Goal: Task Accomplishment & Management: Manage account settings

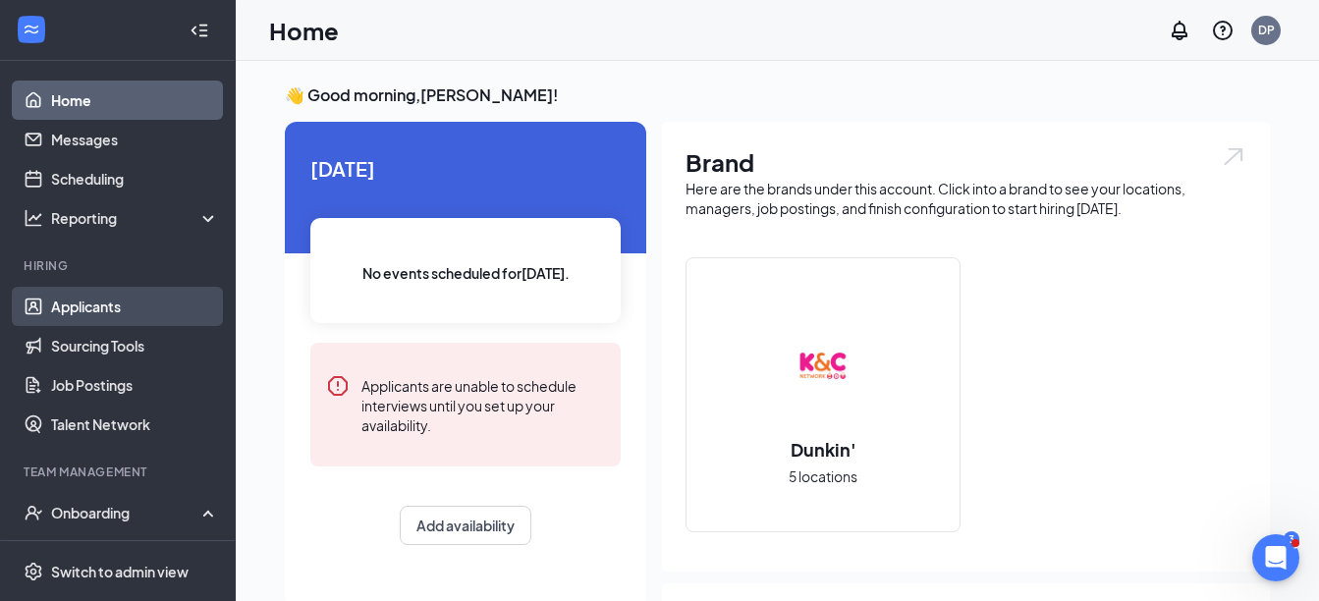
click at [71, 303] on link "Applicants" at bounding box center [135, 306] width 168 height 39
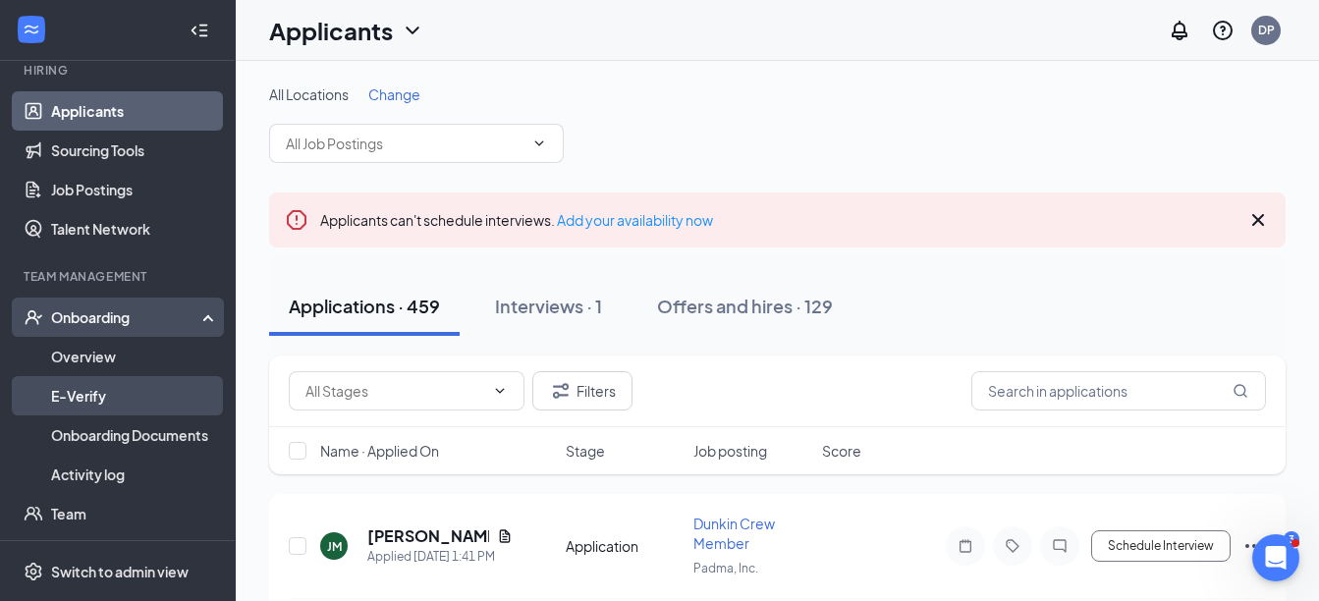
scroll to position [196, 0]
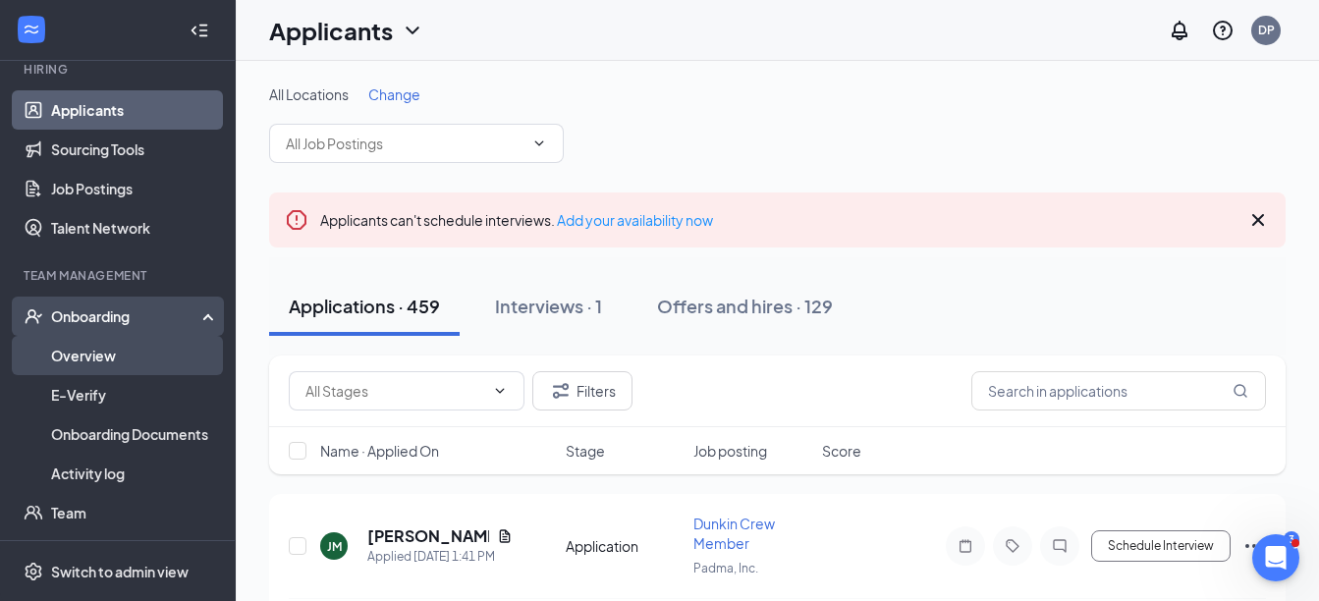
click at [106, 354] on link "Overview" at bounding box center [135, 355] width 168 height 39
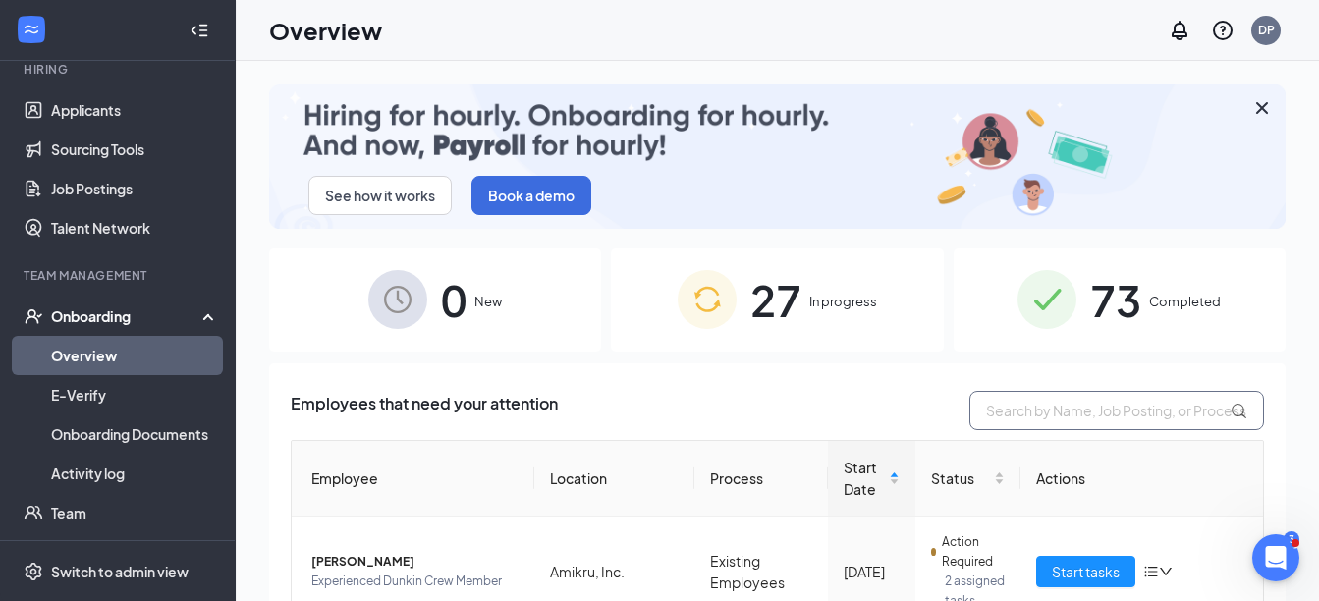
click at [1053, 410] on input "text" at bounding box center [1117, 410] width 295 height 39
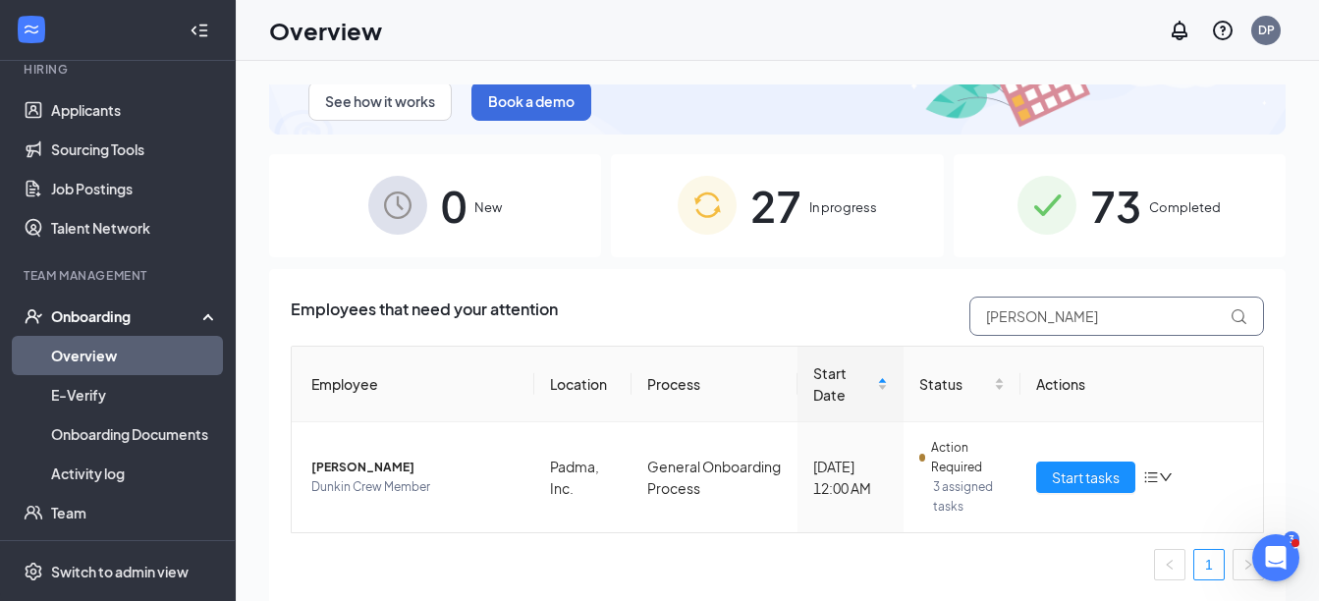
scroll to position [92, 0]
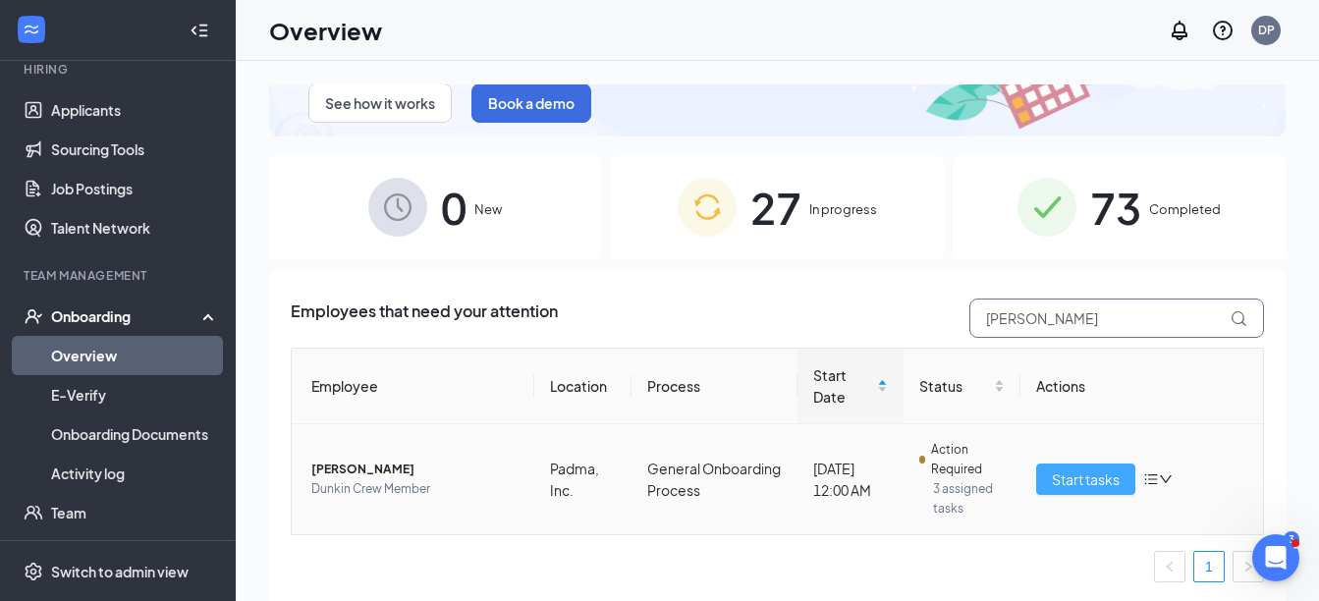
type input "davis"
click at [1052, 479] on span "Start tasks" at bounding box center [1086, 480] width 68 height 22
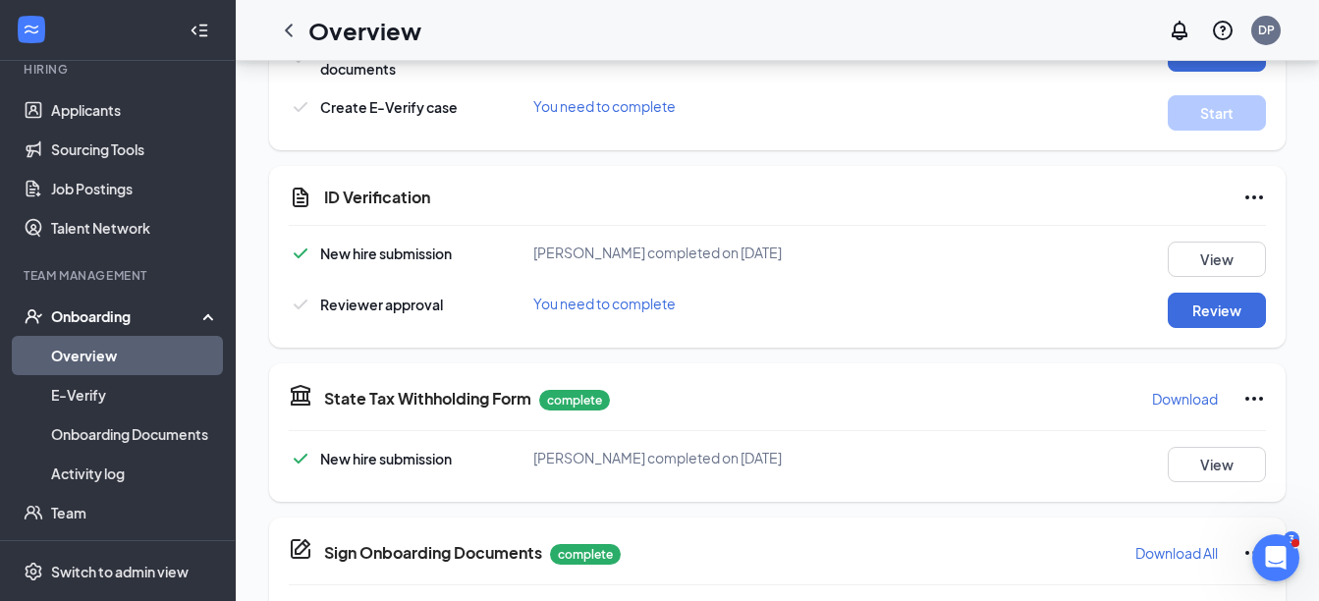
scroll to position [659, 0]
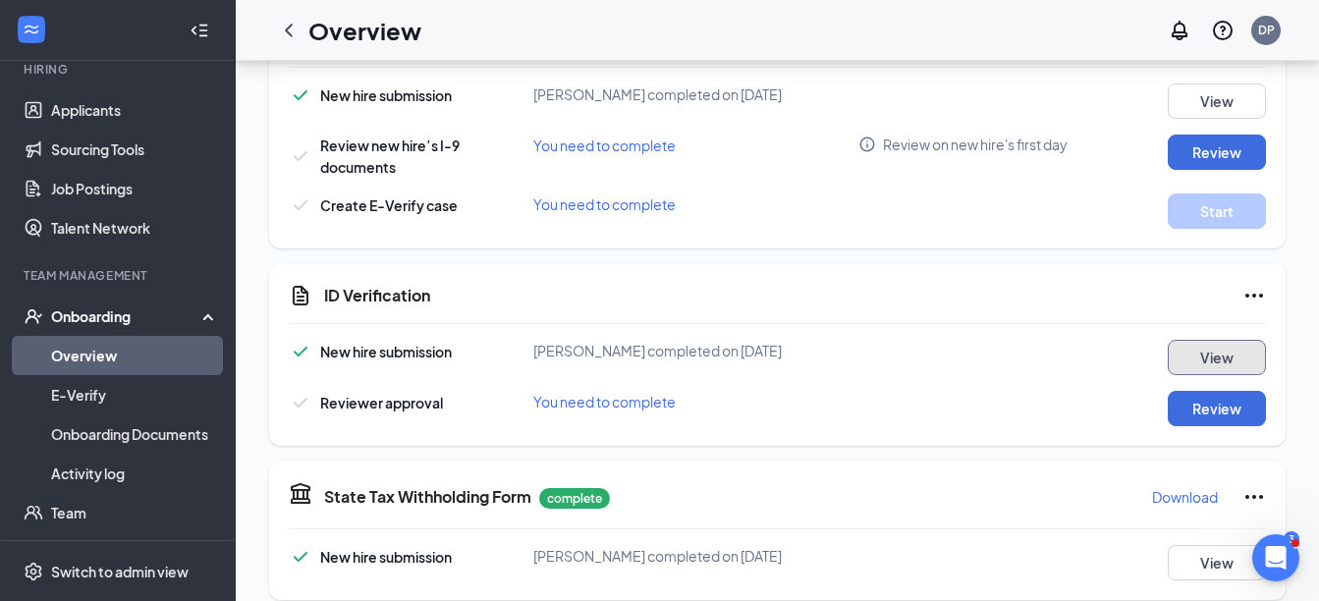
click at [1193, 349] on button "View" at bounding box center [1217, 357] width 98 height 35
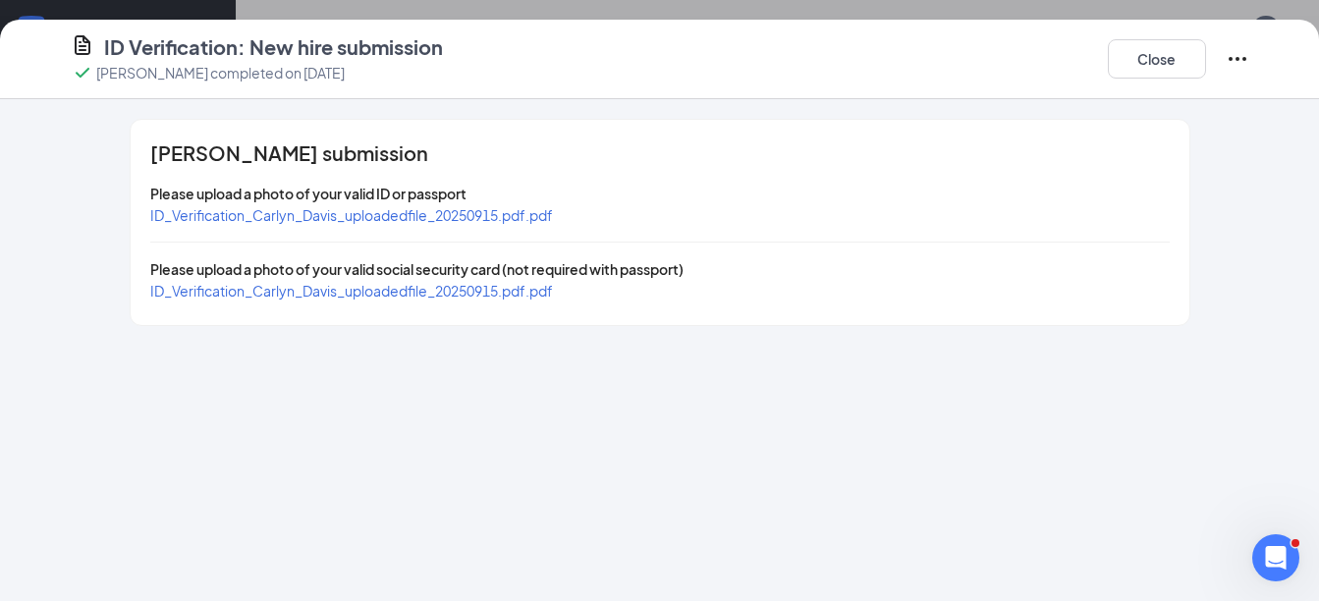
click at [512, 225] on div "ID_Verification_Carlyn_Davis_uploadedfile_20250915.pdf.pdf" at bounding box center [351, 215] width 403 height 22
click at [516, 218] on span "ID_Verification_Carlyn_Davis_uploadedfile_20250915.pdf.pdf" at bounding box center [351, 215] width 403 height 18
click at [385, 292] on span "ID_Verification_Carlyn_Davis_uploadedfile_20250915.pdf.pdf" at bounding box center [351, 291] width 403 height 18
click at [1157, 62] on button "Close" at bounding box center [1157, 58] width 98 height 39
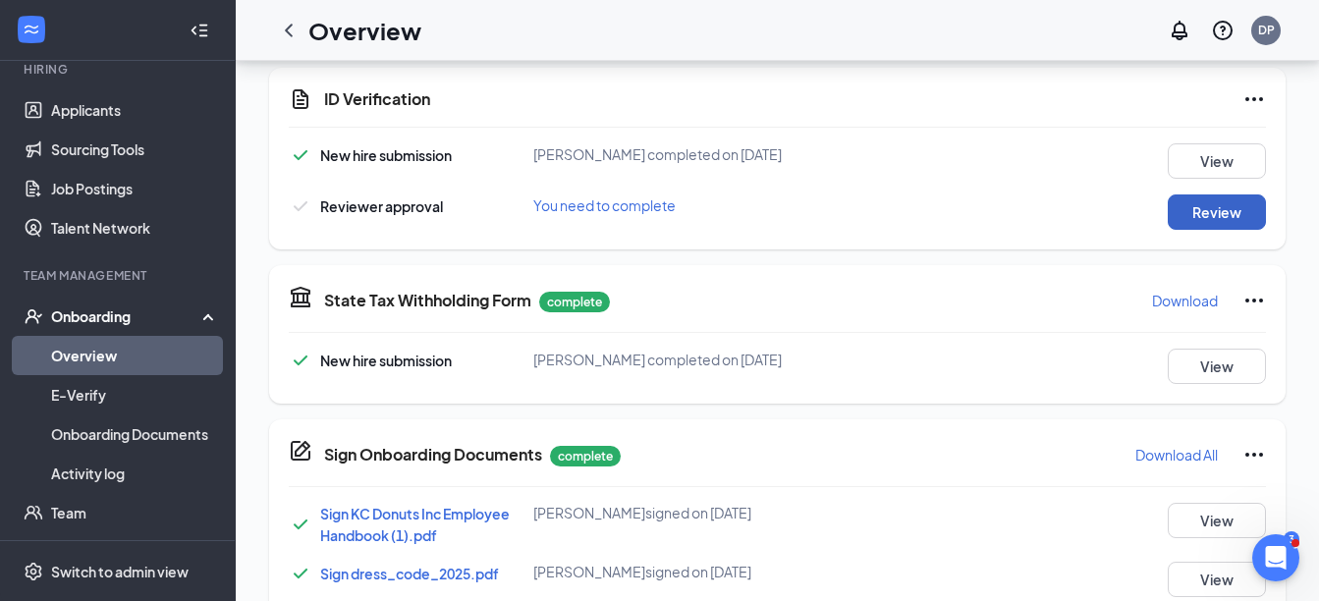
click at [1209, 220] on button "Review" at bounding box center [1217, 212] width 98 height 35
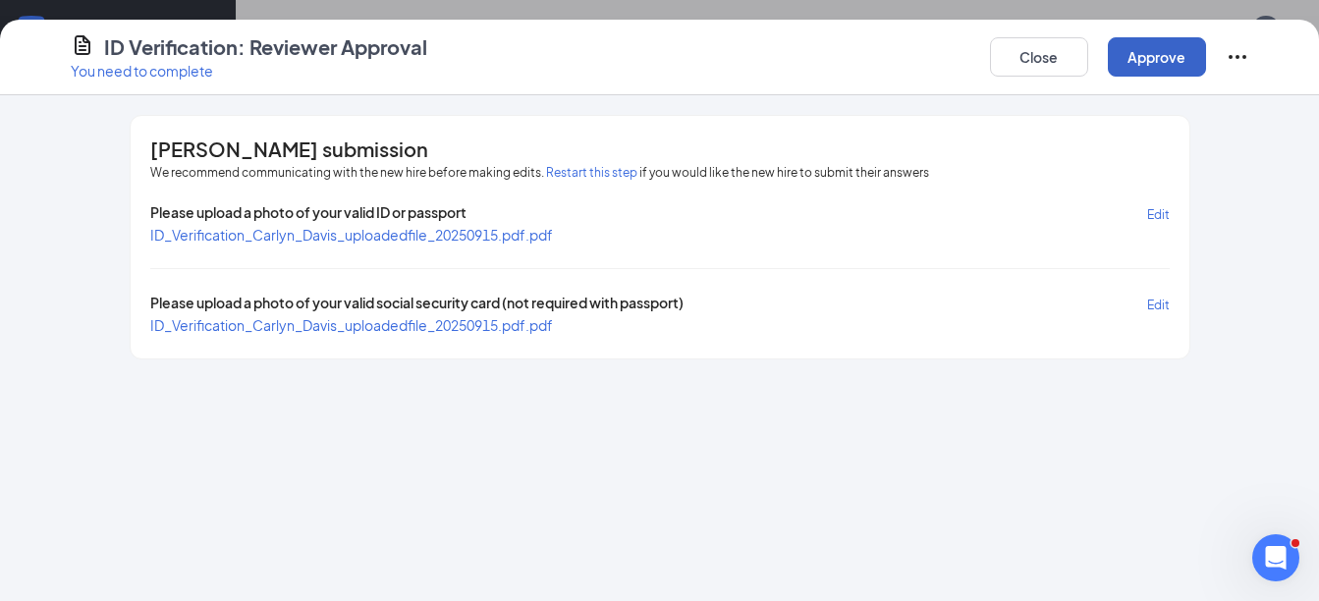
click at [1163, 59] on button "Approve" at bounding box center [1157, 56] width 98 height 39
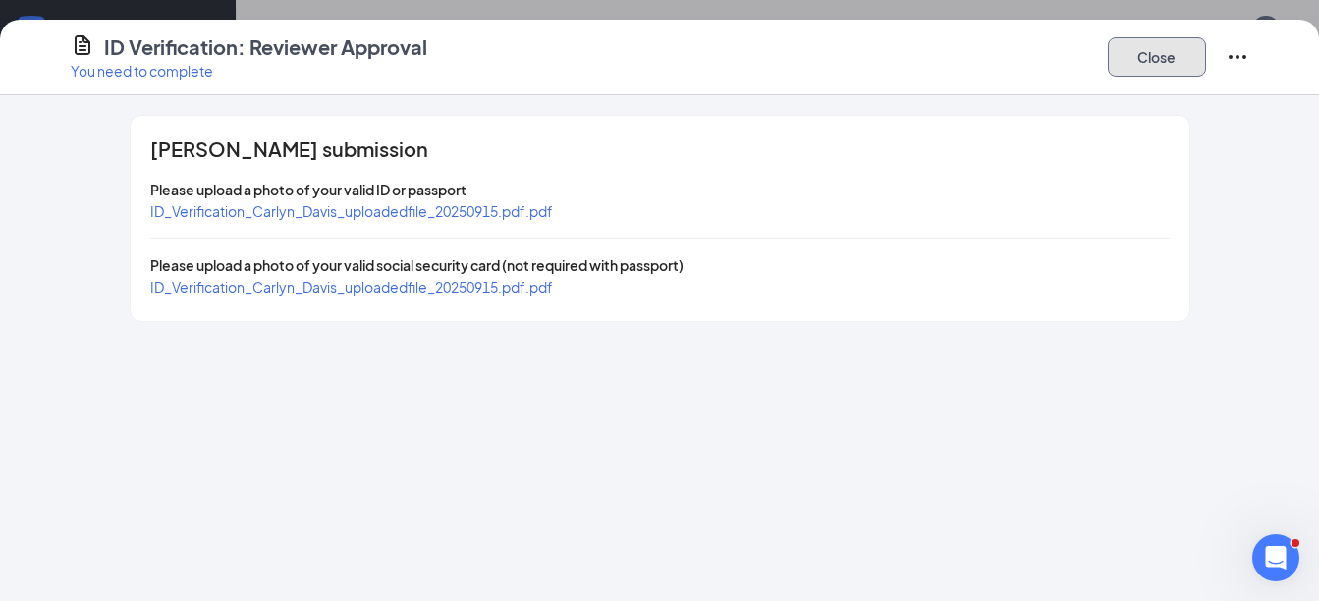
click at [1164, 60] on button "Close" at bounding box center [1157, 56] width 98 height 39
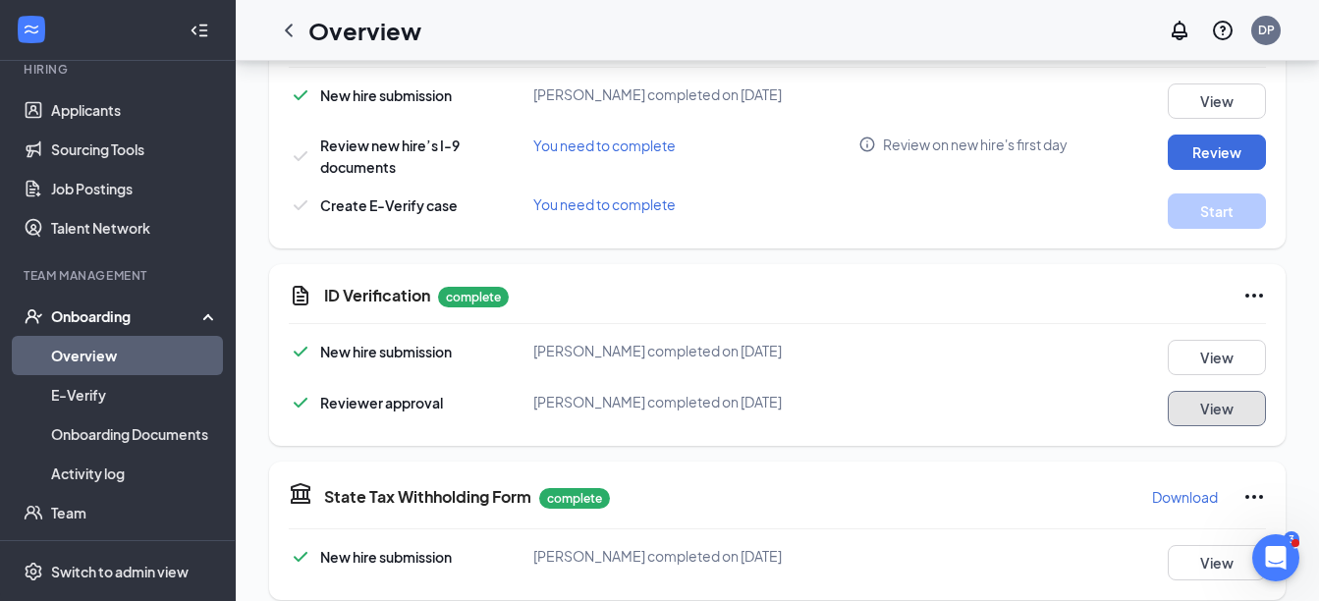
scroll to position [561, 0]
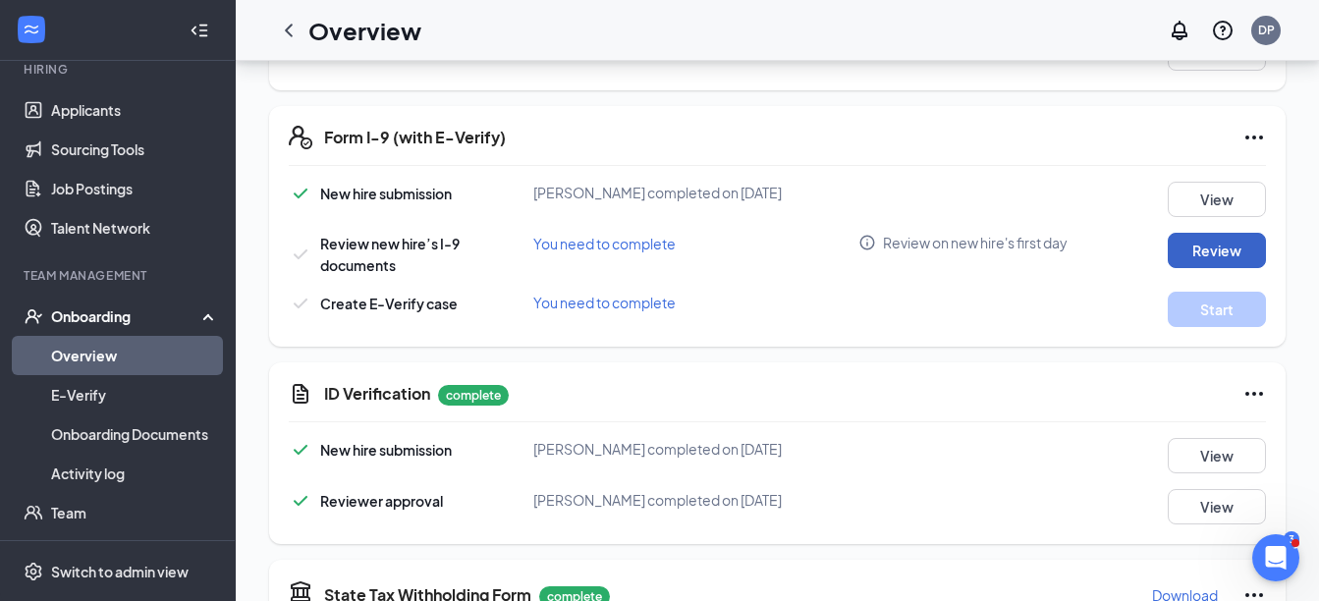
click at [1202, 243] on button "Review" at bounding box center [1217, 250] width 98 height 35
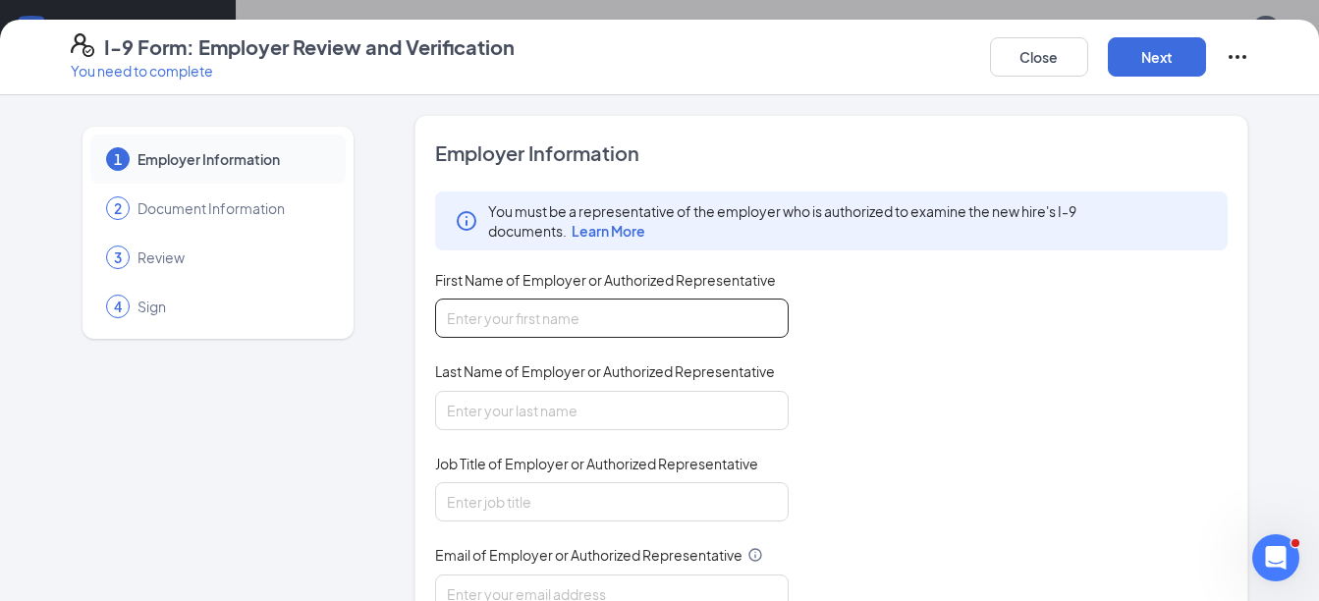
click at [527, 317] on input "First Name of Employer or Authorized Representative" at bounding box center [612, 318] width 354 height 39
type input "[PERSON_NAME]"
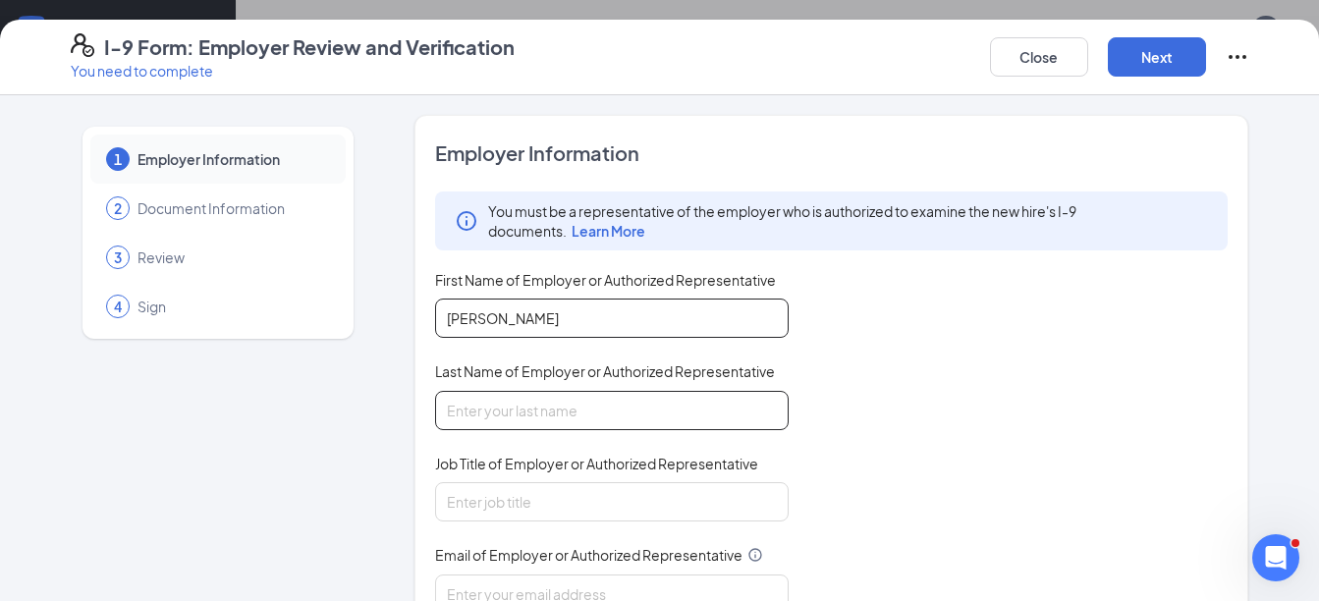
type input "[PERSON_NAME]"
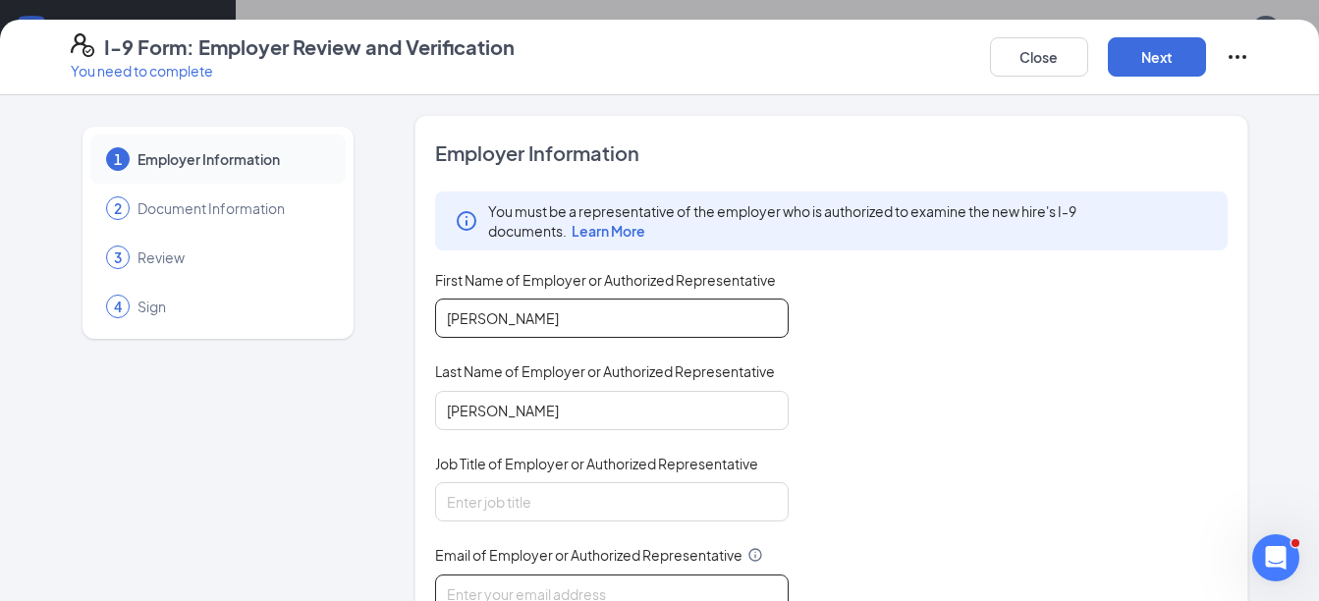
type input "[EMAIL_ADDRESS][DOMAIN_NAME]"
type input "3512180860"
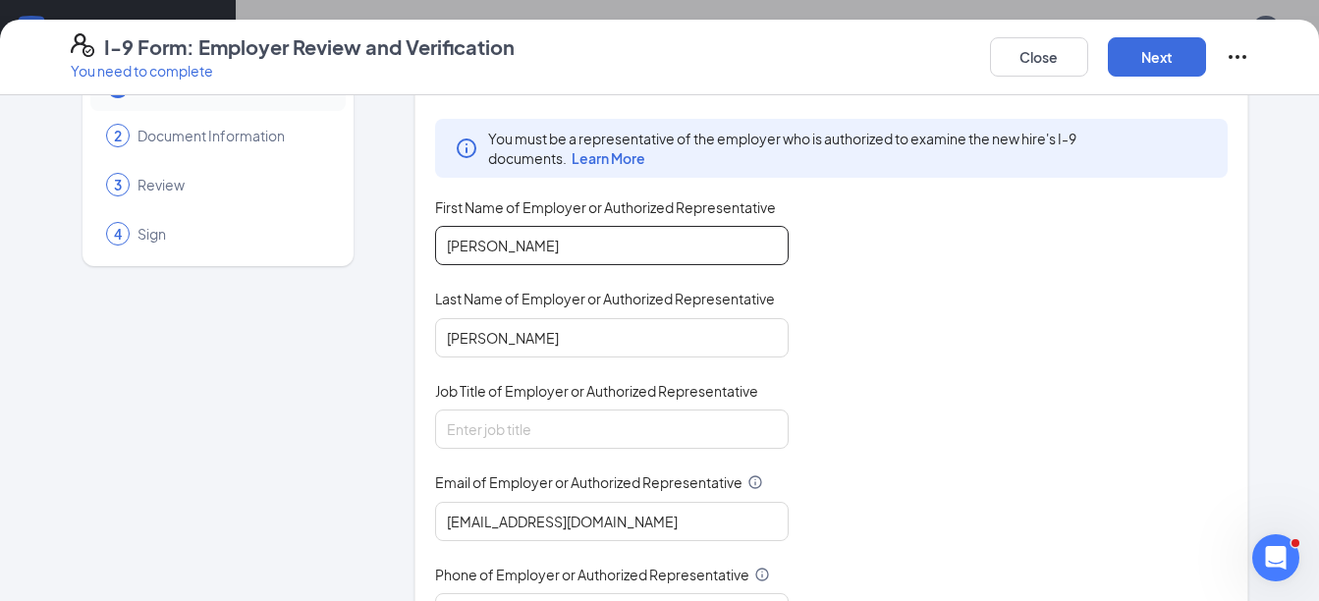
scroll to position [196, 0]
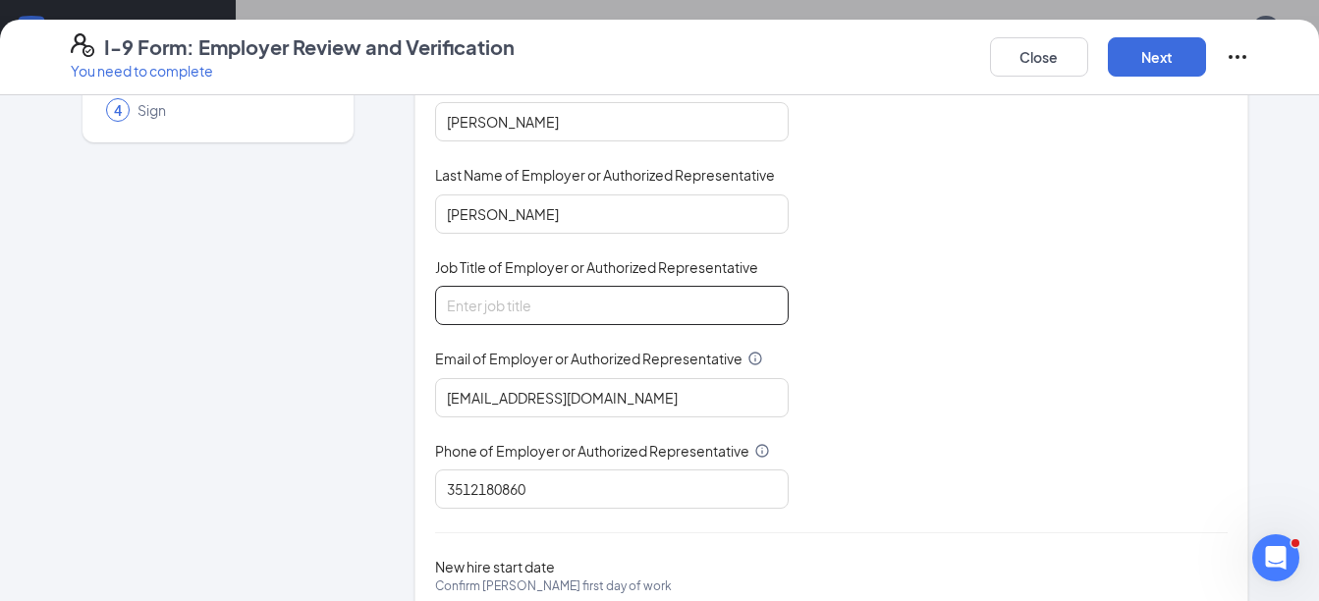
click at [516, 300] on input "Job Title of Employer or Authorized Representative" at bounding box center [612, 305] width 354 height 39
type input "Director"
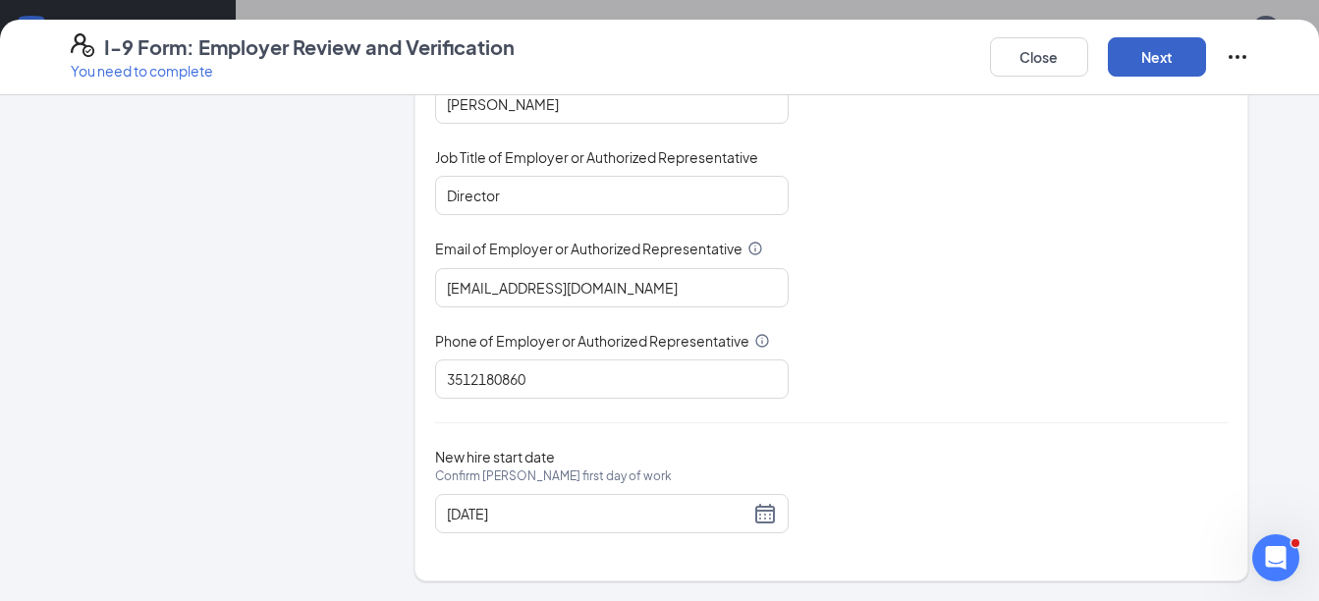
click at [1163, 59] on button "Next" at bounding box center [1157, 56] width 98 height 39
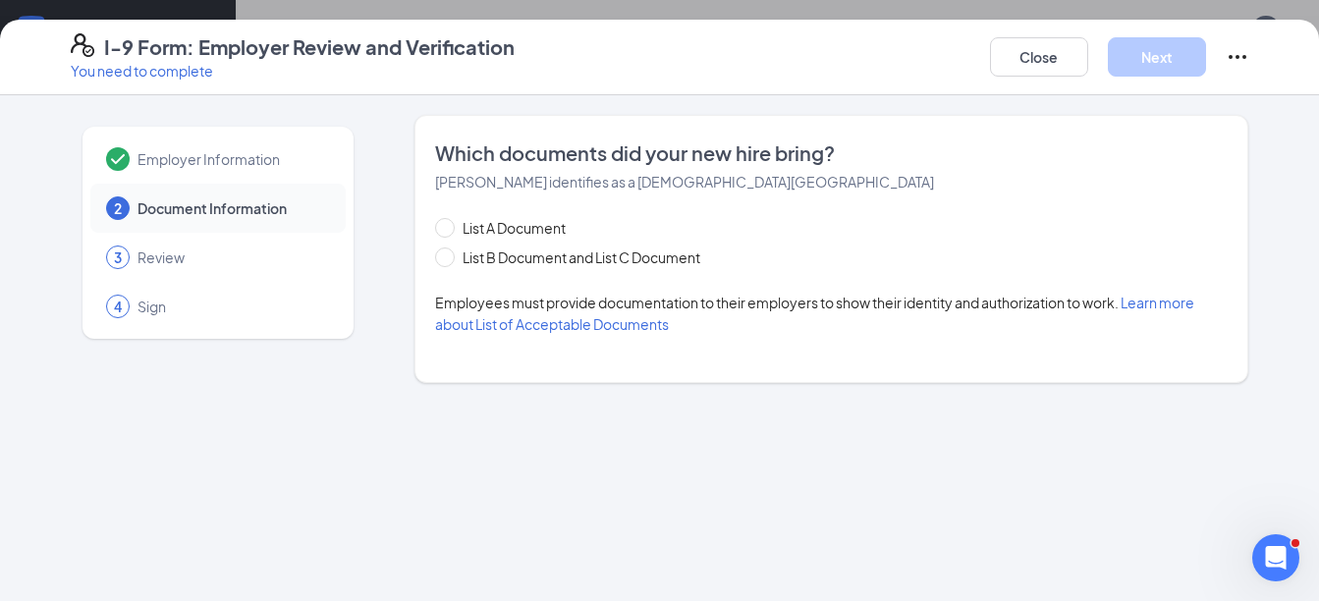
scroll to position [0, 0]
click at [451, 256] on span at bounding box center [445, 258] width 20 height 20
click at [449, 256] on input "List B Document and List C Document" at bounding box center [442, 255] width 14 height 14
radio input "true"
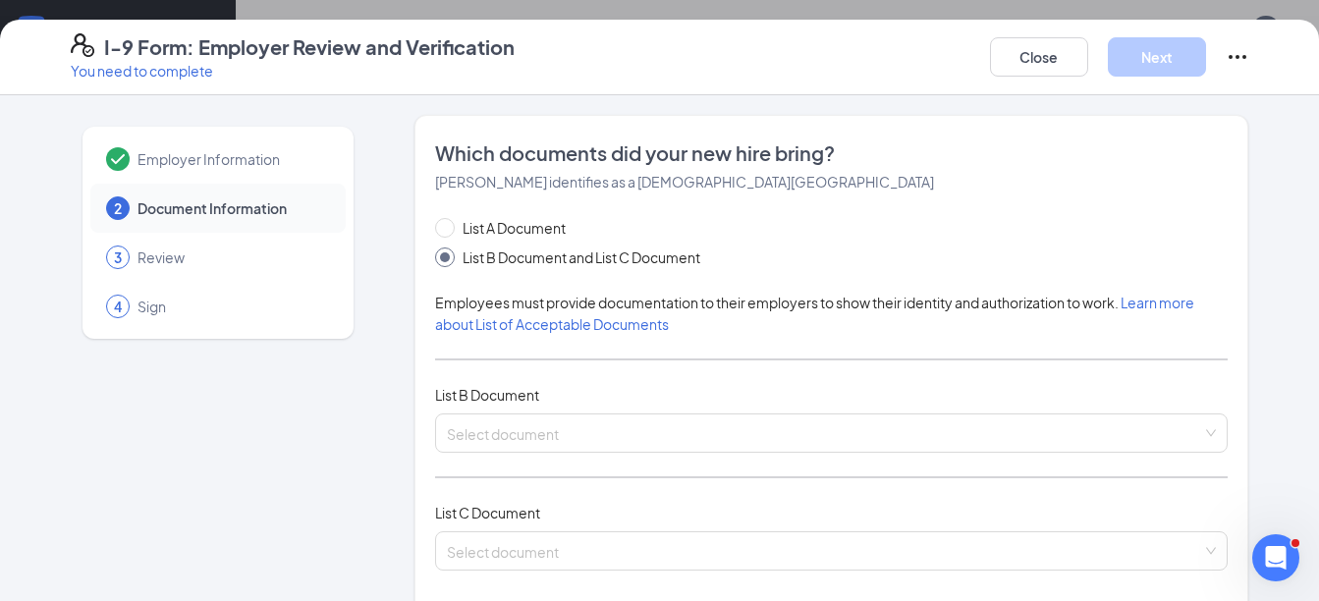
scroll to position [196, 0]
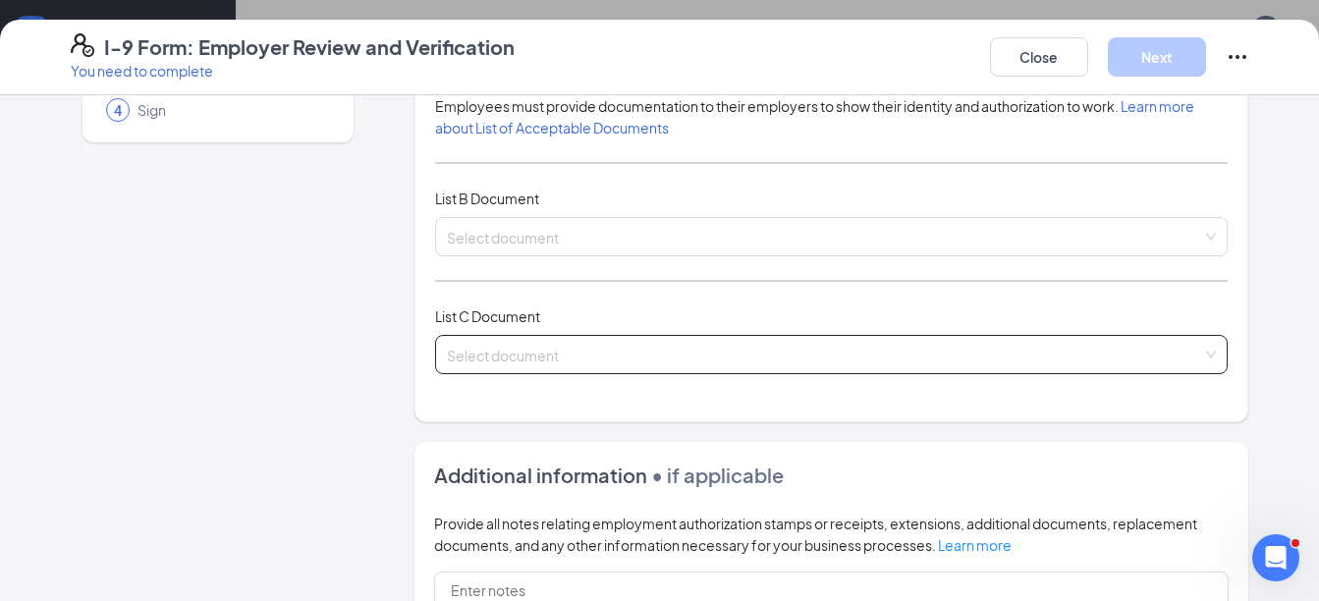
click at [481, 360] on input "search" at bounding box center [825, 350] width 756 height 29
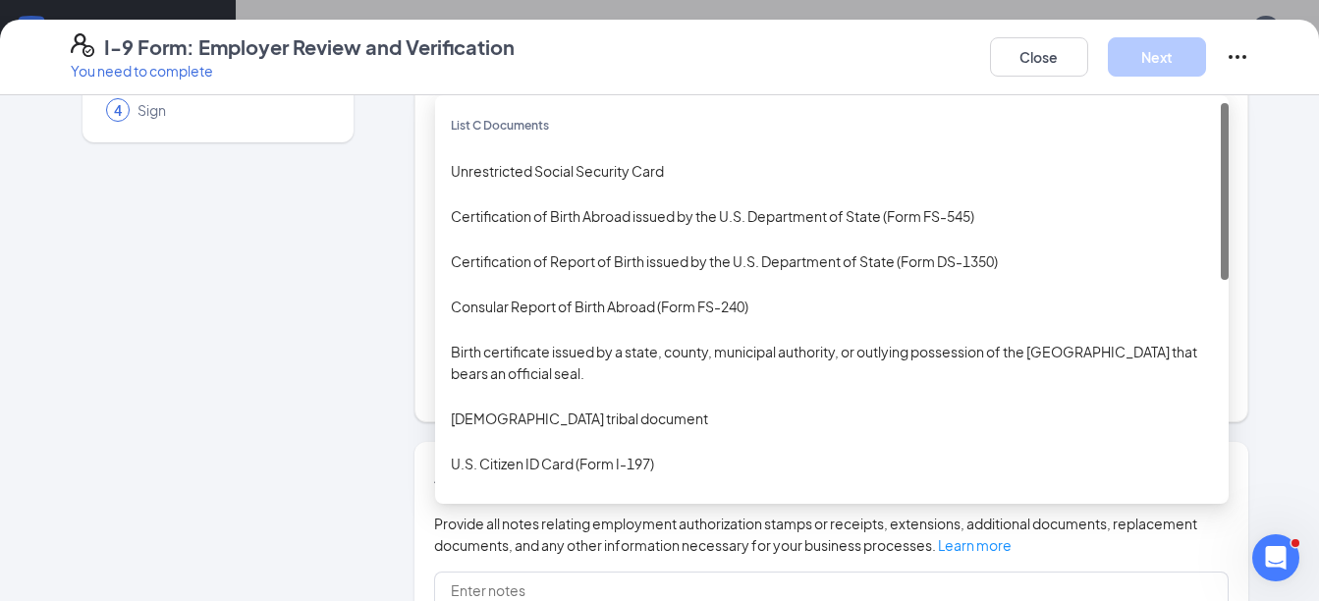
scroll to position [0, 0]
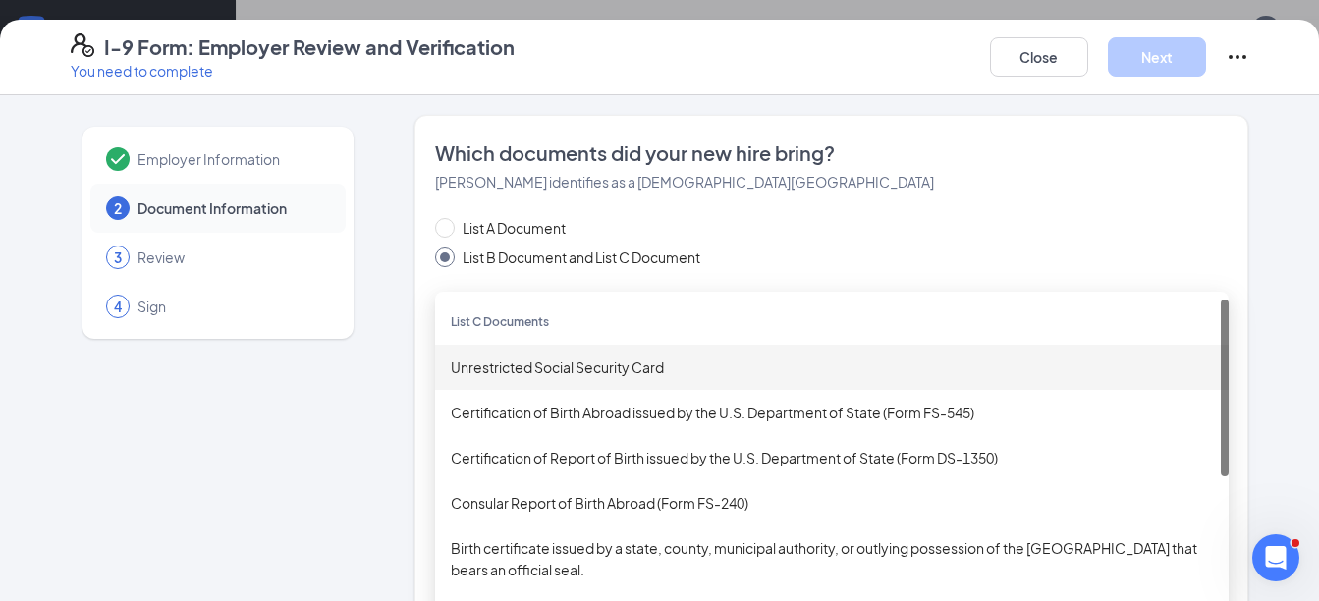
click at [535, 370] on div "Unrestricted Social Security Card" at bounding box center [832, 368] width 762 height 22
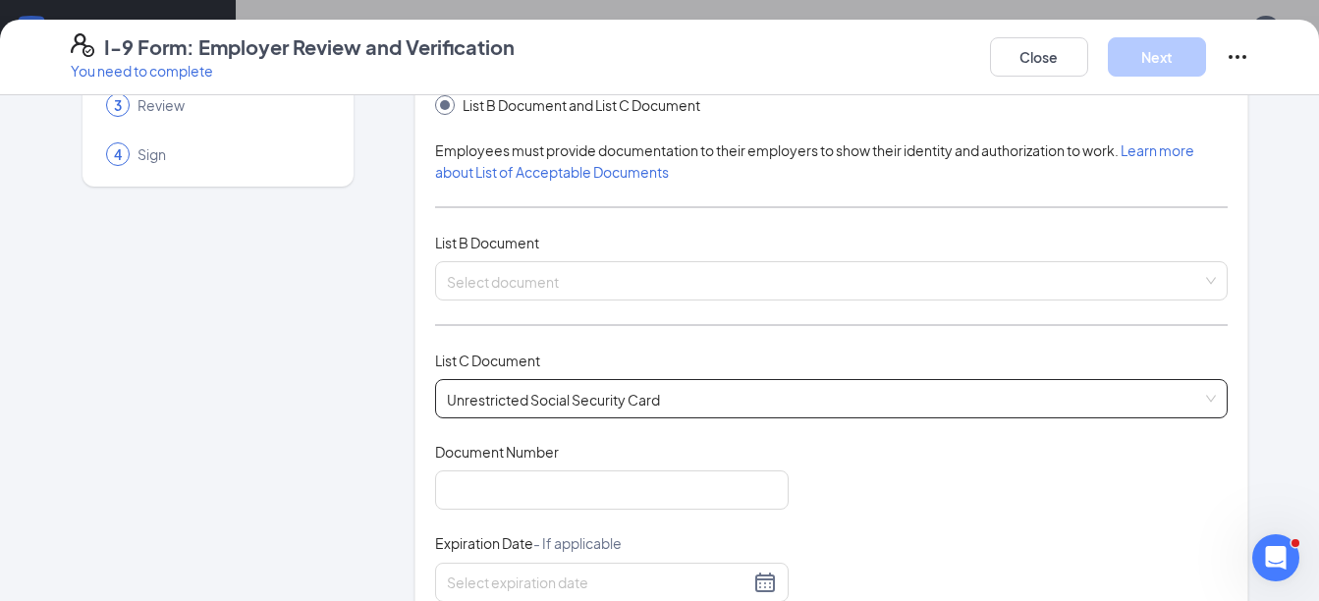
scroll to position [196, 0]
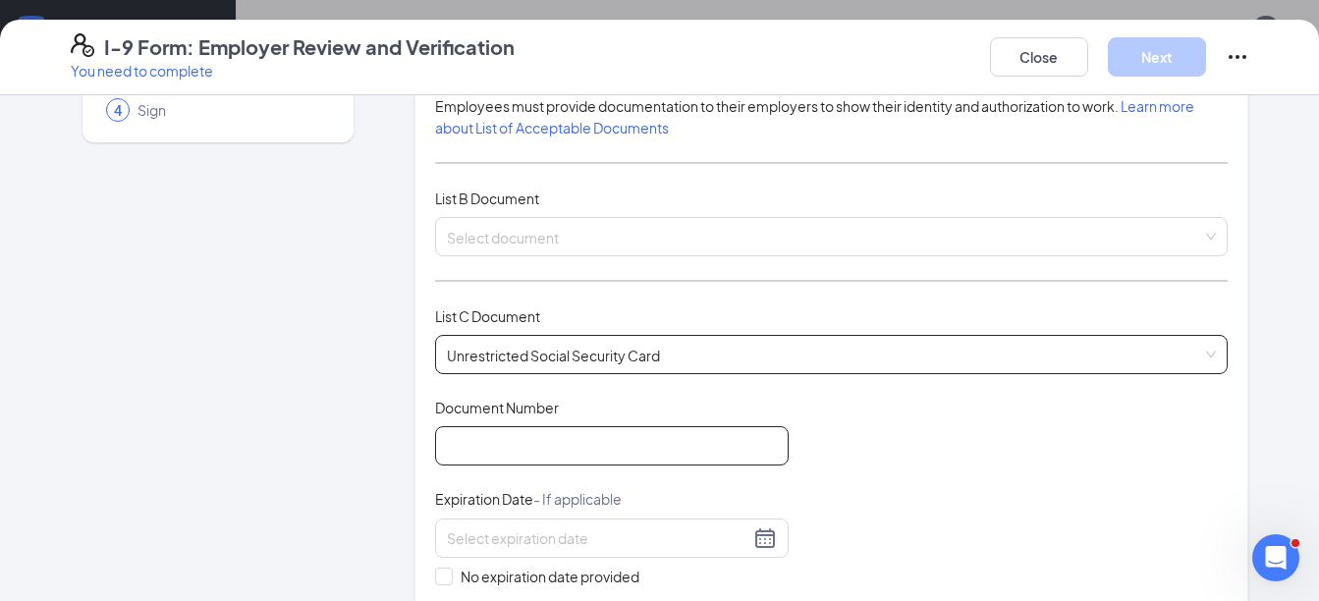
click at [501, 446] on input "Document Number" at bounding box center [612, 445] width 354 height 39
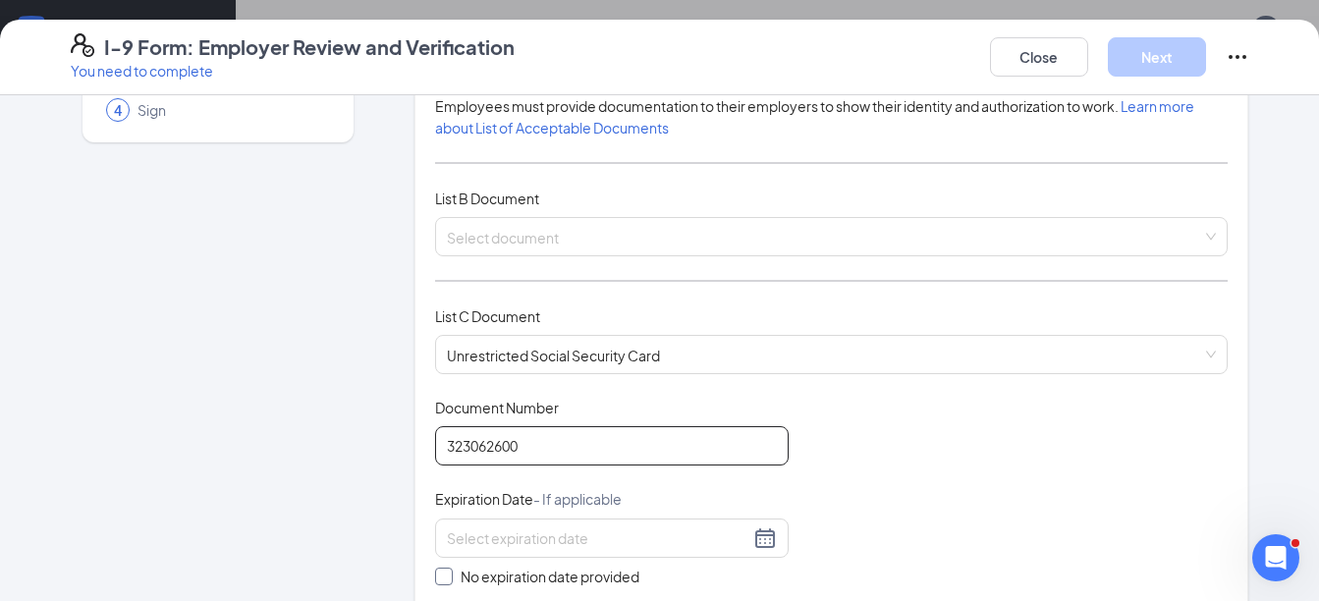
type input "323062600"
click at [442, 578] on span at bounding box center [444, 577] width 18 height 18
click at [442, 578] on input "No expiration date provided" at bounding box center [442, 575] width 14 height 14
checkbox input "true"
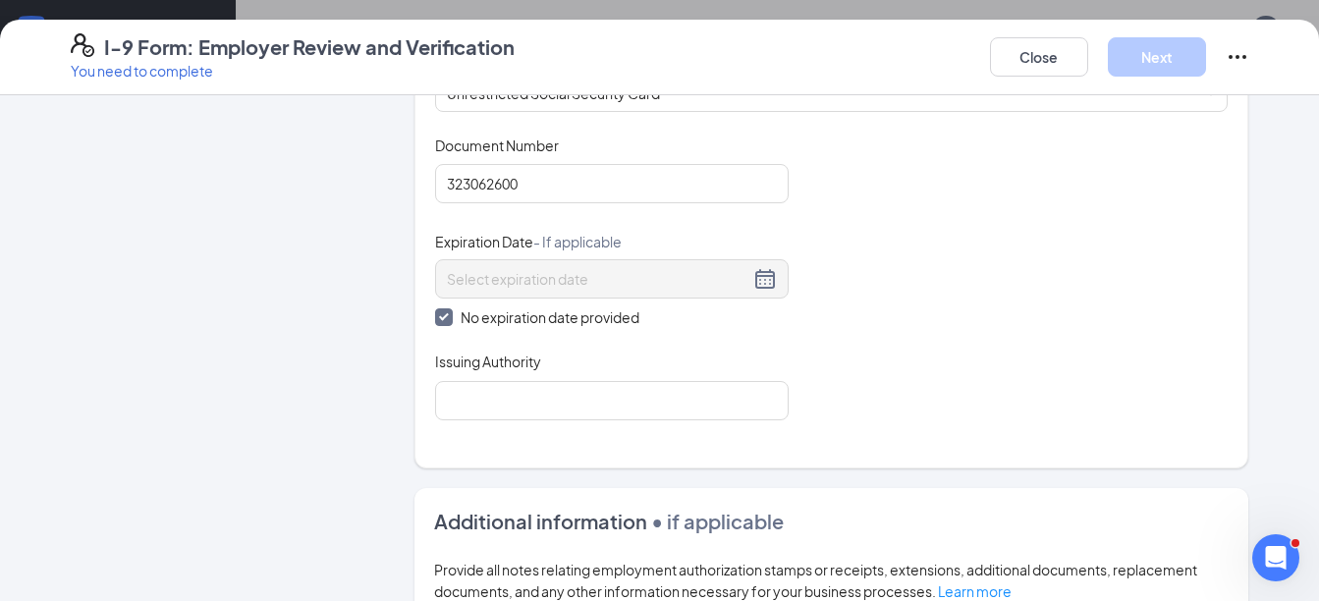
scroll to position [491, 0]
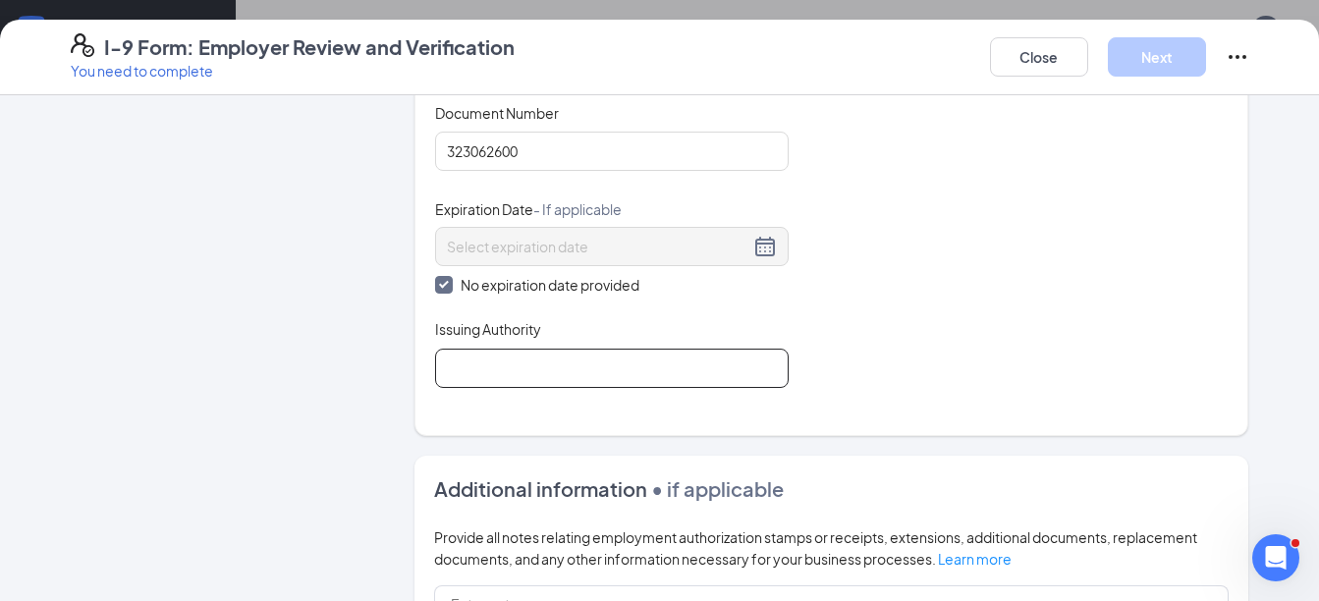
click at [558, 375] on input "Issuing Authority" at bounding box center [612, 368] width 354 height 39
type input "US Govt"
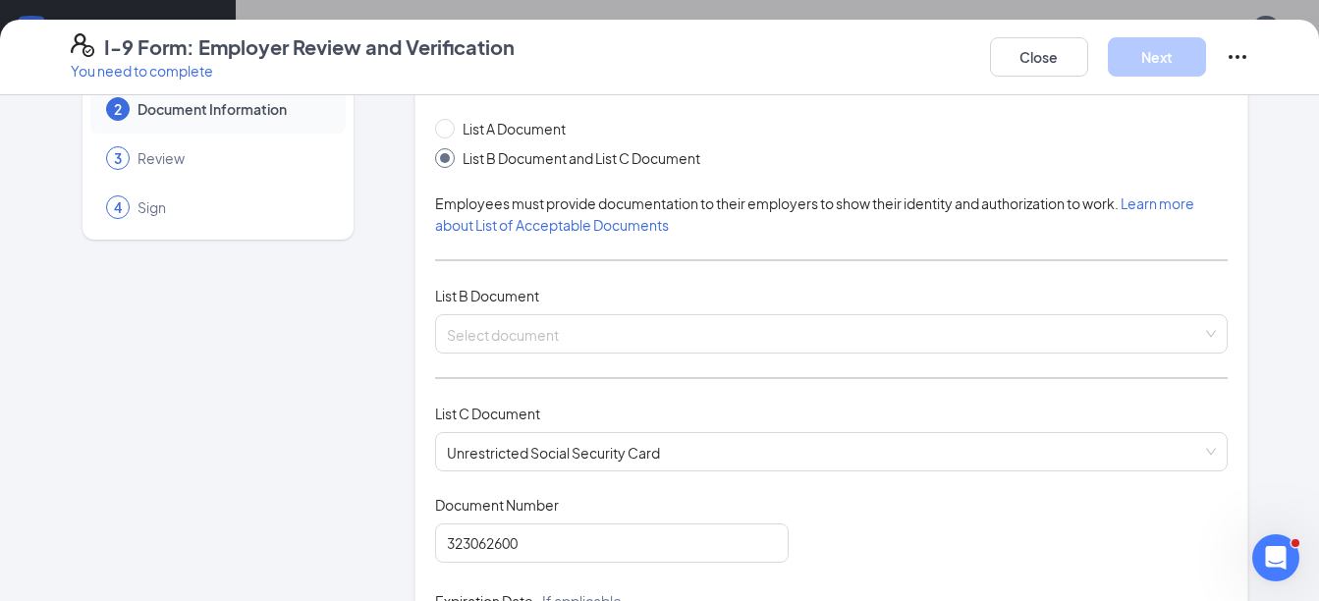
scroll to position [98, 0]
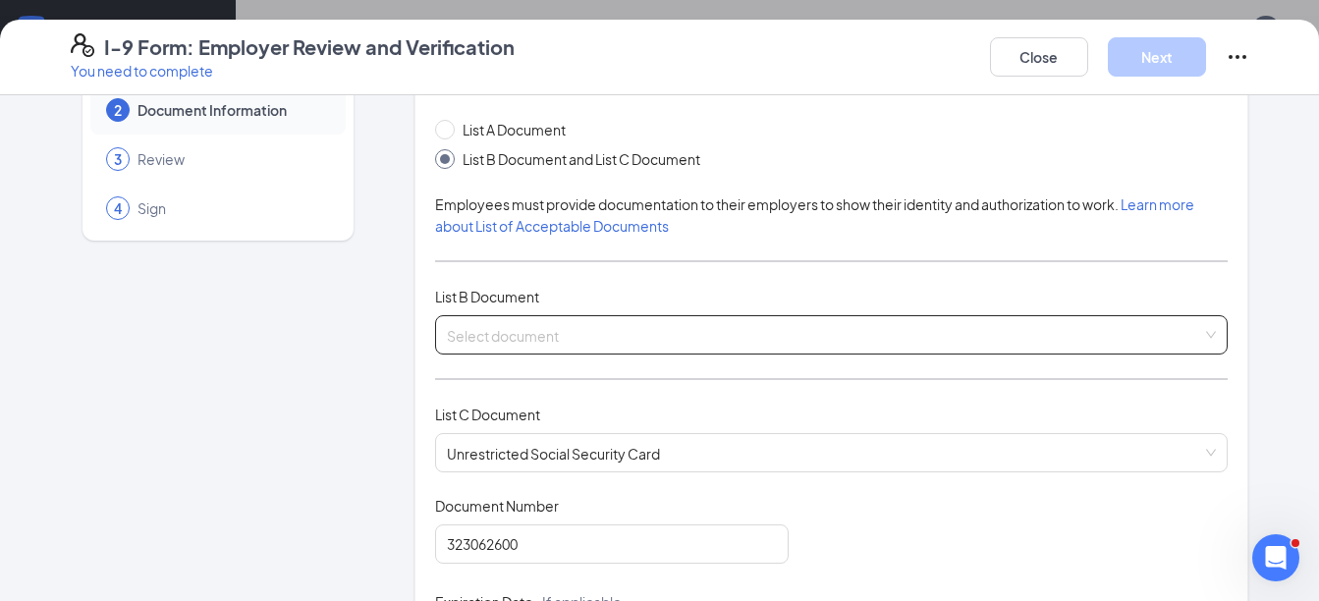
click at [585, 336] on input "search" at bounding box center [825, 330] width 756 height 29
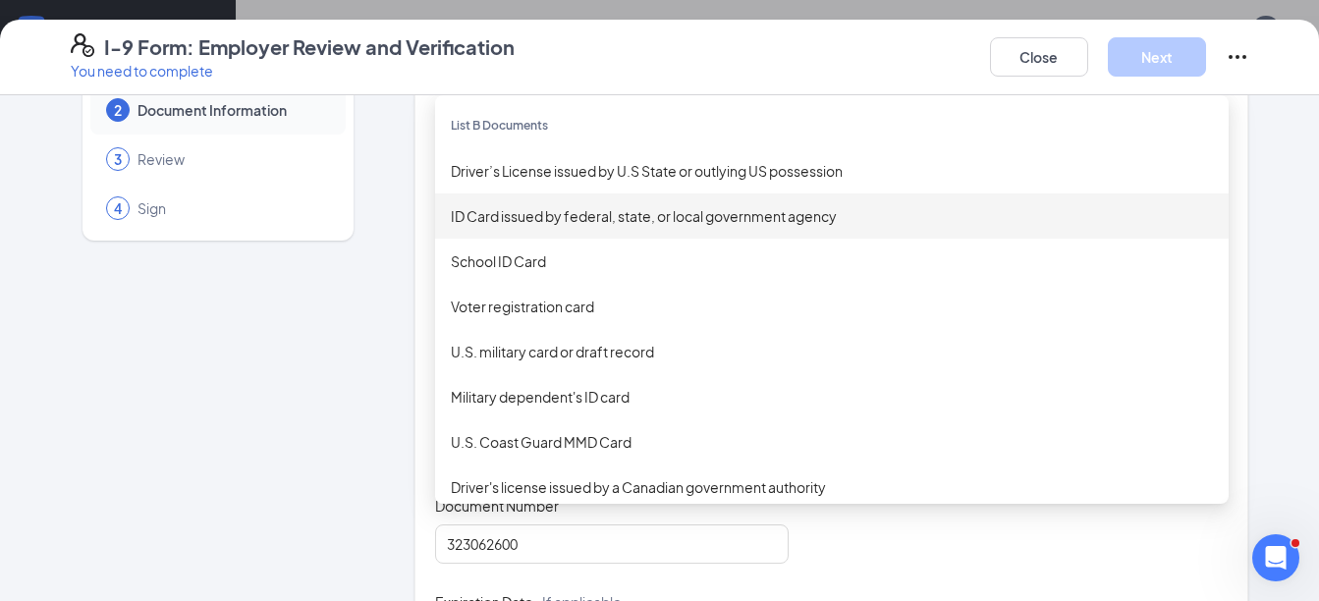
click at [566, 213] on div "ID Card issued by federal, state, or local government agency" at bounding box center [832, 216] width 762 height 22
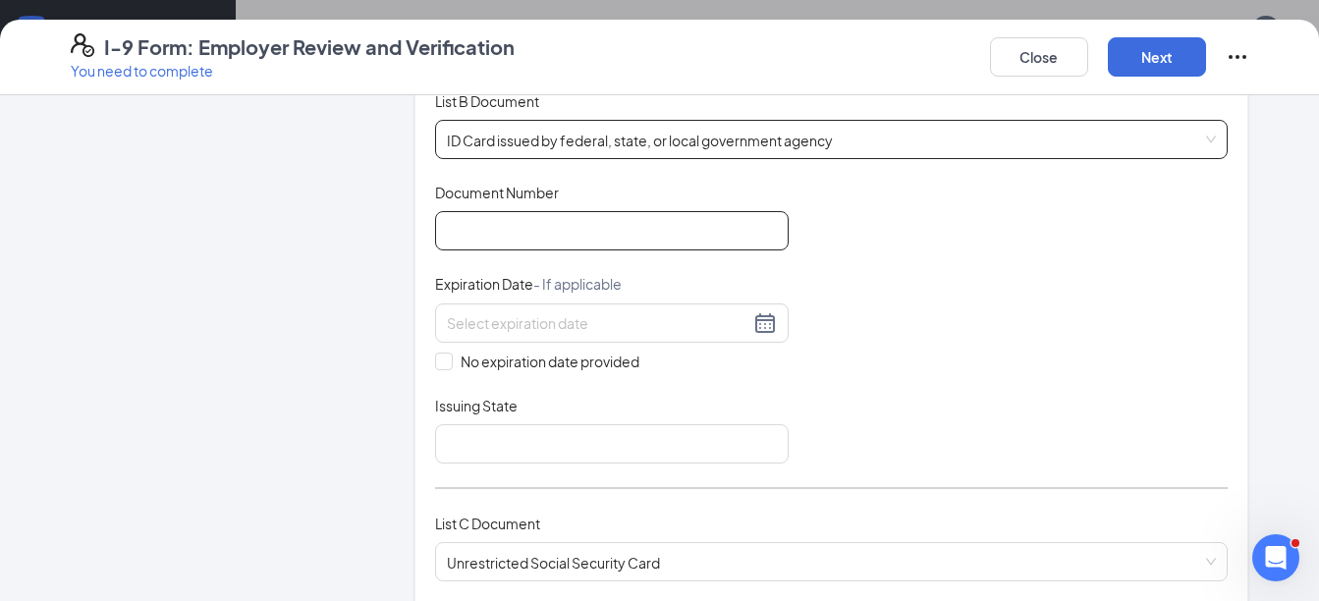
scroll to position [295, 0]
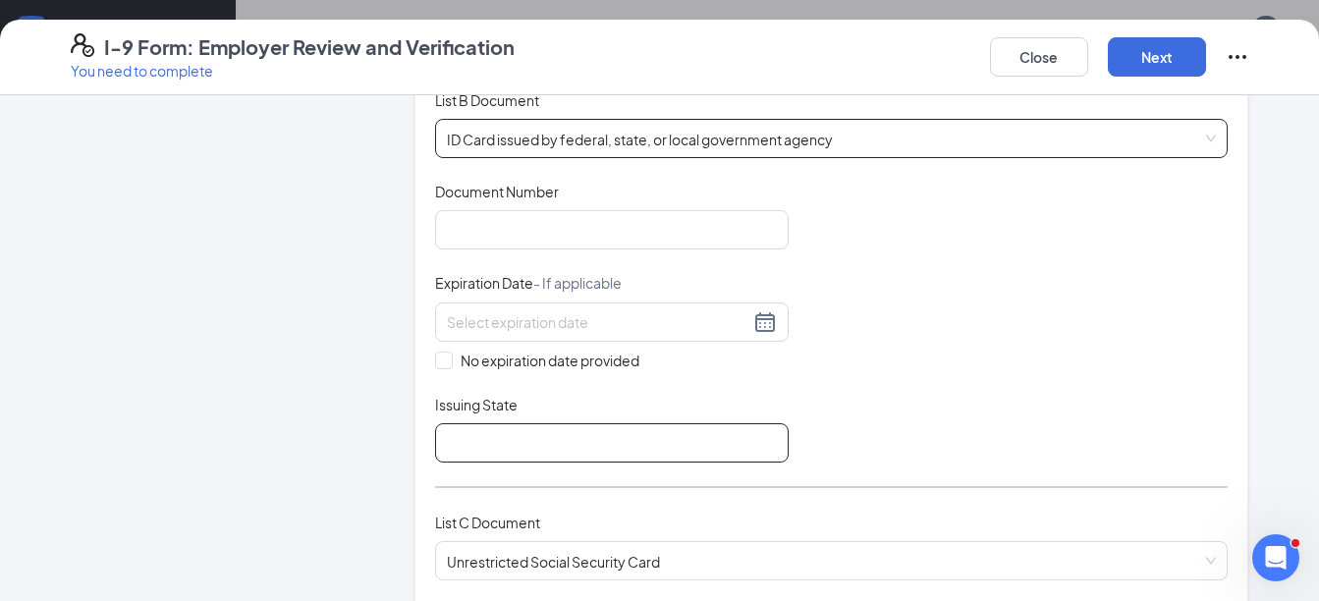
click at [531, 437] on input "Issuing State" at bounding box center [612, 442] width 354 height 39
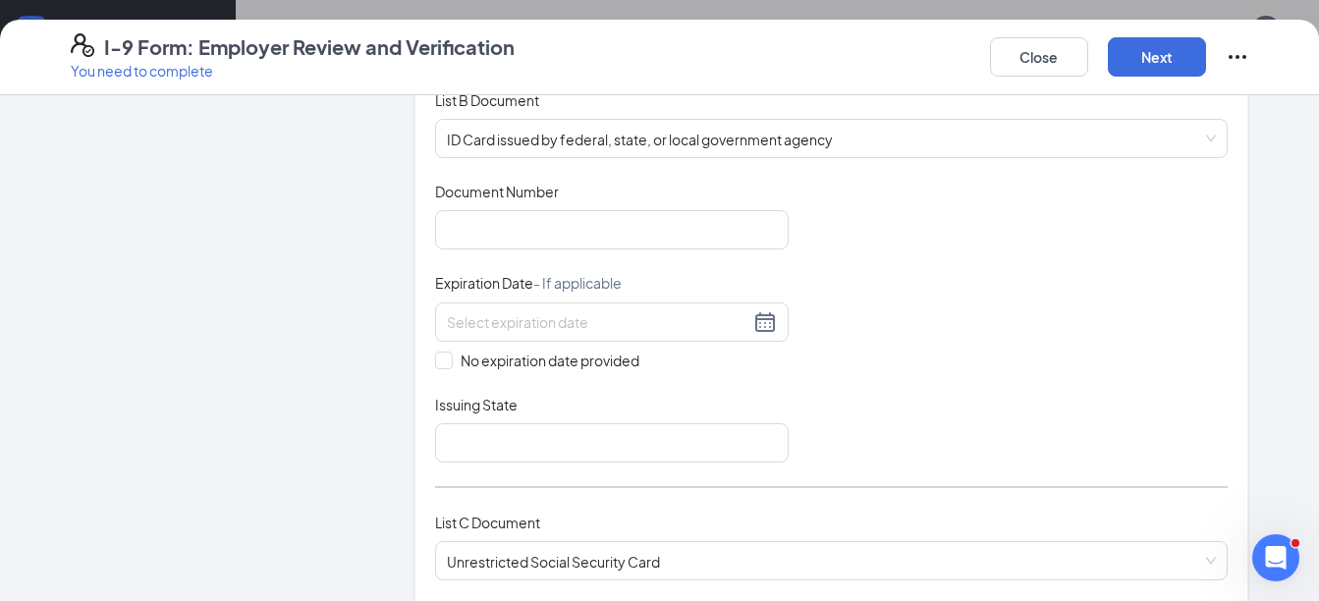
click at [933, 335] on div "Document Title ID Card issued by federal, state, or local government agency Doc…" at bounding box center [832, 322] width 794 height 281
click at [481, 232] on input "Document Number" at bounding box center [612, 229] width 354 height 39
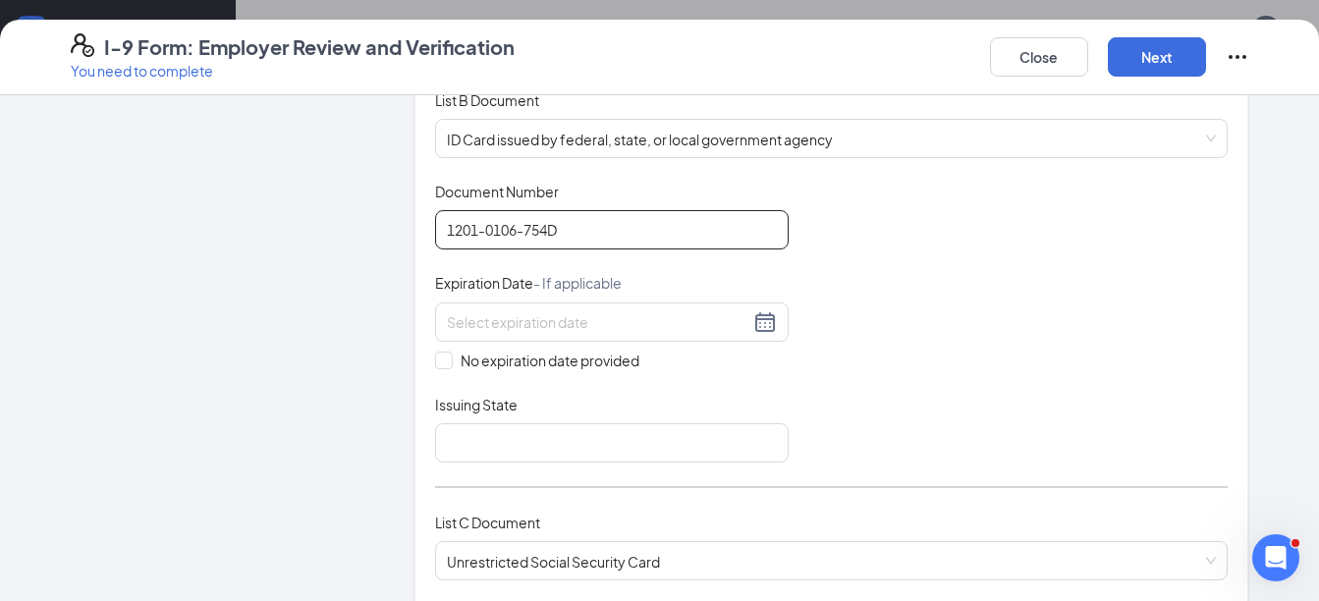
type input "1201-0106-754D"
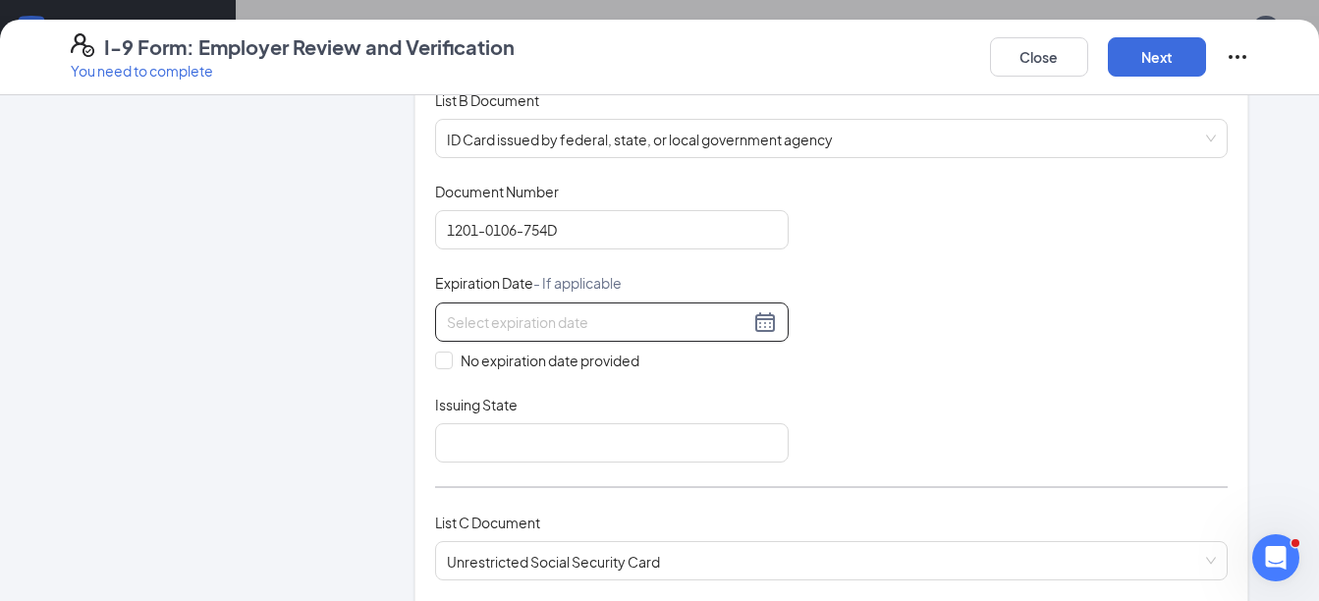
click at [759, 321] on div at bounding box center [612, 322] width 330 height 24
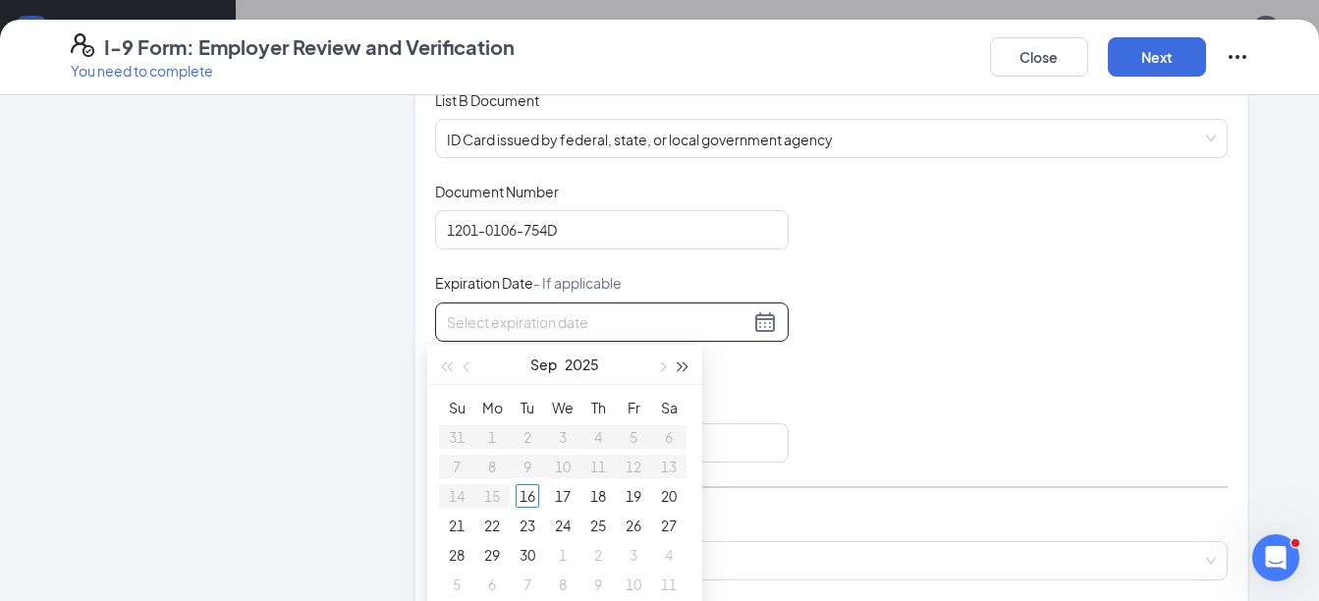
click at [679, 371] on button "button" at bounding box center [684, 364] width 22 height 39
click at [464, 367] on span "button" at bounding box center [469, 368] width 10 height 10
type input "08/30/2027"
click at [491, 553] on div "30" at bounding box center [492, 555] width 24 height 24
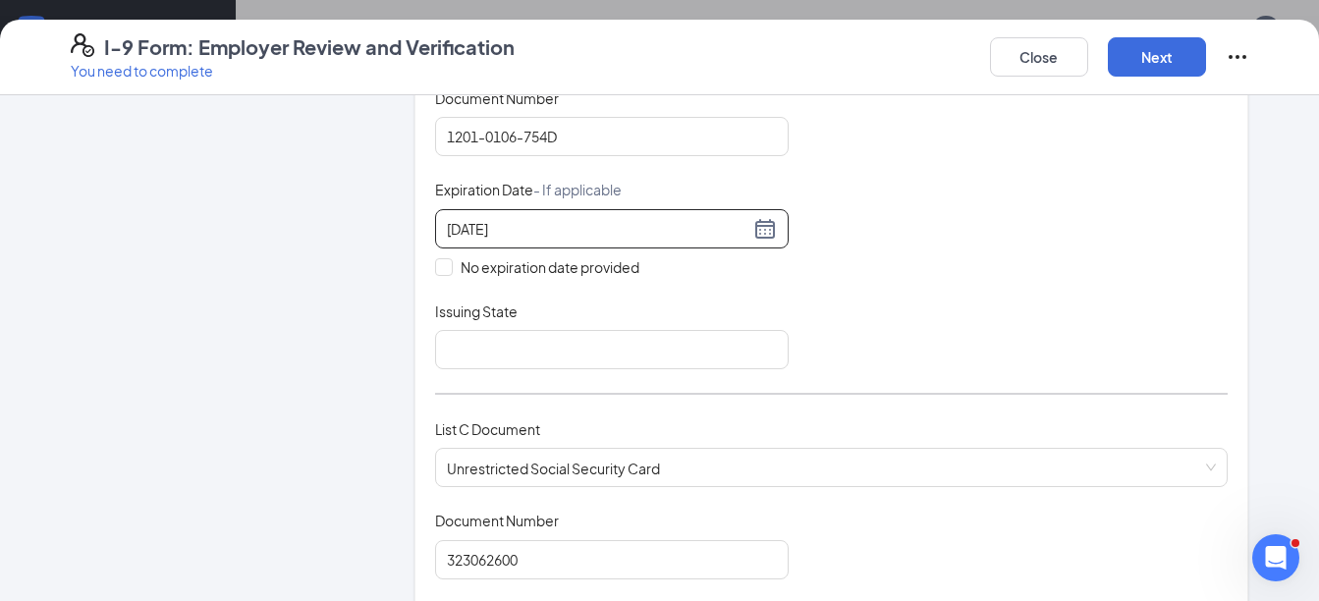
scroll to position [393, 0]
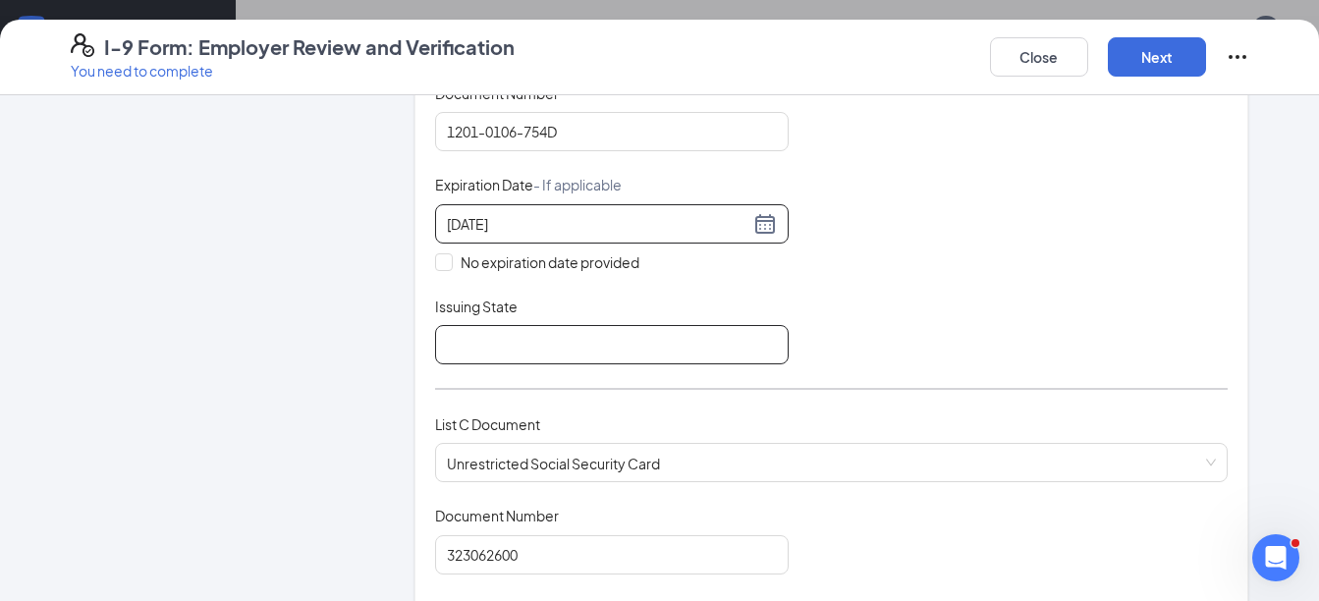
click at [529, 345] on input "Issuing State" at bounding box center [612, 344] width 354 height 39
type input "[US_STATE]"
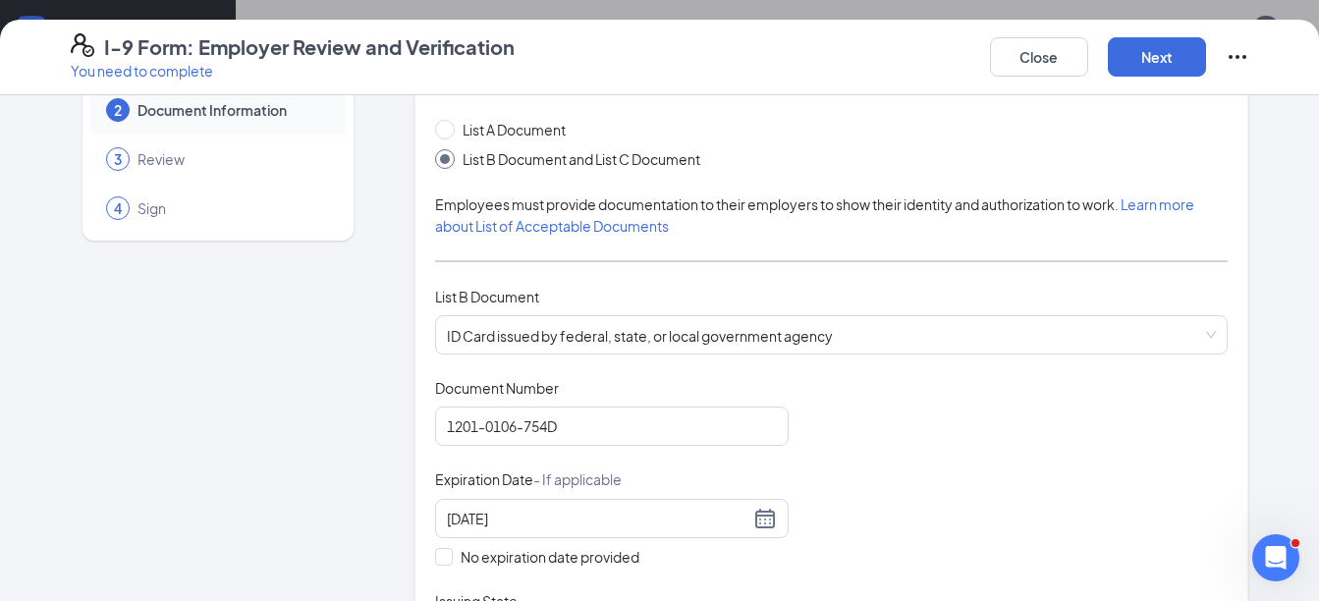
scroll to position [0, 0]
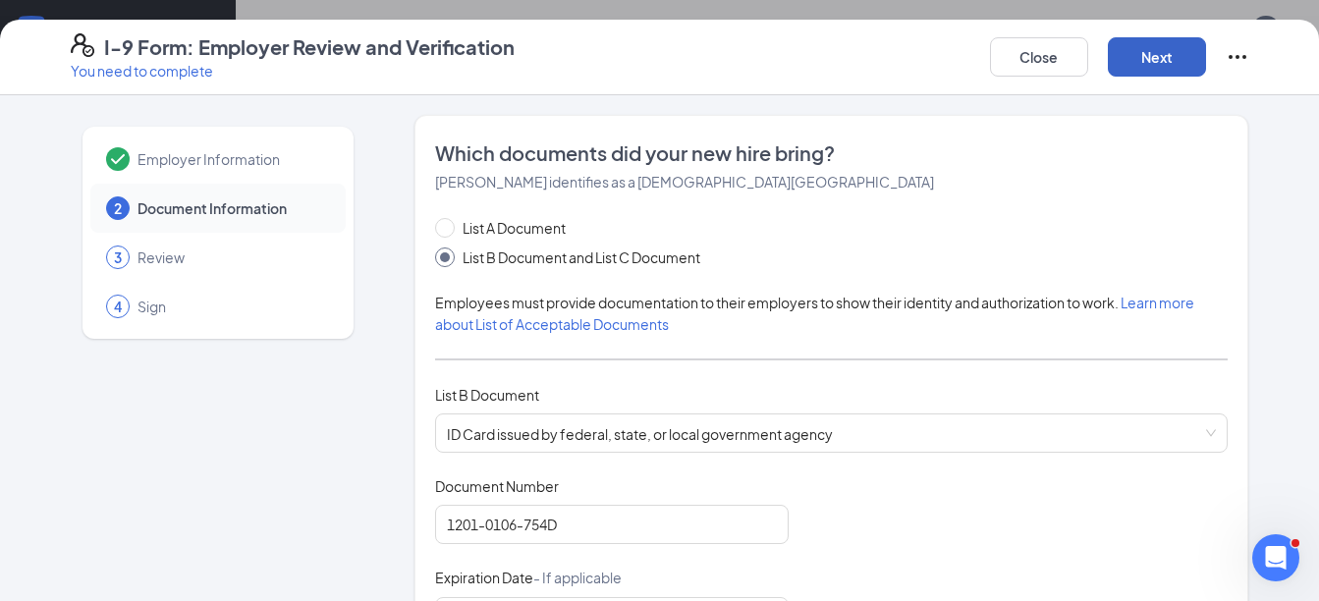
click at [1146, 60] on button "Next" at bounding box center [1157, 56] width 98 height 39
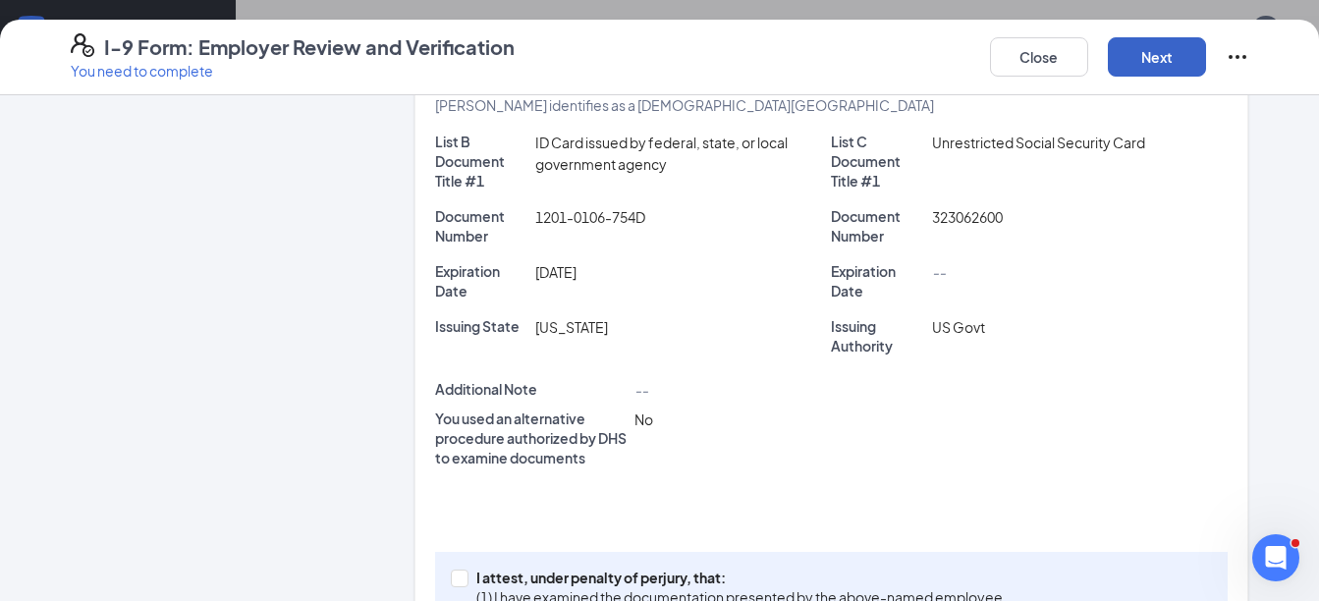
scroll to position [491, 0]
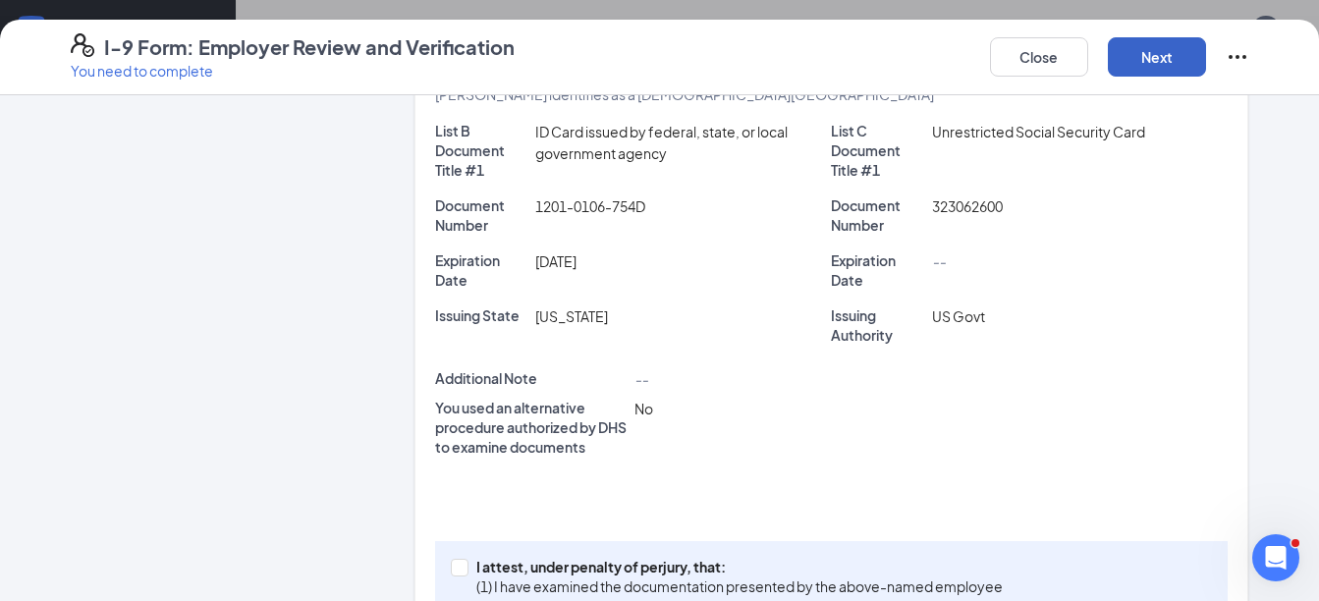
click at [1146, 47] on button "Next" at bounding box center [1157, 56] width 98 height 39
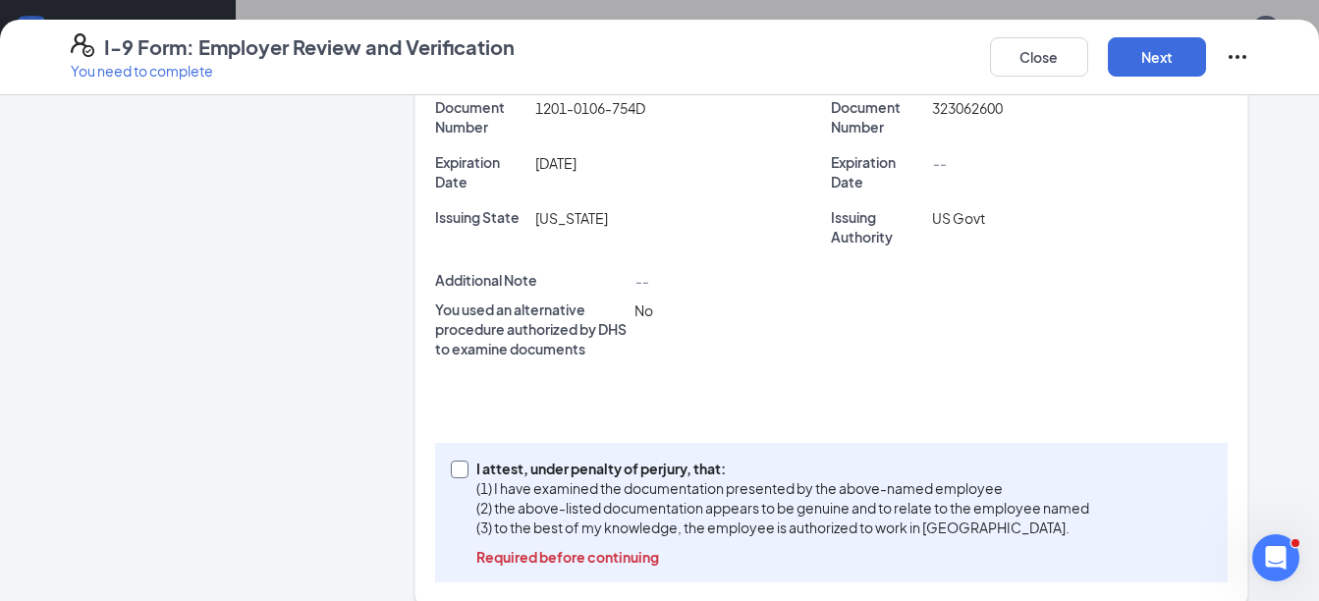
click at [458, 475] on span at bounding box center [460, 470] width 18 height 18
click at [458, 475] on input "I attest, under penalty of perjury, that: (1) I have examined the documentation…" at bounding box center [458, 468] width 14 height 14
checkbox input "true"
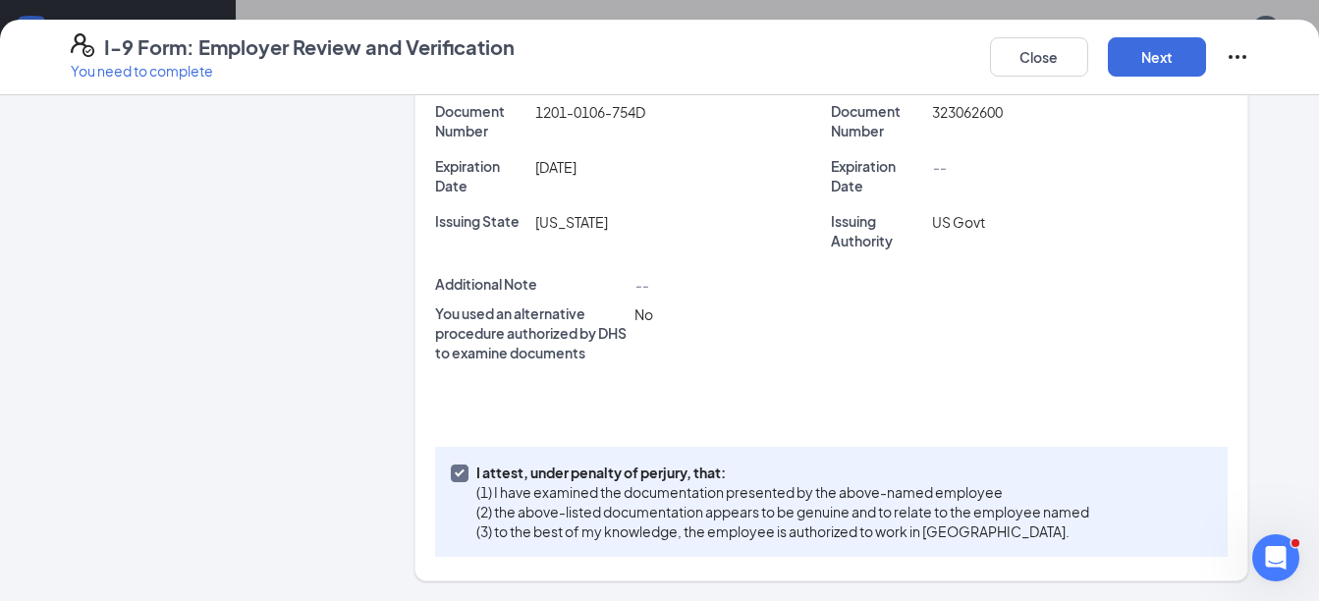
scroll to position [586, 0]
click at [1149, 65] on button "Next" at bounding box center [1157, 56] width 98 height 39
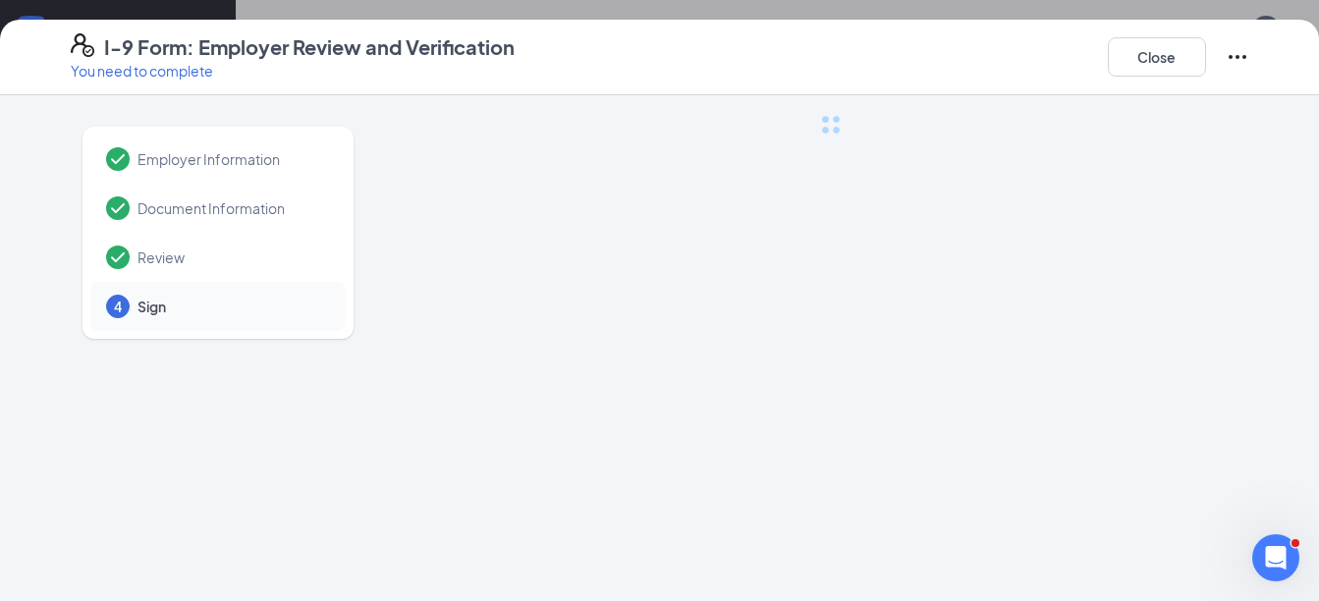
scroll to position [0, 0]
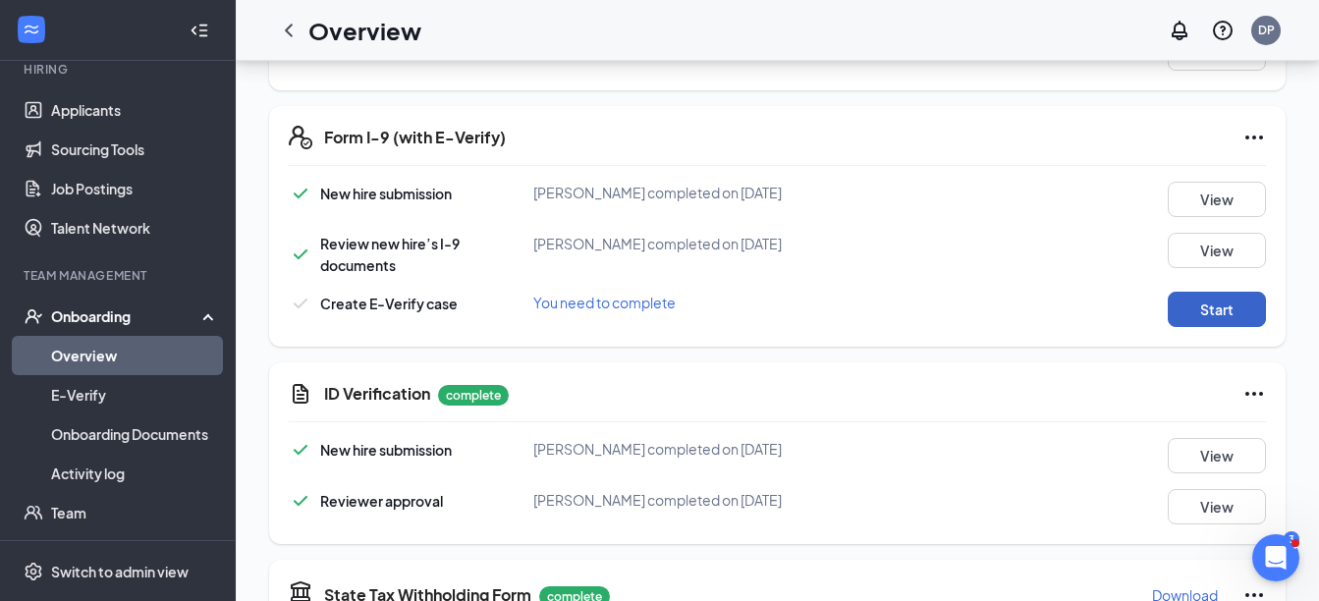
click at [1203, 301] on button "Start" at bounding box center [1217, 309] width 98 height 35
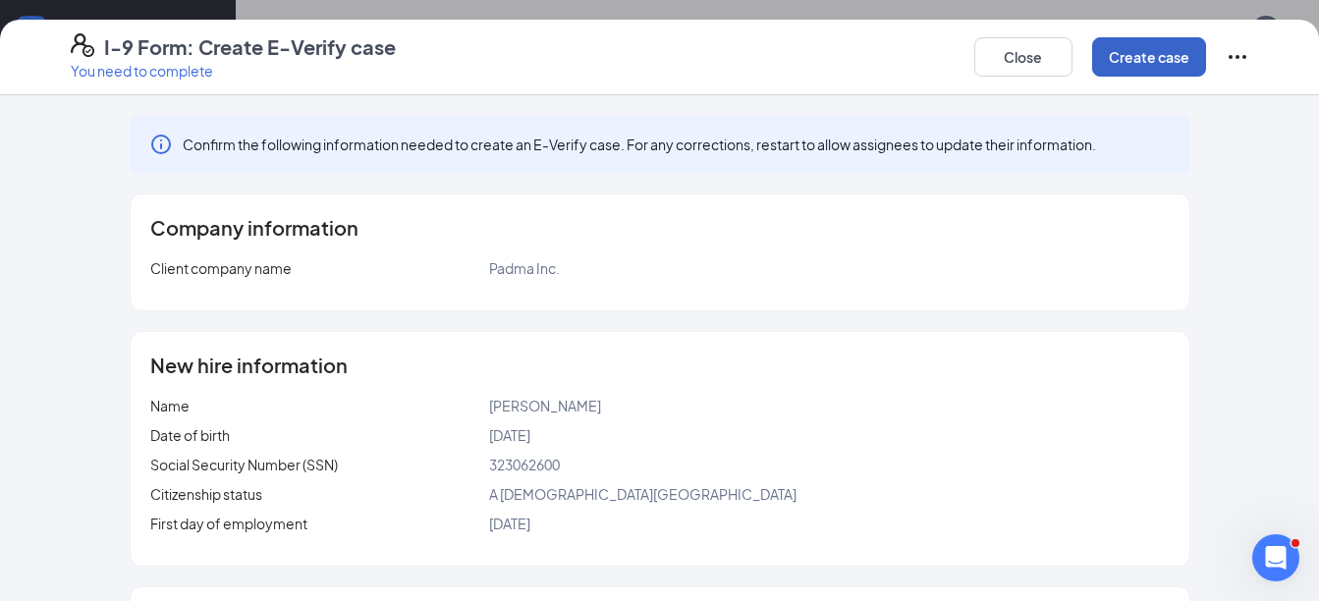
click at [1128, 59] on button "Create case" at bounding box center [1149, 56] width 114 height 39
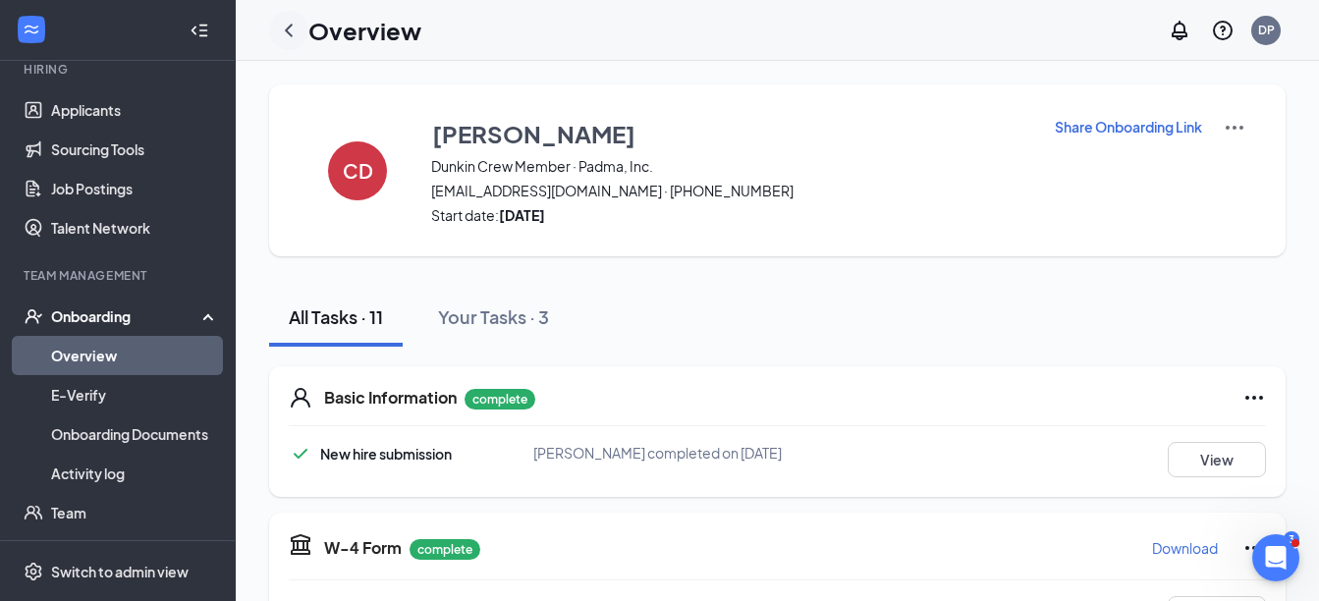
click at [287, 34] on icon "ChevronLeft" at bounding box center [289, 31] width 24 height 24
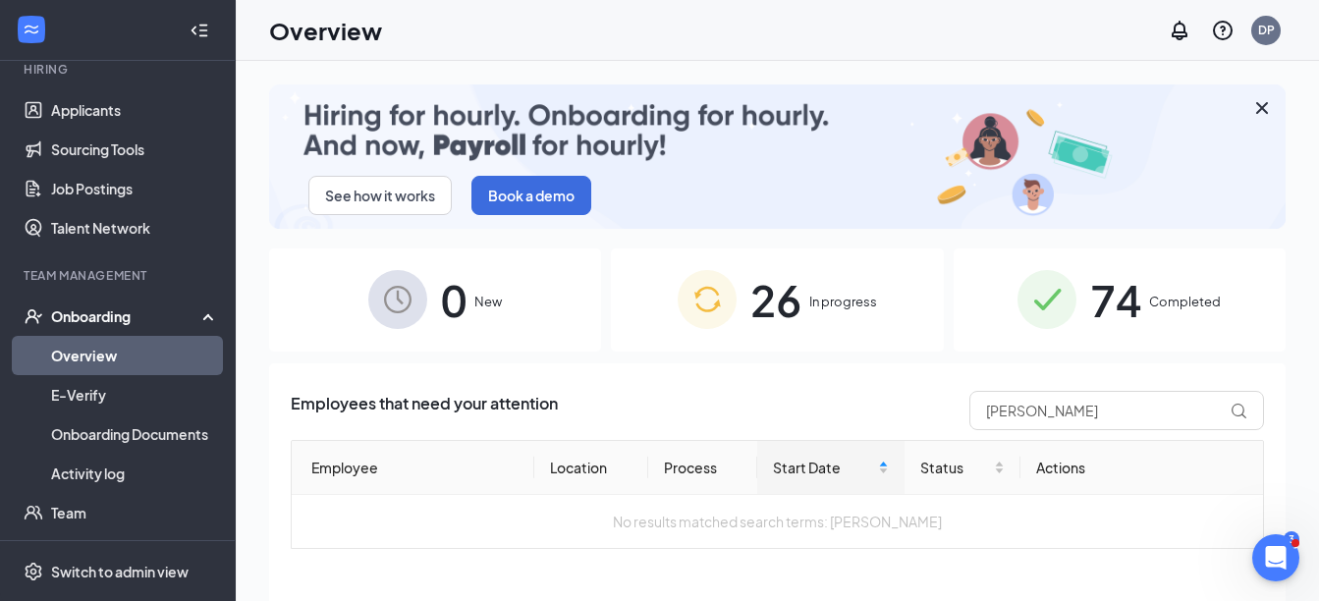
click at [794, 308] on span "26" at bounding box center [776, 300] width 51 height 68
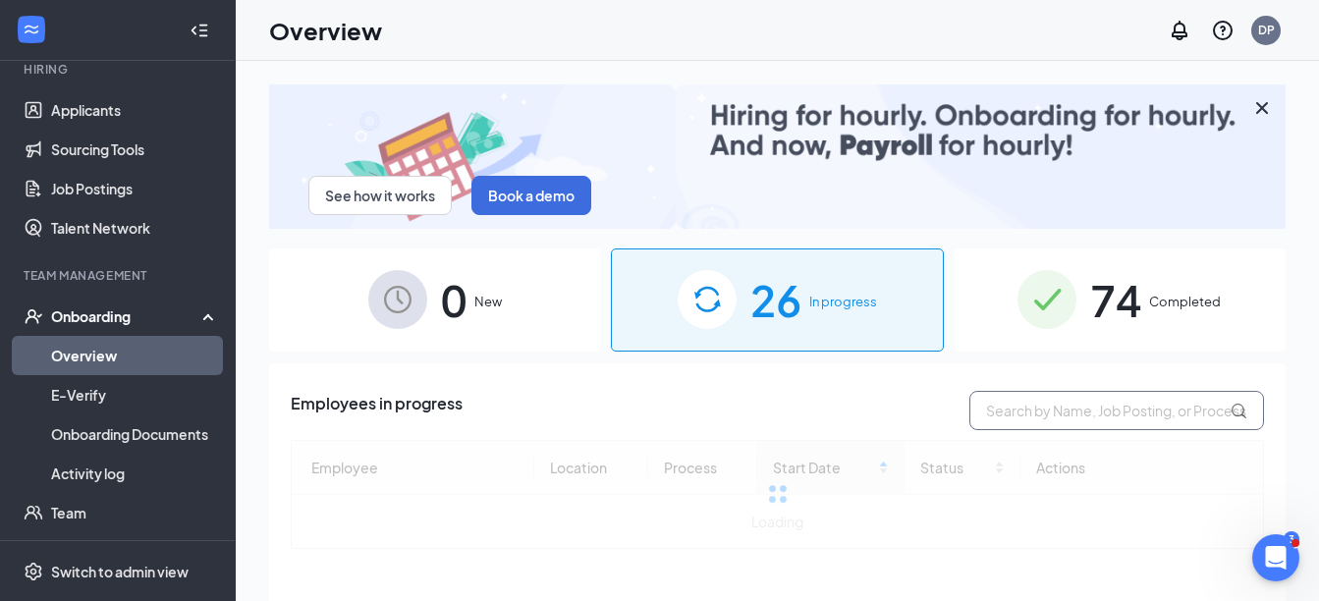
click at [1056, 410] on input "text" at bounding box center [1117, 410] width 295 height 39
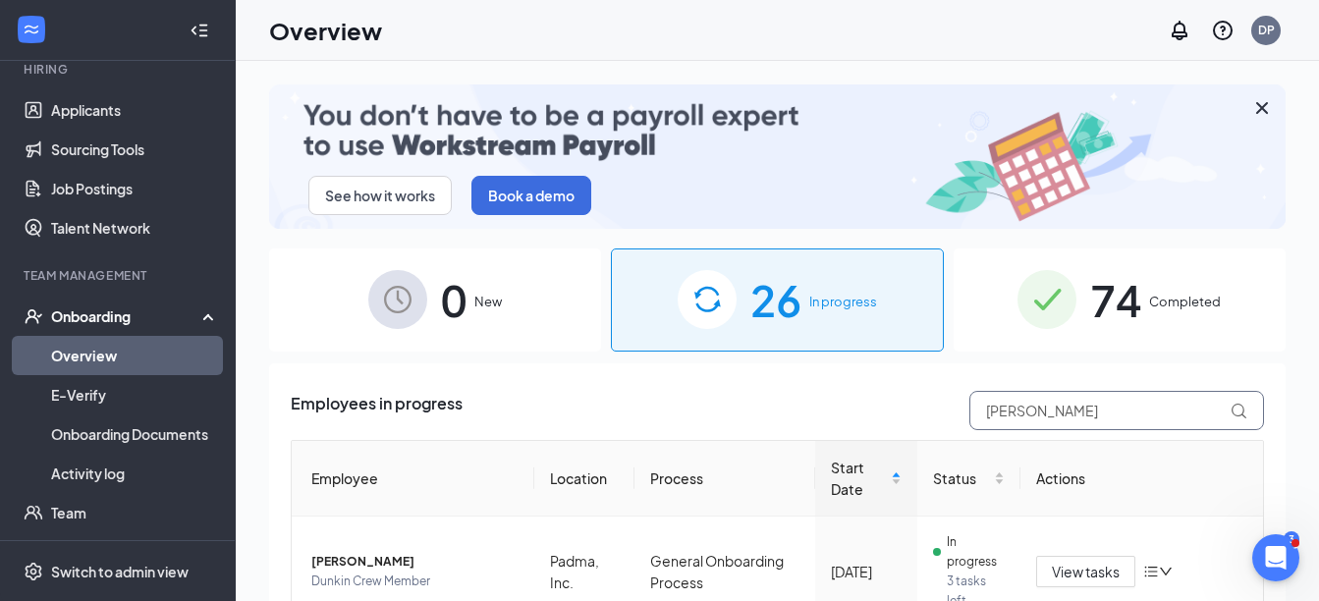
type input "kevin"
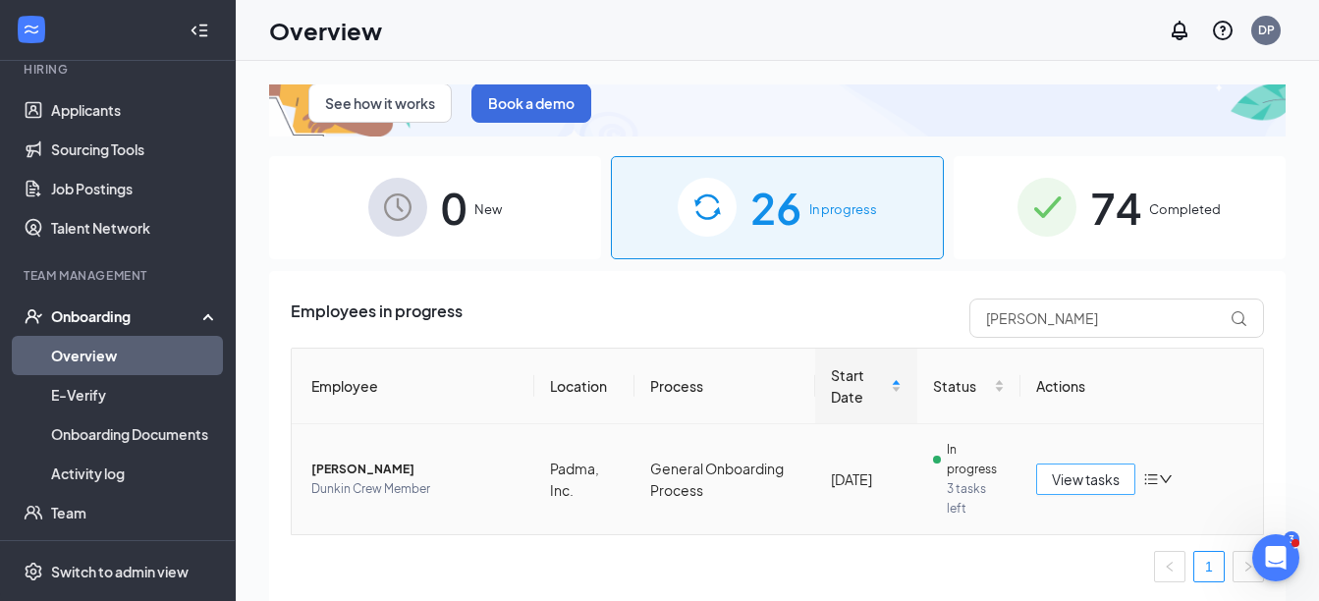
click at [1082, 484] on span "View tasks" at bounding box center [1086, 480] width 68 height 22
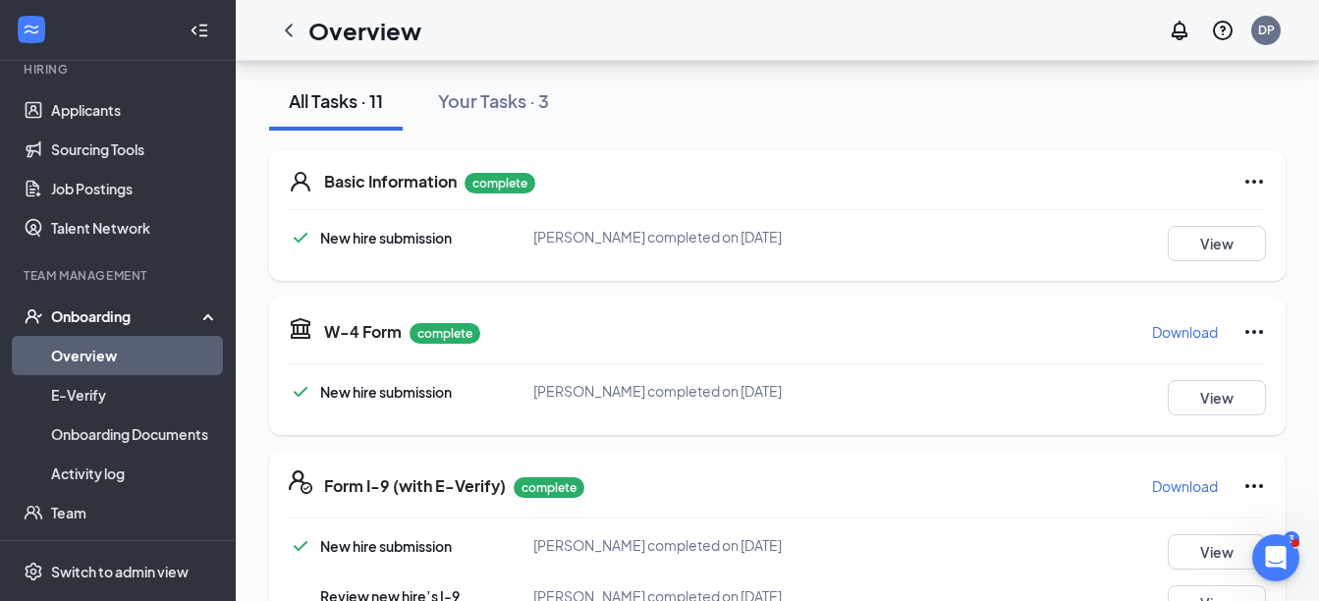
scroll to position [589, 0]
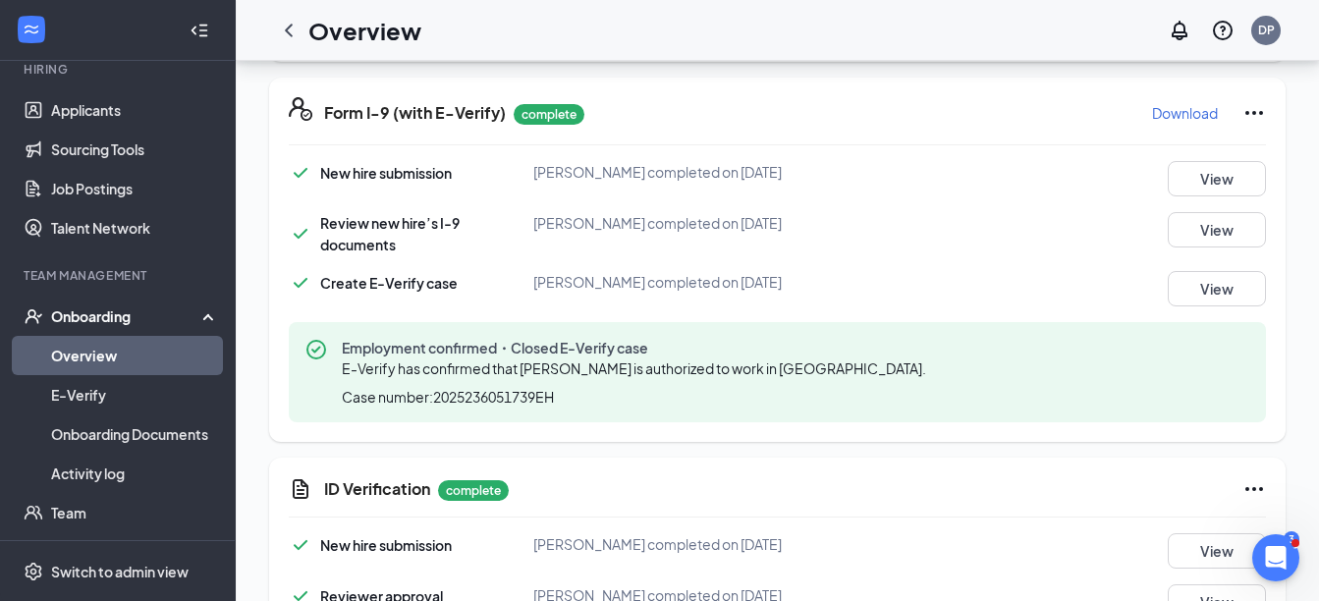
click at [284, 30] on icon "ChevronLeft" at bounding box center [289, 31] width 24 height 24
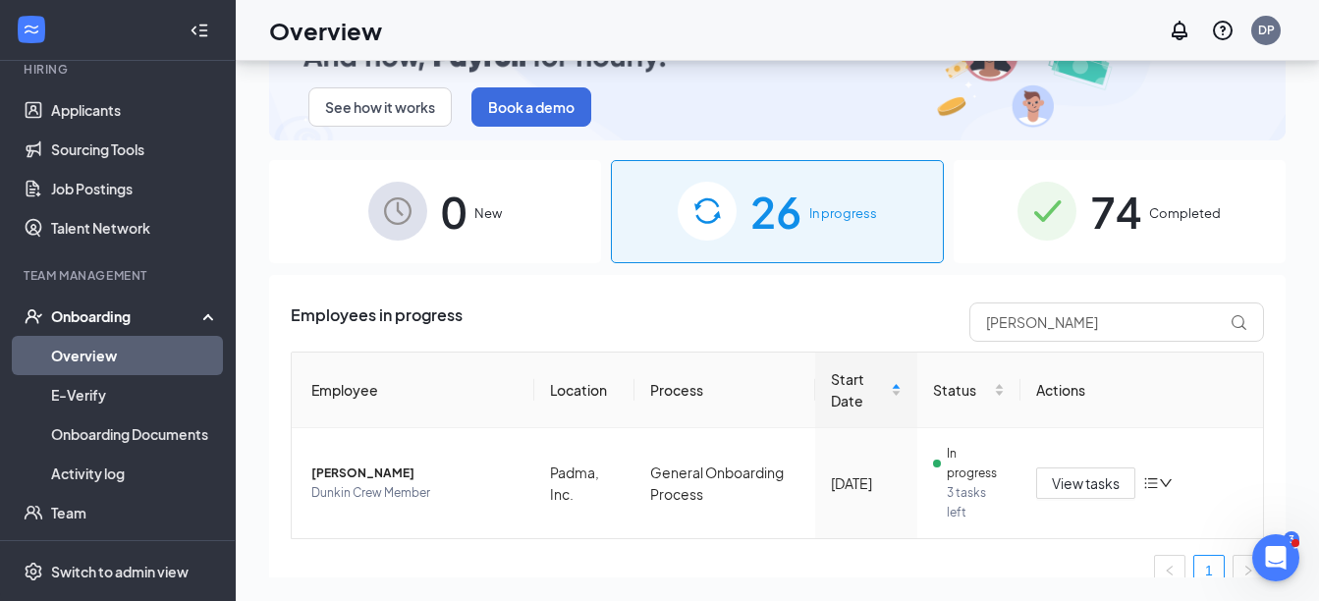
click at [751, 222] on span "26" at bounding box center [776, 212] width 51 height 68
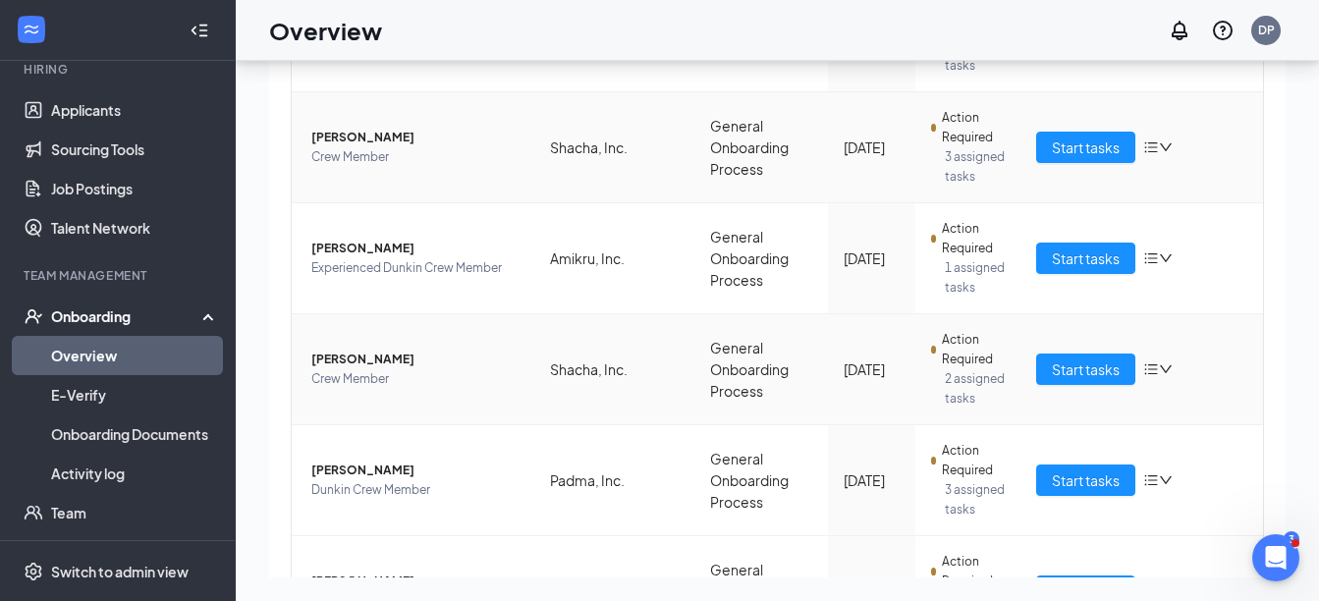
scroll to position [688, 0]
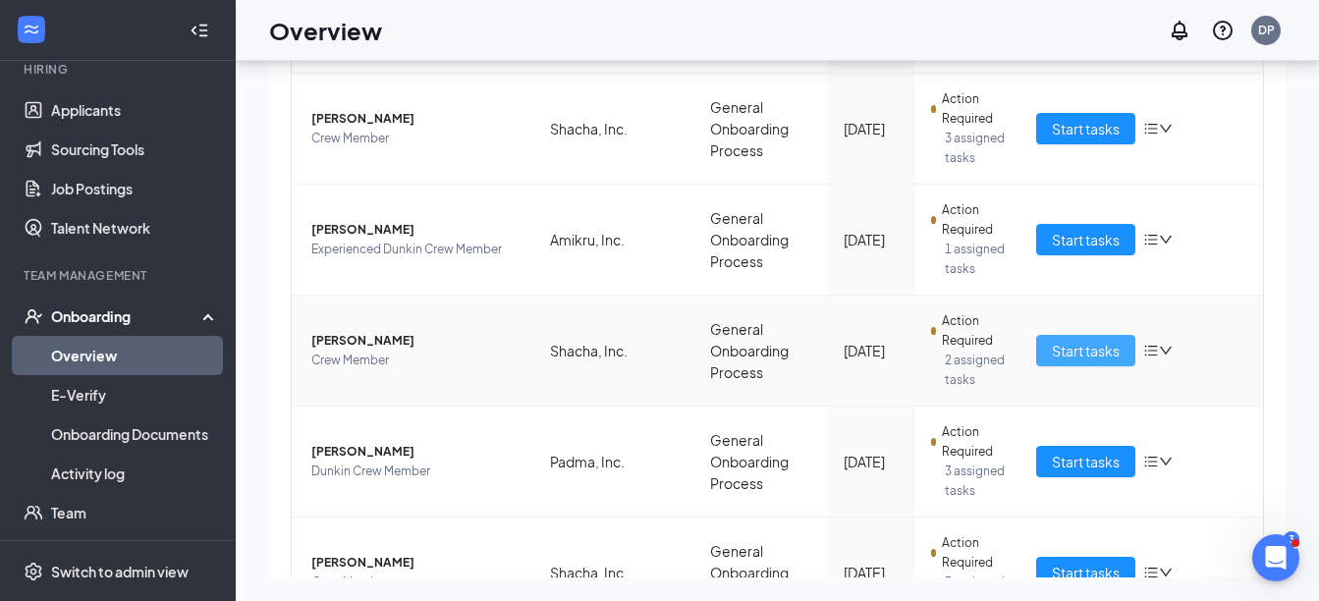
click at [1067, 357] on span "Start tasks" at bounding box center [1086, 351] width 68 height 22
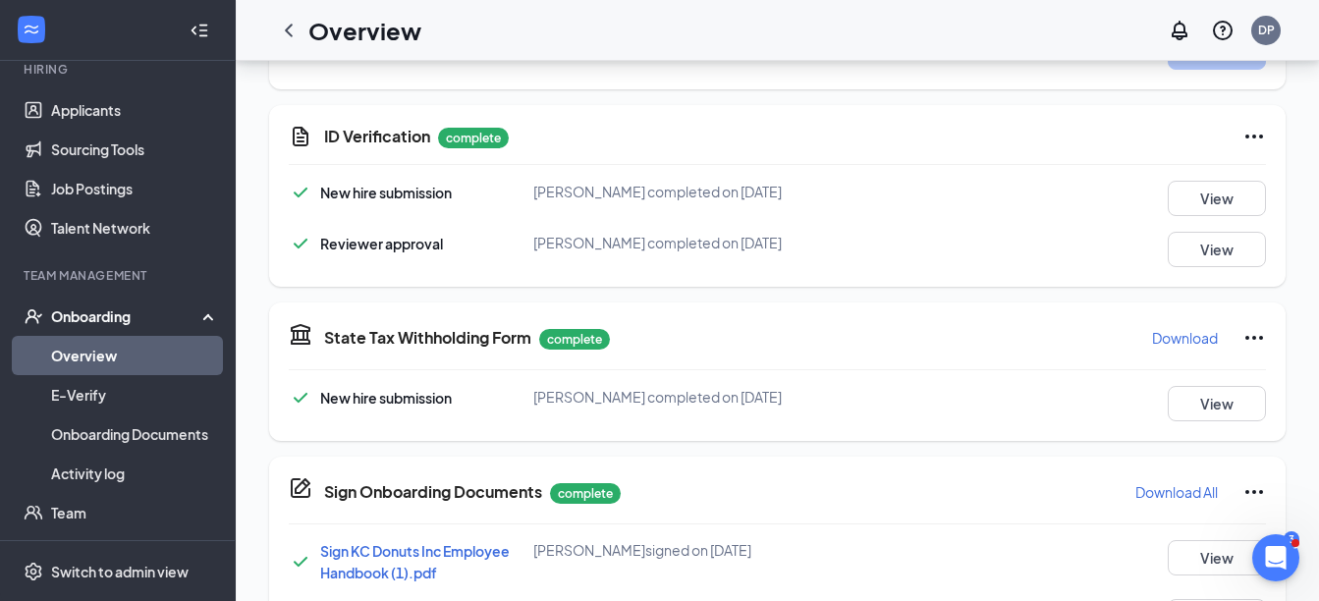
scroll to position [688, 0]
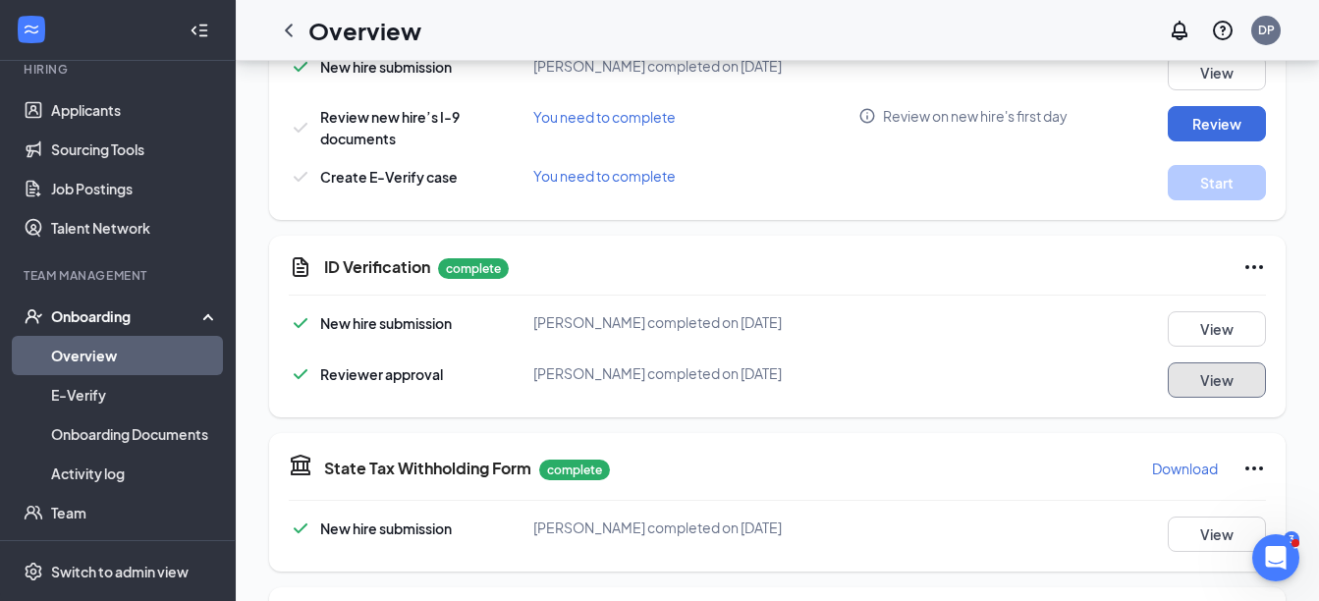
click at [1217, 379] on button "View" at bounding box center [1217, 380] width 98 height 35
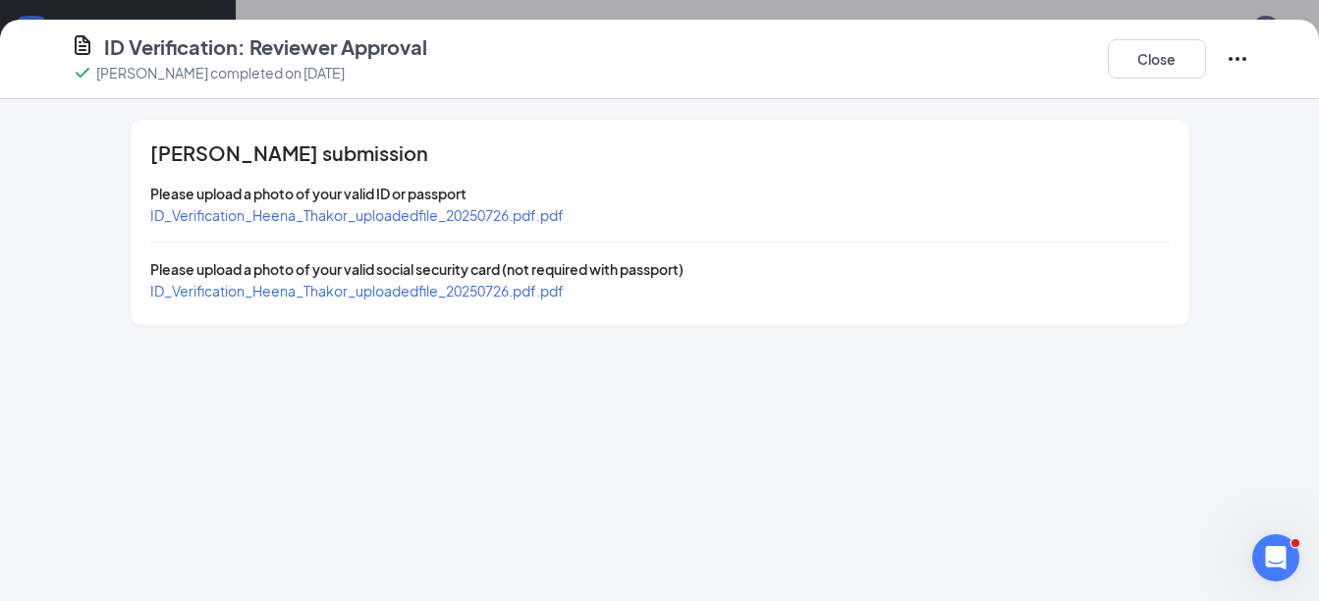
click at [531, 211] on span "ID_Verification_Heena_Thakor_uploadedfile_20250726.pdf.pdf" at bounding box center [357, 215] width 414 height 18
click at [344, 298] on span "ID_Verification_Heena_Thakor_uploadedfile_20250726.pdf.pdf" at bounding box center [357, 291] width 414 height 18
click at [1144, 60] on button "Close" at bounding box center [1157, 58] width 98 height 39
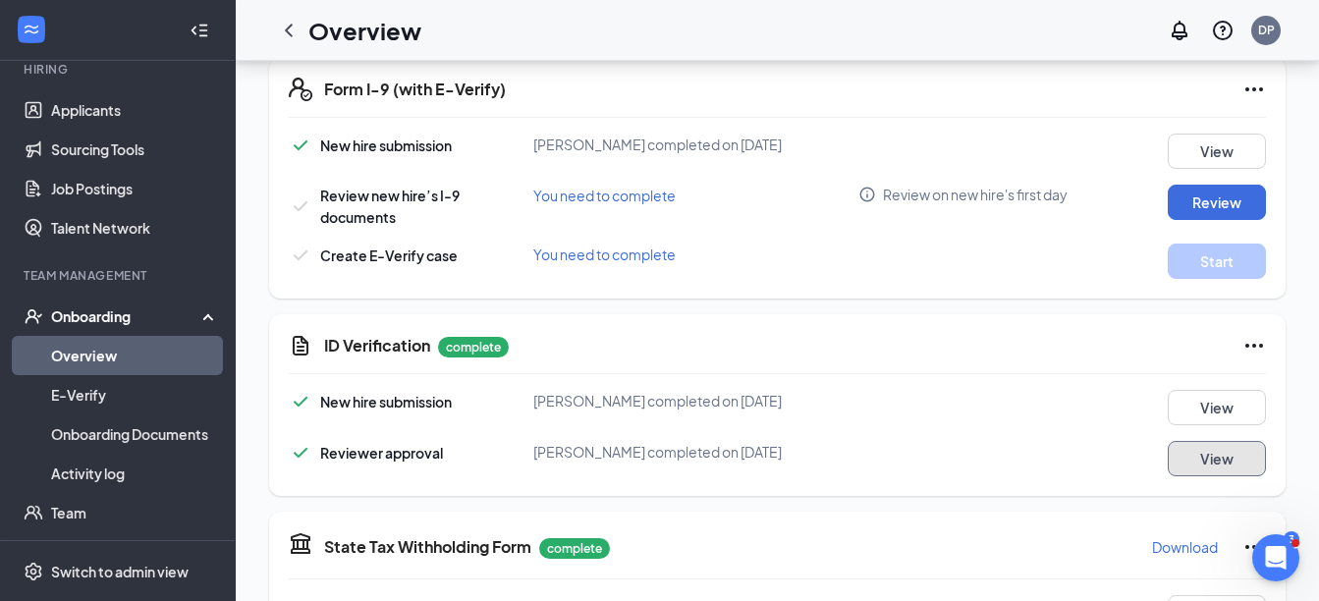
scroll to position [491, 0]
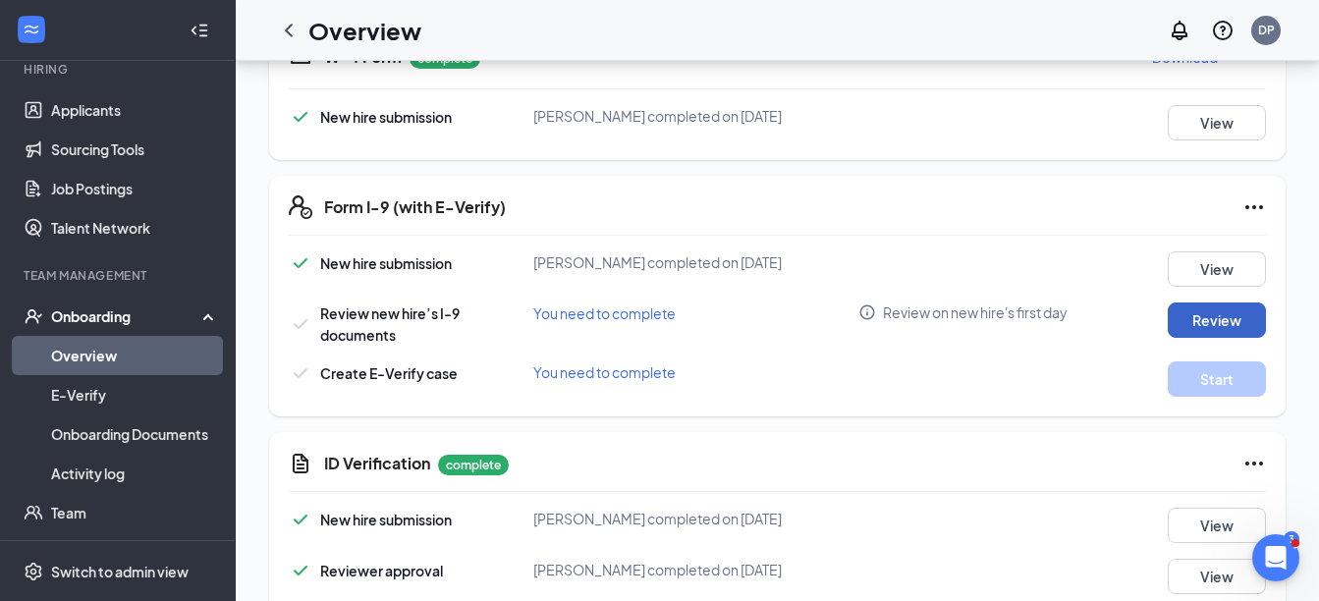
click at [1196, 317] on button "Review" at bounding box center [1217, 320] width 98 height 35
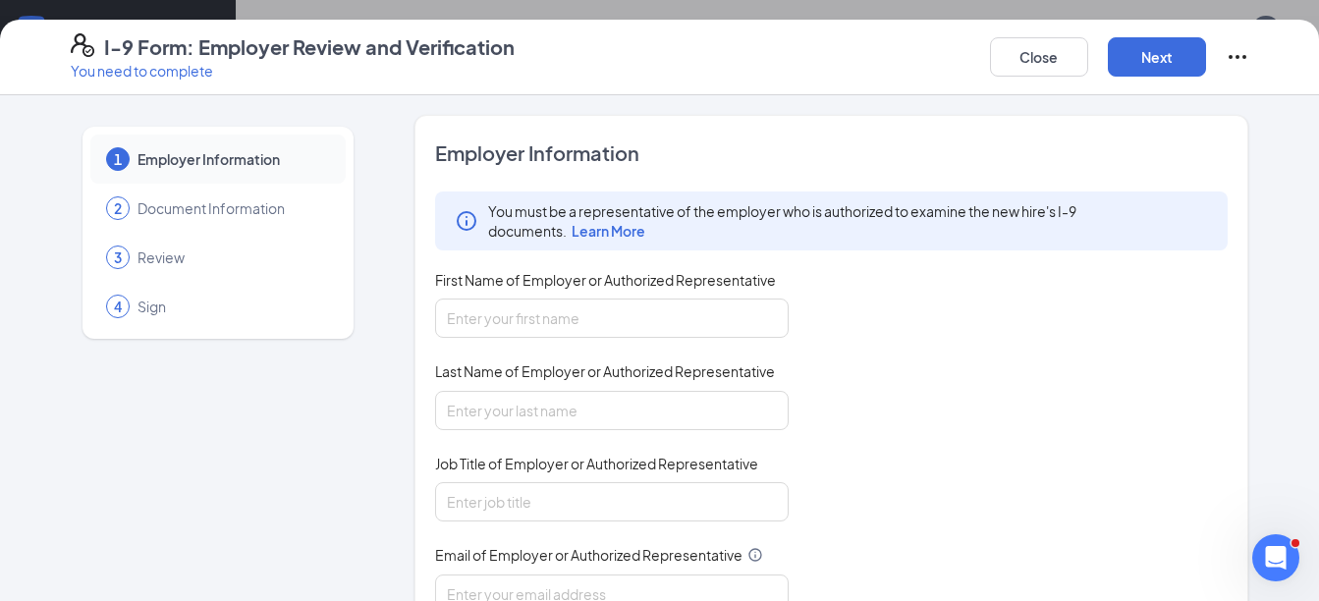
drag, startPoint x: 691, startPoint y: 274, endPoint x: 677, endPoint y: 287, distance: 18.8
click at [689, 274] on span "First Name of Employer or Authorized Representative" at bounding box center [605, 280] width 341 height 20
click at [689, 299] on input "First Name of Employer or Authorized Representative" at bounding box center [612, 318] width 354 height 39
click at [667, 307] on input "First Name of Employer or Authorized Representative" at bounding box center [612, 318] width 354 height 39
type input "[PERSON_NAME]"
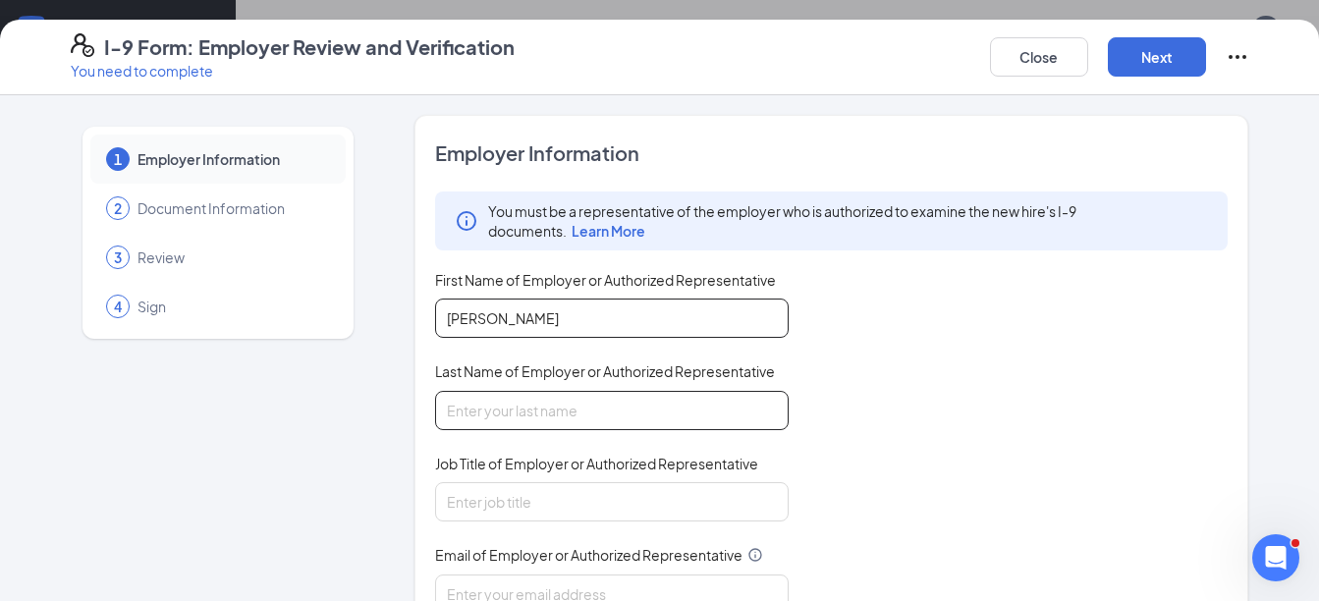
type input "[PERSON_NAME]"
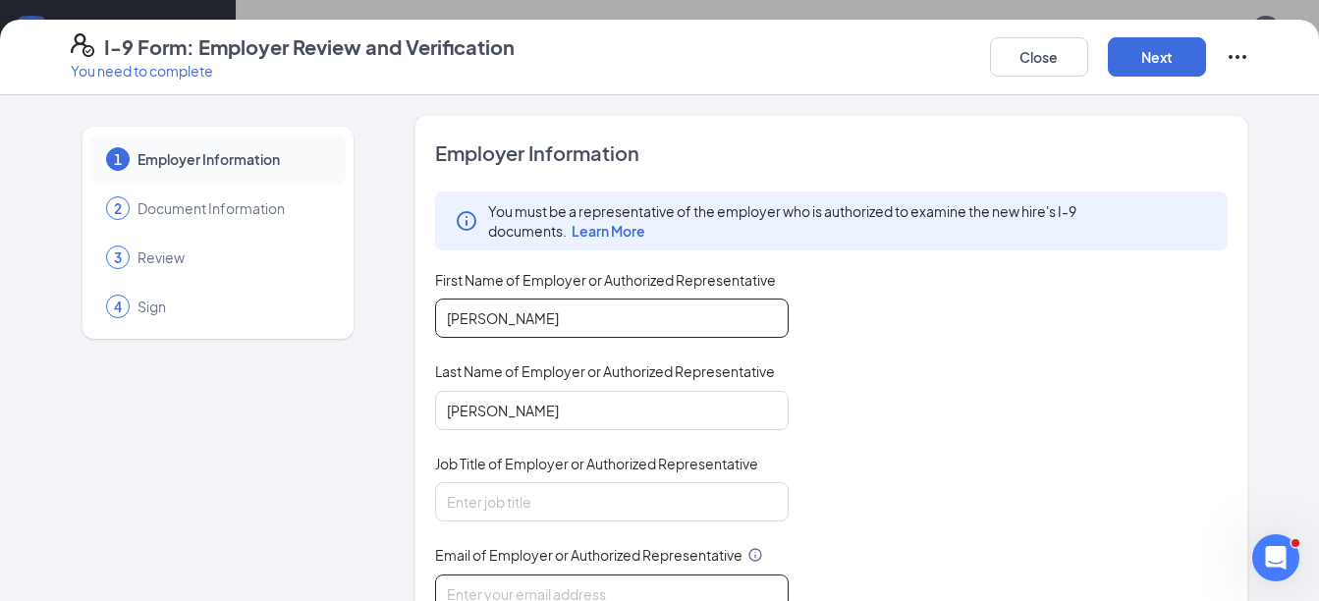
type input "[EMAIL_ADDRESS][DOMAIN_NAME]"
type input "3512180860"
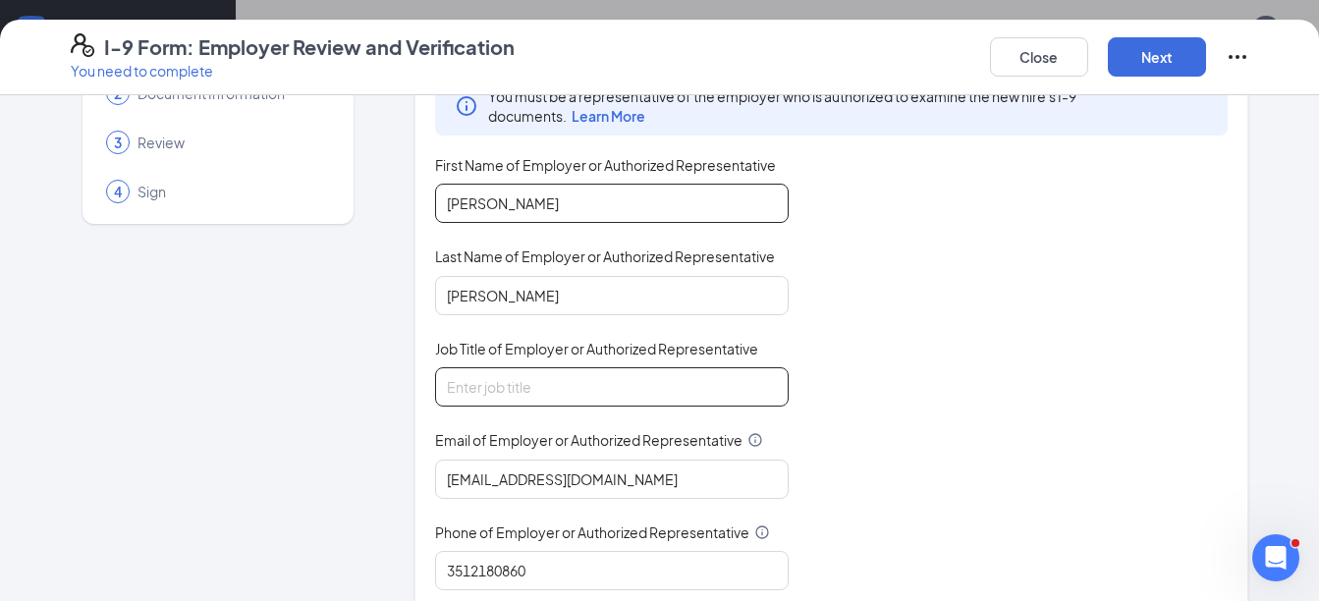
scroll to position [196, 0]
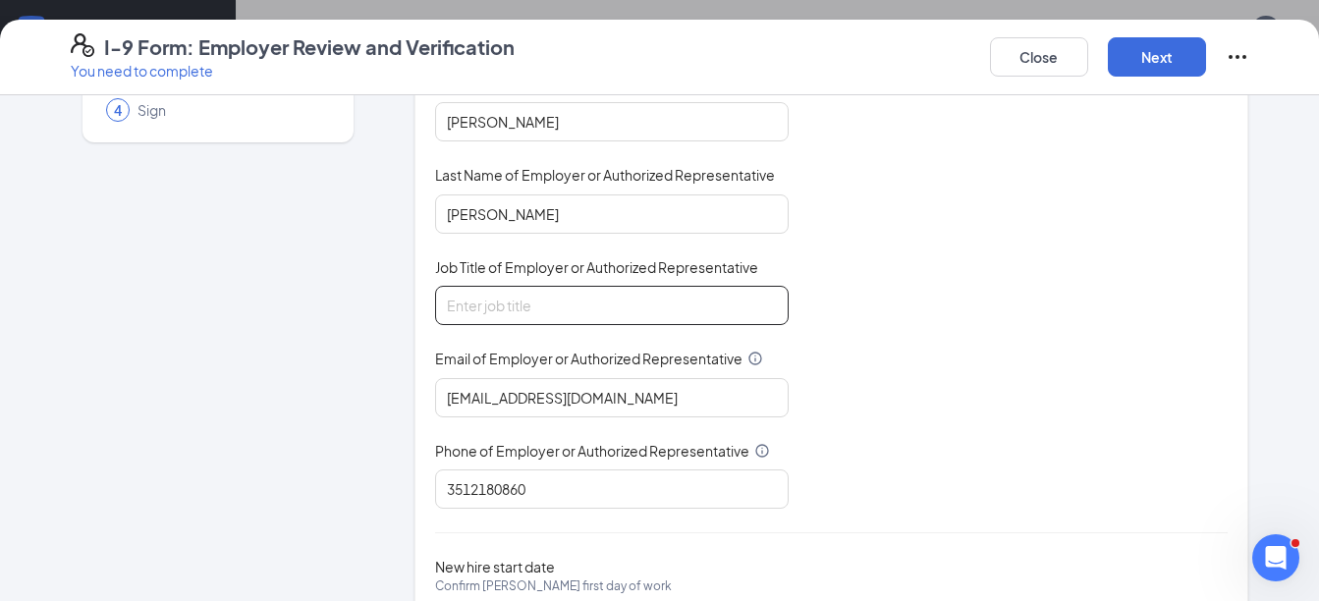
click at [486, 302] on input "Job Title of Employer or Authorized Representative" at bounding box center [612, 305] width 354 height 39
type input "Director"
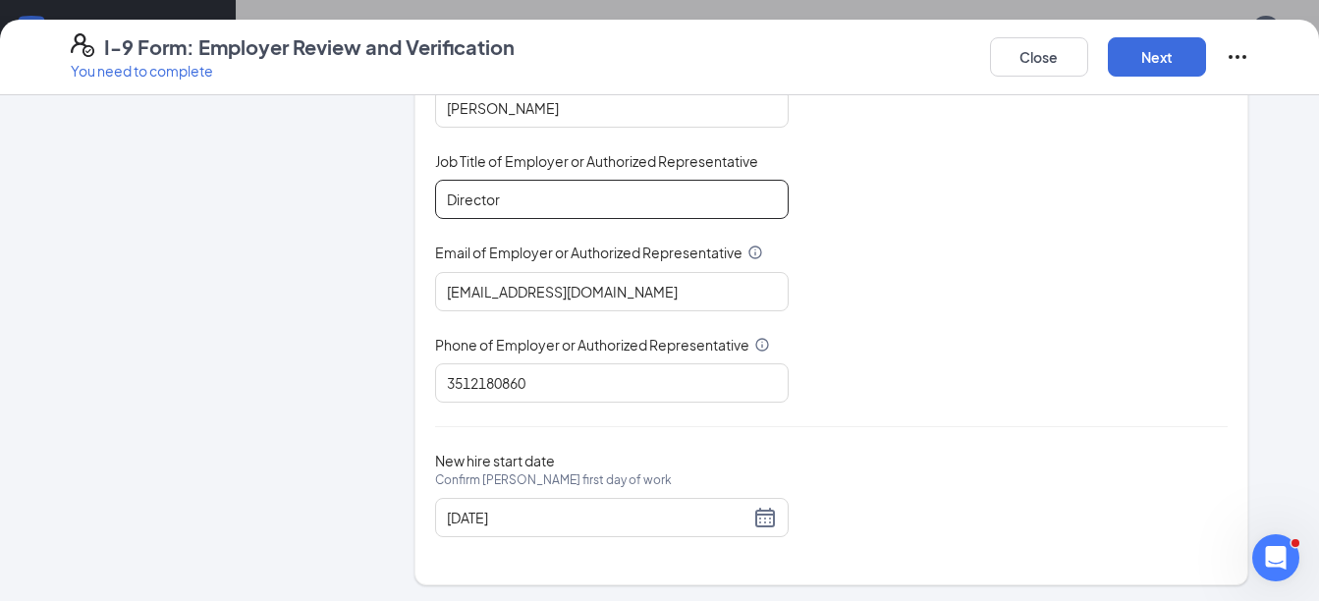
scroll to position [307, 0]
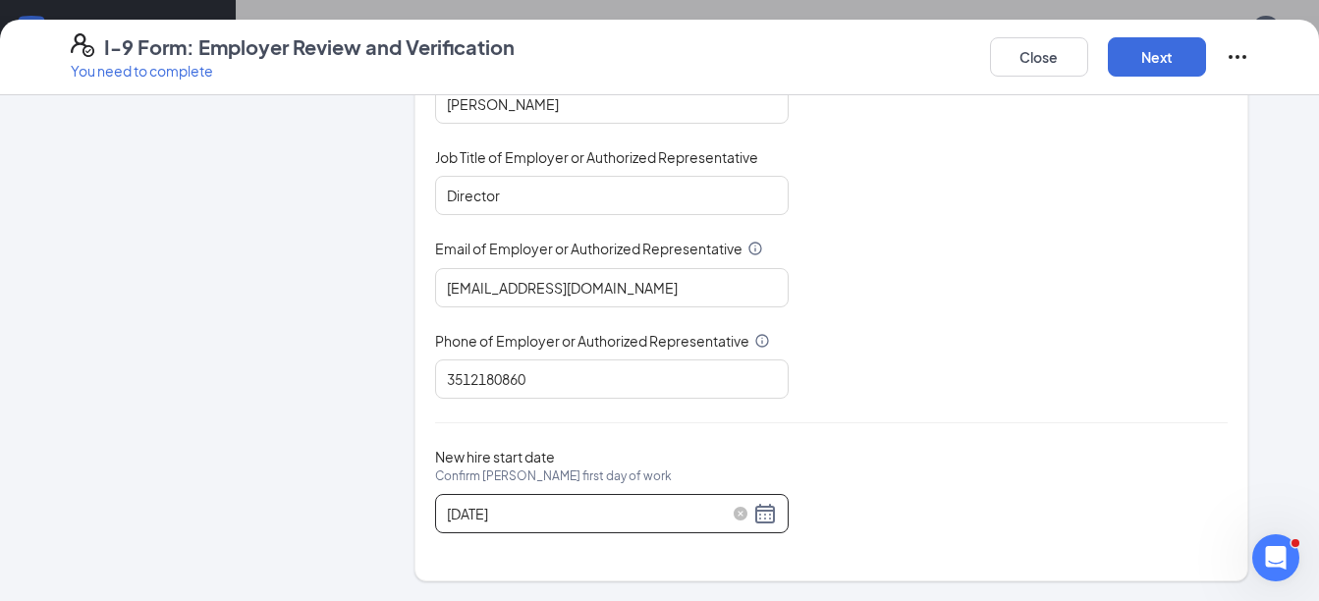
click at [752, 515] on div "07/25/2025" at bounding box center [612, 514] width 330 height 24
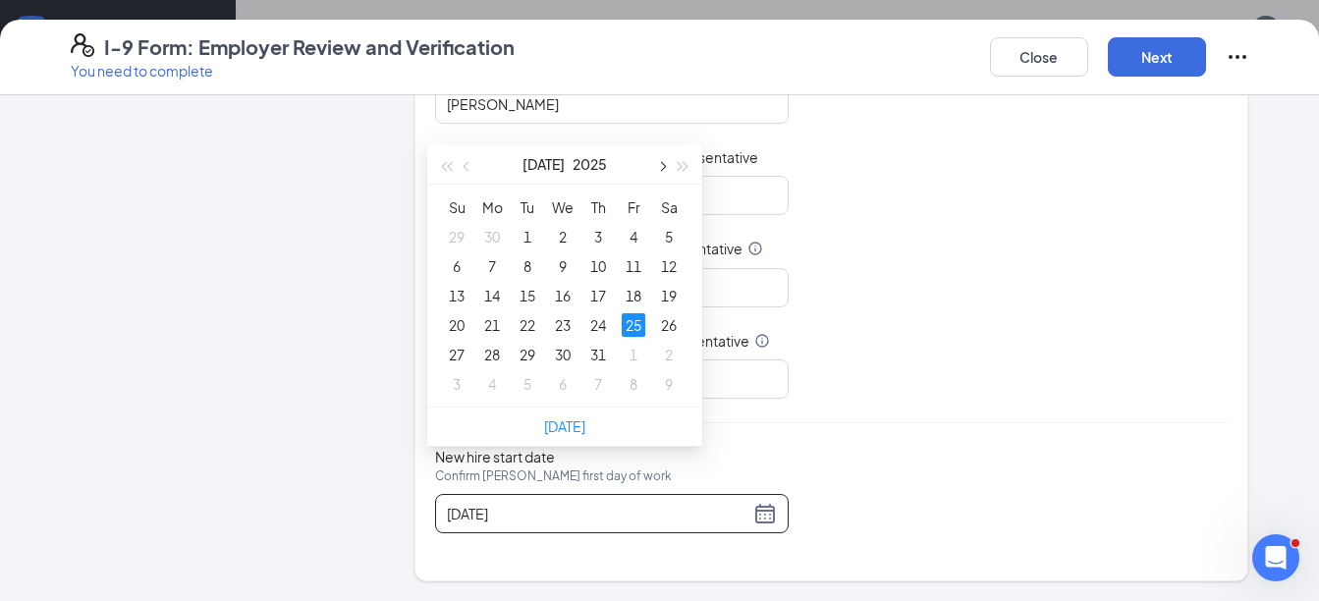
click at [658, 163] on button "button" at bounding box center [661, 163] width 22 height 39
type input "[DATE]"
click at [498, 296] on div "15" at bounding box center [492, 296] width 24 height 24
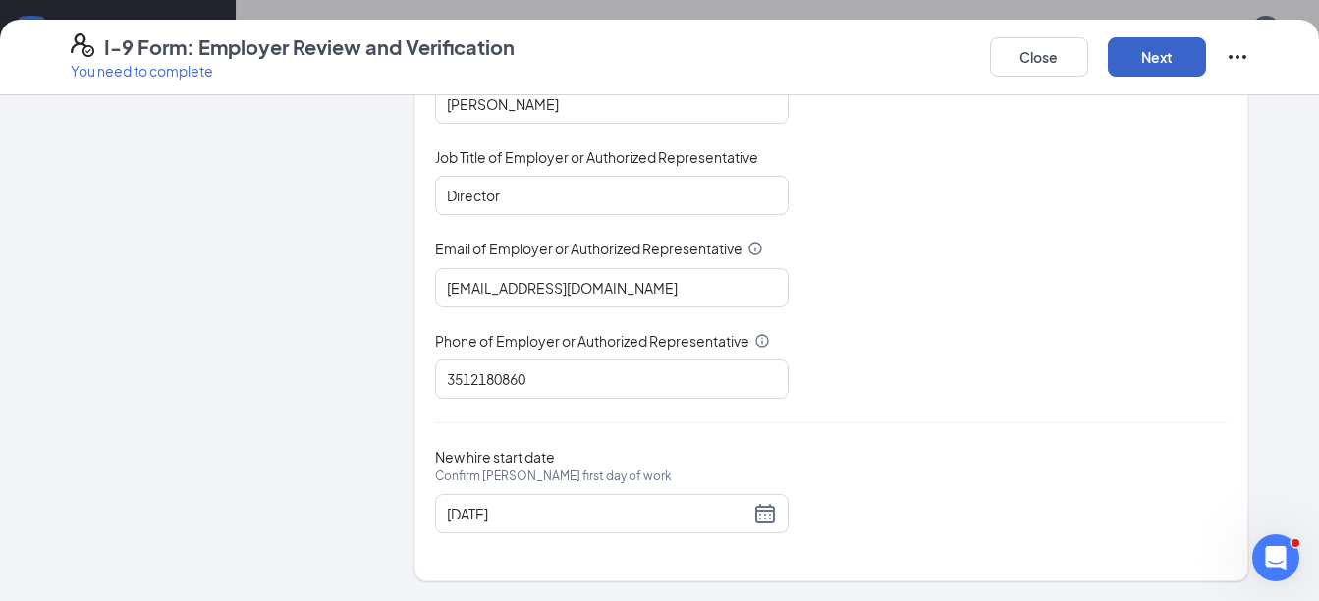
click at [1152, 68] on button "Next" at bounding box center [1157, 56] width 98 height 39
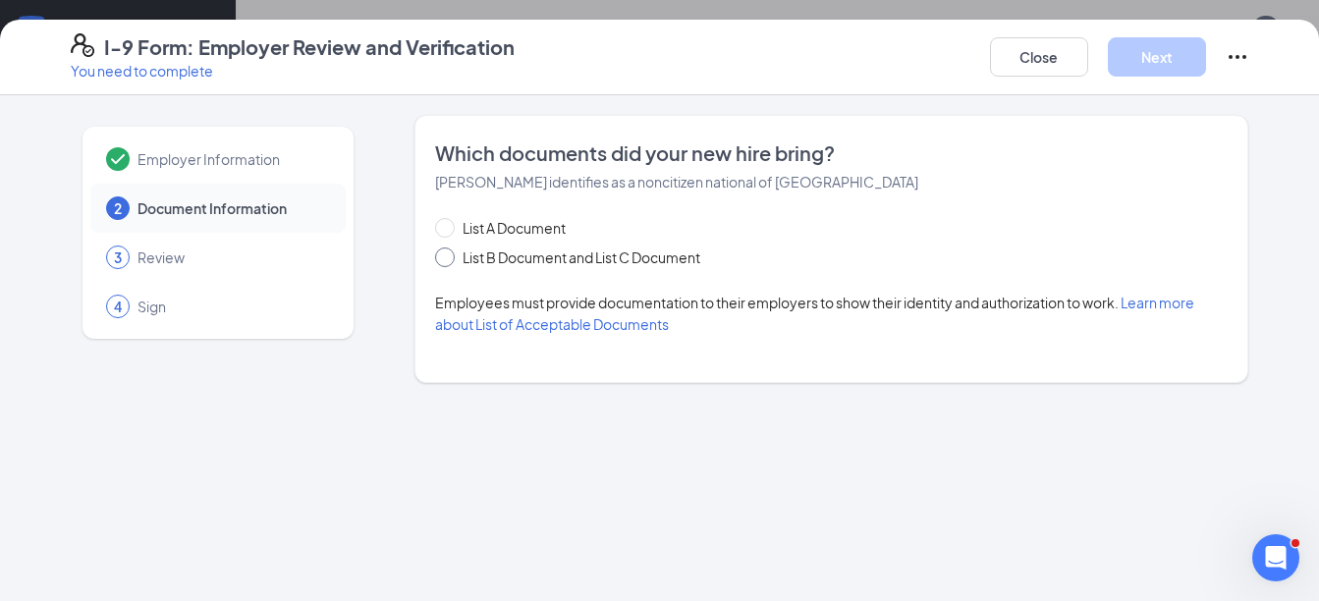
click at [445, 260] on input "List B Document and List C Document" at bounding box center [442, 255] width 14 height 14
radio input "true"
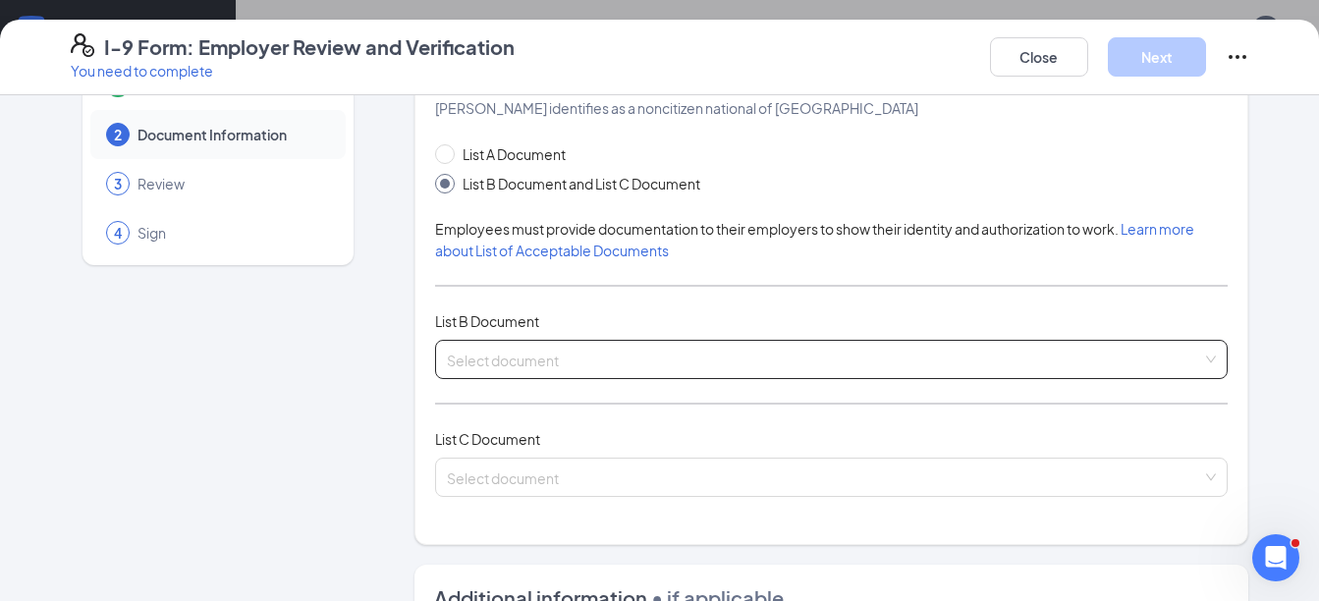
scroll to position [196, 0]
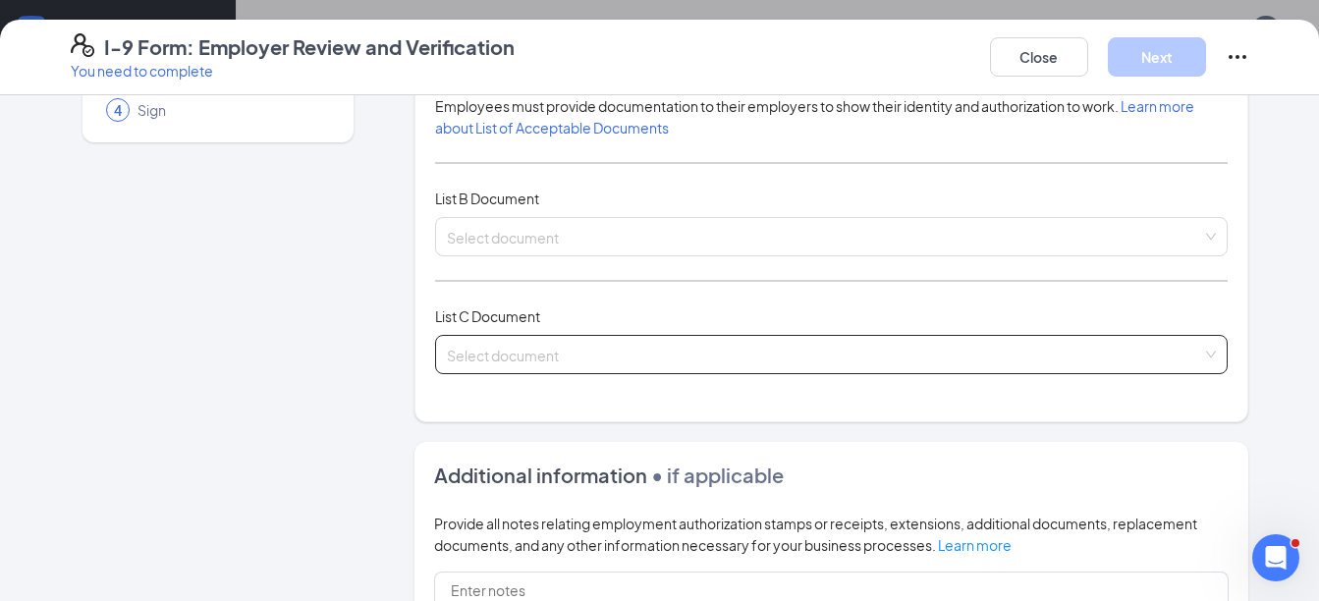
click at [492, 349] on input "search" at bounding box center [825, 350] width 756 height 29
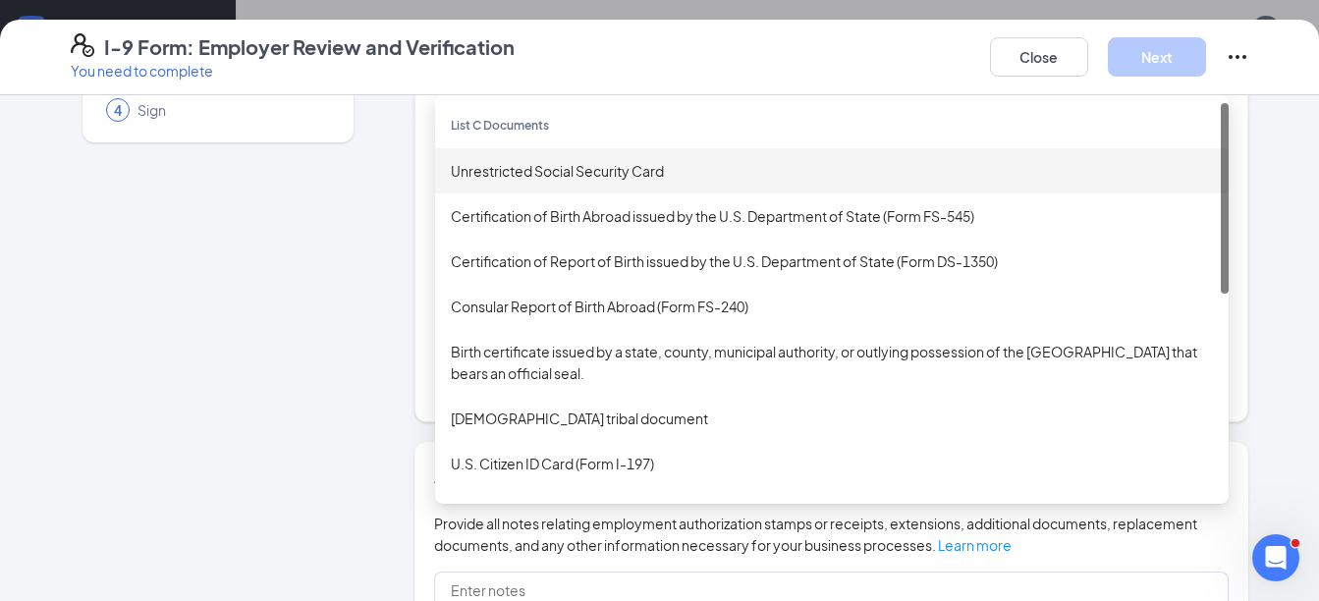
click at [497, 168] on div "Unrestricted Social Security Card" at bounding box center [832, 171] width 762 height 22
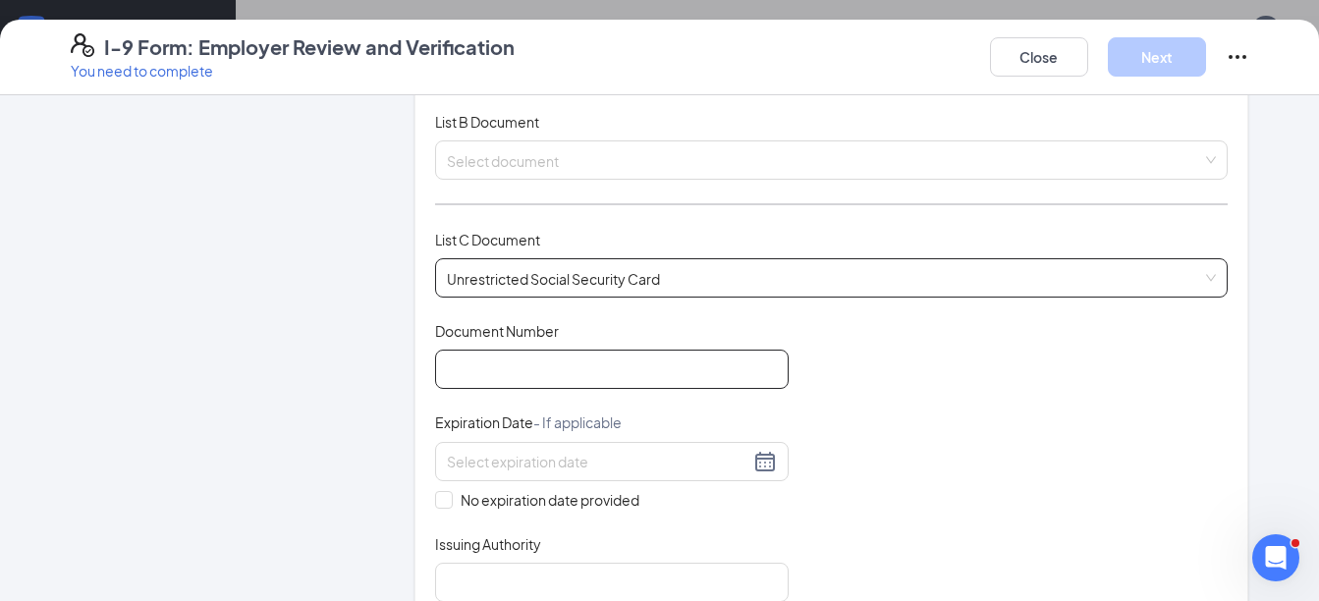
scroll to position [295, 0]
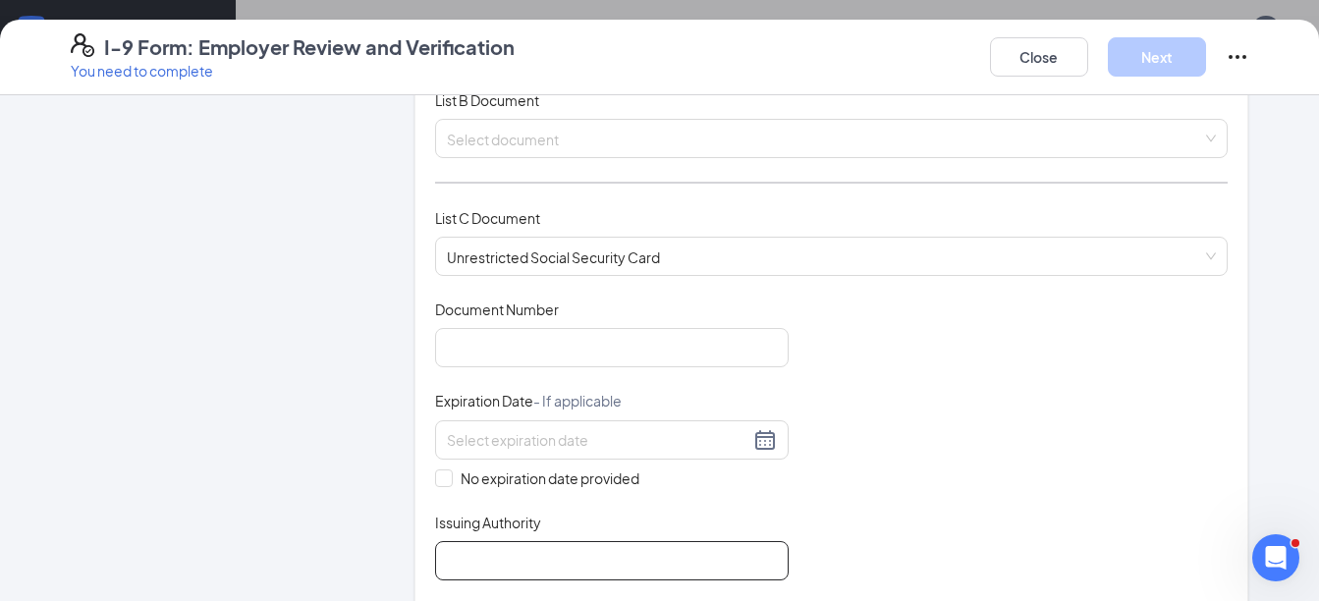
click at [449, 549] on input "Issuing Authority" at bounding box center [612, 560] width 354 height 39
type input "US Govt"
click at [442, 476] on span at bounding box center [444, 479] width 18 height 18
click at [442, 476] on input "No expiration date provided" at bounding box center [442, 477] width 14 height 14
checkbox input "true"
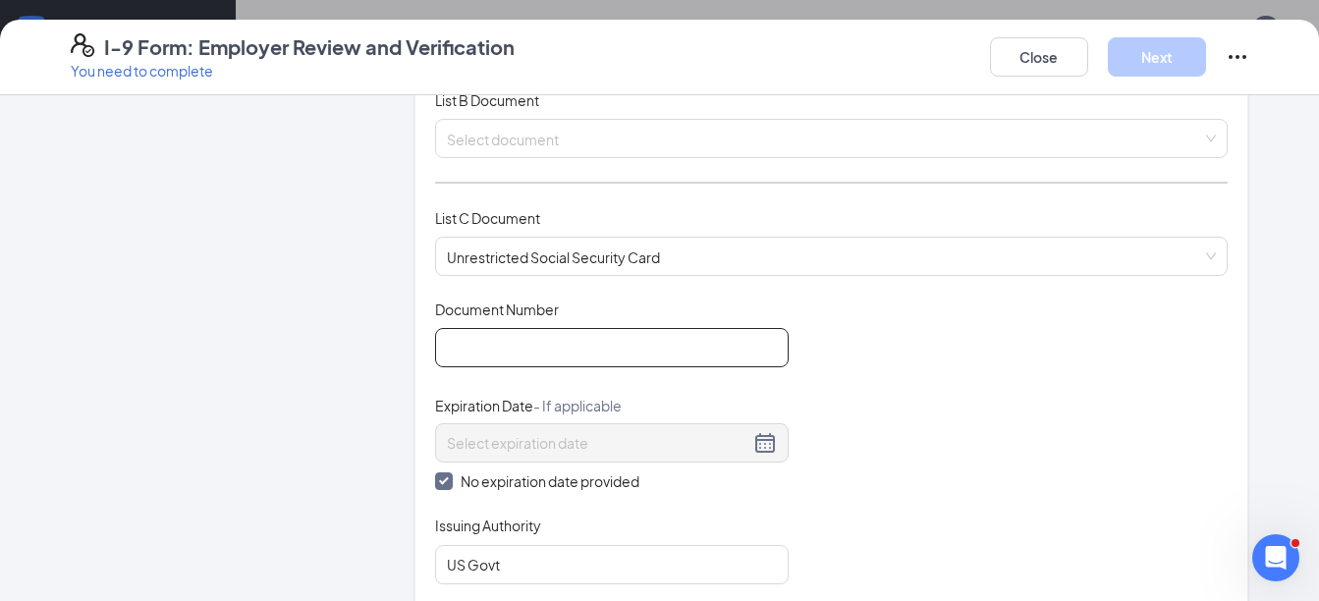
click at [500, 356] on input "Document Number" at bounding box center [612, 347] width 354 height 39
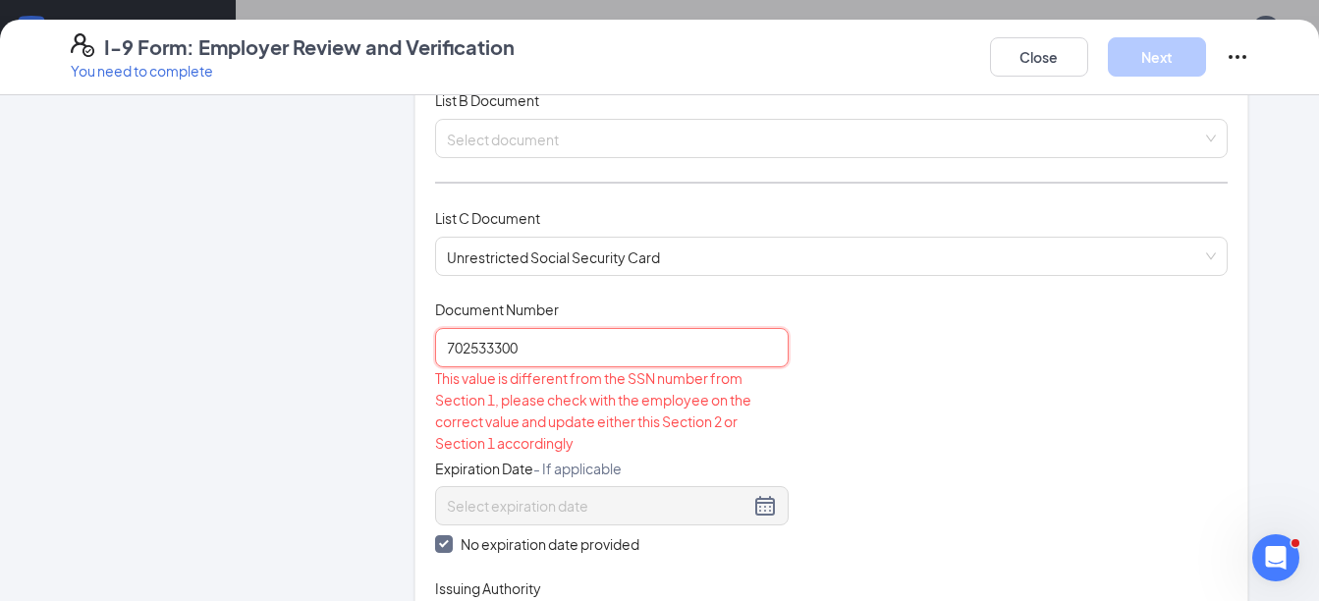
type input "702533300"
click at [863, 356] on div "Document Title Unrestricted Social Security Card Document Number 702533300 This…" at bounding box center [832, 474] width 794 height 348
click at [858, 352] on div "Document Title Unrestricted Social Security Card Document Number 702533300 This…" at bounding box center [832, 474] width 794 height 348
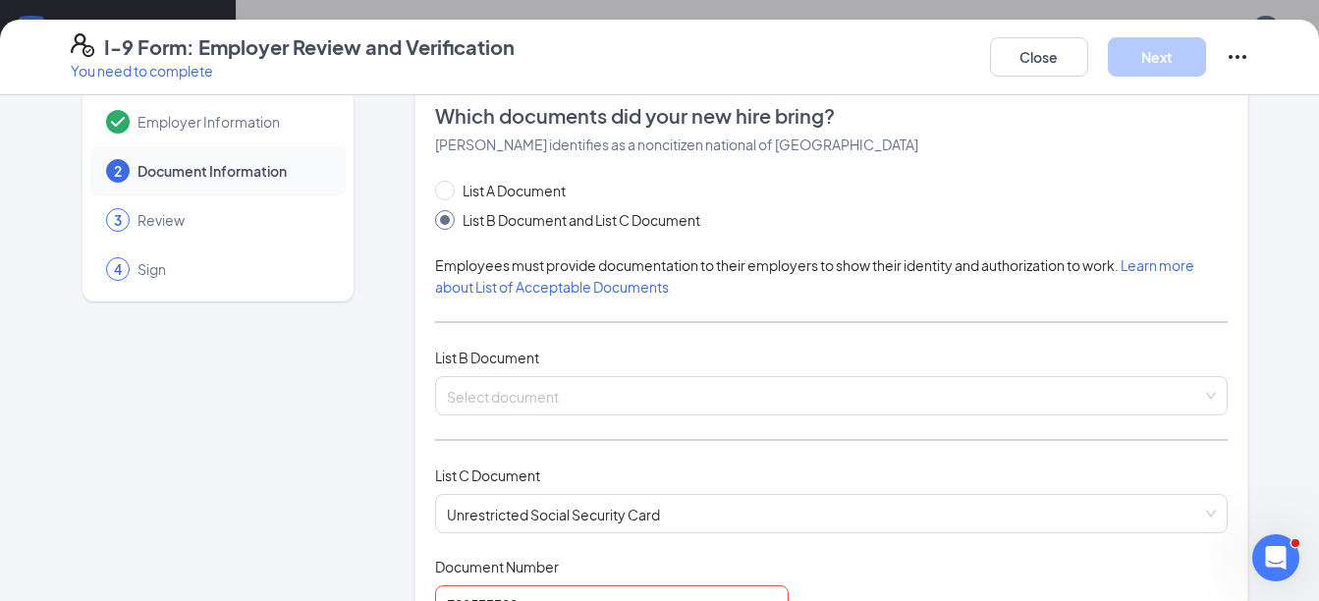
scroll to position [0, 0]
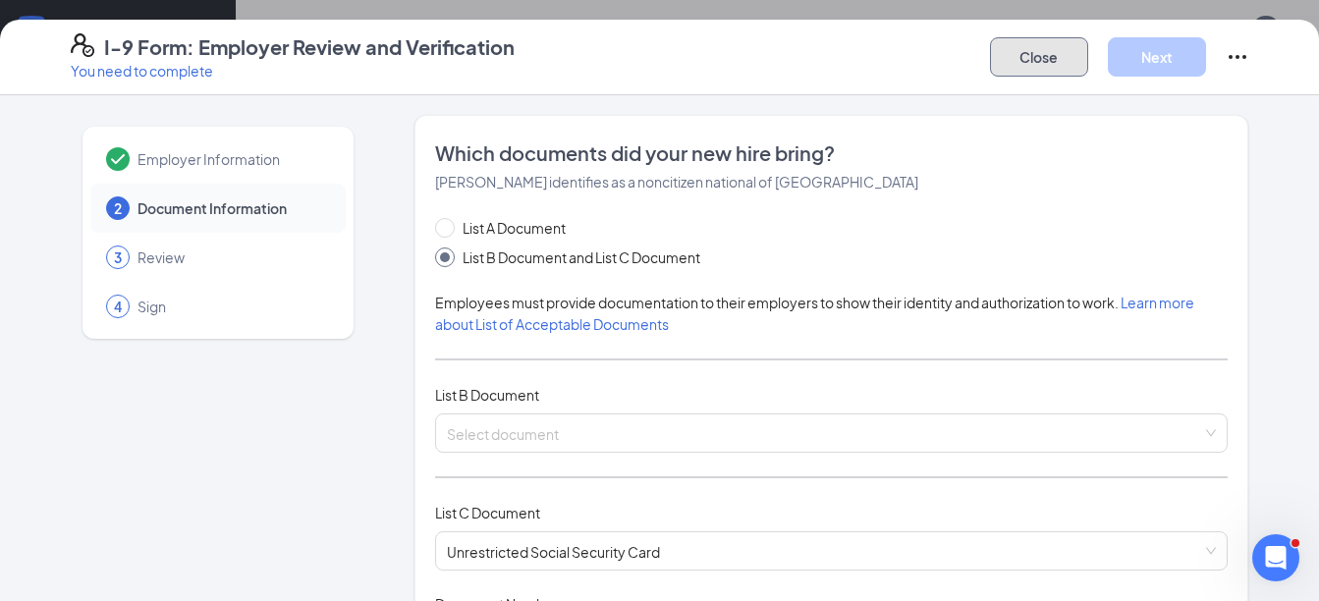
click at [1030, 54] on button "Close" at bounding box center [1039, 56] width 98 height 39
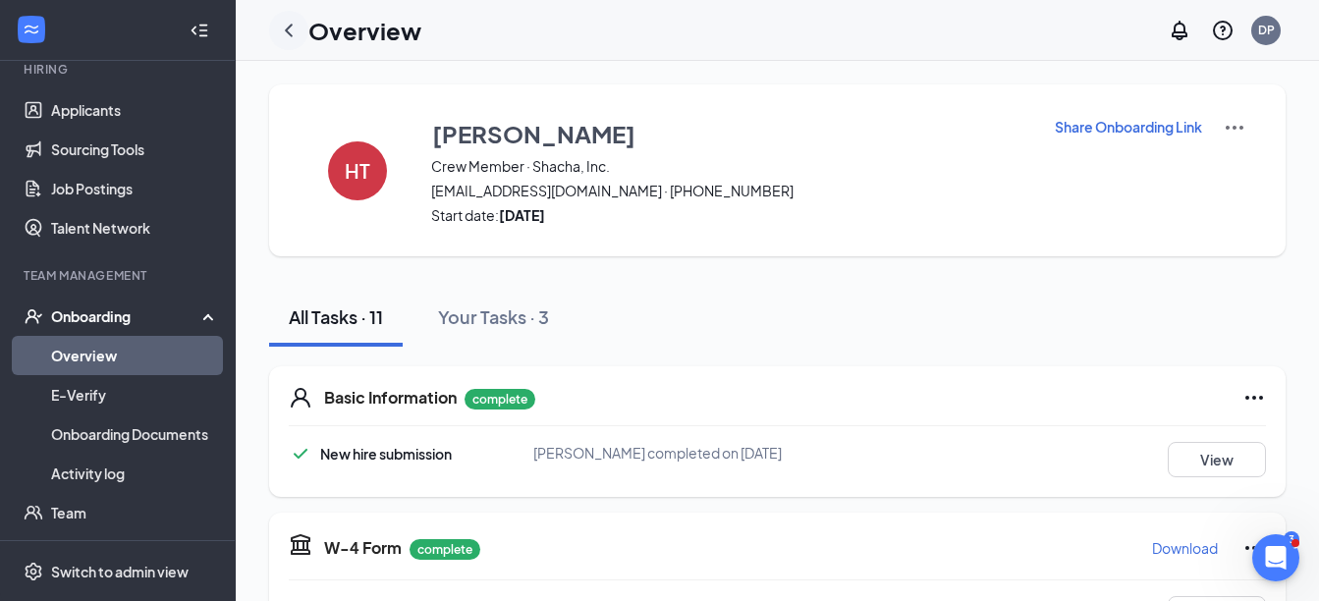
click at [286, 24] on icon "ChevronLeft" at bounding box center [289, 31] width 24 height 24
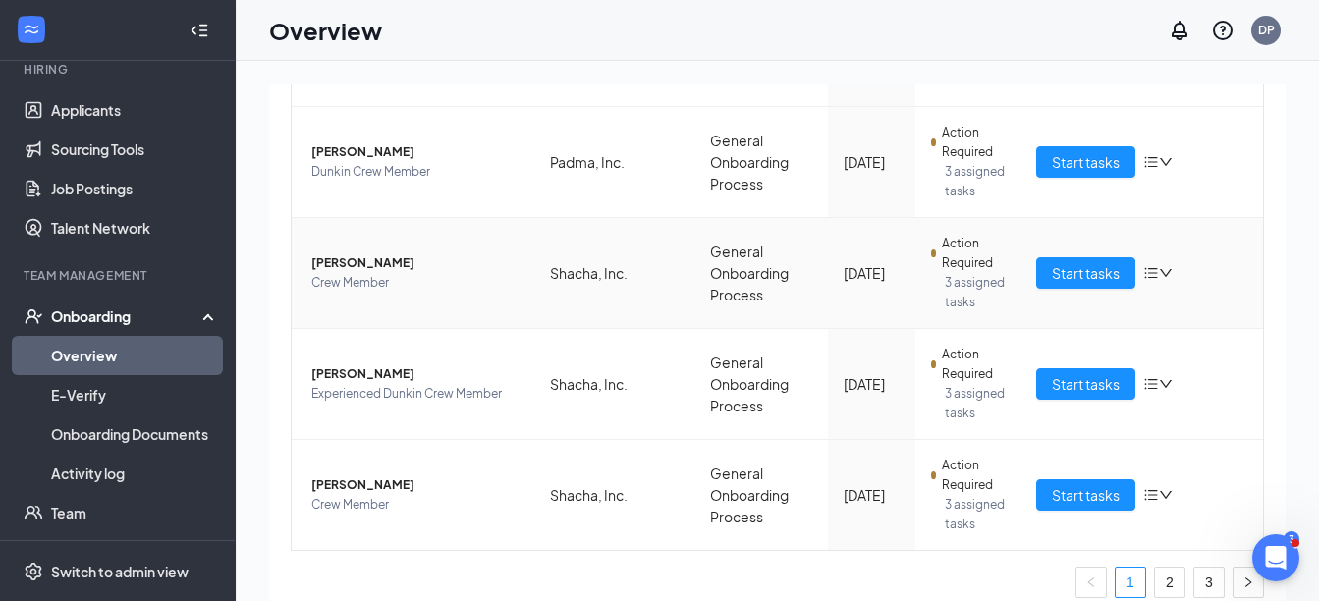
scroll to position [1081, 0]
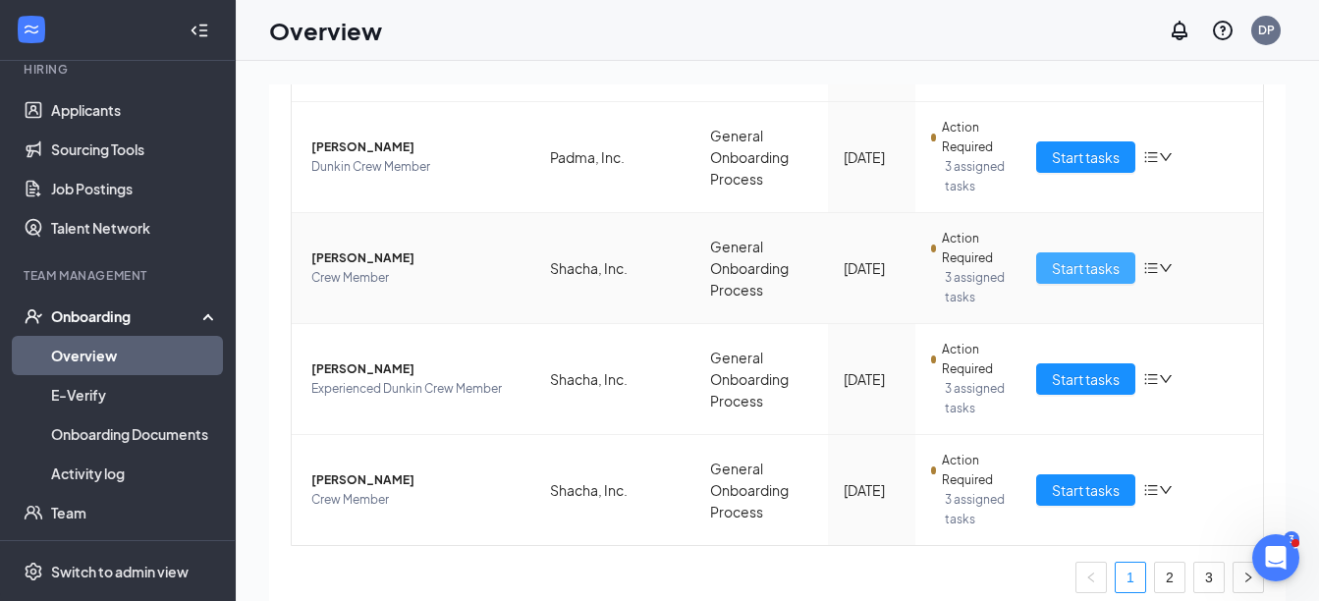
click at [1072, 268] on span "Start tasks" at bounding box center [1086, 268] width 68 height 22
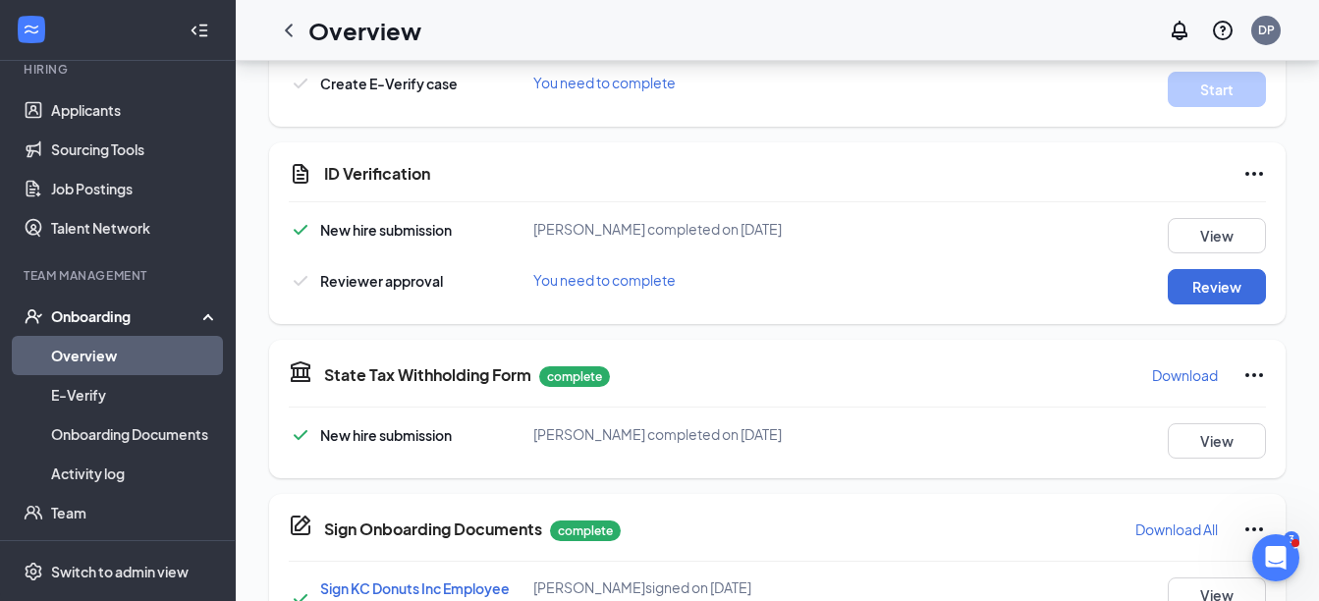
scroll to position [786, 0]
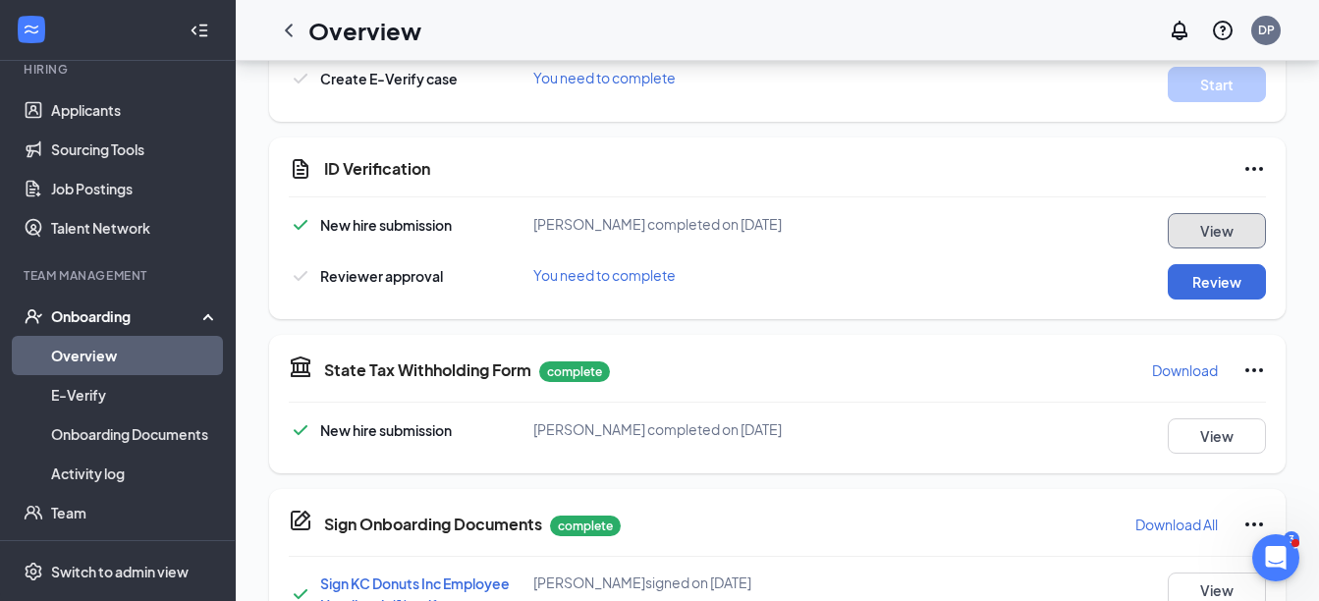
click at [1209, 229] on button "View" at bounding box center [1217, 230] width 98 height 35
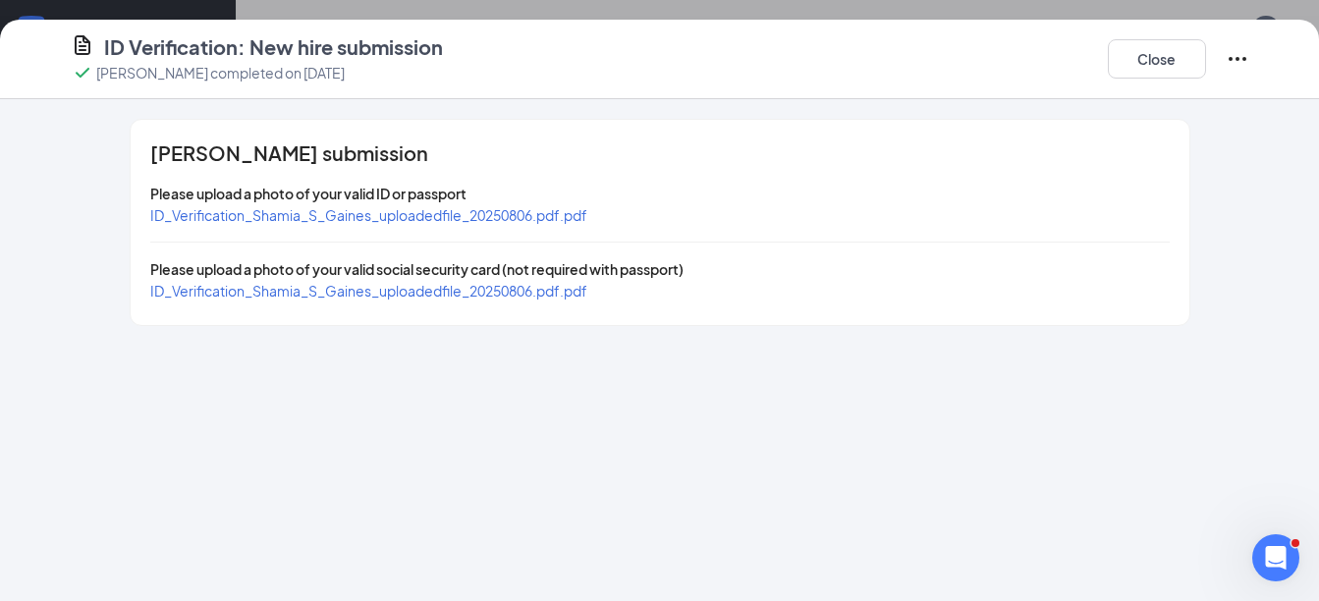
click at [495, 210] on span "ID_Verification_Shamia_S_Gaines_uploadedfile_20250806.pdf.pdf" at bounding box center [368, 215] width 437 height 18
click at [430, 294] on span "ID_Verification_Shamia_S_Gaines_uploadedfile_20250806.pdf.pdf" at bounding box center [368, 291] width 437 height 18
click at [1180, 57] on button "Close" at bounding box center [1157, 58] width 98 height 39
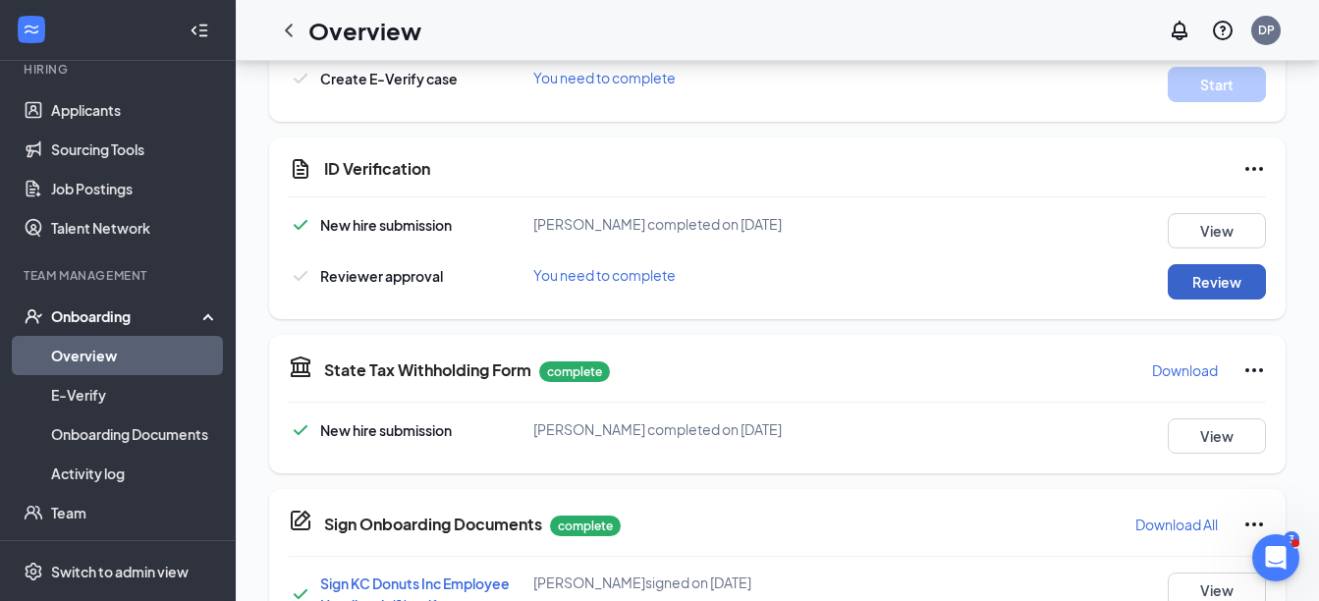
click at [1222, 287] on button "Review" at bounding box center [1217, 281] width 98 height 35
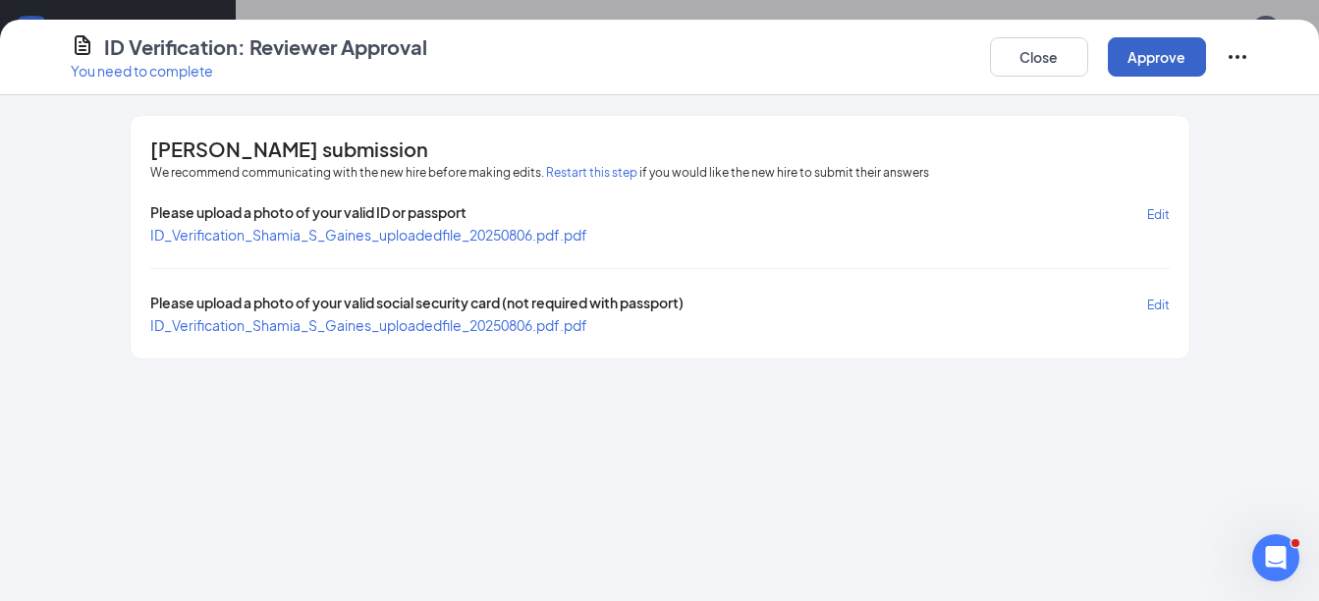
click at [1152, 68] on button "Approve" at bounding box center [1157, 56] width 98 height 39
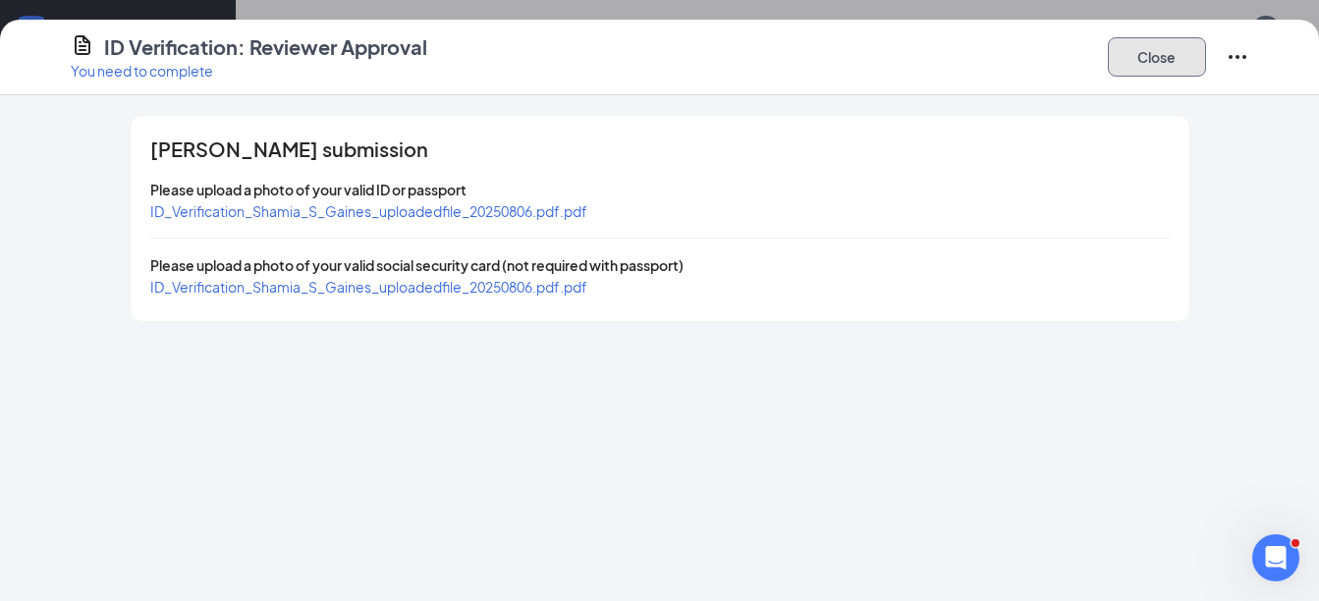
click at [1141, 53] on button "Close" at bounding box center [1157, 56] width 98 height 39
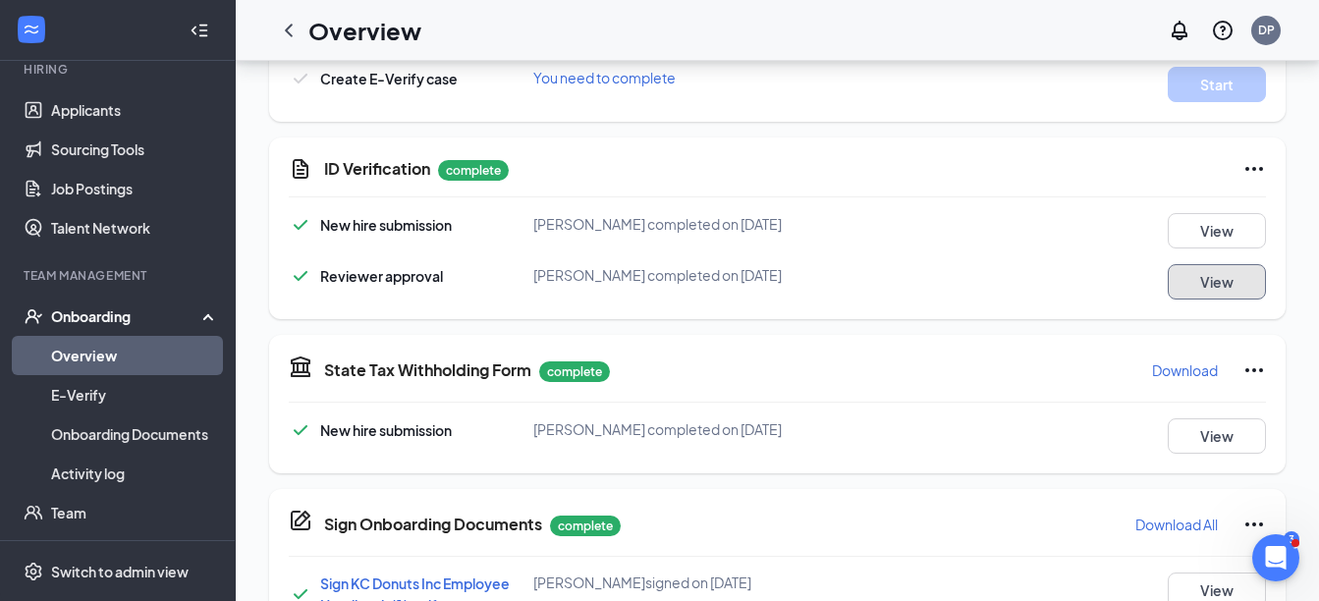
scroll to position [688, 0]
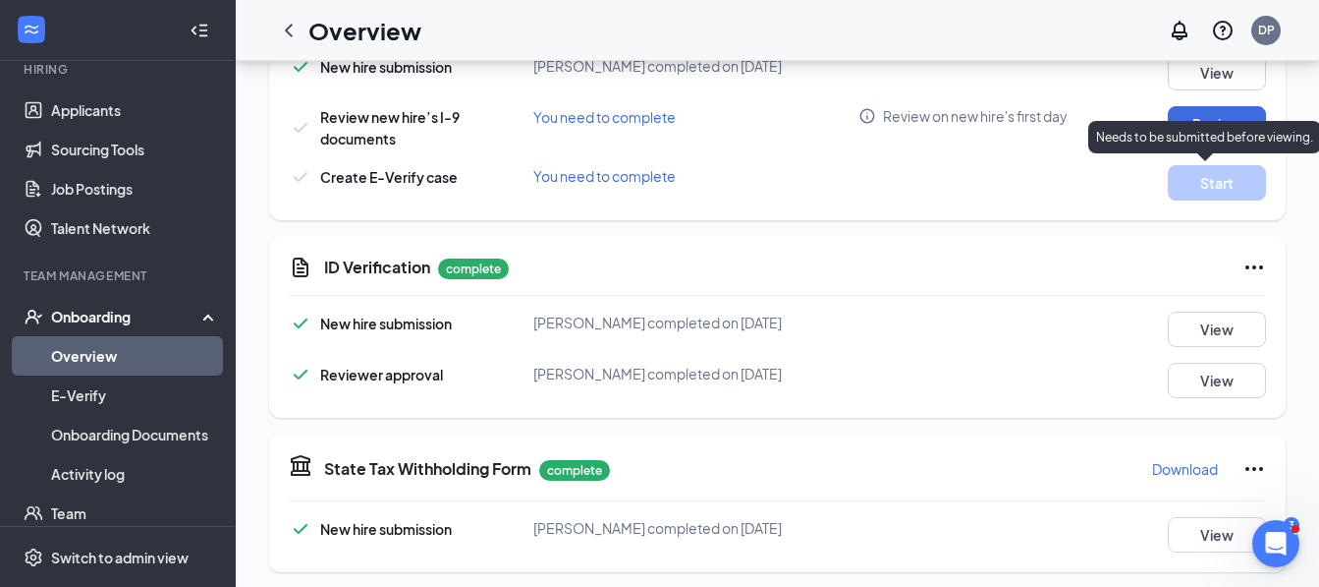
click at [1213, 140] on p "Needs to be submitted before viewing." at bounding box center [1204, 137] width 217 height 17
click at [1214, 123] on div "Needs to be submitted before viewing." at bounding box center [1205, 137] width 233 height 32
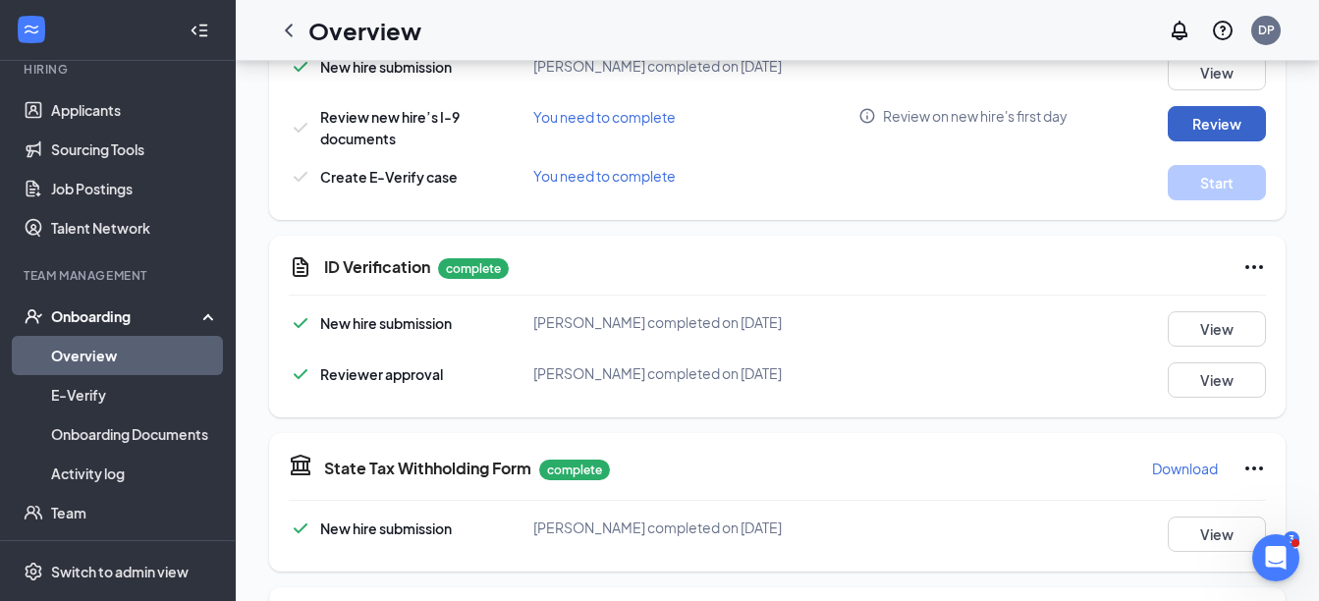
click at [1214, 117] on button "Review" at bounding box center [1217, 123] width 98 height 35
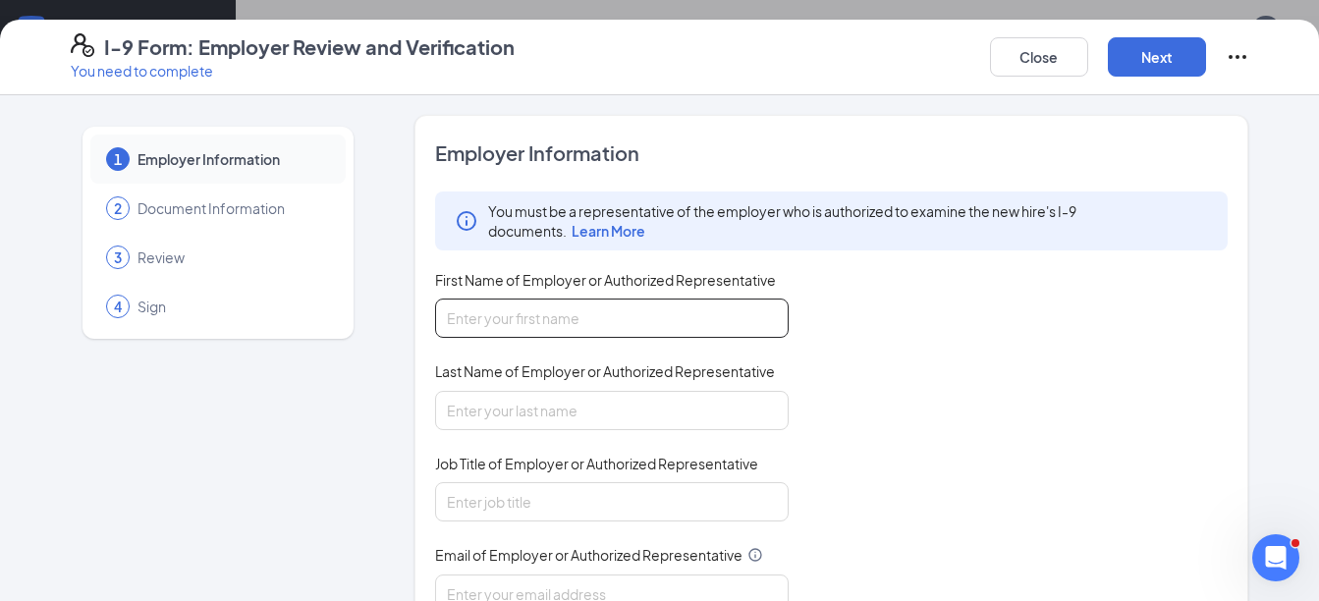
click at [567, 318] on input "First Name of Employer or Authorized Representative" at bounding box center [612, 318] width 354 height 39
type input "[PERSON_NAME]"
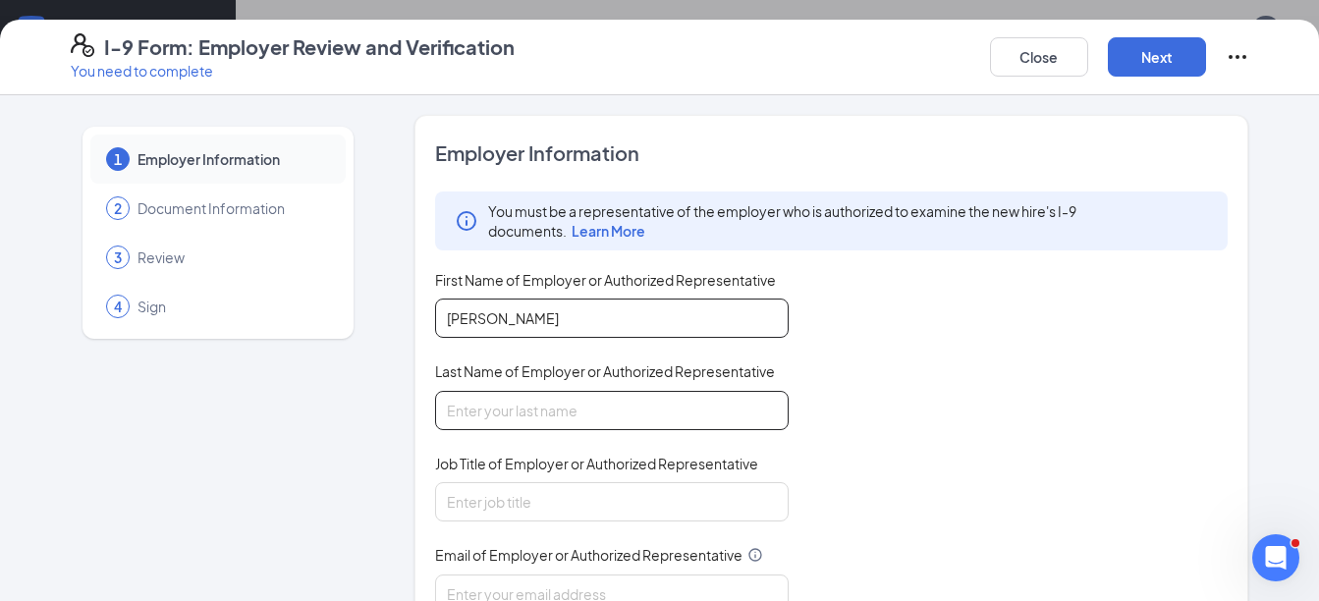
type input "[PERSON_NAME]"
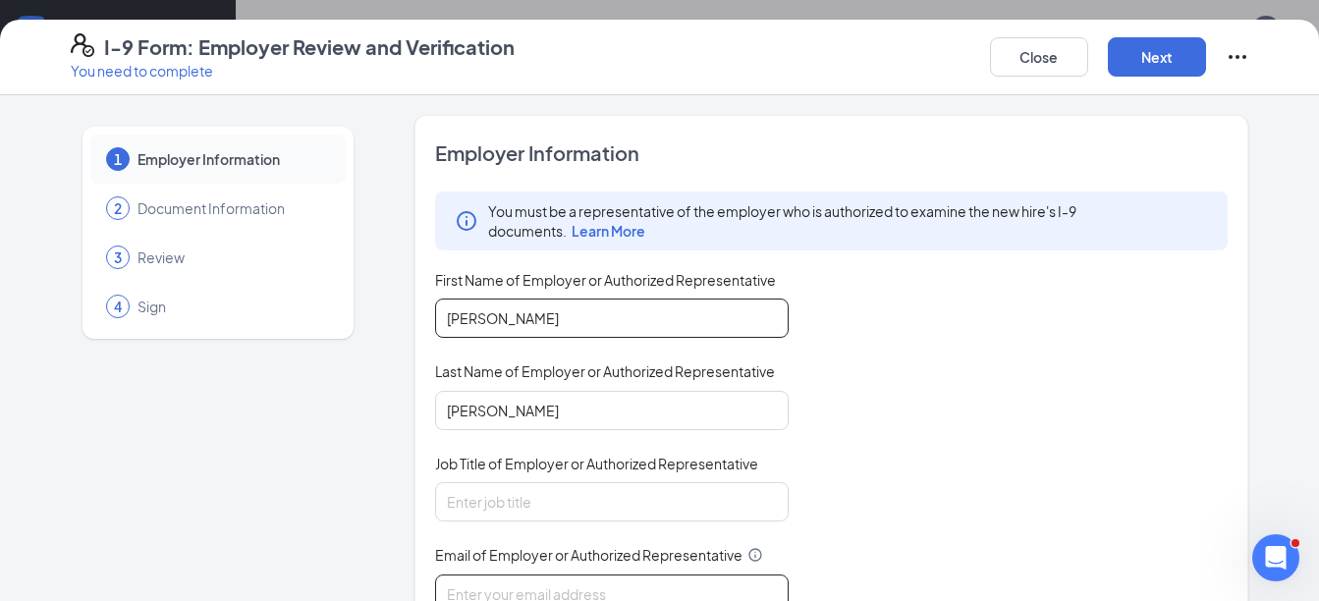
type input "[EMAIL_ADDRESS][DOMAIN_NAME]"
type input "3512180860"
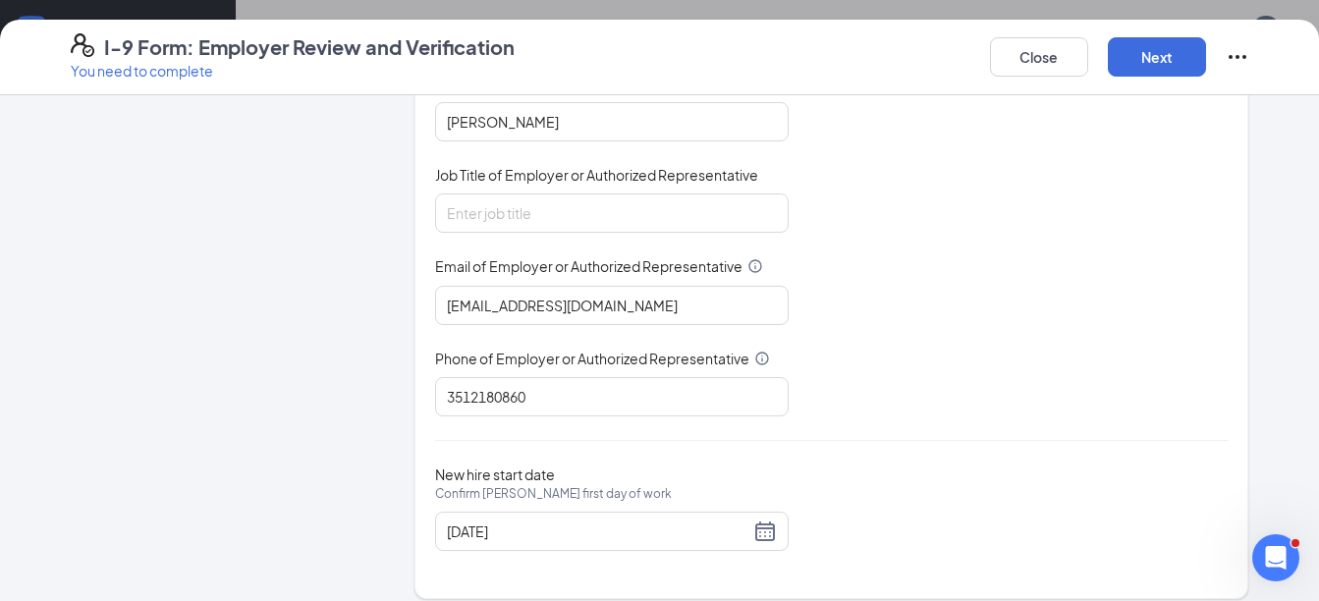
scroll to position [295, 0]
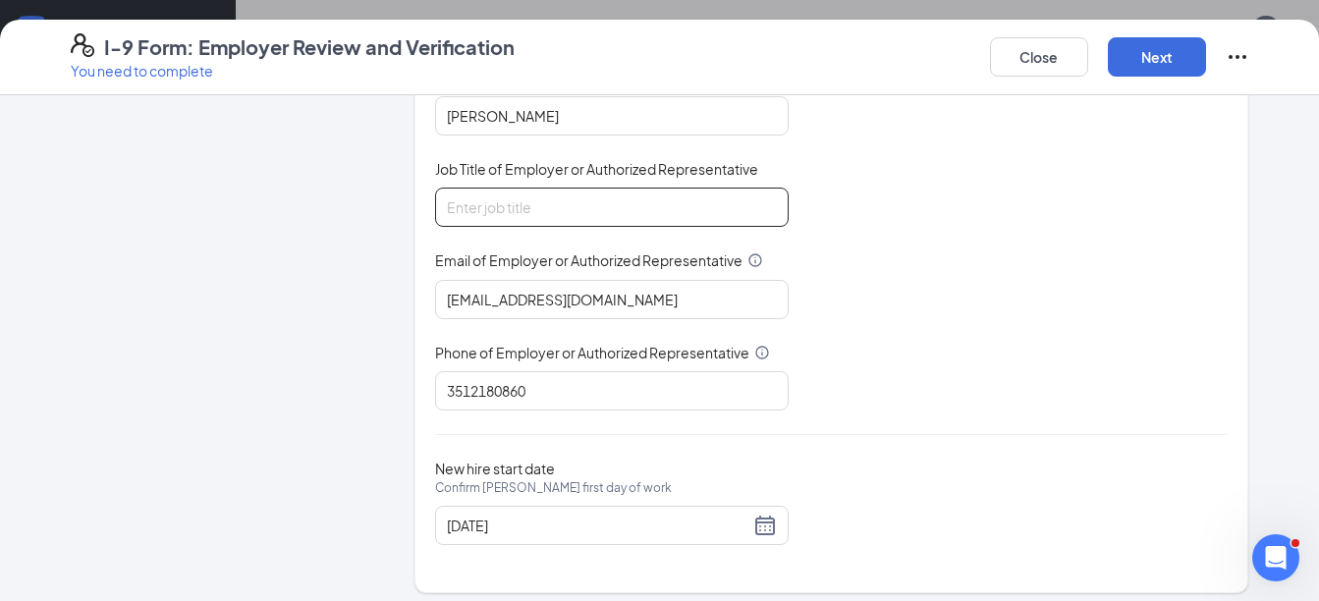
click at [511, 214] on input "Job Title of Employer or Authorized Representative" at bounding box center [612, 207] width 354 height 39
type input "Director"
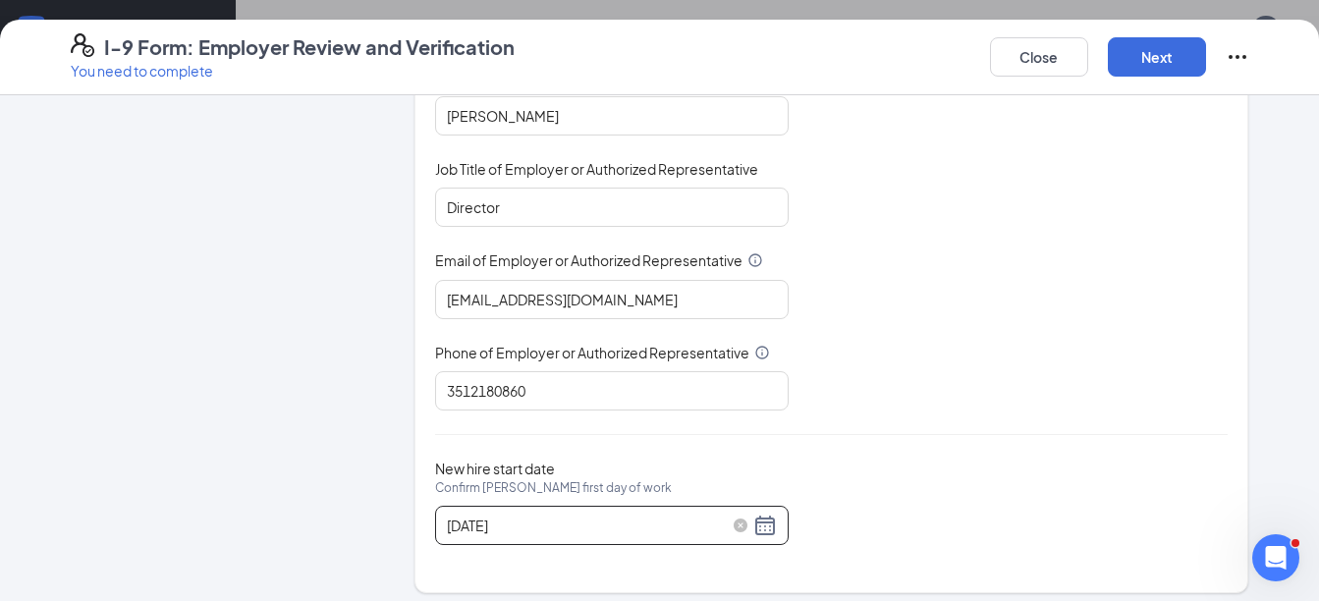
click at [750, 524] on div "08/01/2025" at bounding box center [612, 526] width 330 height 24
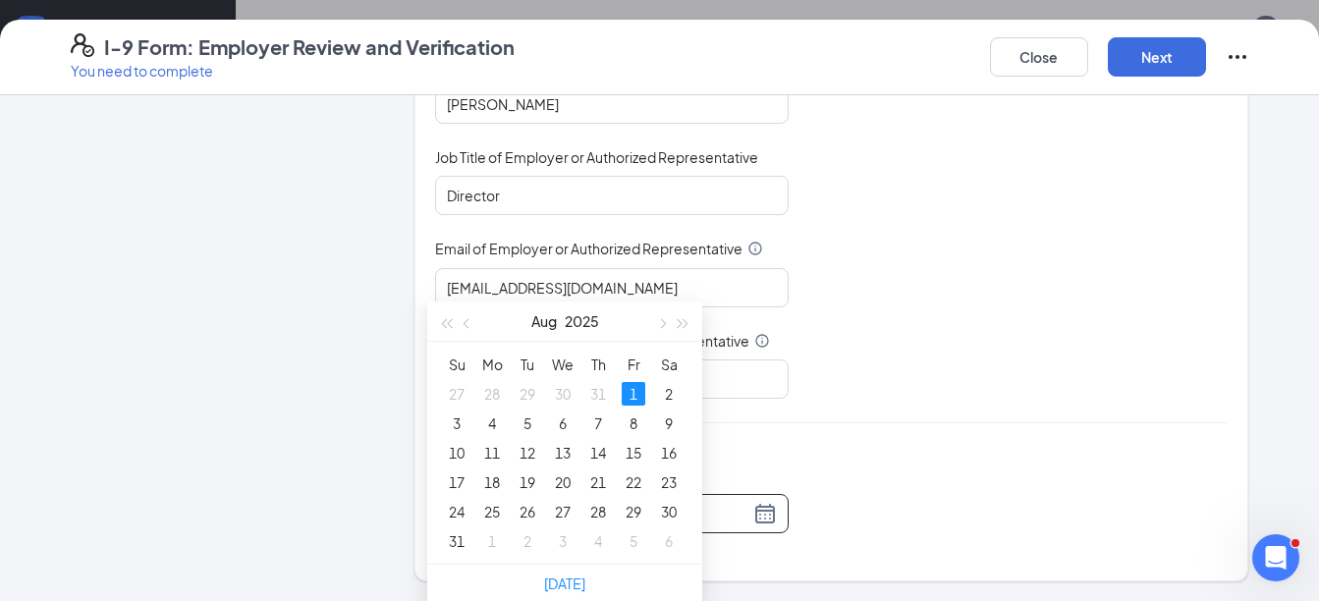
scroll to position [954, 0]
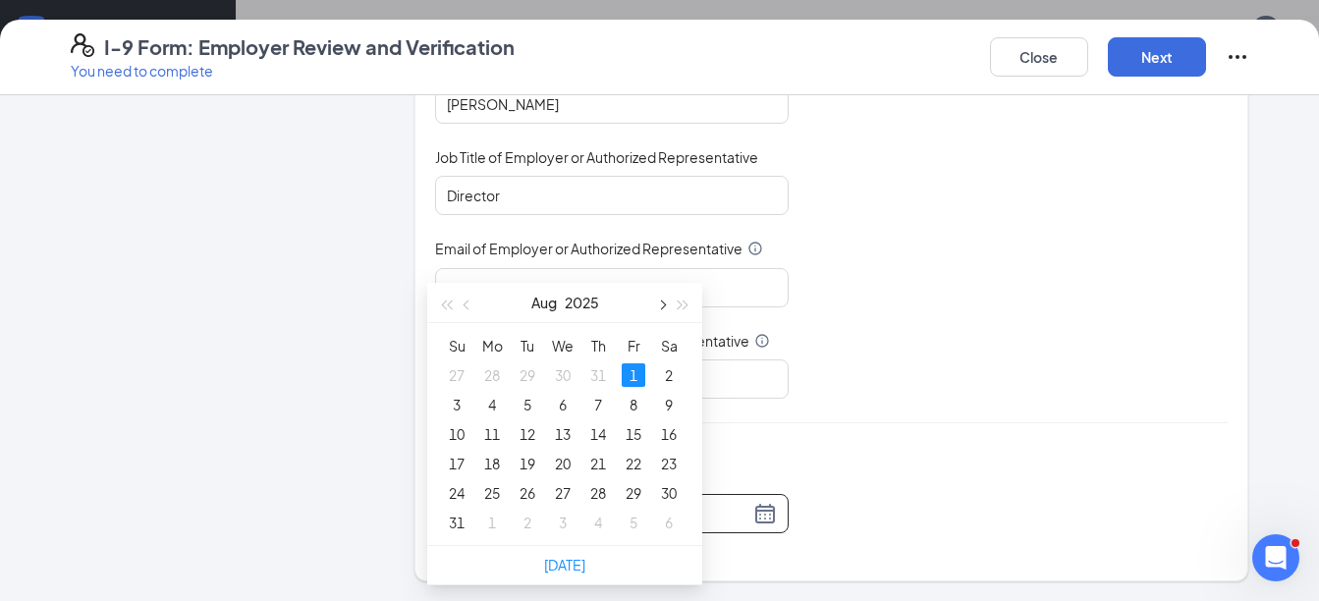
click at [664, 306] on span "button" at bounding box center [661, 306] width 10 height 10
type input "[DATE]"
click at [488, 430] on div "15" at bounding box center [492, 434] width 24 height 24
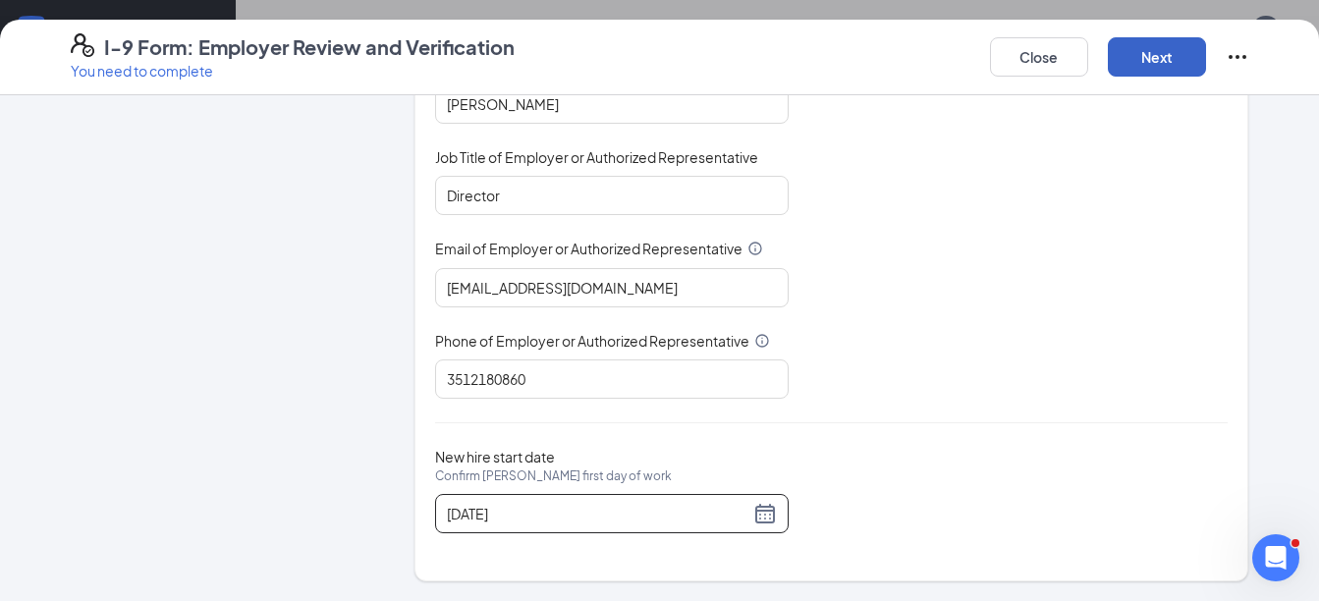
click at [1190, 55] on button "Next" at bounding box center [1157, 56] width 98 height 39
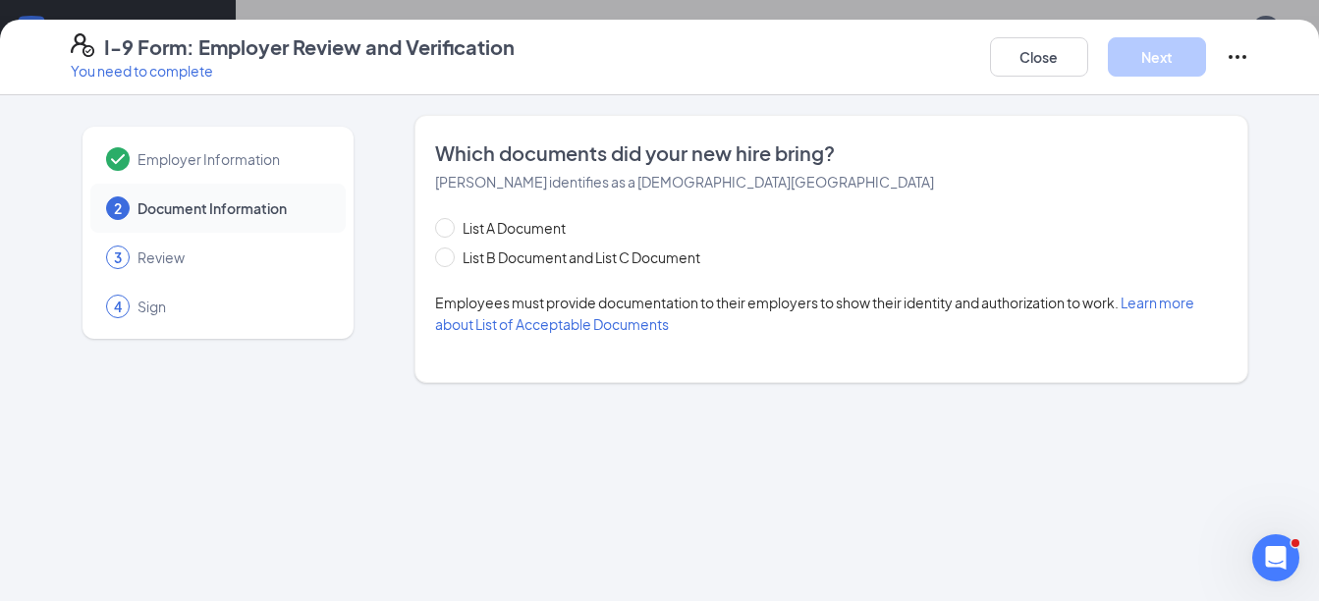
scroll to position [0, 0]
click at [443, 258] on input "List B Document and List C Document" at bounding box center [442, 255] width 14 height 14
radio input "true"
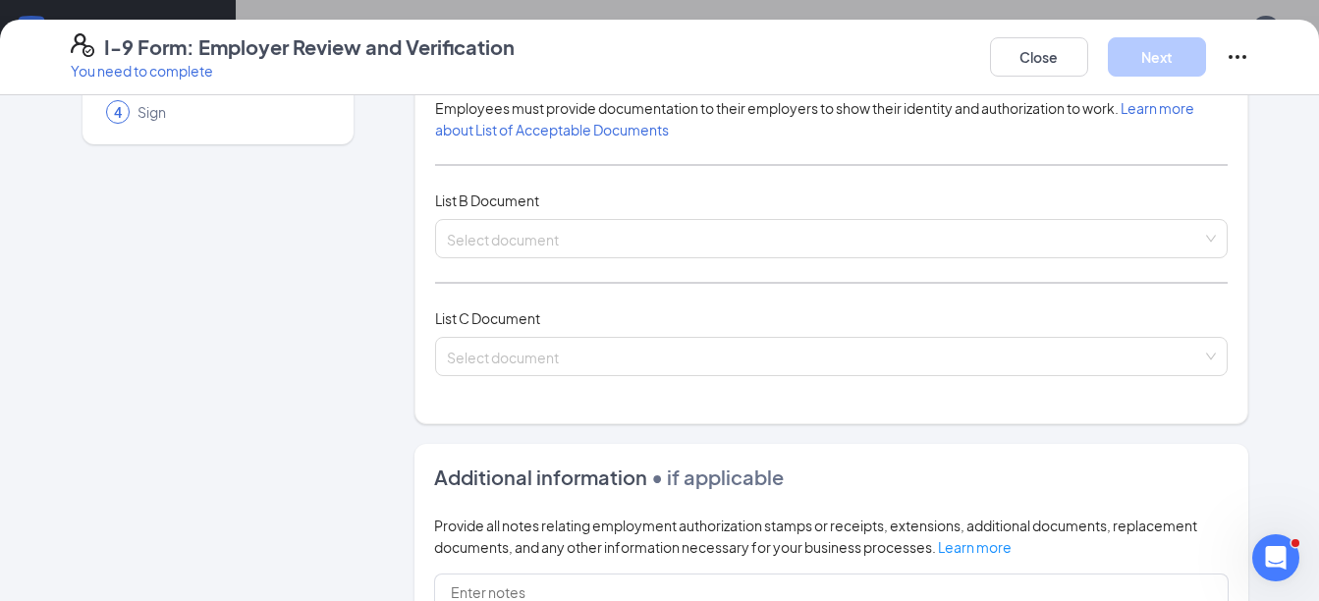
scroll to position [196, 0]
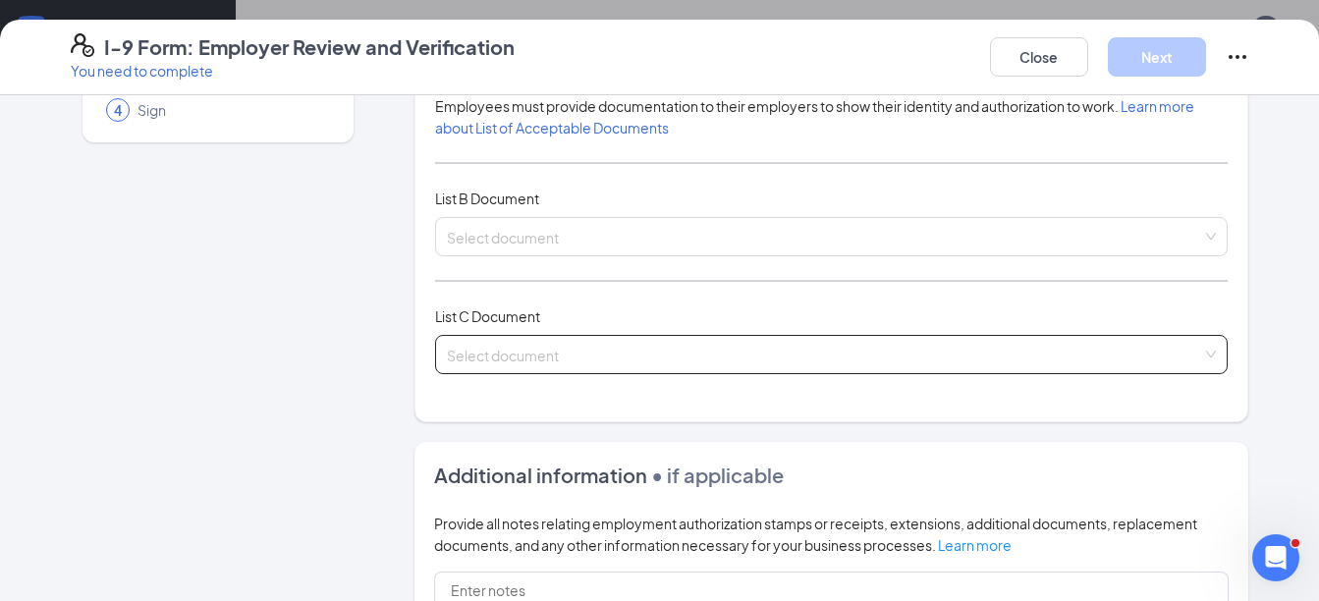
click at [500, 350] on input "search" at bounding box center [825, 350] width 756 height 29
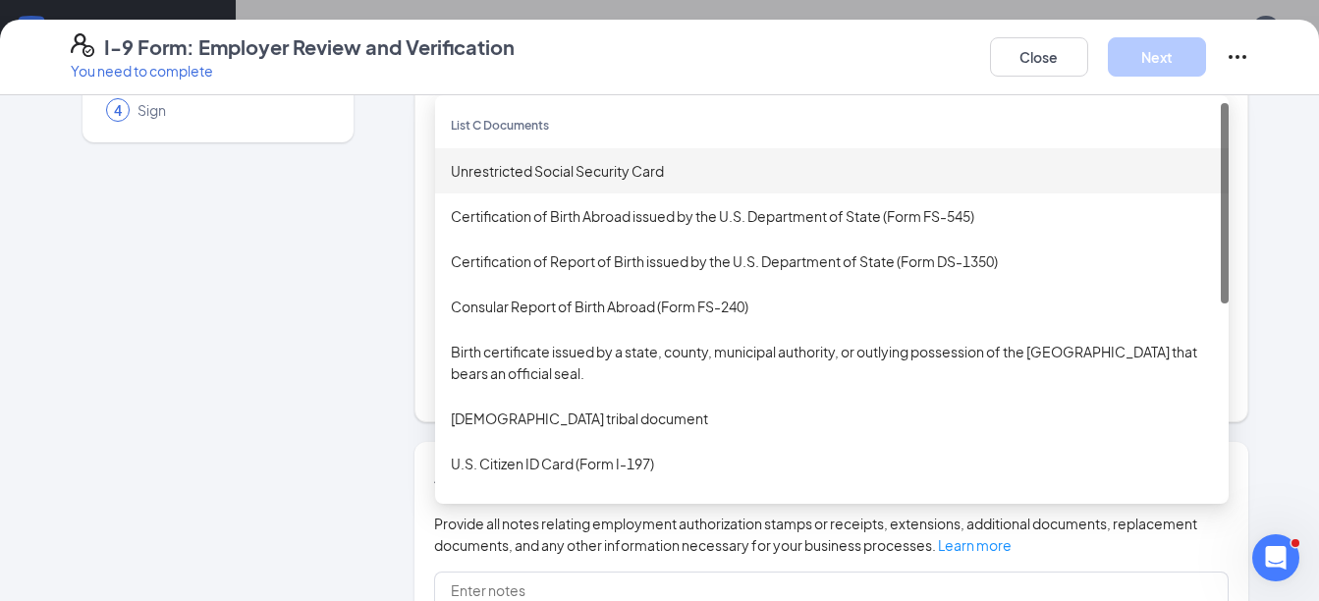
click at [521, 164] on div "Unrestricted Social Security Card" at bounding box center [832, 171] width 762 height 22
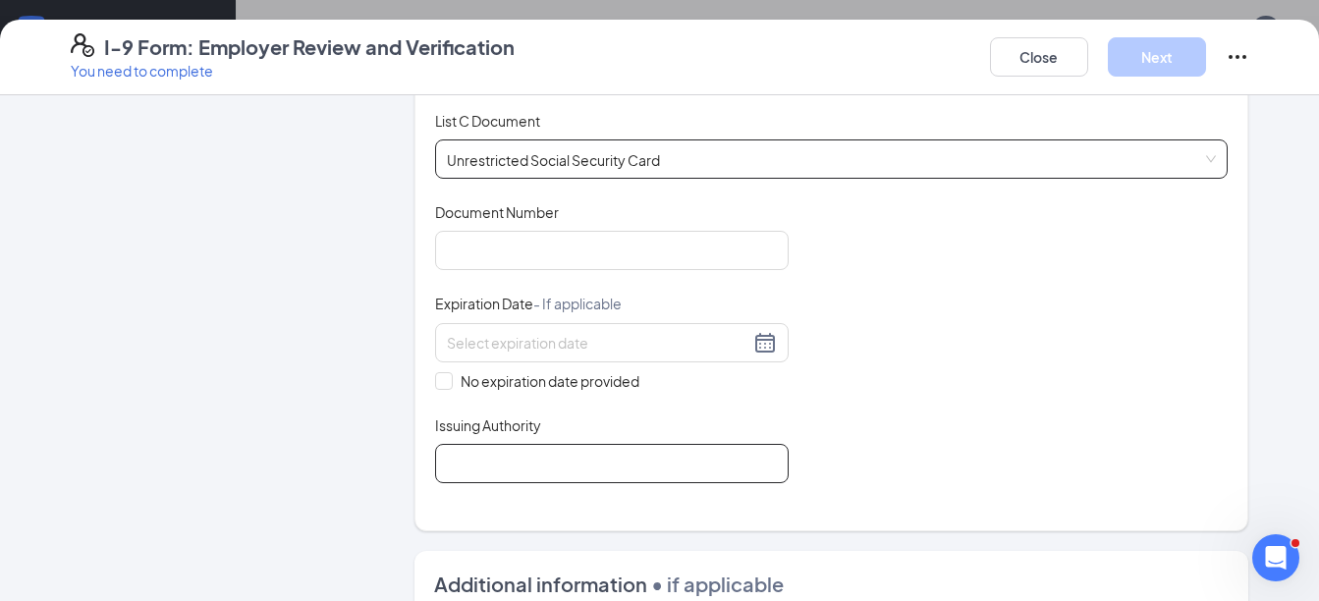
scroll to position [393, 0]
click at [440, 380] on input "No expiration date provided" at bounding box center [442, 378] width 14 height 14
checkbox input "true"
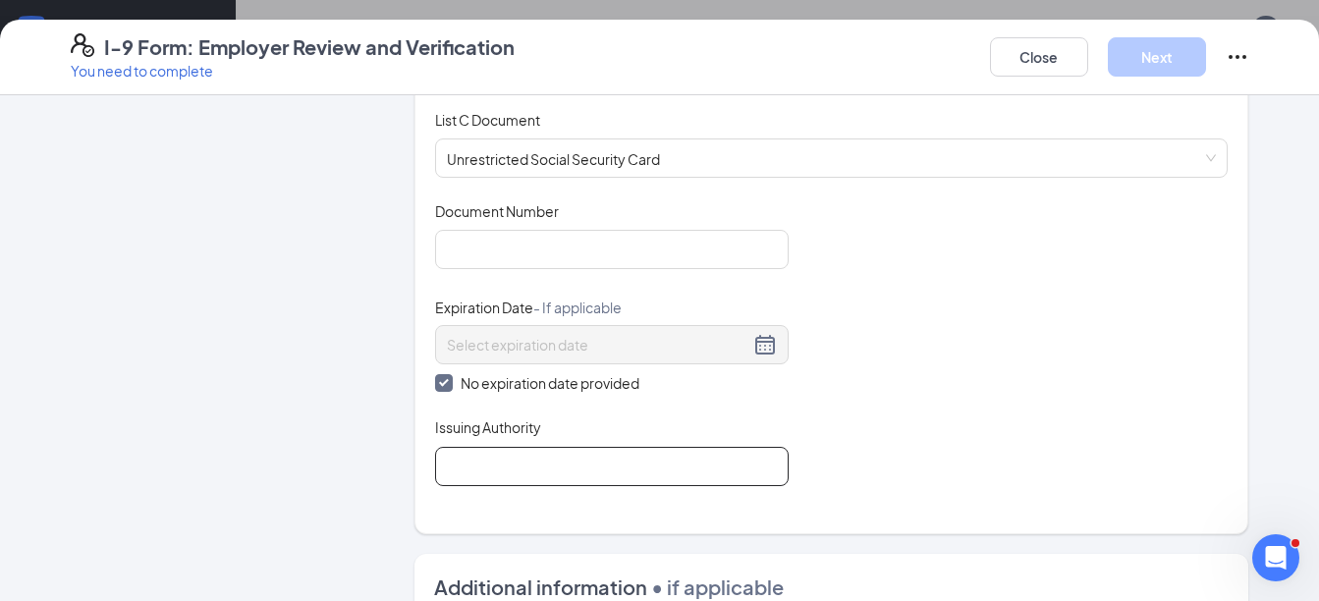
click at [464, 467] on input "Issuing Authority" at bounding box center [612, 466] width 354 height 39
type input "US Govt"
type input "G362-9678-8898"
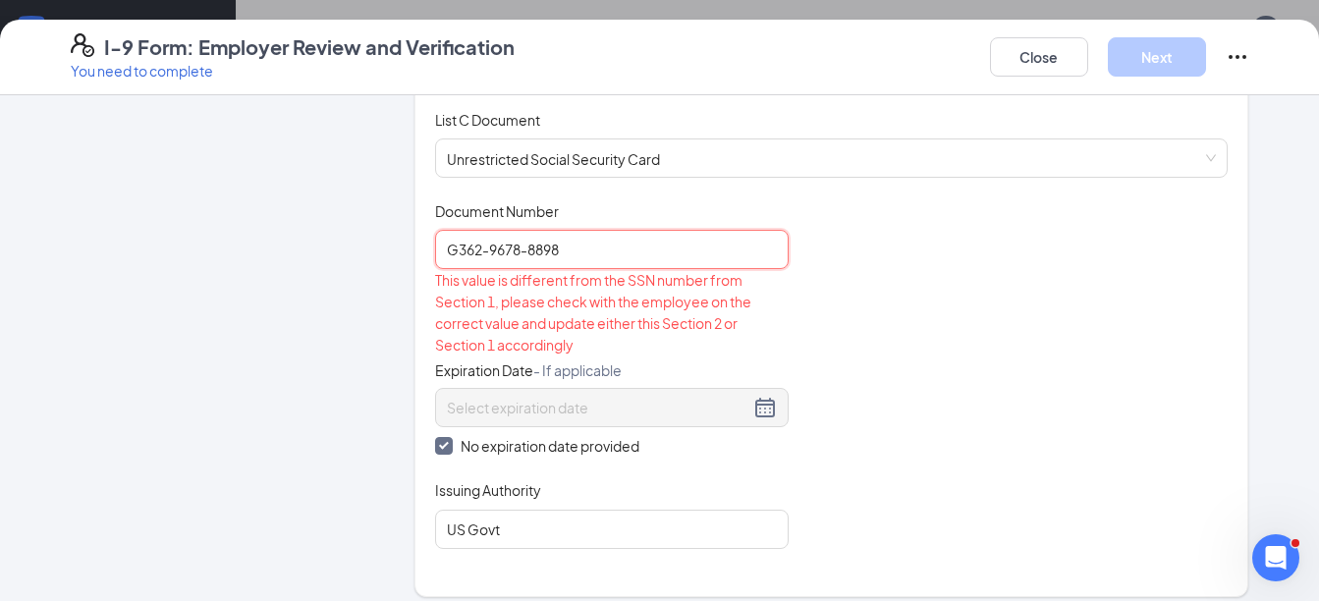
drag, startPoint x: 588, startPoint y: 250, endPoint x: 427, endPoint y: 247, distance: 161.1
click at [435, 247] on input "G362-9678-8898" at bounding box center [612, 249] width 354 height 39
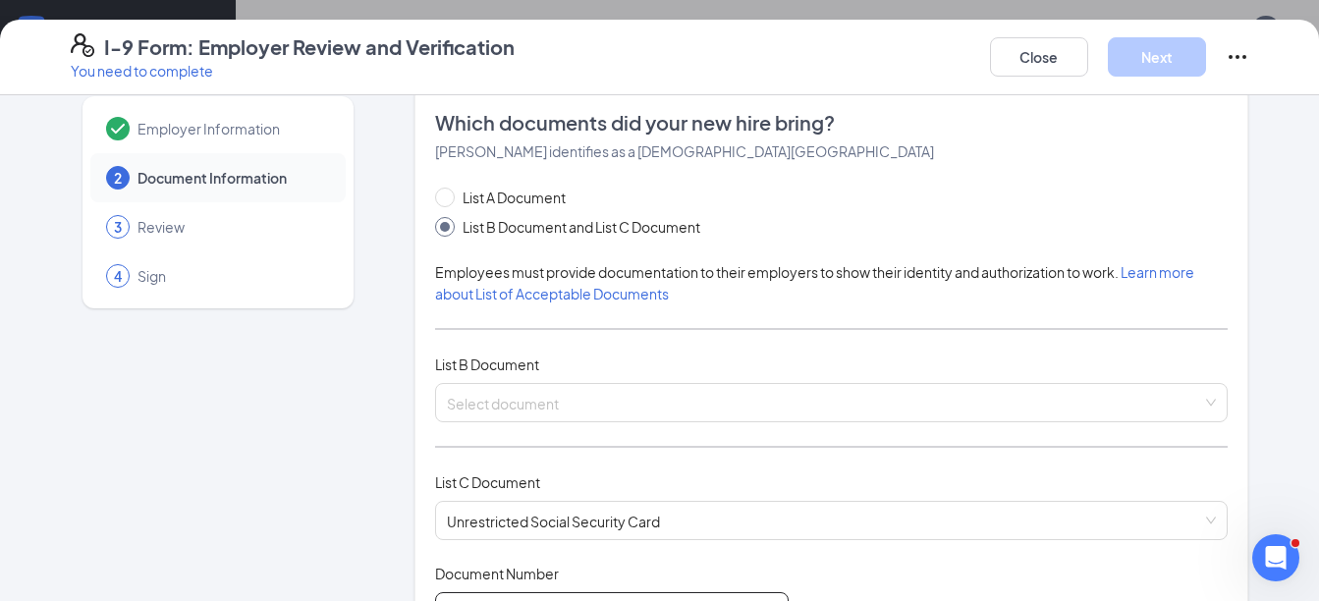
scroll to position [0, 0]
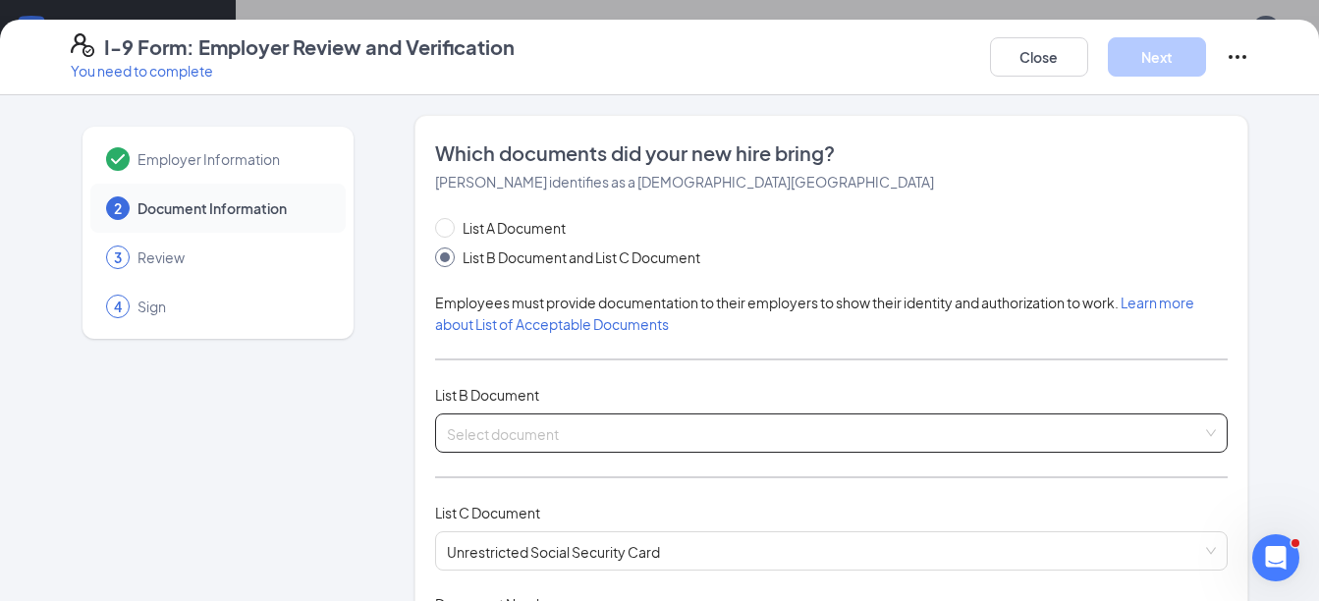
type input "657093042"
click at [533, 439] on input "search" at bounding box center [825, 429] width 756 height 29
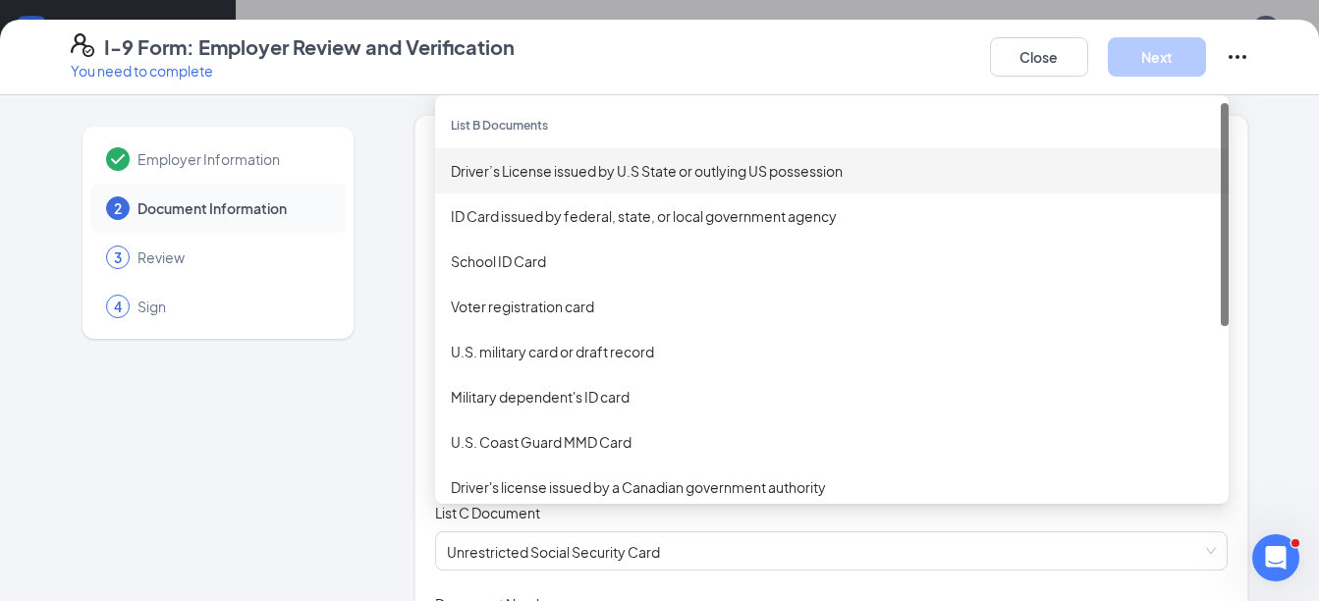
click at [575, 167] on div "Driver’s License issued by U.S State or outlying US possession" at bounding box center [832, 171] width 762 height 22
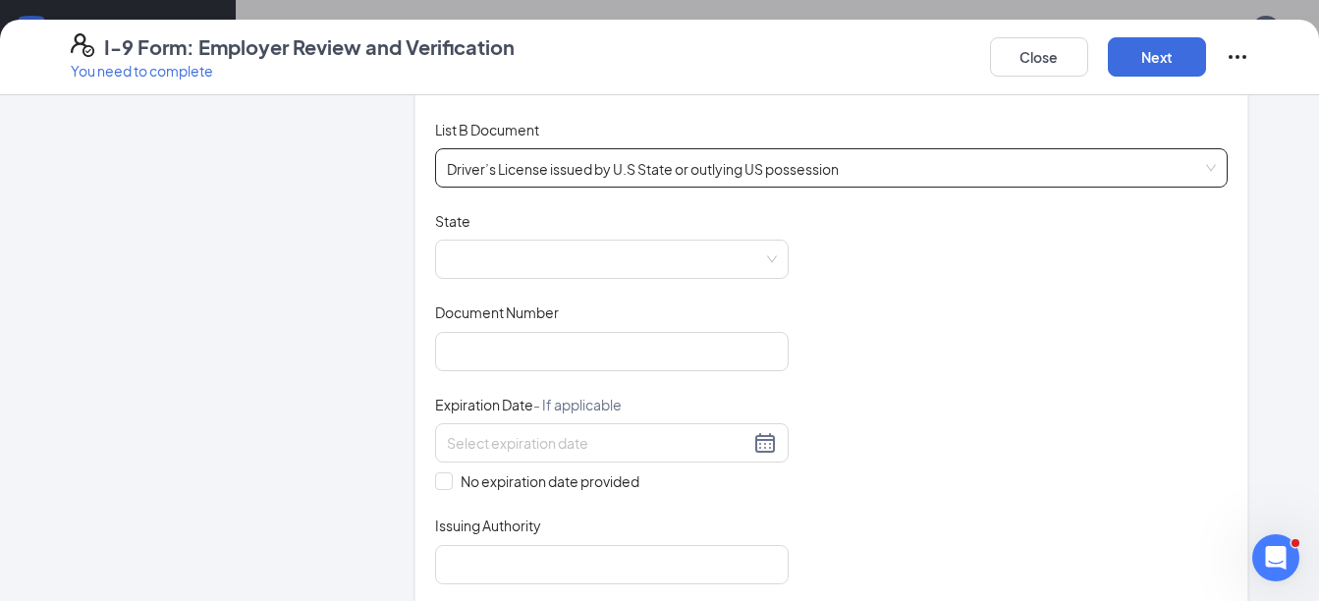
scroll to position [295, 0]
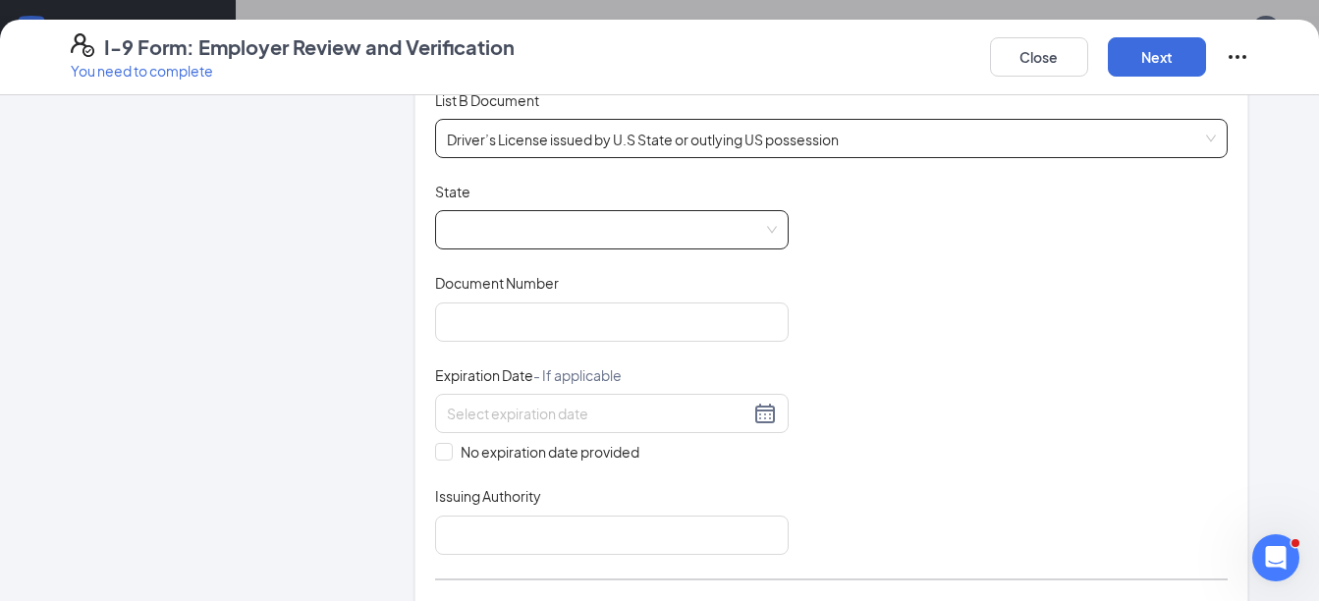
click at [612, 232] on span at bounding box center [612, 229] width 330 height 37
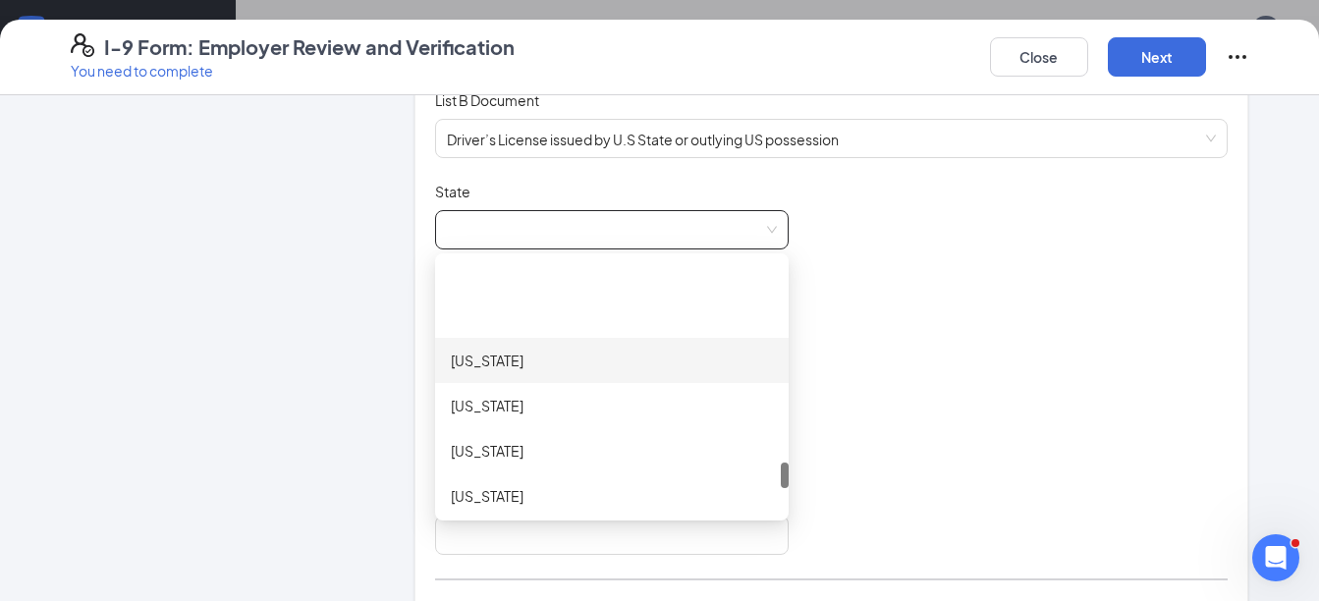
scroll to position [1965, 0]
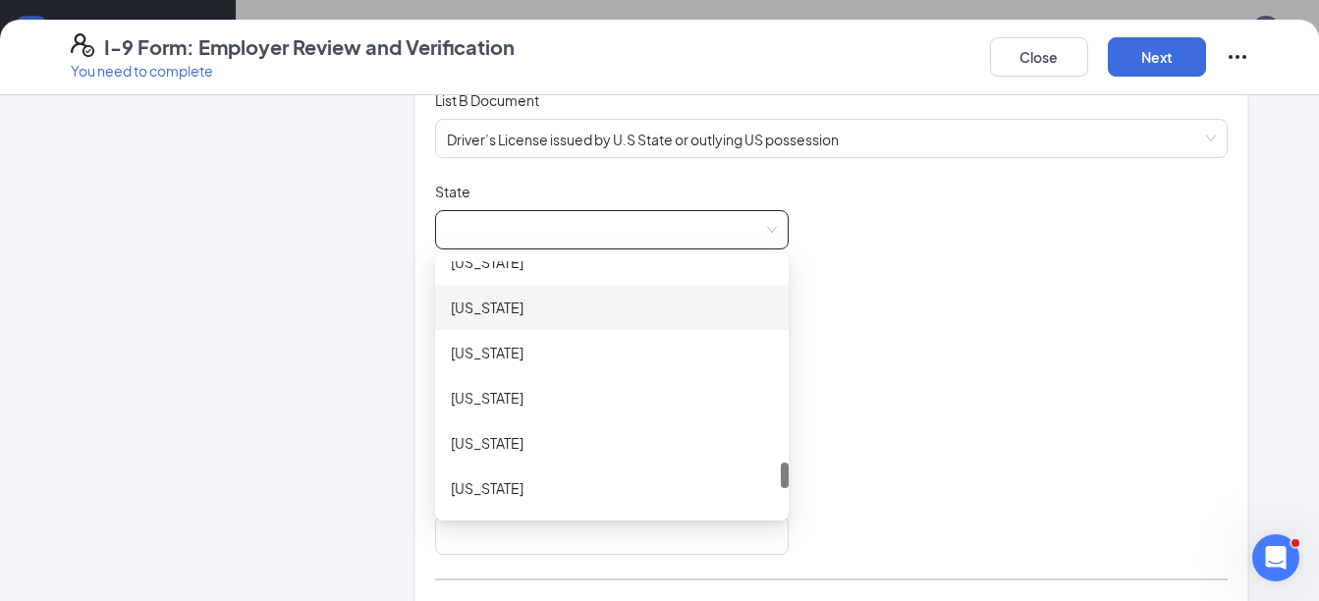
click at [547, 307] on div "South Carolina" at bounding box center [612, 308] width 322 height 22
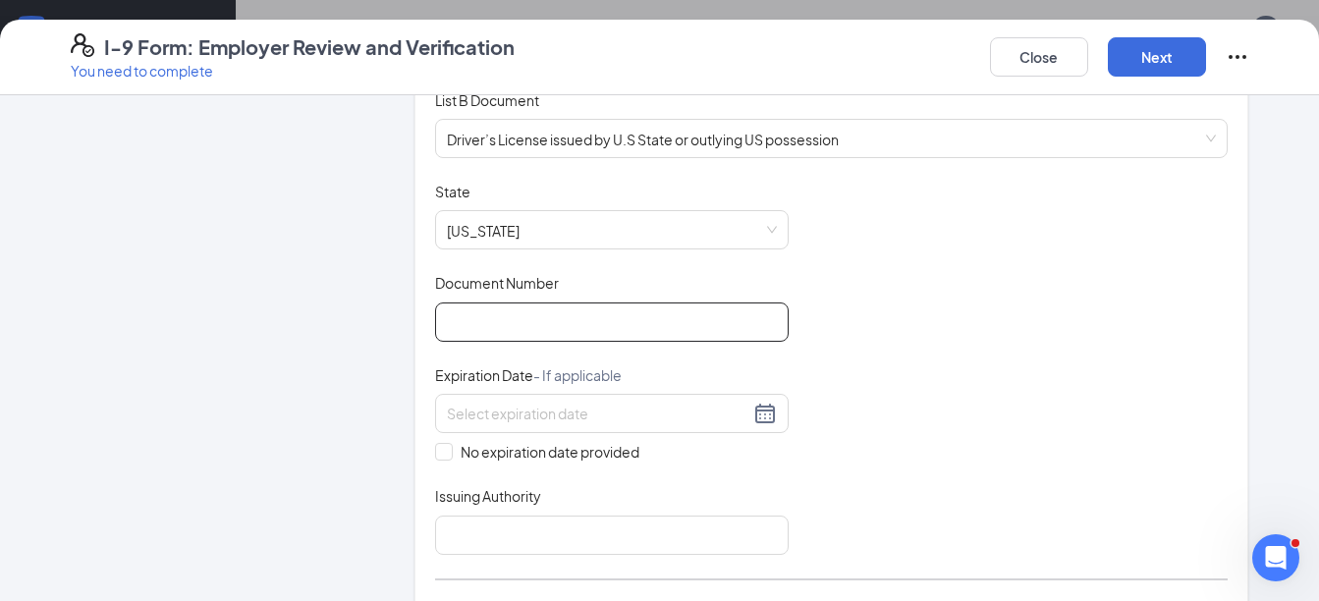
click at [469, 334] on input "Document Number" at bounding box center [612, 322] width 354 height 39
type input "104080112"
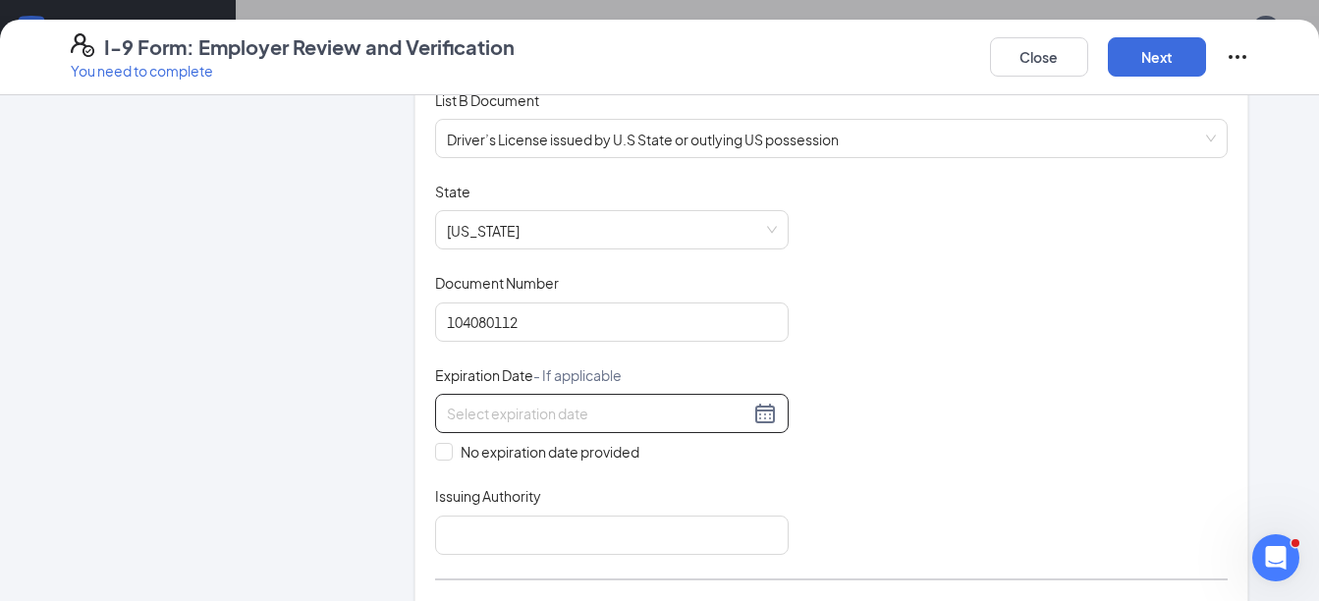
click at [755, 411] on div at bounding box center [612, 414] width 330 height 24
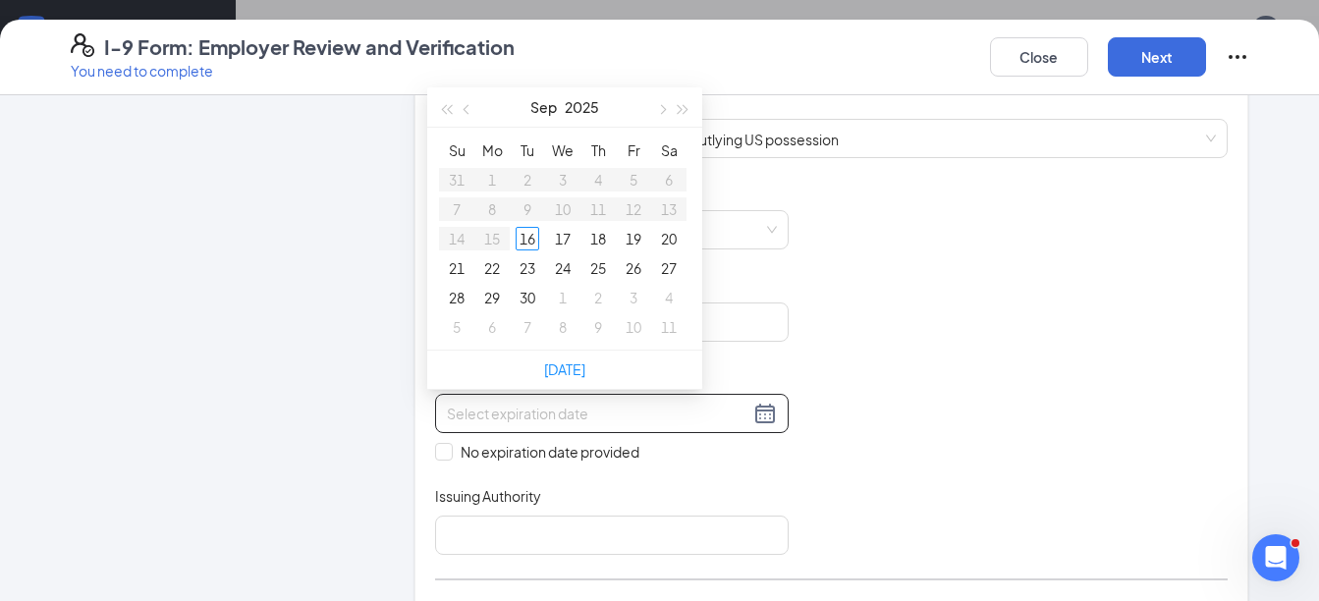
type input "09/20/2025"
click at [680, 111] on span "button" at bounding box center [684, 110] width 10 height 10
type input "09/19/2026"
click at [668, 239] on div "19" at bounding box center [669, 239] width 24 height 24
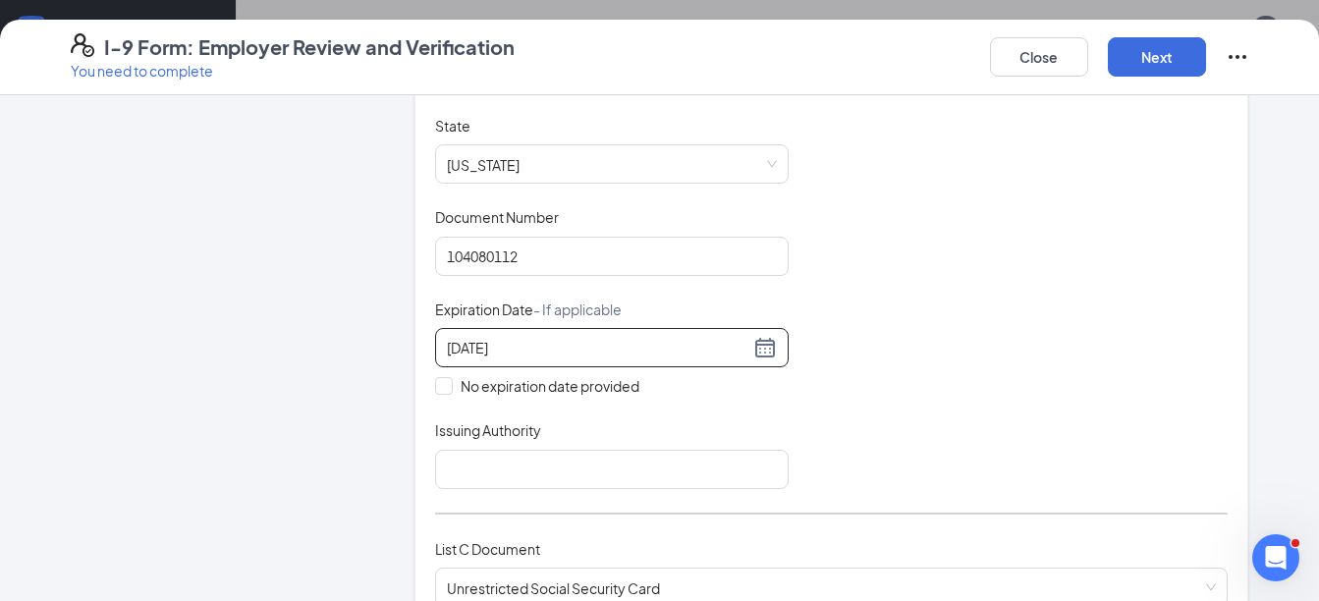
scroll to position [393, 0]
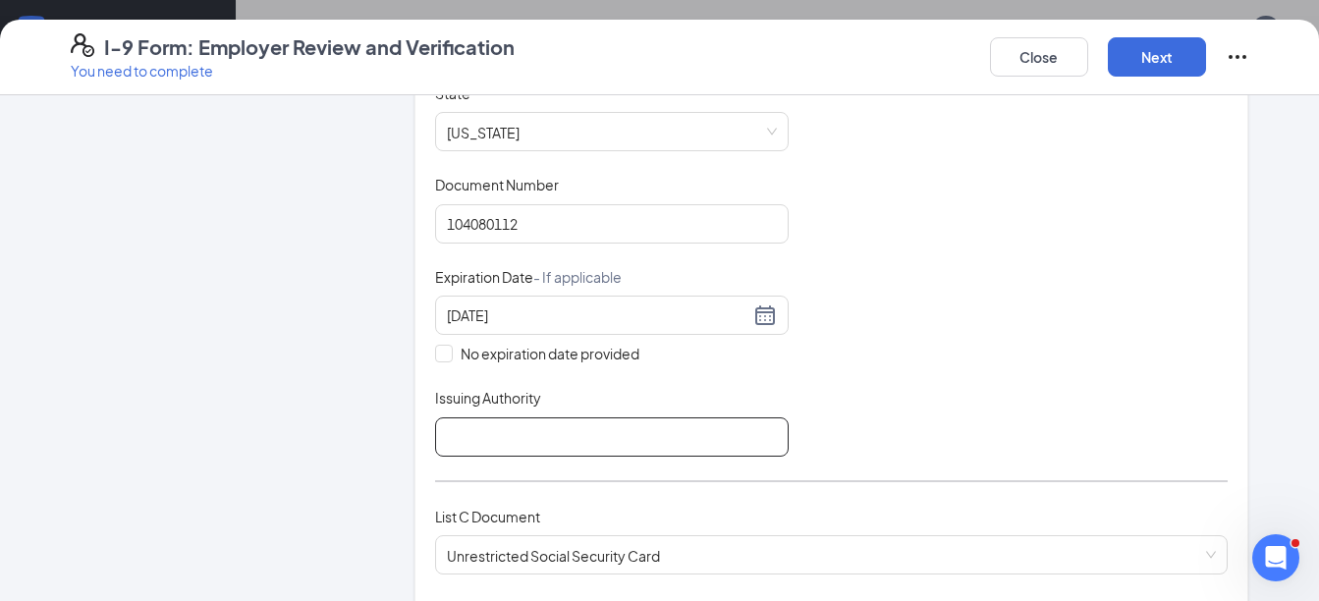
click at [599, 436] on input "Issuing Authority" at bounding box center [612, 437] width 354 height 39
type input "South Carolina"
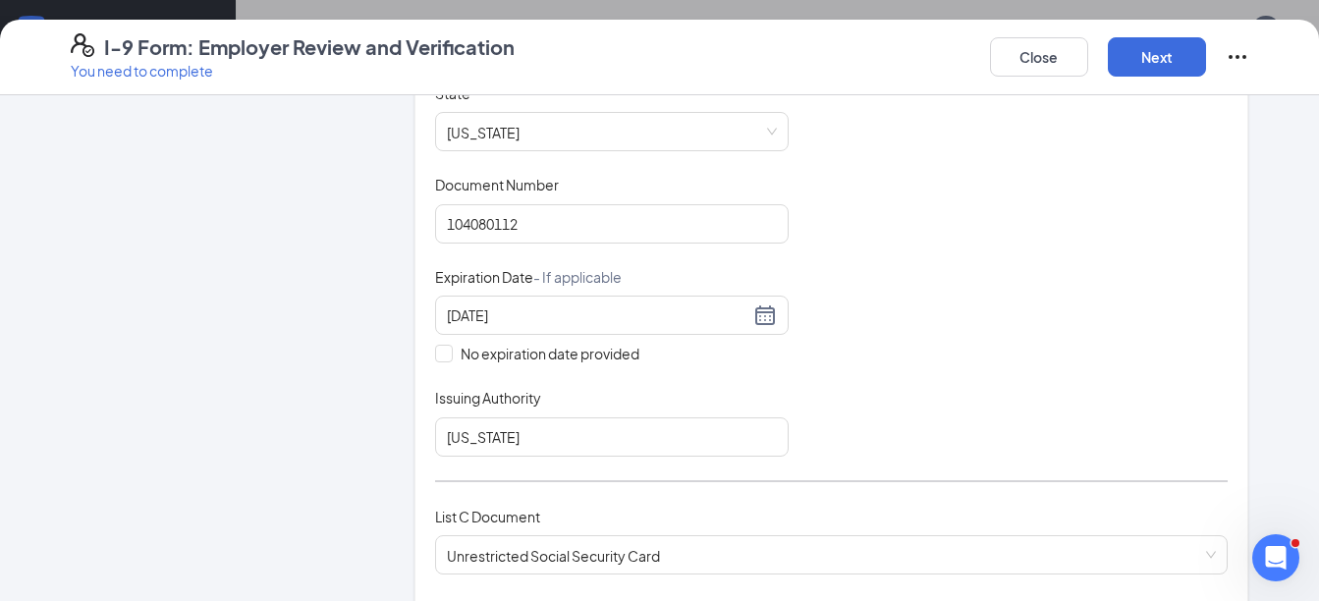
click at [1032, 271] on div "Document Title Driver’s License issued by U.S State or outlying US possession S…" at bounding box center [832, 270] width 794 height 373
click at [1159, 67] on button "Next" at bounding box center [1157, 56] width 98 height 39
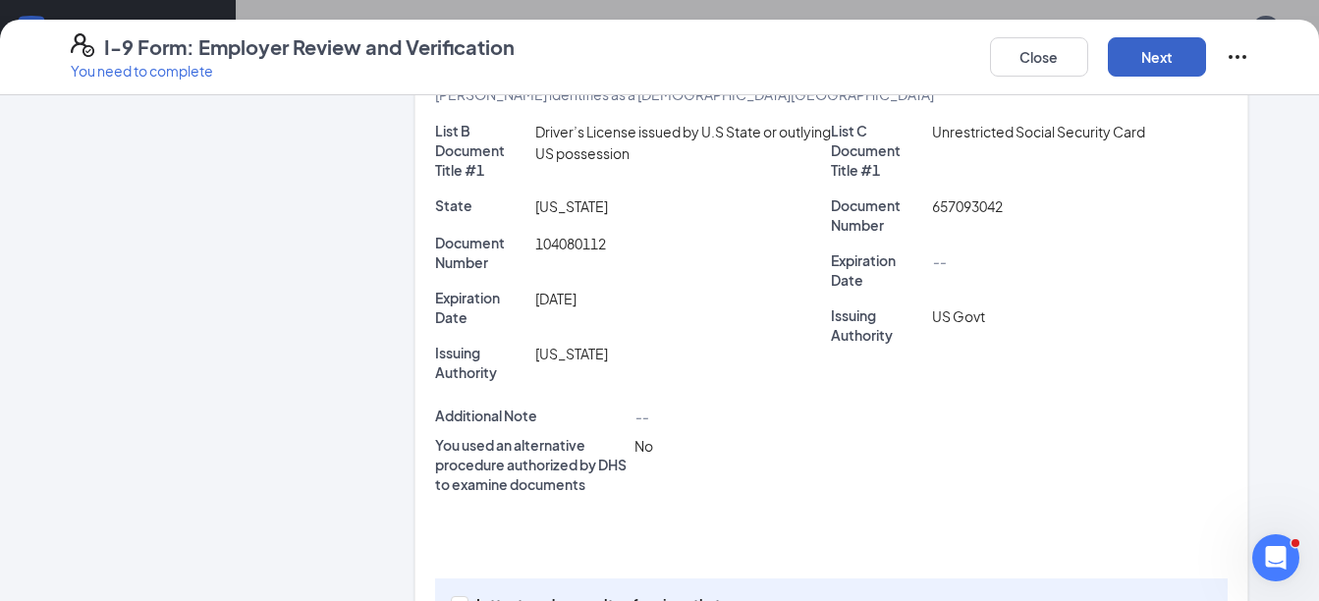
scroll to position [623, 0]
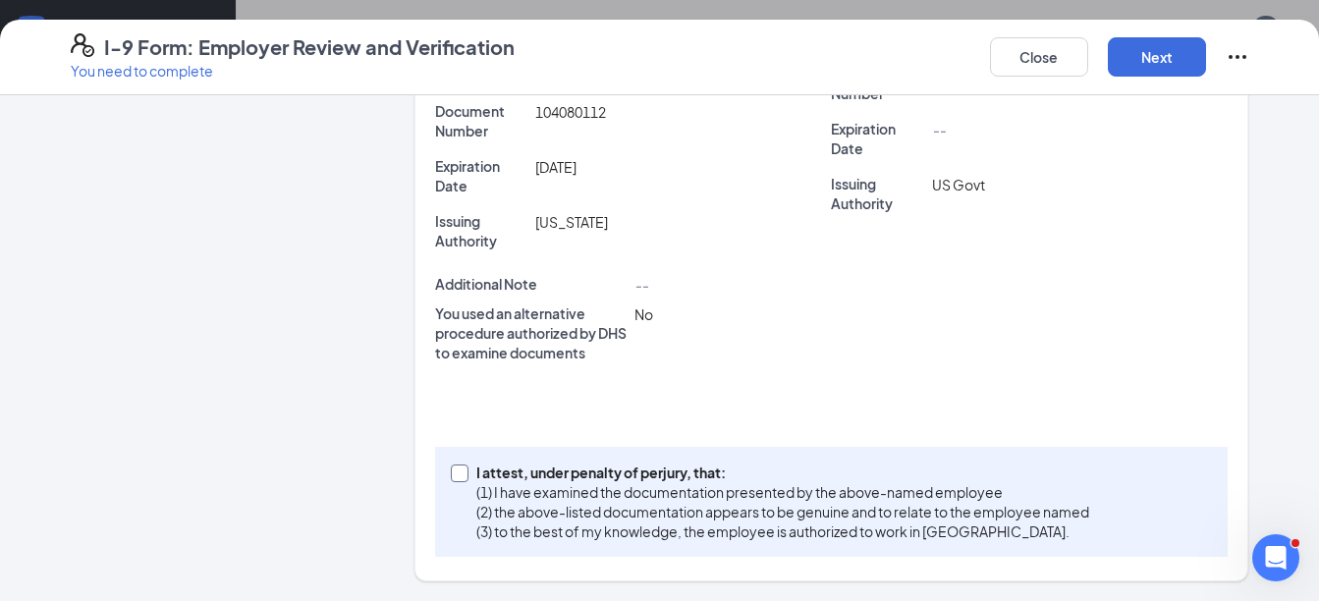
click at [469, 475] on span "I attest, under penalty of [PERSON_NAME], that: (1) I have examined the documen…" at bounding box center [783, 502] width 629 height 79
click at [463, 475] on input "I attest, under penalty of [PERSON_NAME], that: (1) I have examined the documen…" at bounding box center [458, 472] width 14 height 14
checkbox input "true"
click at [1172, 65] on button "Next" at bounding box center [1157, 56] width 98 height 39
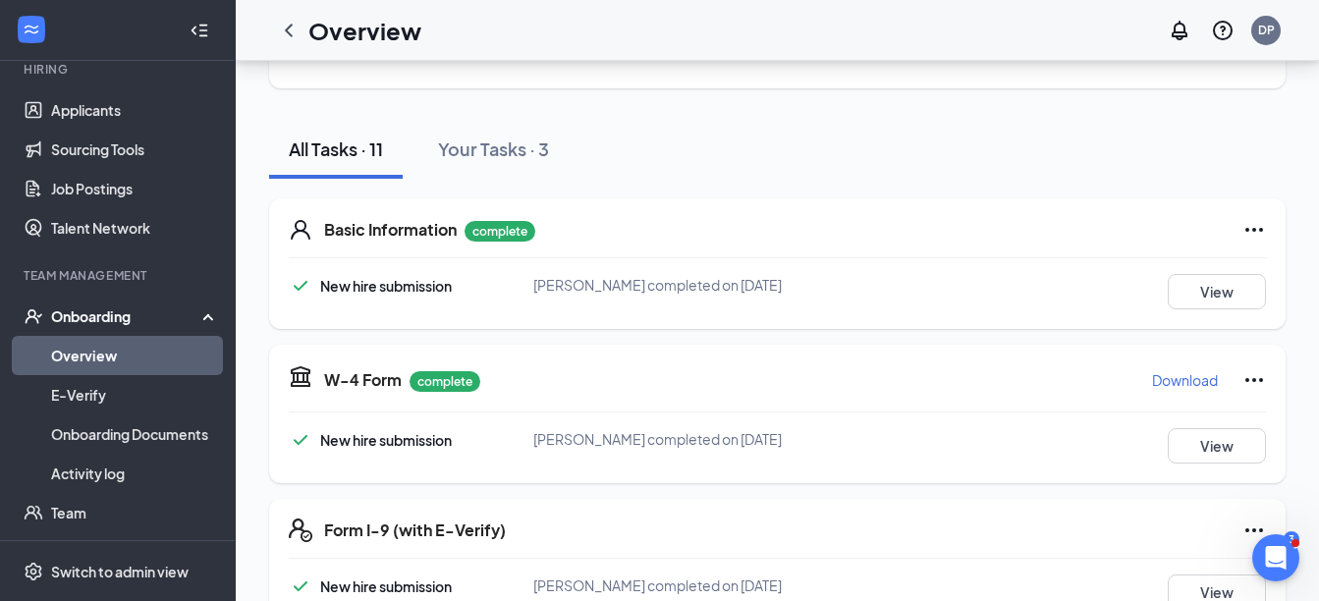
scroll to position [561, 0]
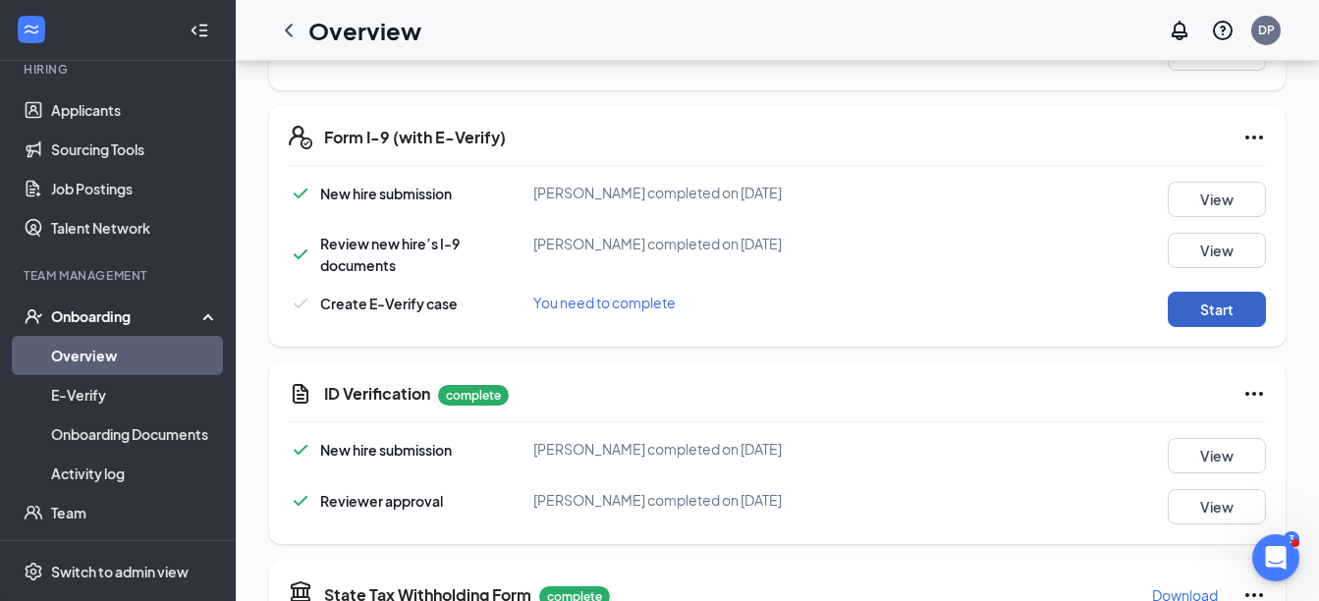
click at [1221, 314] on button "Start" at bounding box center [1217, 309] width 98 height 35
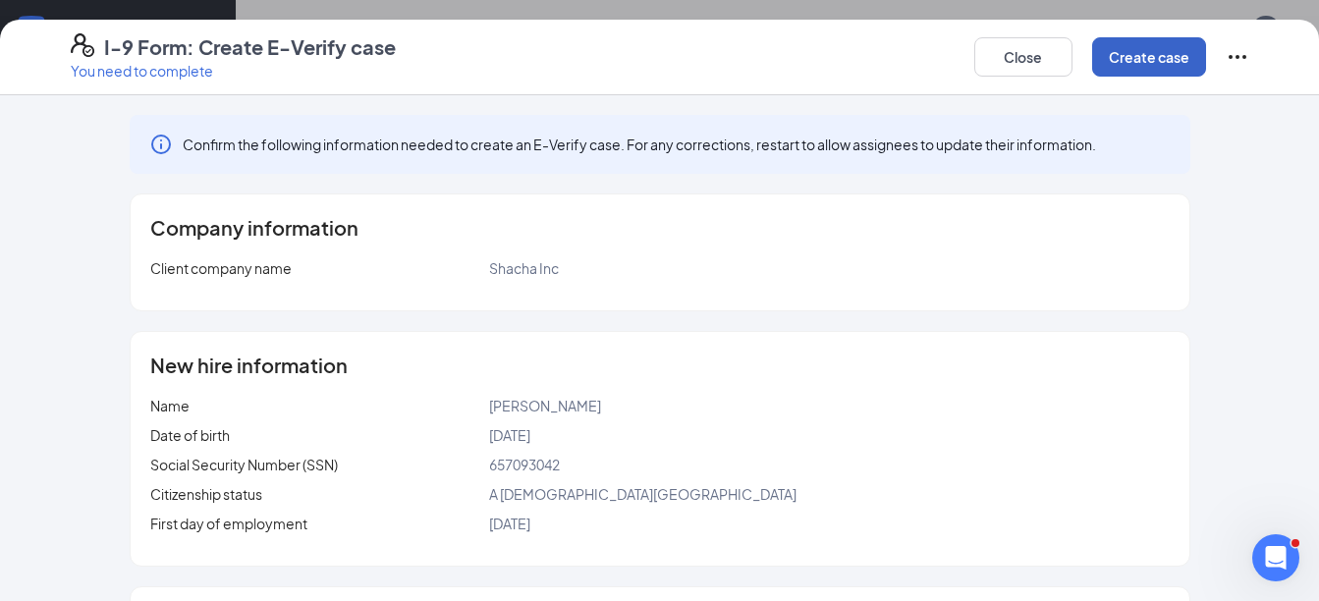
click at [1136, 67] on button "Create case" at bounding box center [1149, 56] width 114 height 39
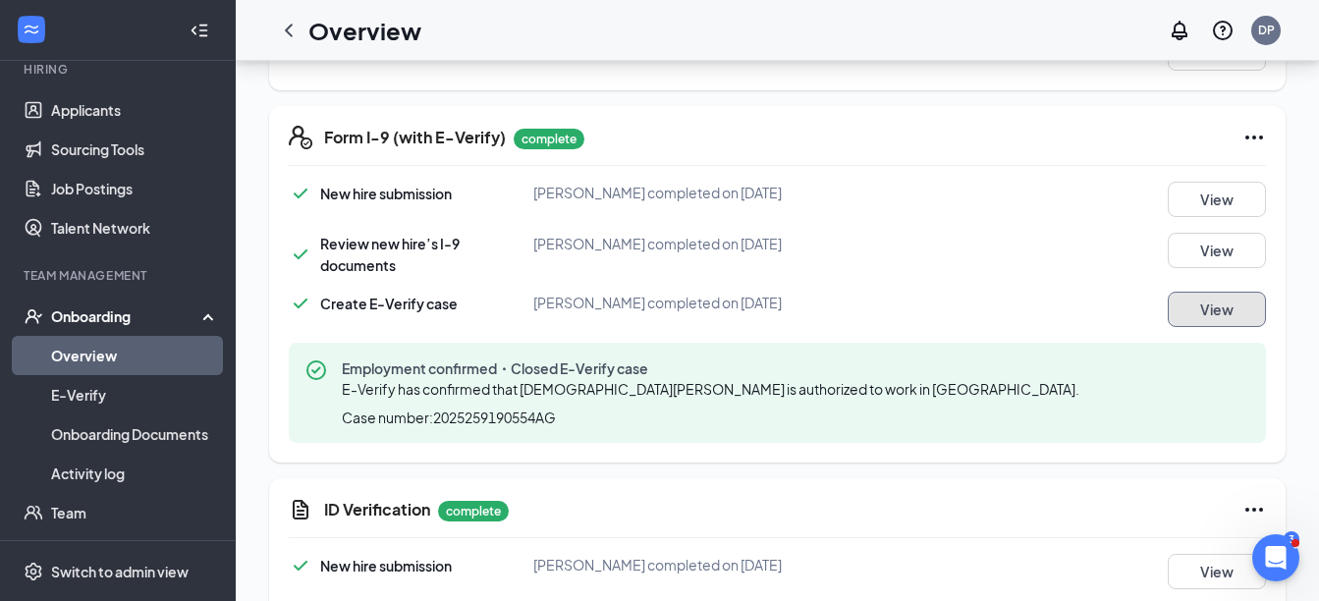
scroll to position [0, 0]
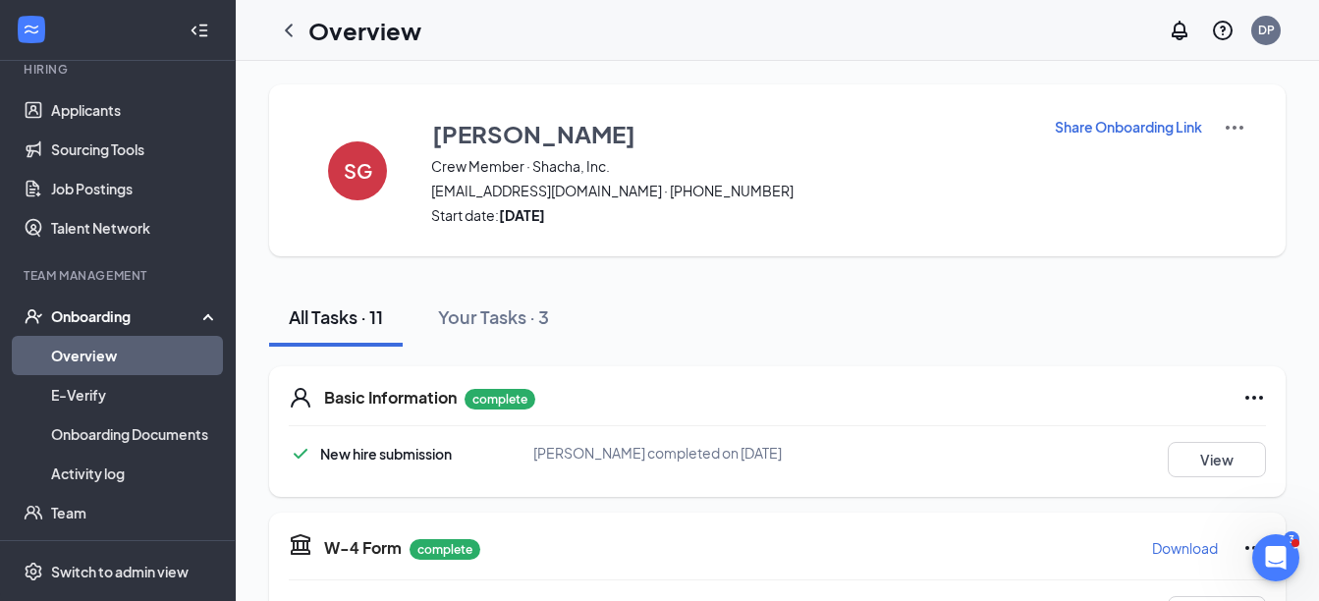
click at [84, 350] on link "Overview" at bounding box center [135, 355] width 168 height 39
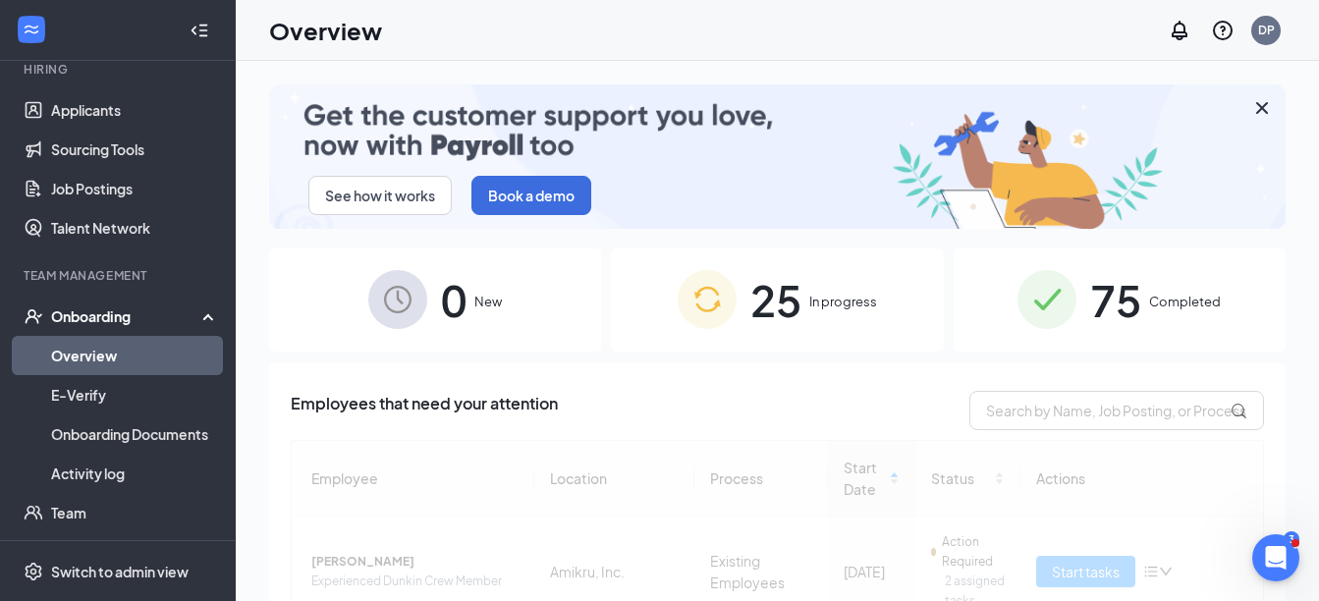
click at [842, 327] on div "25 In progress" at bounding box center [777, 300] width 332 height 103
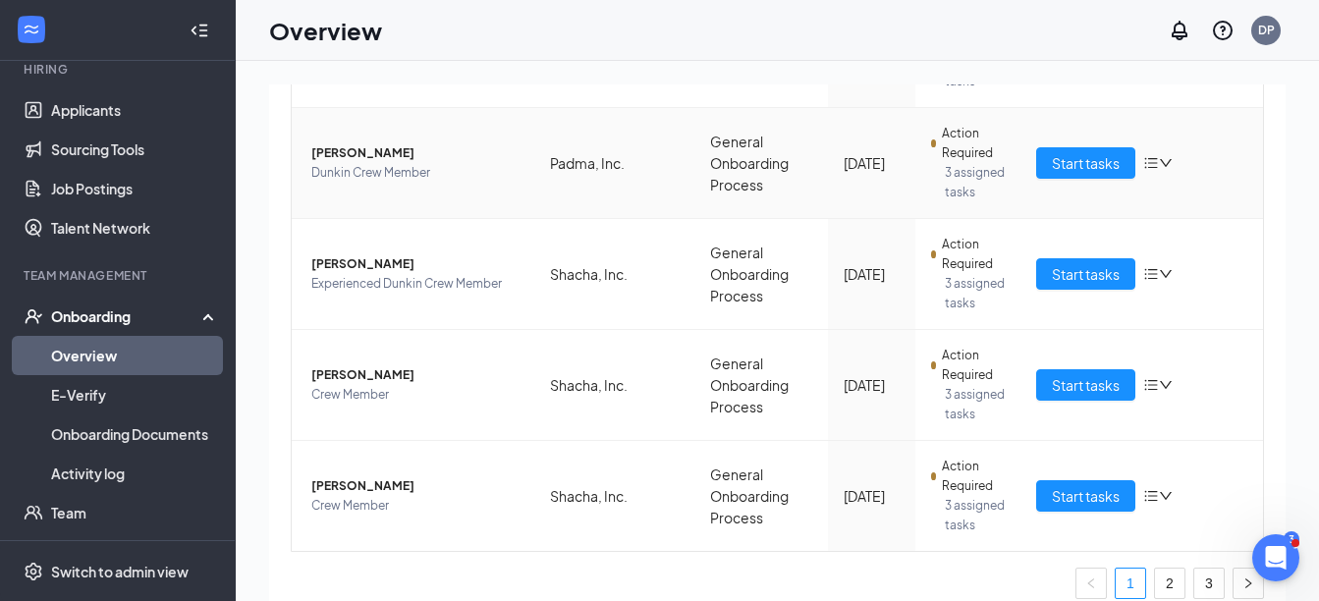
scroll to position [1091, 0]
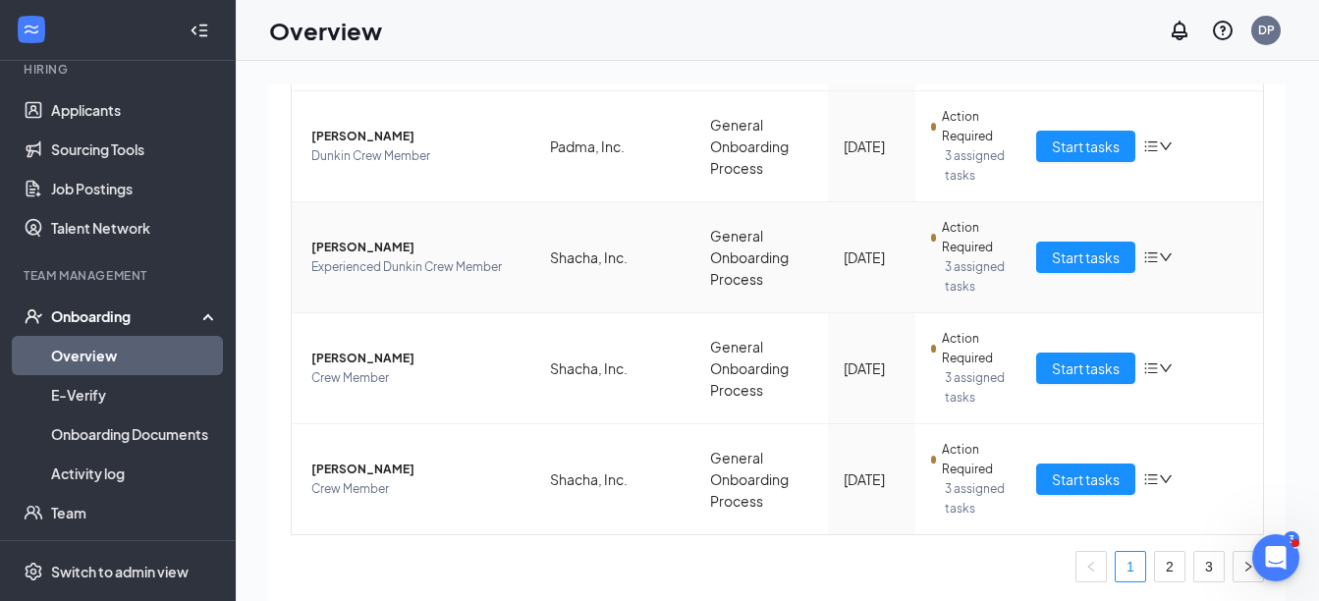
click at [1159, 256] on icon "down" at bounding box center [1166, 258] width 14 height 14
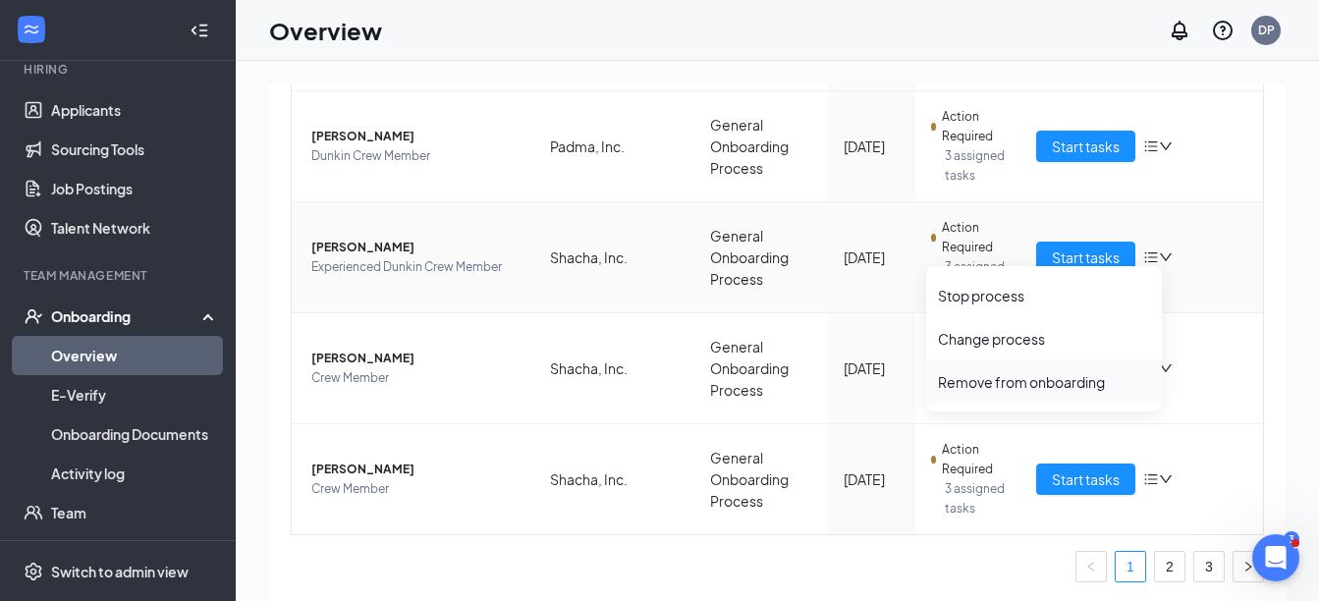
click at [1035, 382] on div "Remove from onboarding" at bounding box center [1044, 382] width 212 height 20
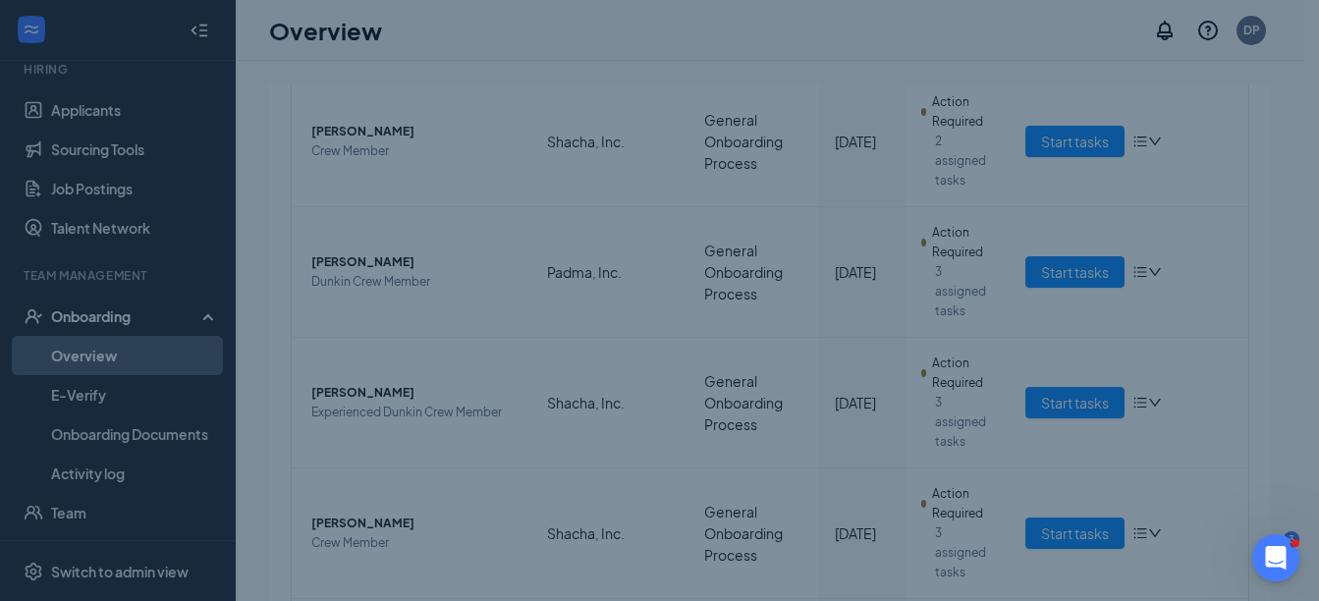
scroll to position [1090, 0]
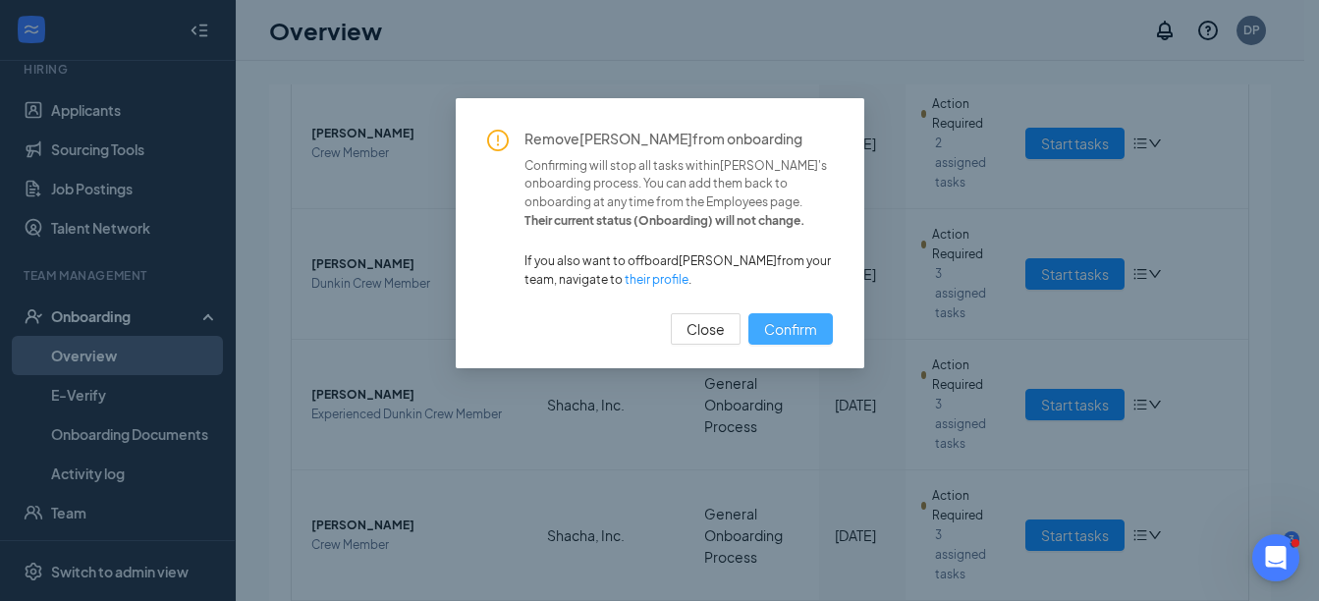
click at [809, 335] on span "Confirm" at bounding box center [790, 329] width 53 height 22
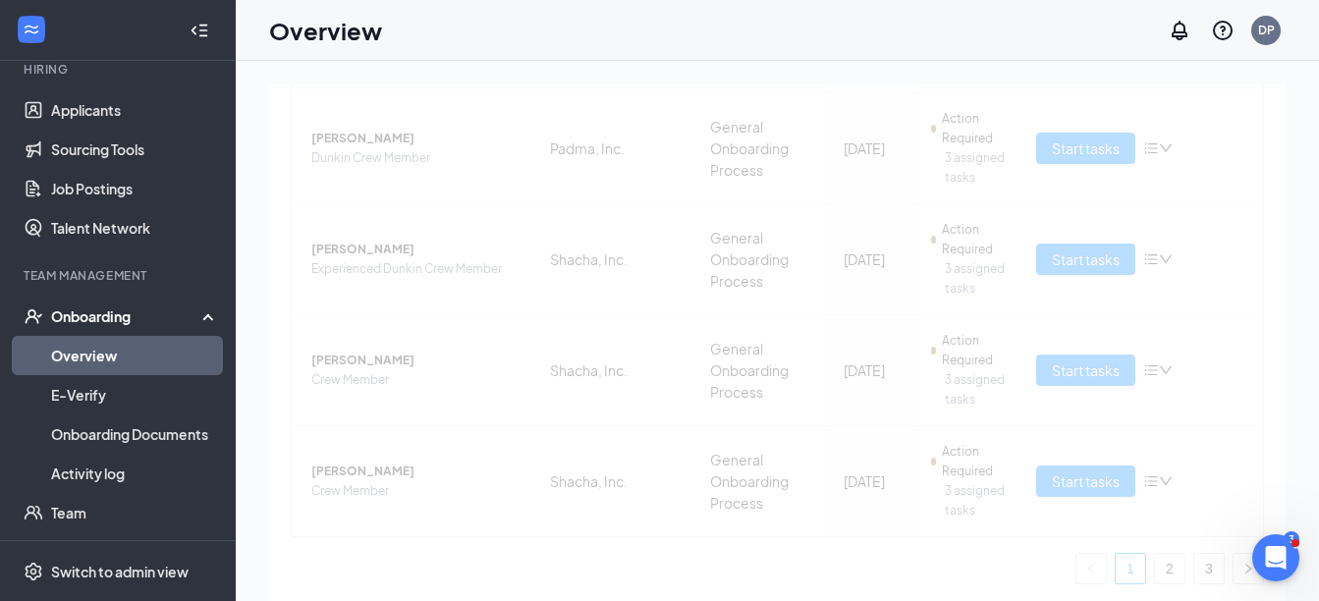
scroll to position [1091, 0]
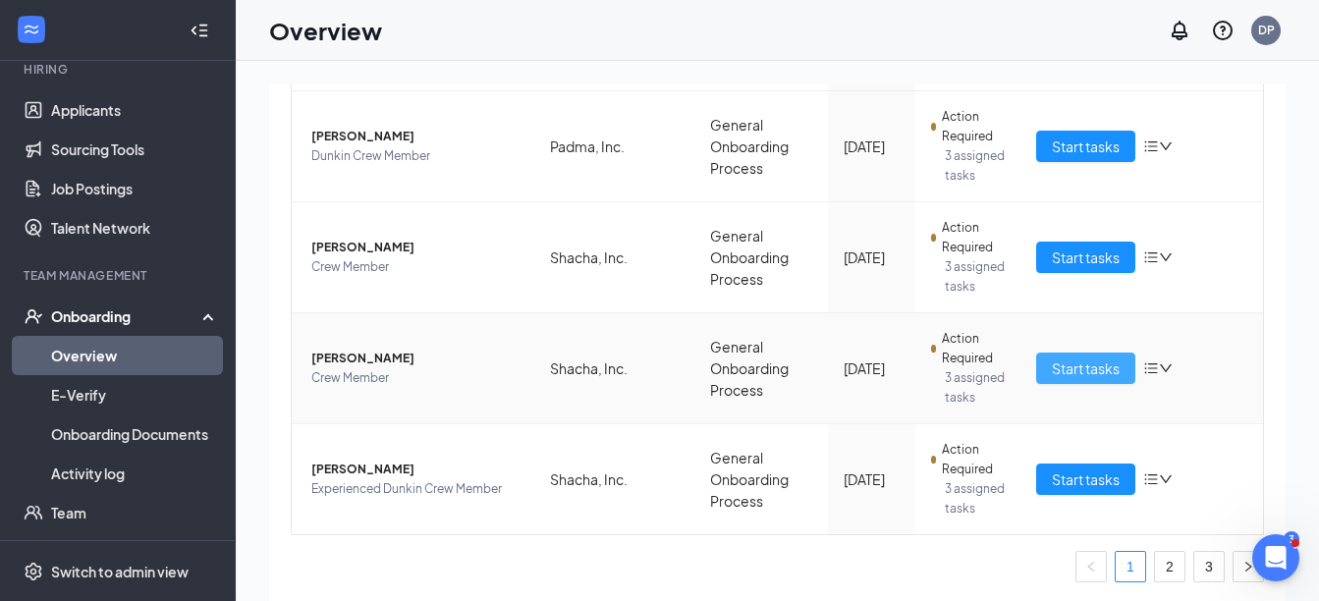
click at [1081, 363] on span "Start tasks" at bounding box center [1086, 369] width 68 height 22
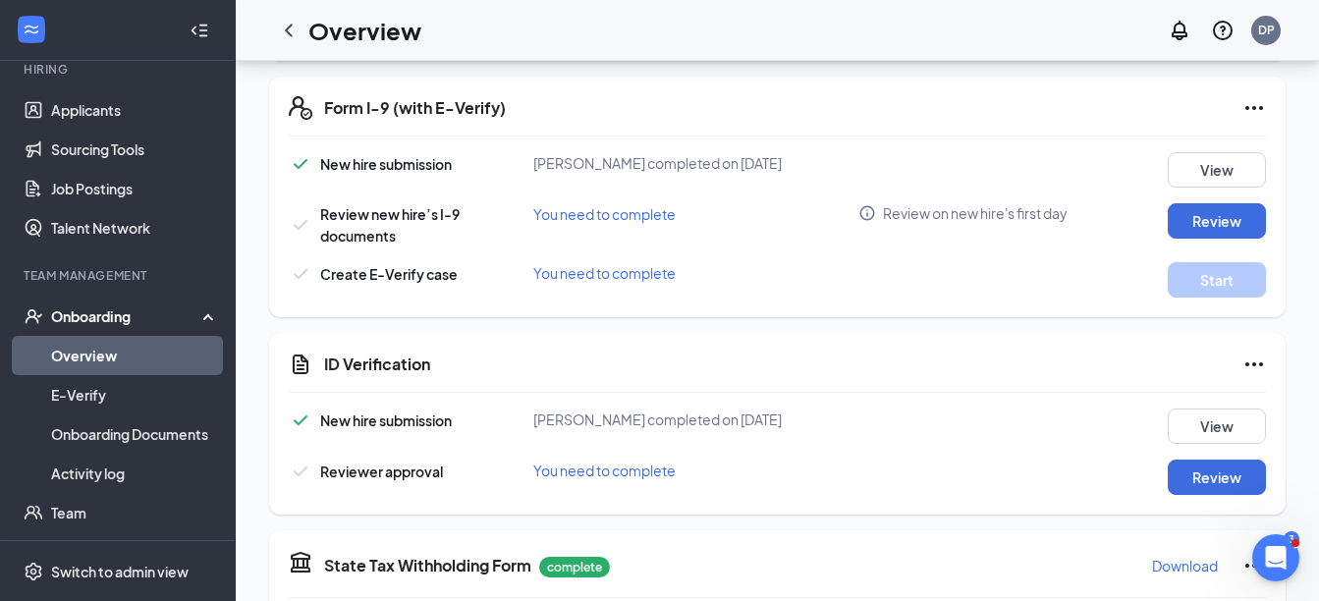
scroll to position [561, 0]
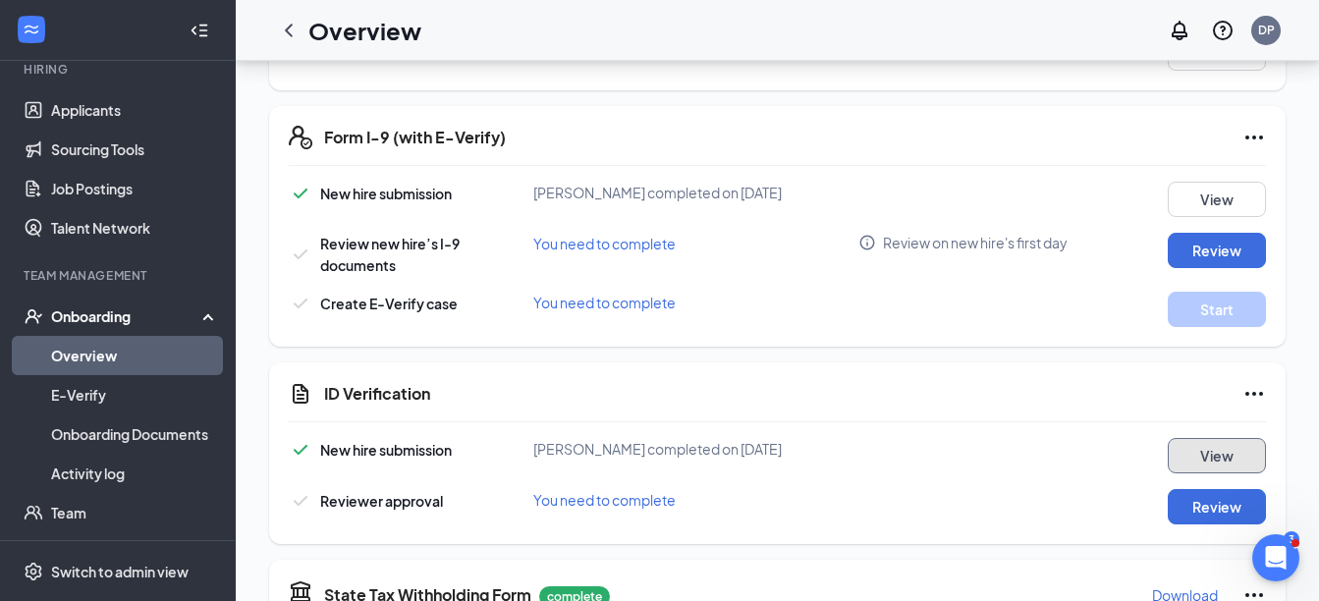
click at [1213, 466] on button "View" at bounding box center [1217, 455] width 98 height 35
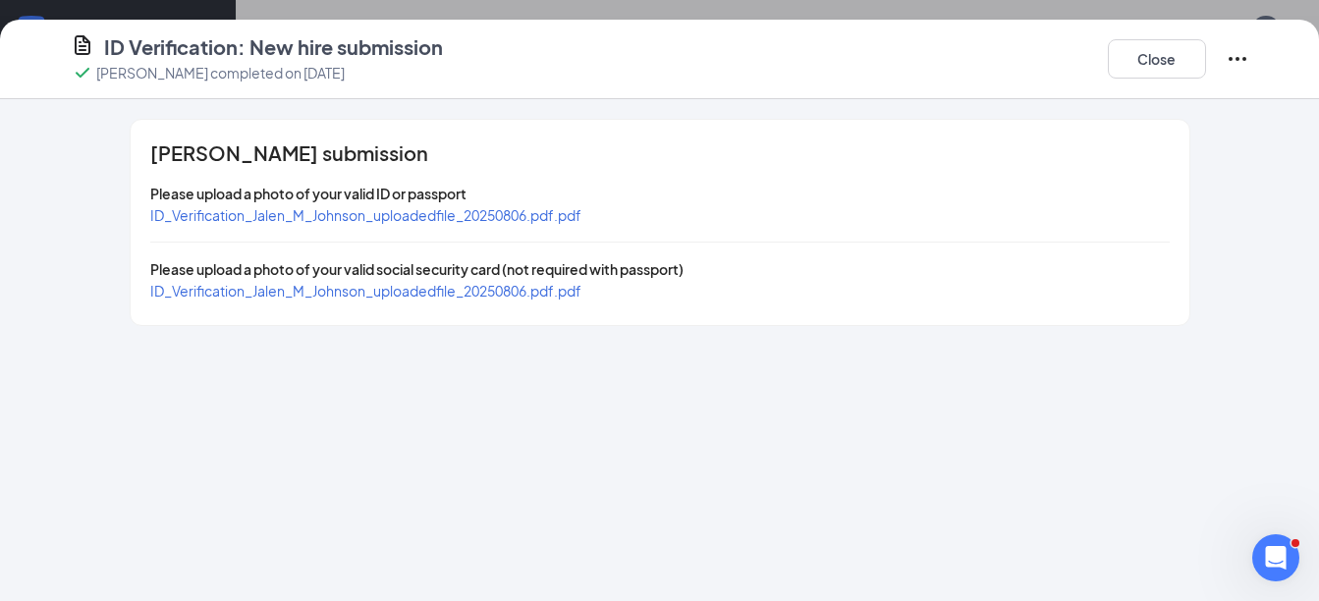
click at [408, 214] on span "ID_Verification_Jalen_M_Johnson_uploadedfile_20250806.pdf.pdf" at bounding box center [365, 215] width 431 height 18
click at [294, 296] on span "ID_Verification_Jalen_M_Johnson_uploadedfile_20250806.pdf.pdf" at bounding box center [365, 291] width 431 height 18
click at [1172, 55] on button "Close" at bounding box center [1157, 58] width 98 height 39
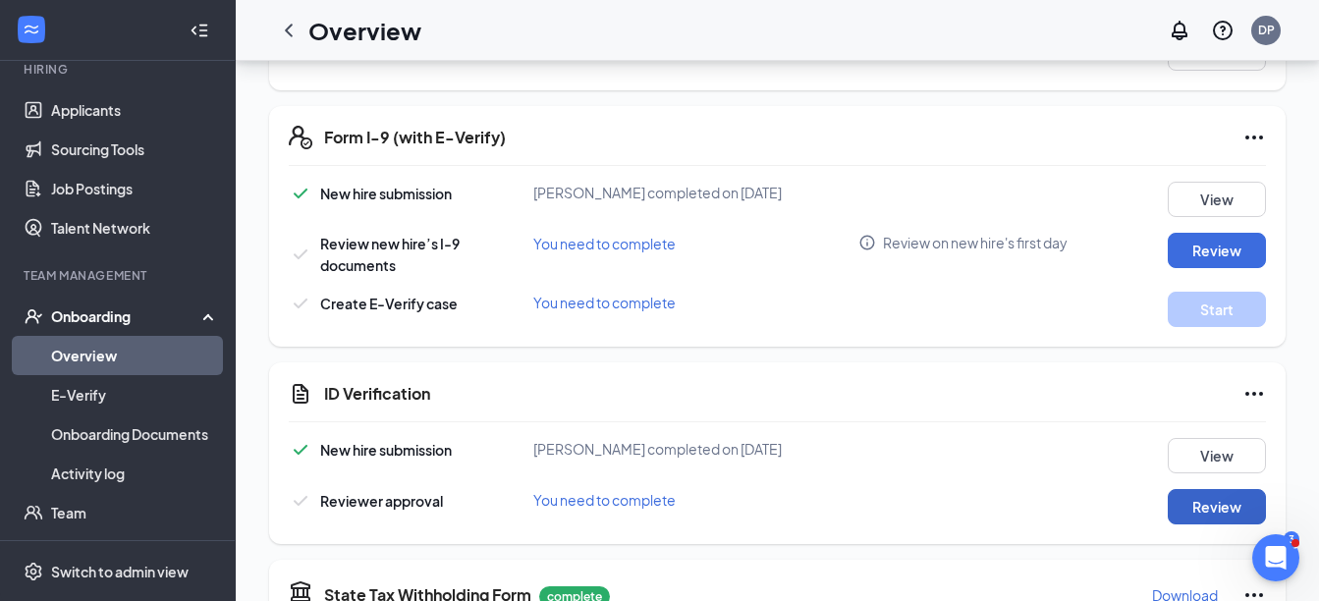
click at [1216, 514] on button "Review" at bounding box center [1217, 506] width 98 height 35
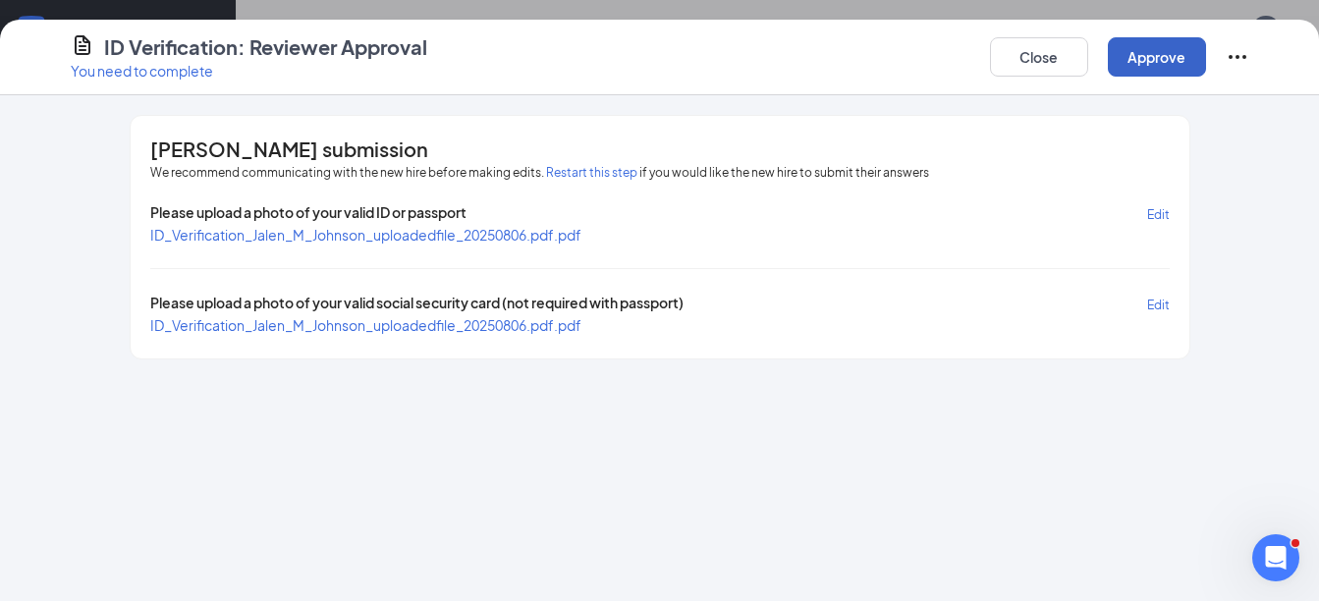
click at [1140, 54] on button "Approve" at bounding box center [1157, 56] width 98 height 39
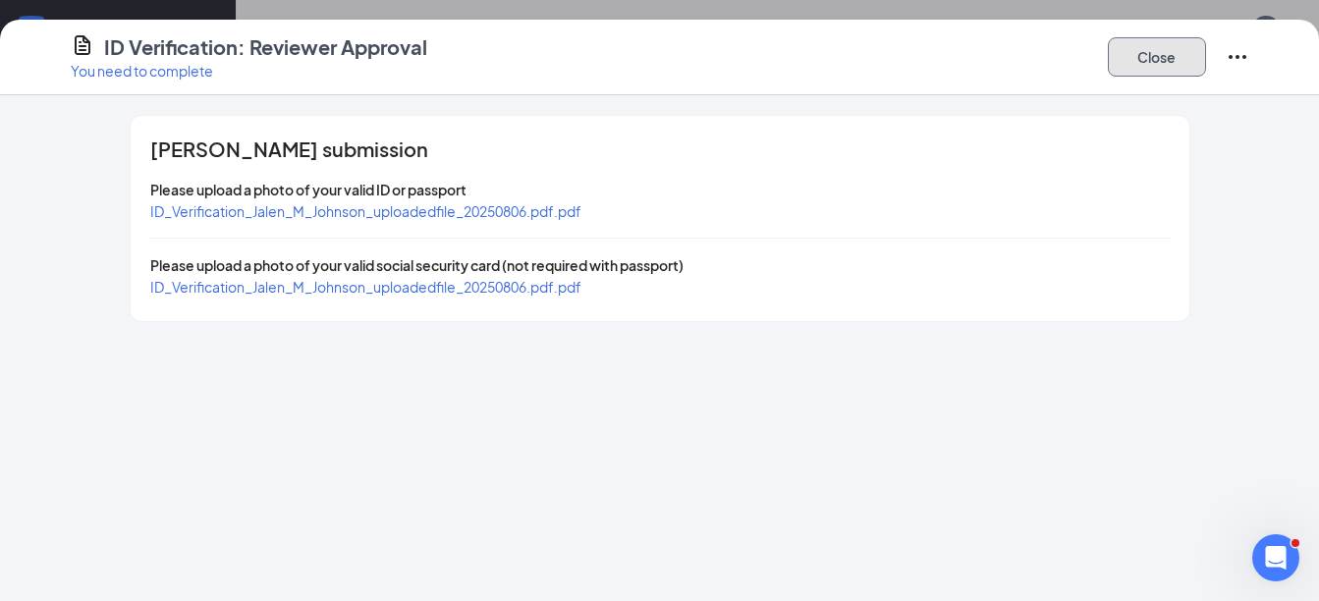
click at [1138, 69] on button "Close" at bounding box center [1157, 56] width 98 height 39
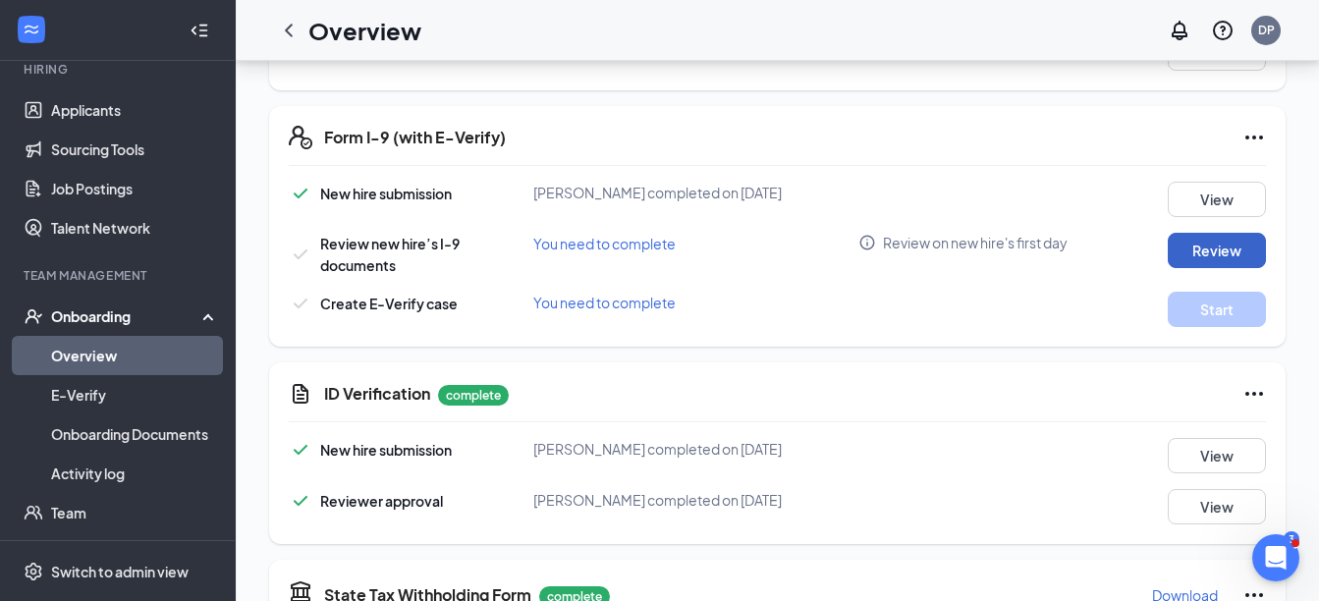
click at [1209, 248] on button "Review" at bounding box center [1217, 250] width 98 height 35
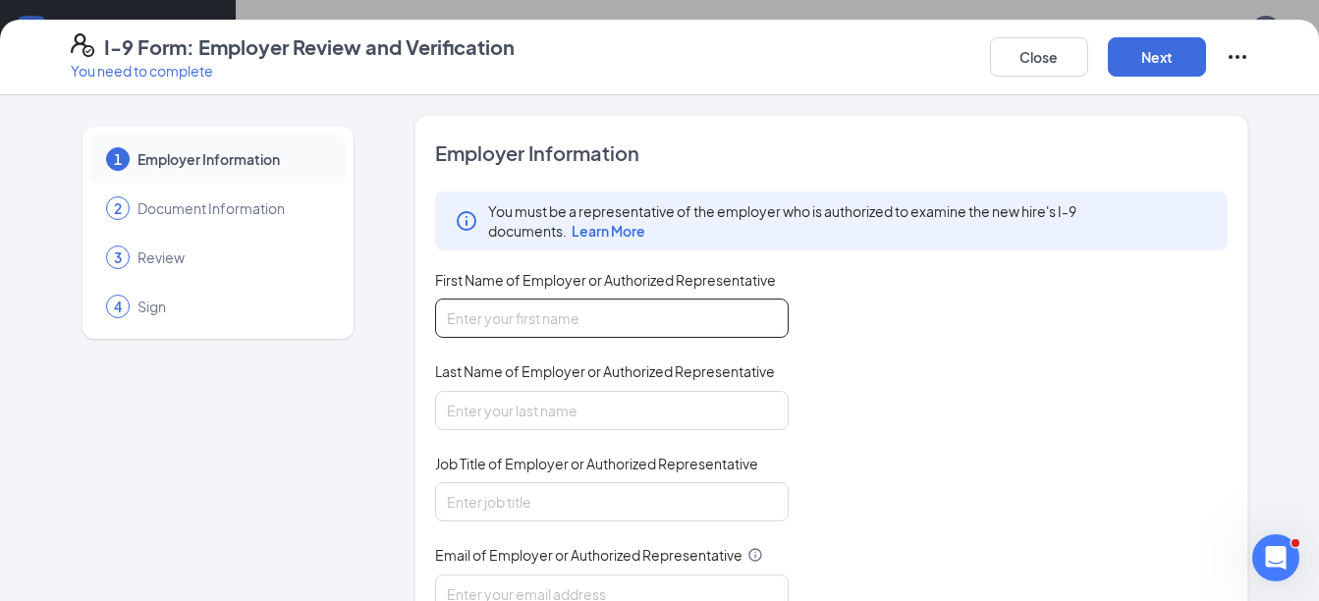
click at [688, 332] on input "First Name of Employer or Authorized Representative" at bounding box center [612, 318] width 354 height 39
type input "[PERSON_NAME]"
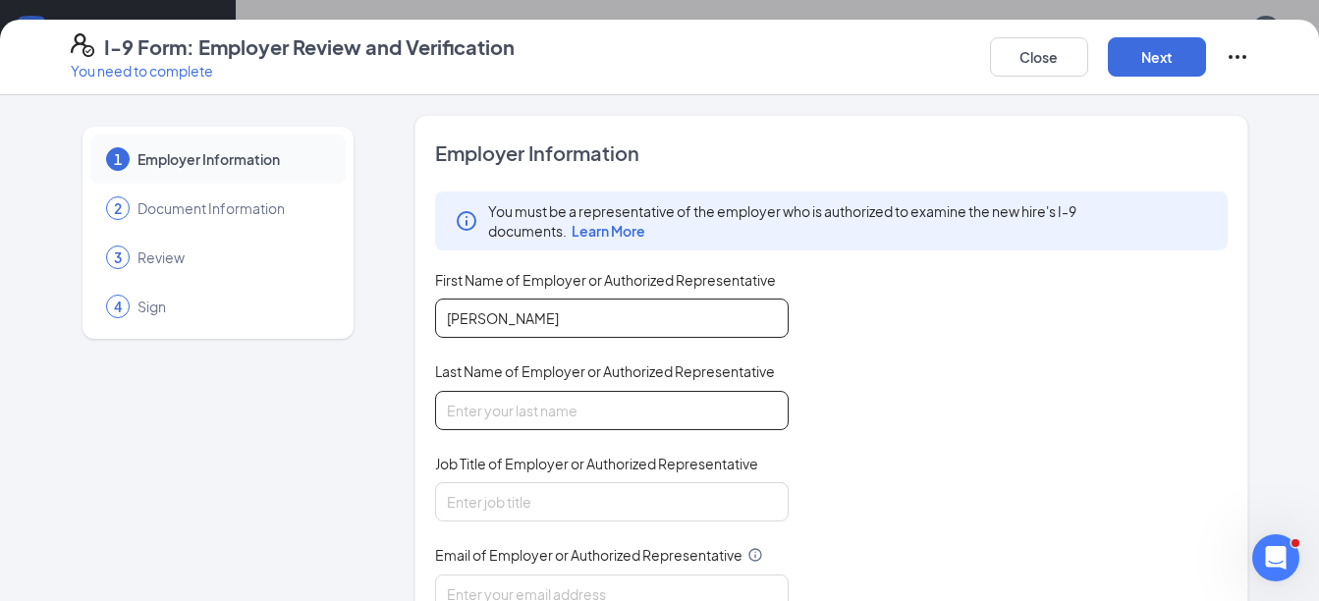
type input "[PERSON_NAME]"
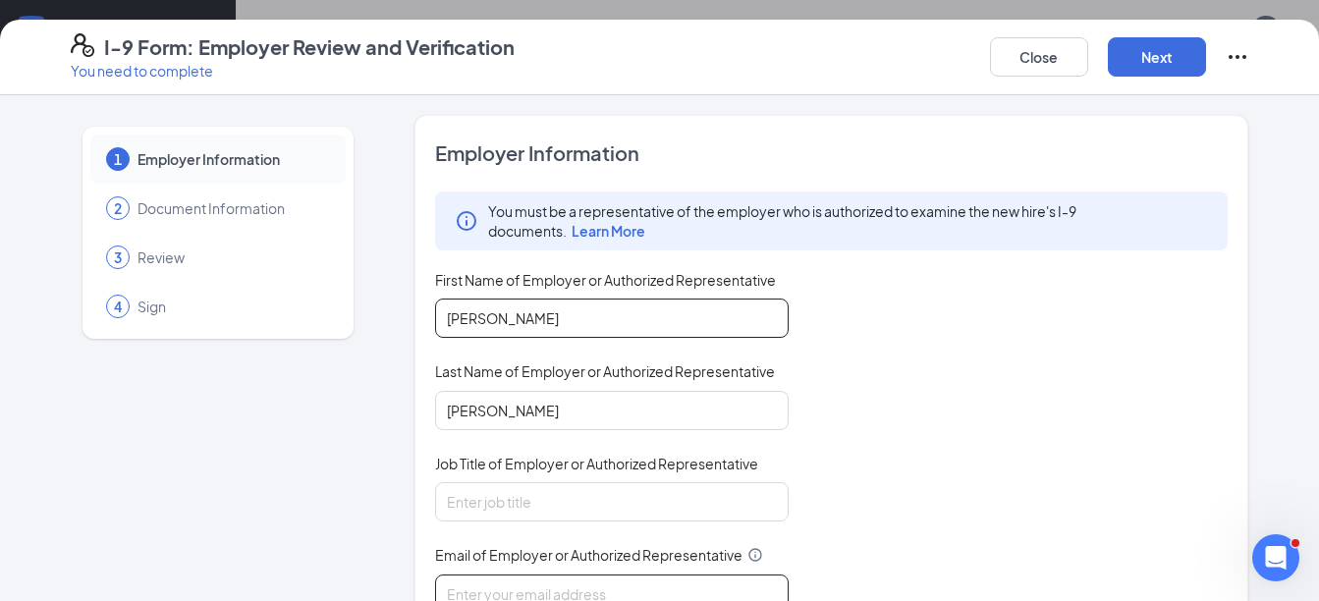
type input "[EMAIL_ADDRESS][DOMAIN_NAME]"
type input "3512180860"
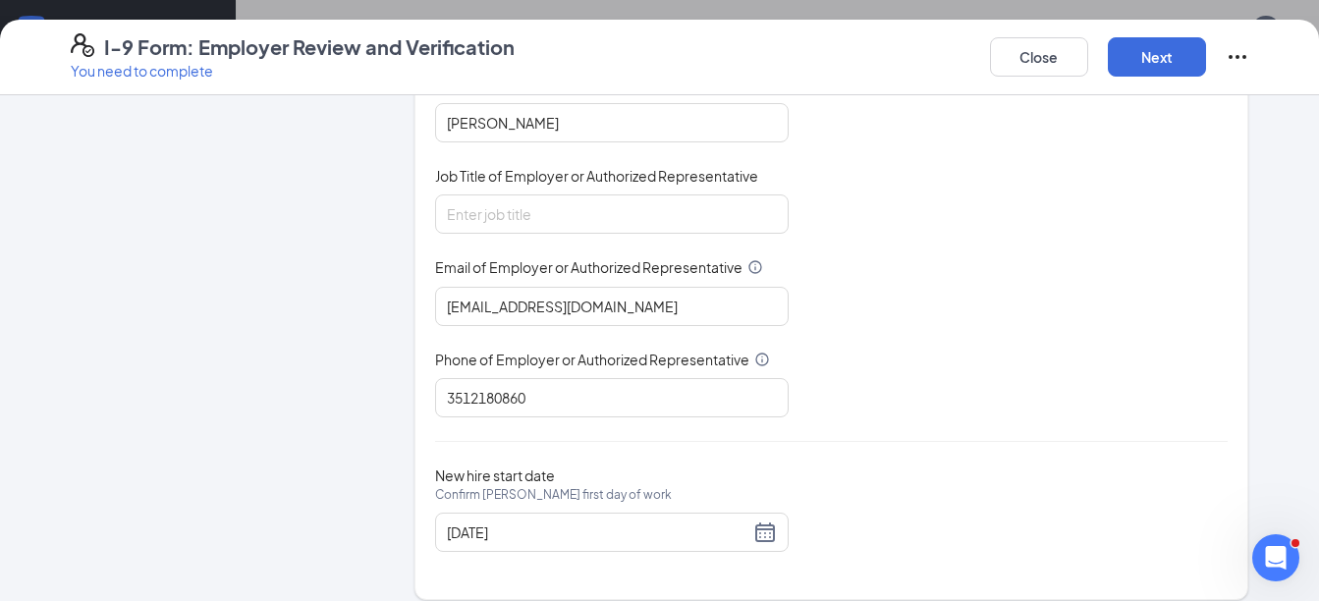
scroll to position [295, 0]
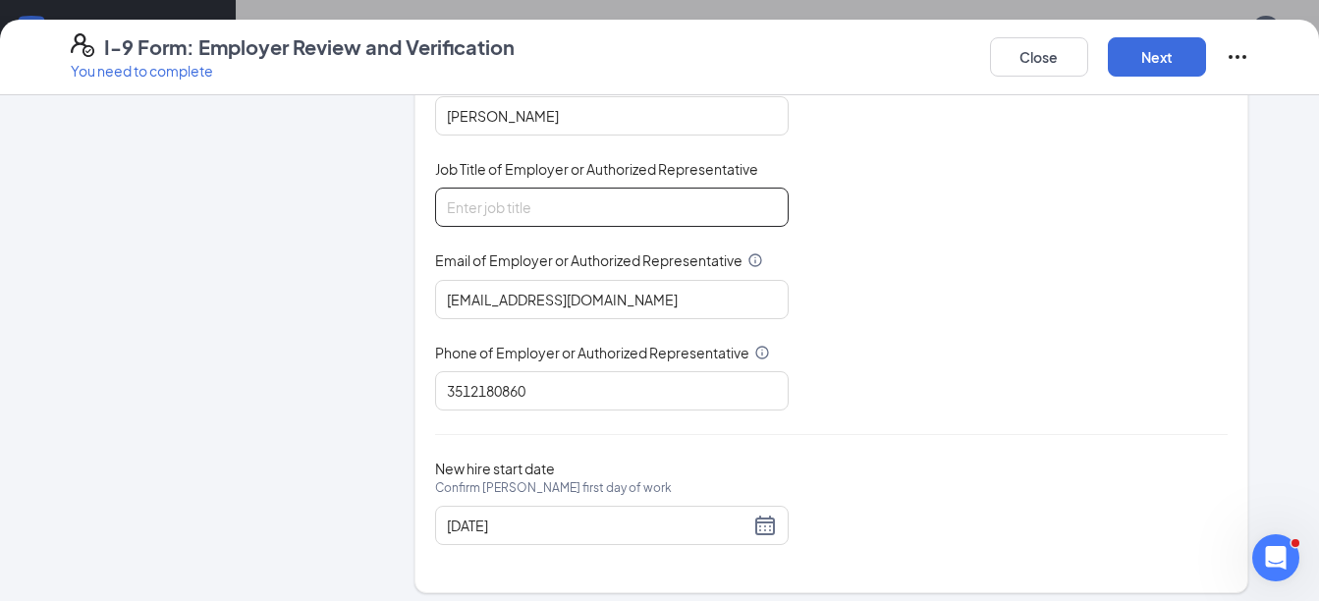
click at [515, 210] on input "Job Title of Employer or Authorized Representative" at bounding box center [612, 207] width 354 height 39
type input "Director"
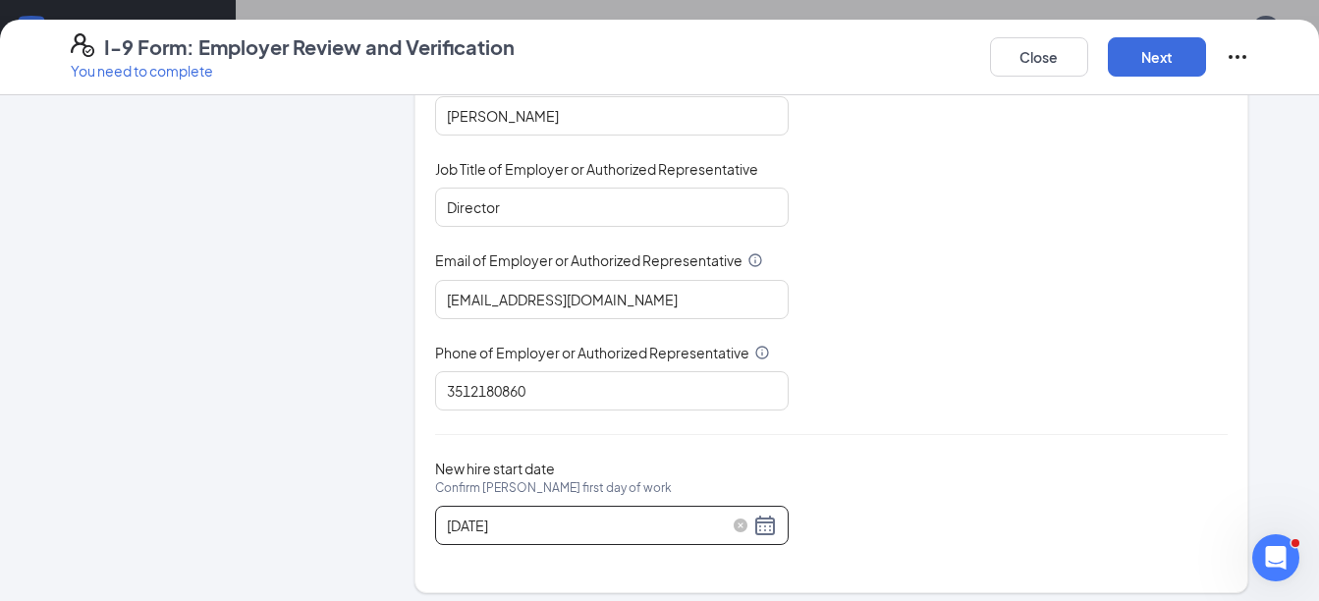
click at [759, 533] on div "08/06/2025" at bounding box center [612, 526] width 330 height 24
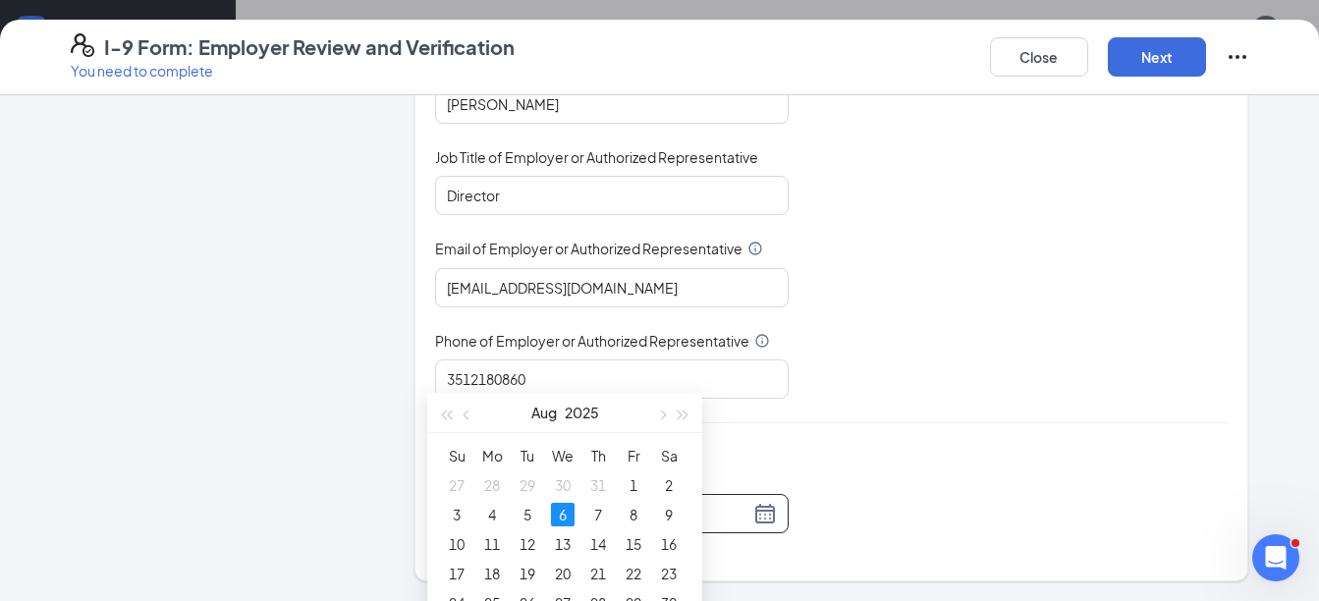
scroll to position [856, 0]
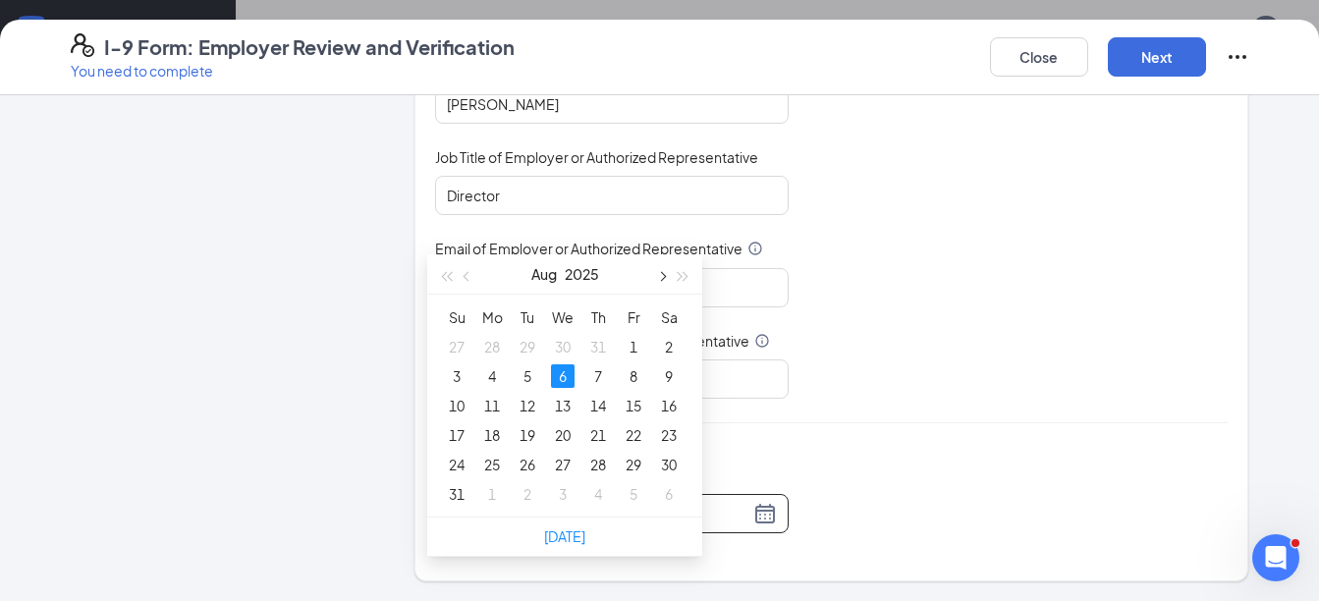
click at [663, 280] on button "button" at bounding box center [661, 273] width 22 height 39
type input "09/17/2025"
click at [561, 402] on div "17" at bounding box center [563, 406] width 24 height 24
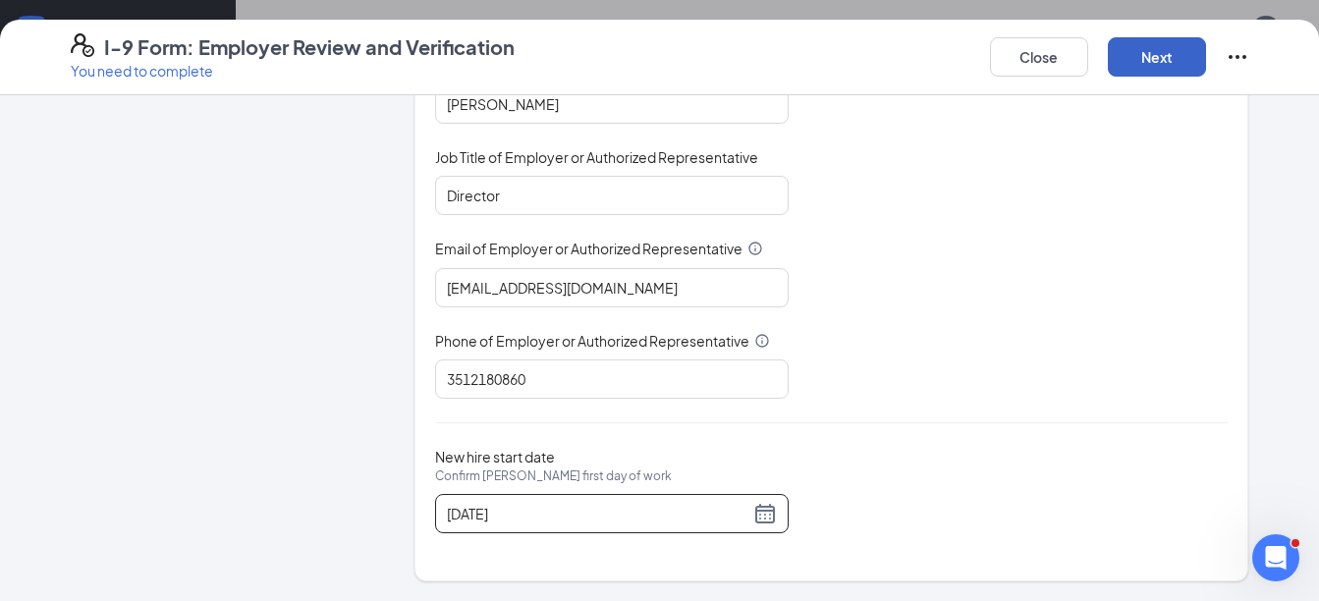
click at [1160, 70] on button "Next" at bounding box center [1157, 56] width 98 height 39
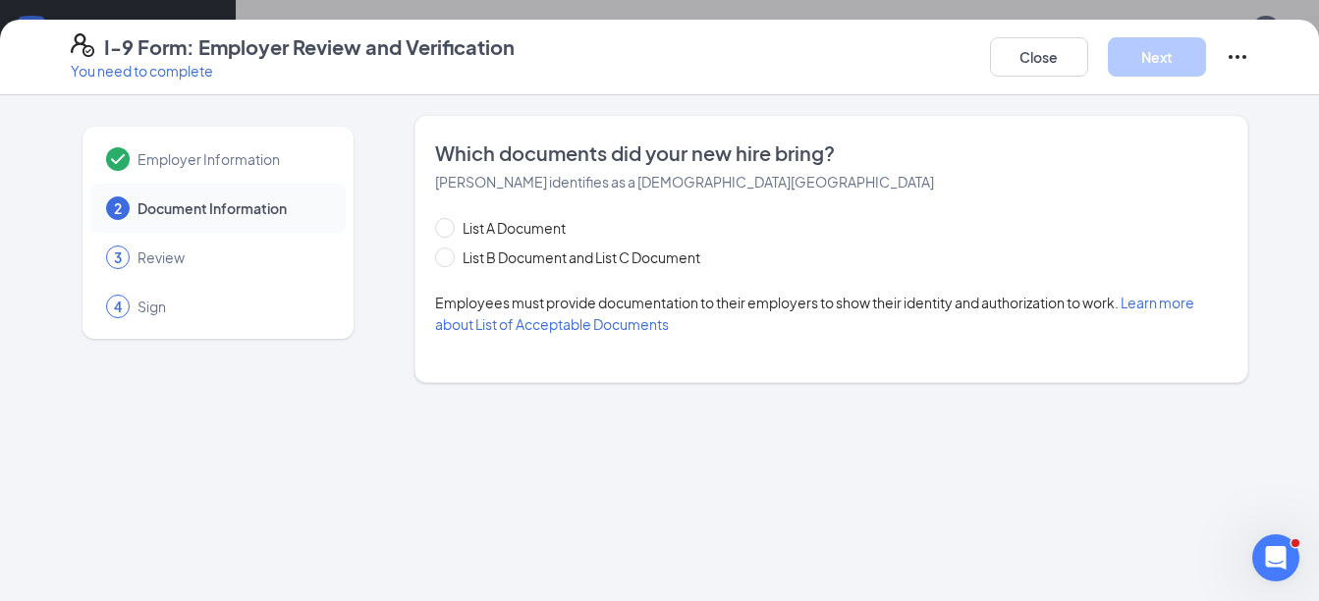
scroll to position [0, 0]
click at [483, 251] on span "List B Document and List C Document" at bounding box center [581, 258] width 253 height 22
click at [449, 251] on input "List B Document and List C Document" at bounding box center [442, 255] width 14 height 14
radio input "true"
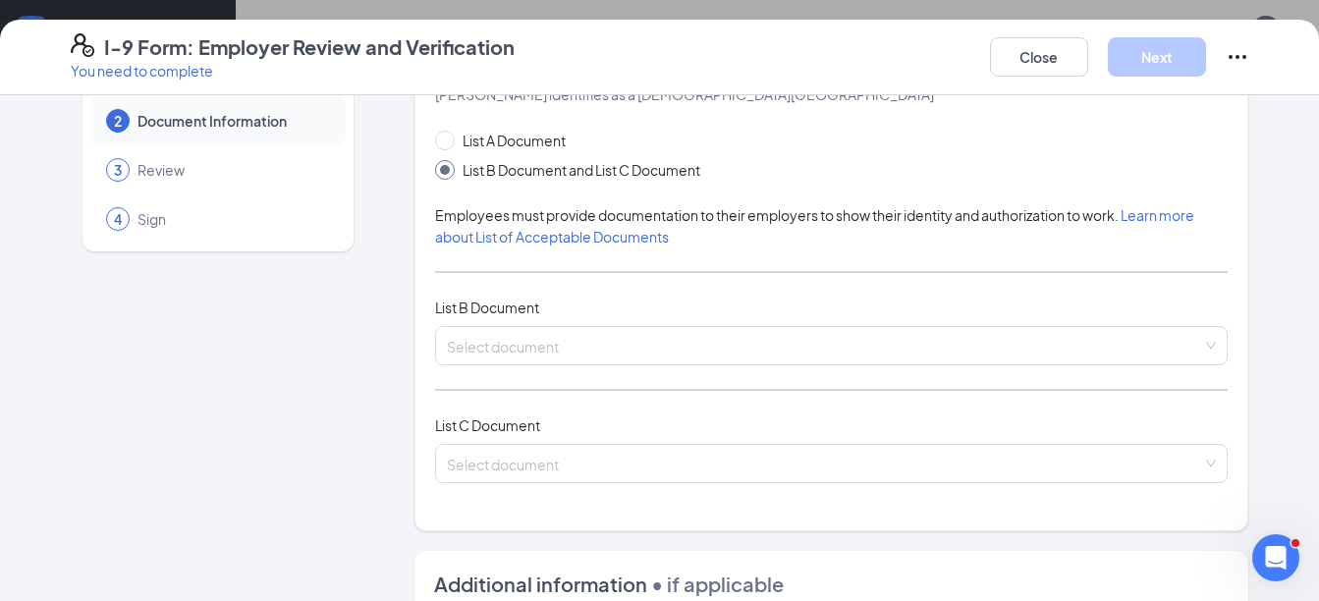
scroll to position [196, 0]
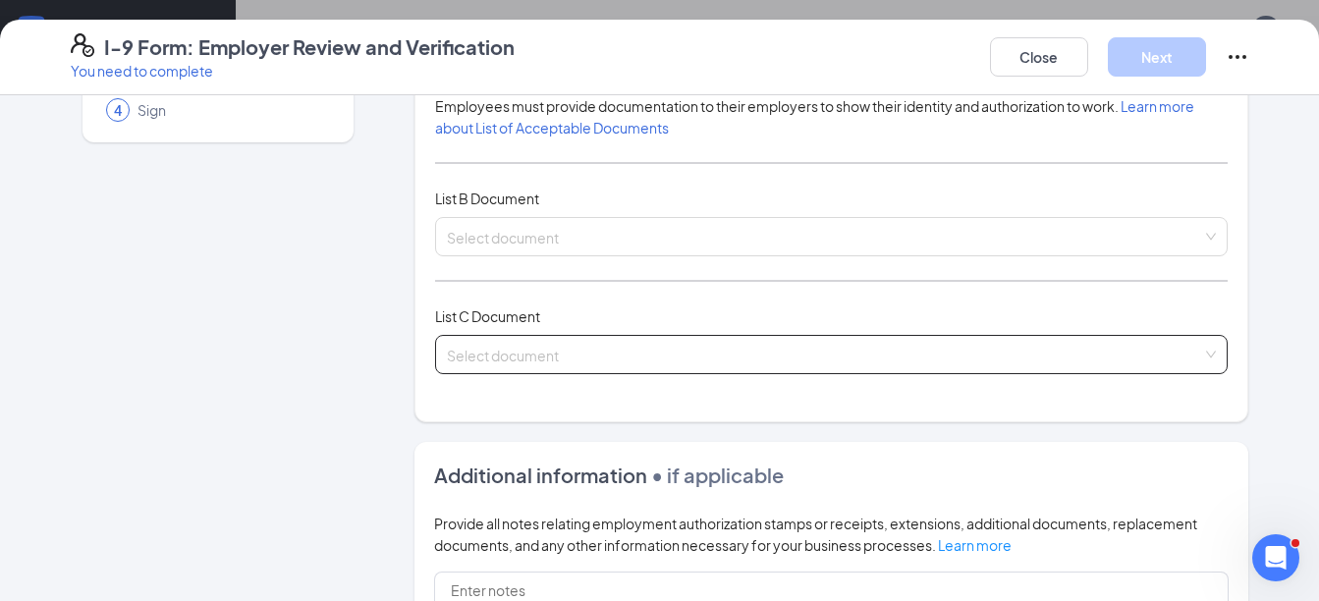
click at [506, 358] on input "search" at bounding box center [825, 350] width 756 height 29
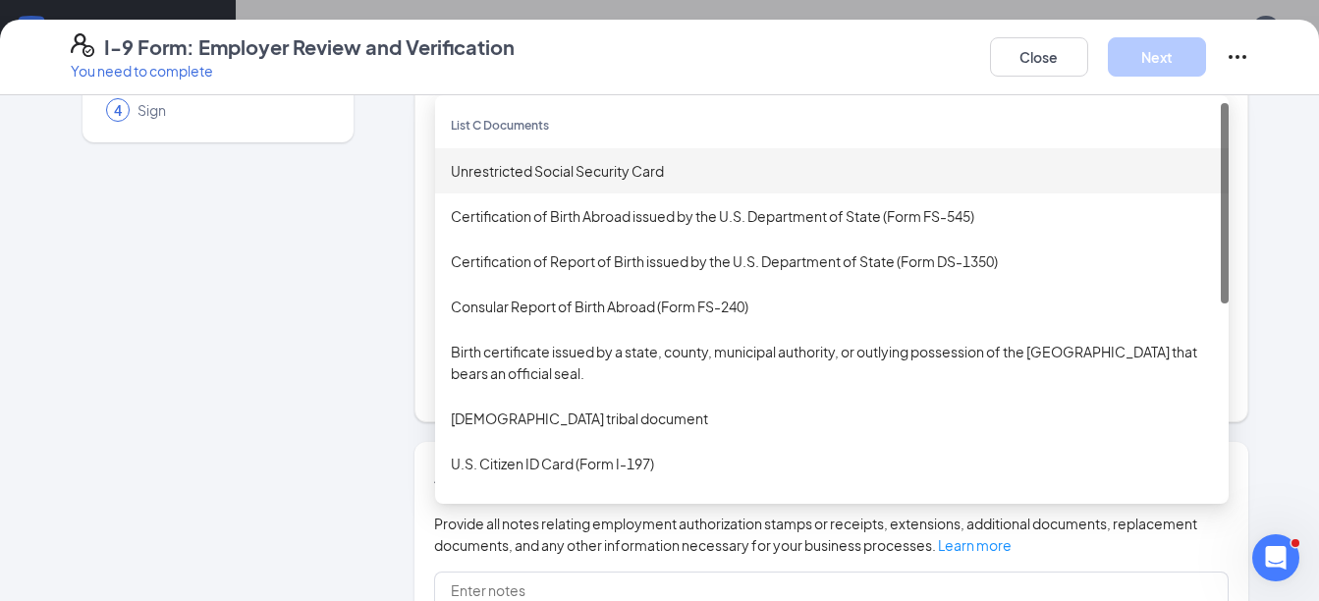
click at [519, 165] on div "Unrestricted Social Security Card" at bounding box center [832, 171] width 762 height 22
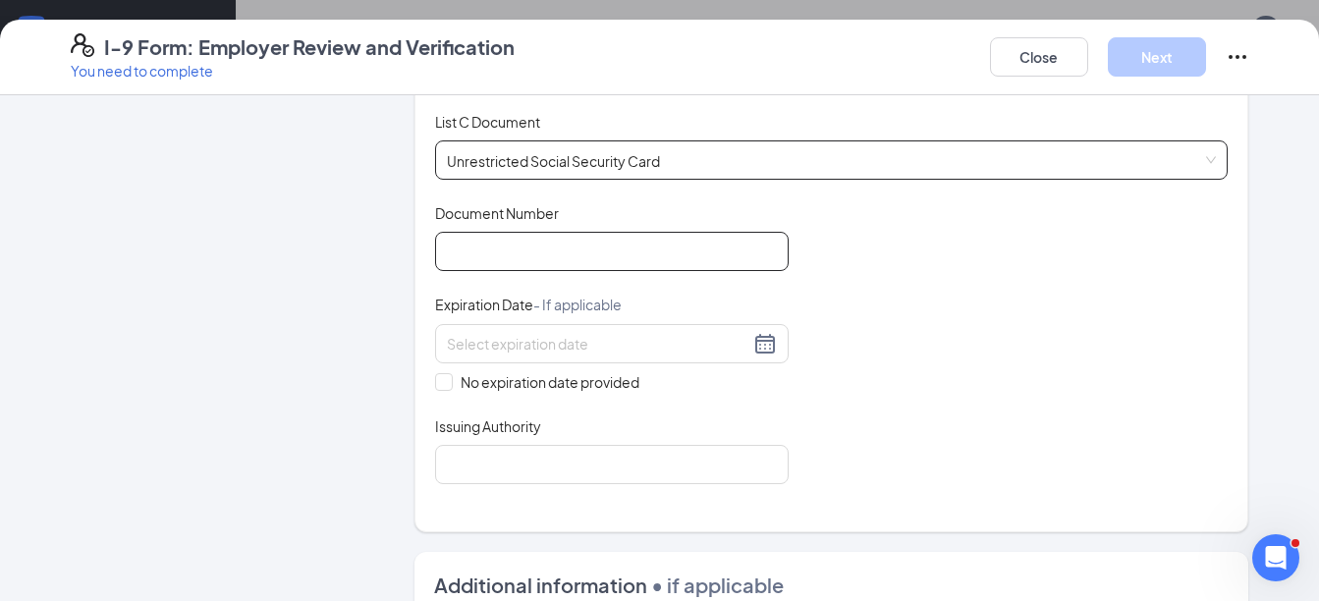
scroll to position [393, 0]
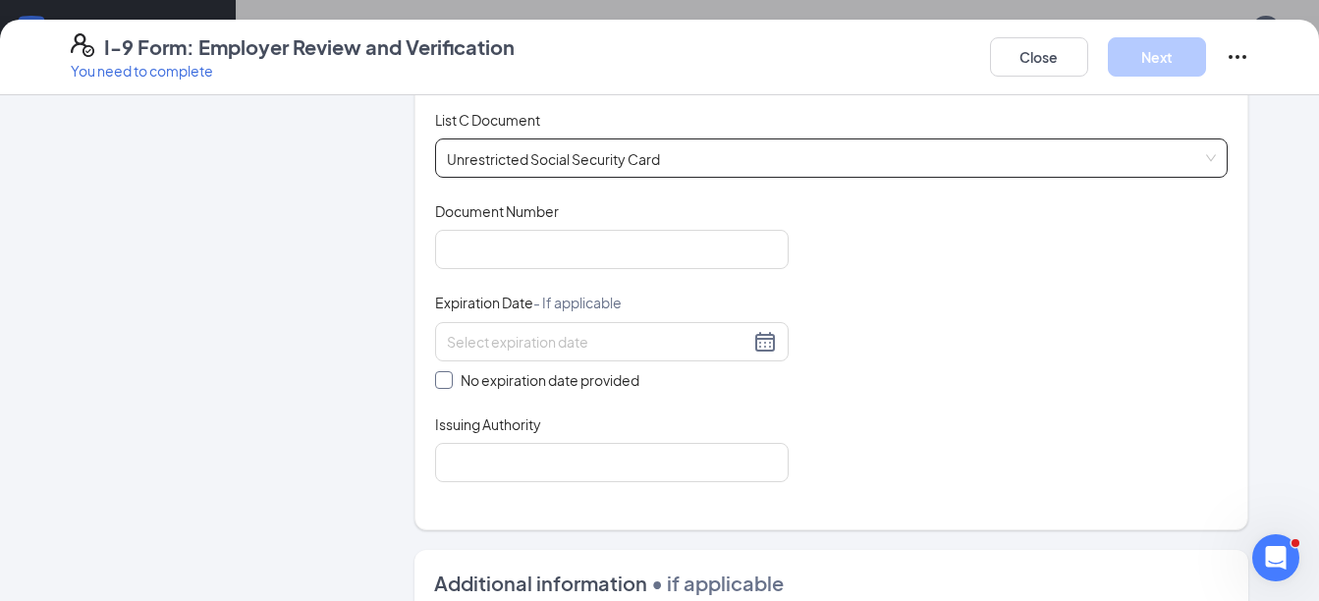
click at [435, 380] on input "No expiration date provided" at bounding box center [442, 378] width 14 height 14
checkbox input "true"
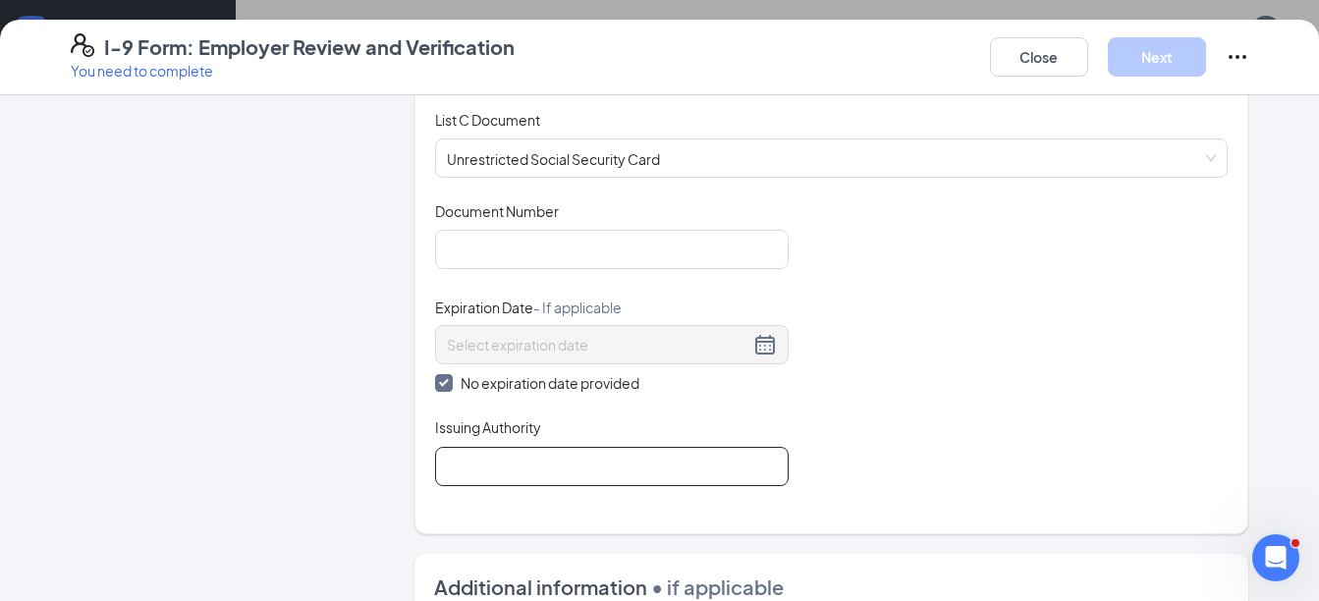
click at [465, 462] on input "Issuing Authority" at bounding box center [612, 466] width 354 height 39
type input "US Govt"
type input "G362-9678-8898"
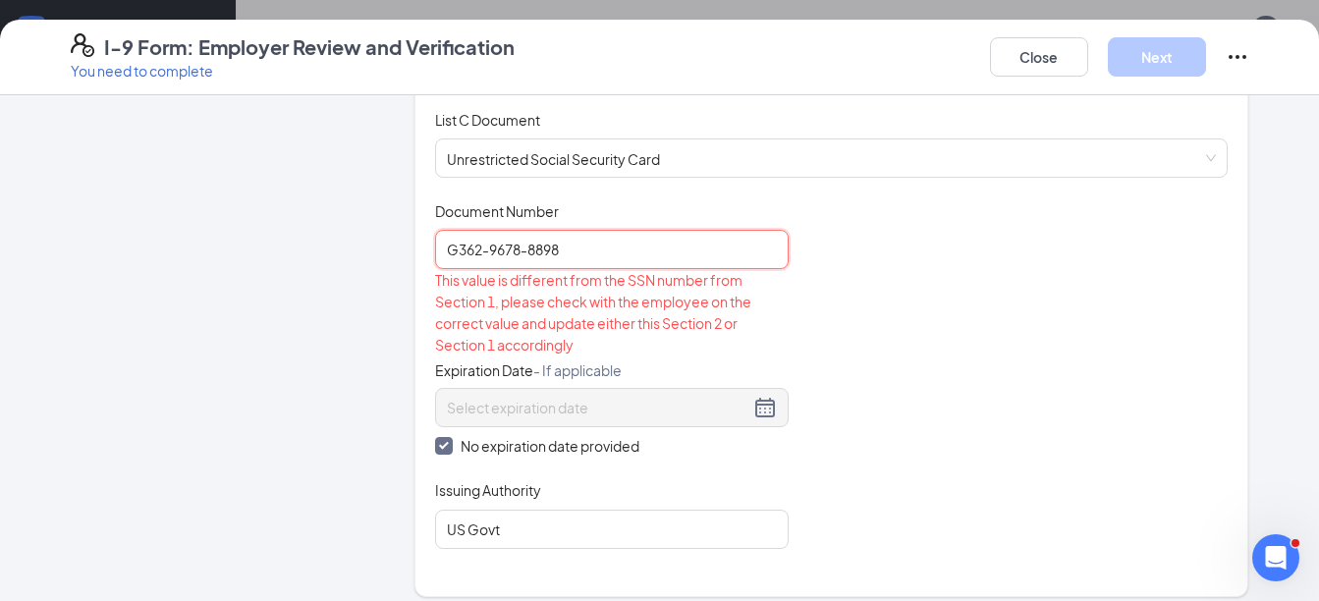
click at [520, 260] on input "G362-9678-8898" at bounding box center [612, 249] width 354 height 39
click at [520, 259] on input "G362-9678-8898" at bounding box center [612, 249] width 354 height 39
type input "322087098"
click at [817, 282] on div "Document Title Unrestricted Social Security Card Document Number 322087098 This…" at bounding box center [832, 375] width 794 height 348
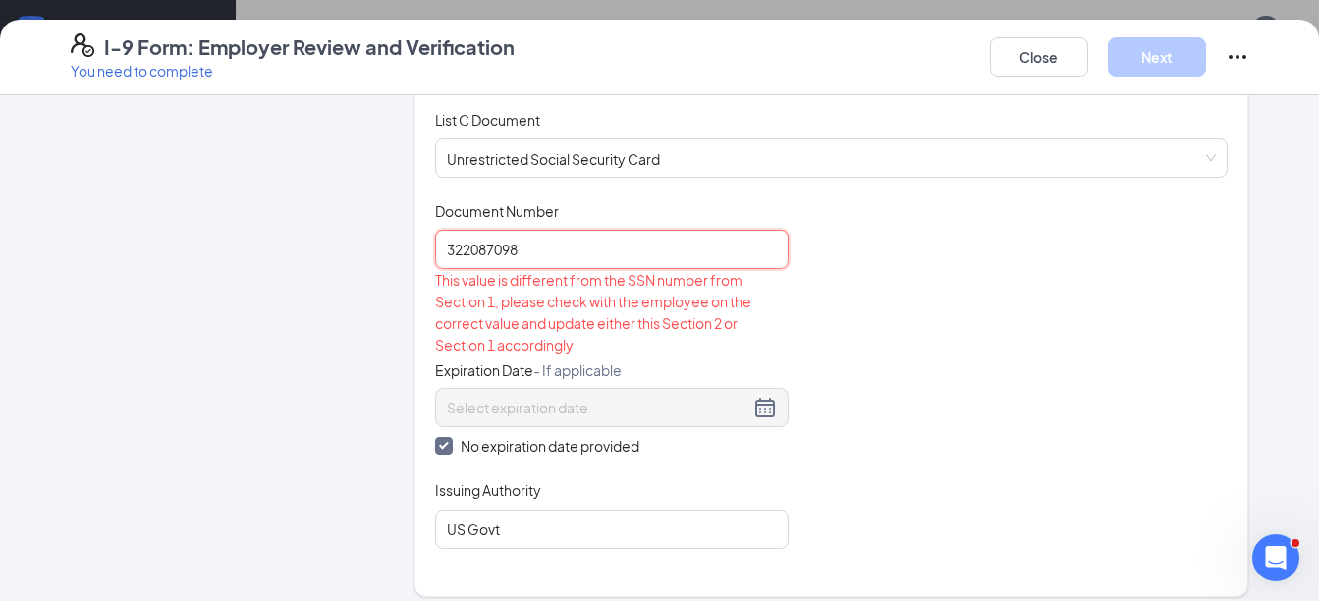
click at [611, 259] on input "322087098" at bounding box center [612, 249] width 354 height 39
click at [578, 393] on div at bounding box center [612, 407] width 354 height 39
click at [560, 272] on div "This value is different from the SSN number from Section 1, please check with t…" at bounding box center [612, 312] width 354 height 86
click at [544, 255] on input "322087098" at bounding box center [612, 249] width 354 height 39
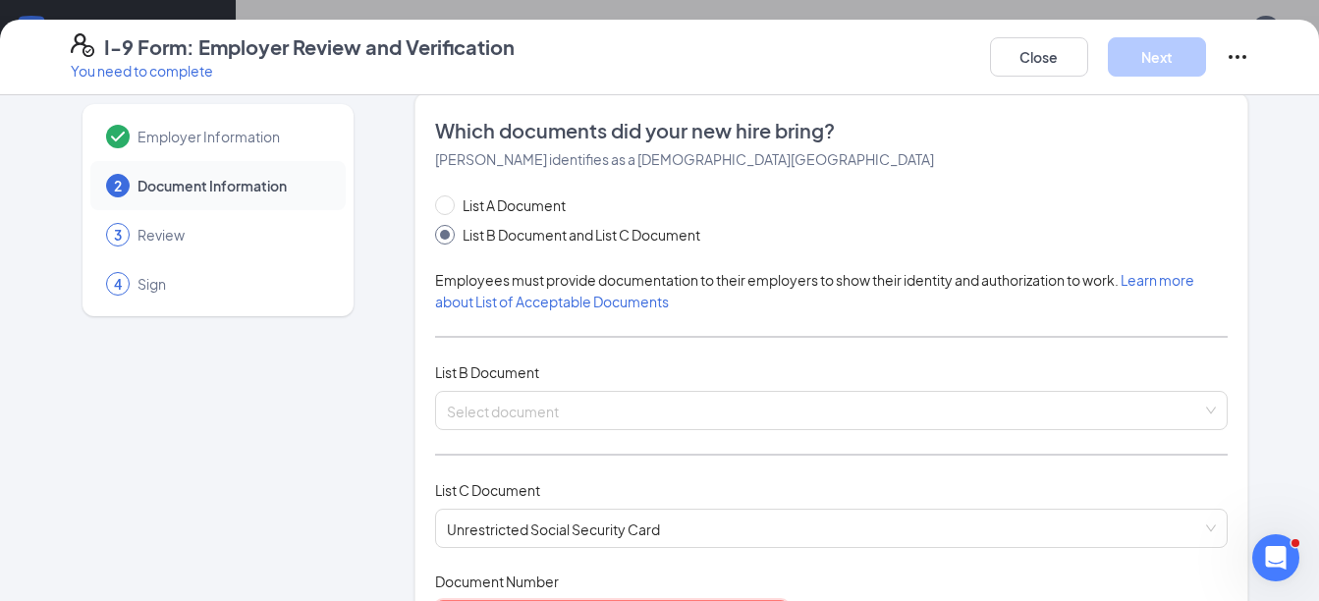
scroll to position [0, 0]
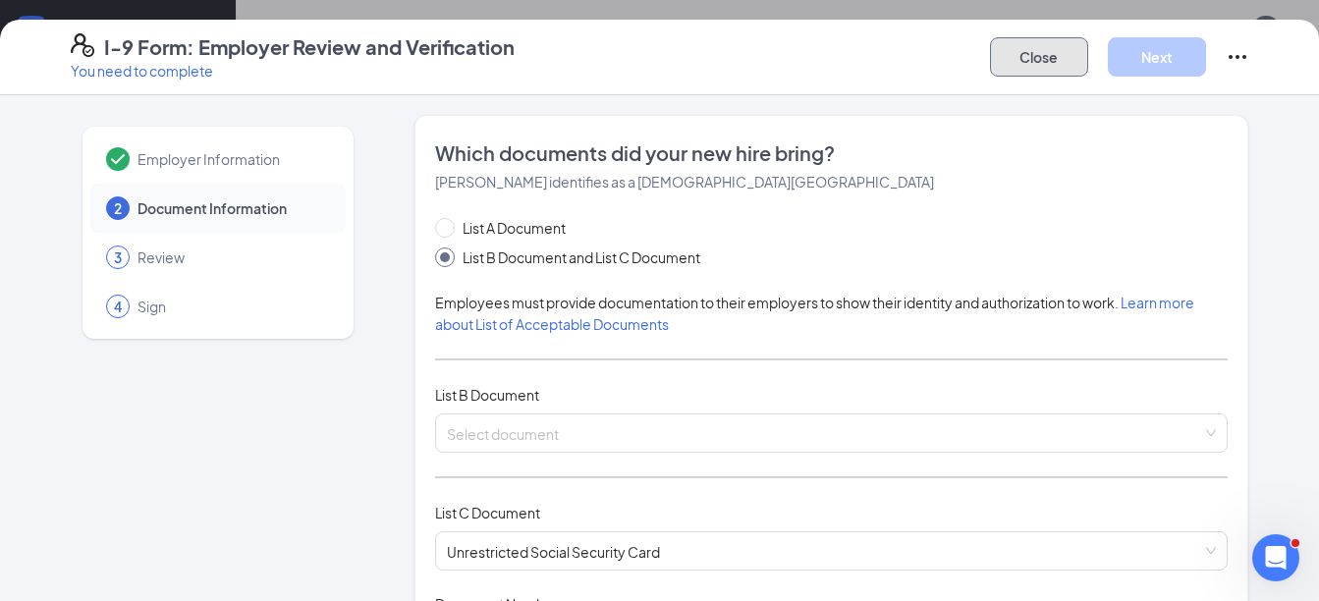
click at [1068, 74] on button "Close" at bounding box center [1039, 56] width 98 height 39
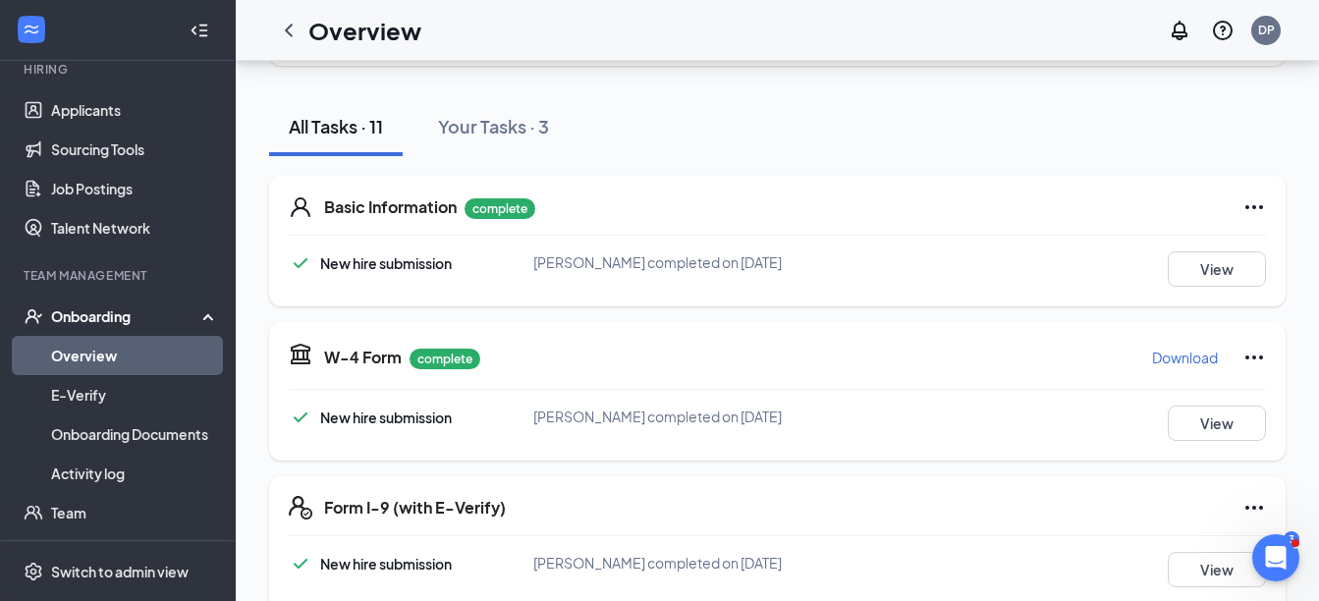
scroll to position [196, 0]
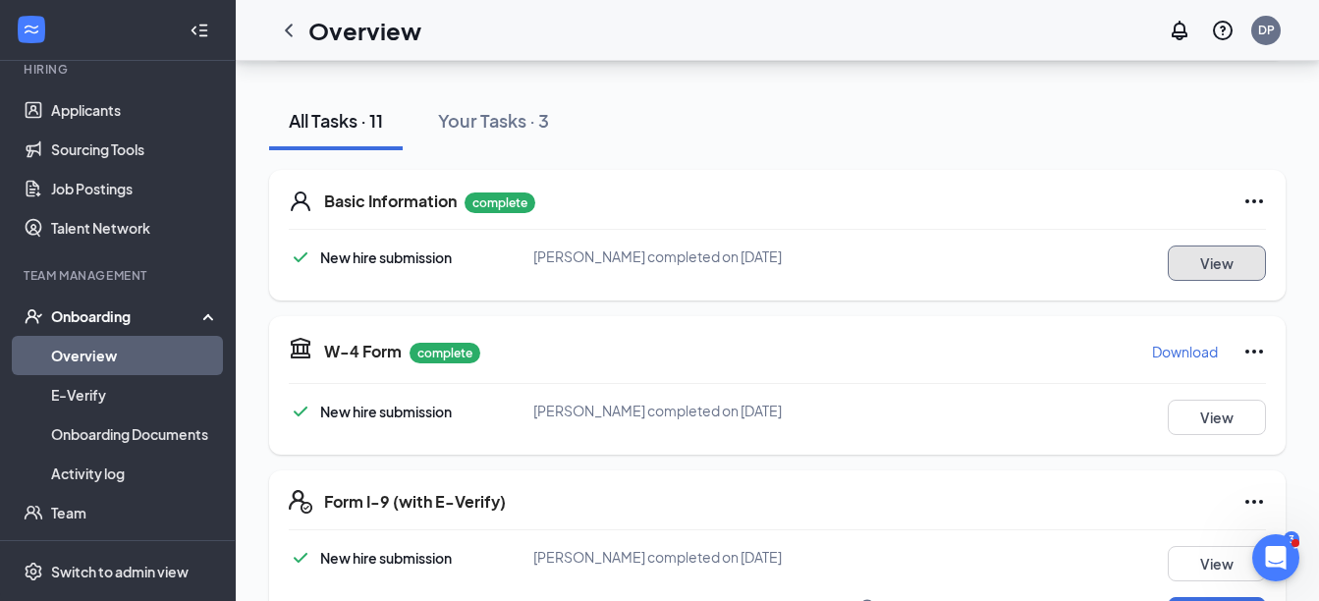
click at [1220, 259] on button "View" at bounding box center [1217, 263] width 98 height 35
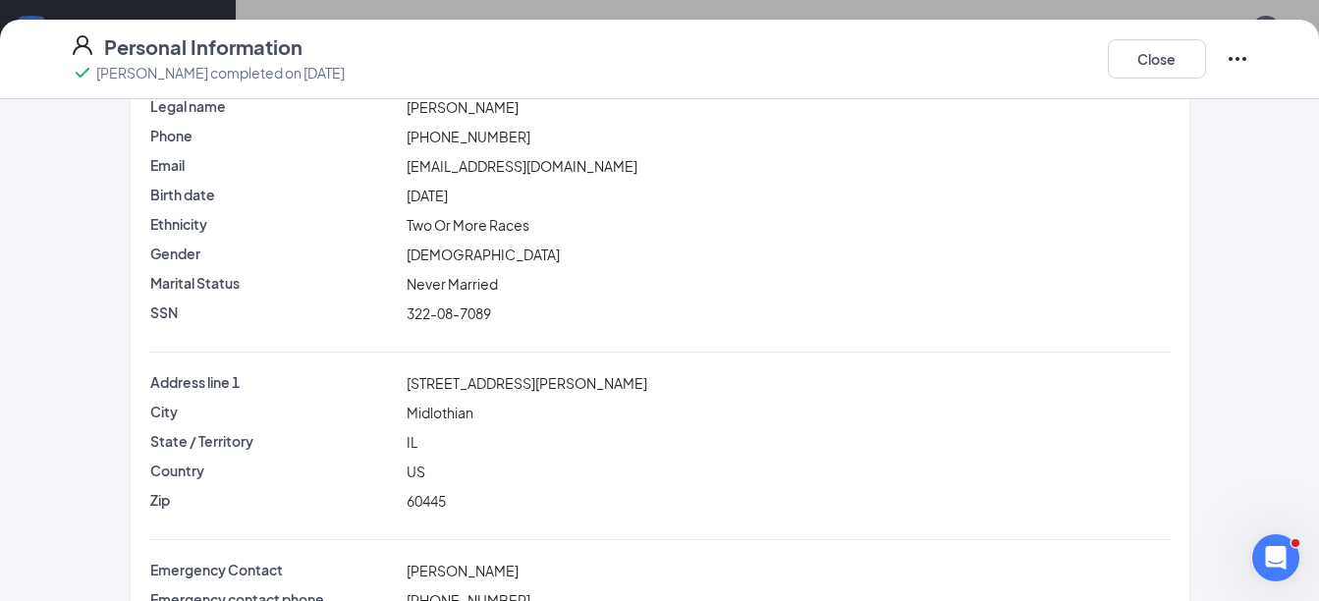
scroll to position [0, 0]
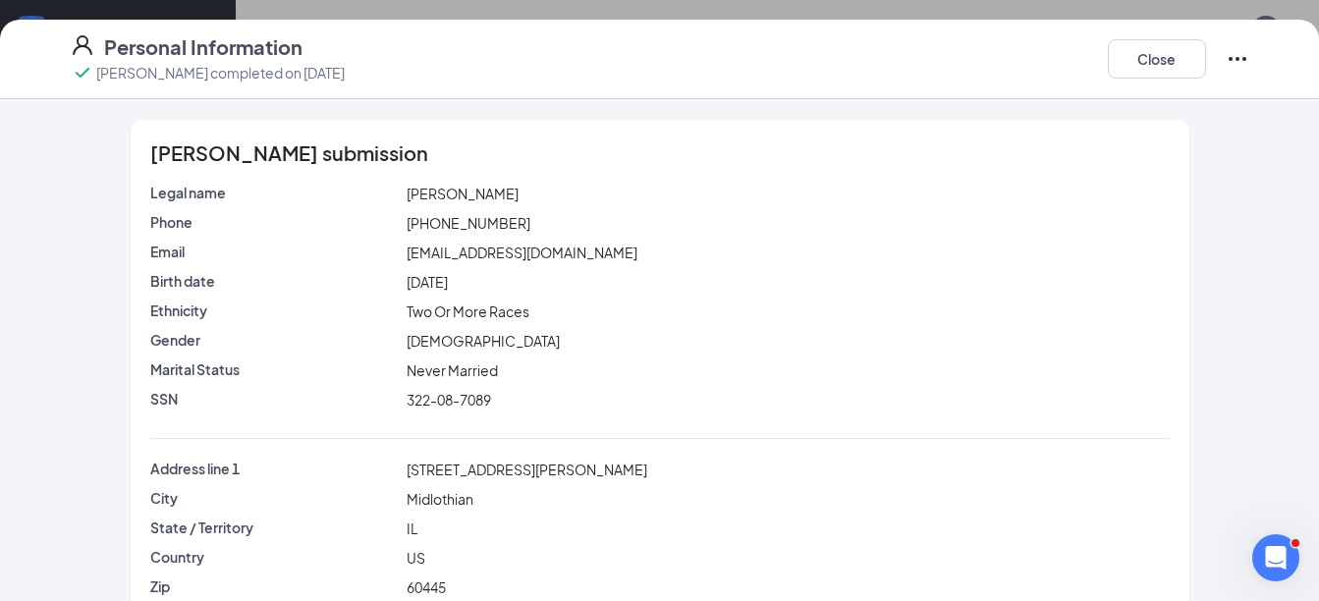
click at [1247, 60] on icon "Ellipses" at bounding box center [1238, 59] width 24 height 24
click at [1206, 97] on span "Restart" at bounding box center [1198, 99] width 47 height 20
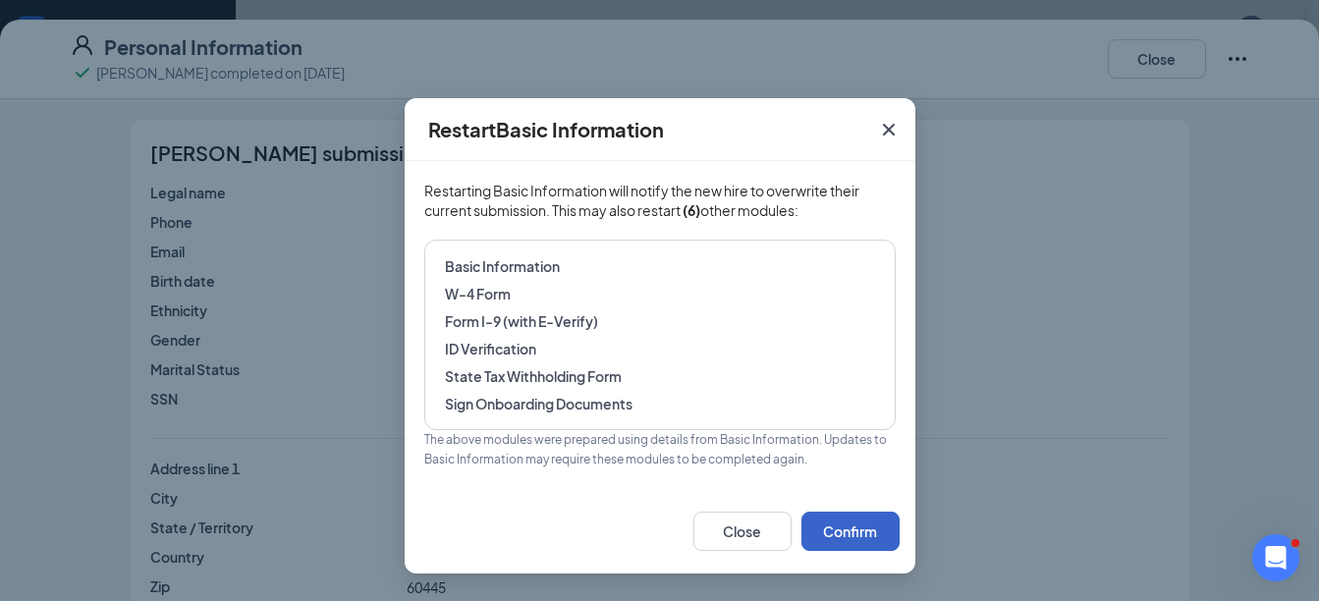
click at [845, 539] on button "Confirm" at bounding box center [851, 531] width 98 height 39
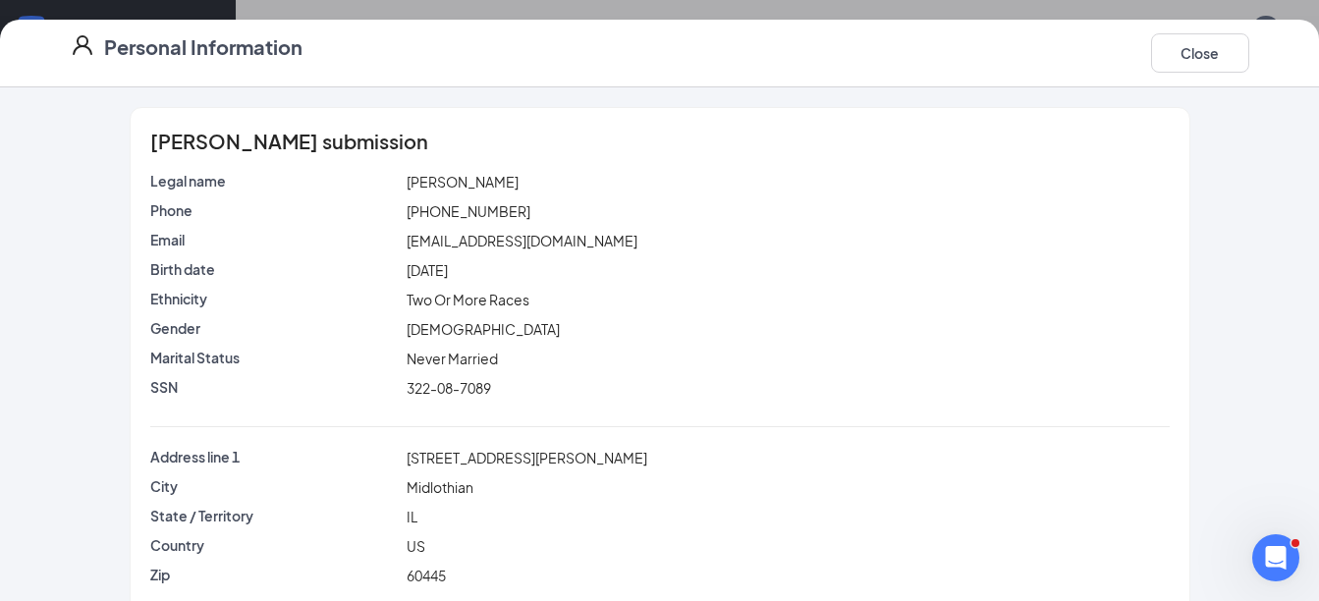
scroll to position [166, 0]
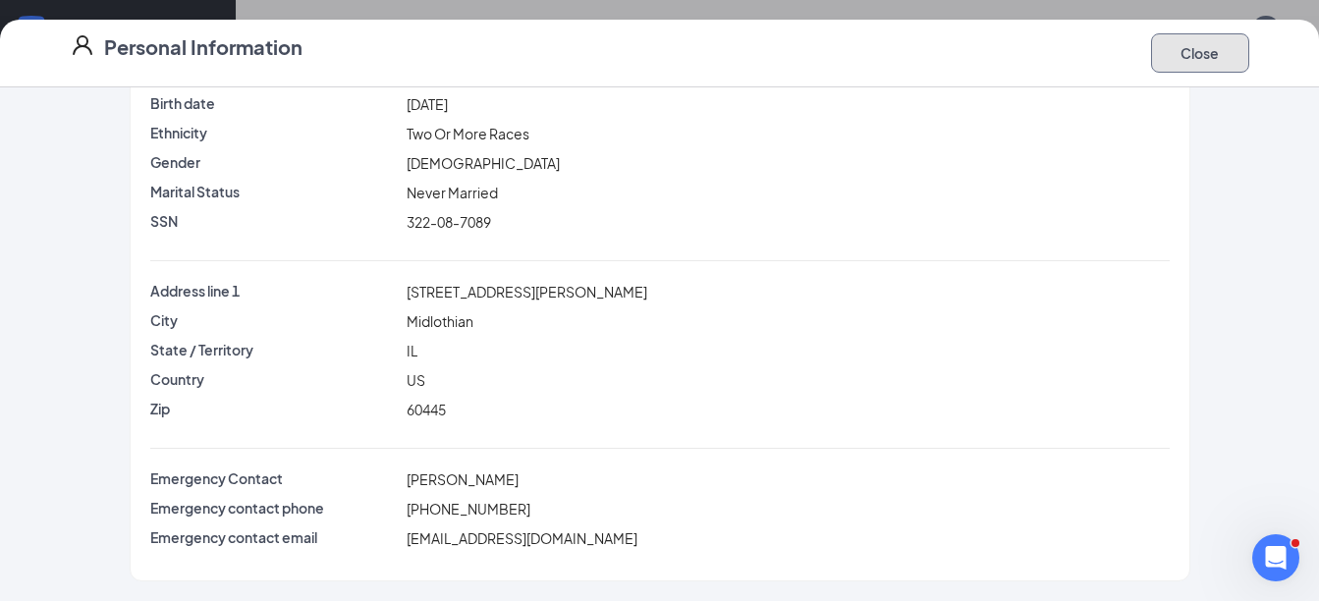
click at [1196, 63] on button "Close" at bounding box center [1200, 52] width 98 height 39
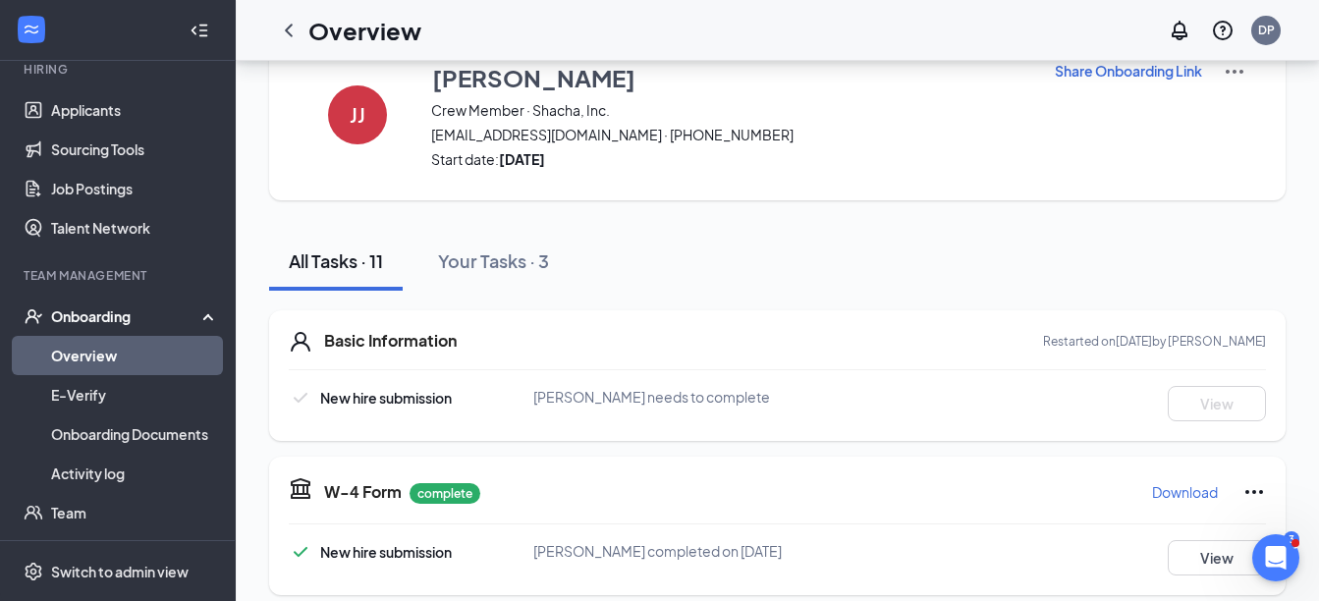
scroll to position [0, 0]
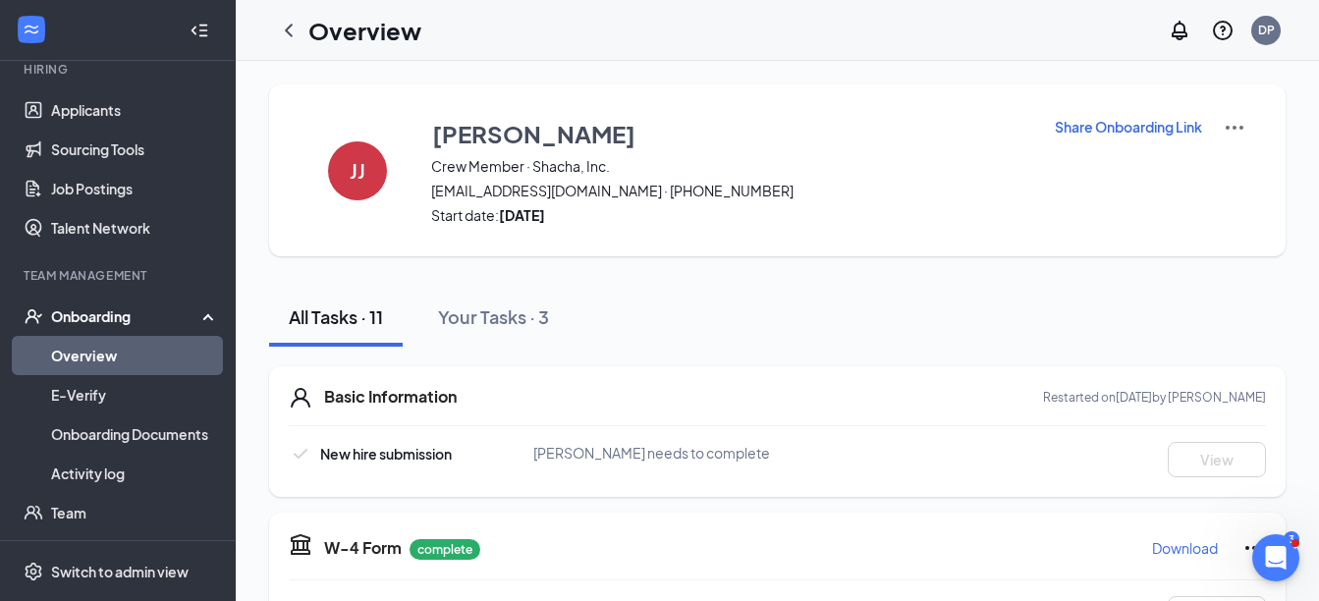
click at [1124, 125] on p "Share Onboarding Link" at bounding box center [1128, 127] width 147 height 20
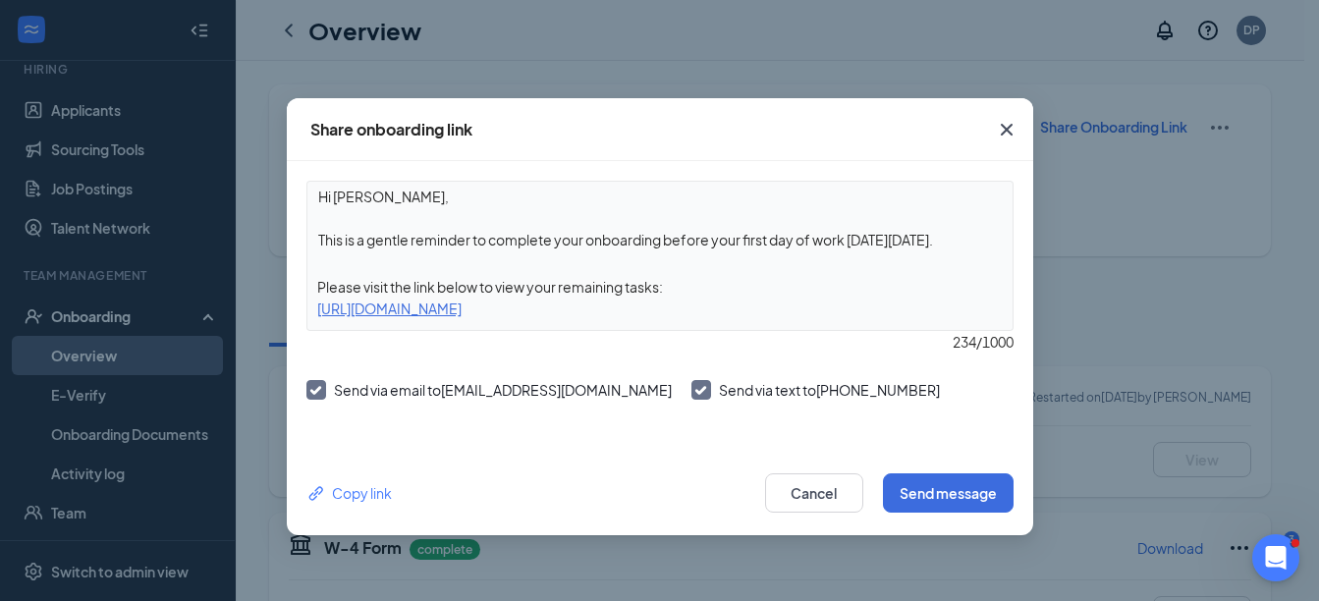
drag, startPoint x: 960, startPoint y: 237, endPoint x: 264, endPoint y: 235, distance: 695.6
click at [264, 235] on div "Share onboarding link Hi Jalen, This is a gentle reminder to complete your onbo…" at bounding box center [659, 300] width 1319 height 601
type textarea "Hi Jalen, Please refill out your paperwork you mistyped the last 2 digits of yo…"
click at [966, 488] on button "Send message" at bounding box center [948, 493] width 131 height 39
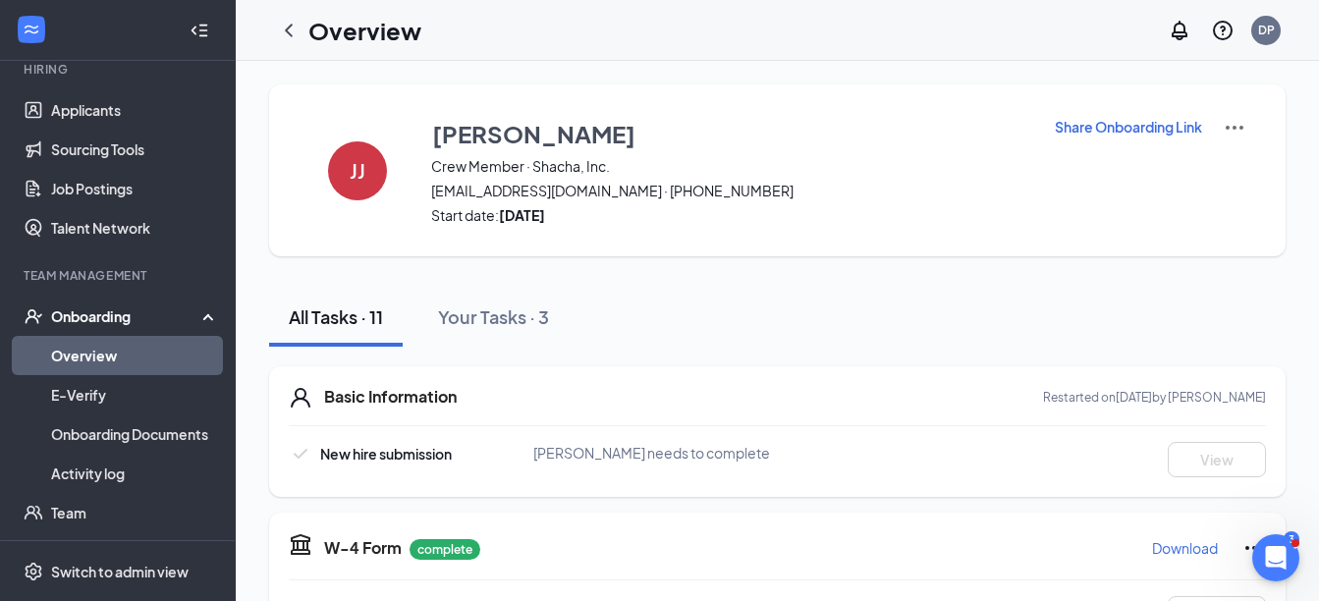
click at [108, 355] on link "Overview" at bounding box center [135, 355] width 168 height 39
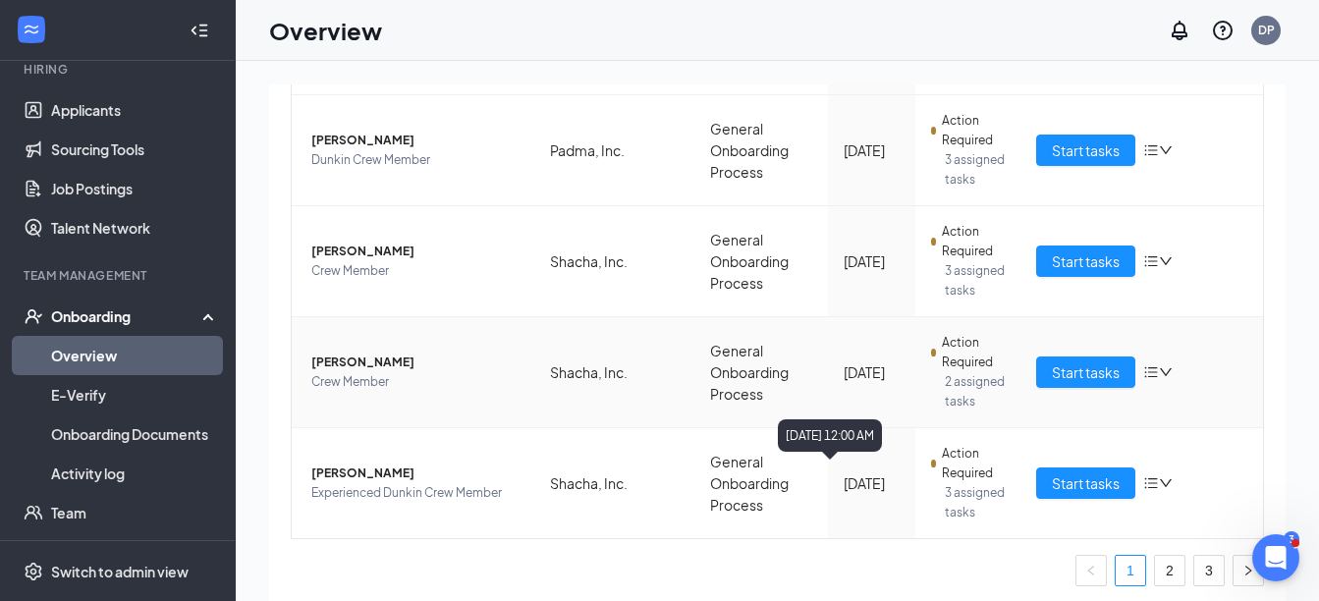
scroll to position [1091, 0]
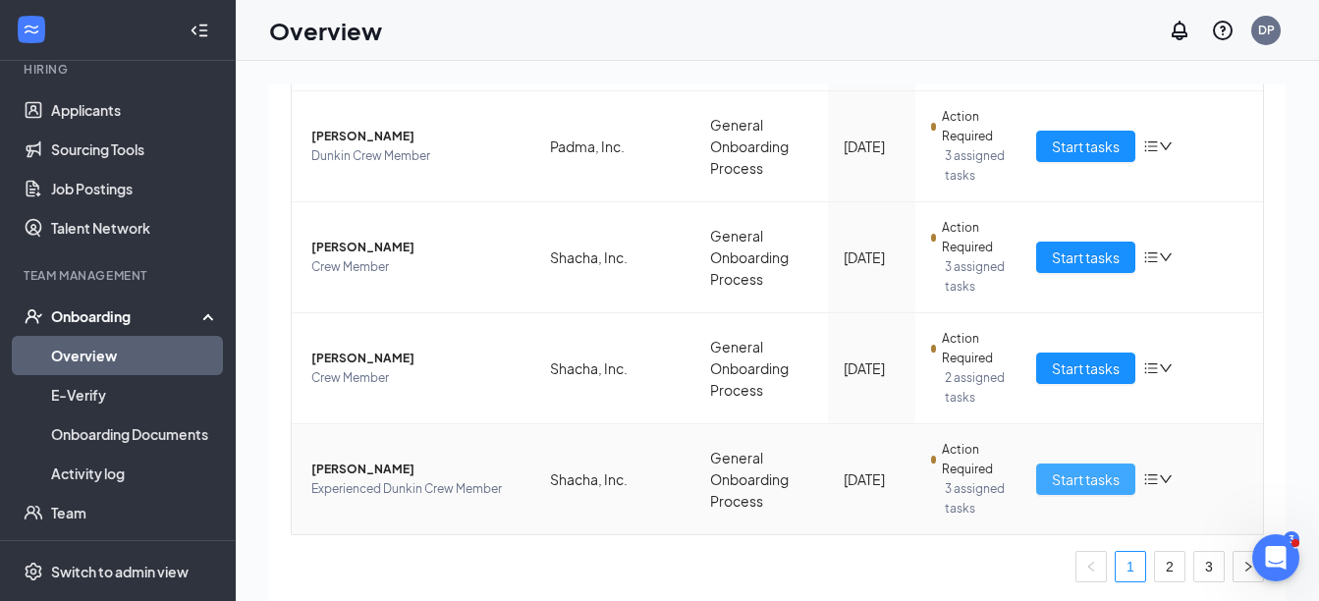
click at [1065, 487] on span "Start tasks" at bounding box center [1086, 480] width 68 height 22
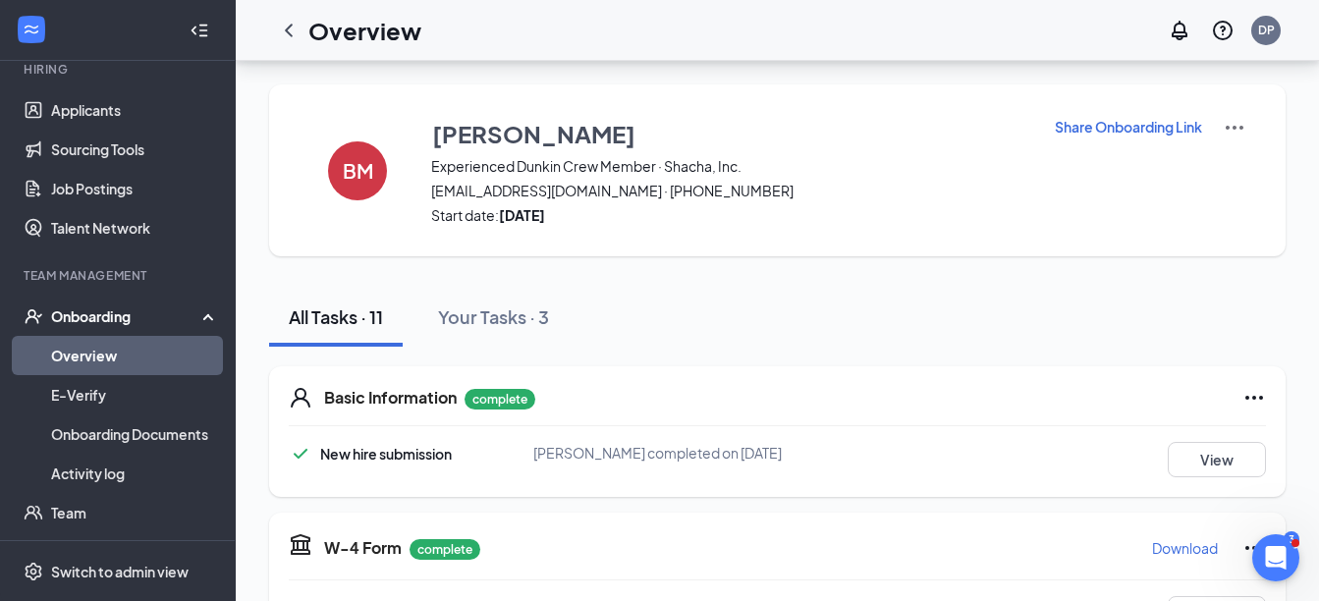
scroll to position [589, 0]
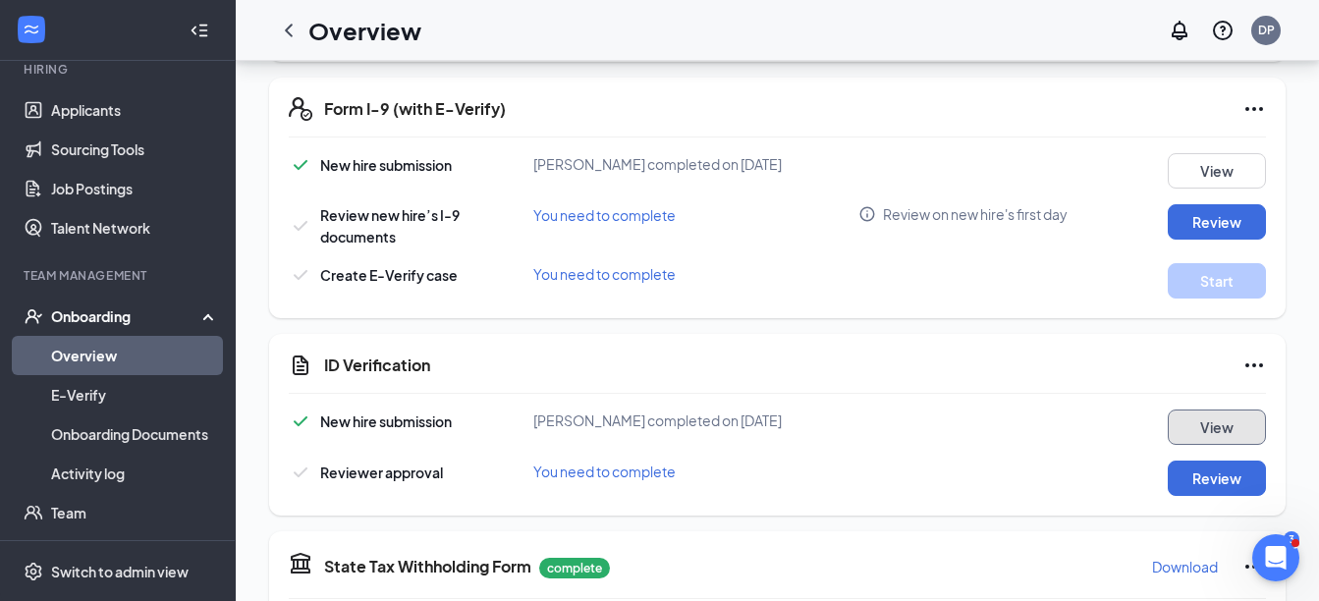
click at [1192, 419] on button "View" at bounding box center [1217, 427] width 98 height 35
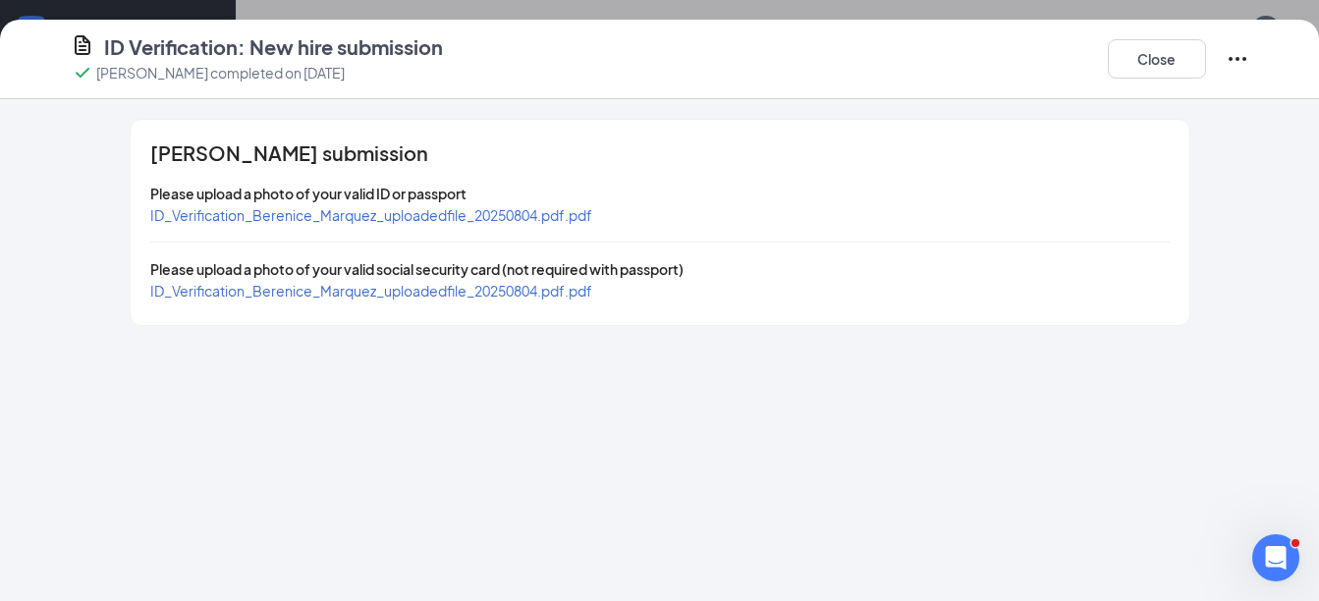
click at [457, 214] on span "ID_Verification_Berenice_Marquez_uploadedfile_20250804.pdf.pdf" at bounding box center [371, 215] width 442 height 18
click at [225, 296] on span "ID_Verification_Berenice_Marquez_uploadedfile_20250804.pdf.pdf" at bounding box center [371, 291] width 442 height 18
click at [1171, 78] on button "Close" at bounding box center [1157, 58] width 98 height 39
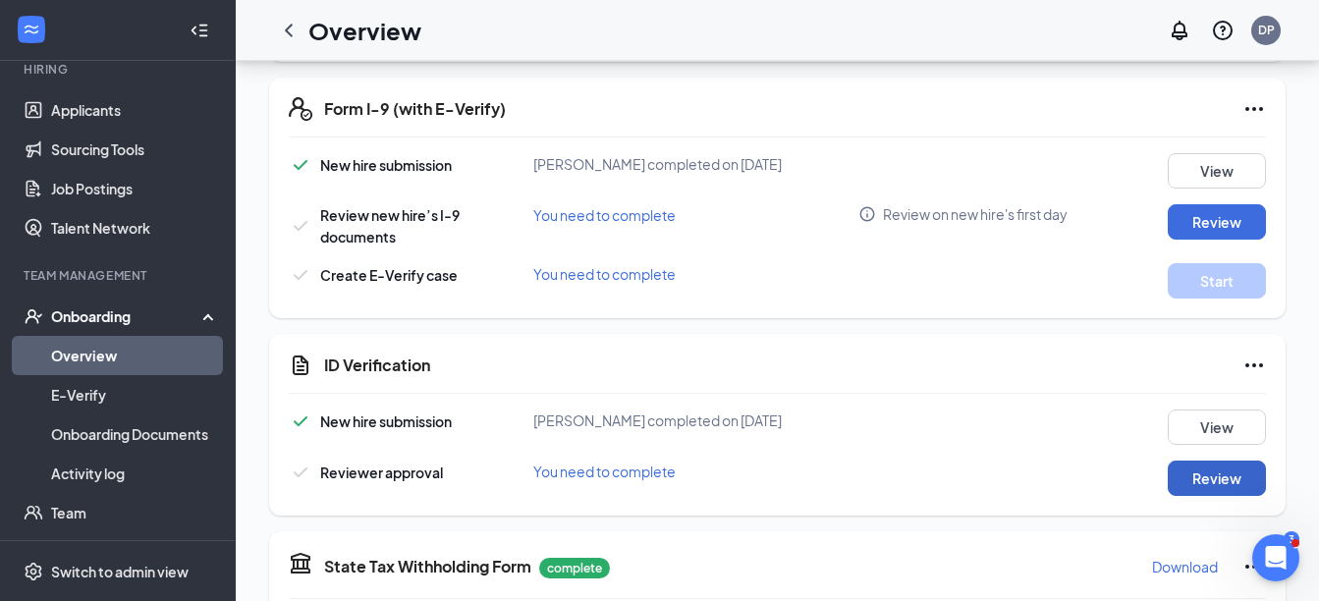
click at [1210, 490] on button "Review" at bounding box center [1217, 478] width 98 height 35
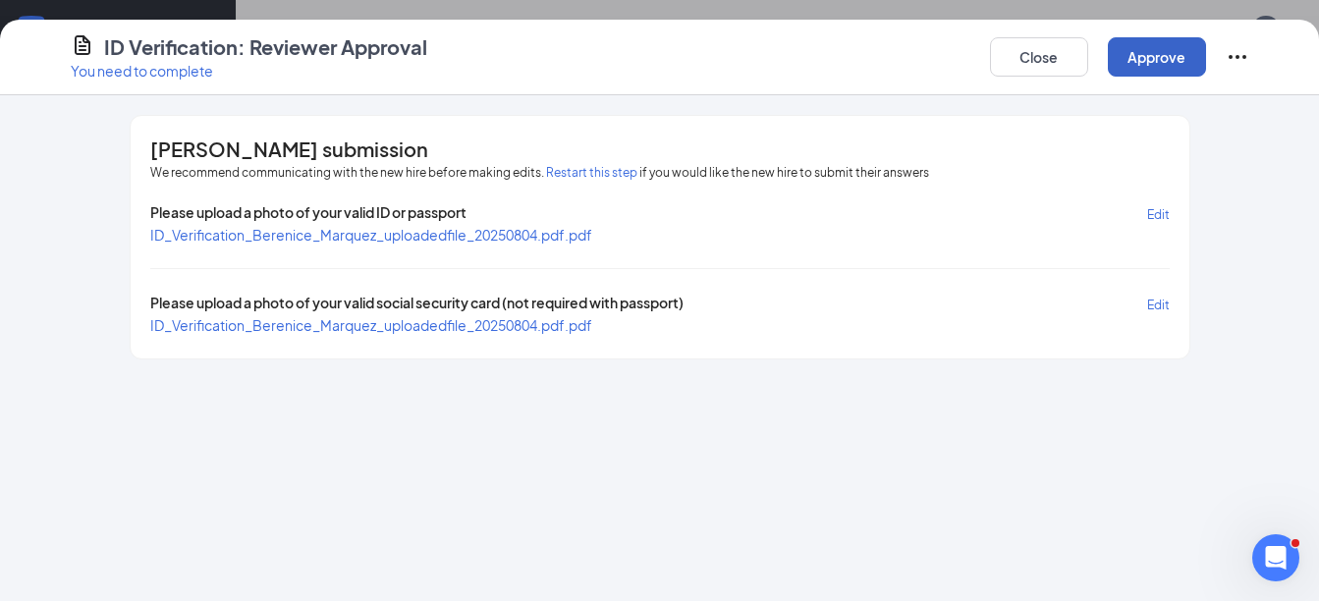
click at [1173, 63] on button "Approve" at bounding box center [1157, 56] width 98 height 39
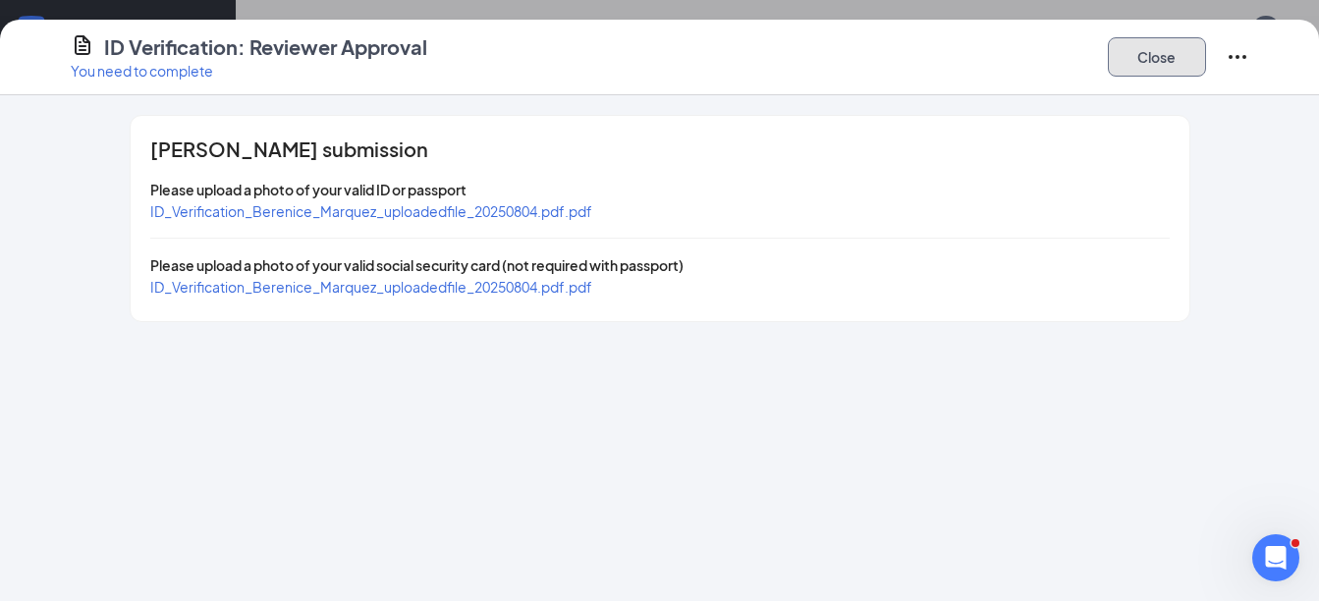
click at [1154, 68] on button "Close" at bounding box center [1157, 56] width 98 height 39
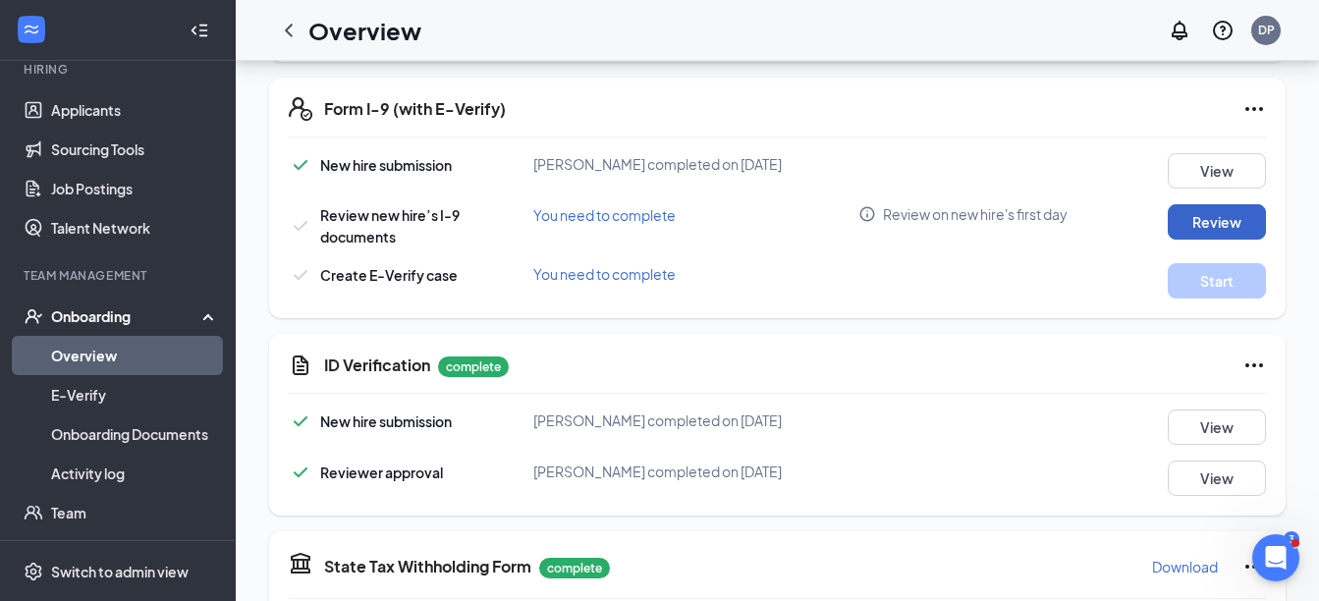
click at [1220, 220] on button "Review" at bounding box center [1217, 221] width 98 height 35
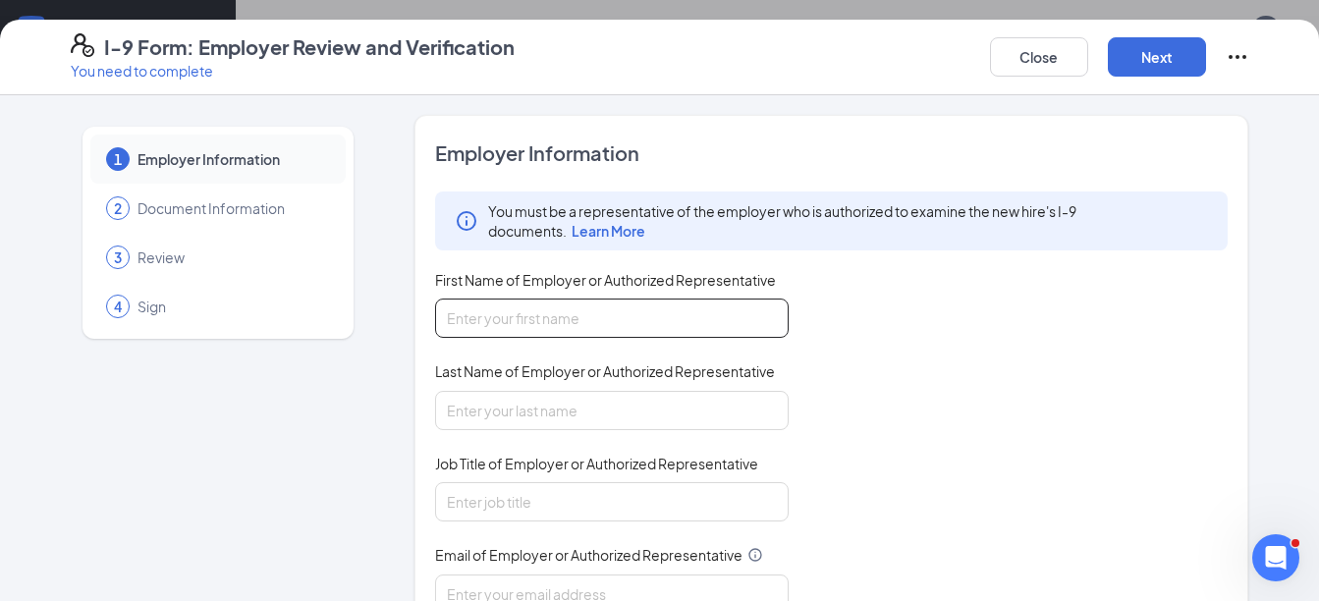
click at [539, 331] on input "First Name of Employer or Authorized Representative" at bounding box center [612, 318] width 354 height 39
type input "[PERSON_NAME]"
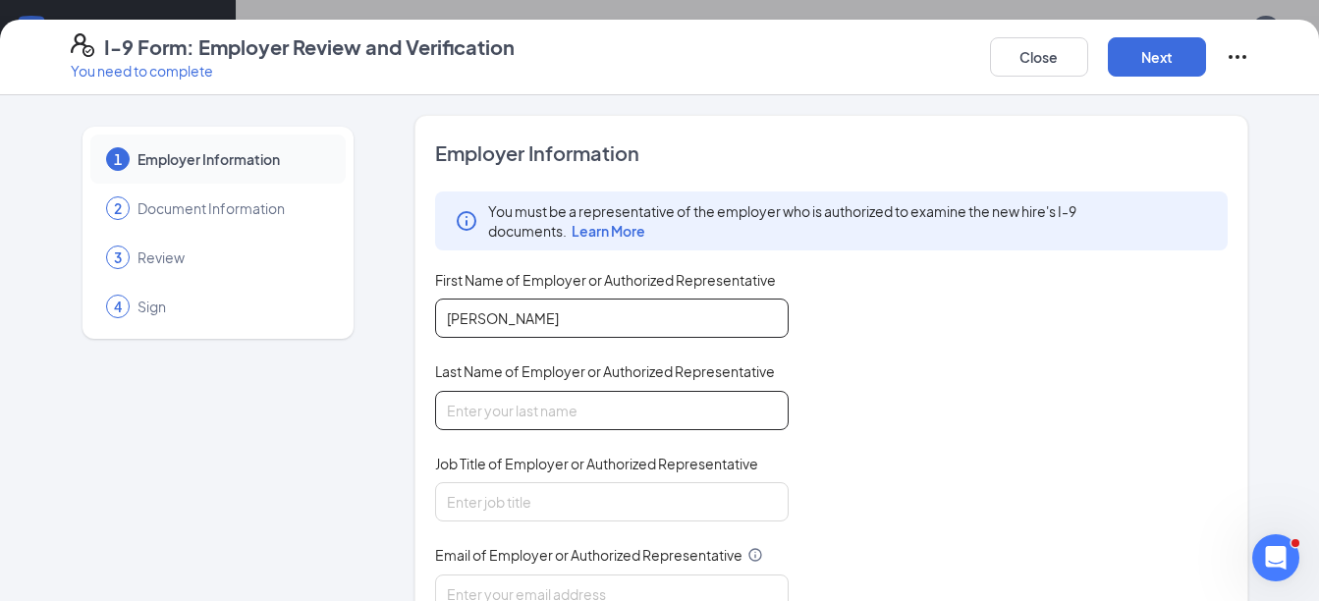
type input "[PERSON_NAME]"
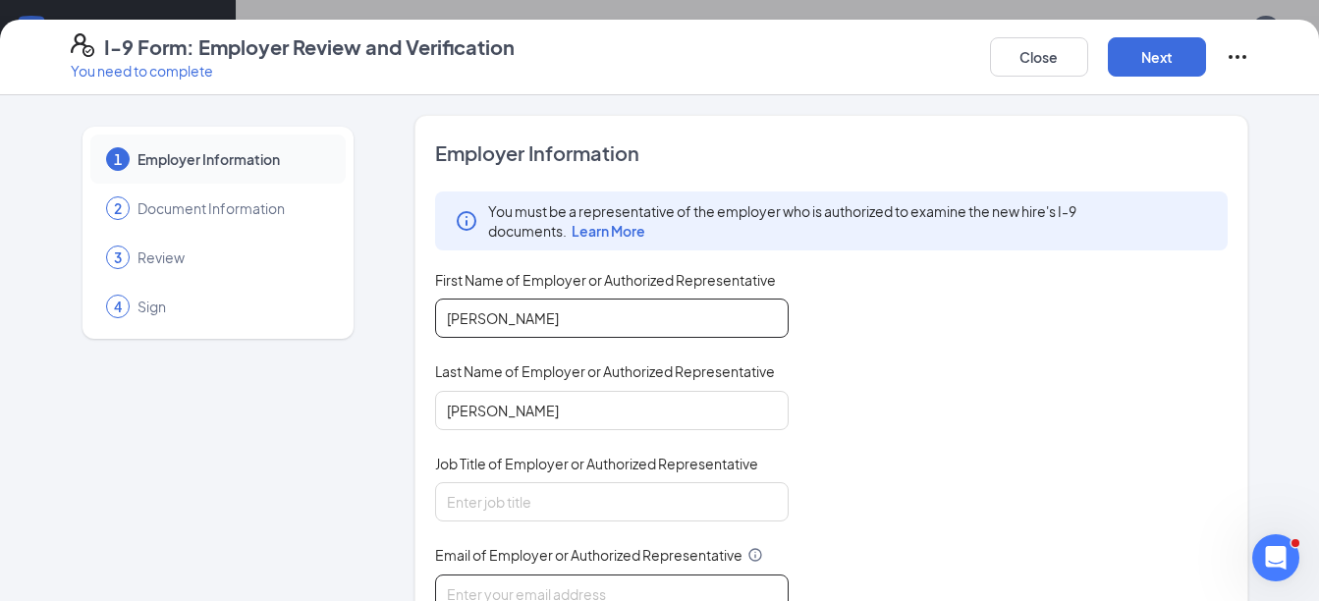
type input "[EMAIL_ADDRESS][DOMAIN_NAME]"
type input "3512180860"
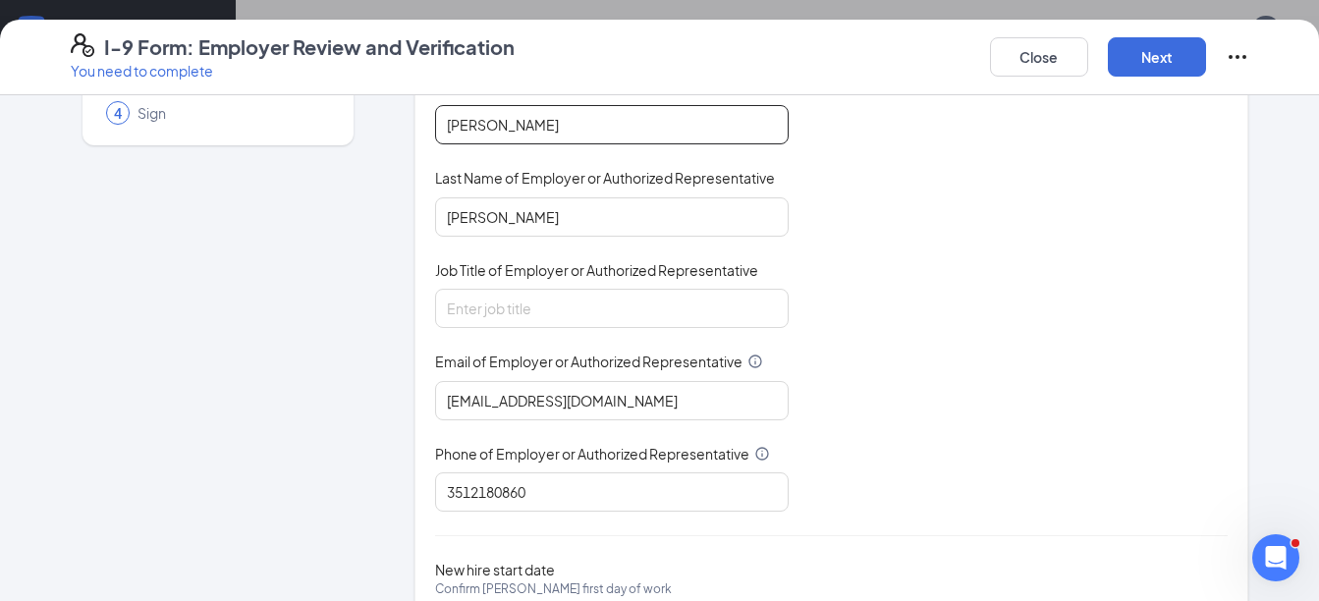
scroll to position [307, 0]
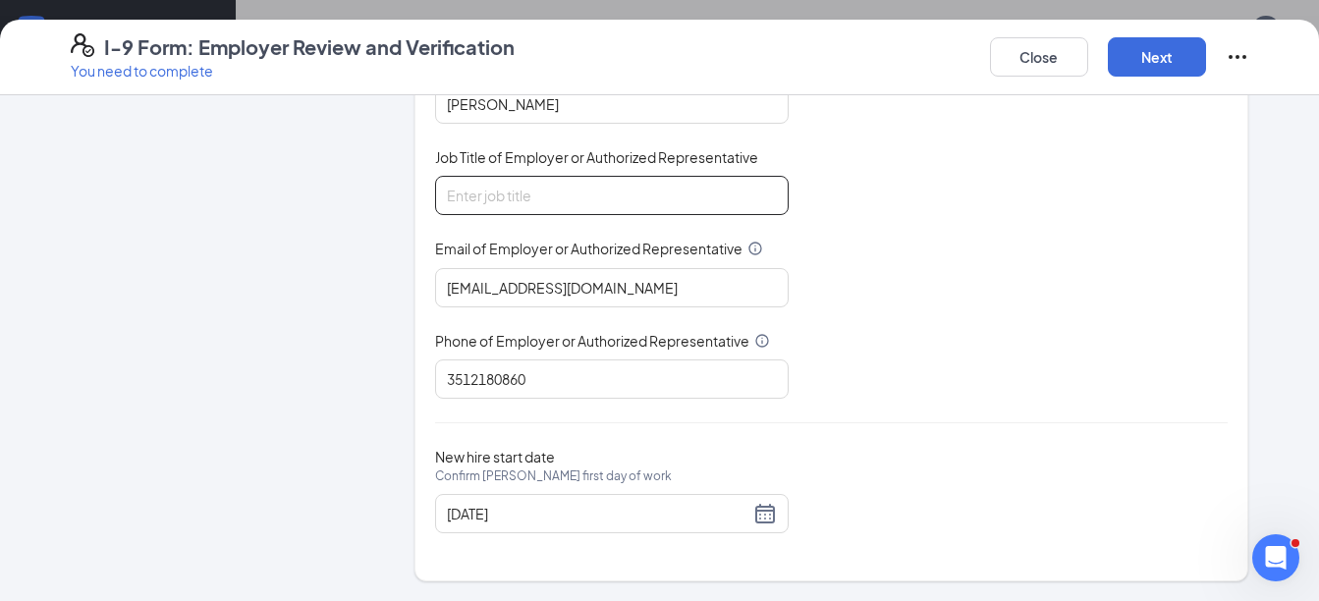
click at [459, 188] on input "Job Title of Employer or Authorized Representative" at bounding box center [612, 195] width 354 height 39
type input "Director"
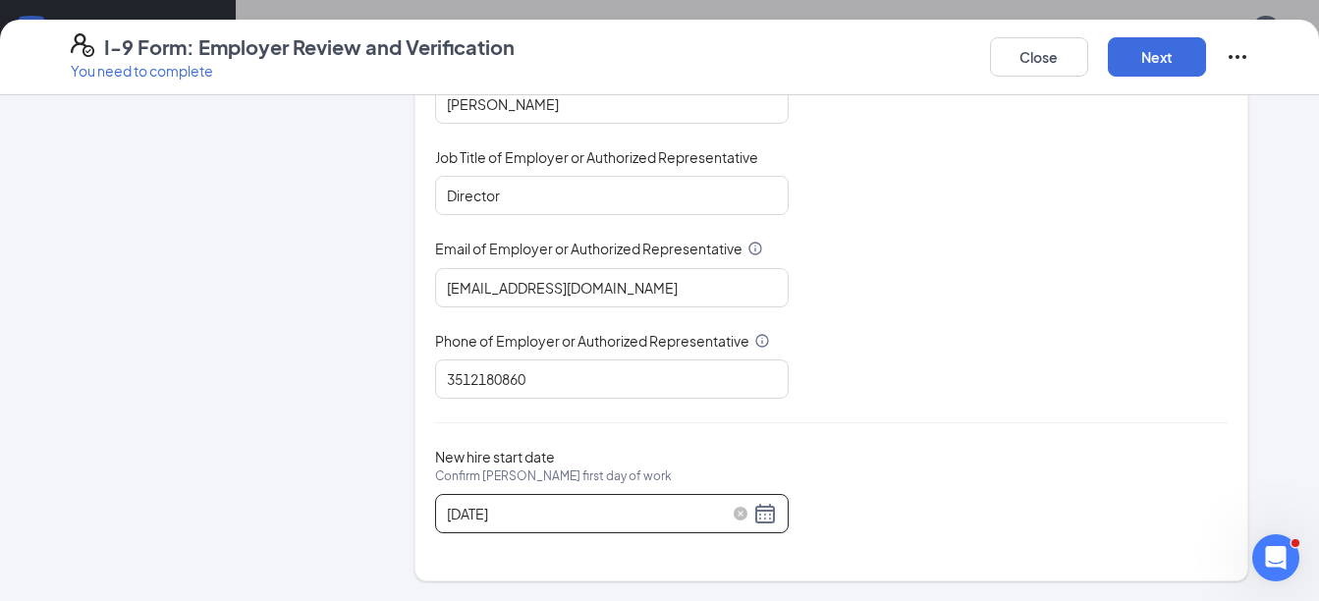
click at [760, 516] on div "08/10/2025" at bounding box center [612, 514] width 330 height 24
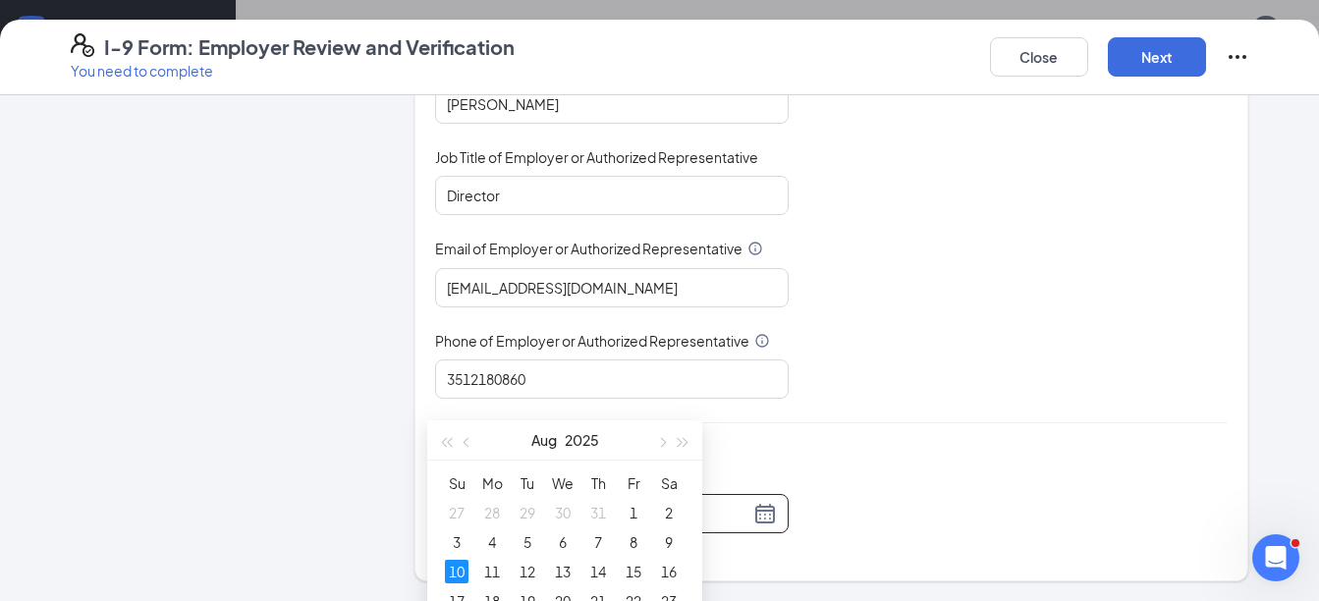
scroll to position [786, 0]
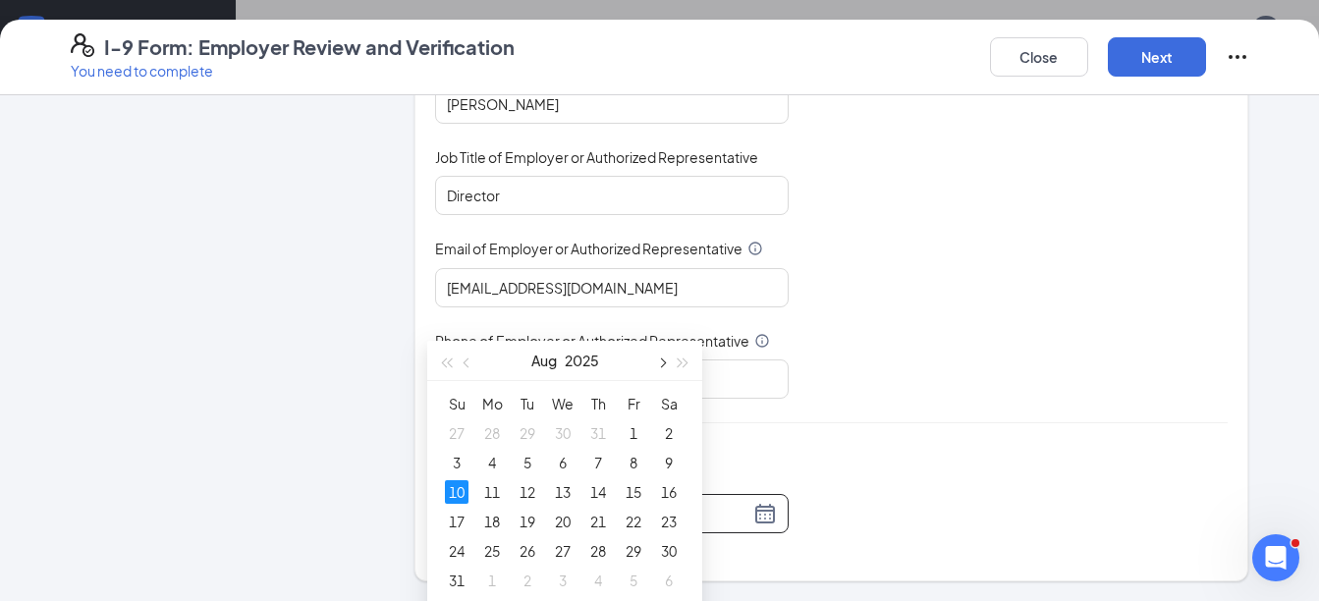
click at [664, 363] on span "button" at bounding box center [661, 364] width 10 height 10
type input "[DATE]"
click at [524, 496] on div "16" at bounding box center [528, 492] width 24 height 24
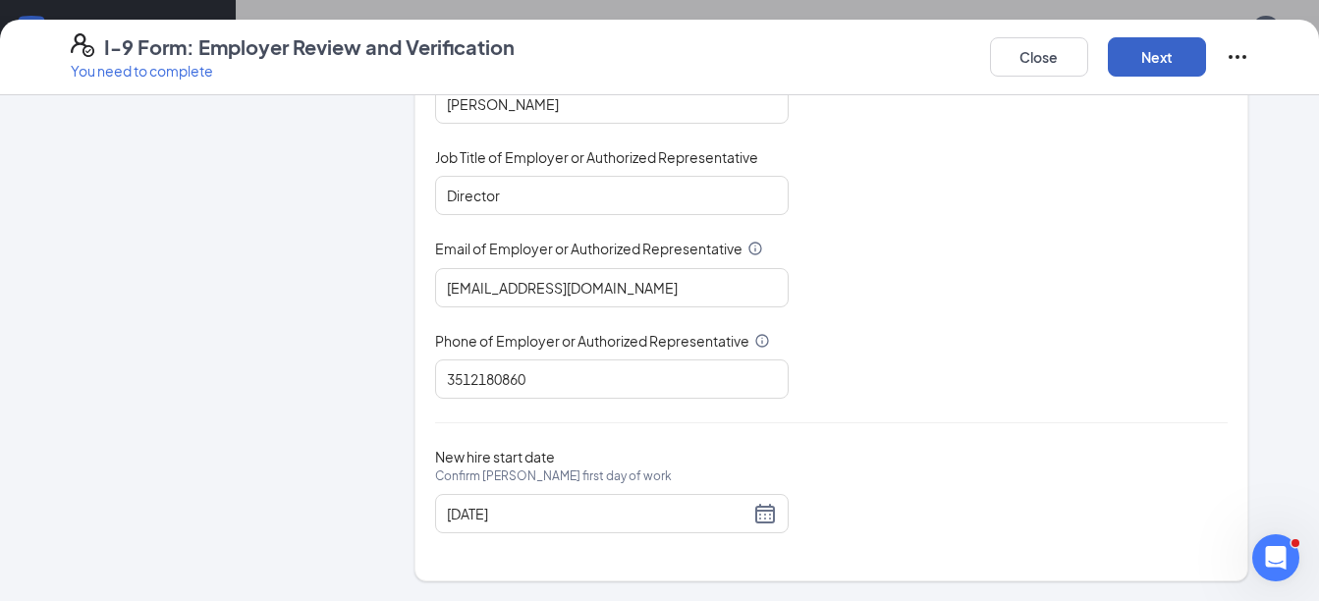
click at [1156, 62] on button "Next" at bounding box center [1157, 56] width 98 height 39
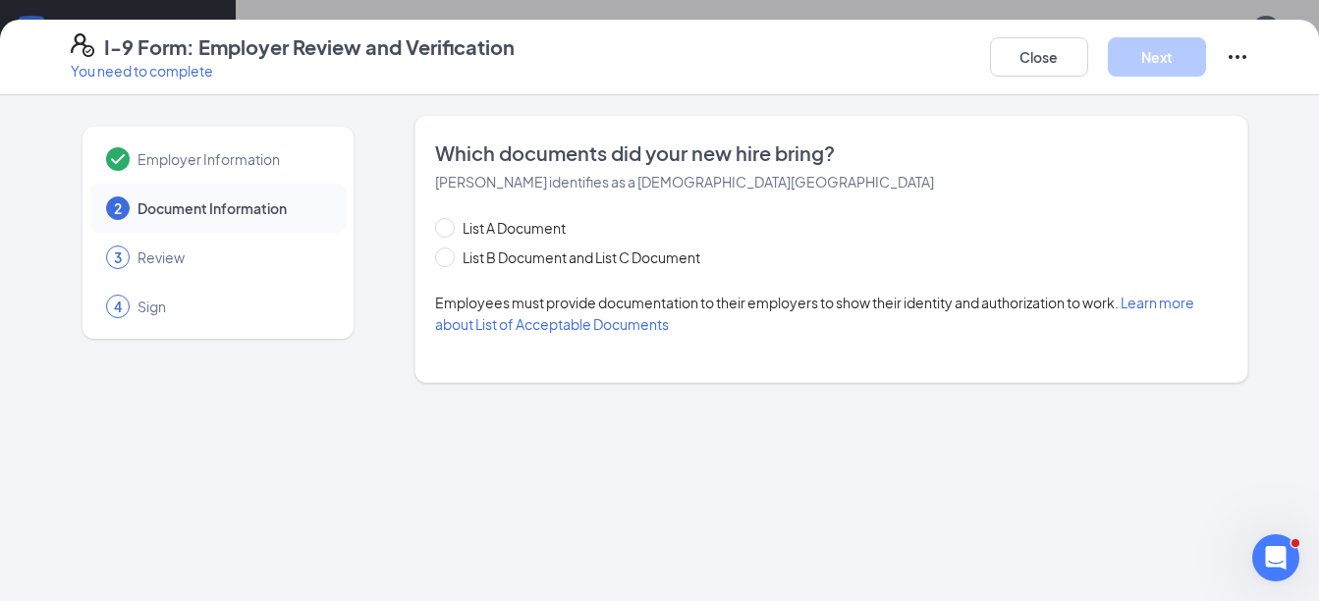
scroll to position [0, 0]
click at [547, 257] on span "List B Document and List C Document" at bounding box center [581, 258] width 253 height 22
click at [449, 257] on input "List B Document and List C Document" at bounding box center [442, 255] width 14 height 14
radio input "true"
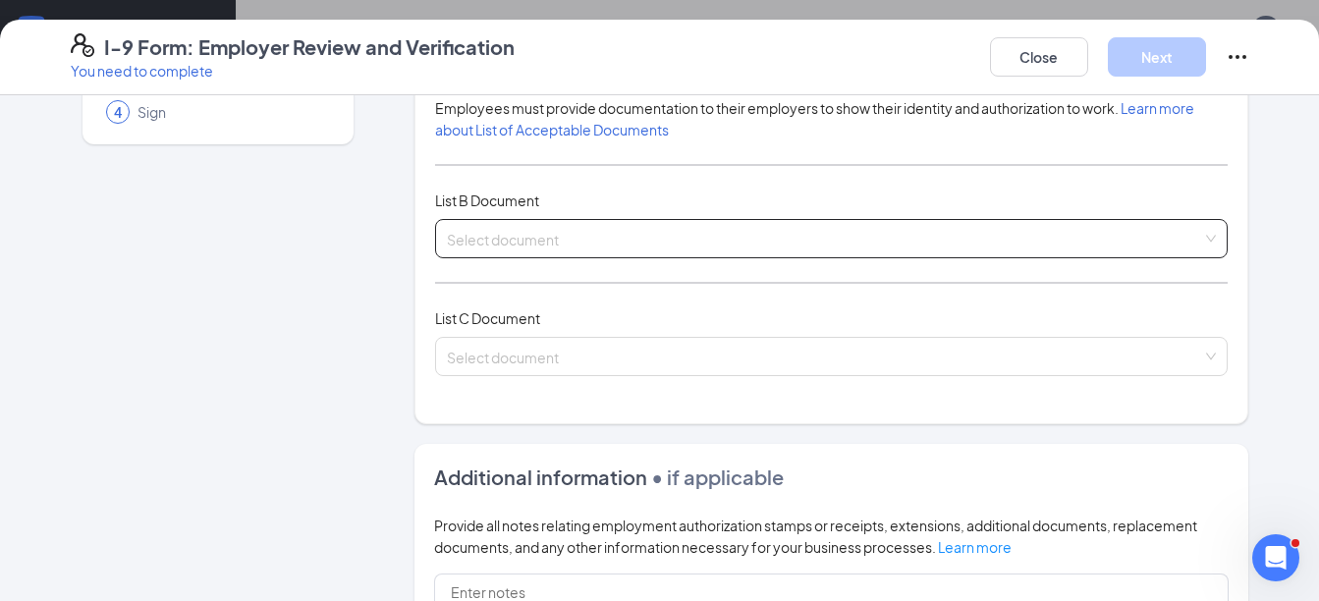
scroll to position [196, 0]
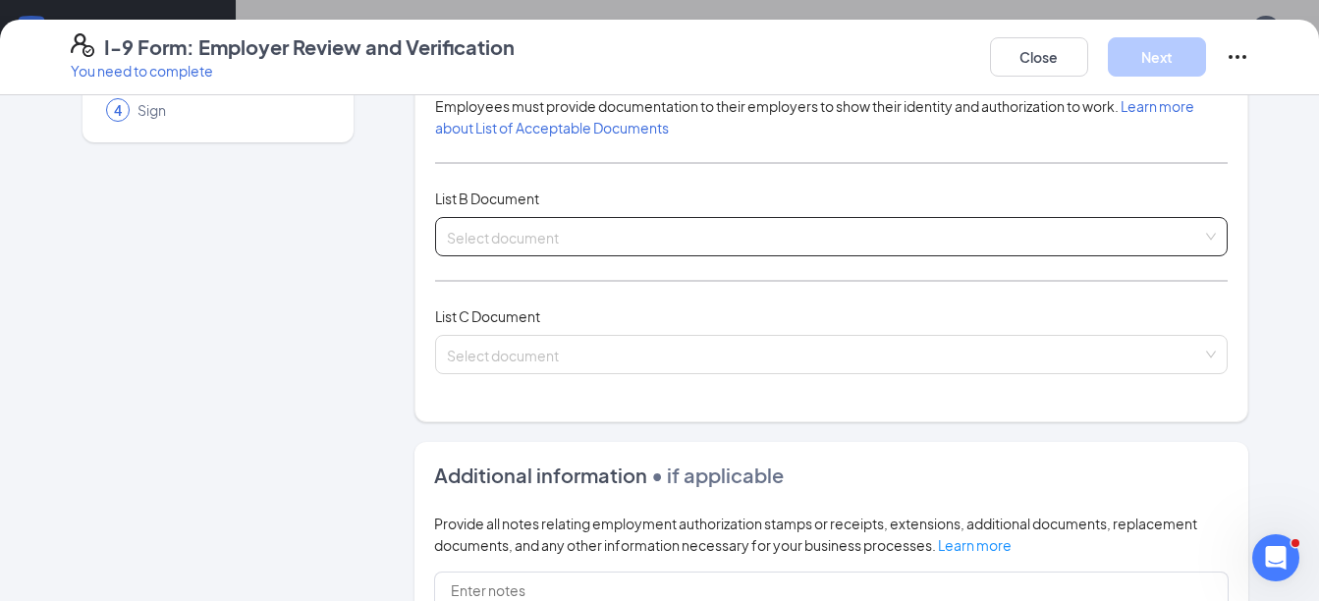
click at [475, 227] on input "search" at bounding box center [825, 232] width 756 height 29
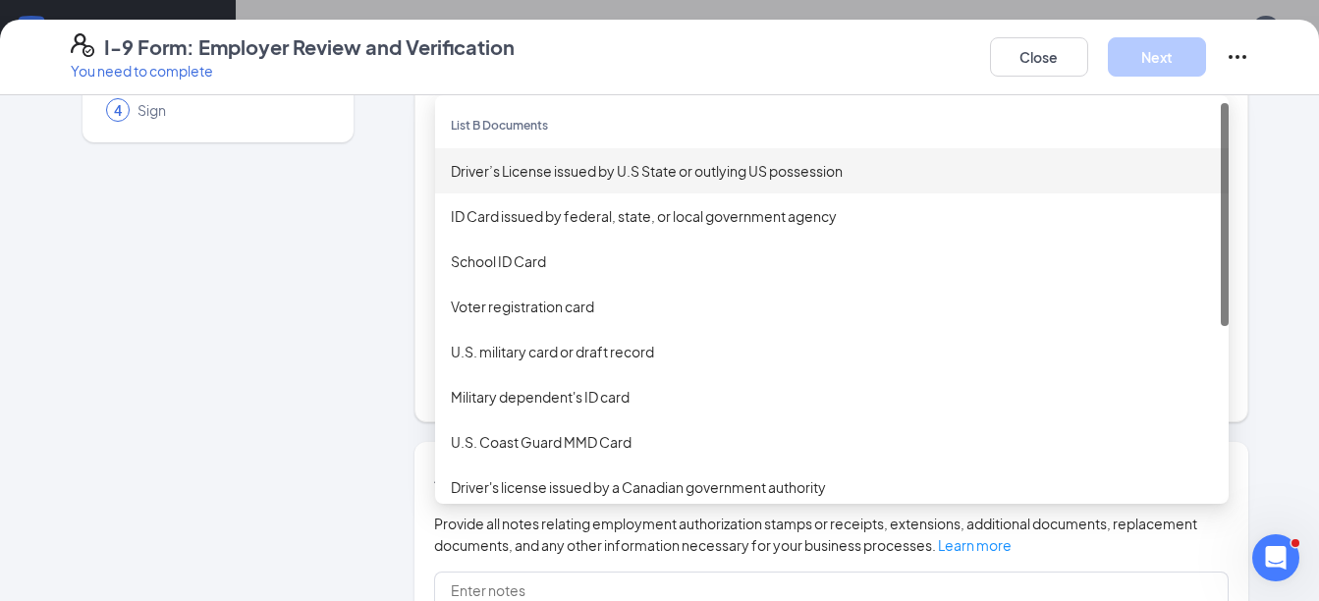
click at [491, 174] on div "Driver’s License issued by U.S State or outlying US possession" at bounding box center [832, 171] width 762 height 22
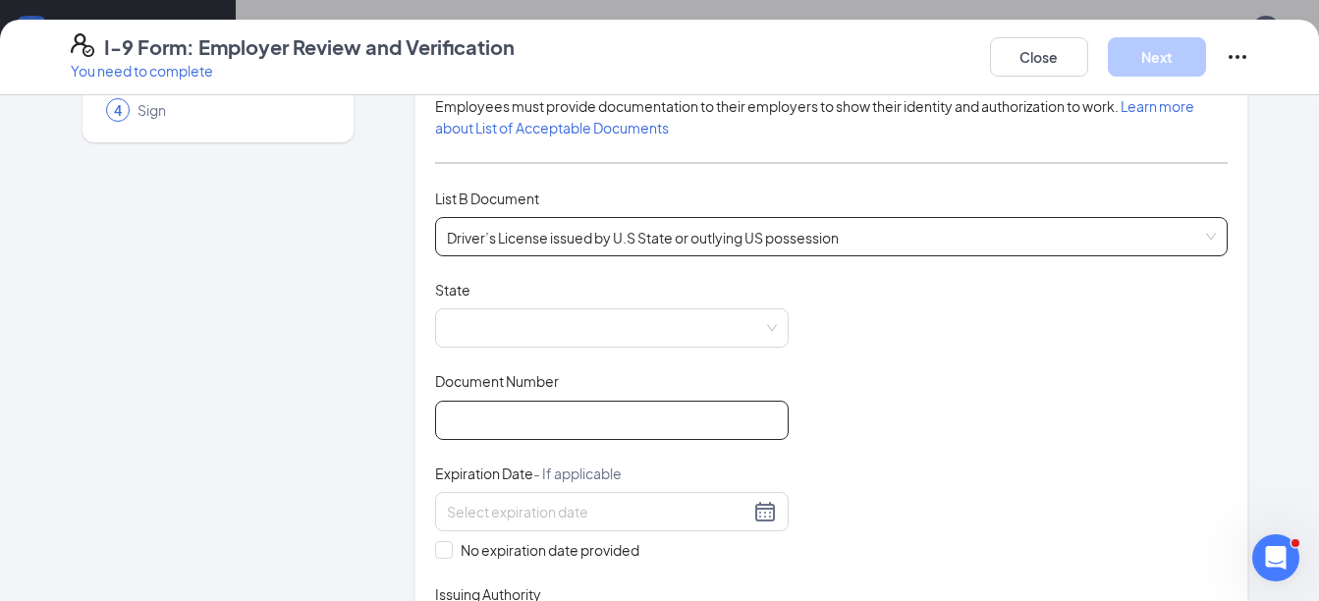
click at [488, 405] on input "Document Number" at bounding box center [612, 420] width 354 height 39
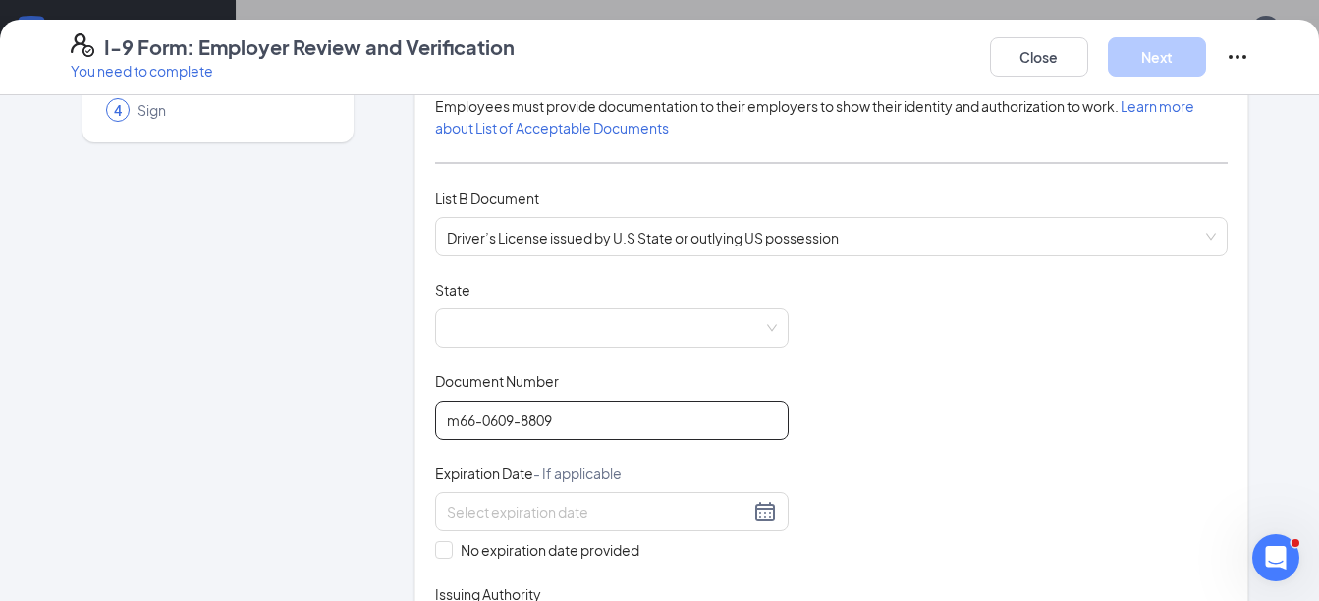
click at [464, 423] on input "m66-0609-8809" at bounding box center [612, 420] width 354 height 39
click at [468, 422] on input "m66-0609-8809" at bounding box center [612, 420] width 354 height 39
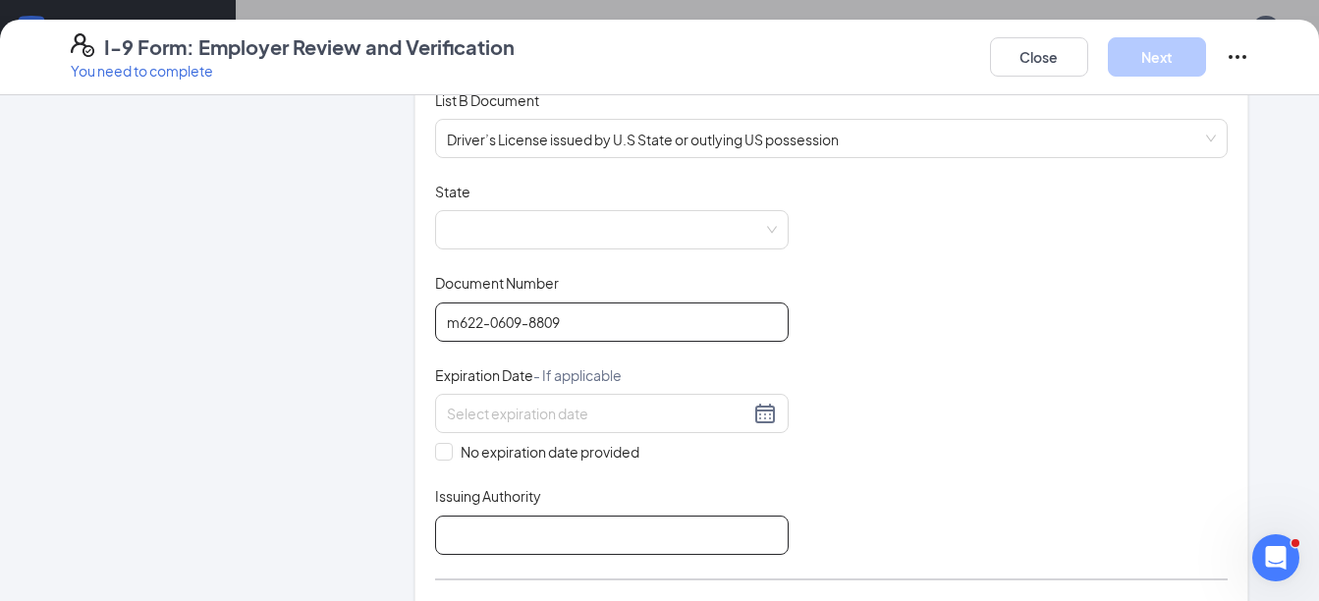
type input "m622-0609-8809"
click at [513, 525] on input "Issuing Authority" at bounding box center [612, 535] width 354 height 39
type input "[US_STATE]"
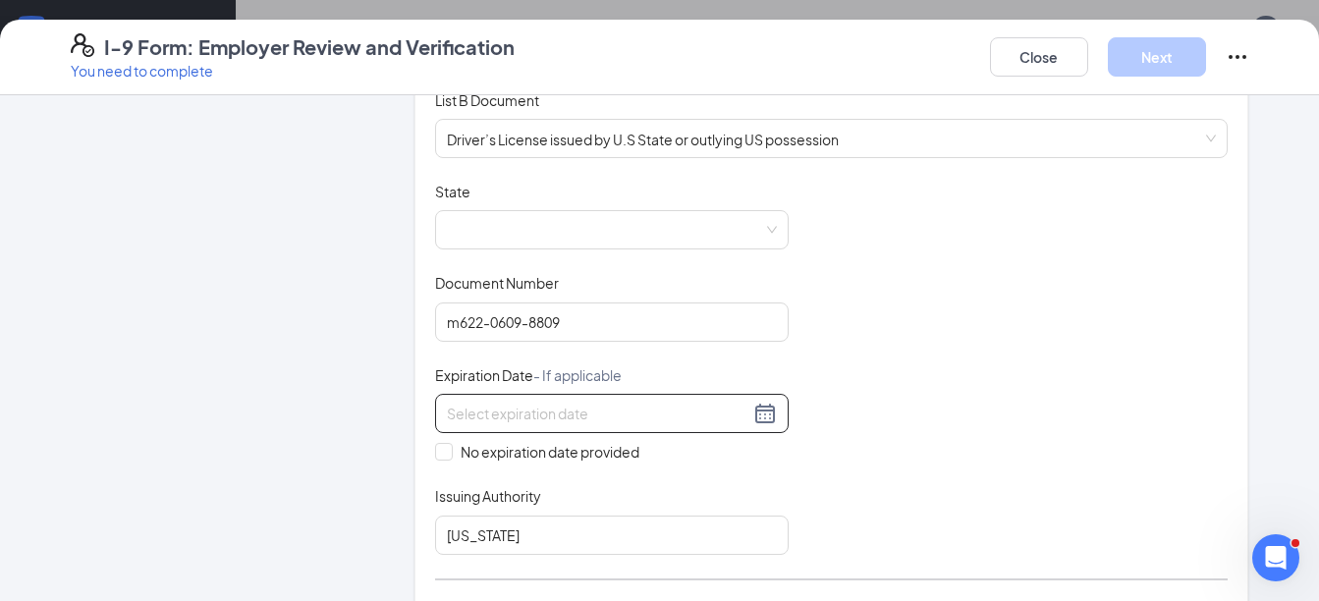
click at [756, 417] on div at bounding box center [612, 414] width 330 height 24
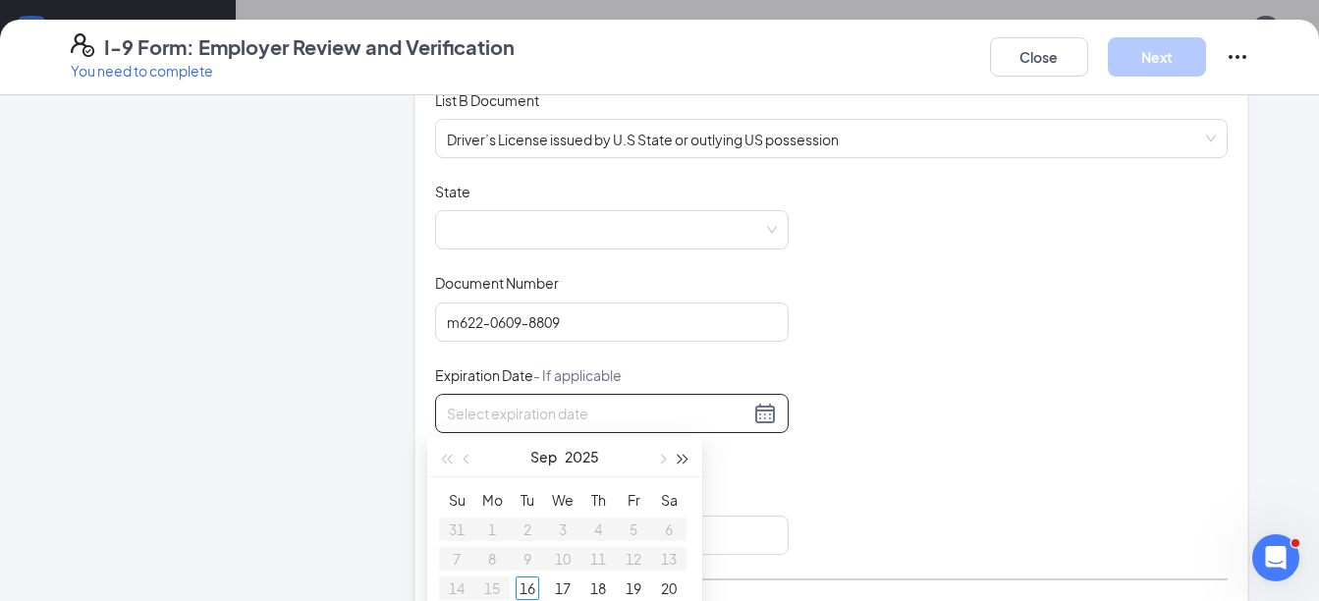
click at [680, 462] on span "button" at bounding box center [684, 460] width 10 height 10
click at [466, 459] on span "button" at bounding box center [469, 460] width 10 height 10
click at [465, 459] on span "button" at bounding box center [469, 460] width 10 height 10
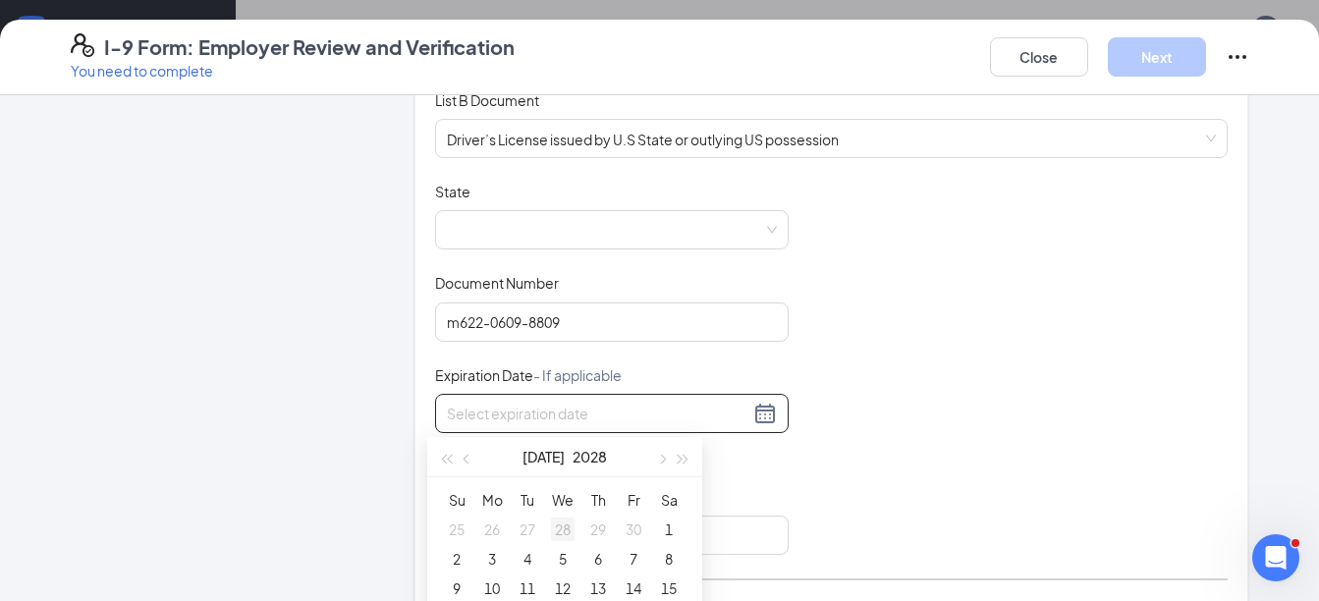
type input "06/28/2028"
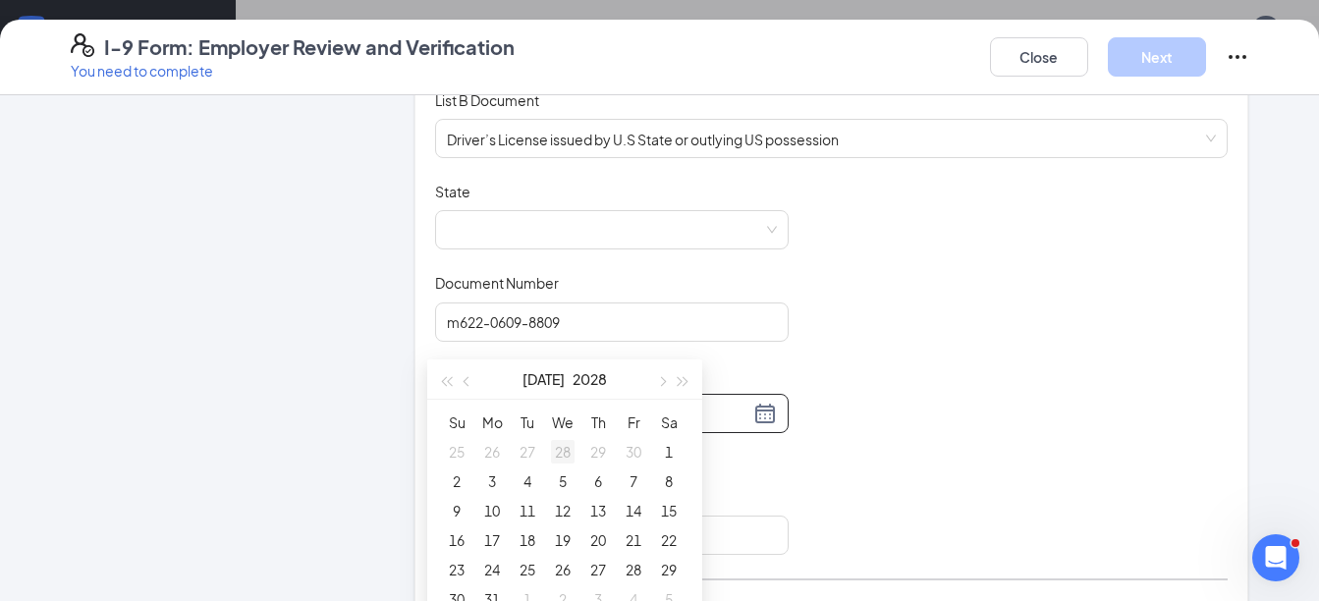
scroll to position [954, 0]
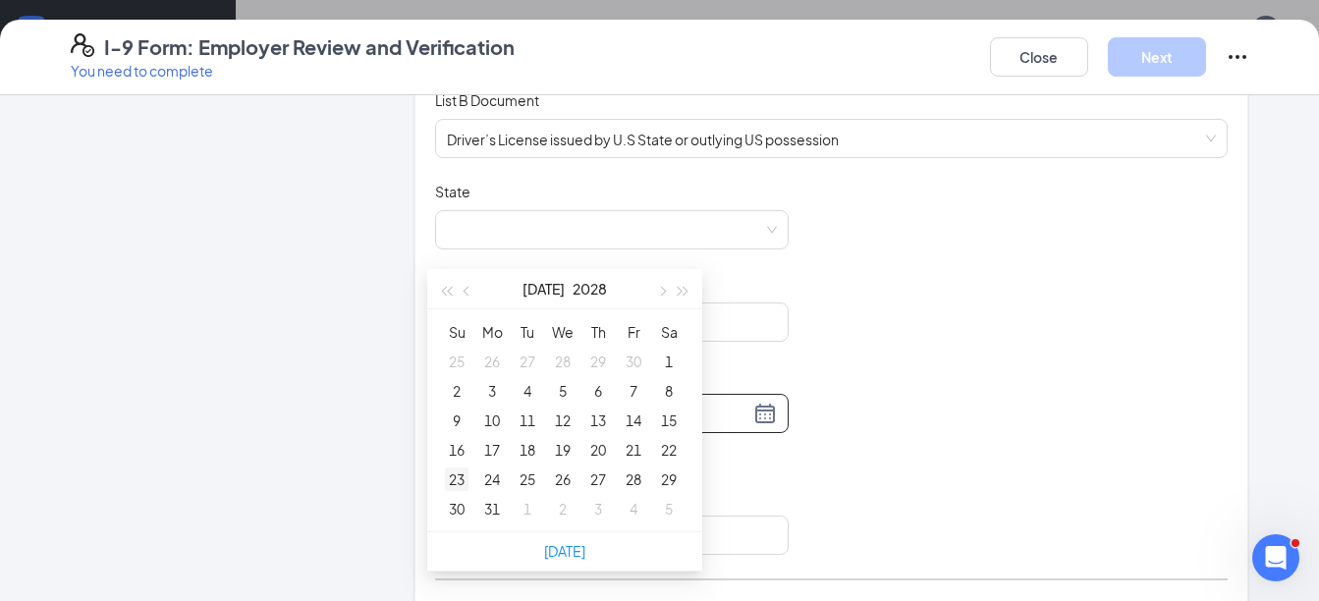
type input "07/23/2028"
click at [458, 476] on div "23" at bounding box center [457, 480] width 24 height 24
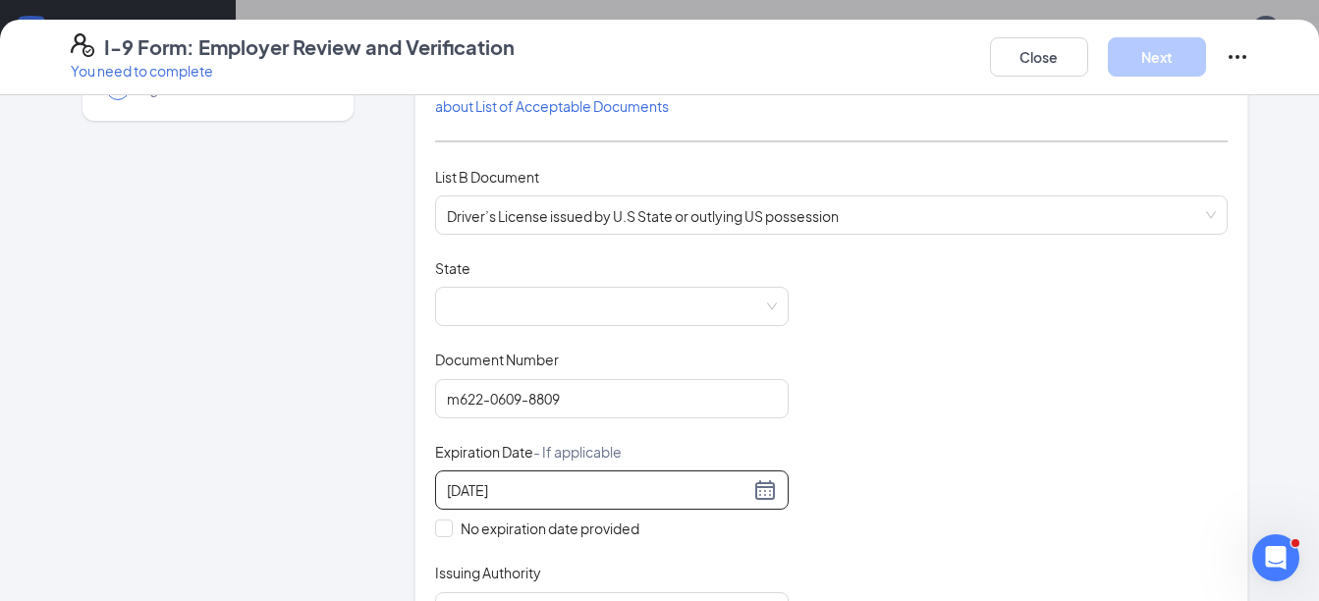
scroll to position [196, 0]
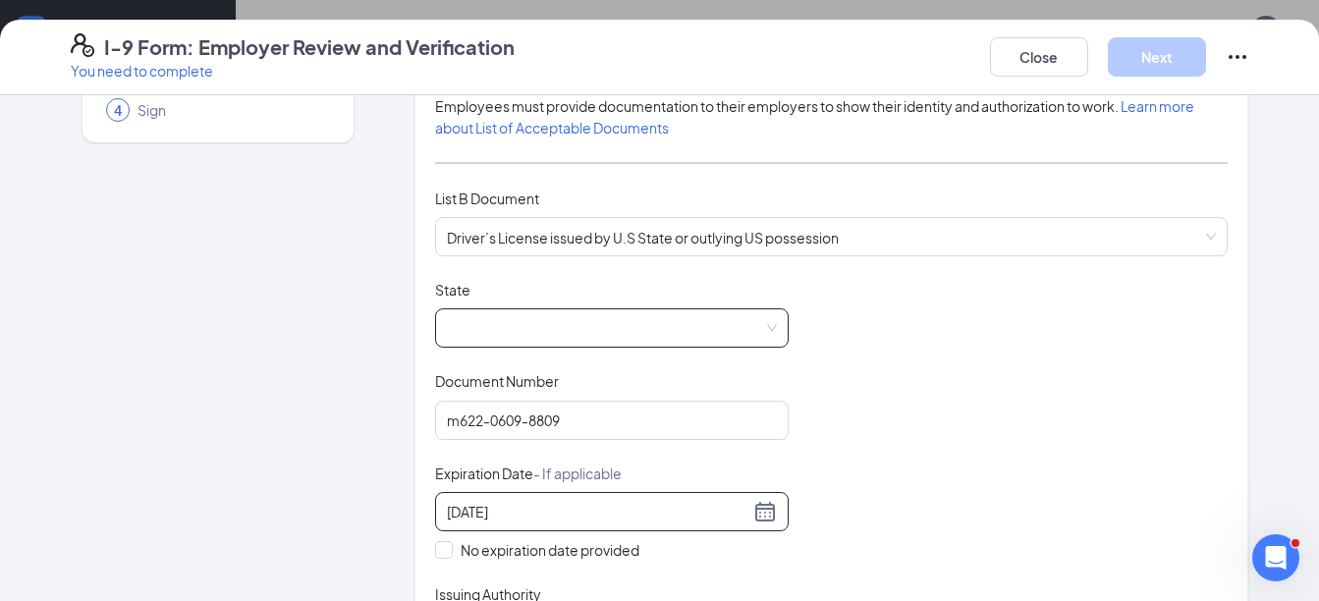
click at [738, 326] on span at bounding box center [612, 327] width 330 height 37
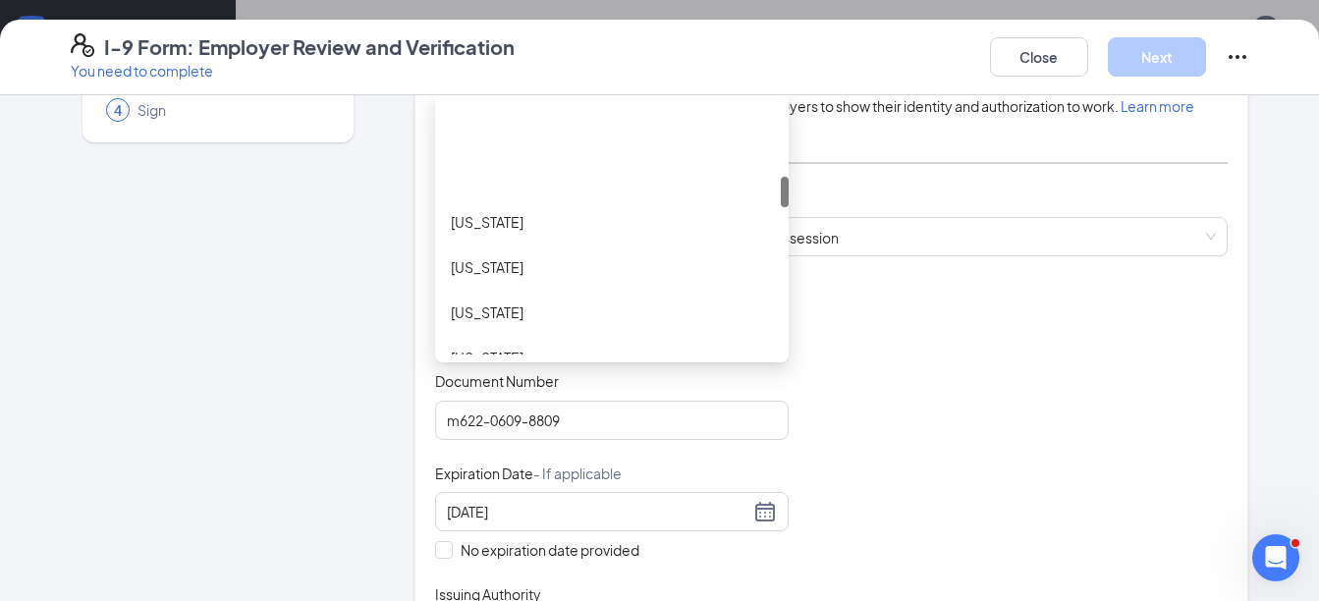
scroll to position [589, 0]
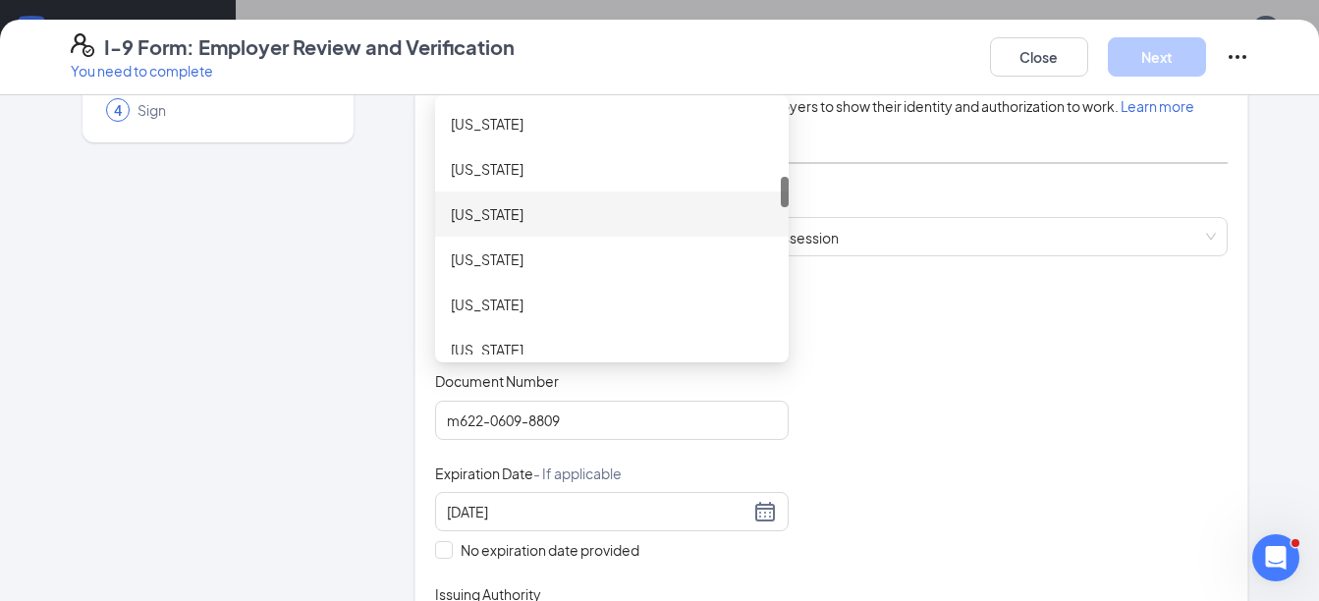
click at [555, 218] on div "[US_STATE]" at bounding box center [612, 214] width 322 height 22
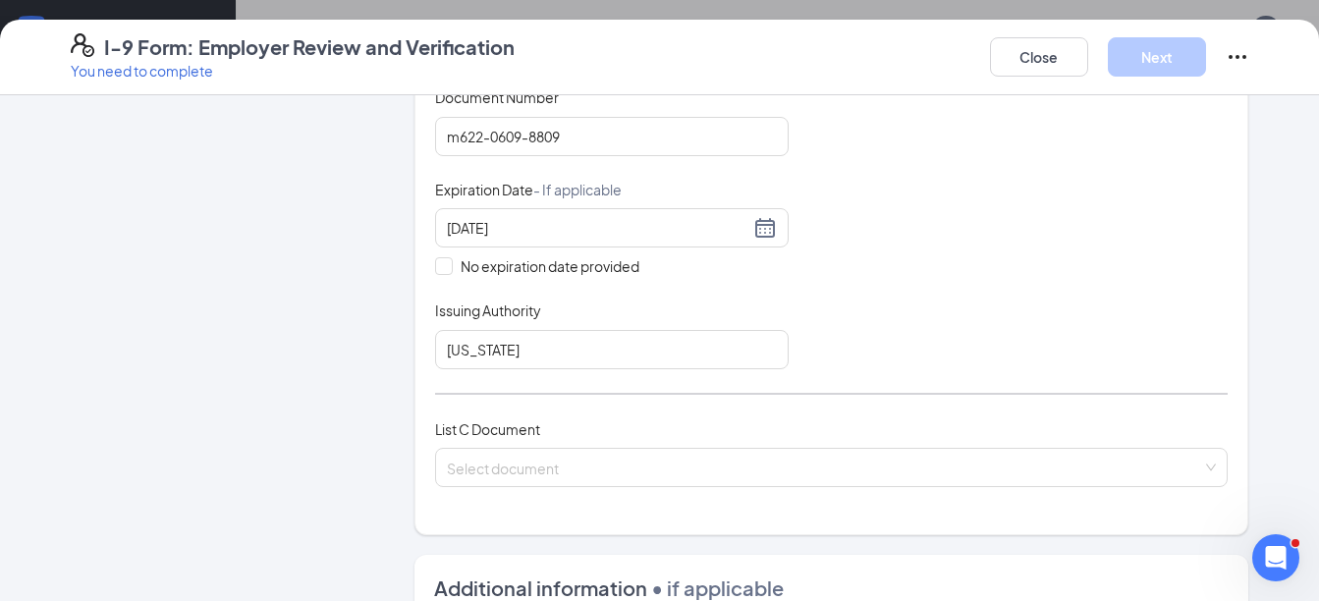
scroll to position [491, 0]
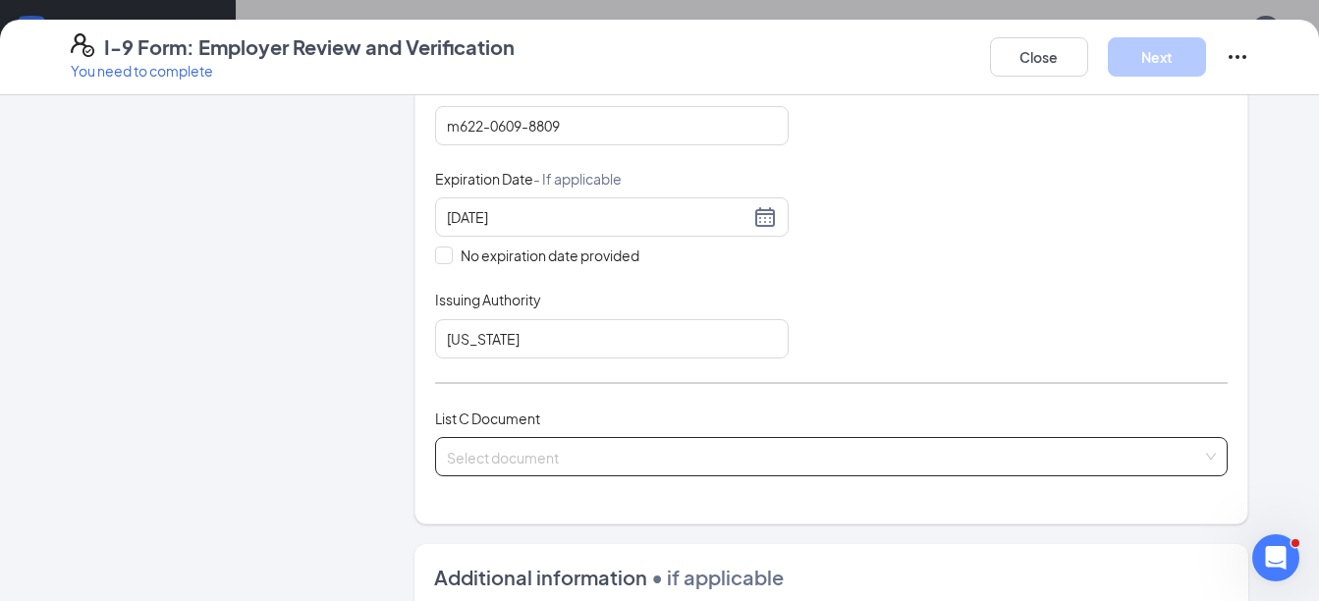
click at [526, 443] on input "search" at bounding box center [825, 452] width 756 height 29
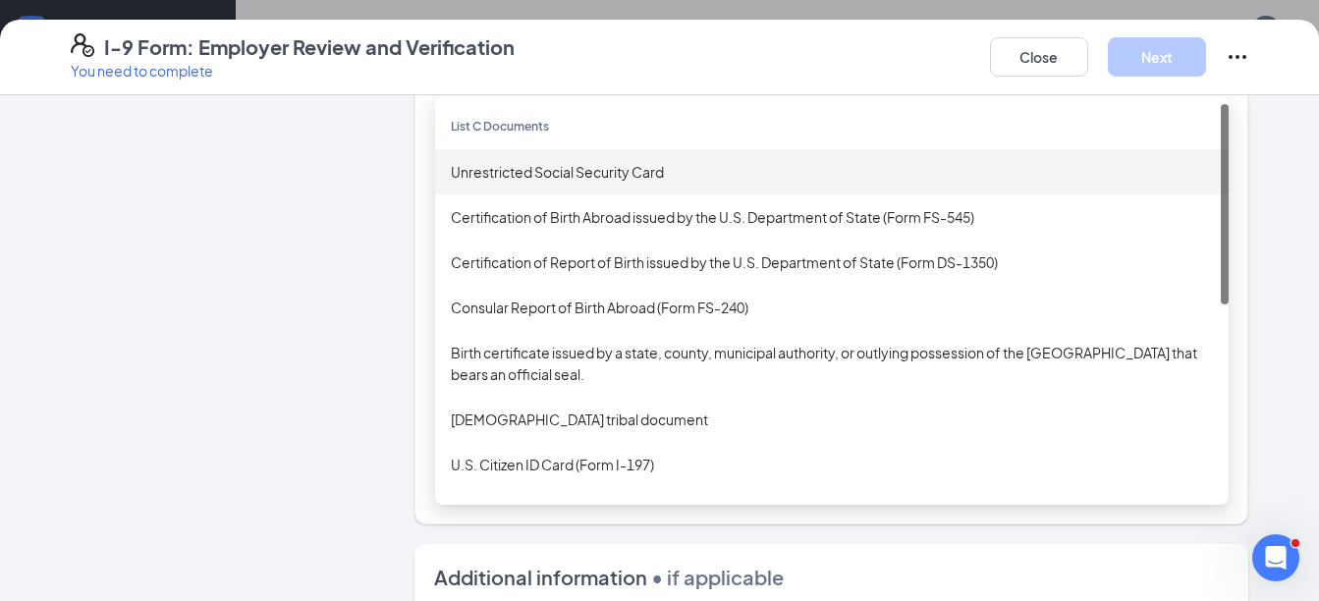
click at [531, 184] on div "Unrestricted Social Security Card" at bounding box center [832, 171] width 794 height 45
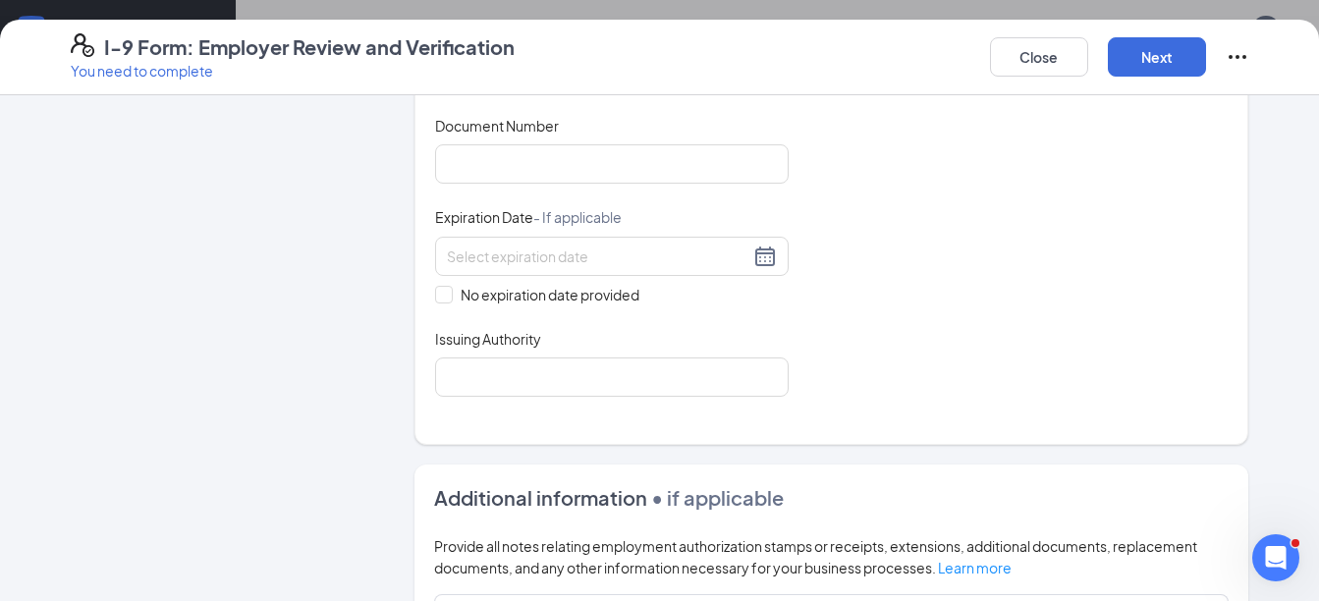
scroll to position [884, 0]
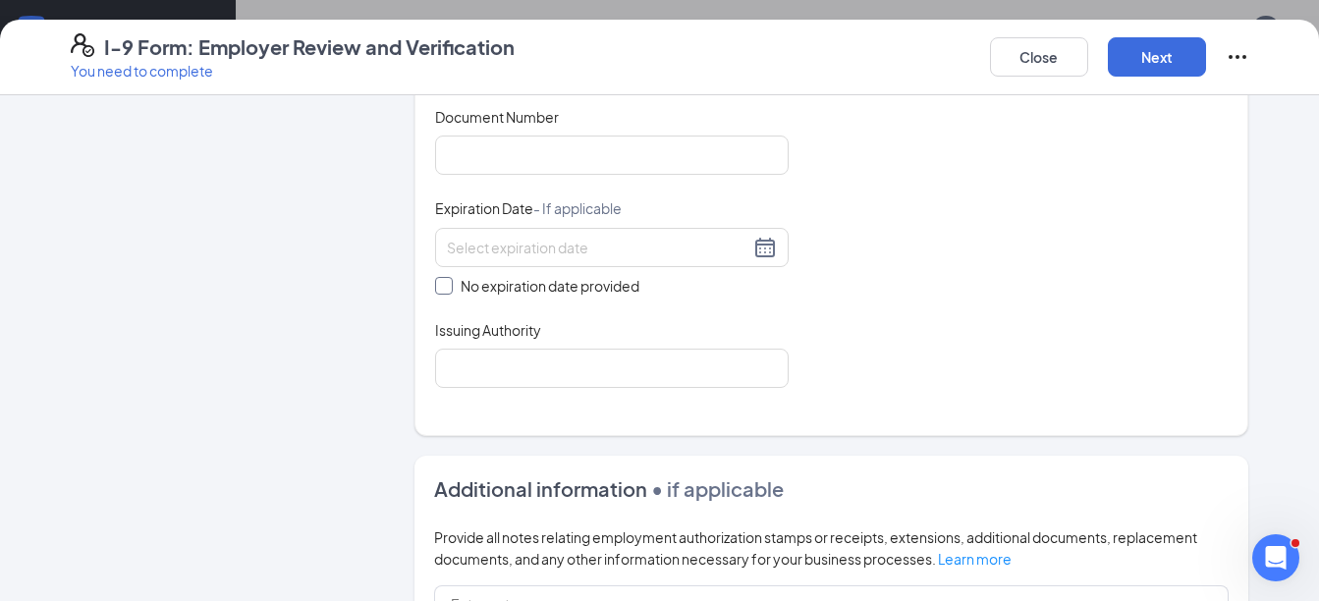
click at [439, 286] on input "No expiration date provided" at bounding box center [442, 284] width 14 height 14
checkbox input "true"
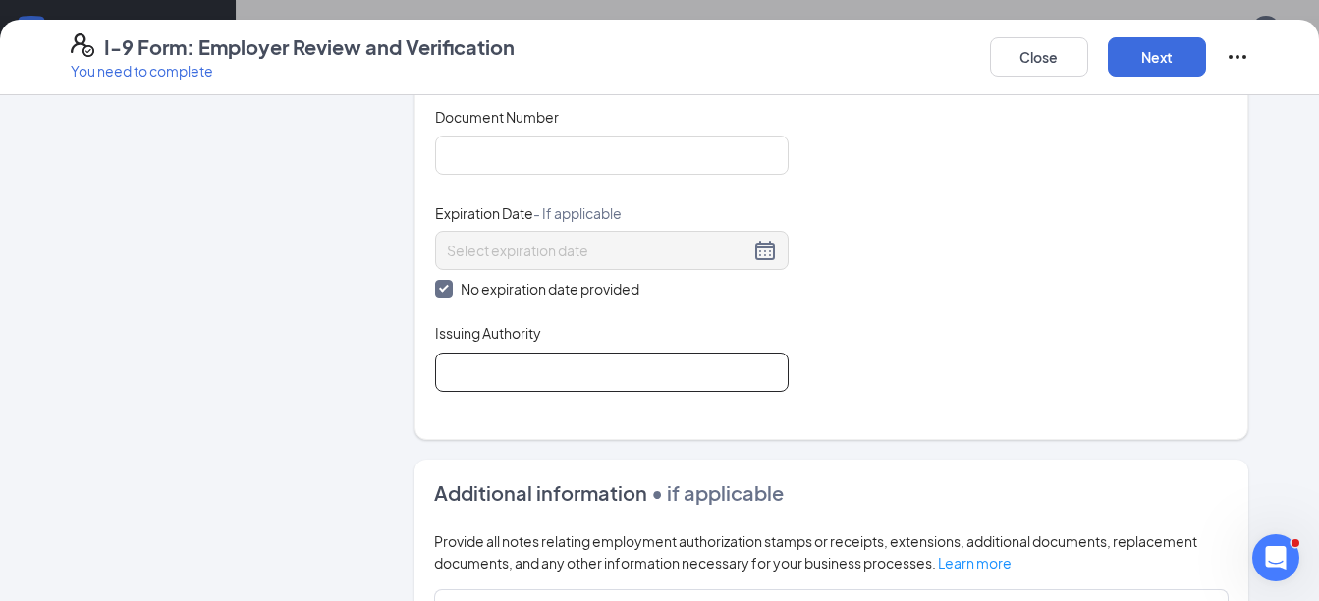
click at [480, 387] on input "Issuing Authority" at bounding box center [612, 372] width 354 height 39
type input "US Govt"
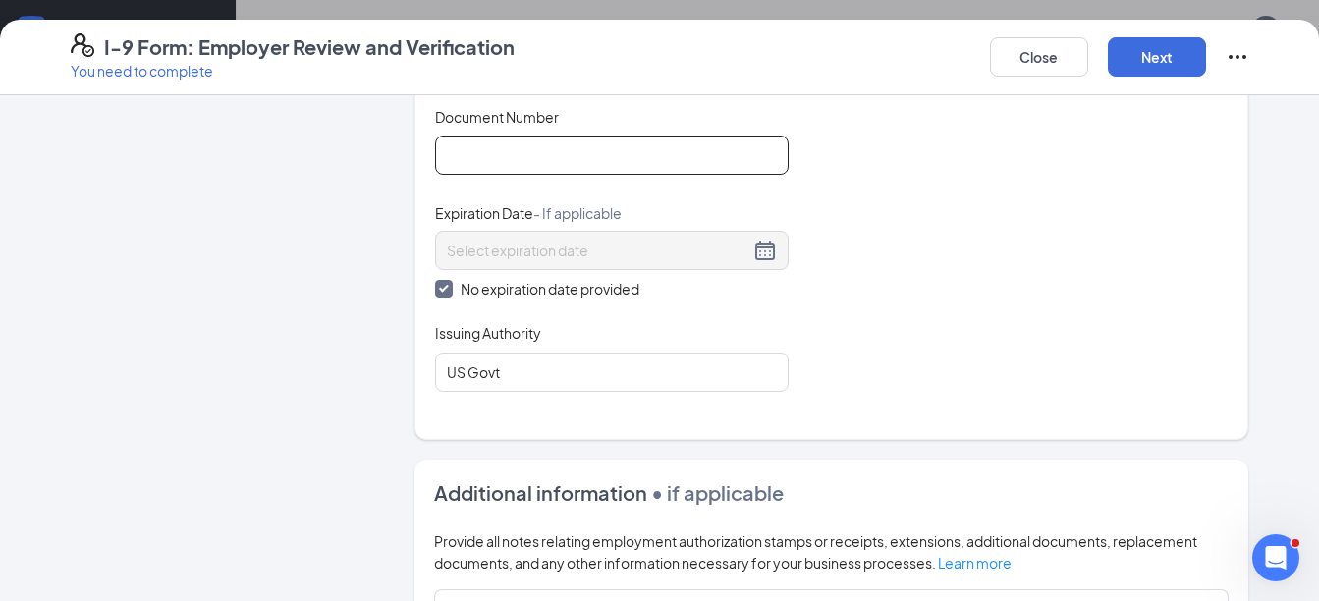
click at [492, 160] on input "Document Number" at bounding box center [612, 155] width 354 height 39
type input "355941274"
click at [1159, 57] on button "Next" at bounding box center [1157, 56] width 98 height 39
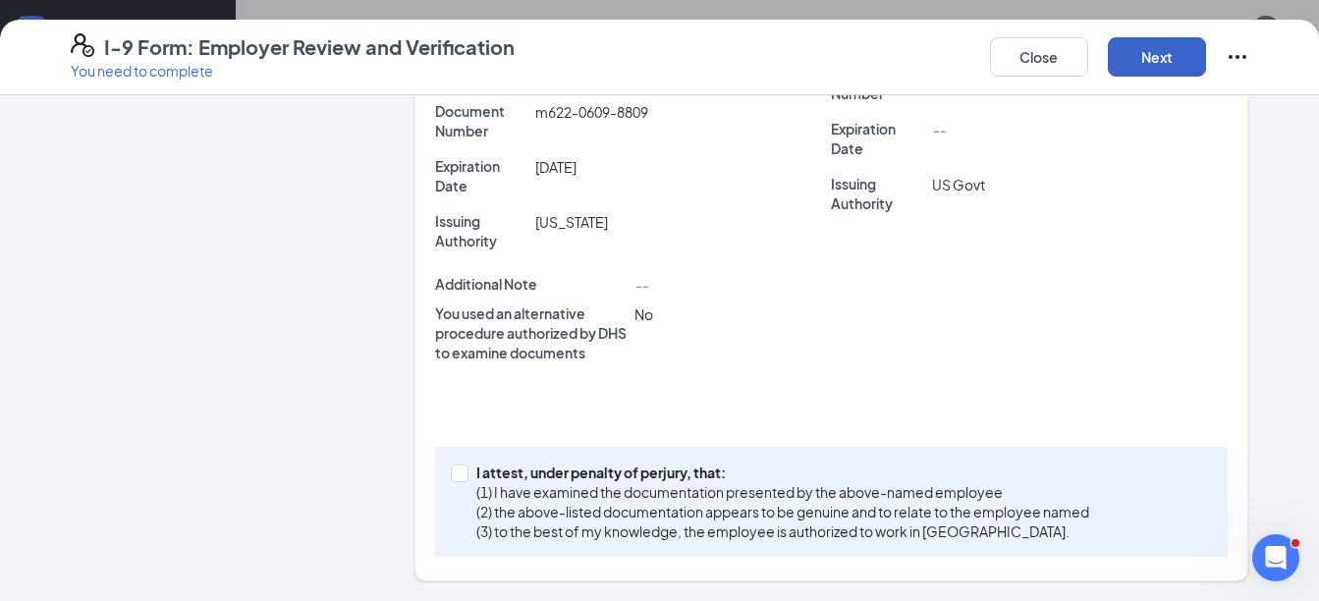
scroll to position [623, 0]
click at [451, 479] on span at bounding box center [460, 474] width 18 height 18
click at [451, 478] on input "I attest, under penalty of [PERSON_NAME], that: (1) I have examined the documen…" at bounding box center [458, 472] width 14 height 14
checkbox input "true"
click at [1144, 51] on button "Next" at bounding box center [1157, 56] width 98 height 39
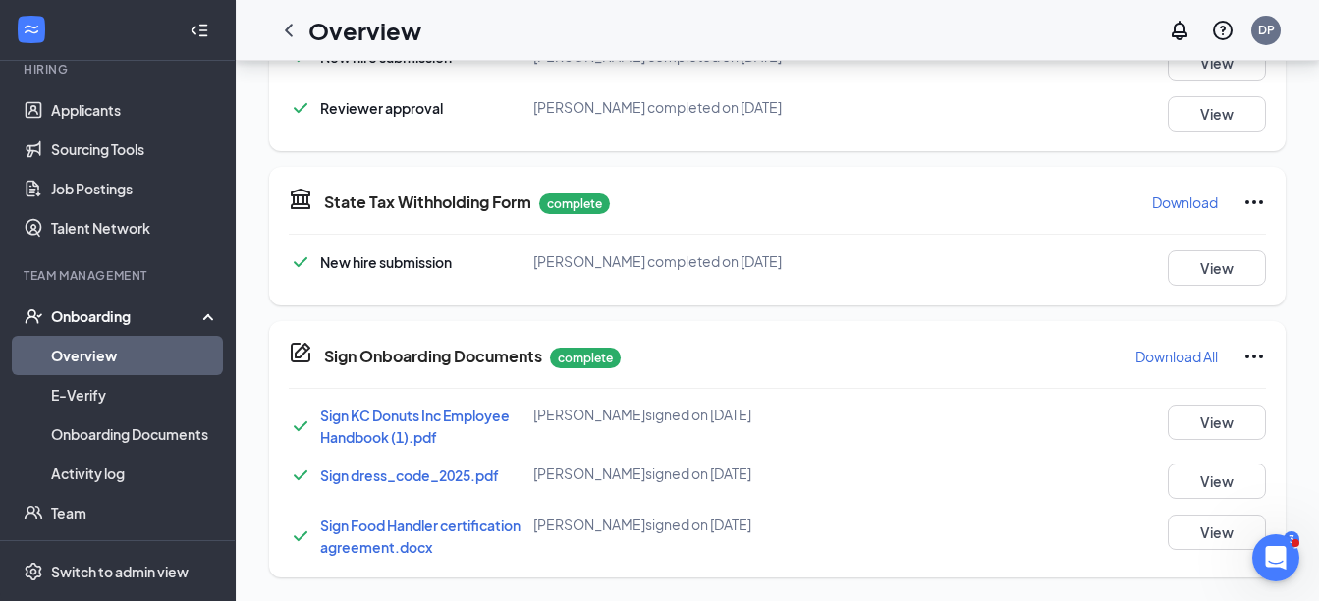
scroll to position [511, 0]
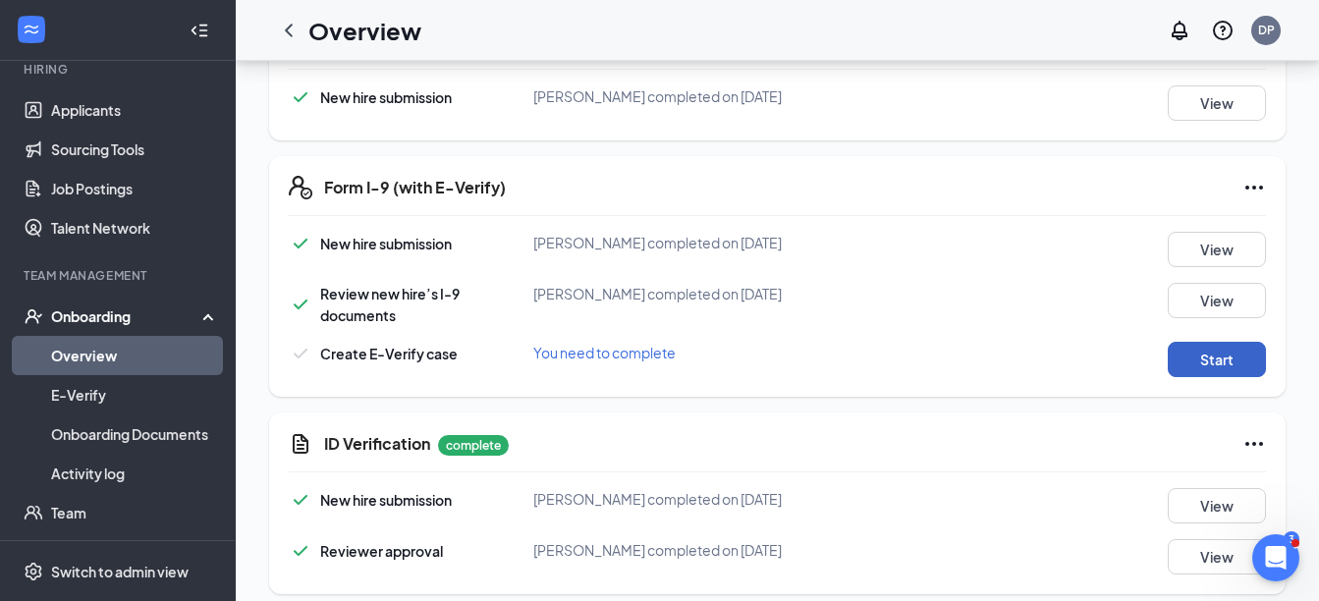
click at [1198, 362] on button "Start" at bounding box center [1217, 359] width 98 height 35
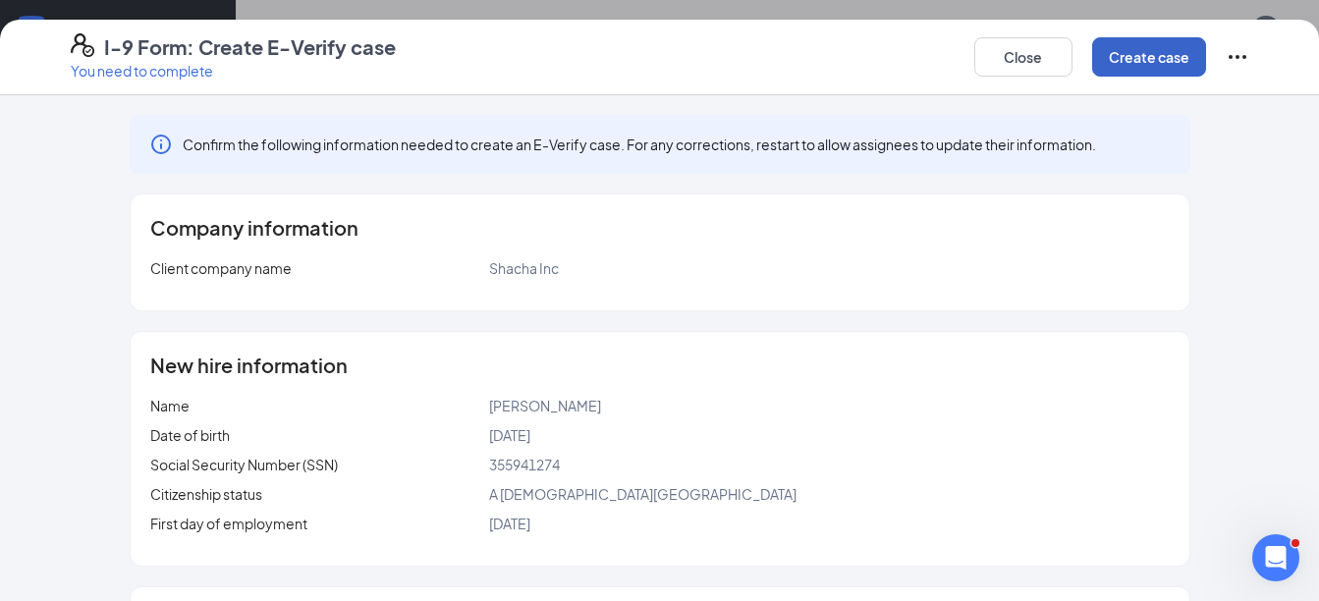
click at [1120, 53] on button "Create case" at bounding box center [1149, 56] width 114 height 39
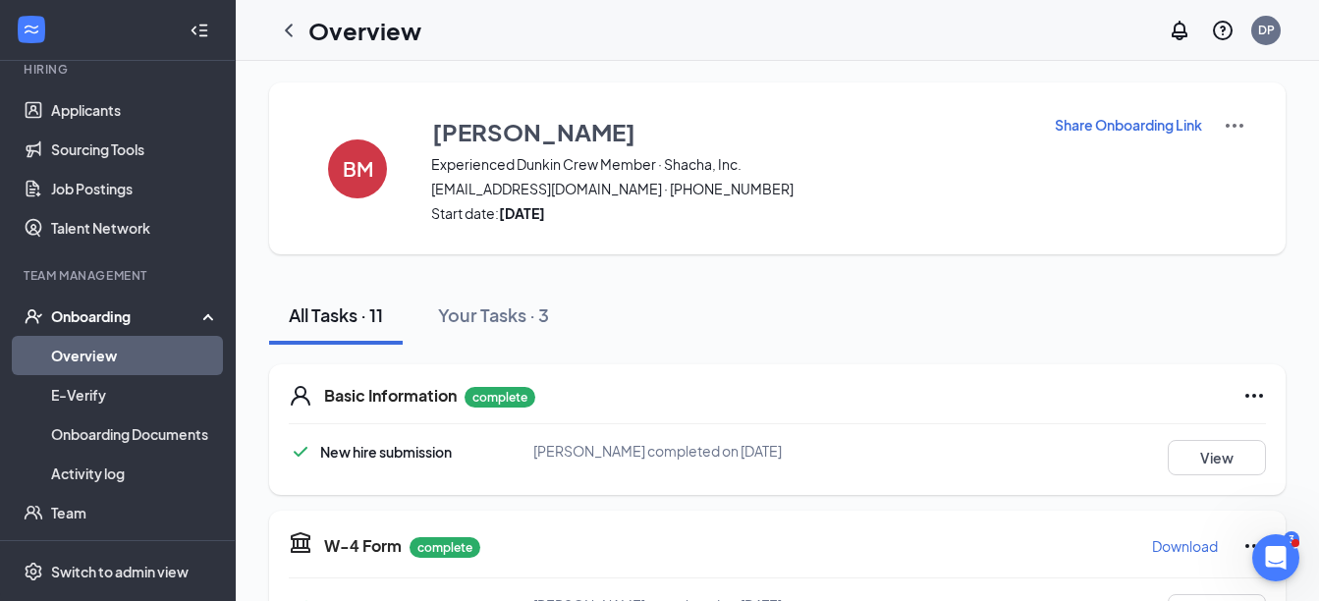
scroll to position [0, 0]
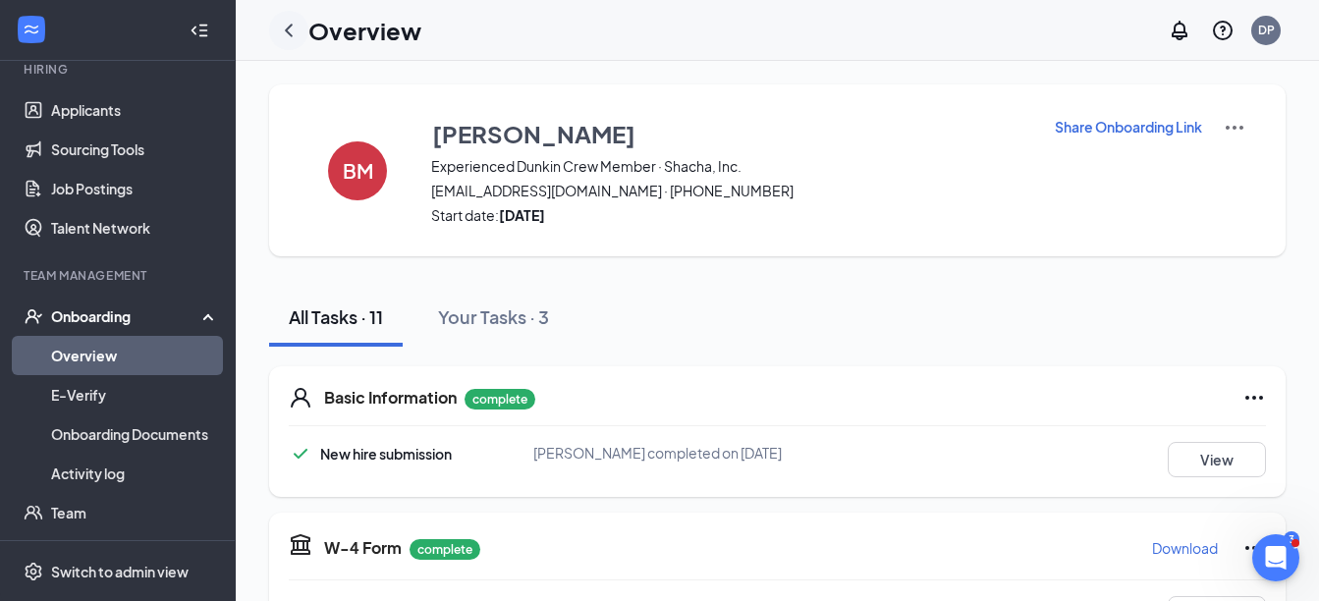
click at [288, 31] on icon "ChevronLeft" at bounding box center [289, 30] width 8 height 13
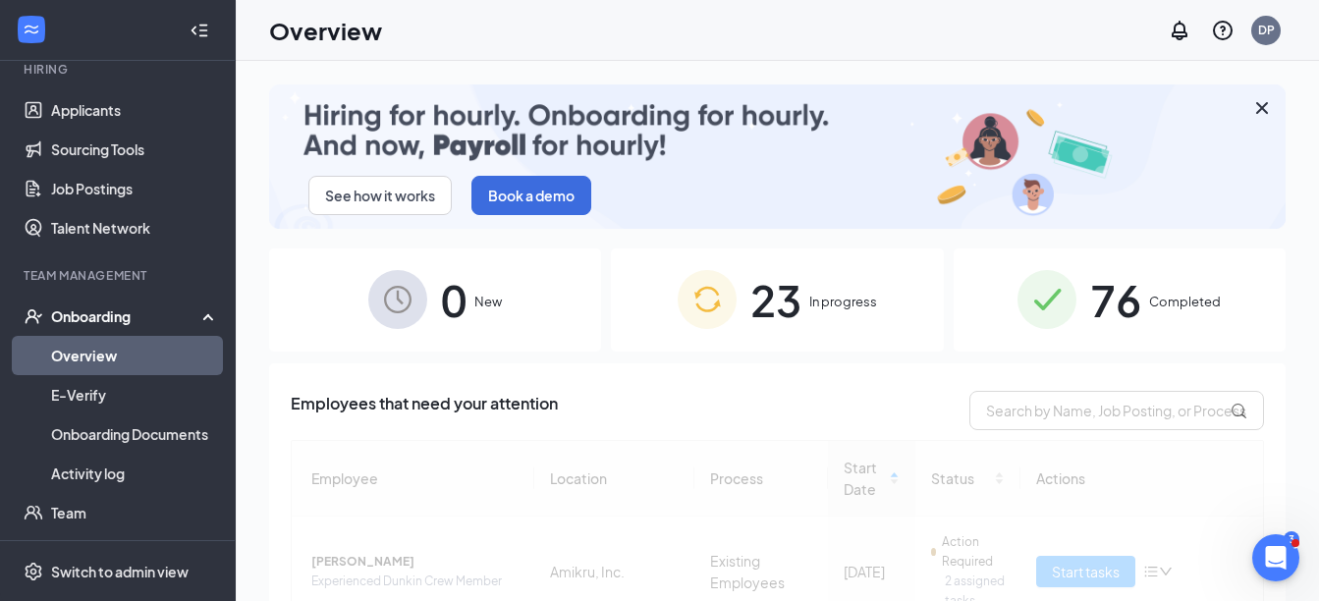
click at [787, 289] on span "23" at bounding box center [776, 300] width 51 height 68
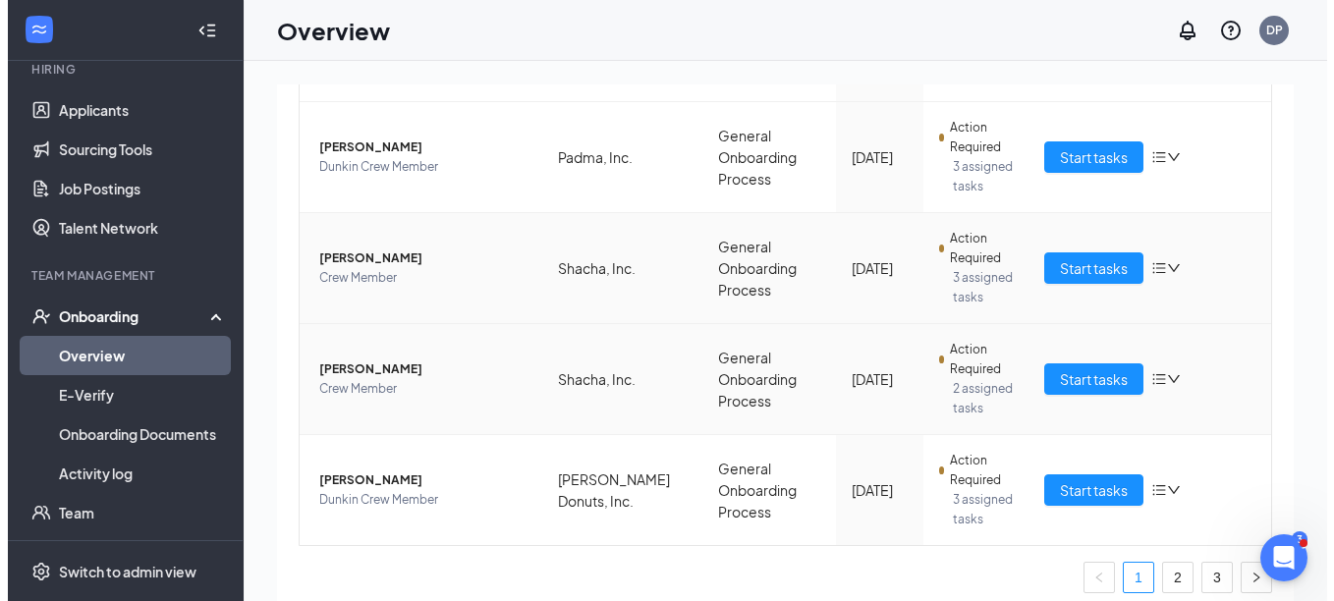
scroll to position [1091, 0]
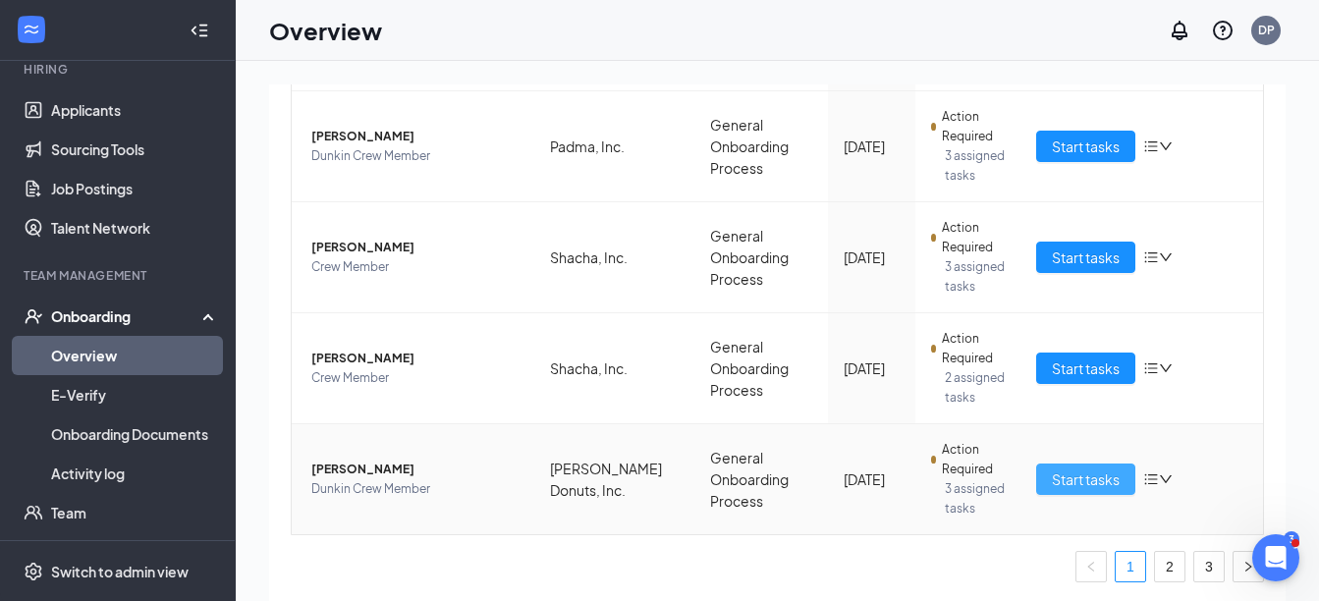
click at [1068, 473] on span "Start tasks" at bounding box center [1086, 480] width 68 height 22
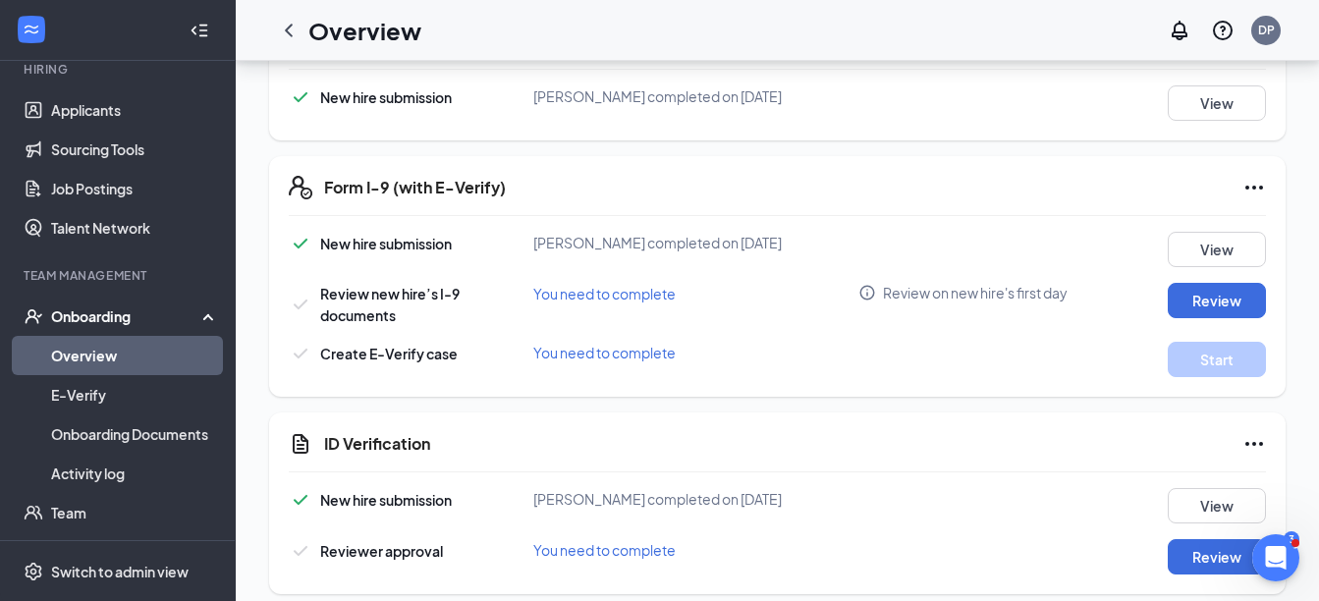
scroll to position [786, 0]
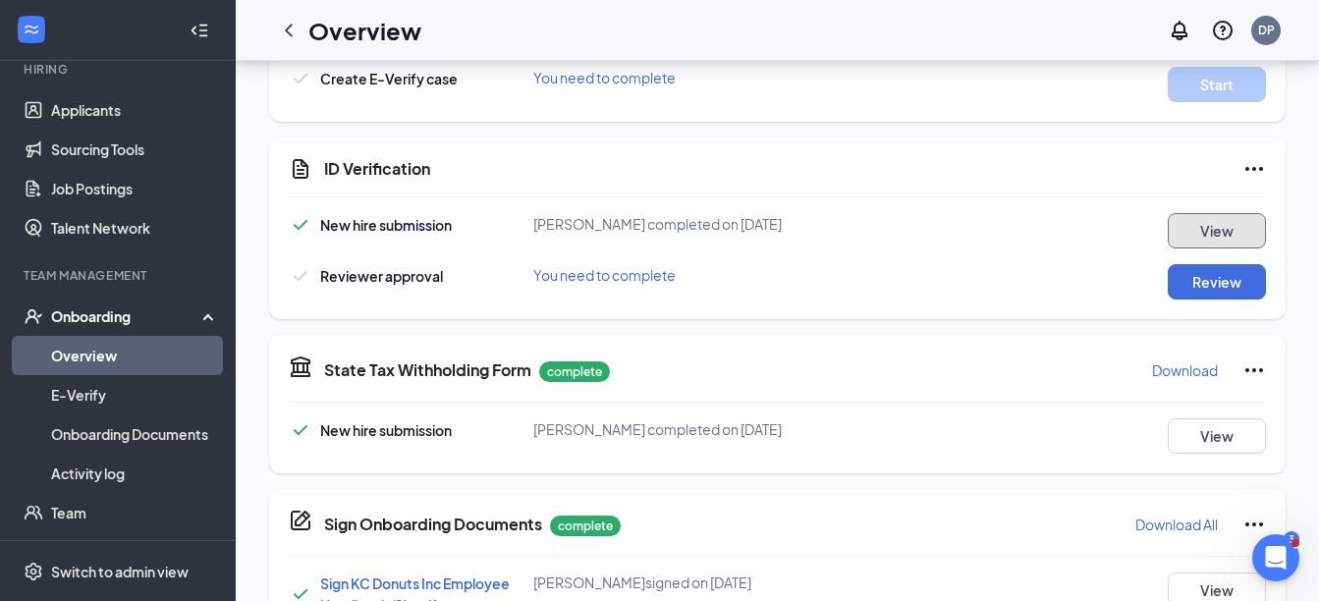
click at [1226, 236] on button "View" at bounding box center [1217, 230] width 98 height 35
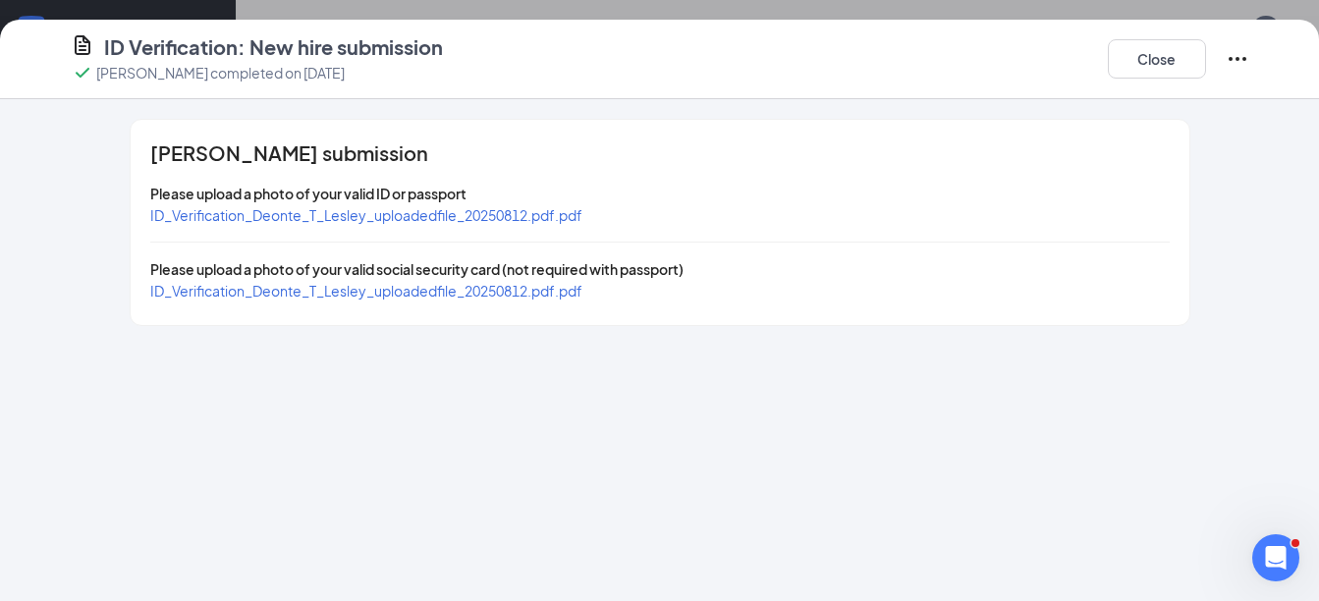
click at [553, 221] on span "ID_Verification_Deonte_T_Lesley_uploadedfile_20250812.pdf.pdf" at bounding box center [366, 215] width 432 height 18
click at [481, 300] on div "ID_Verification_Deonte_T_Lesley_uploadedfile_20250812.pdf.pdf" at bounding box center [366, 291] width 432 height 22
click at [488, 292] on span "ID_Verification_Deonte_T_Lesley_uploadedfile_20250812.pdf.pdf" at bounding box center [366, 291] width 432 height 18
click at [1143, 61] on button "Close" at bounding box center [1157, 58] width 98 height 39
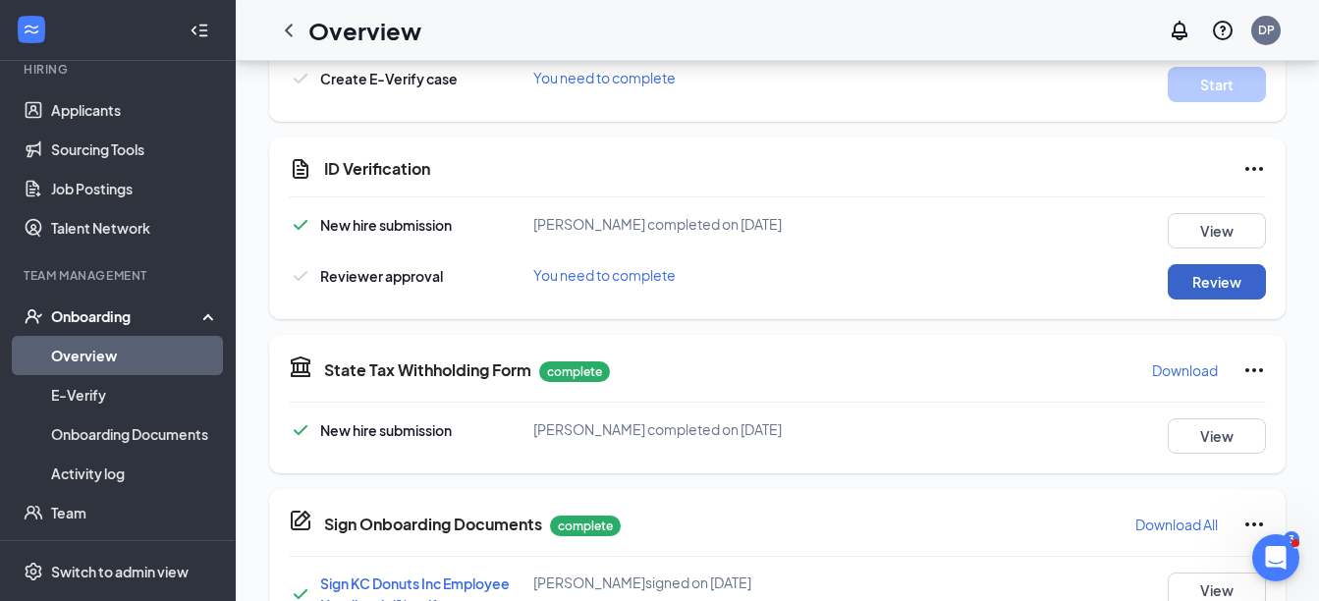
click at [1235, 279] on button "Review" at bounding box center [1217, 281] width 98 height 35
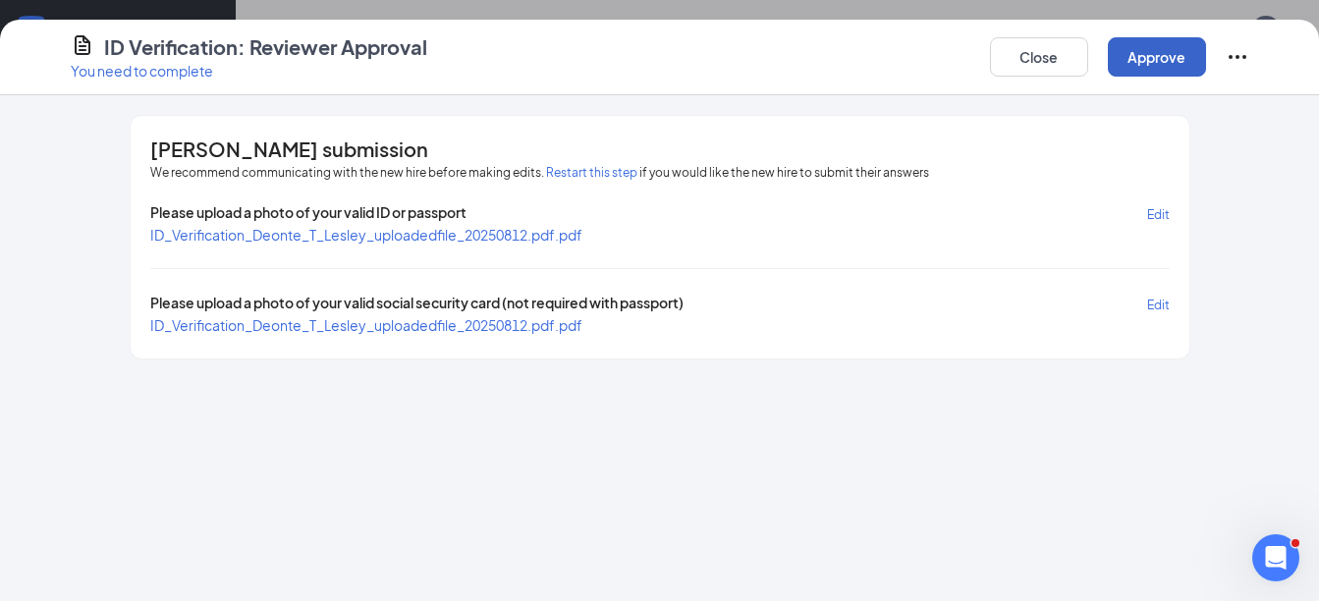
click at [1137, 58] on button "Approve" at bounding box center [1157, 56] width 98 height 39
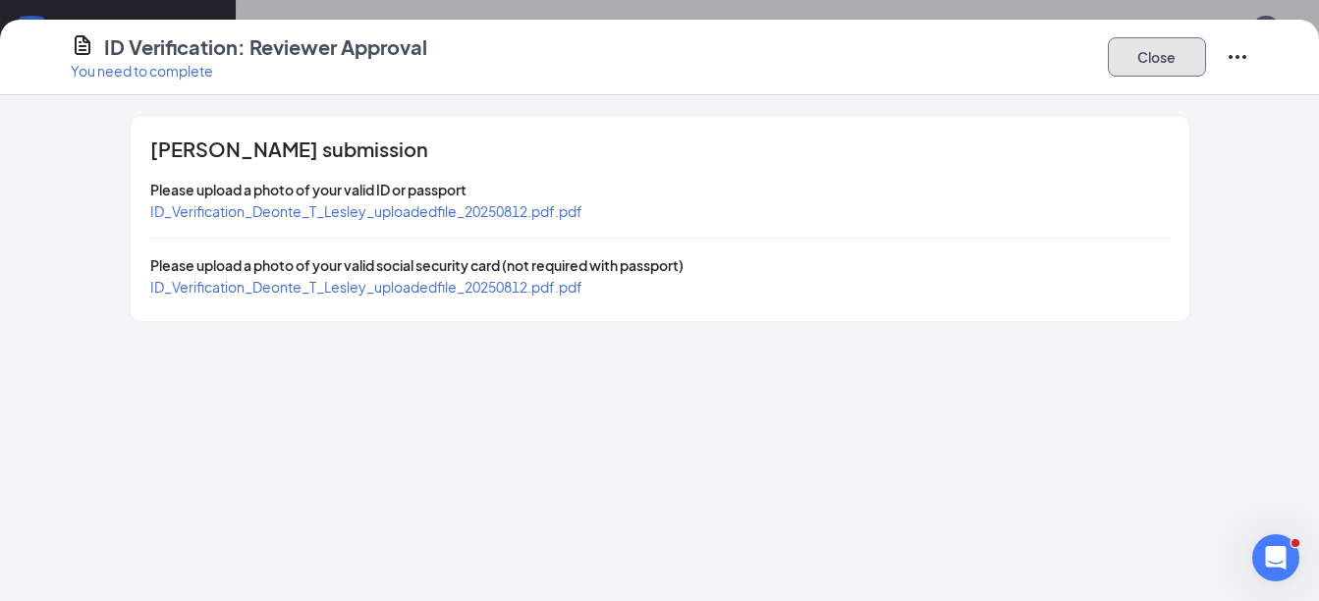
click at [1153, 59] on button "Close" at bounding box center [1157, 56] width 98 height 39
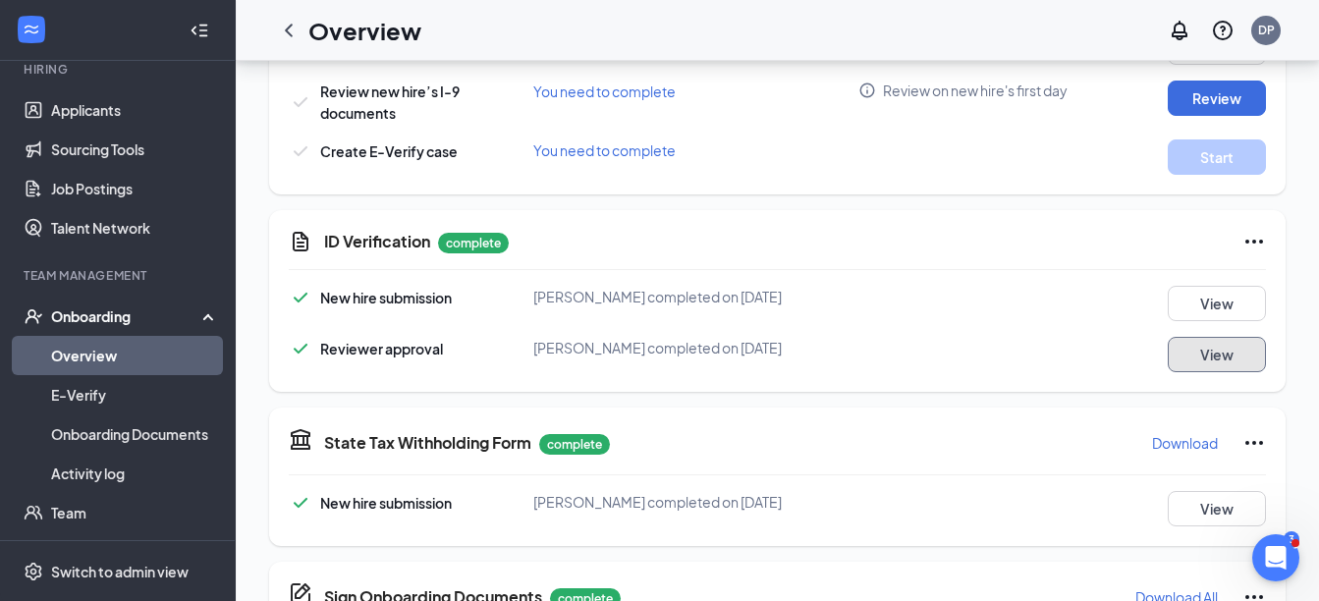
scroll to position [589, 0]
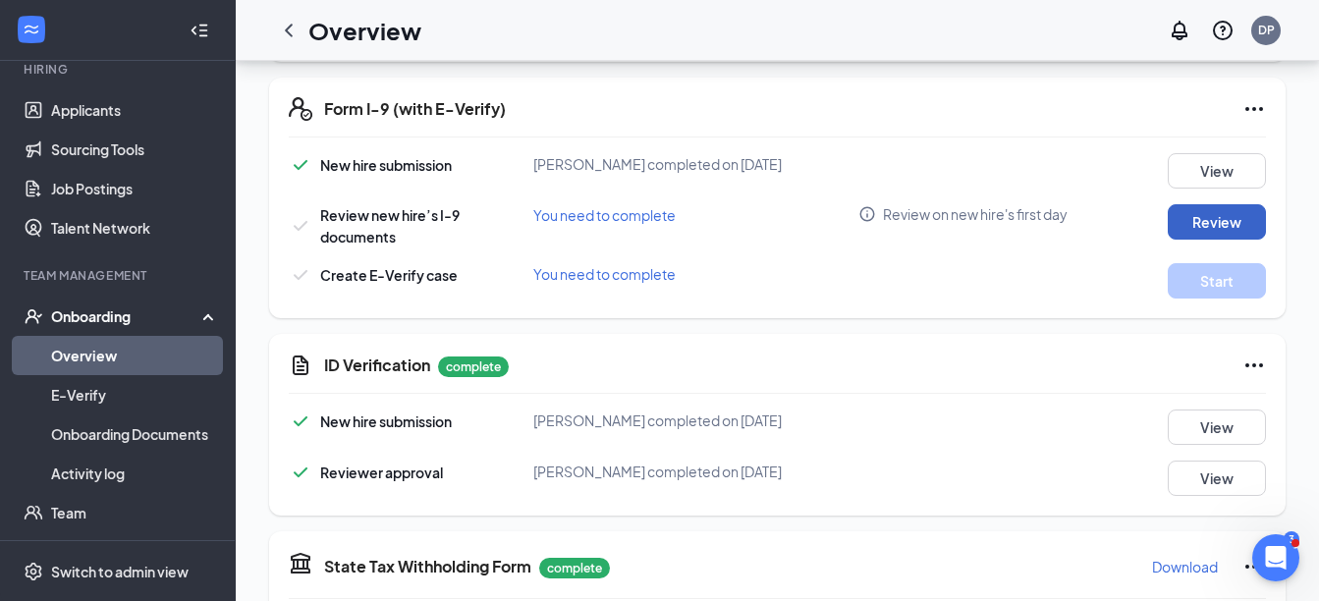
click at [1219, 214] on button "Review" at bounding box center [1217, 221] width 98 height 35
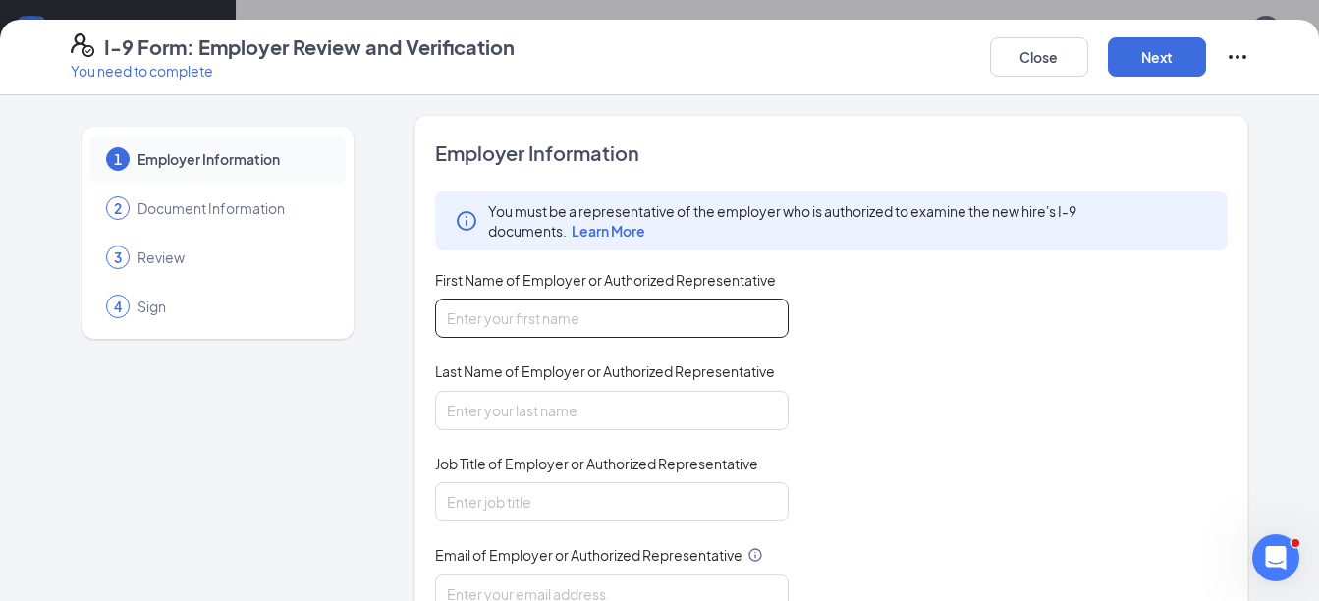
click at [695, 325] on input "First Name of Employer or Authorized Representative" at bounding box center [612, 318] width 354 height 39
type input "[PERSON_NAME]"
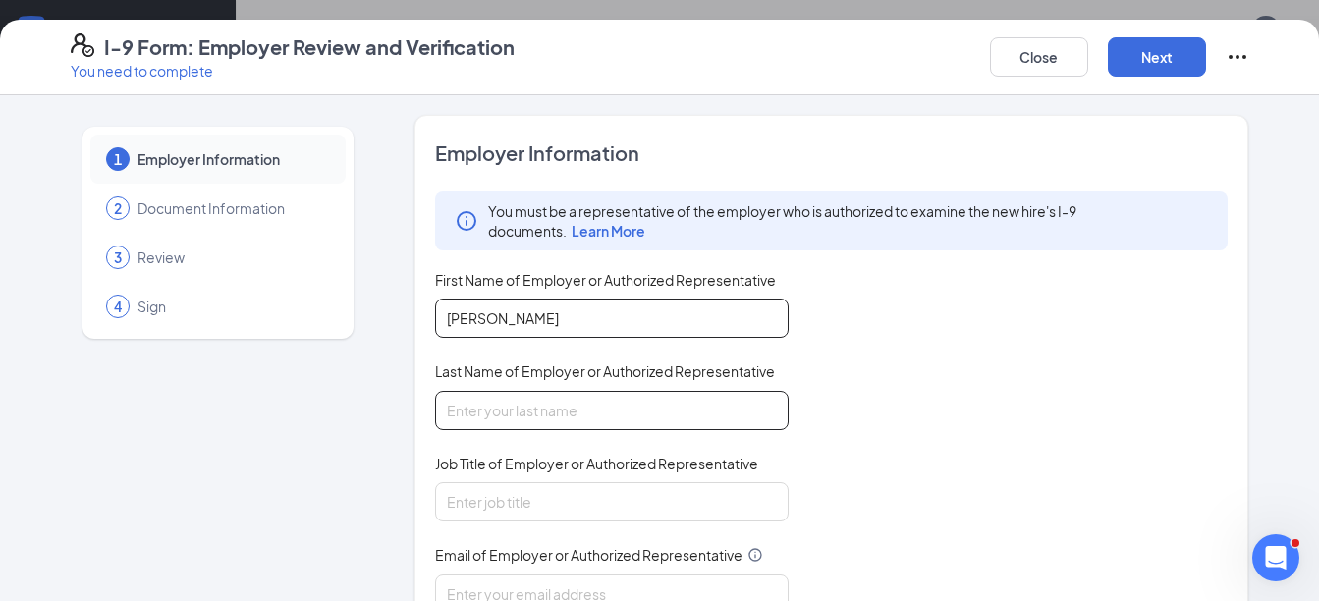
type input "[PERSON_NAME]"
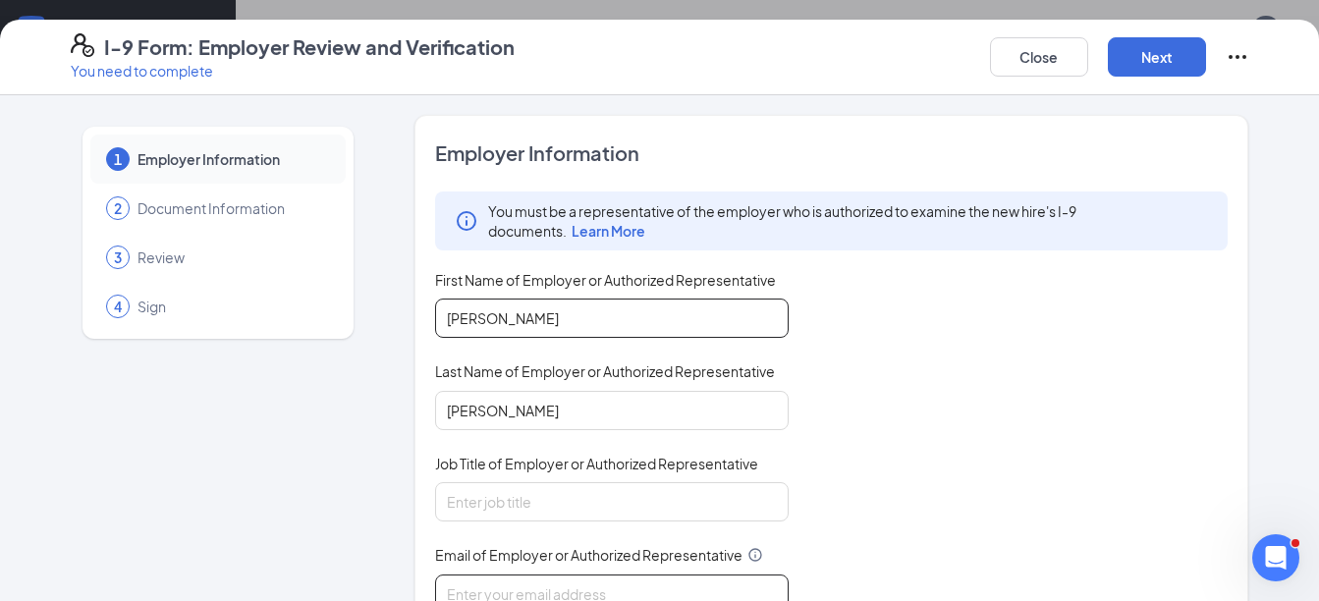
type input "[EMAIL_ADDRESS][DOMAIN_NAME]"
type input "3512180860"
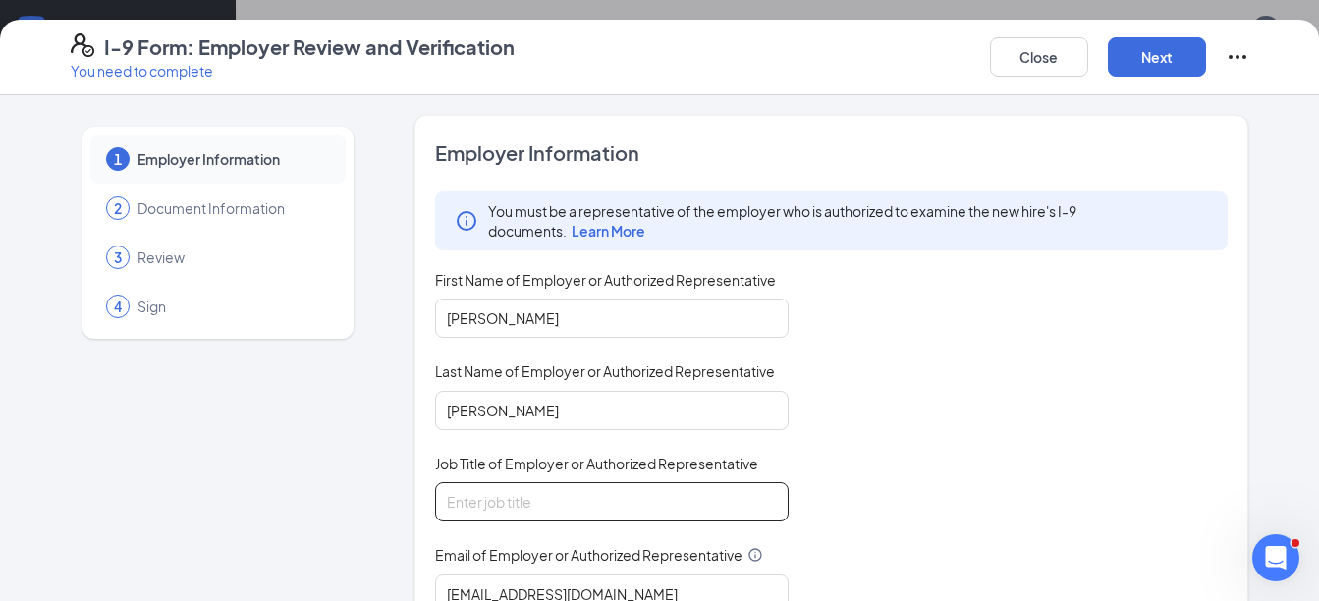
click at [544, 508] on input "Job Title of Employer or Authorized Representative" at bounding box center [612, 501] width 354 height 39
type input "Director"
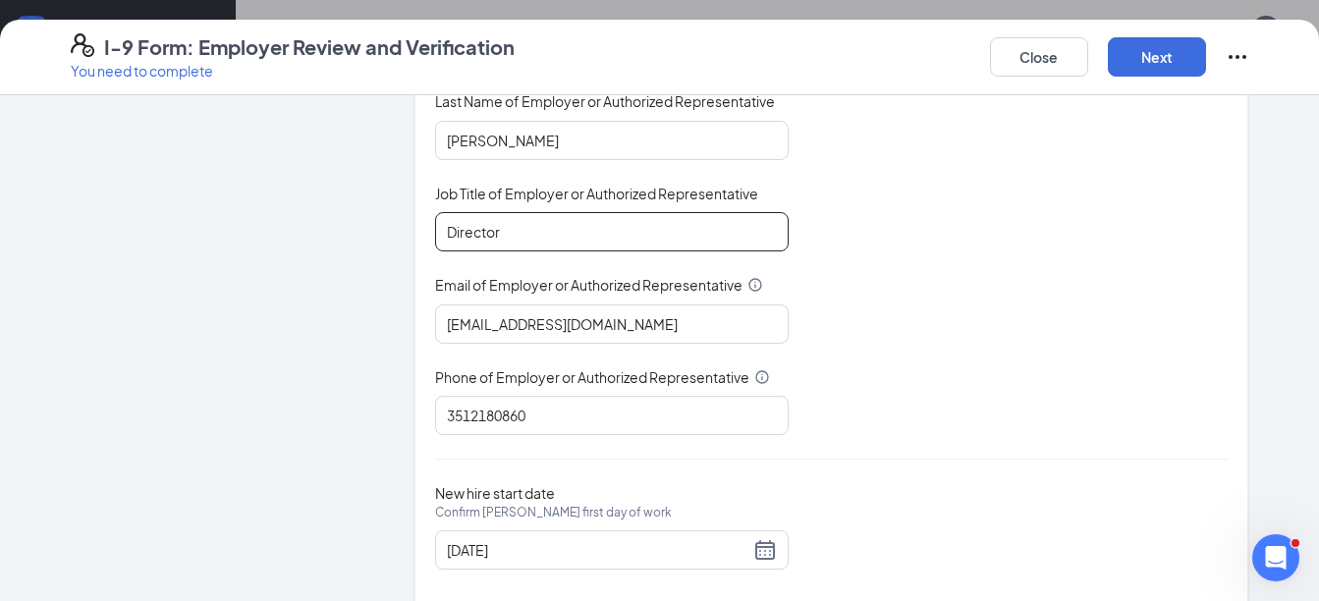
scroll to position [295, 0]
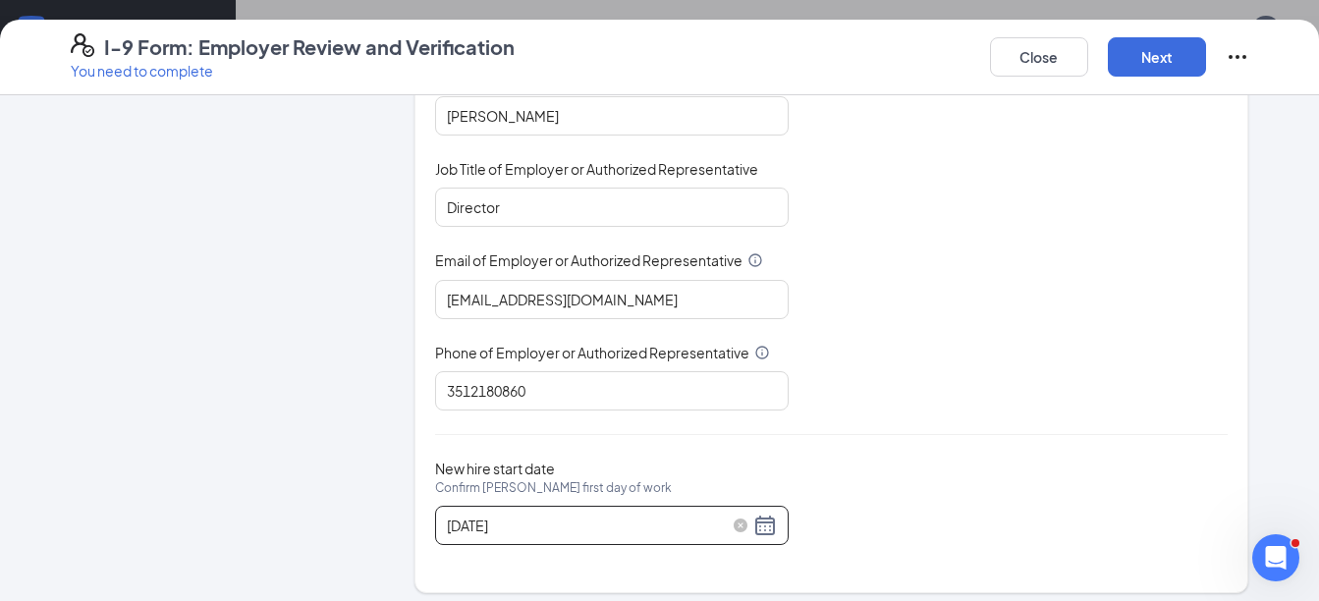
click at [758, 533] on div "08/11/2025" at bounding box center [612, 526] width 330 height 24
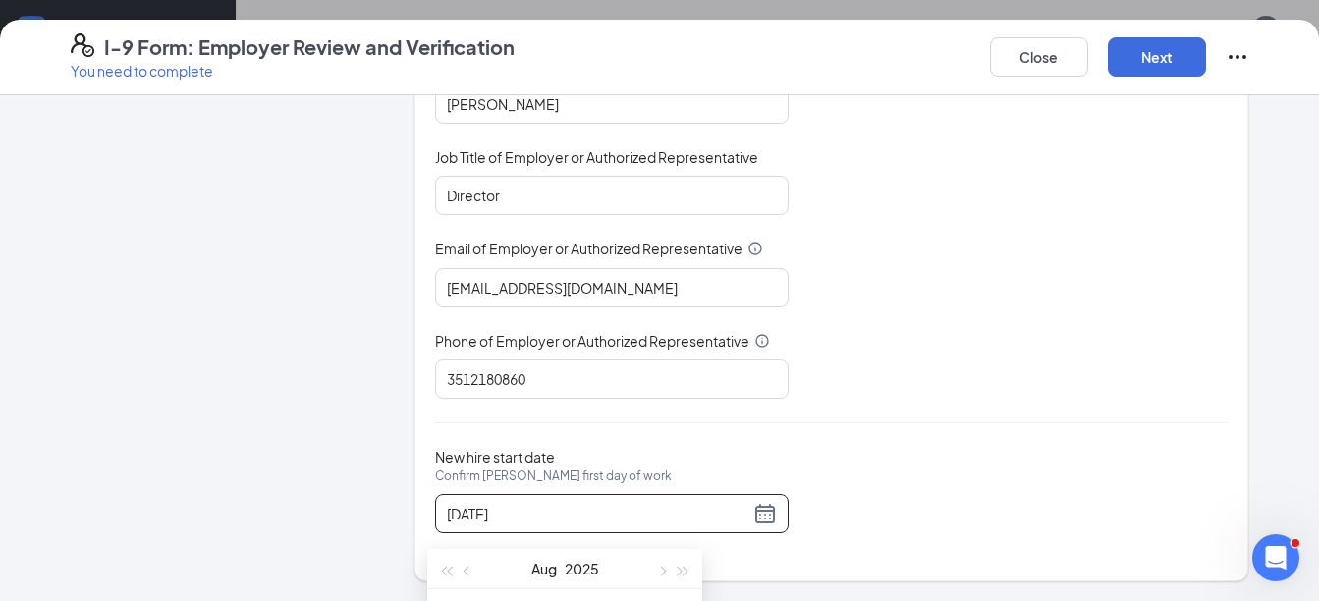
scroll to position [786, 0]
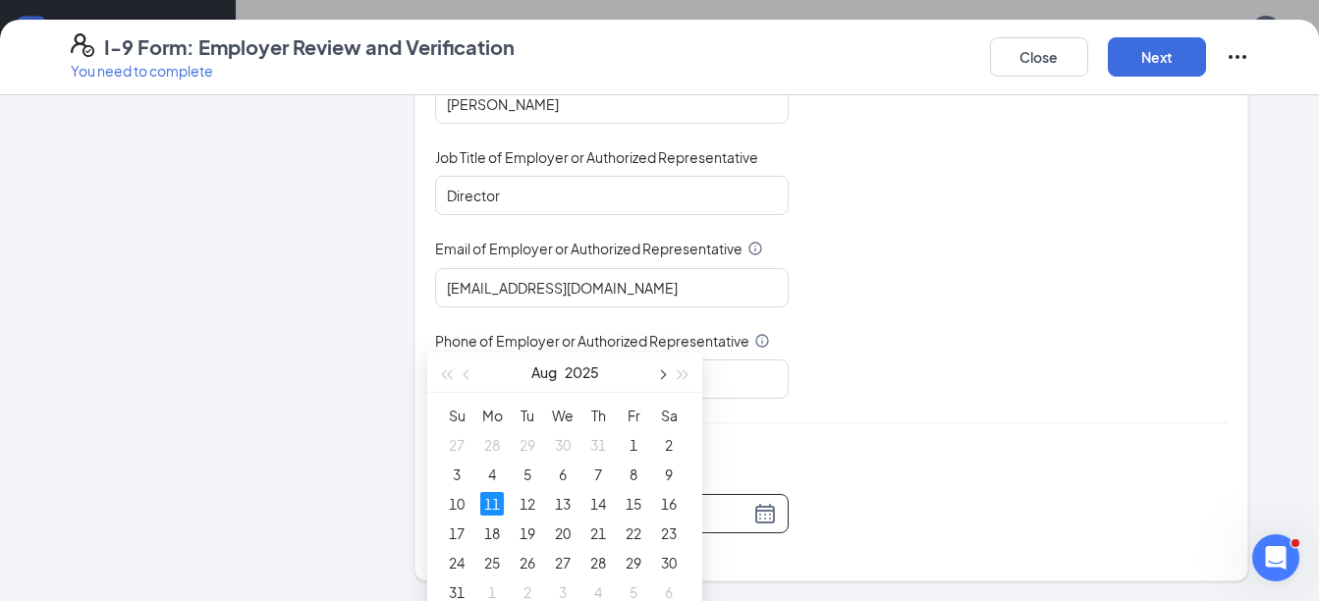
click at [660, 375] on span "button" at bounding box center [661, 375] width 10 height 10
type input "09/14/2025"
click at [451, 504] on div "14" at bounding box center [457, 504] width 24 height 24
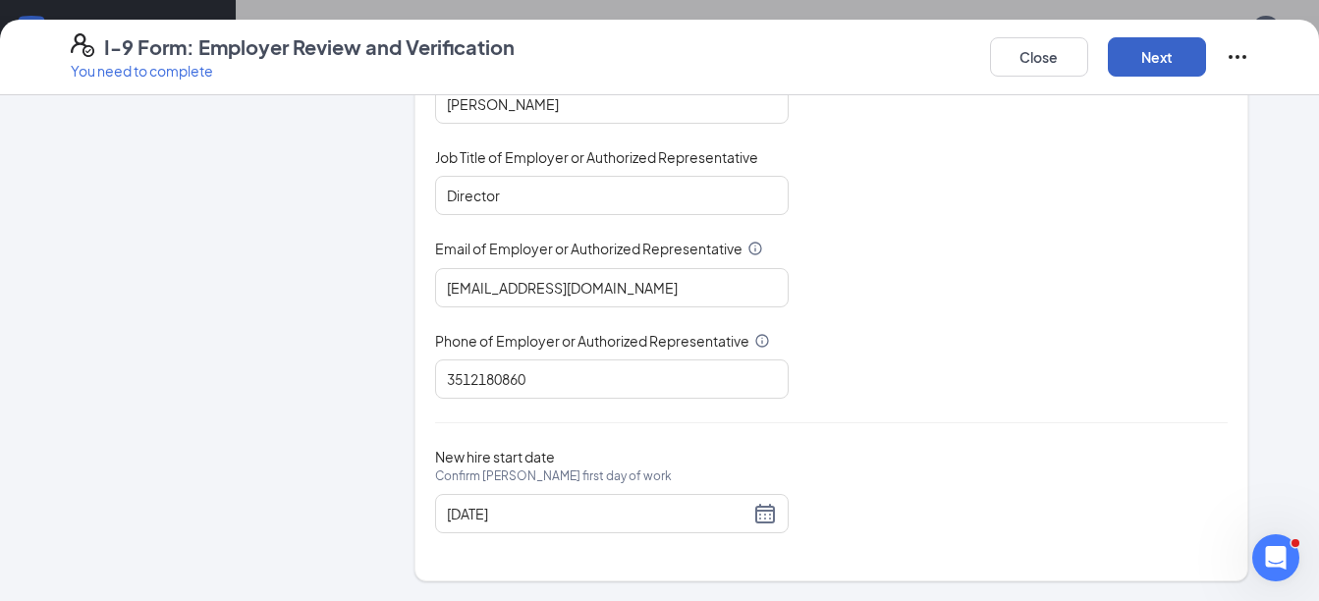
click at [1154, 55] on button "Next" at bounding box center [1157, 56] width 98 height 39
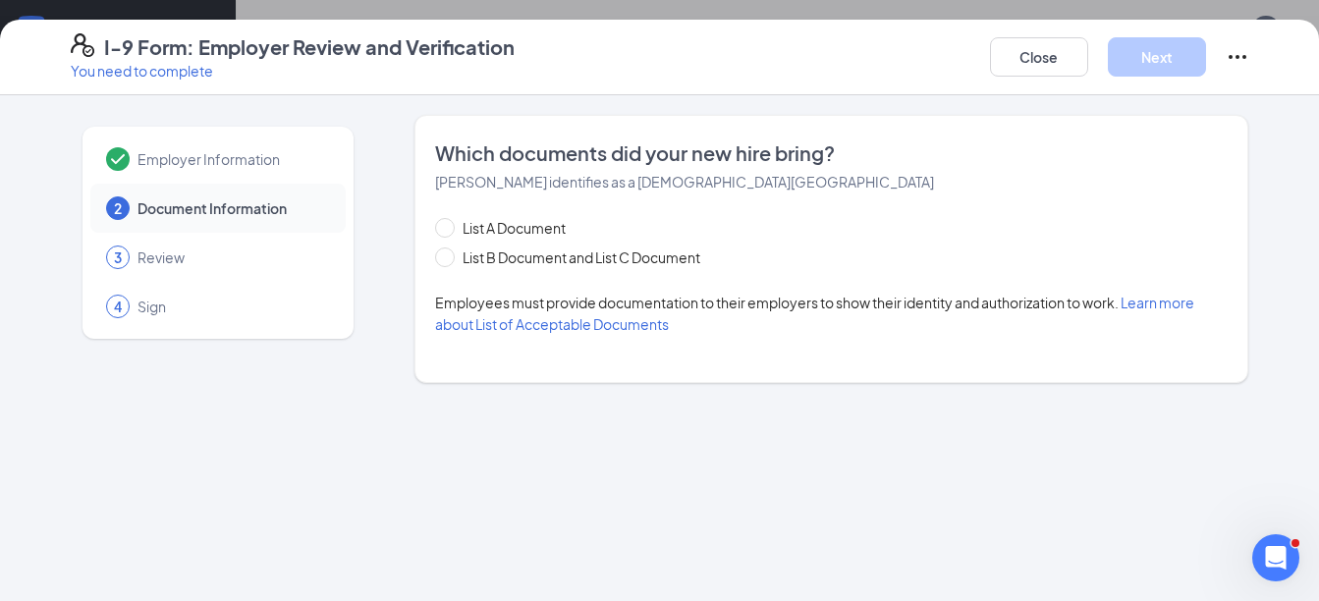
scroll to position [0, 0]
click at [586, 255] on span "List B Document and List C Document" at bounding box center [581, 258] width 253 height 22
click at [449, 255] on input "List B Document and List C Document" at bounding box center [442, 255] width 14 height 14
radio input "true"
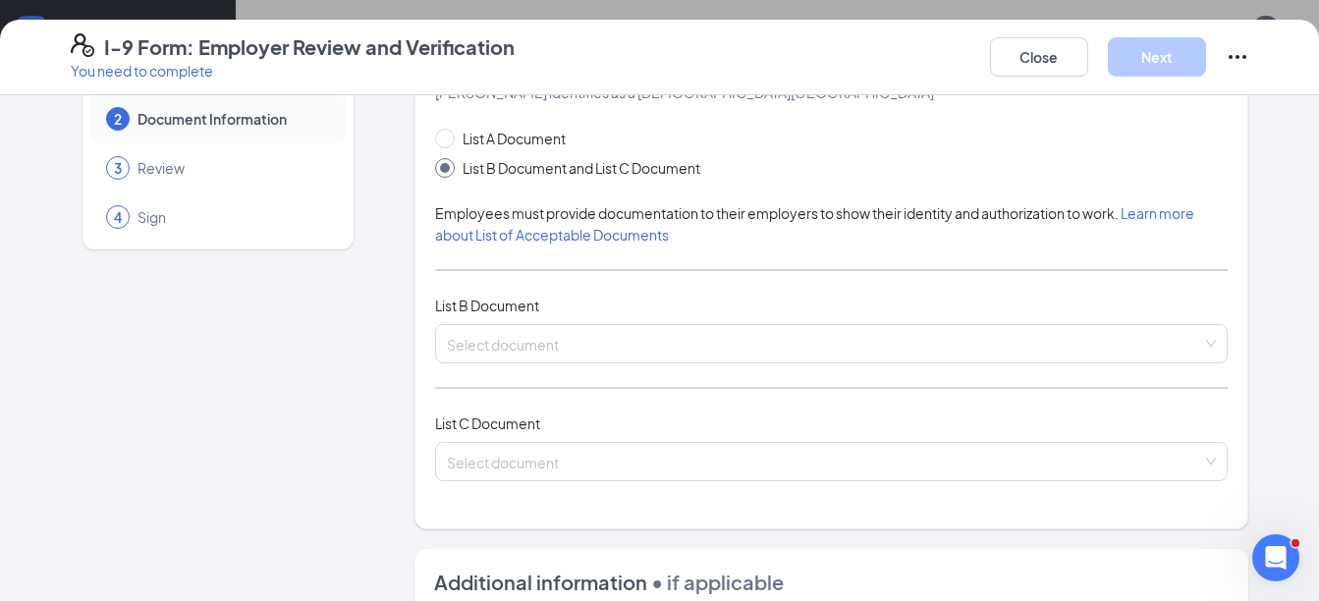
scroll to position [196, 0]
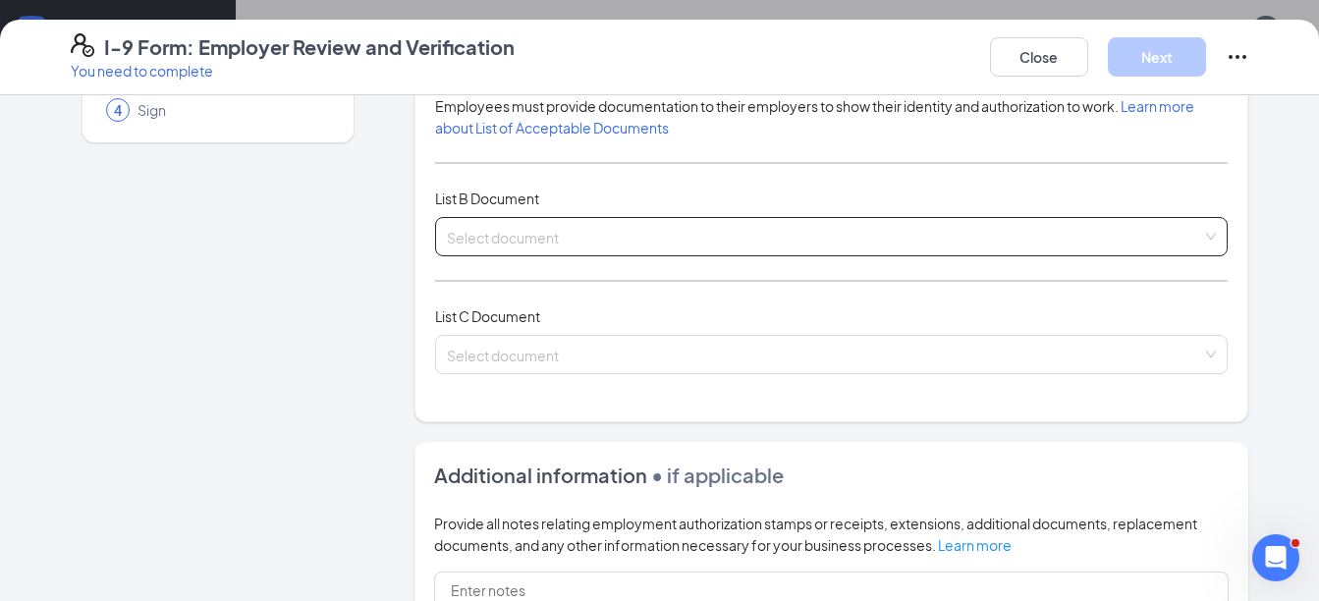
click at [488, 230] on input "search" at bounding box center [825, 232] width 756 height 29
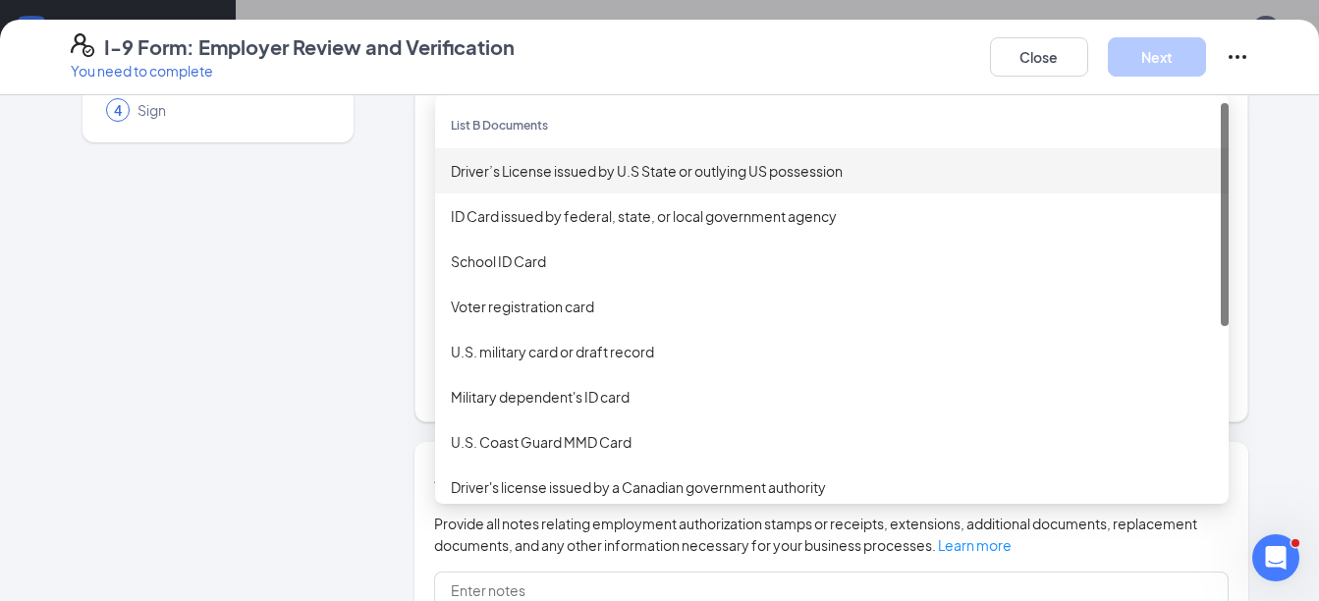
click at [517, 162] on div "Driver’s License issued by U.S State or outlying US possession" at bounding box center [832, 171] width 762 height 22
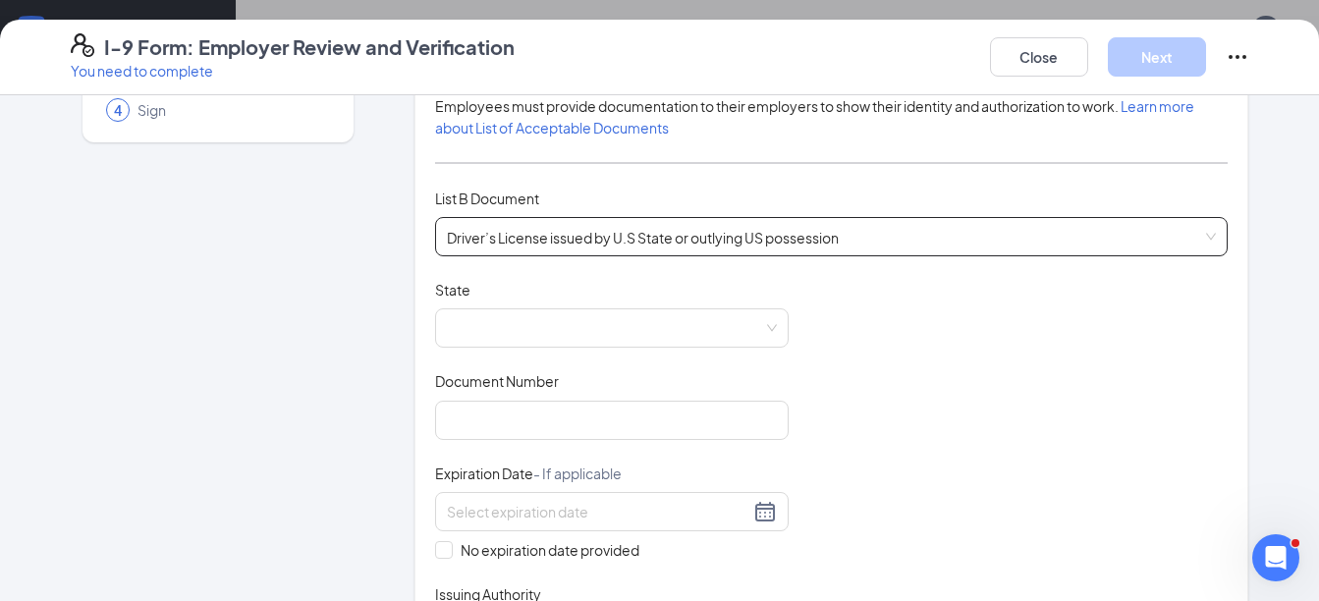
click at [548, 244] on span "Driver’s License issued by U.S State or outlying US possession" at bounding box center [832, 236] width 770 height 37
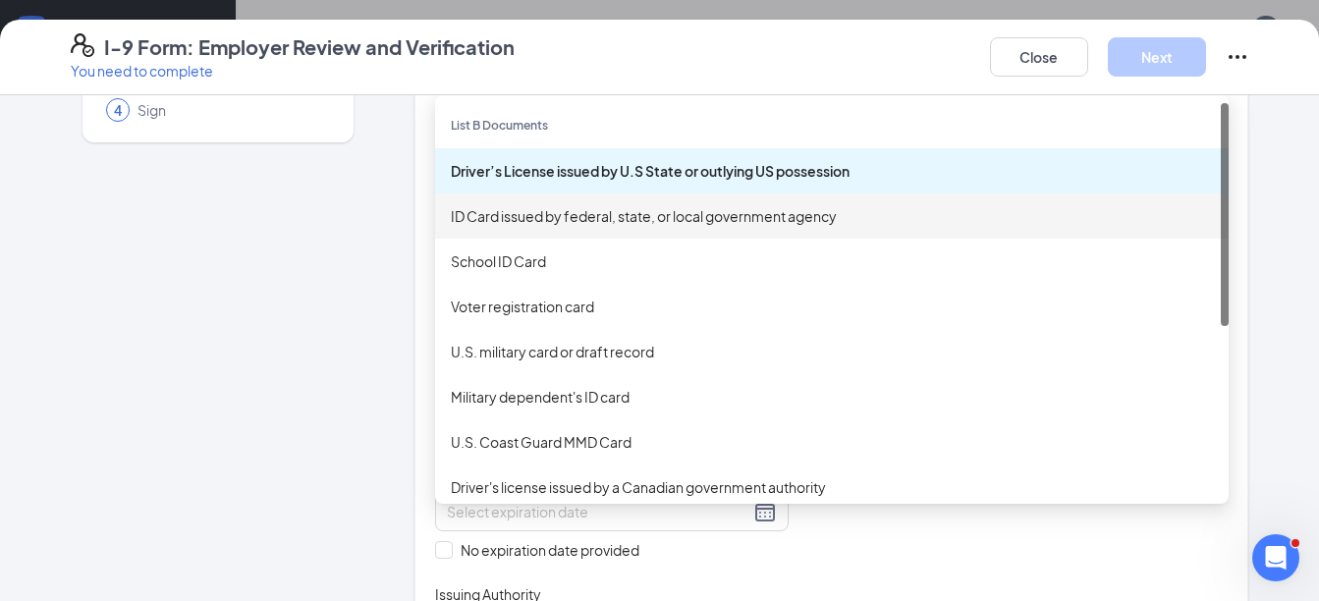
click at [548, 214] on div "ID Card issued by federal, state, or local government agency" at bounding box center [832, 216] width 762 height 22
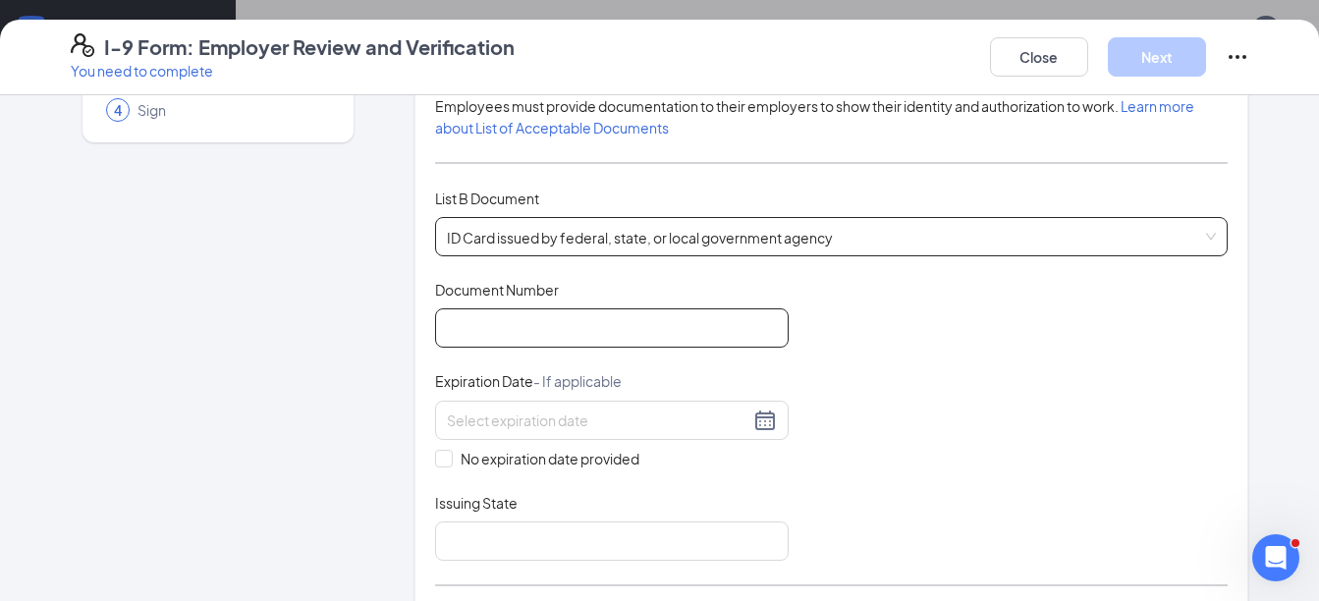
click at [511, 328] on input "Document Number" at bounding box center [612, 327] width 354 height 39
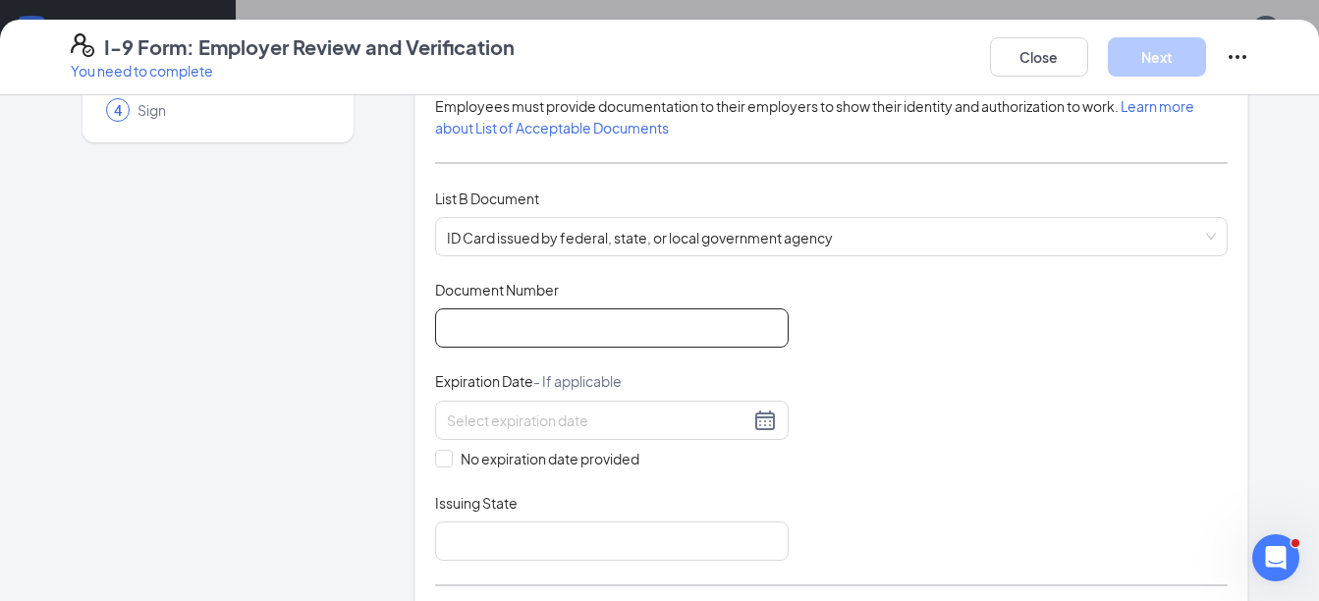
click at [511, 329] on input "Document Number" at bounding box center [612, 327] width 354 height 39
type input "2401-7893-056L"
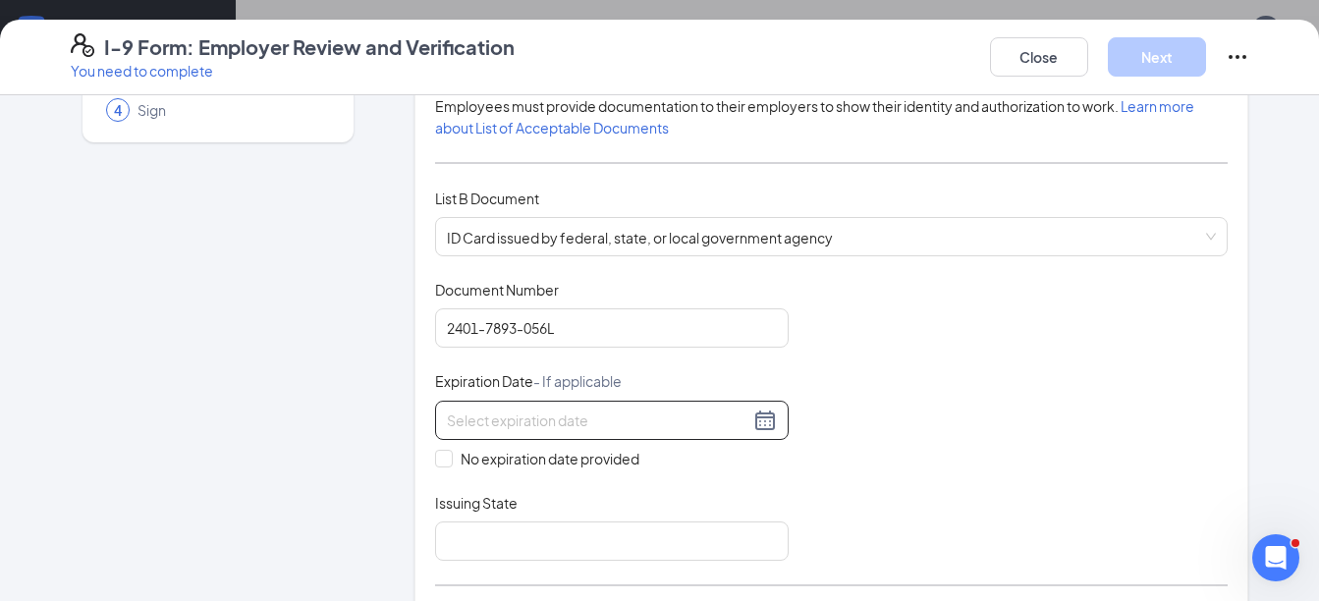
click at [758, 421] on div at bounding box center [612, 421] width 330 height 24
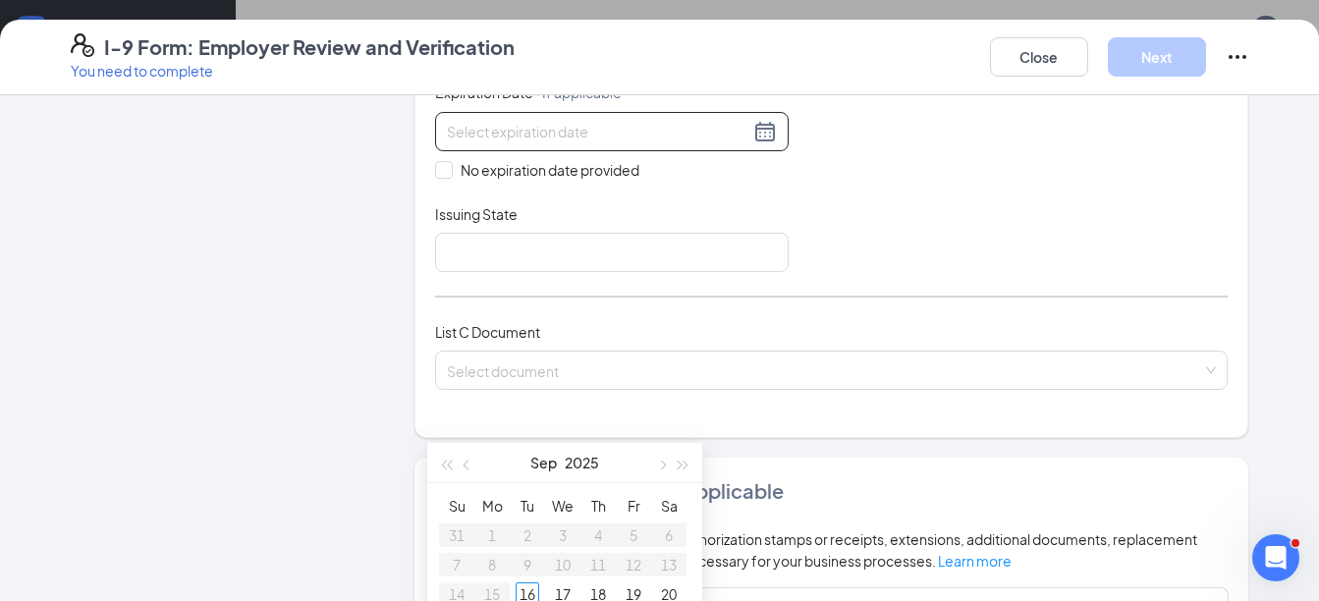
scroll to position [491, 0]
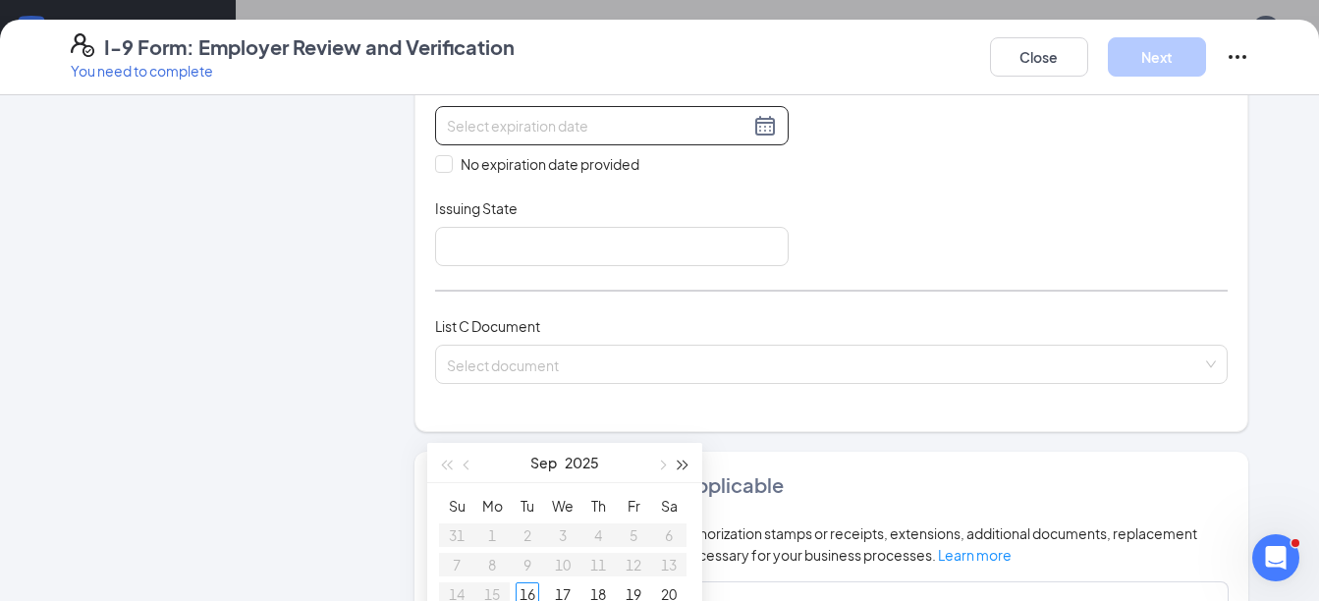
click at [680, 461] on button "button" at bounding box center [684, 462] width 22 height 39
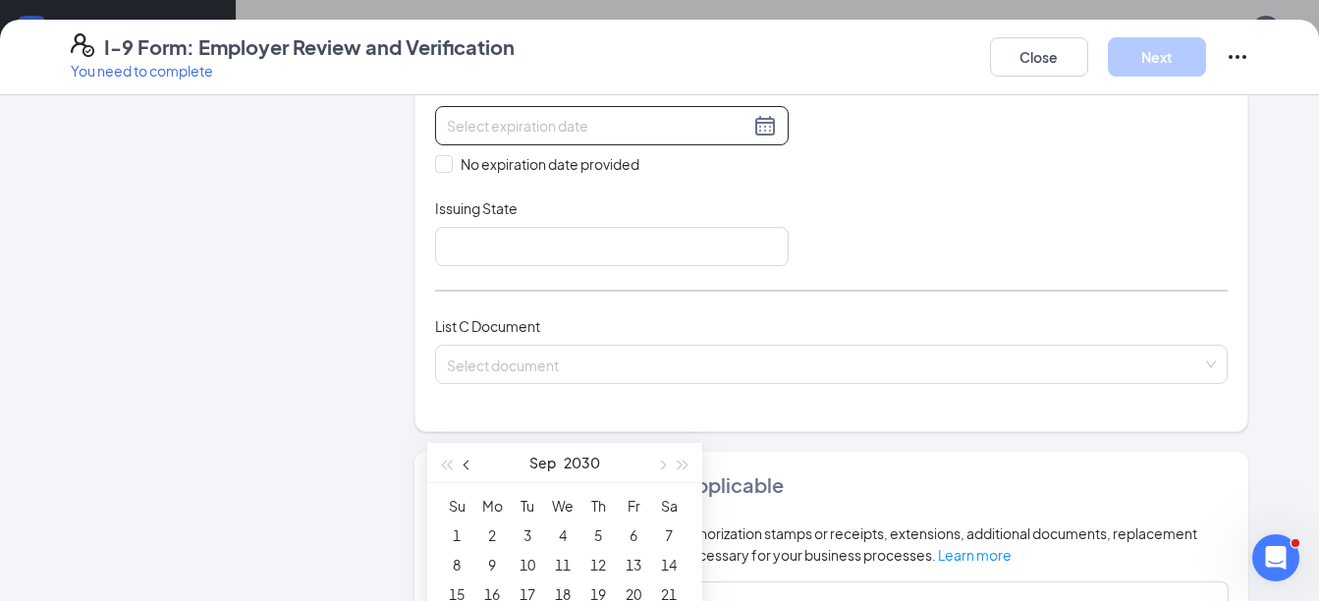
click at [470, 469] on button "button" at bounding box center [468, 462] width 22 height 39
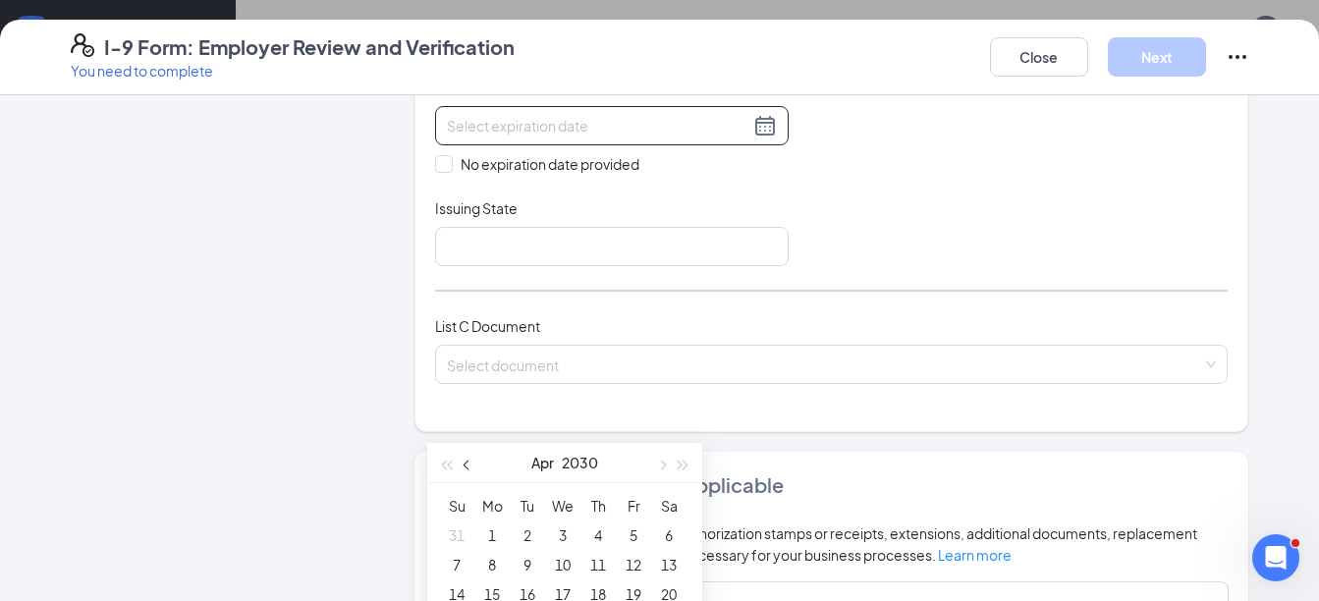
click at [470, 469] on button "button" at bounding box center [468, 462] width 22 height 39
click at [664, 466] on span "button" at bounding box center [661, 466] width 10 height 10
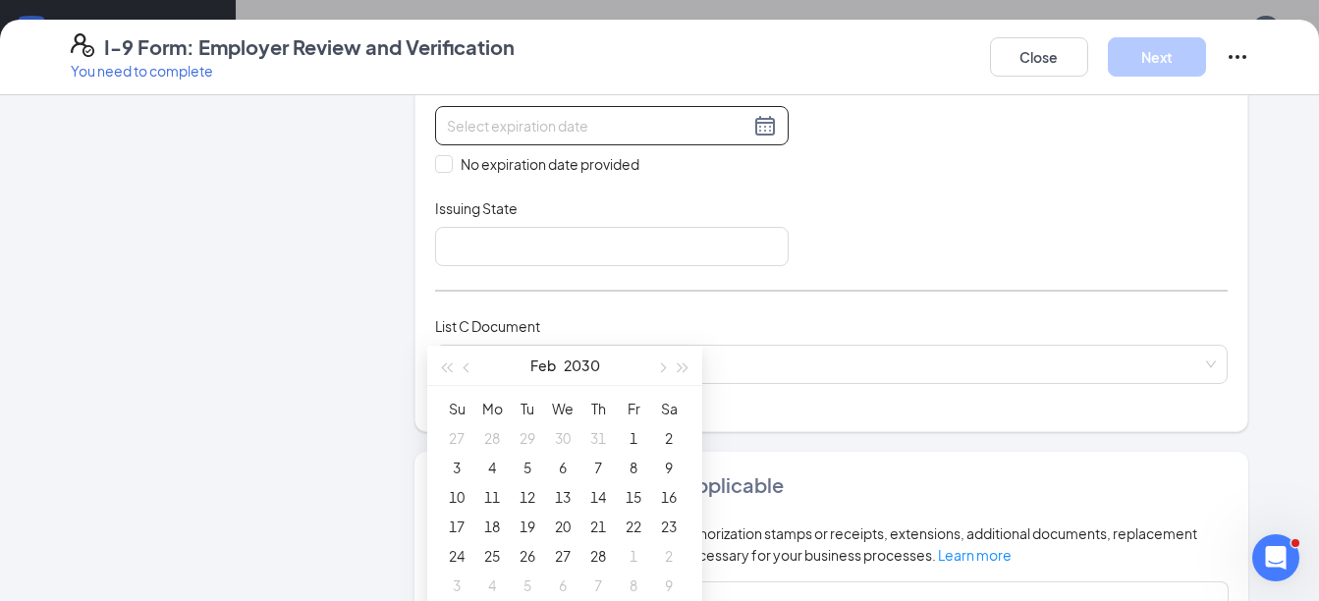
scroll to position [884, 0]
type input "02/25/2030"
click at [491, 556] on div "25" at bounding box center [492, 555] width 24 height 24
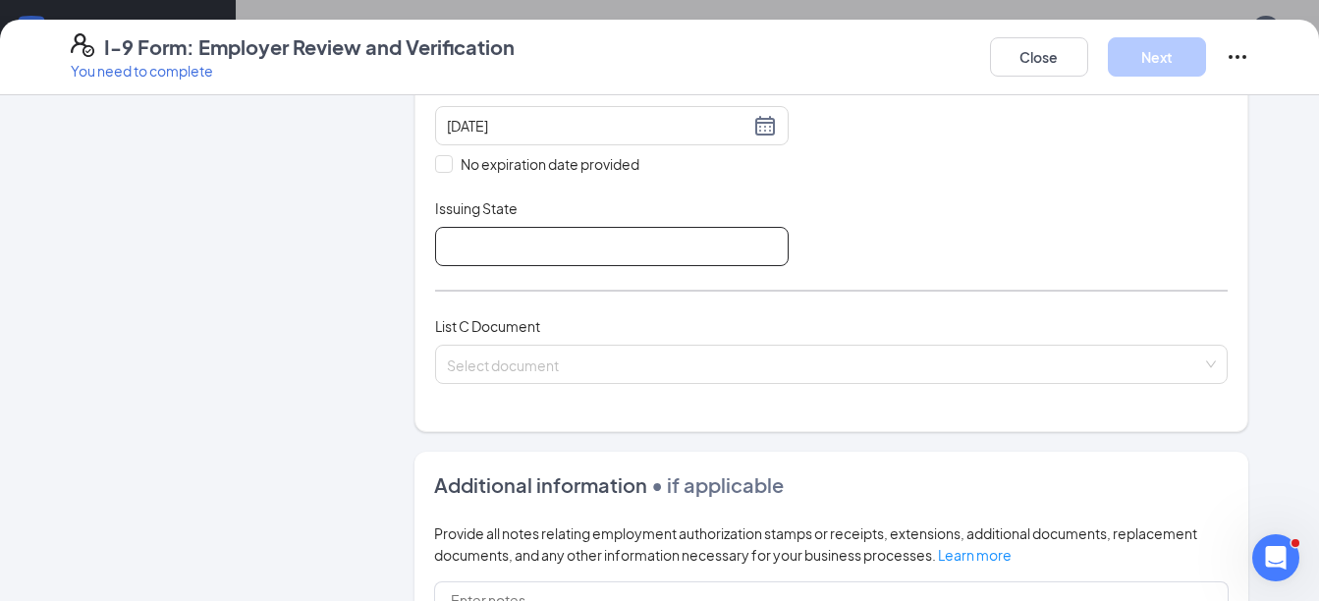
click at [501, 245] on input "Issuing State" at bounding box center [612, 246] width 354 height 39
type input "[US_STATE]"
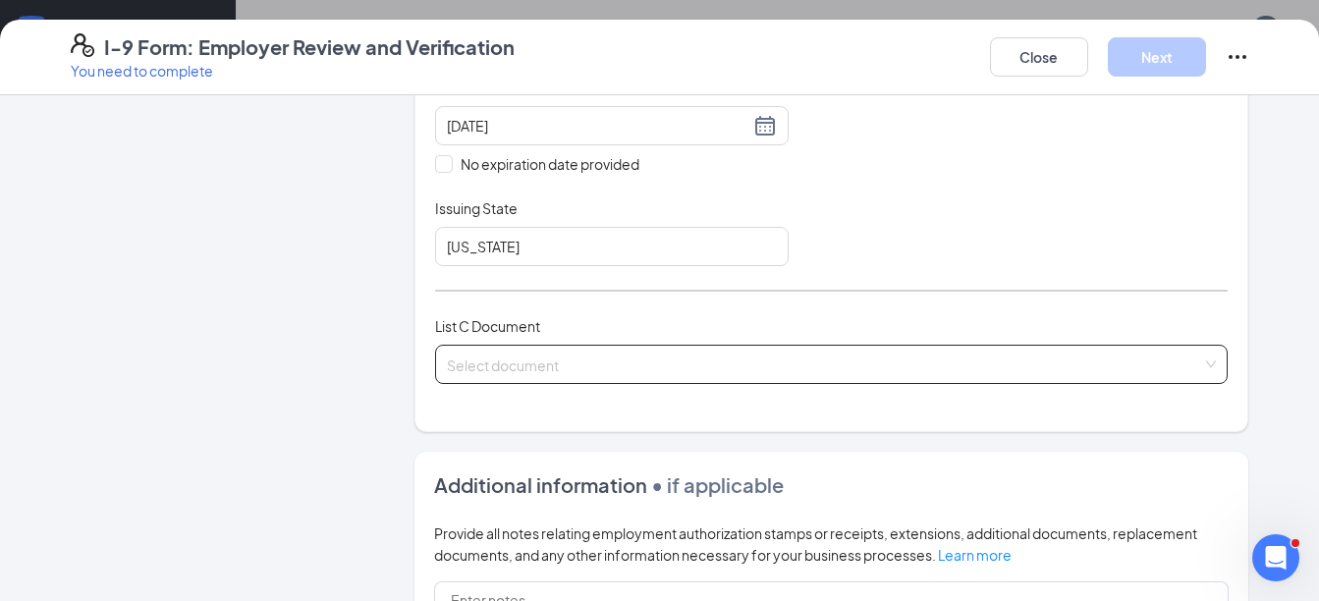
click at [521, 373] on input "search" at bounding box center [825, 360] width 756 height 29
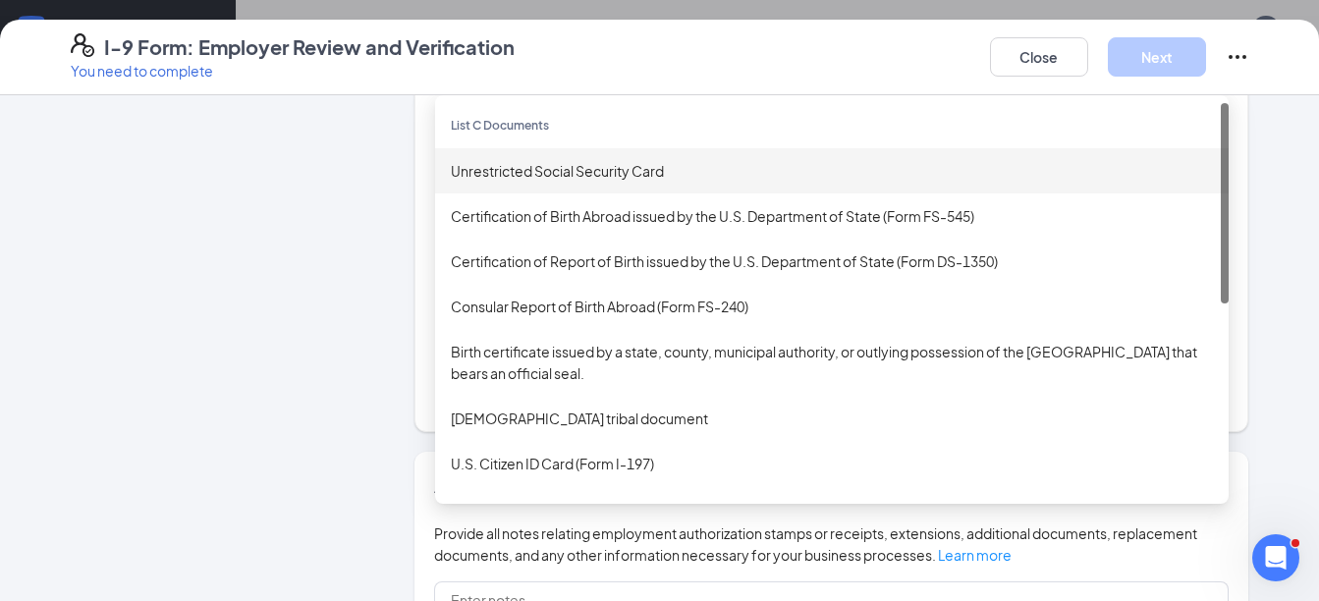
click at [575, 162] on div "Unrestricted Social Security Card" at bounding box center [832, 171] width 762 height 22
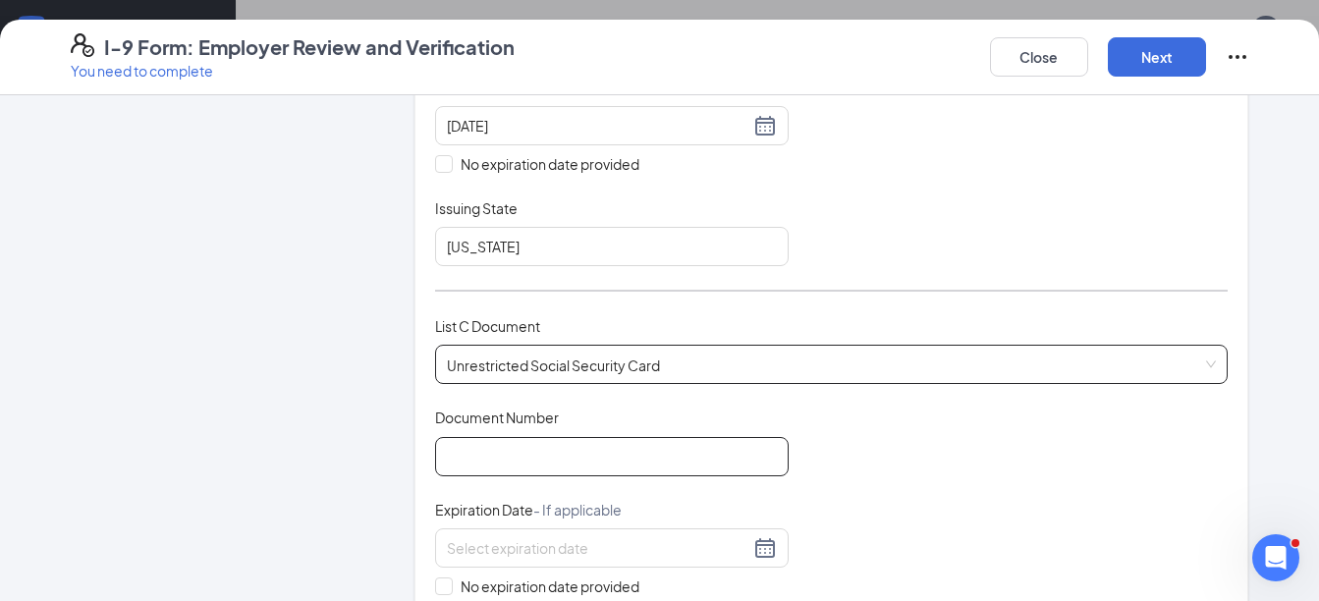
scroll to position [688, 0]
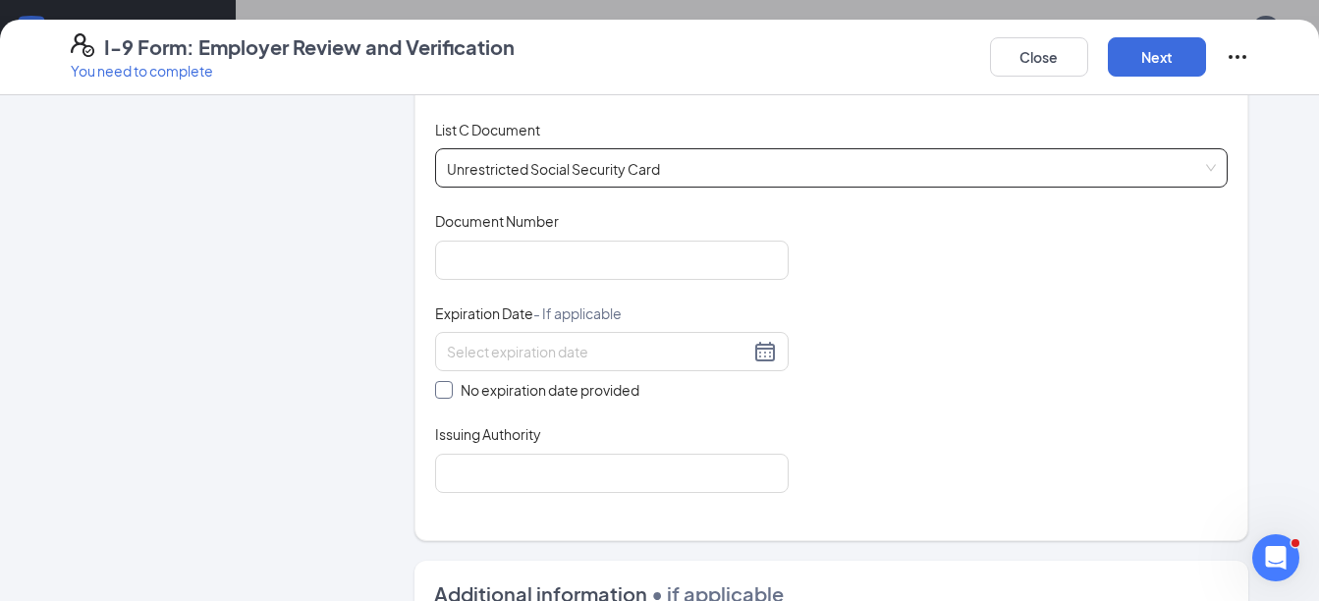
click at [442, 387] on span at bounding box center [444, 390] width 18 height 18
click at [442, 387] on input "No expiration date provided" at bounding box center [442, 388] width 14 height 14
checkbox input "true"
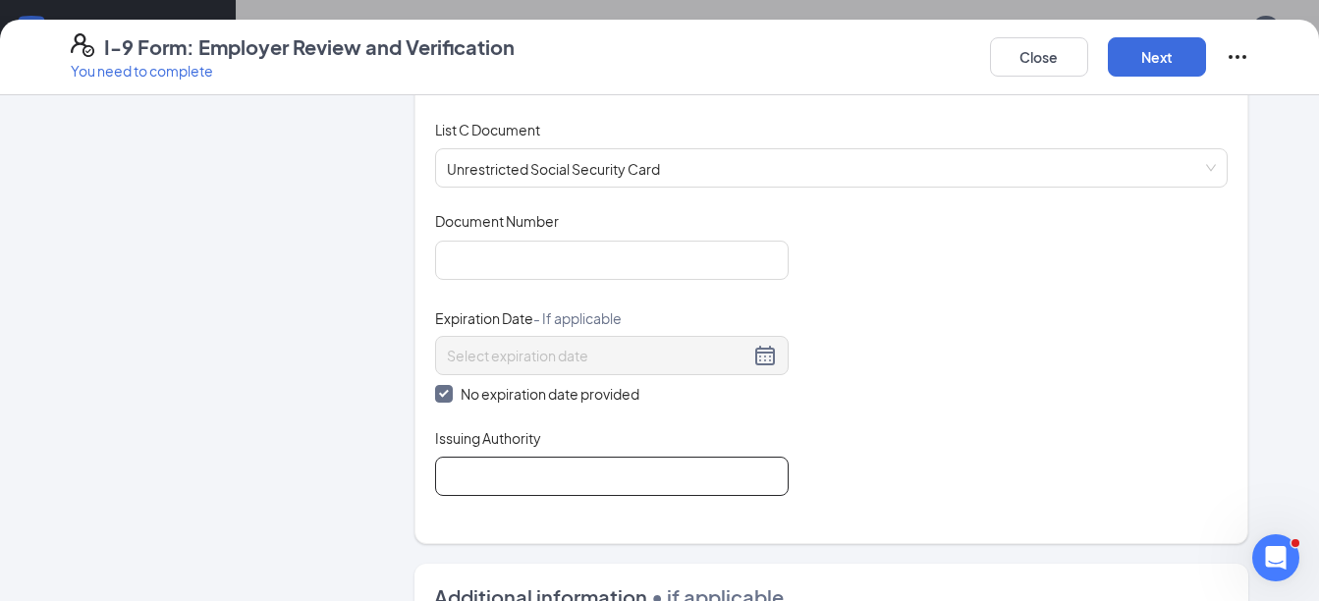
click at [460, 473] on input "Issuing Authority" at bounding box center [612, 476] width 354 height 39
type input "US Govt"
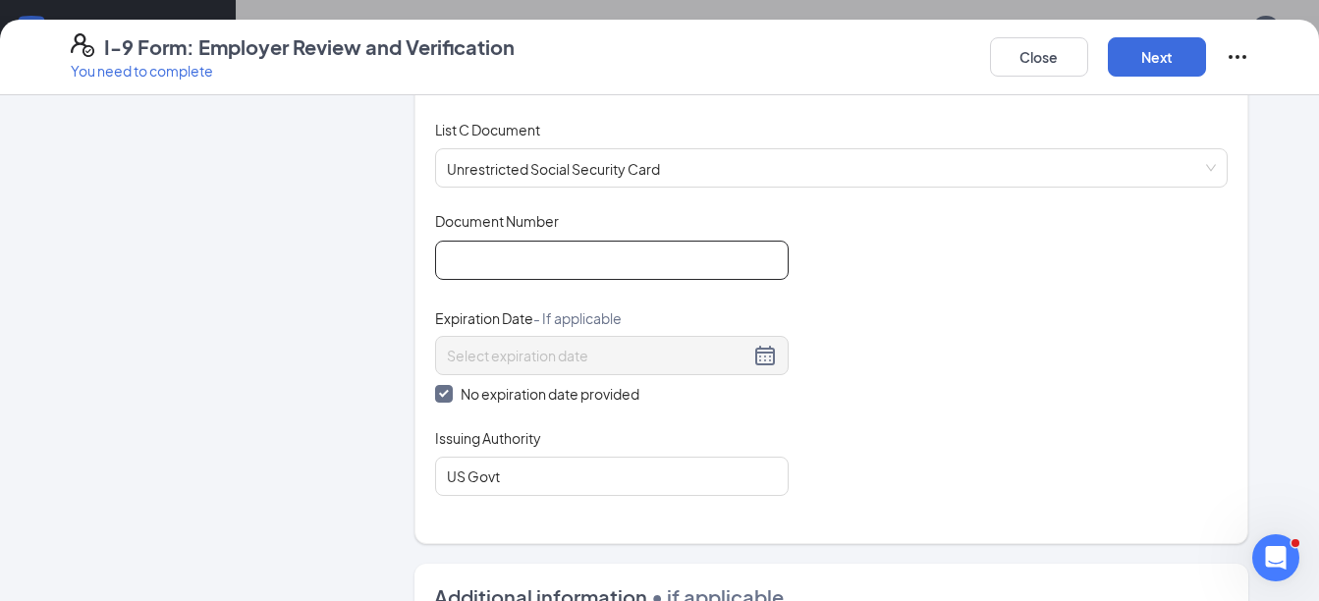
click at [491, 273] on input "Document Number" at bounding box center [612, 260] width 354 height 39
type input "340888097"
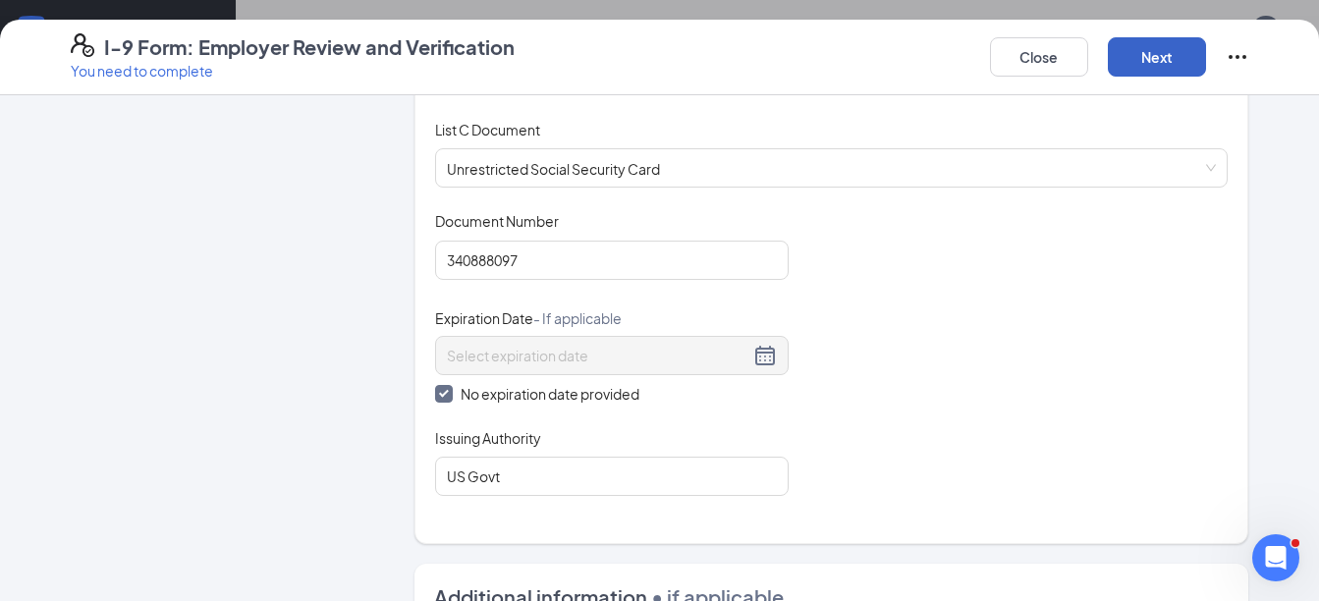
click at [1153, 70] on button "Next" at bounding box center [1157, 56] width 98 height 39
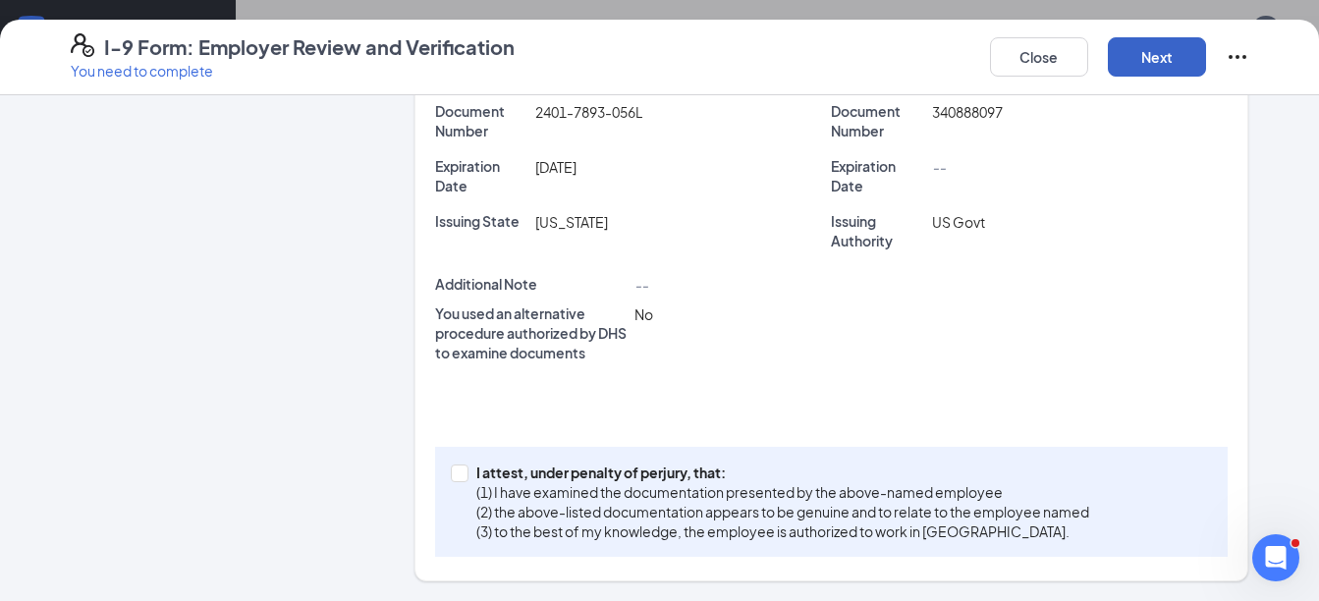
scroll to position [586, 0]
click at [451, 479] on span at bounding box center [460, 474] width 18 height 18
click at [451, 478] on input "I attest, under penalty of [PERSON_NAME], that: (1) I have examined the documen…" at bounding box center [458, 472] width 14 height 14
checkbox input "true"
click at [1166, 60] on button "Next" at bounding box center [1157, 56] width 98 height 39
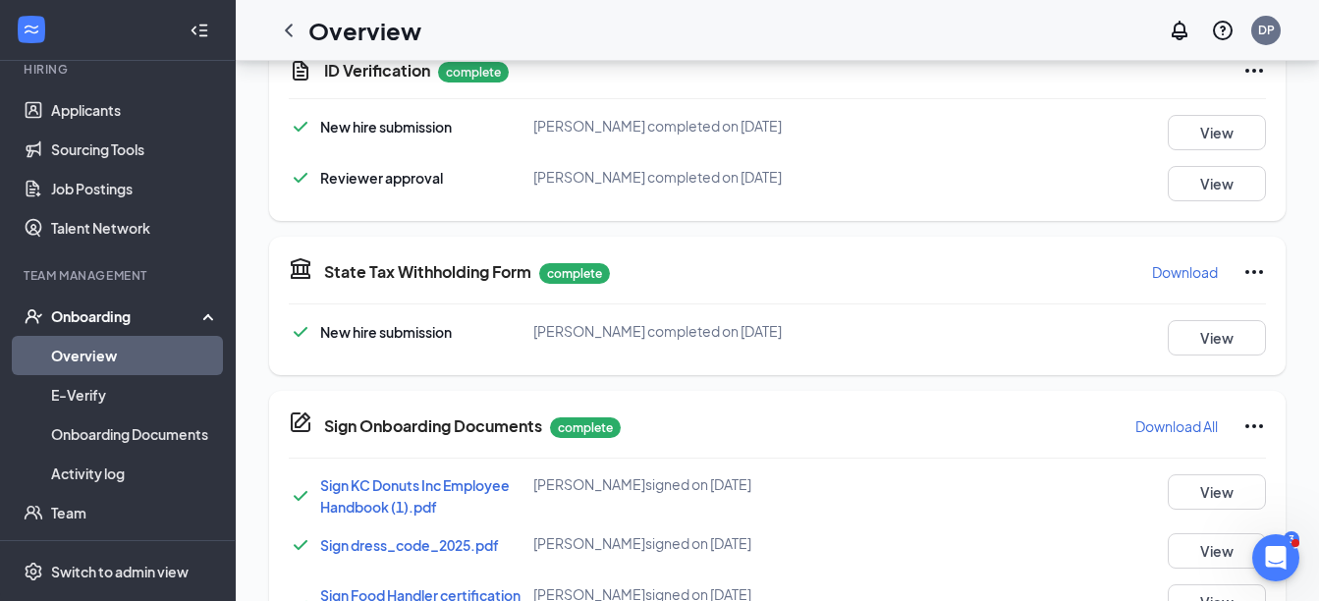
scroll to position [511, 0]
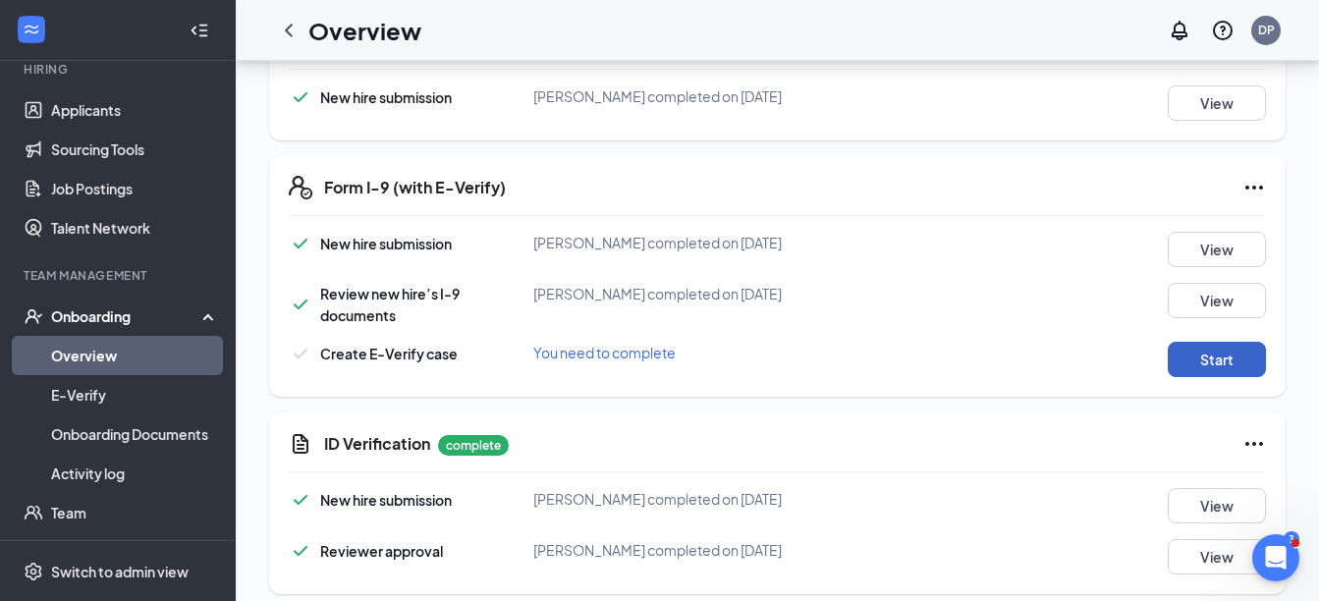
click at [1233, 364] on button "Start" at bounding box center [1217, 359] width 98 height 35
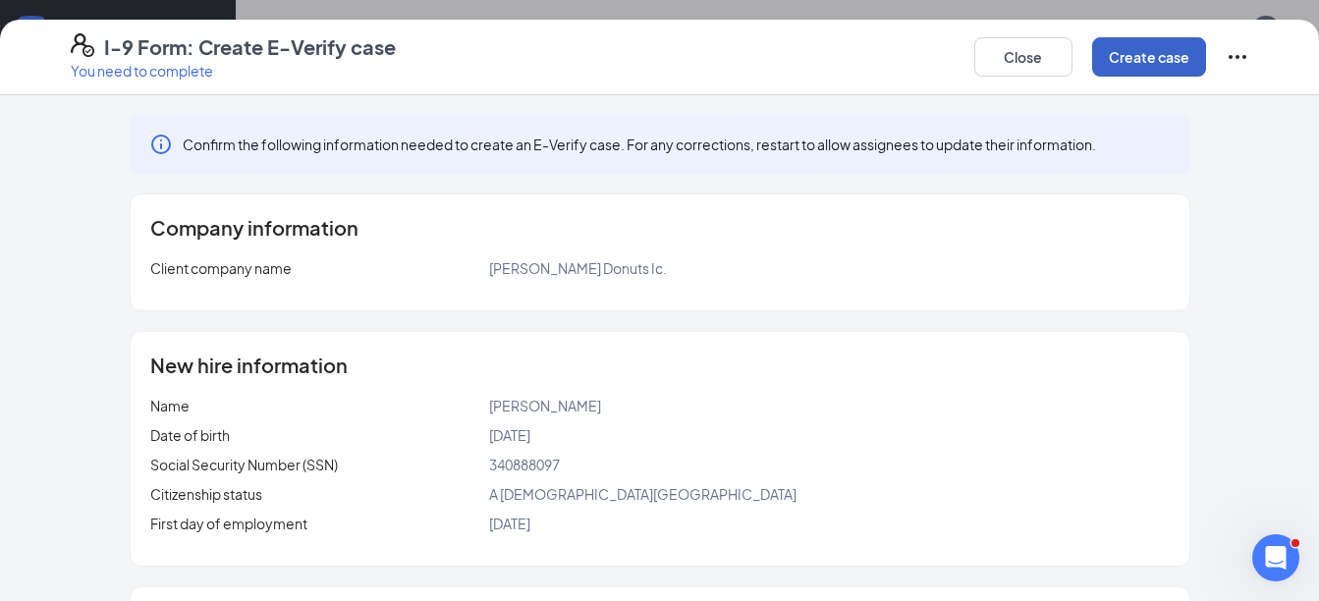
click at [1156, 56] on button "Create case" at bounding box center [1149, 56] width 114 height 39
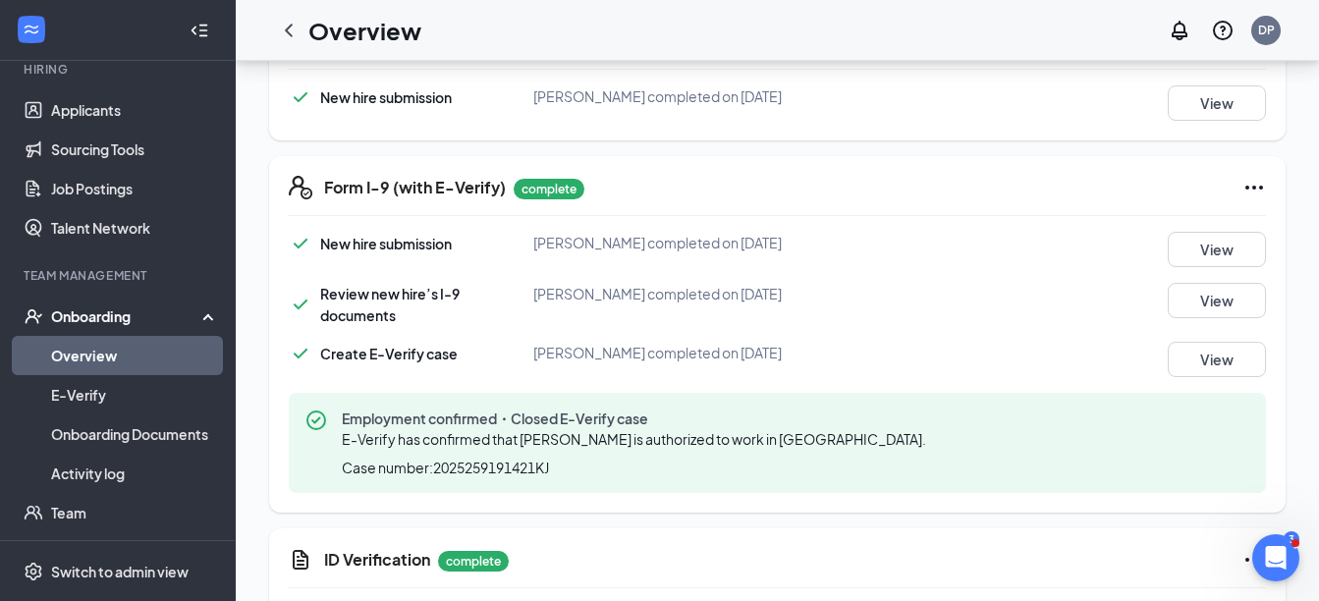
click at [82, 353] on link "Overview" at bounding box center [135, 355] width 168 height 39
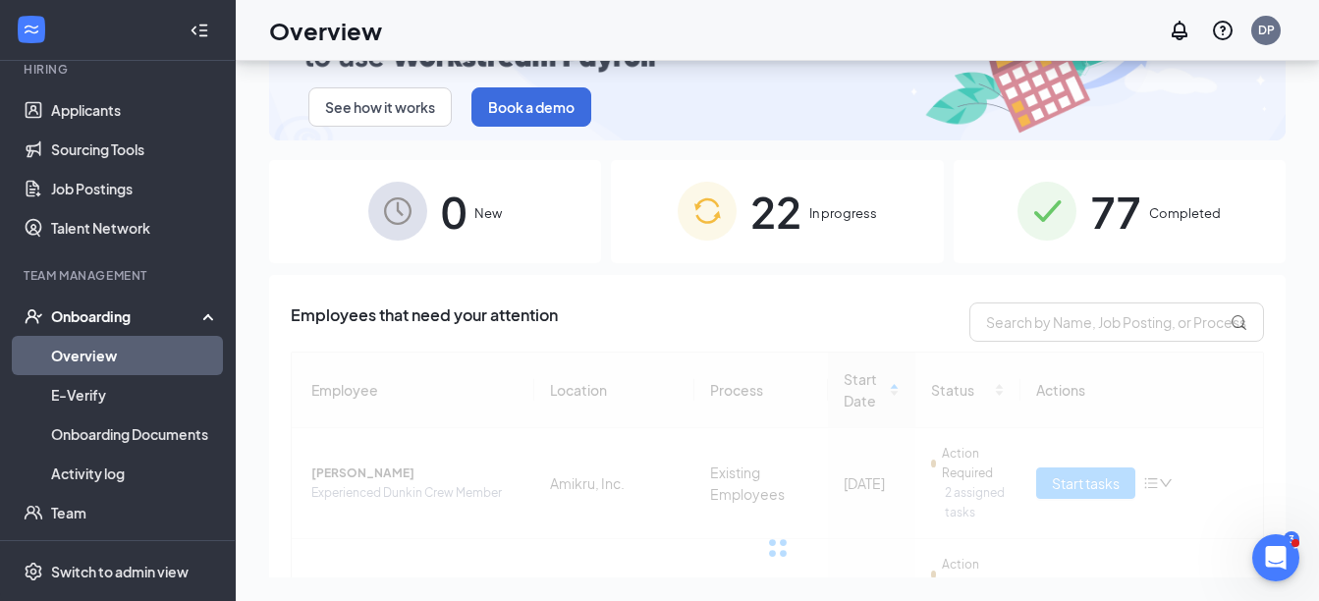
click at [808, 196] on div "22 In progress" at bounding box center [777, 211] width 332 height 103
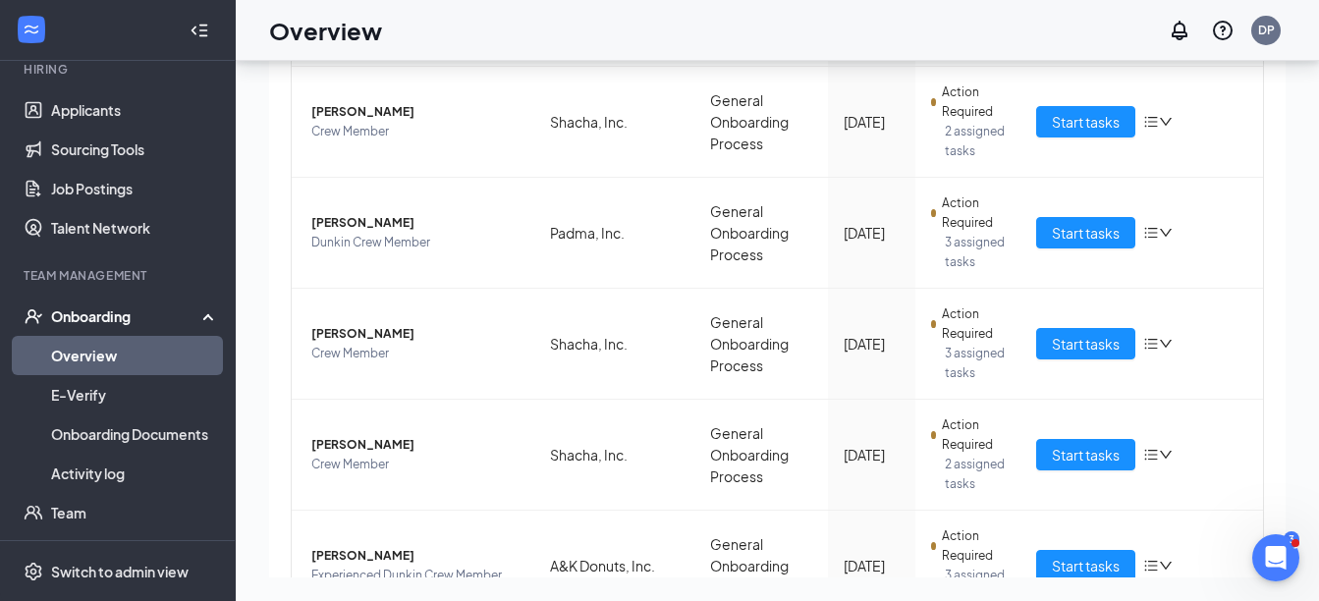
scroll to position [1081, 0]
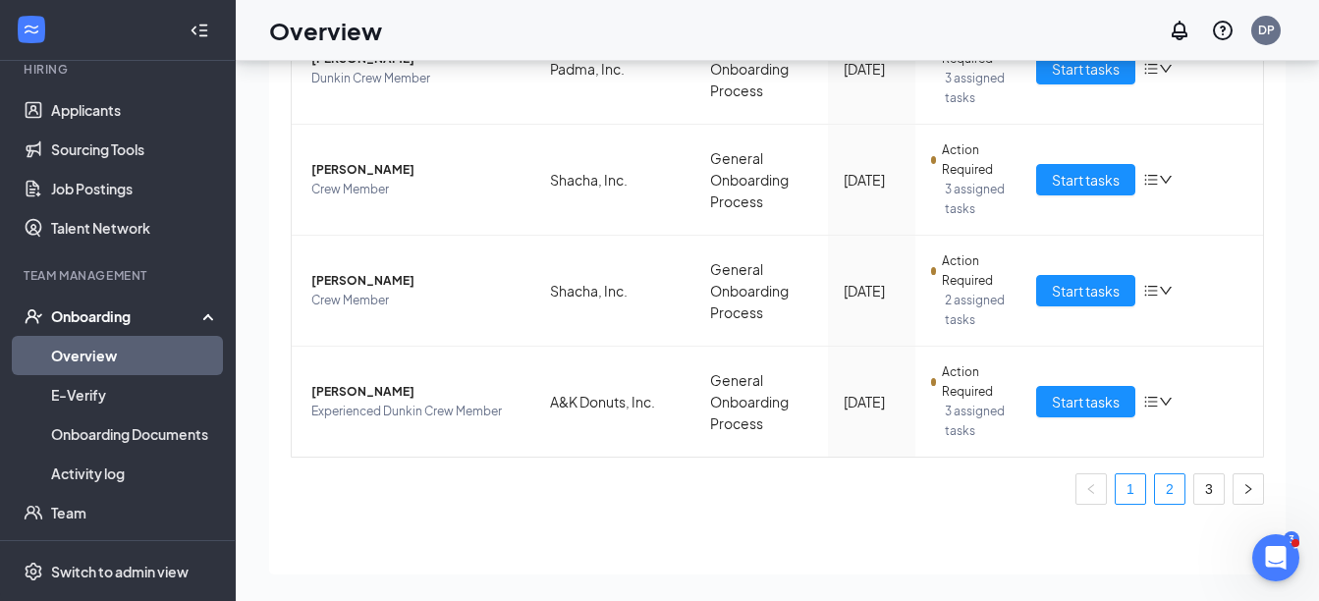
click at [1155, 489] on link "2" at bounding box center [1169, 489] width 29 height 29
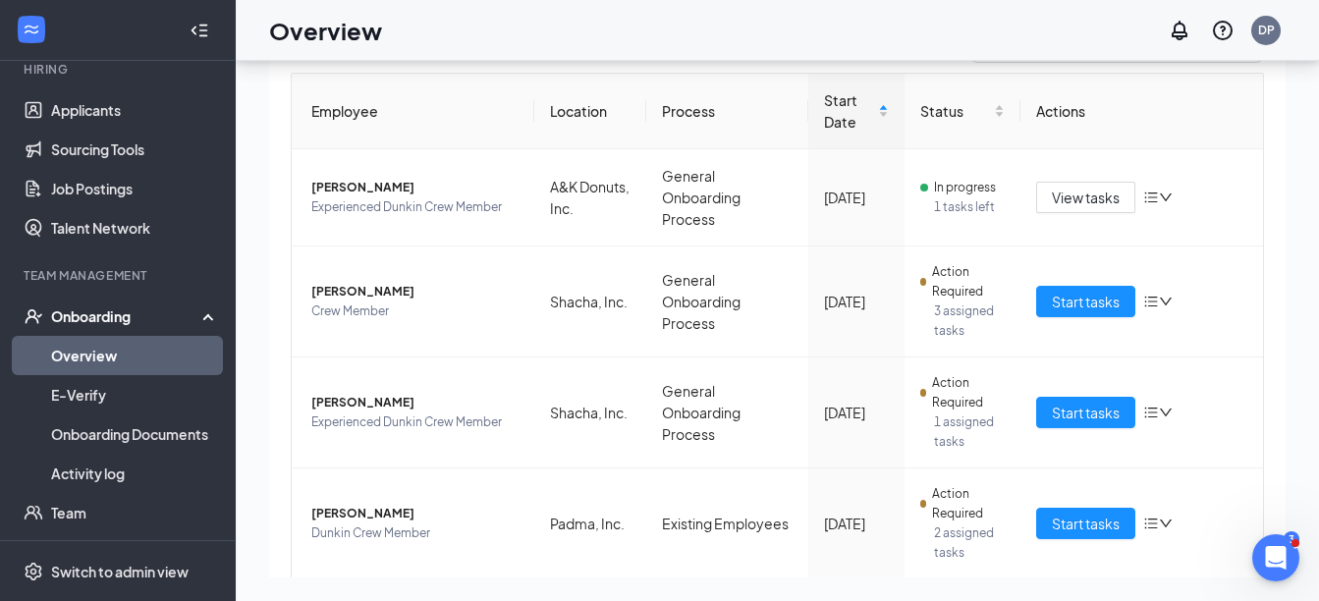
scroll to position [278, 0]
click at [1159, 194] on icon "down" at bounding box center [1166, 199] width 14 height 14
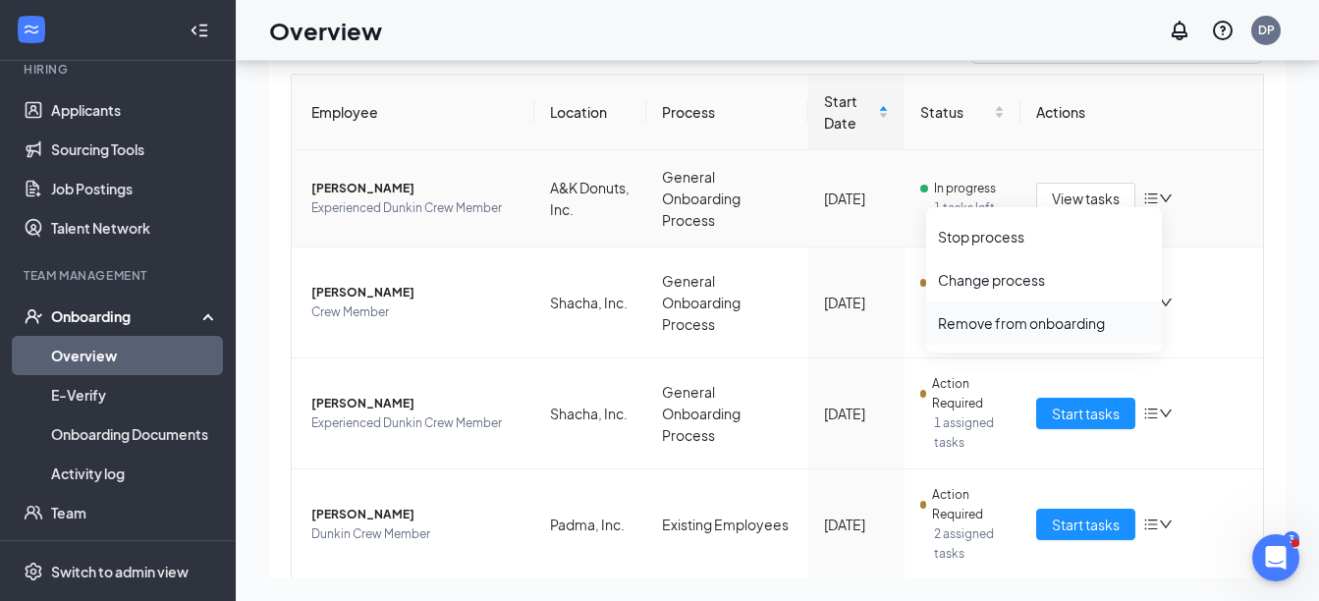
click at [1032, 327] on div "Remove from onboarding" at bounding box center [1044, 323] width 212 height 20
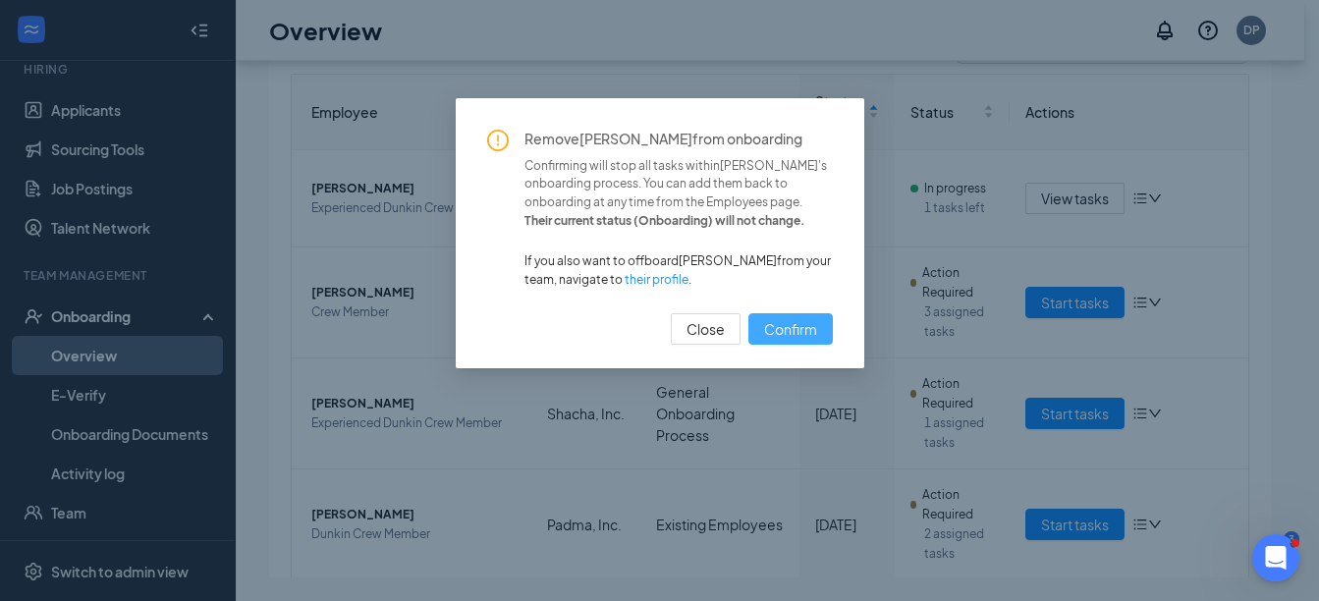
click at [786, 331] on span "Confirm" at bounding box center [790, 329] width 53 height 22
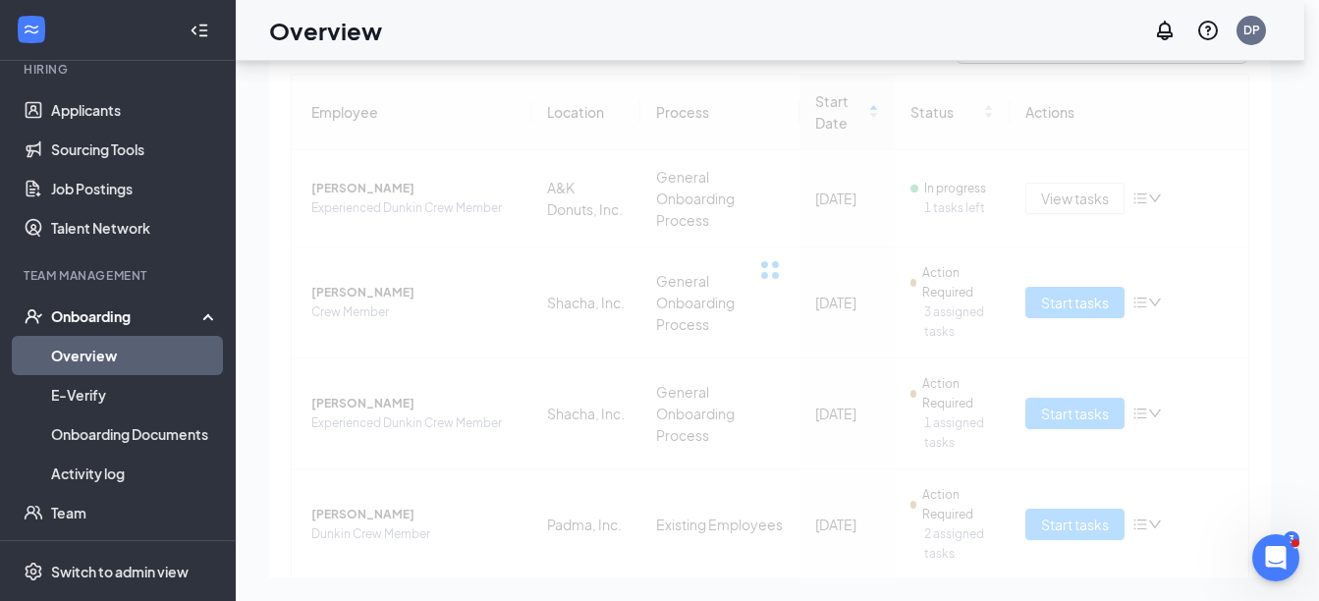
scroll to position [278, 0]
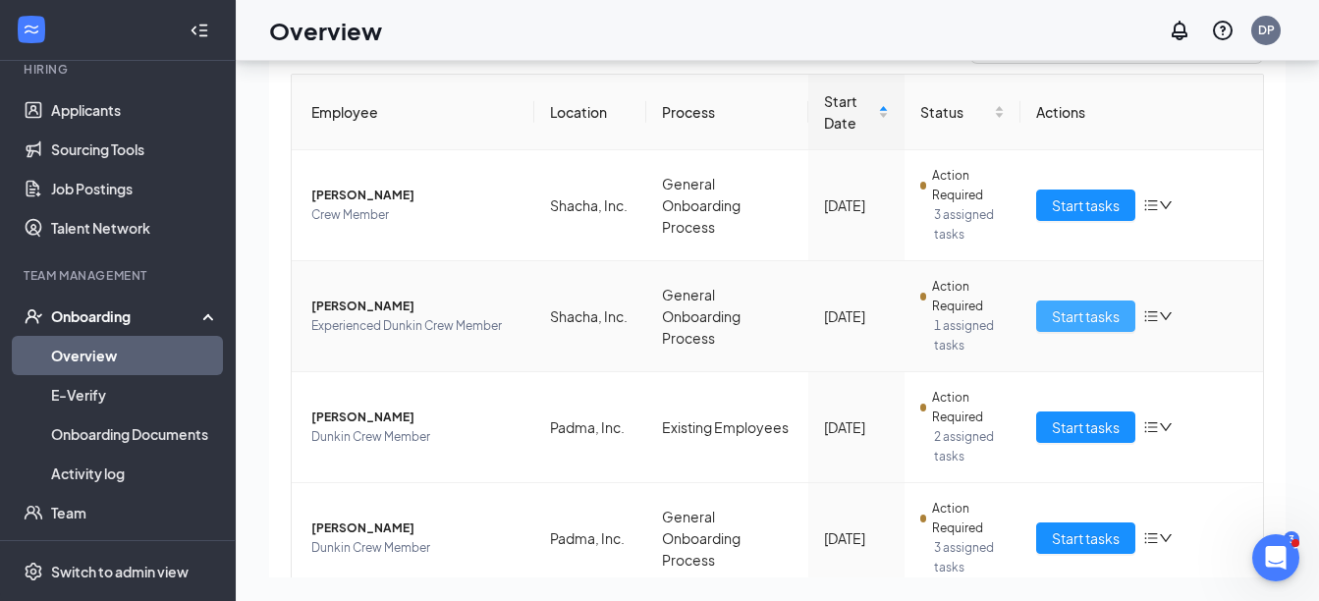
click at [1081, 306] on span "Start tasks" at bounding box center [1086, 317] width 68 height 22
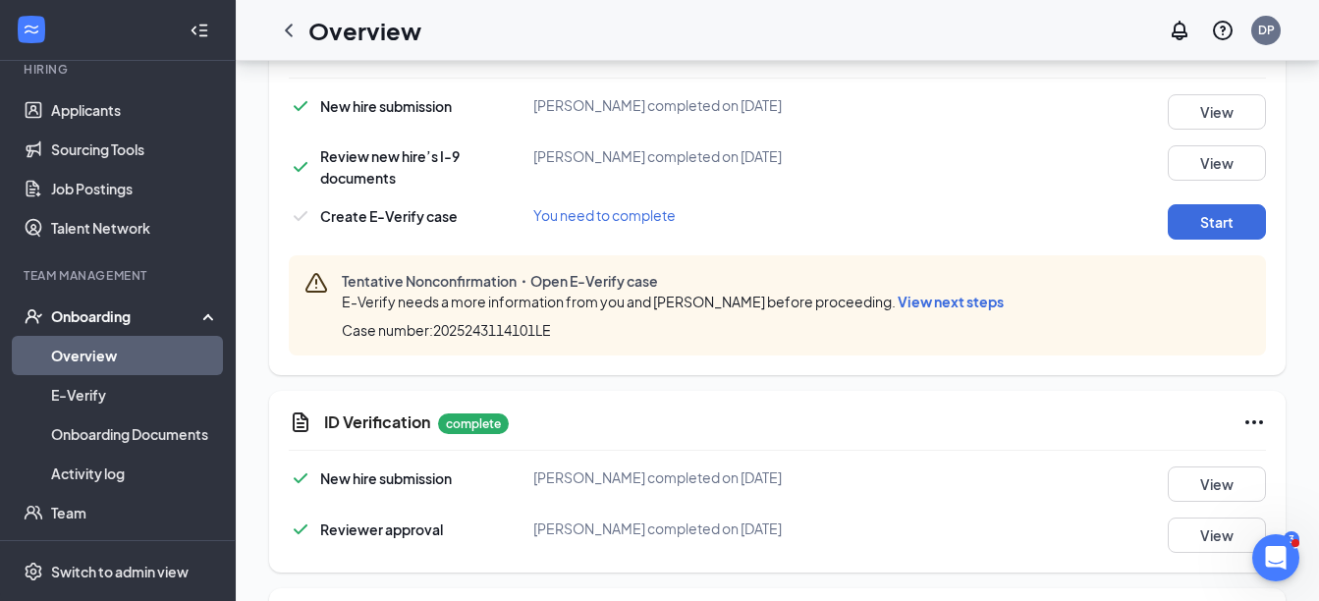
scroll to position [688, 0]
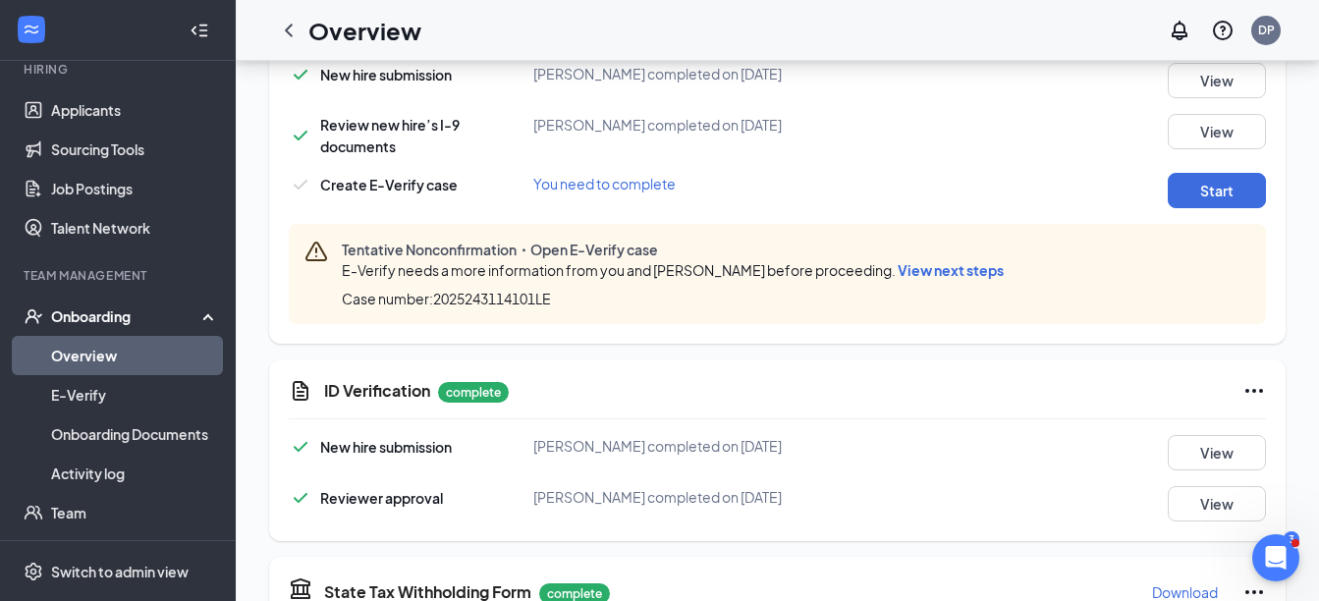
click at [923, 273] on span "View next steps" at bounding box center [951, 270] width 106 height 18
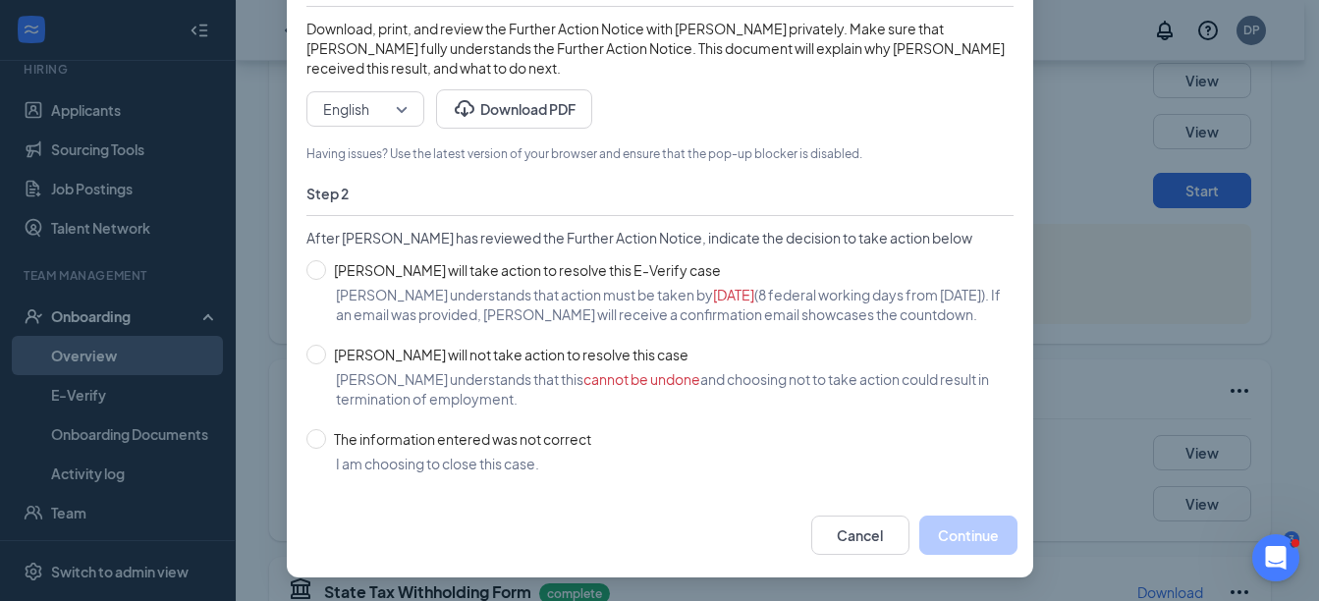
scroll to position [10, 0]
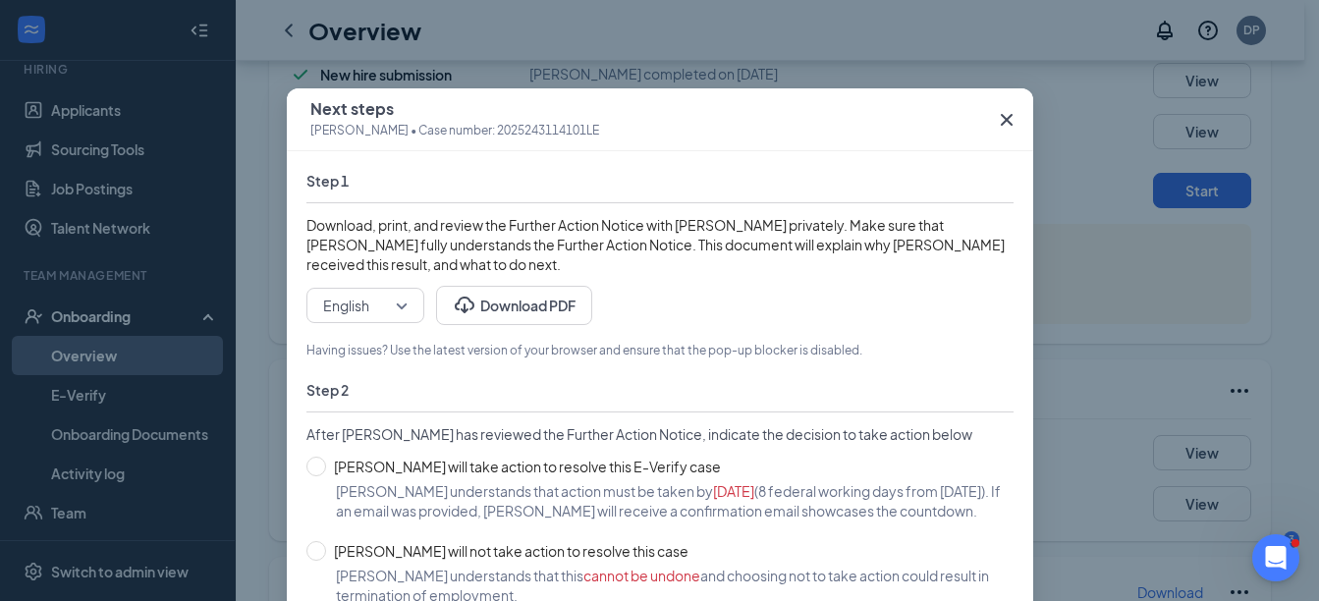
click at [1006, 123] on icon "Cross" at bounding box center [1007, 120] width 24 height 24
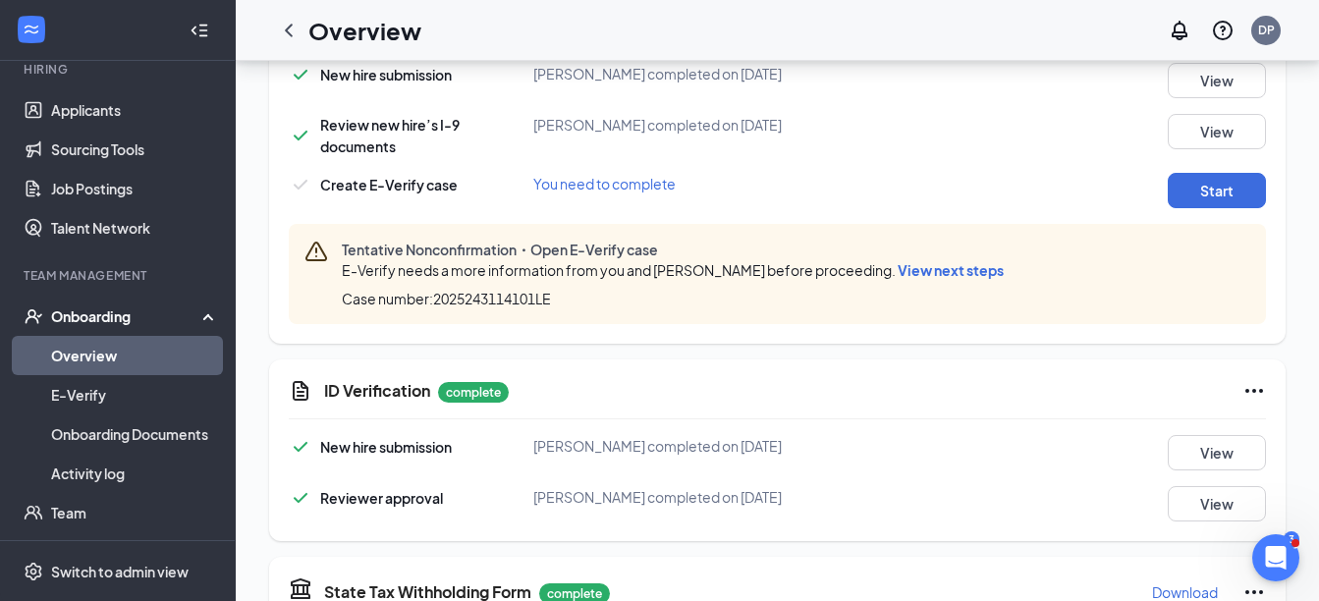
click at [287, 28] on icon "ChevronLeft" at bounding box center [289, 30] width 8 height 13
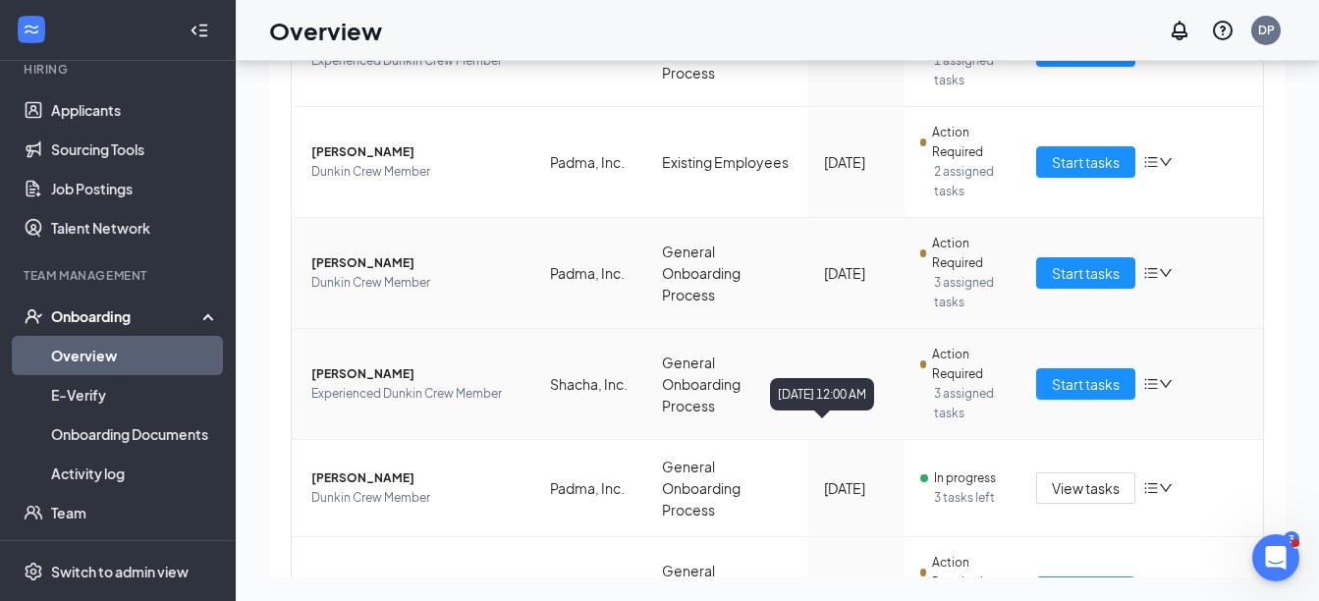
scroll to position [589, 0]
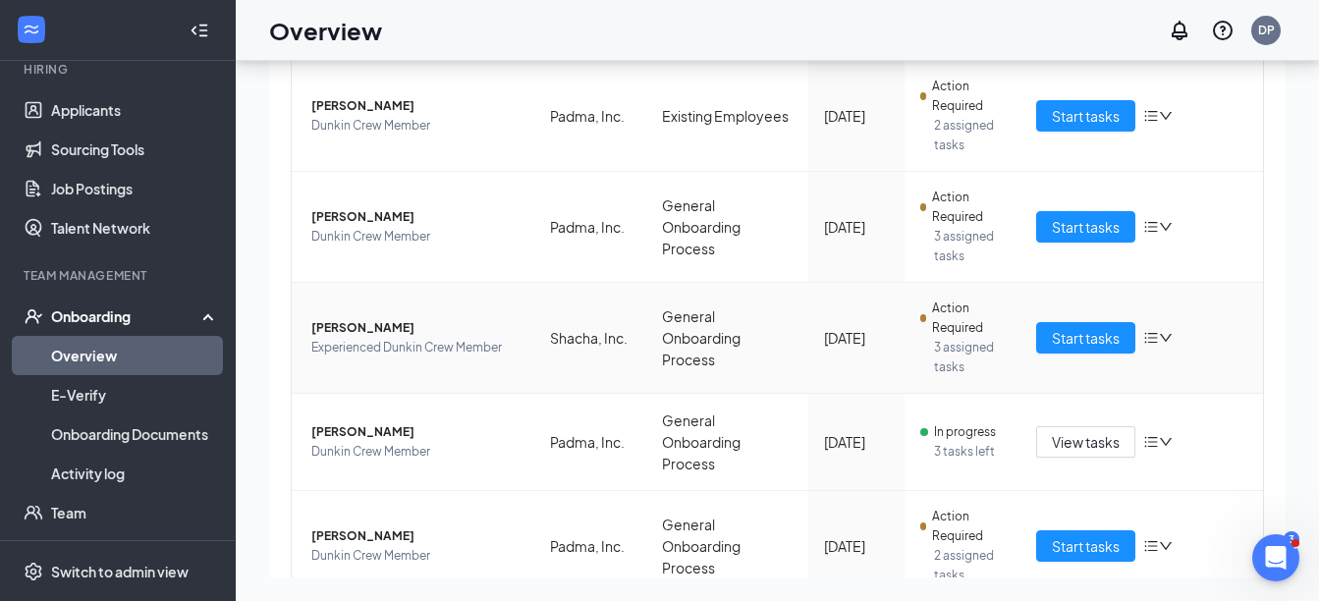
click at [1159, 339] on icon "down" at bounding box center [1166, 338] width 14 height 14
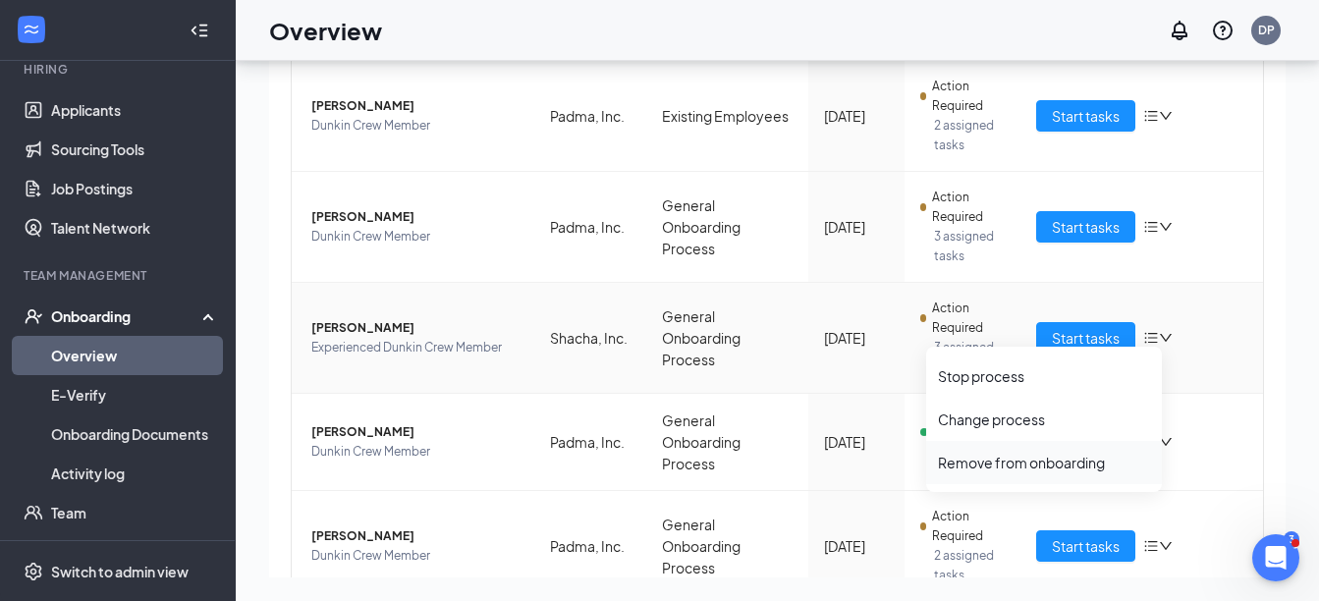
click at [1079, 460] on div "Remove from onboarding" at bounding box center [1044, 463] width 212 height 20
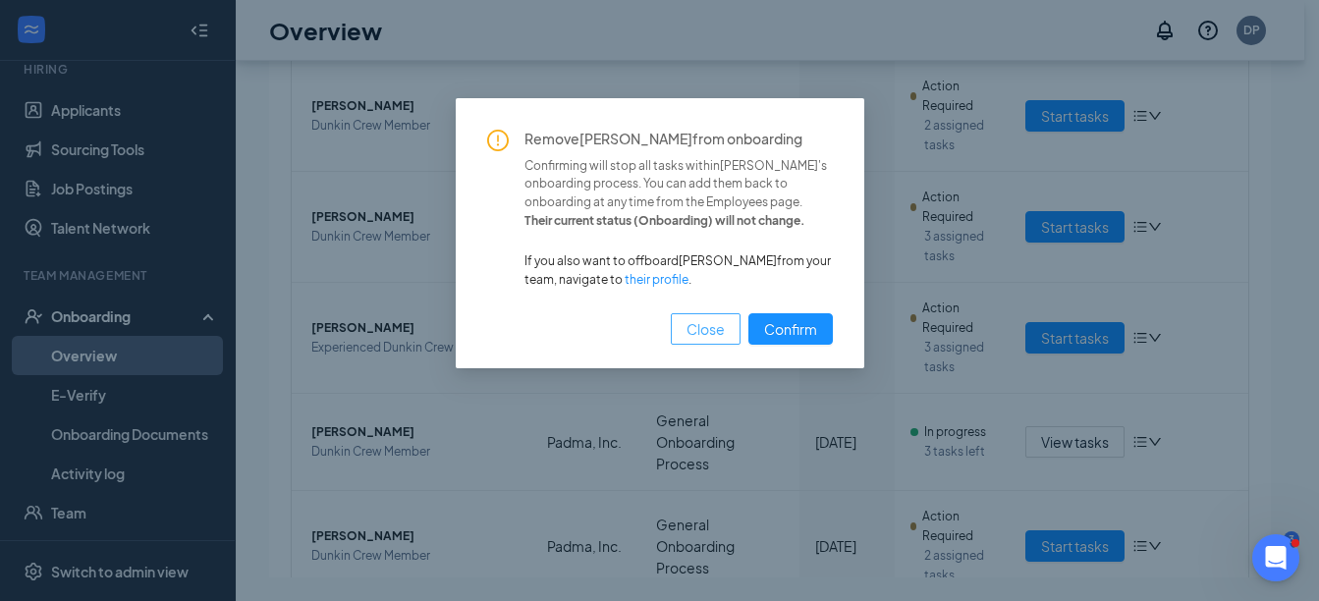
click at [695, 326] on span "Close" at bounding box center [706, 329] width 38 height 22
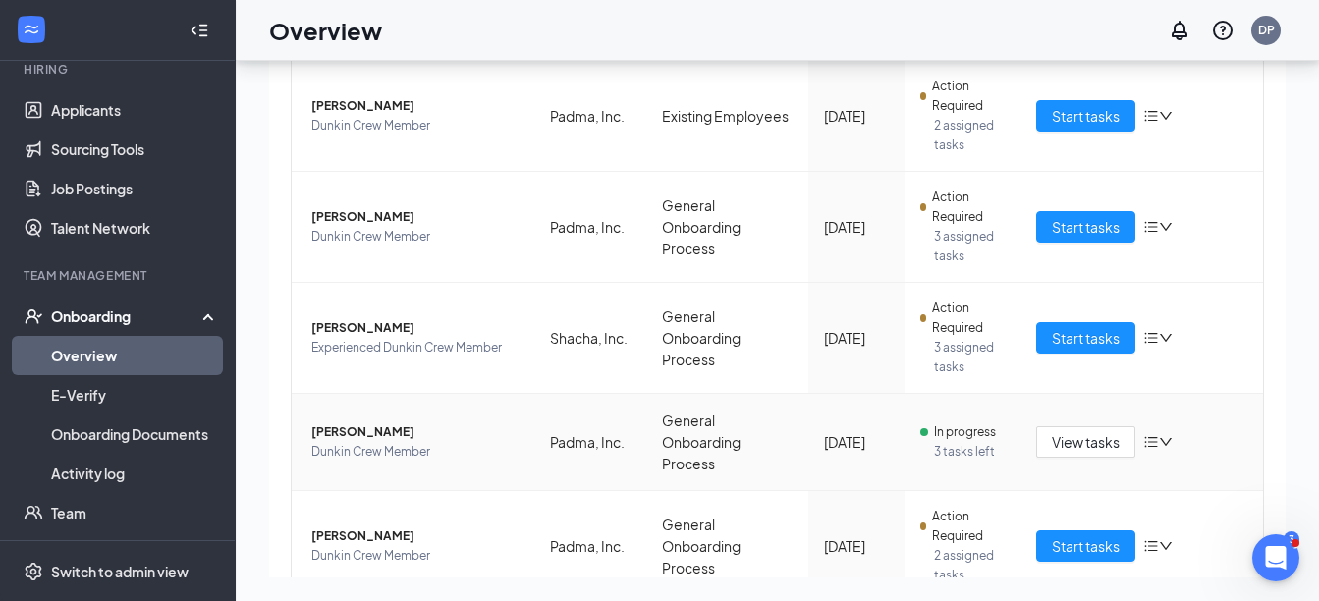
scroll to position [688, 0]
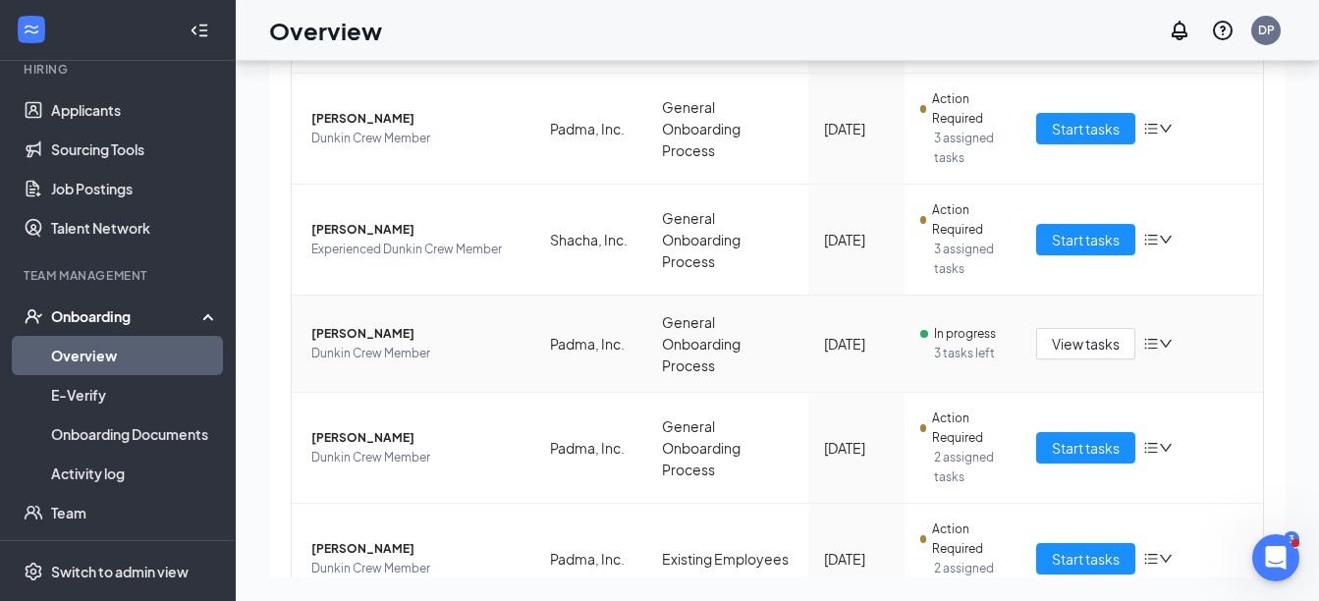
click at [958, 333] on span "In progress" at bounding box center [965, 334] width 62 height 20
click at [1063, 337] on span "View tasks" at bounding box center [1086, 344] width 68 height 22
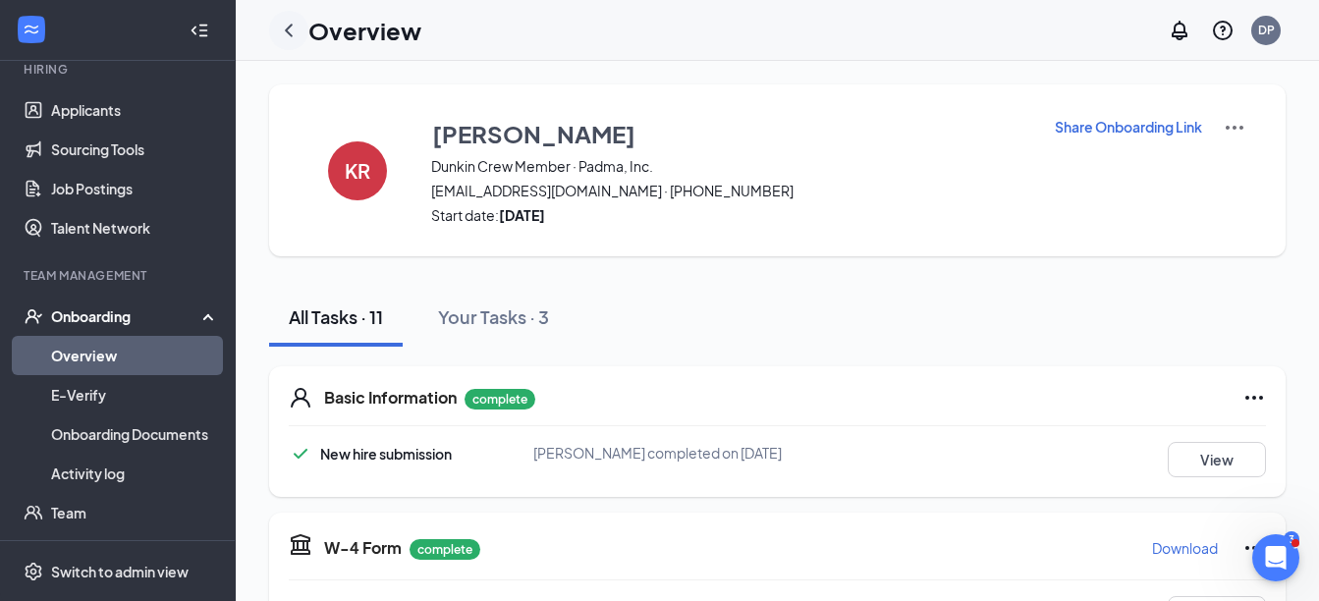
click at [287, 34] on icon "ChevronLeft" at bounding box center [289, 31] width 24 height 24
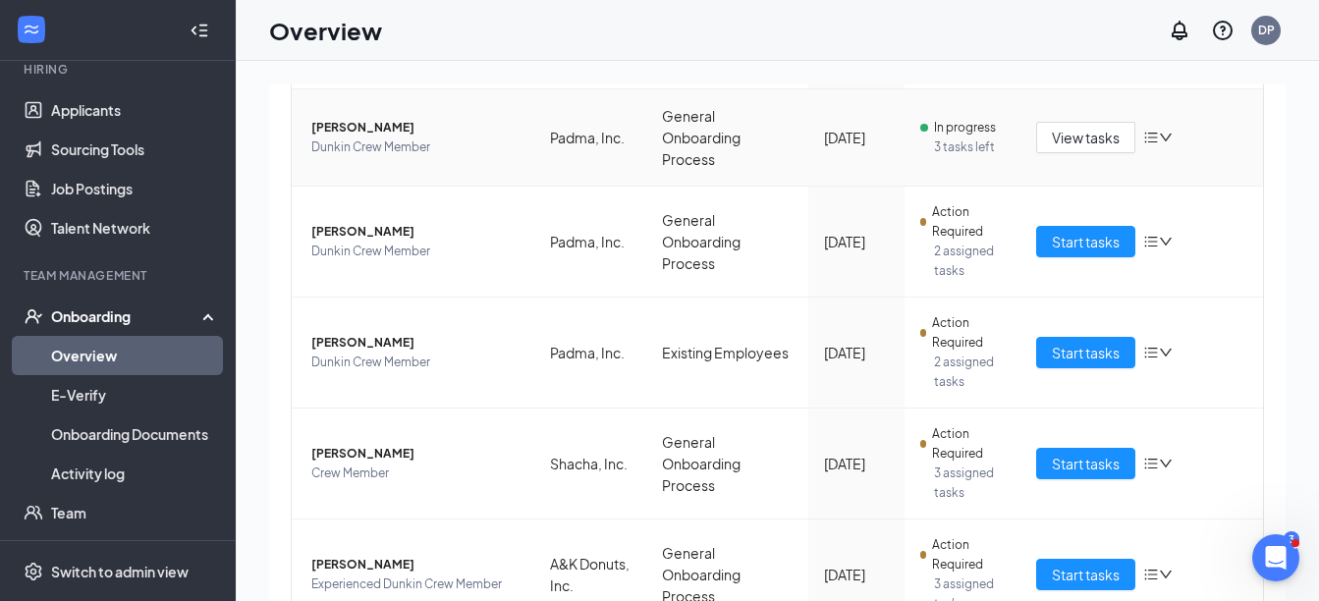
scroll to position [1078, 0]
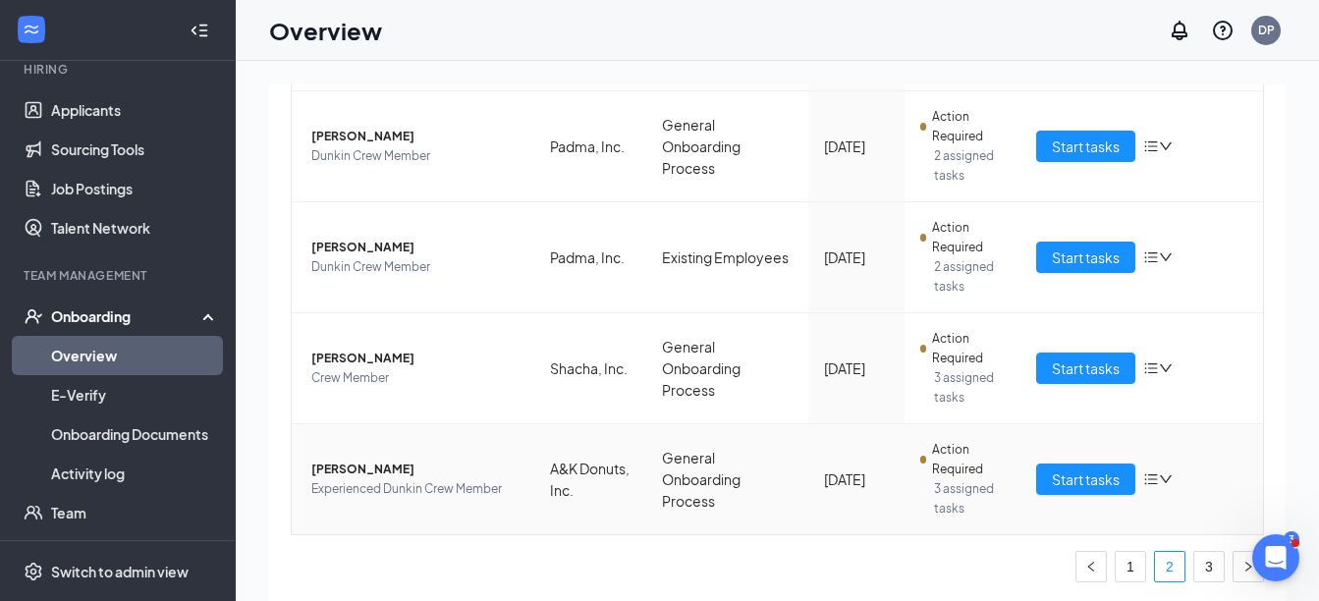
click at [1146, 476] on icon "bars" at bounding box center [1152, 480] width 16 height 16
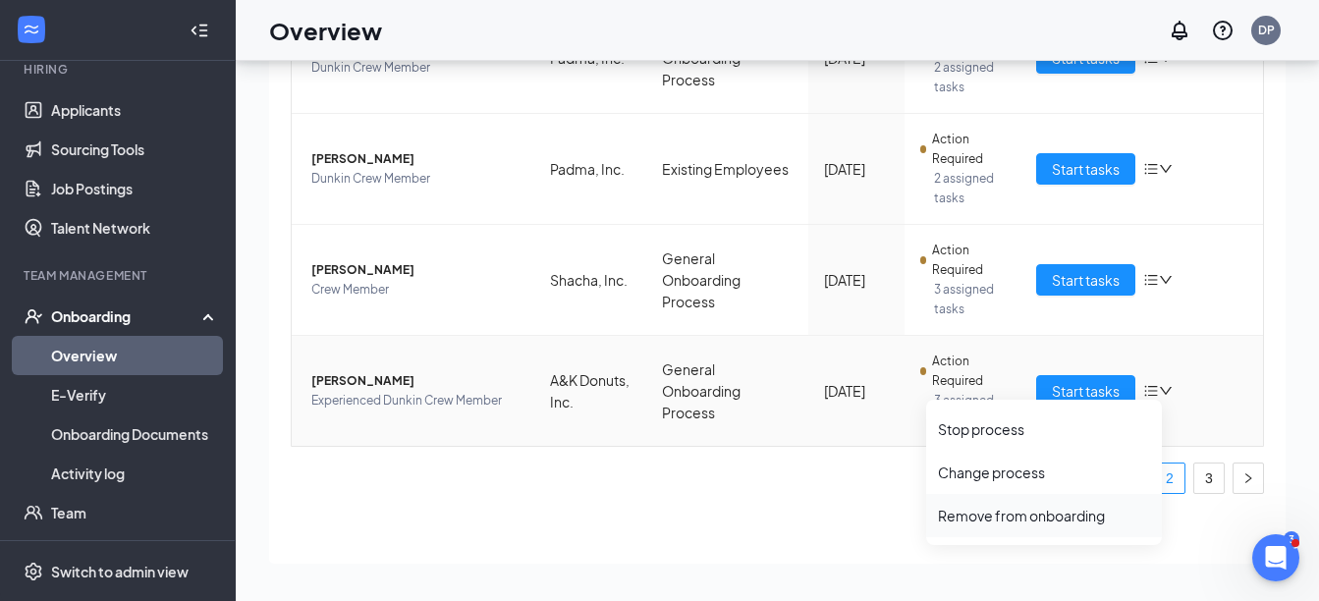
click at [1000, 518] on div "Remove from onboarding" at bounding box center [1044, 516] width 212 height 20
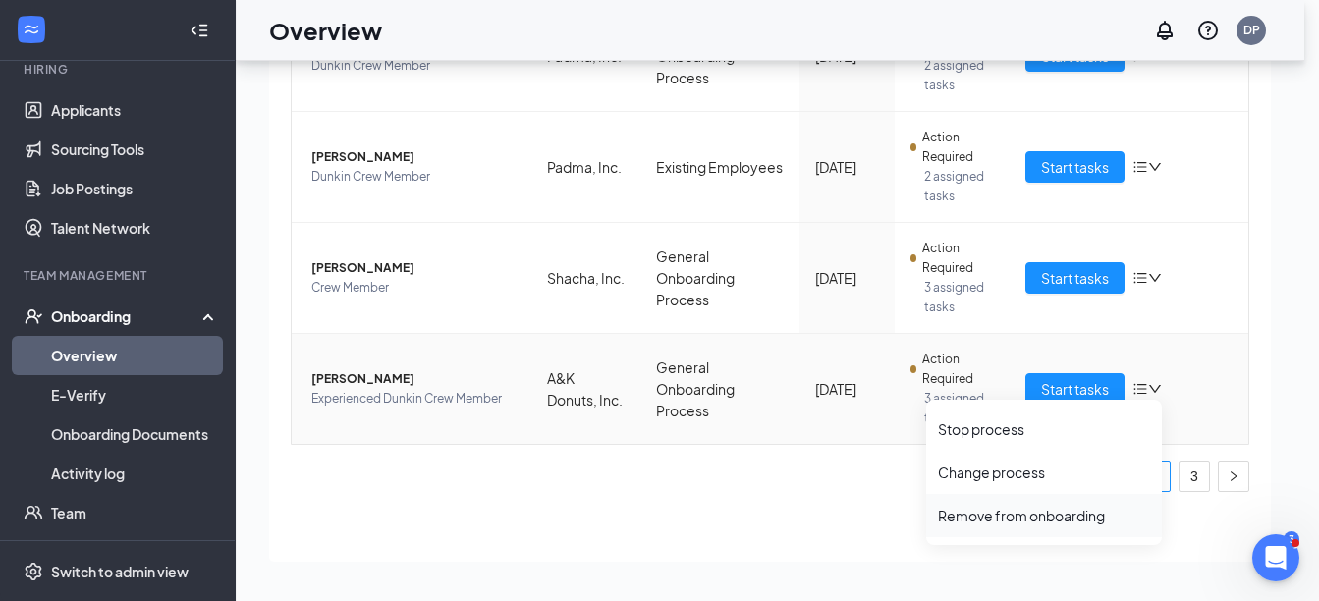
scroll to position [1076, 0]
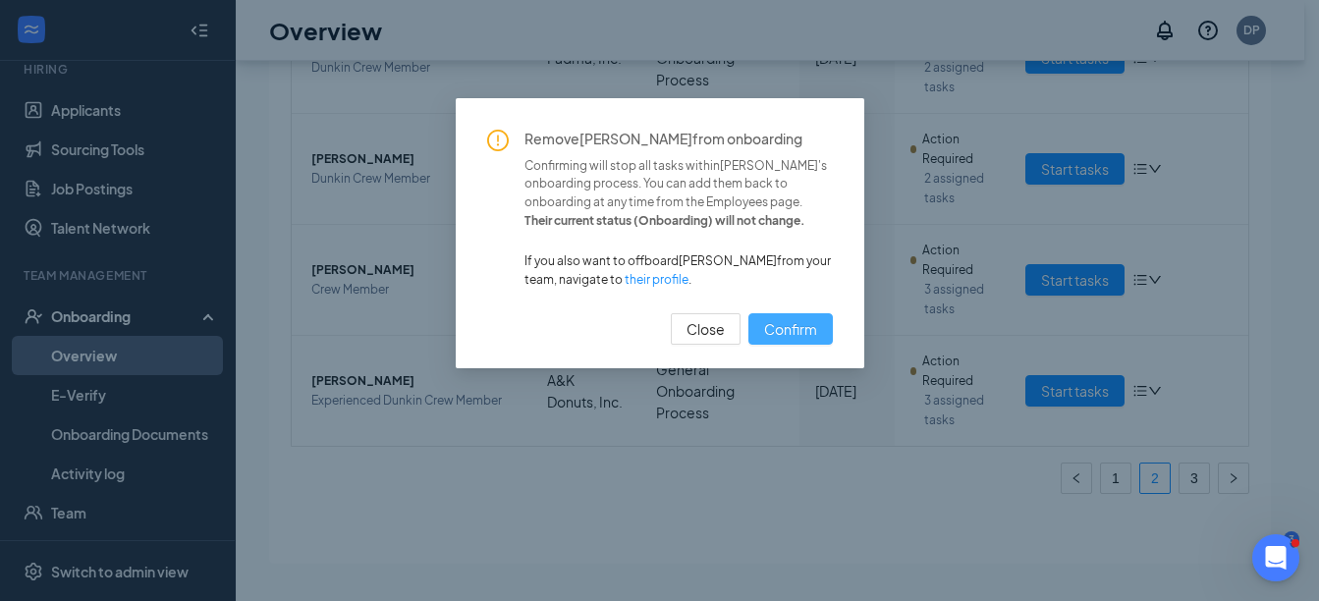
click at [825, 322] on button "Confirm" at bounding box center [791, 328] width 84 height 31
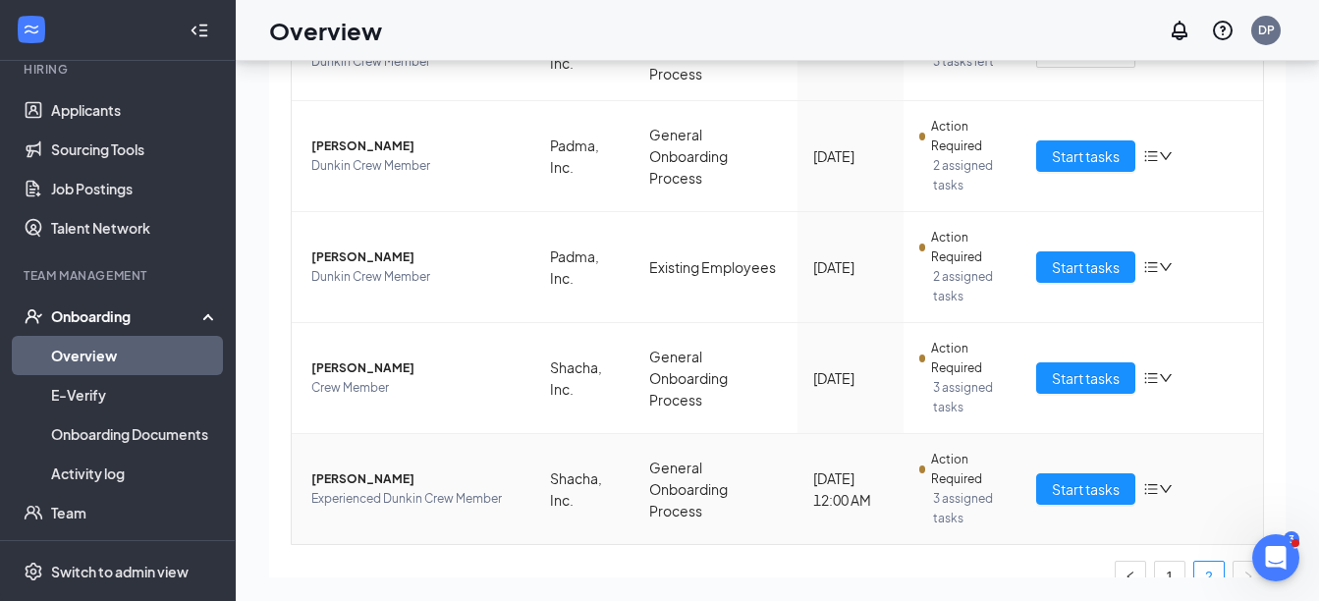
scroll to position [881, 0]
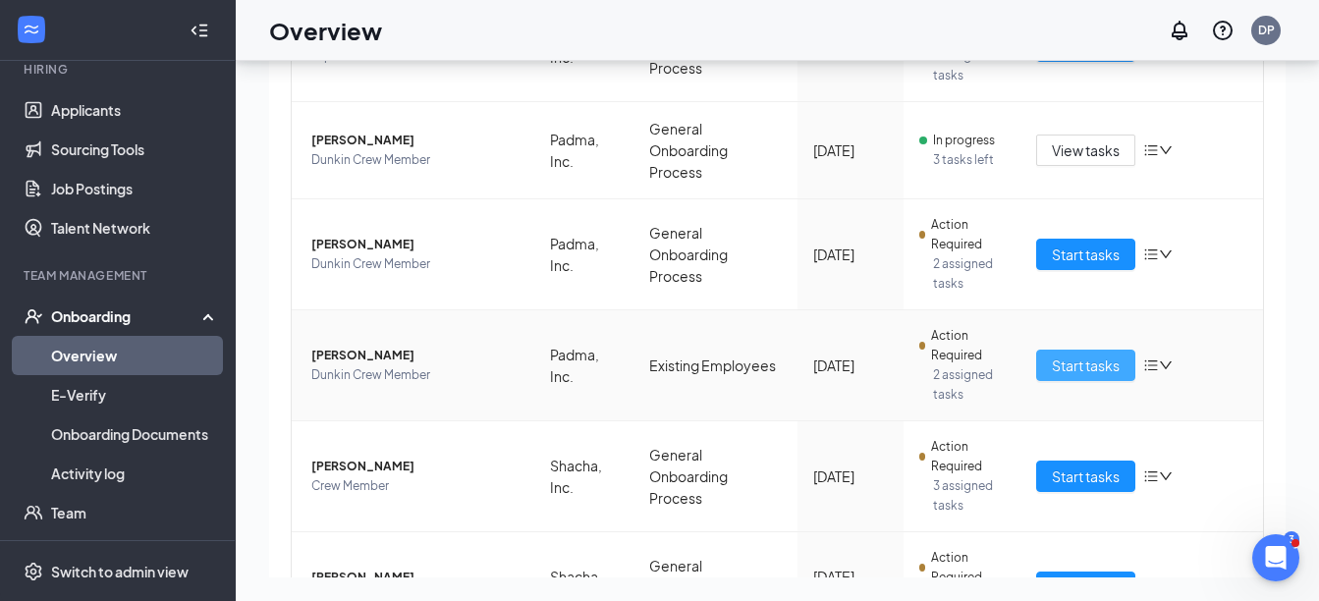
click at [1075, 367] on span "Start tasks" at bounding box center [1086, 366] width 68 height 22
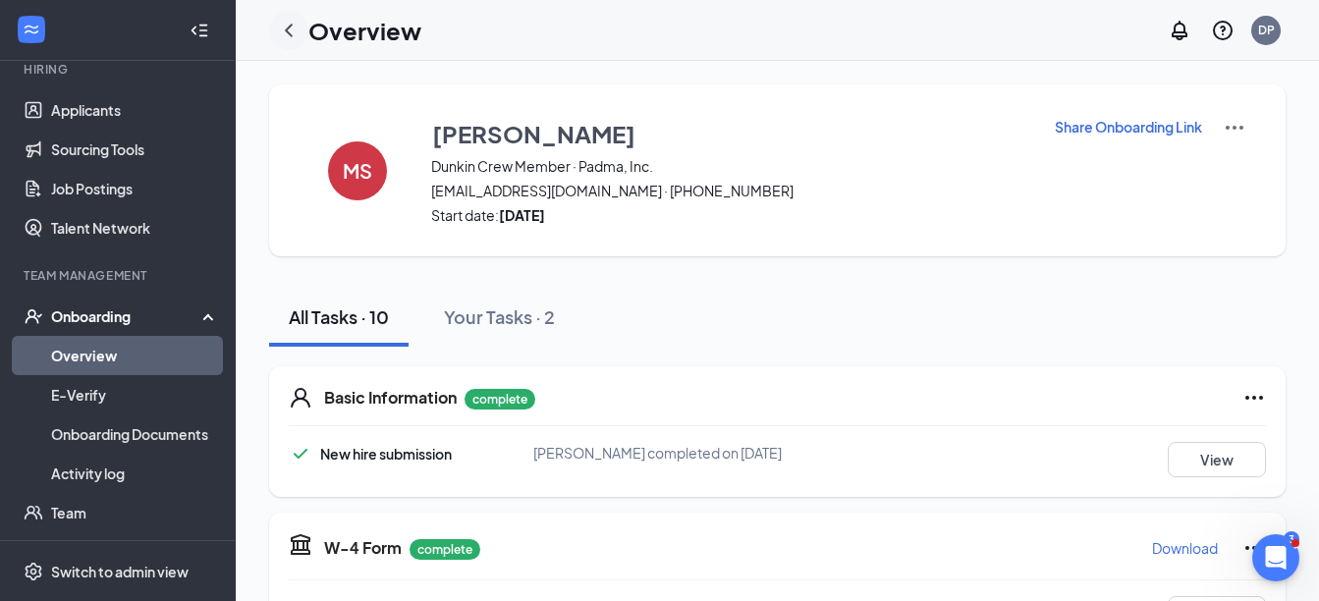
click at [287, 32] on icon "ChevronLeft" at bounding box center [289, 31] width 24 height 24
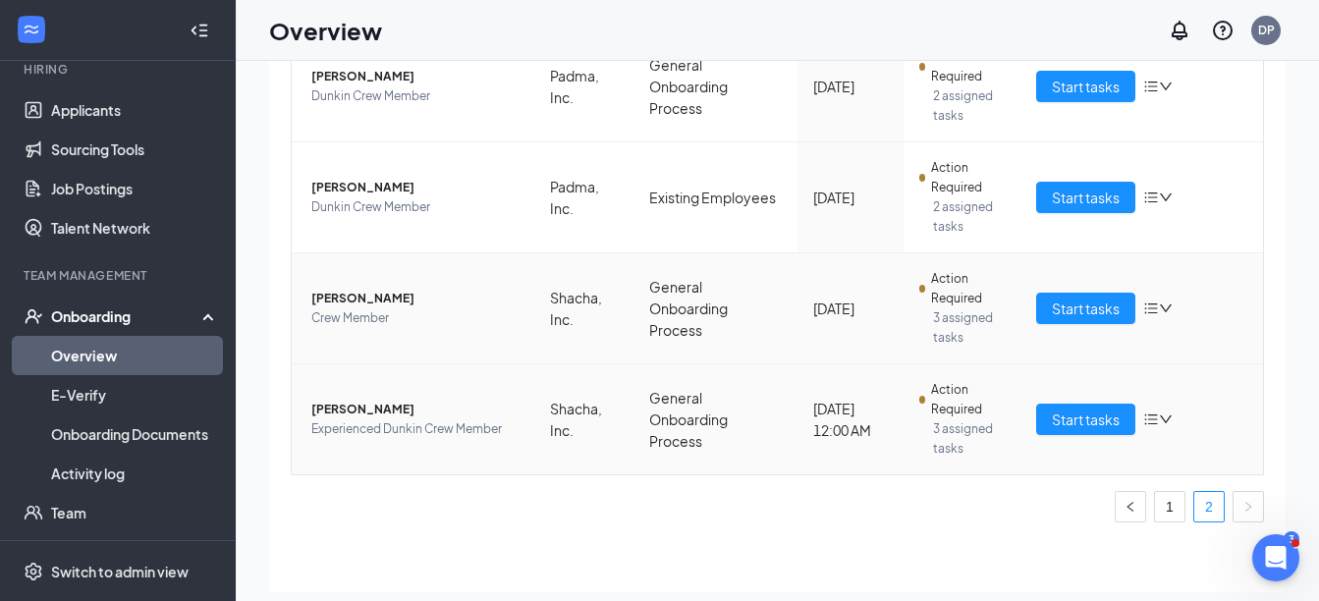
scroll to position [88, 0]
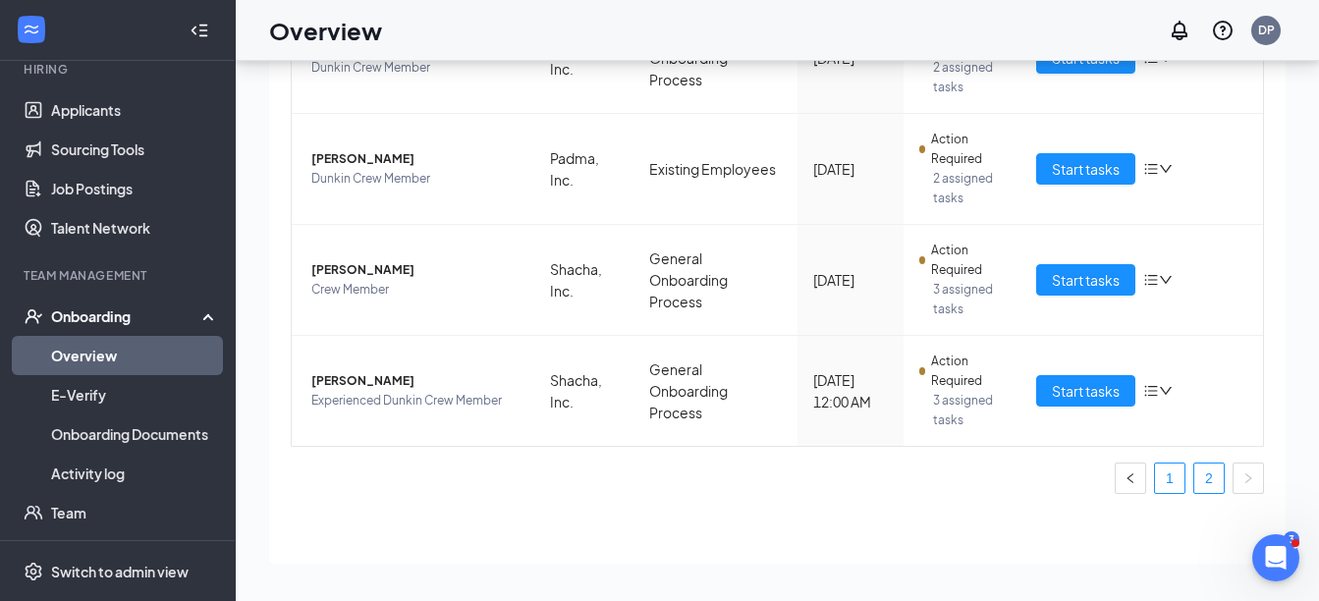
click at [1165, 482] on link "1" at bounding box center [1169, 478] width 29 height 29
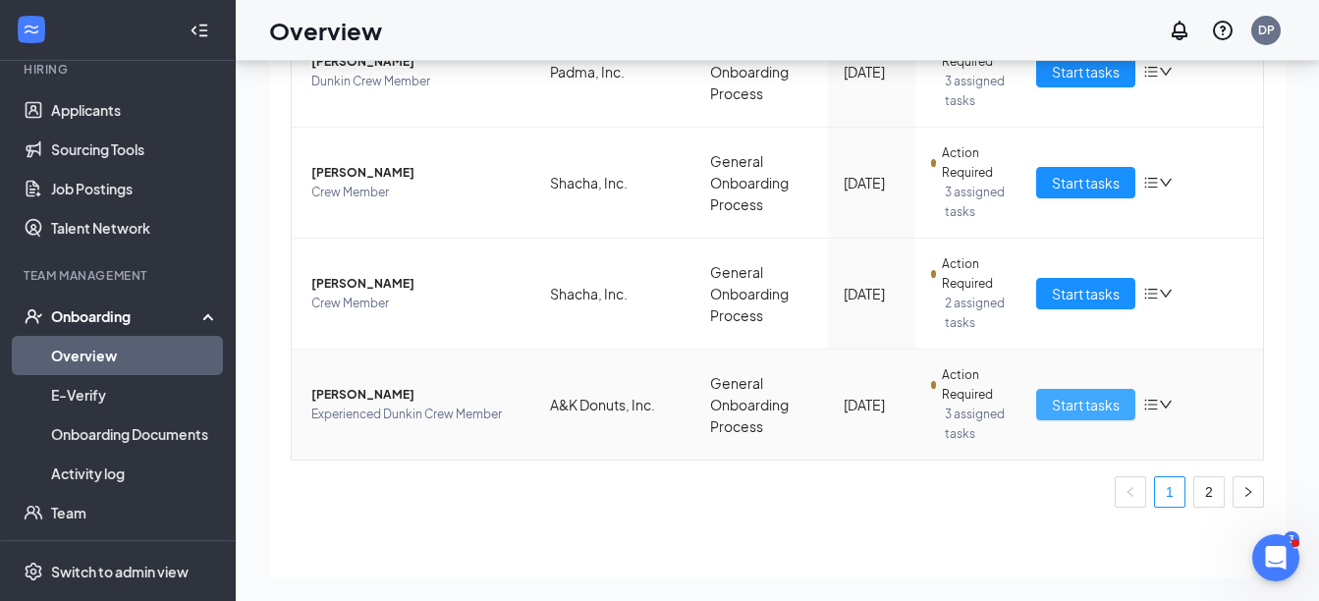
click at [1088, 403] on span "Start tasks" at bounding box center [1086, 405] width 68 height 22
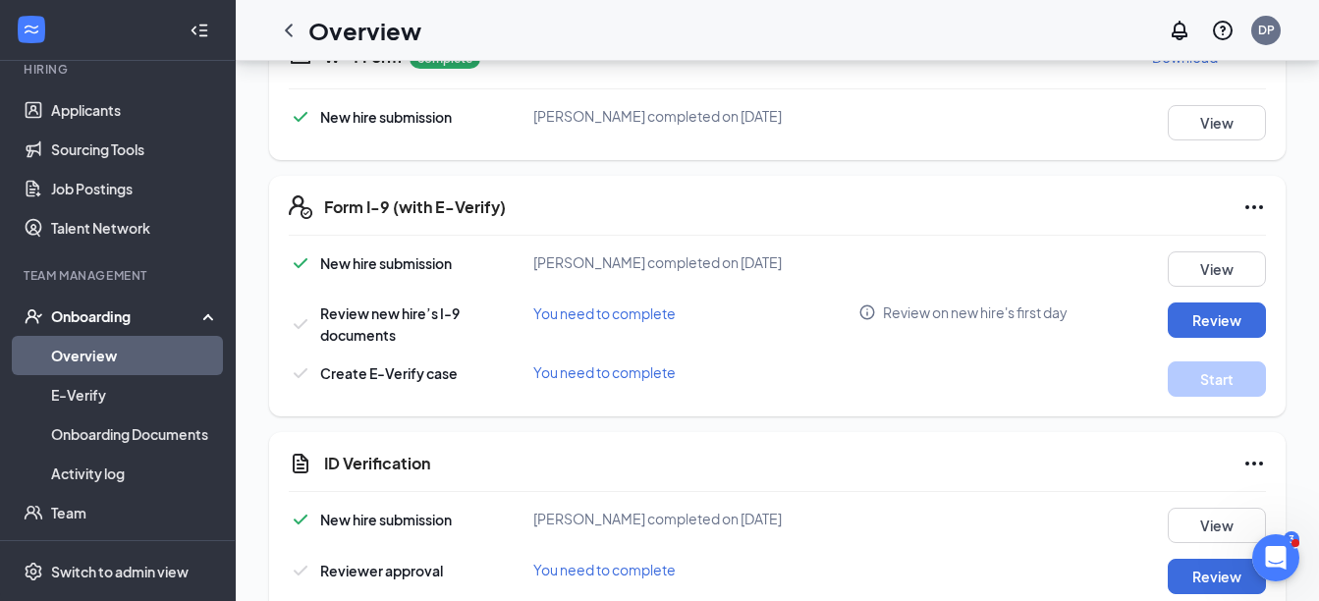
scroll to position [589, 0]
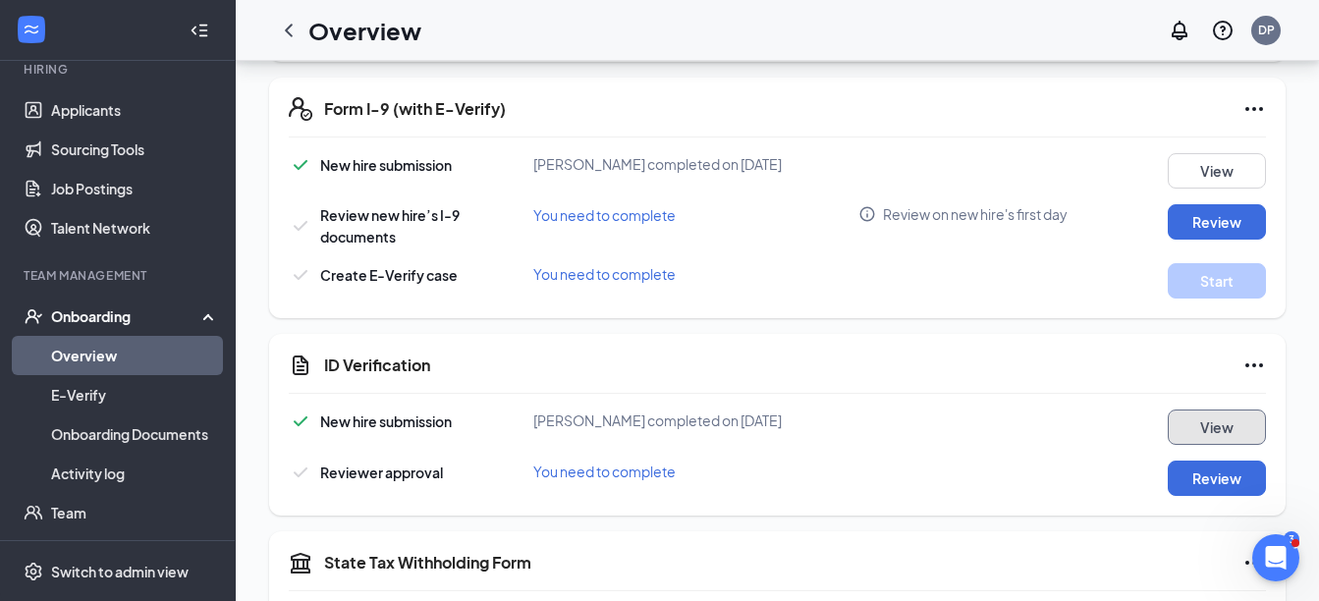
click at [1230, 426] on button "View" at bounding box center [1217, 427] width 98 height 35
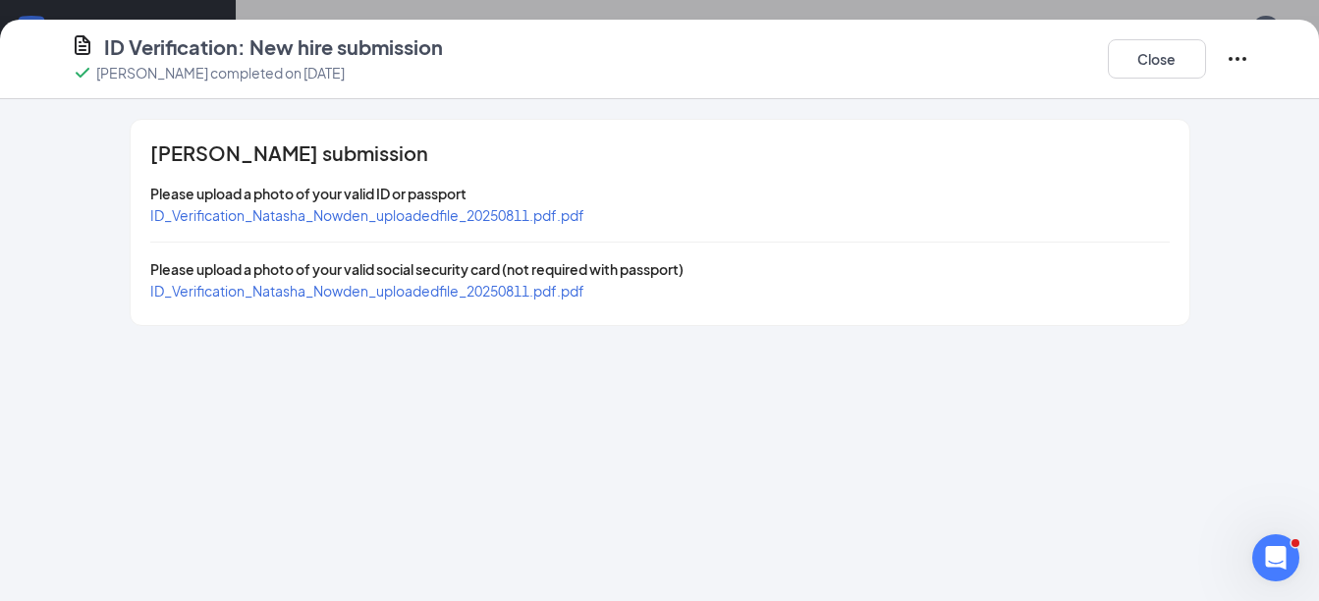
click at [520, 207] on span "ID_Verification_Natasha_Nowden_uploadedfile_20250811.pdf.pdf" at bounding box center [367, 215] width 434 height 18
click at [1178, 61] on button "Close" at bounding box center [1157, 58] width 98 height 39
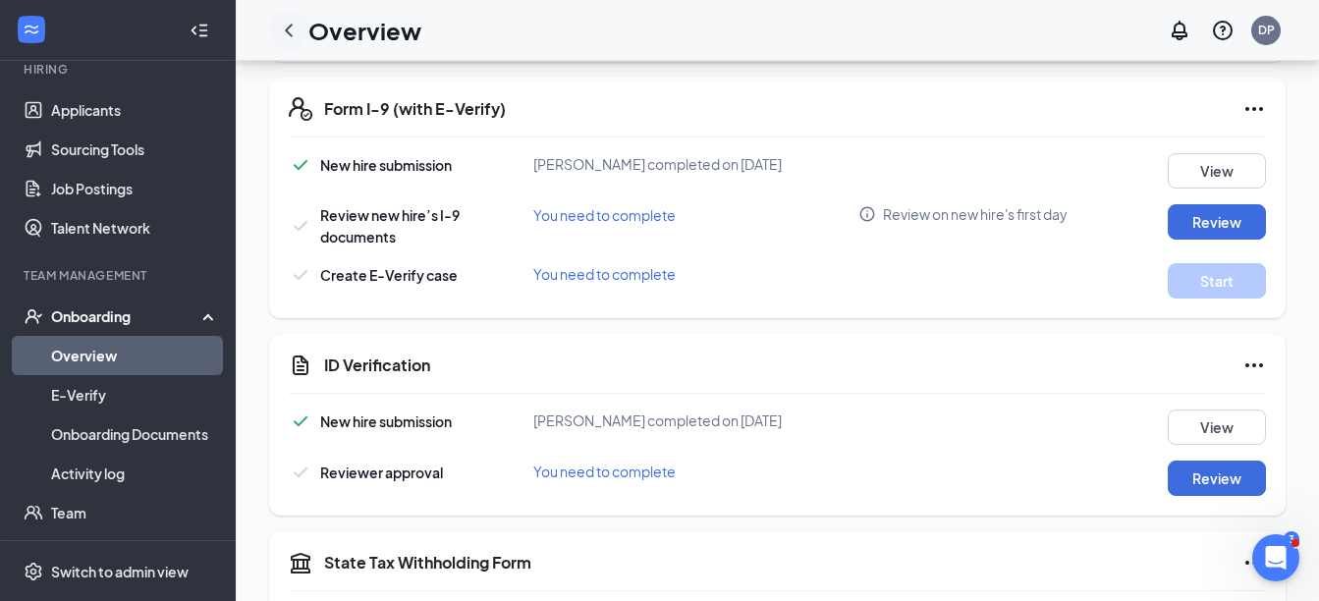
click at [288, 26] on icon "ChevronLeft" at bounding box center [289, 31] width 24 height 24
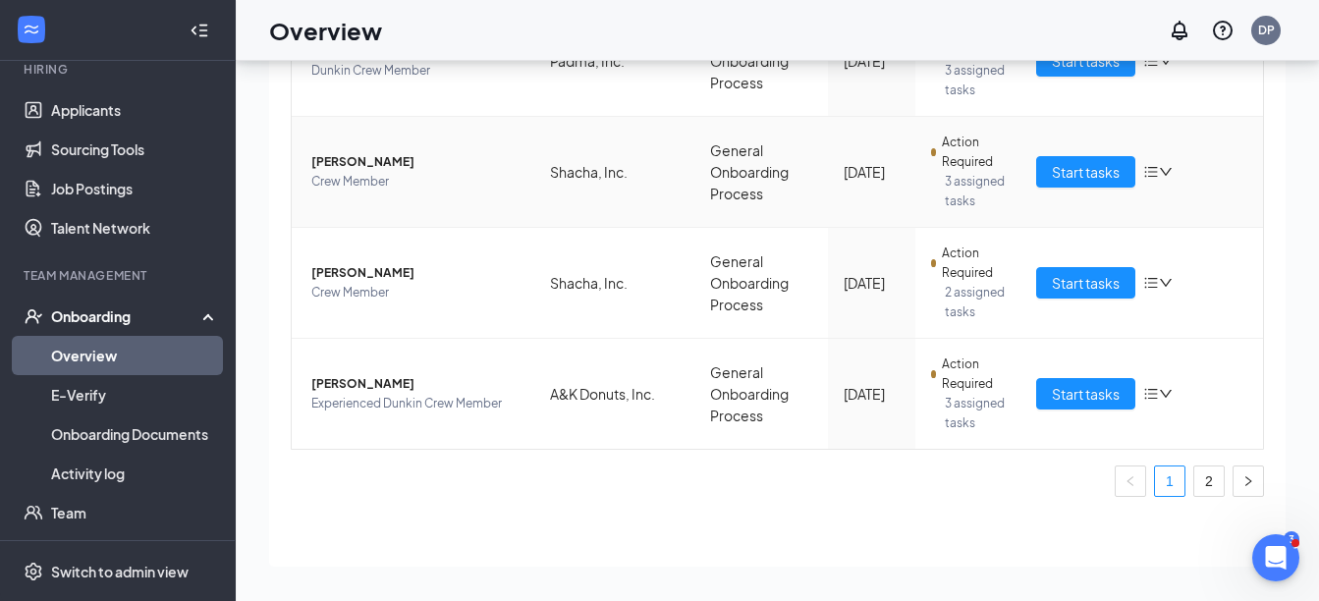
scroll to position [1091, 0]
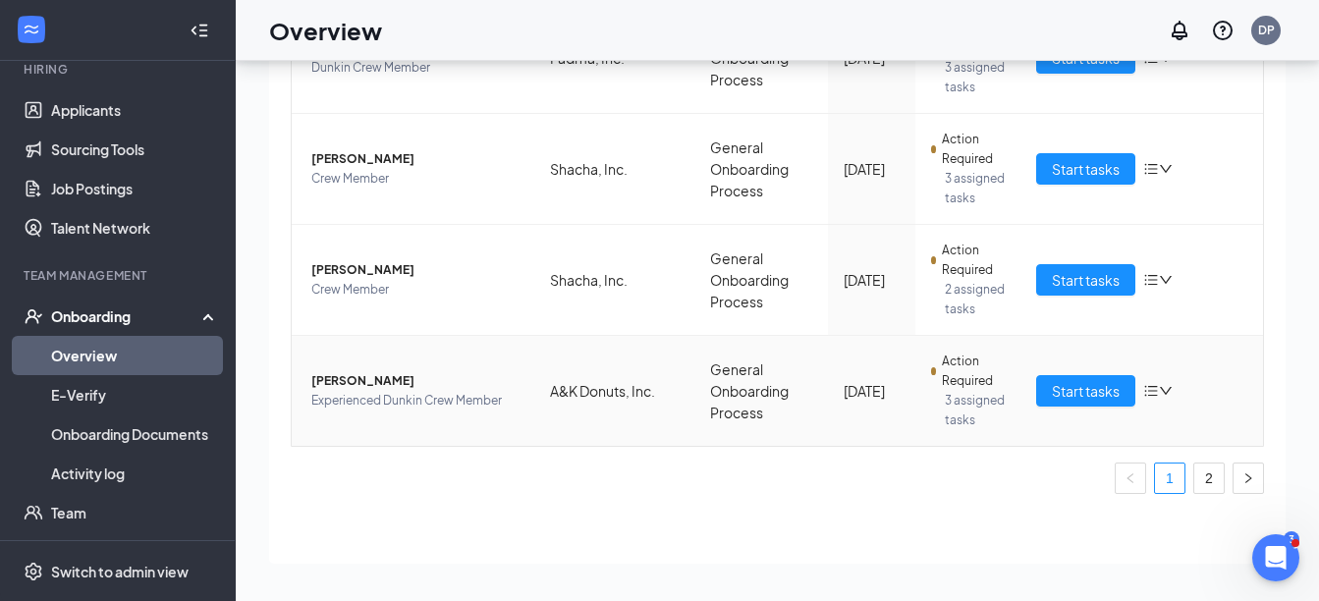
click at [1144, 387] on icon "bars" at bounding box center [1152, 391] width 16 height 16
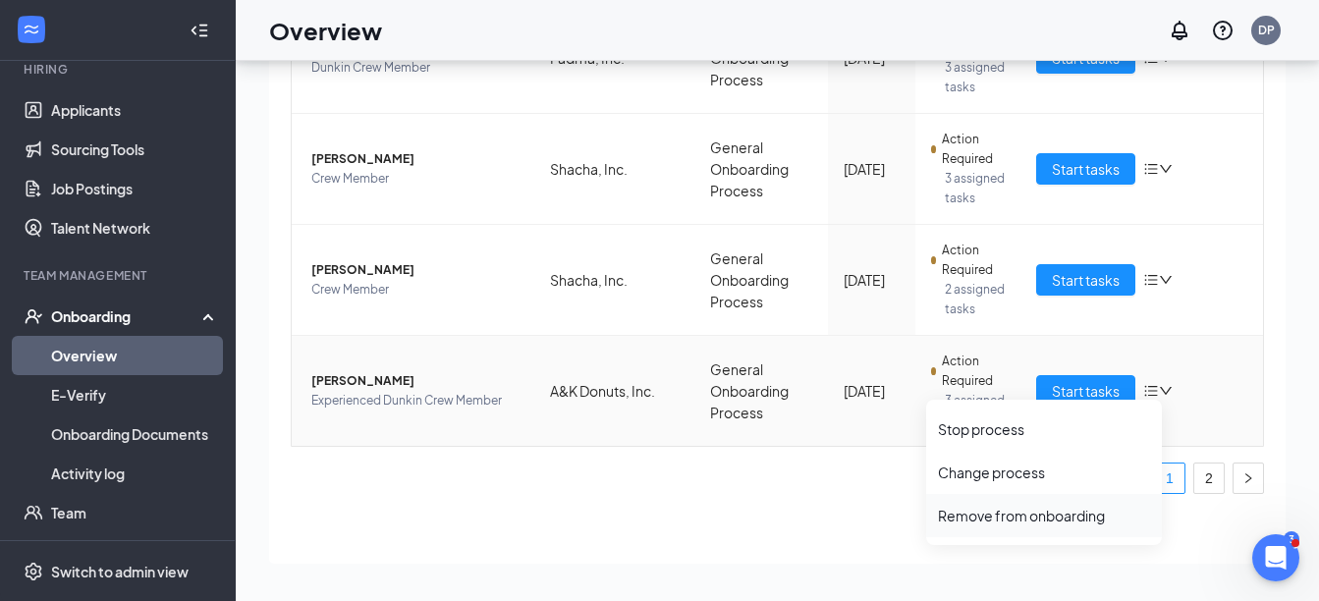
click at [1017, 518] on div "Remove from onboarding" at bounding box center [1044, 516] width 212 height 20
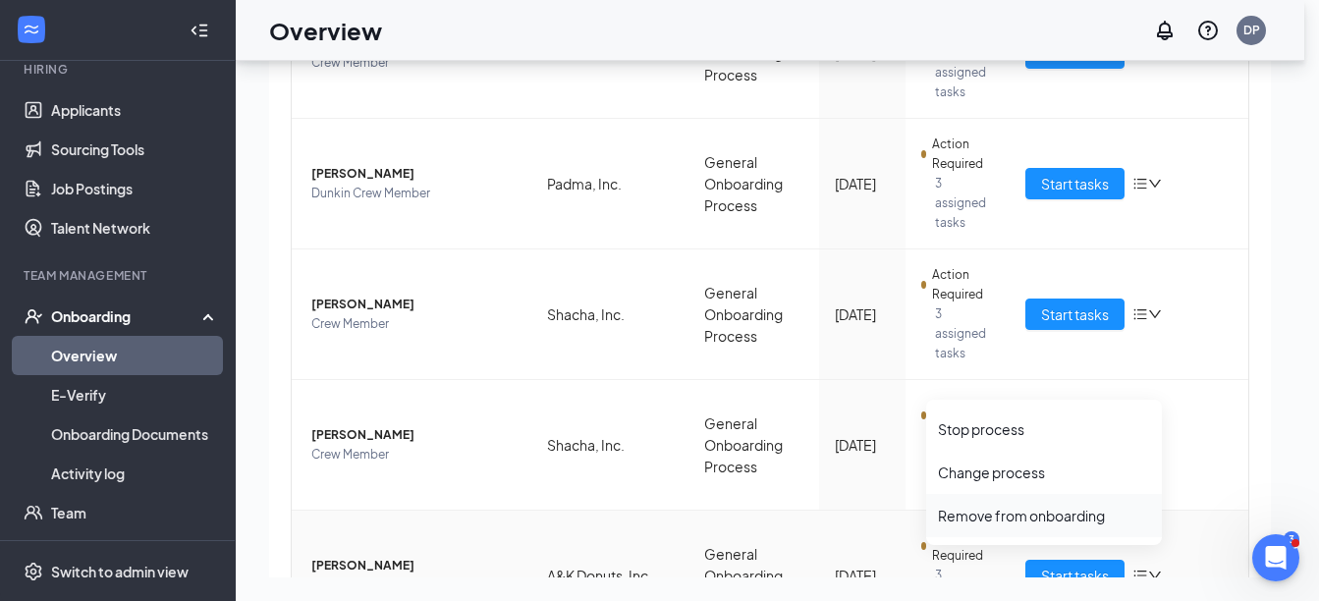
scroll to position [1090, 0]
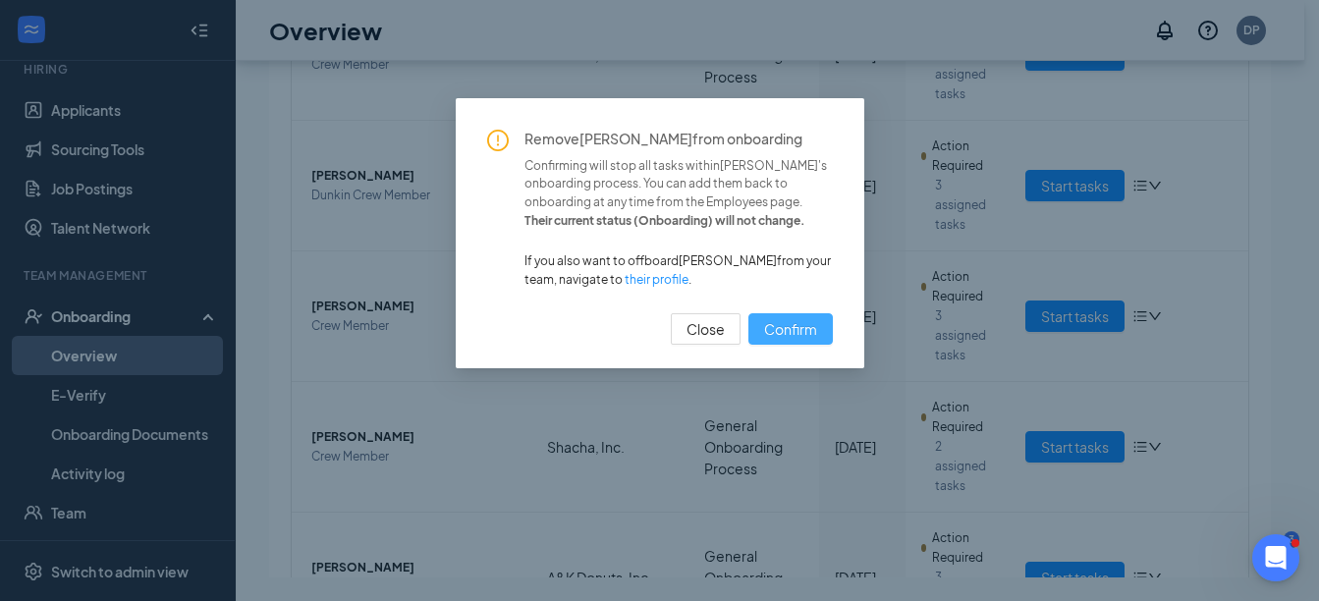
click at [799, 325] on span "Confirm" at bounding box center [790, 329] width 53 height 22
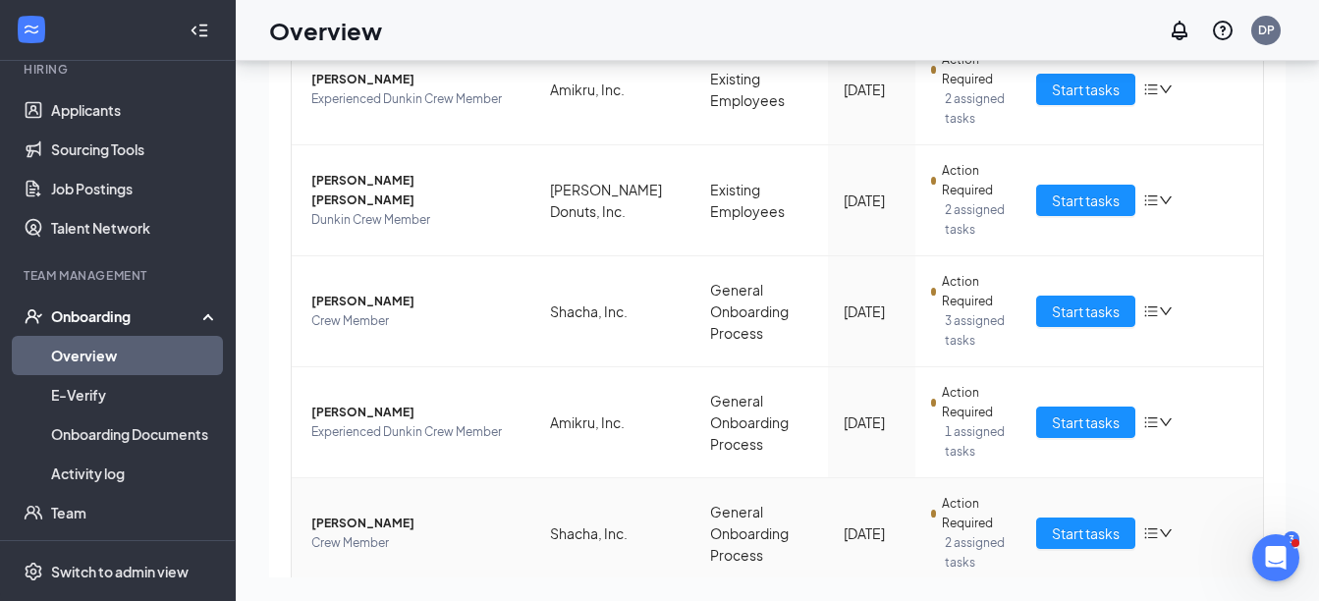
scroll to position [491, 0]
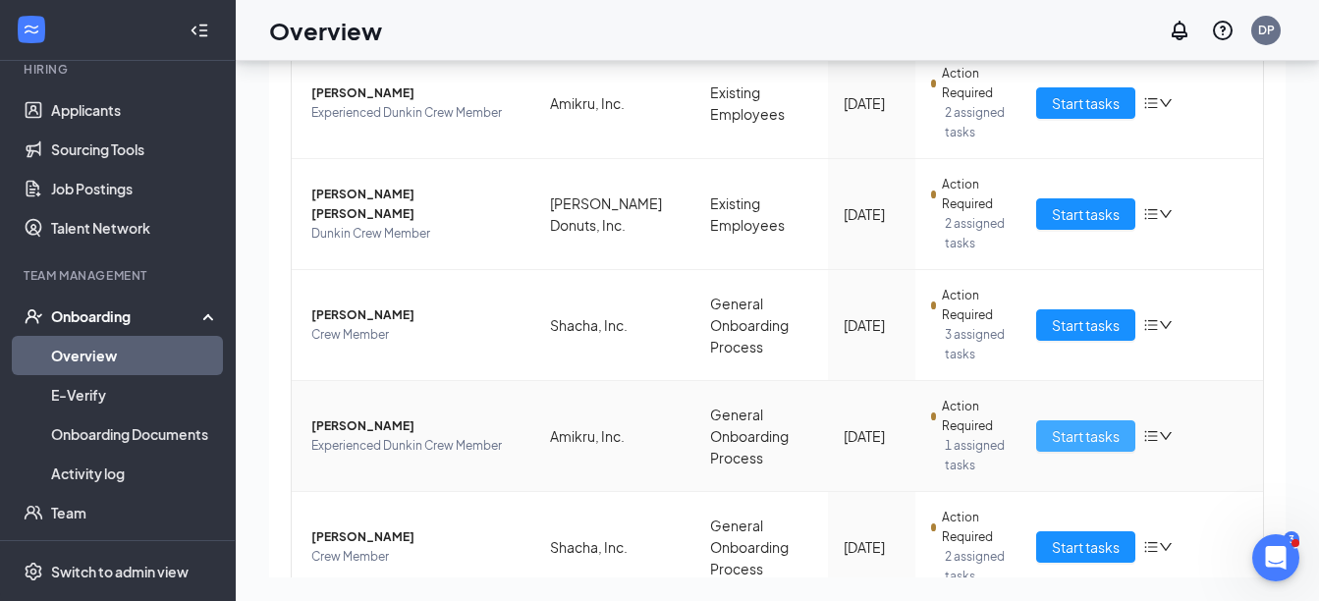
click at [1075, 434] on span "Start tasks" at bounding box center [1086, 436] width 68 height 22
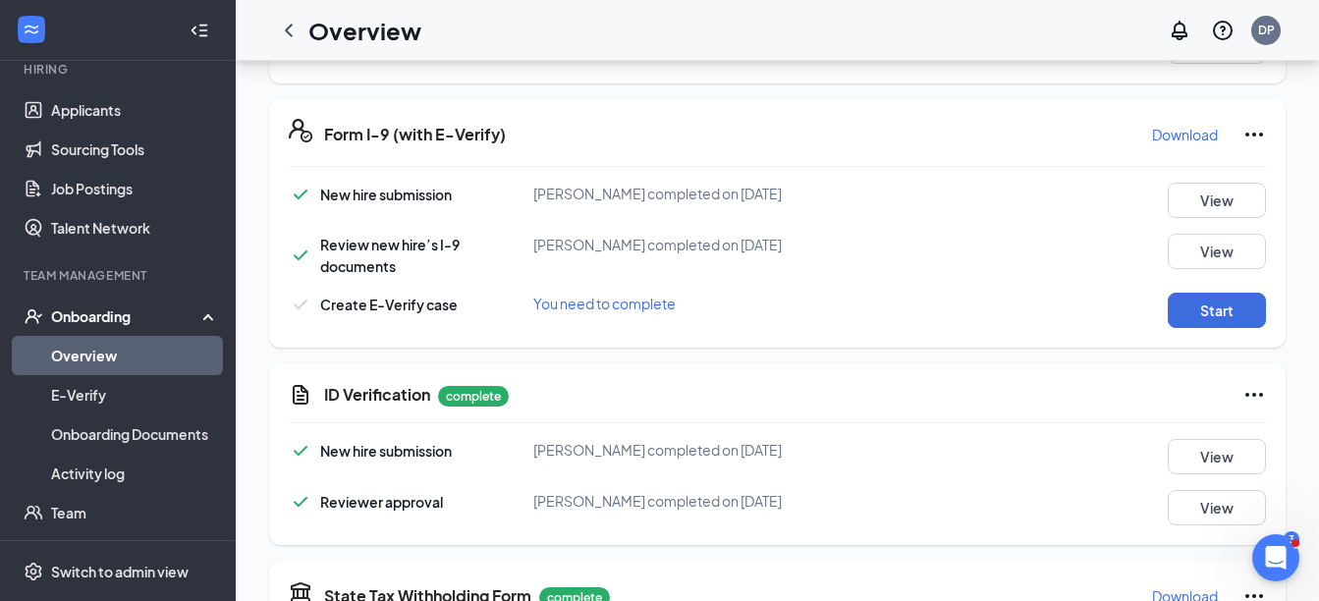
scroll to position [589, 0]
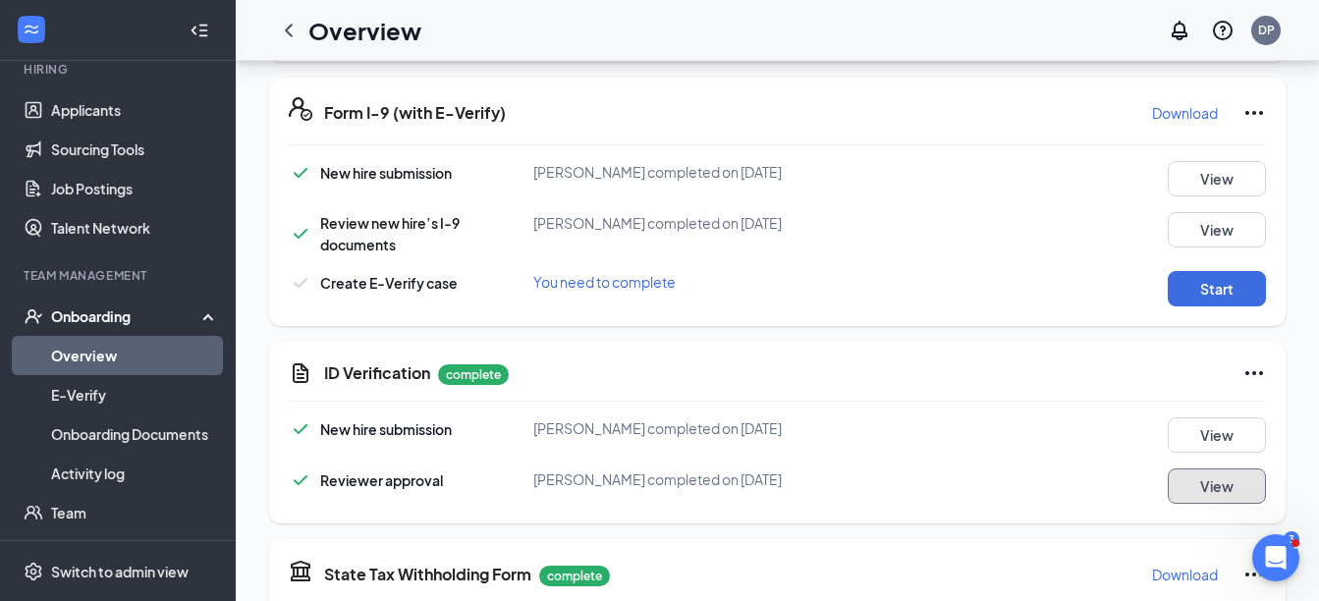
click at [1204, 483] on button "View" at bounding box center [1217, 486] width 98 height 35
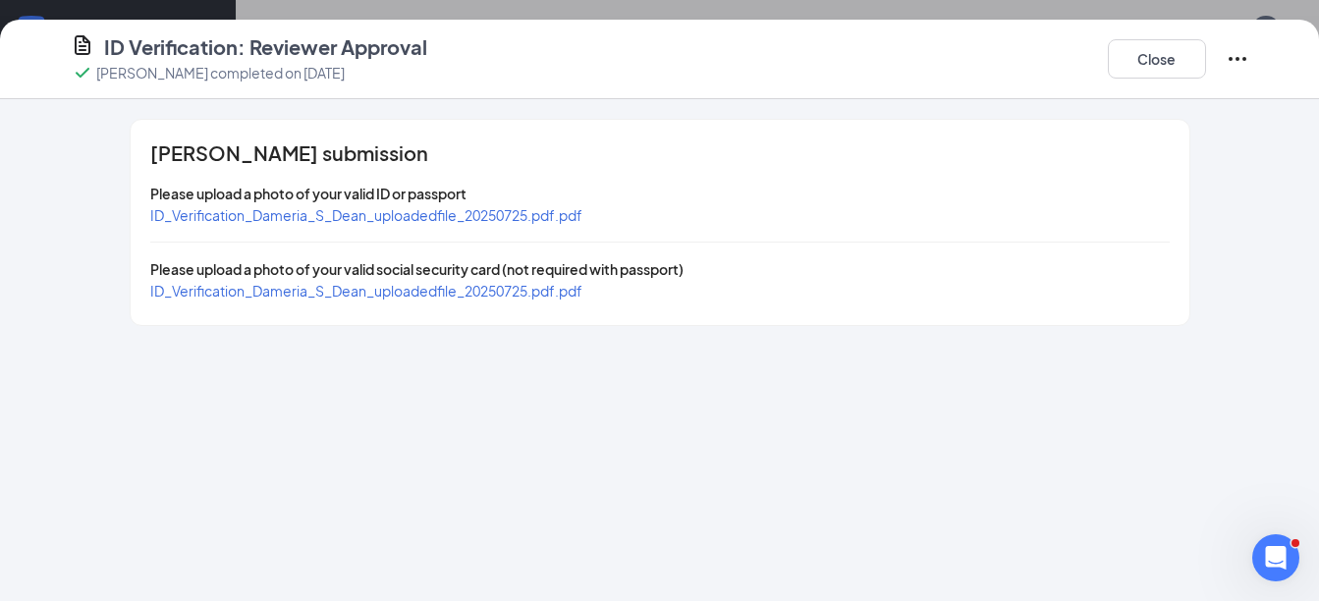
click at [523, 294] on span "ID_Verification_Dameria_S_Dean_uploadedfile_20250725.pdf.pdf" at bounding box center [366, 291] width 432 height 18
drag, startPoint x: 455, startPoint y: 214, endPoint x: 617, endPoint y: 224, distance: 162.4
click at [455, 214] on span "ID_Verification_Dameria_S_Dean_uploadedfile_20250725.pdf.pdf" at bounding box center [366, 215] width 432 height 18
click at [1165, 59] on button "Close" at bounding box center [1157, 58] width 98 height 39
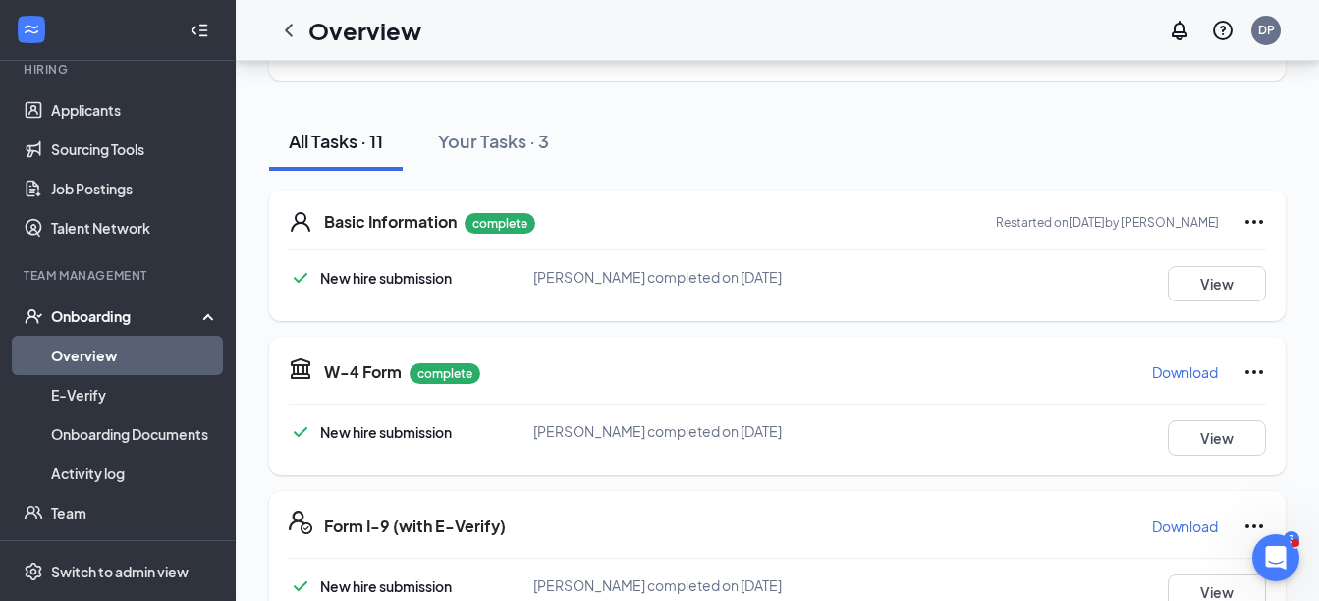
scroll to position [0, 0]
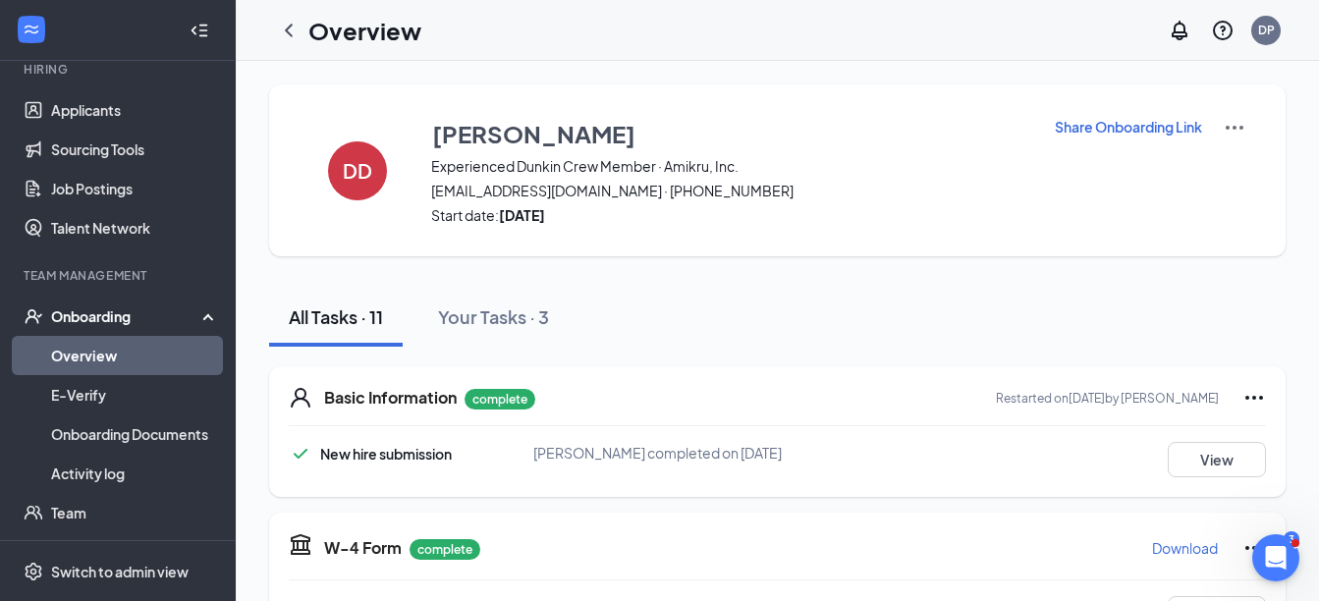
click at [1111, 131] on p "Share Onboarding Link" at bounding box center [1128, 127] width 147 height 20
type textarea "Hi Dameria, This is a gentle reminder to complete your onboarding before your f…"
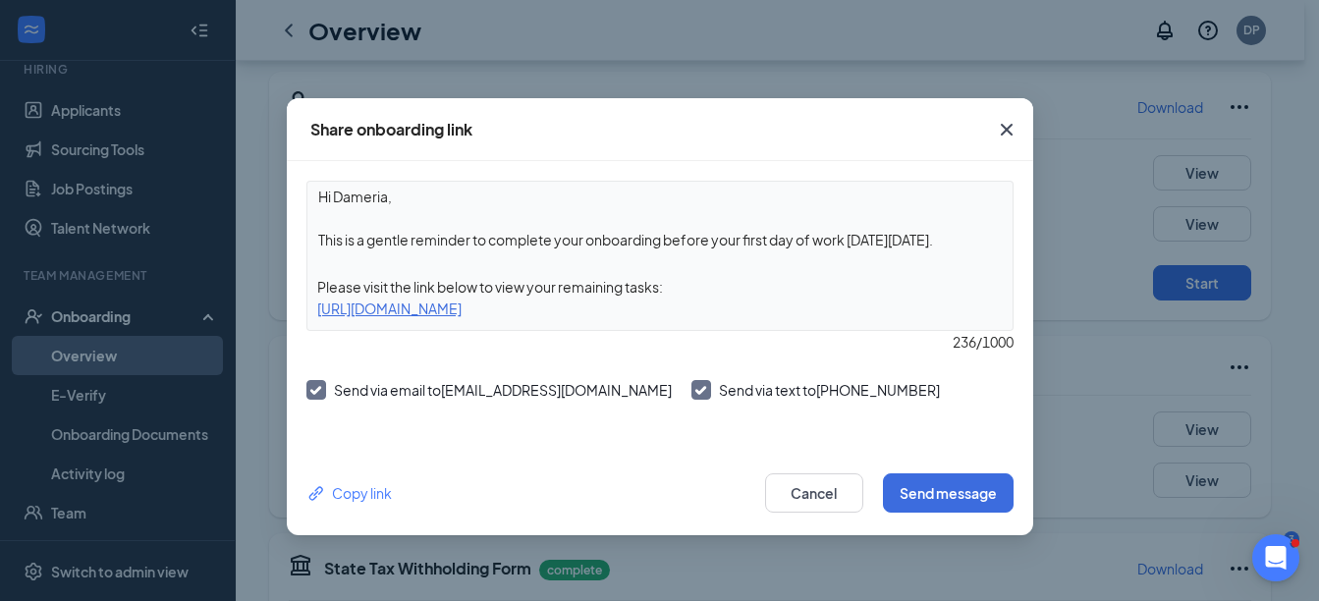
scroll to position [688, 0]
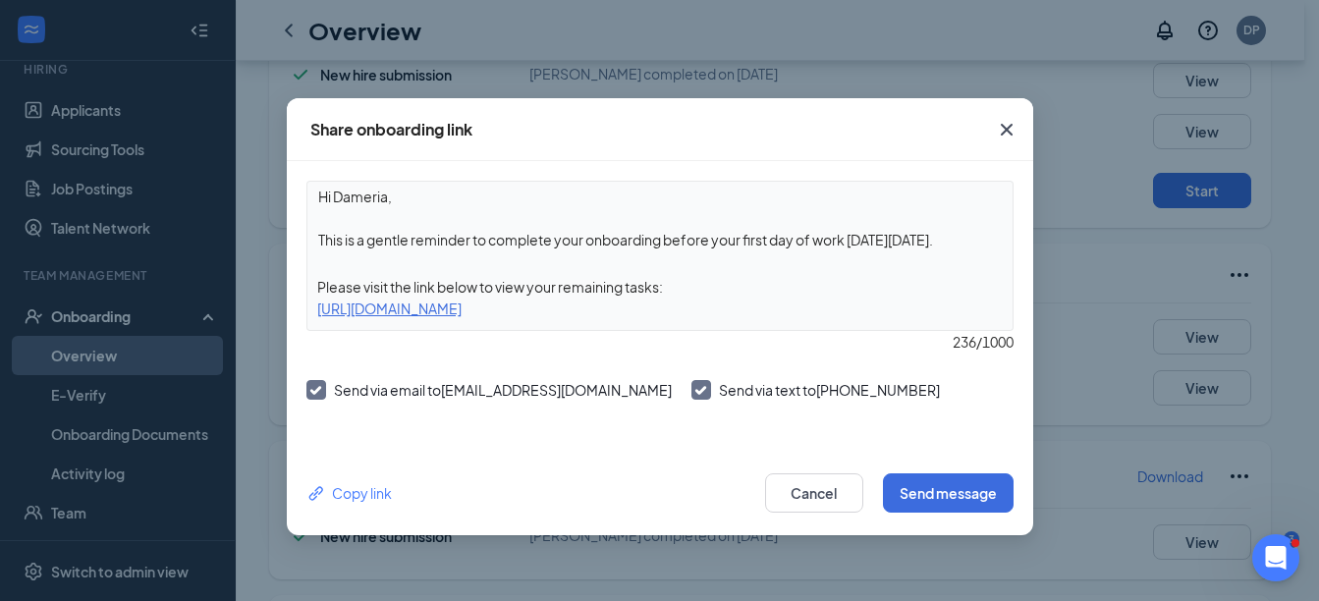
click at [1016, 134] on icon "Cross" at bounding box center [1007, 130] width 24 height 24
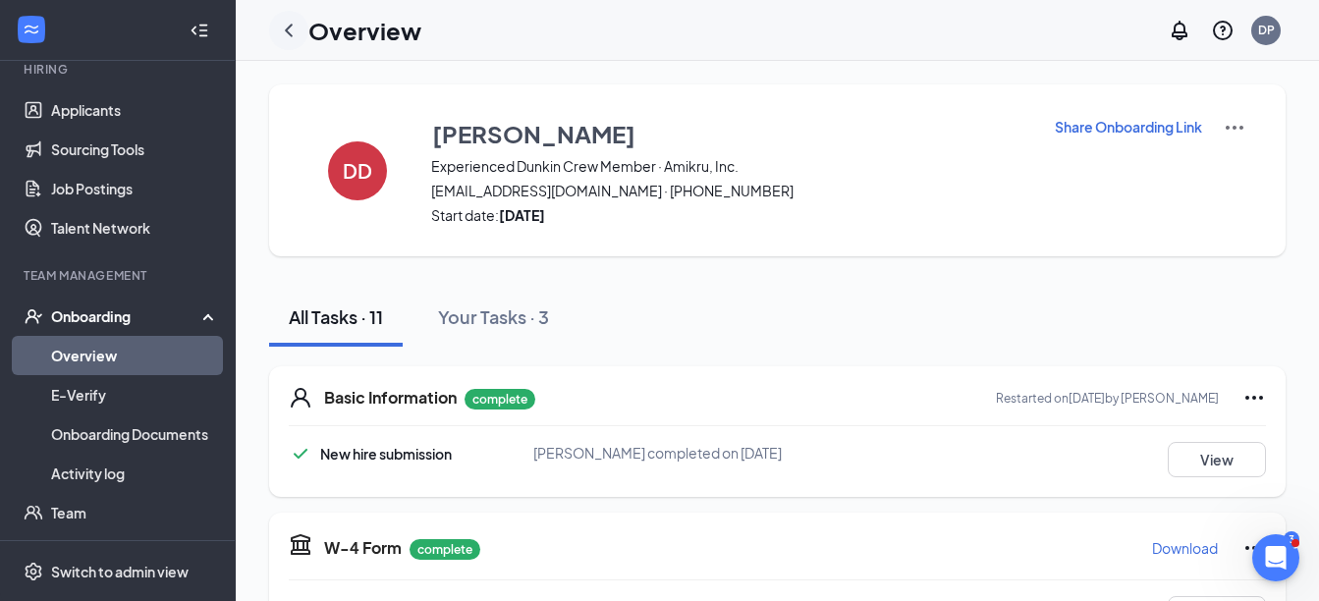
click at [294, 34] on icon "ChevronLeft" at bounding box center [289, 31] width 24 height 24
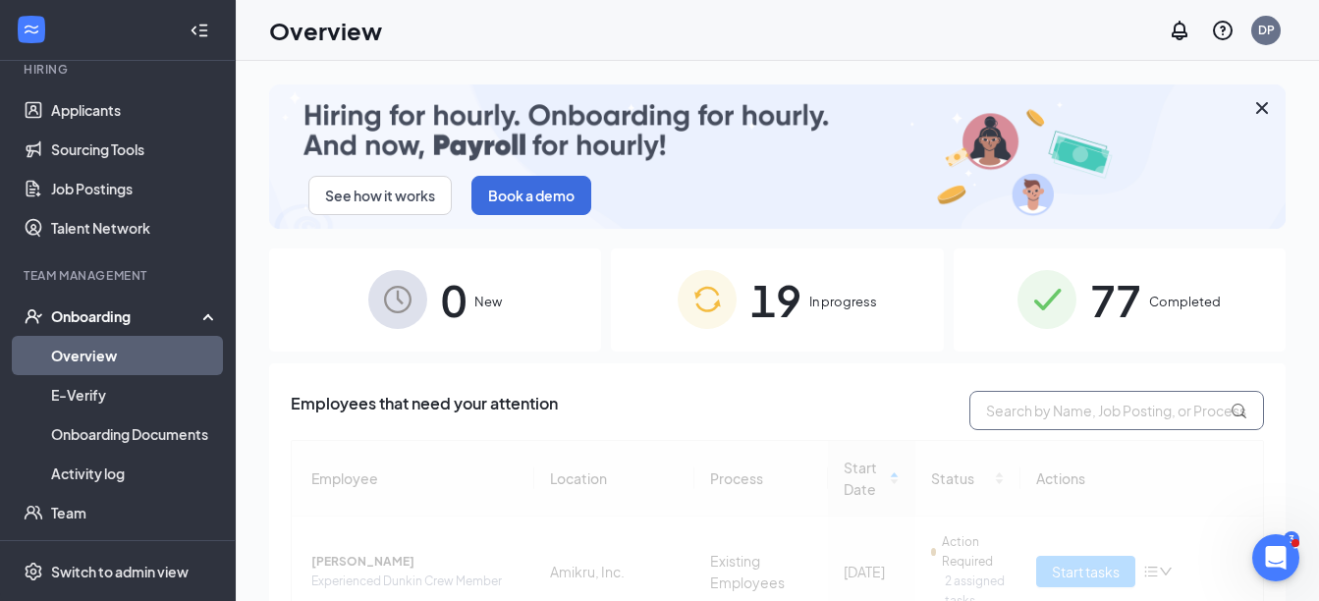
scroll to position [295, 0]
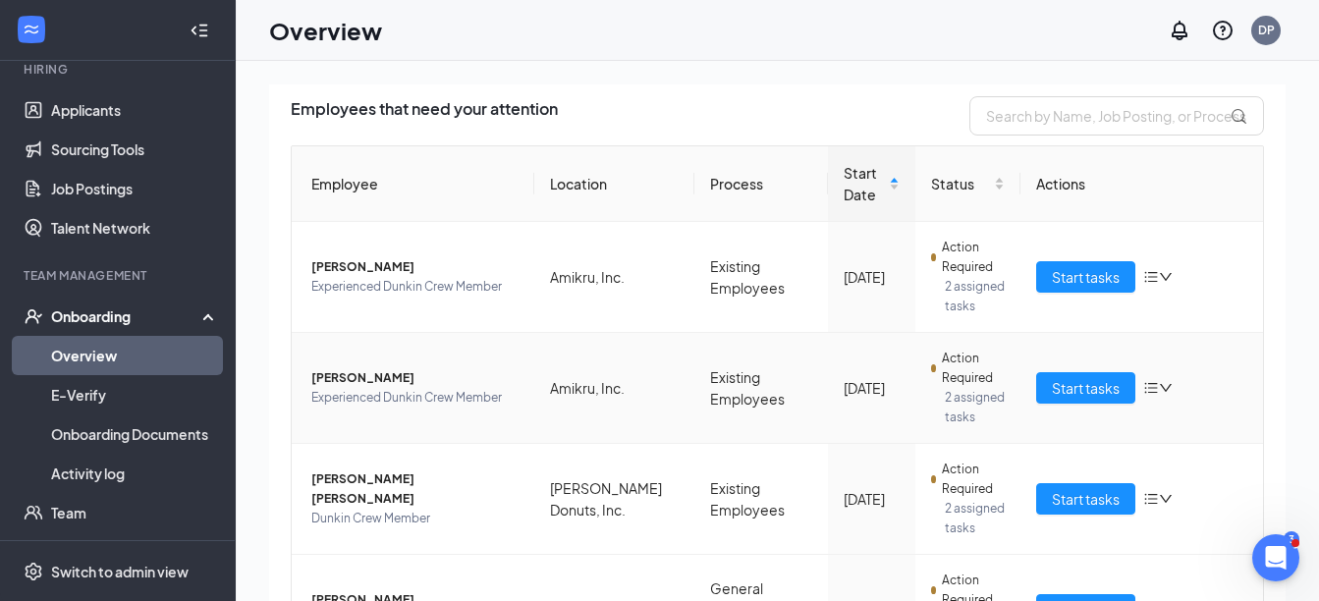
click at [460, 401] on span "Experienced Dunkin Crew Member" at bounding box center [414, 398] width 207 height 20
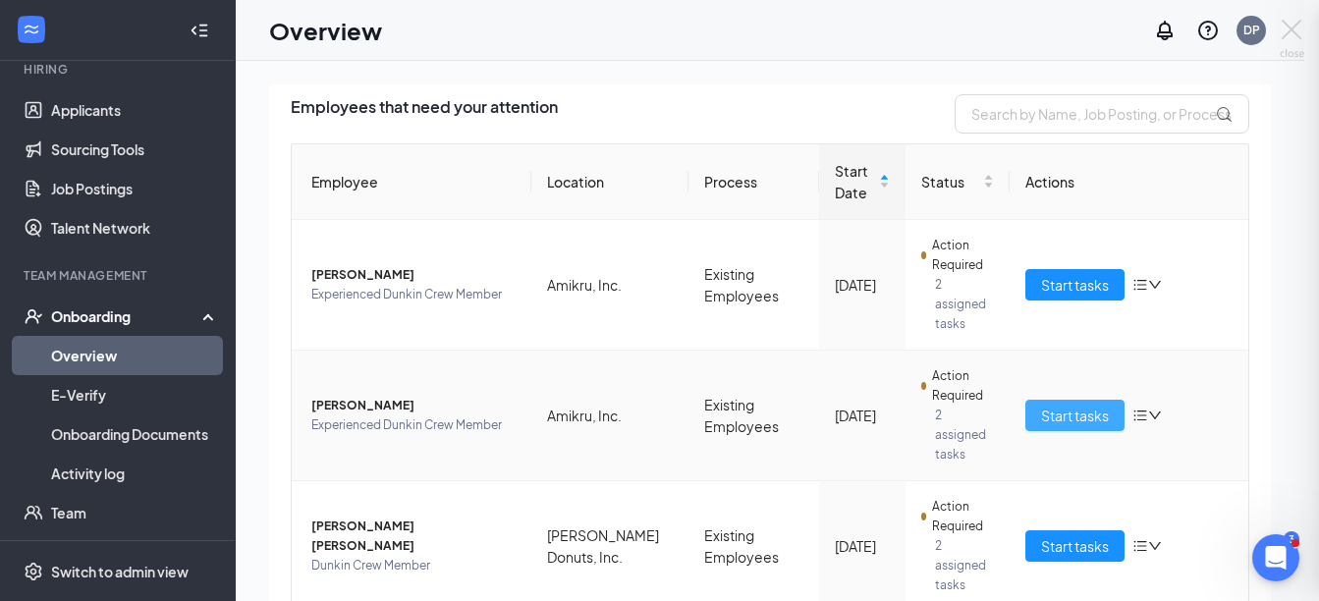
click at [1080, 397] on div at bounding box center [659, 300] width 1319 height 601
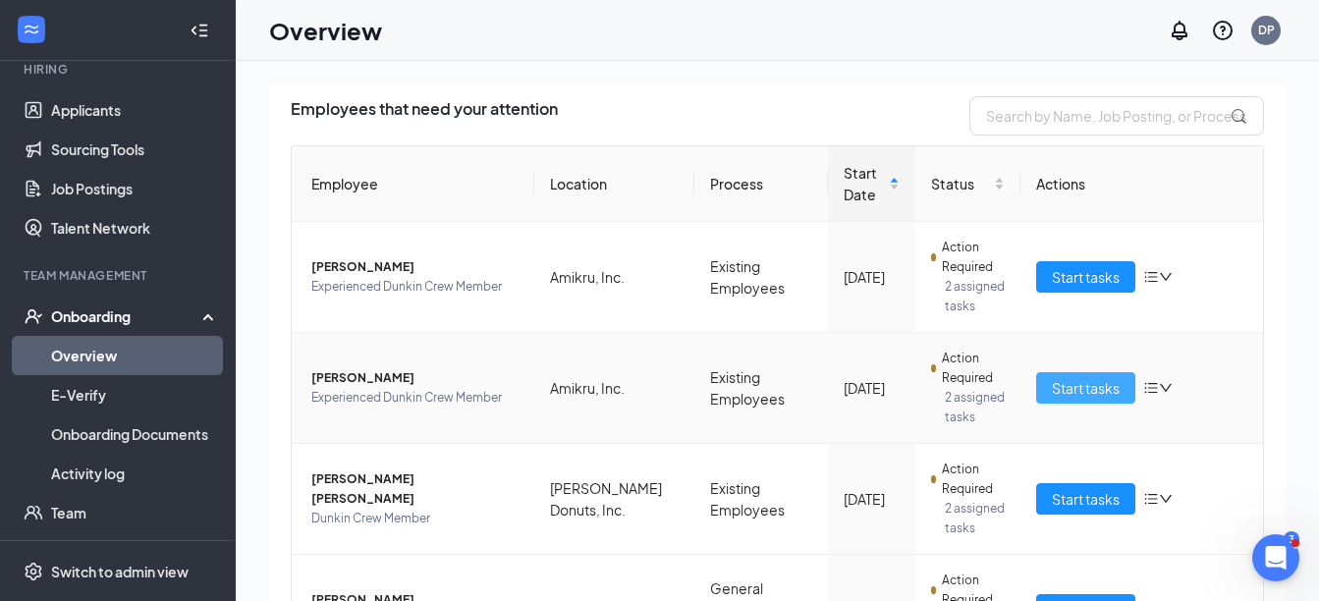
scroll to position [295, 0]
click at [1052, 384] on span "Start tasks" at bounding box center [1086, 388] width 68 height 22
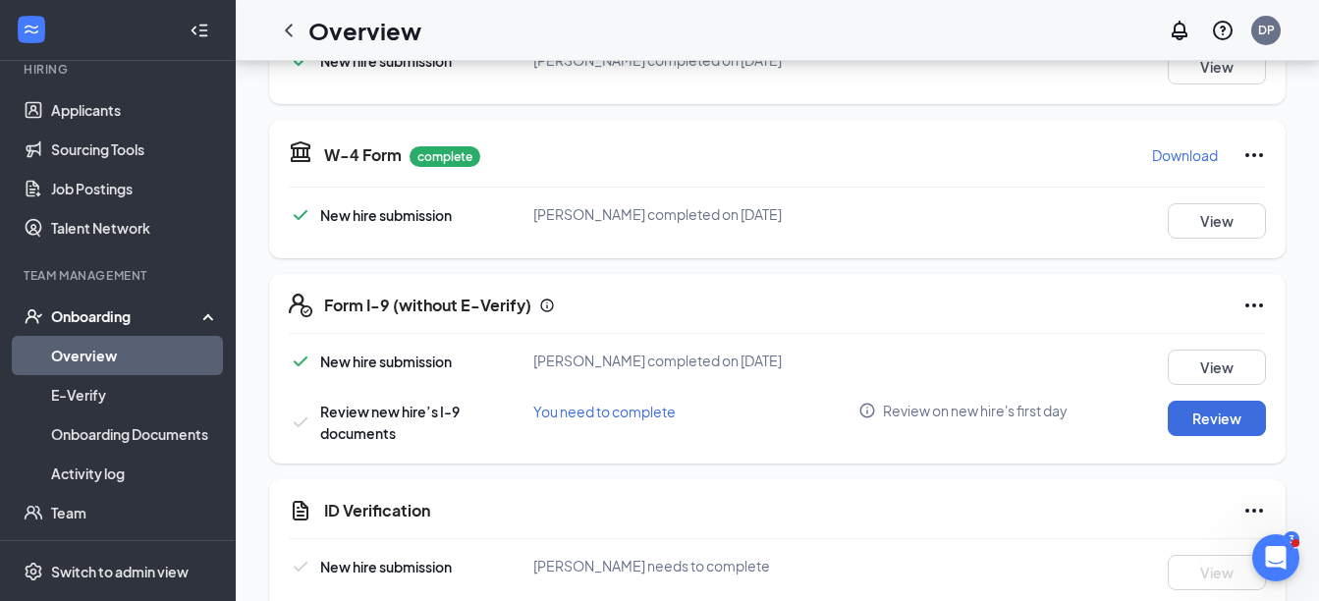
scroll to position [295, 0]
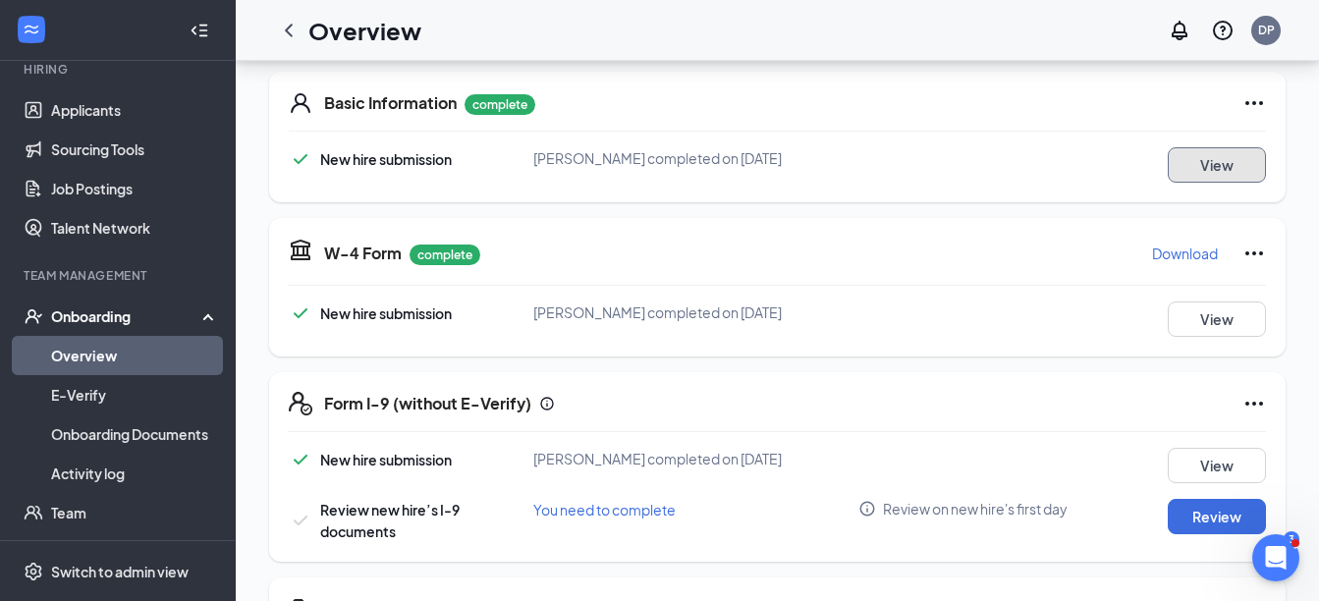
click at [1221, 150] on button "View" at bounding box center [1217, 164] width 98 height 35
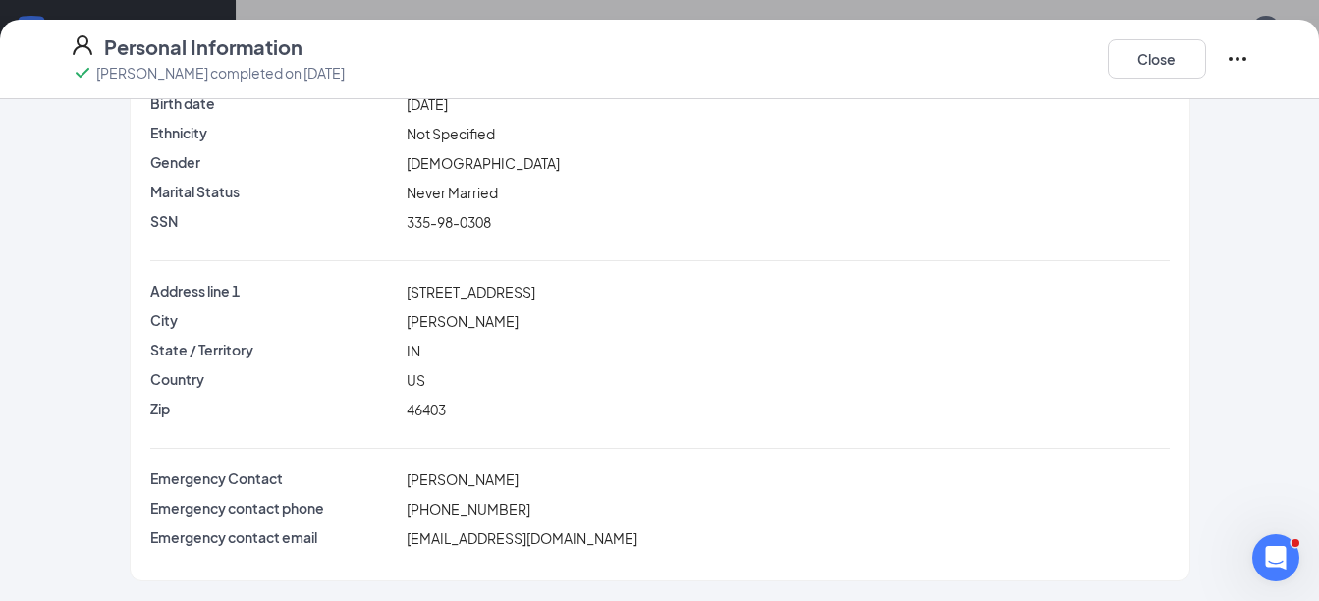
scroll to position [0, 0]
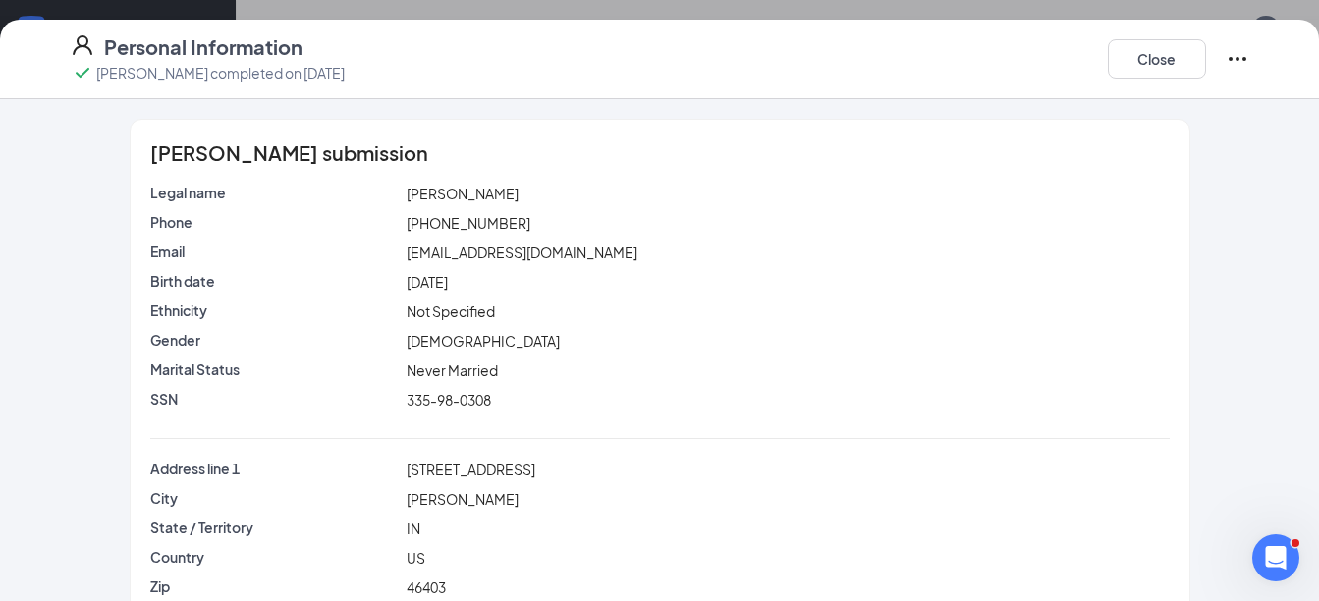
click at [1162, 80] on div "Close" at bounding box center [1178, 58] width 141 height 51
click at [1167, 65] on button "Close" at bounding box center [1157, 58] width 98 height 39
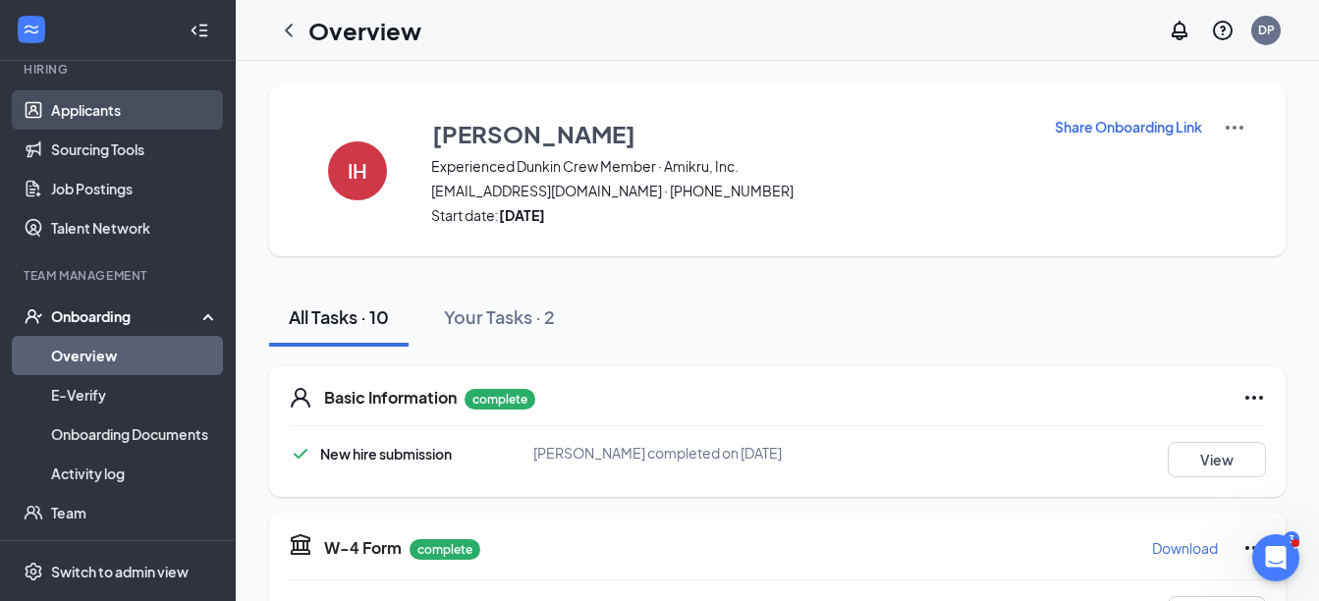
click at [69, 102] on link "Applicants" at bounding box center [135, 109] width 168 height 39
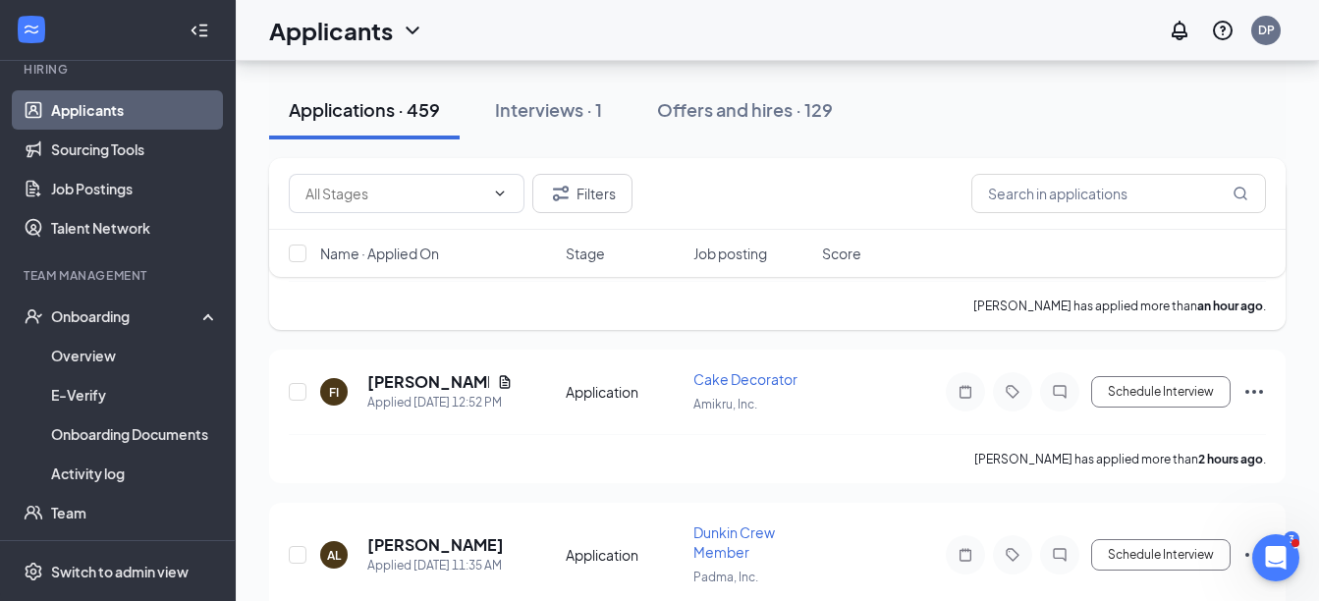
scroll to position [491, 0]
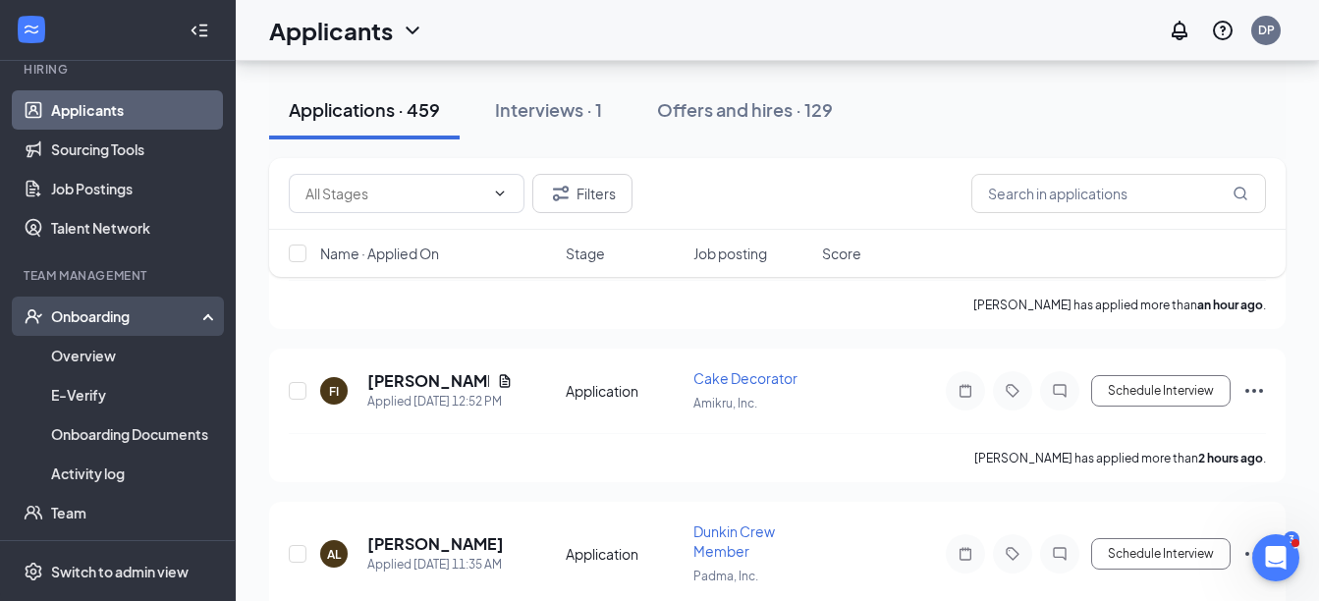
click at [54, 311] on div "Onboarding" at bounding box center [126, 317] width 151 height 20
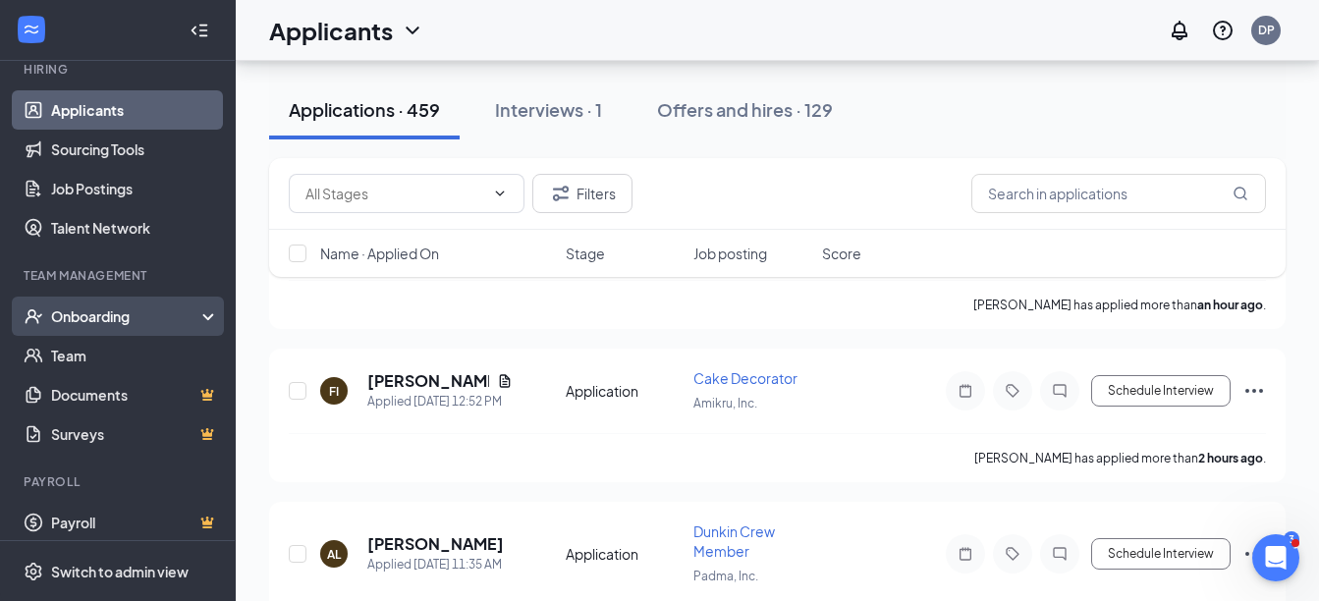
click at [59, 311] on div "Onboarding" at bounding box center [126, 317] width 151 height 20
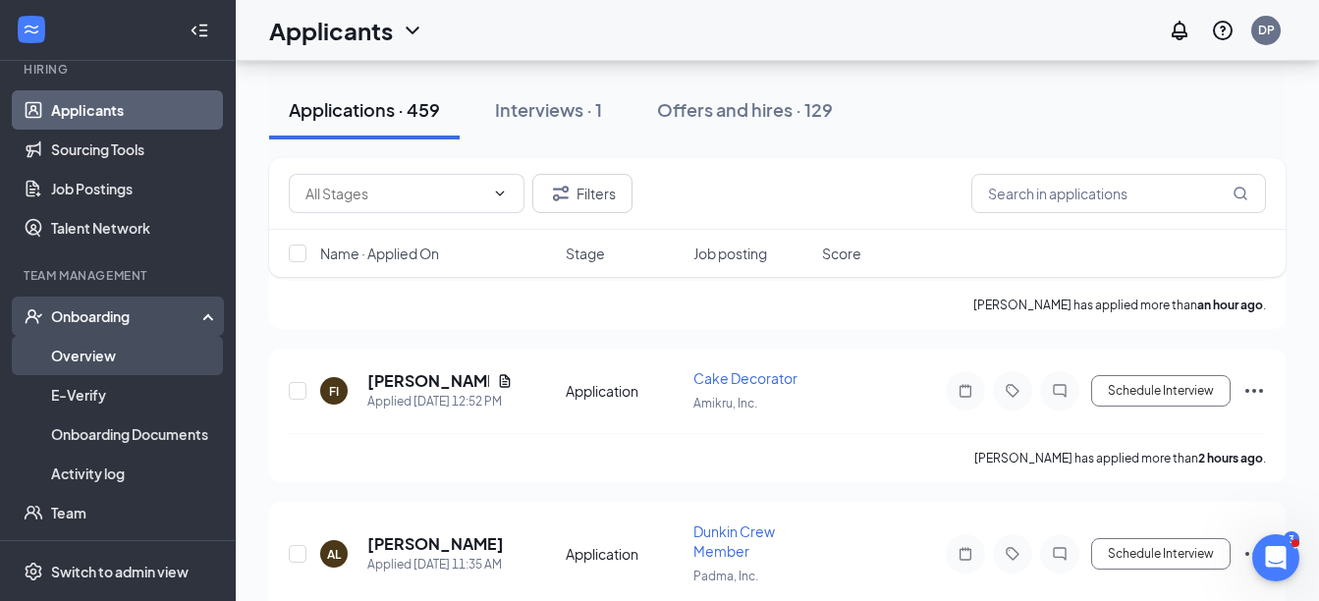
click at [87, 347] on link "Overview" at bounding box center [135, 355] width 168 height 39
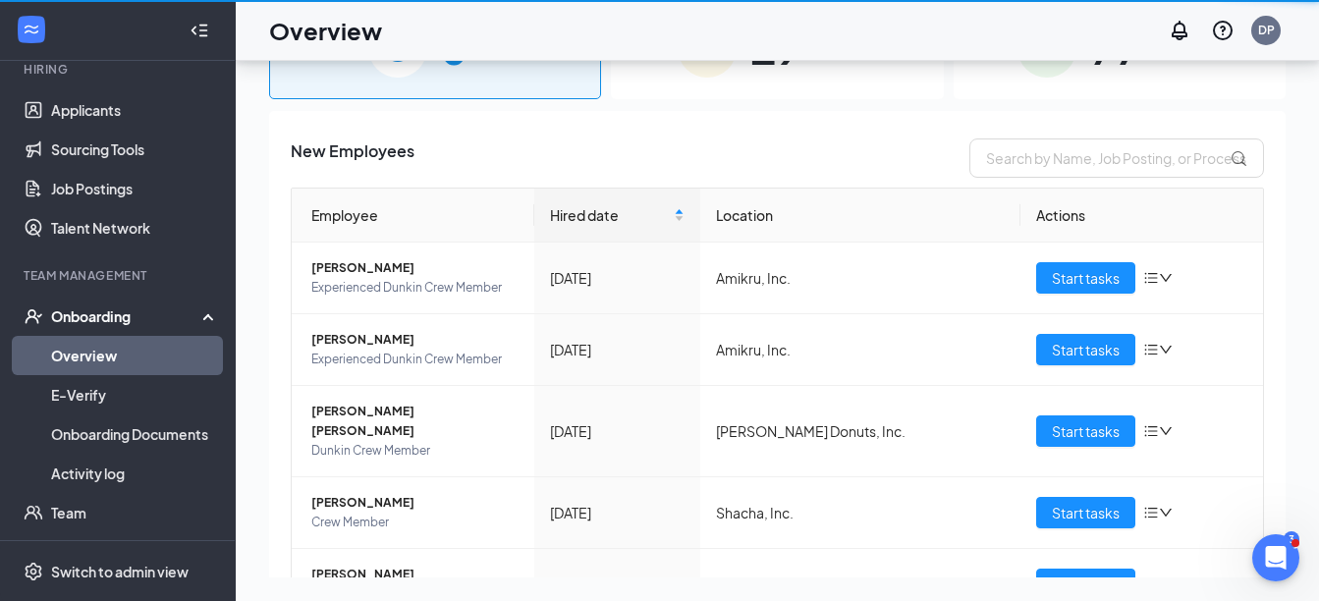
scroll to position [88, 0]
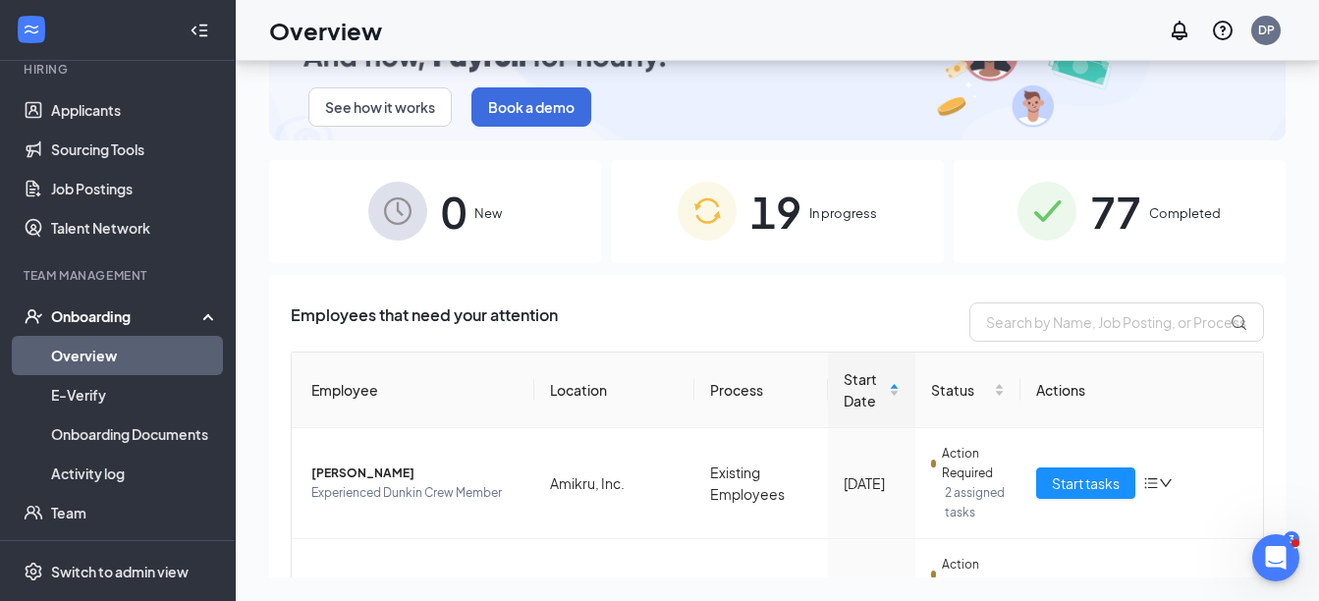
click at [841, 208] on span "In progress" at bounding box center [844, 213] width 68 height 20
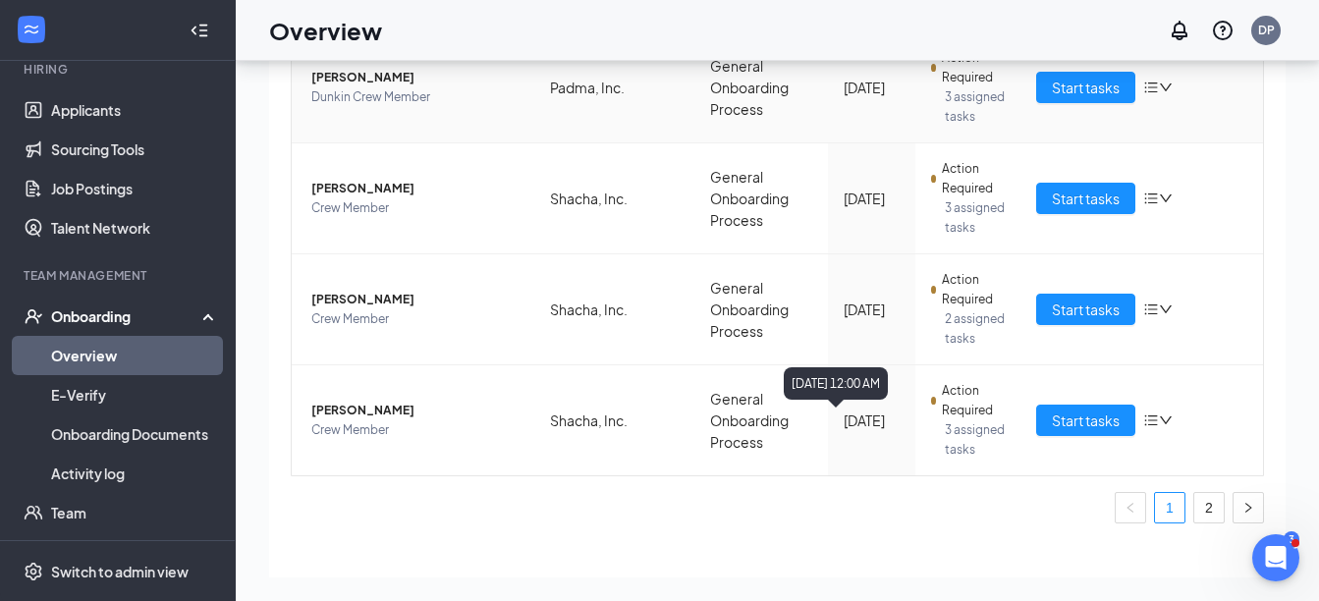
scroll to position [1091, 0]
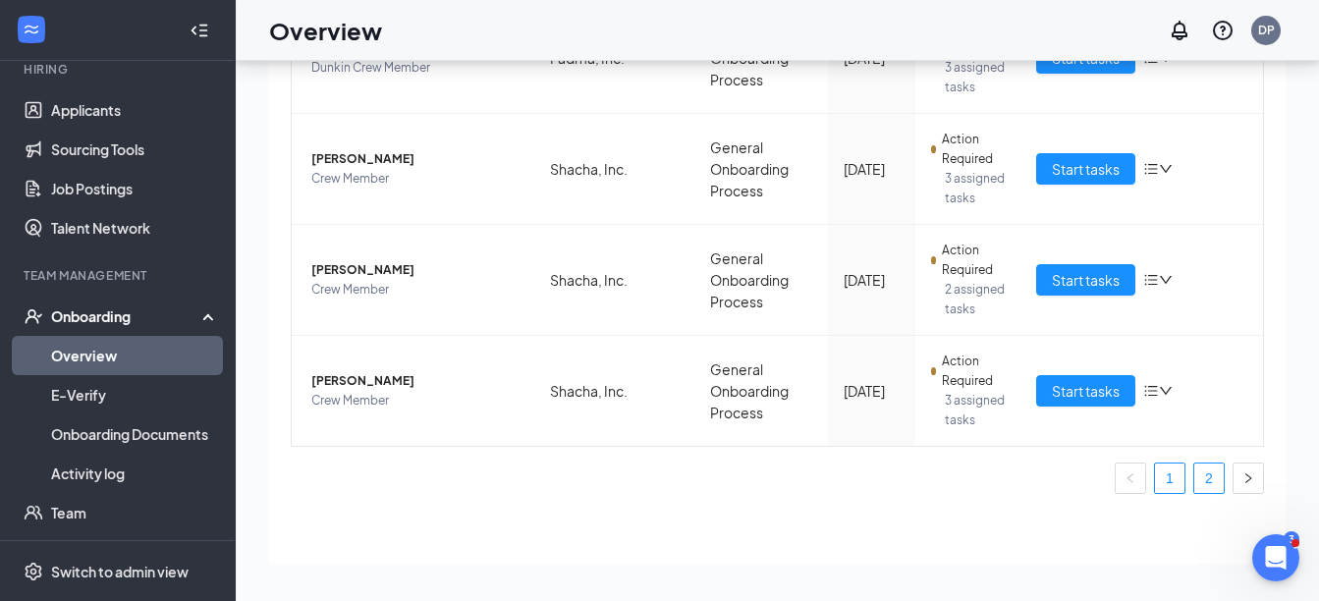
click at [1195, 475] on link "2" at bounding box center [1209, 478] width 29 height 29
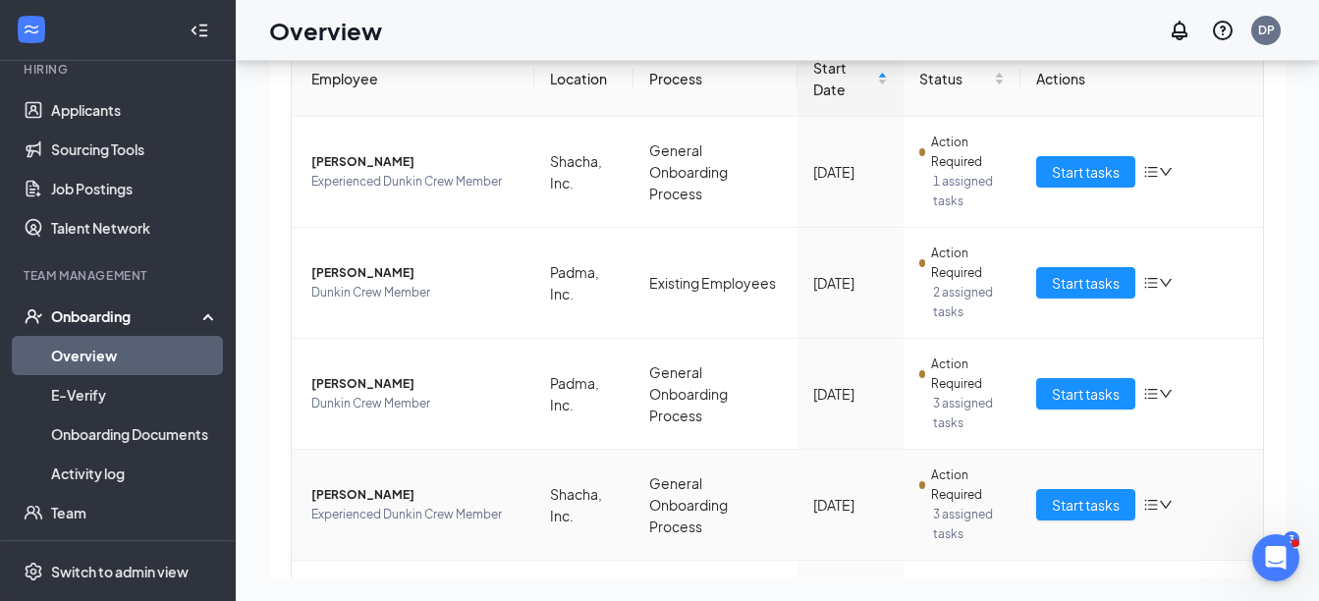
scroll to position [279, 0]
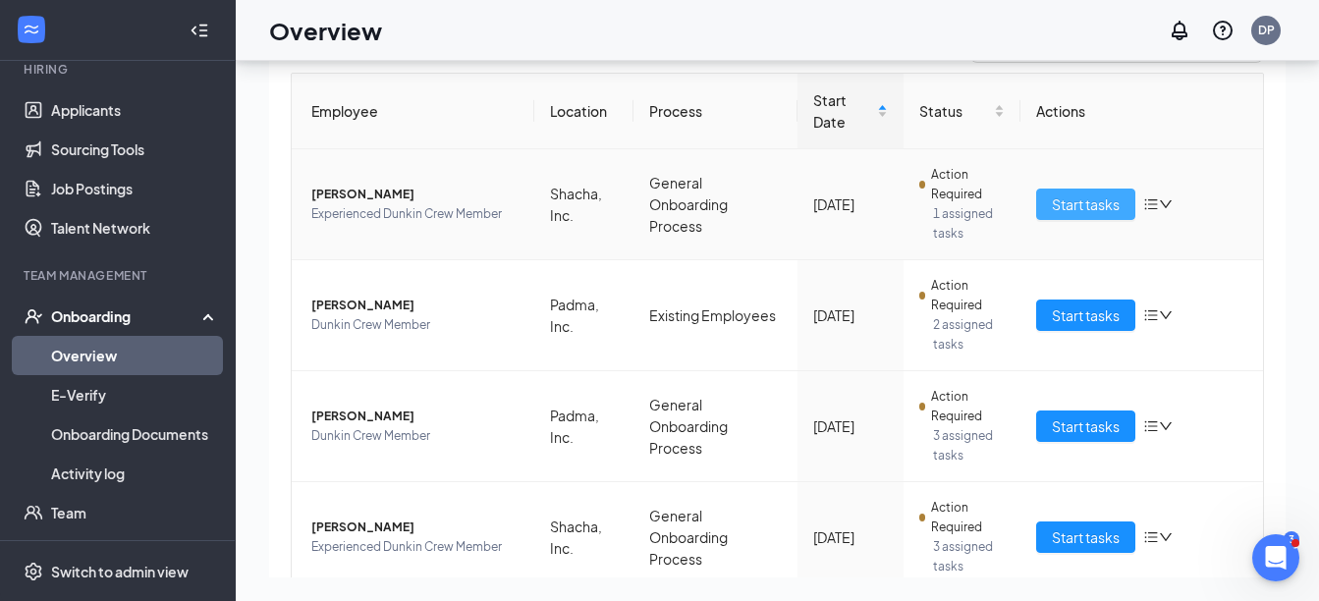
click at [1077, 210] on span "Start tasks" at bounding box center [1086, 205] width 68 height 22
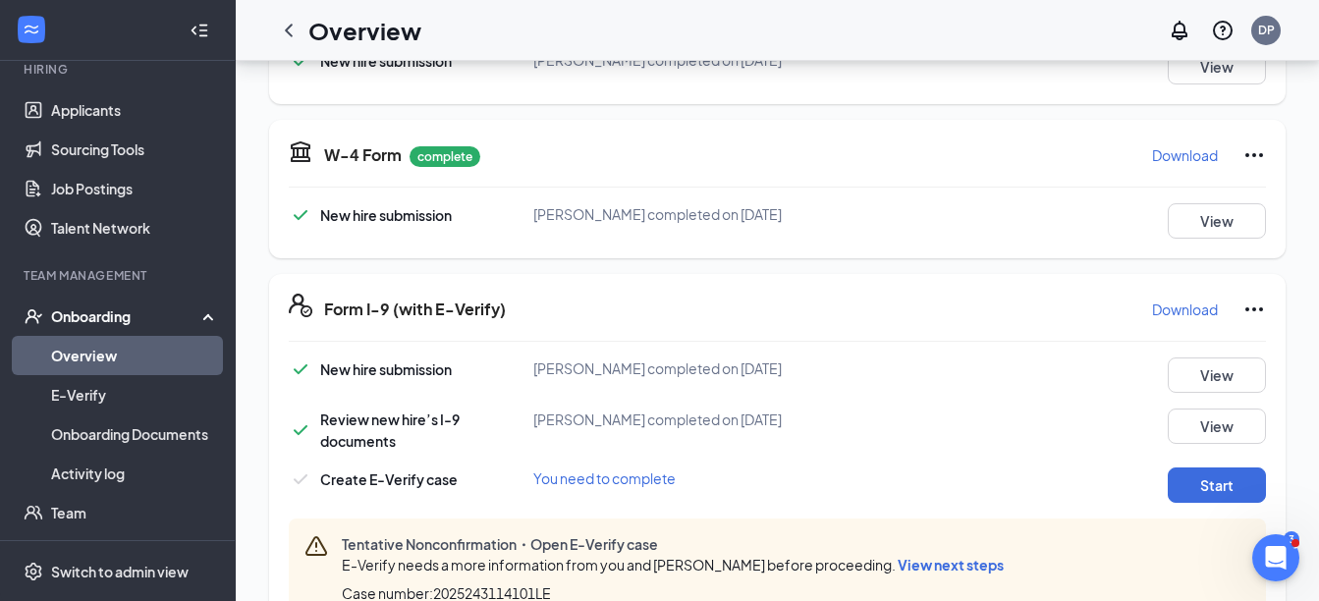
scroll to position [589, 0]
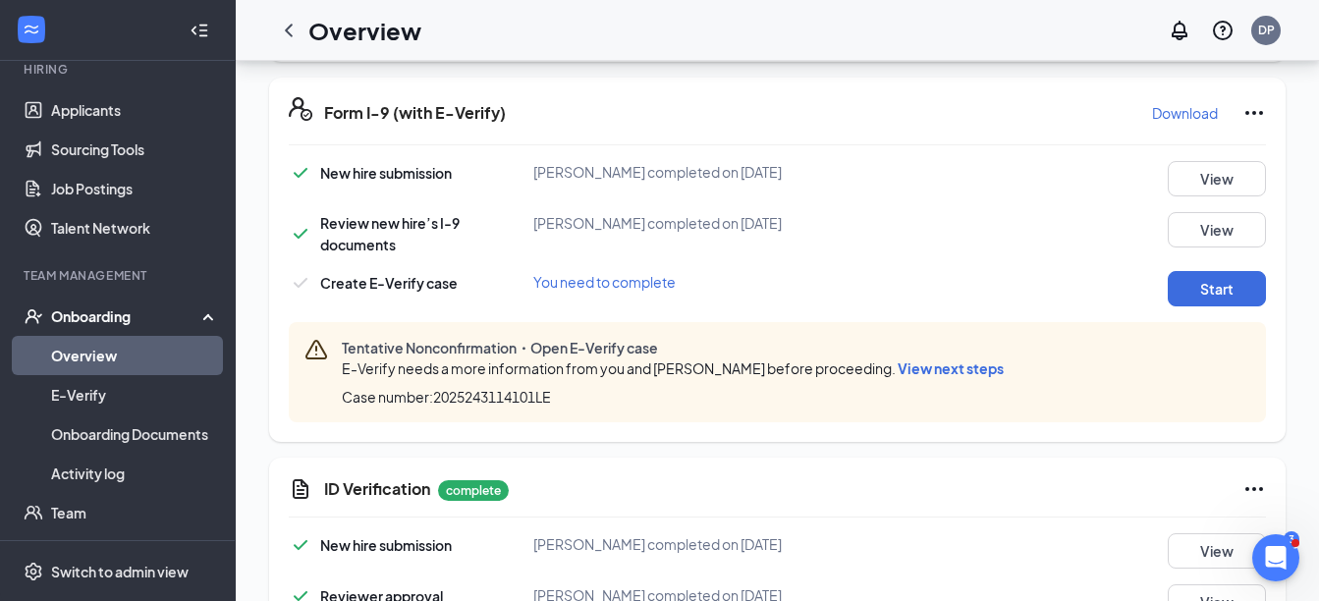
click at [898, 369] on span "View next steps" at bounding box center [951, 369] width 106 height 18
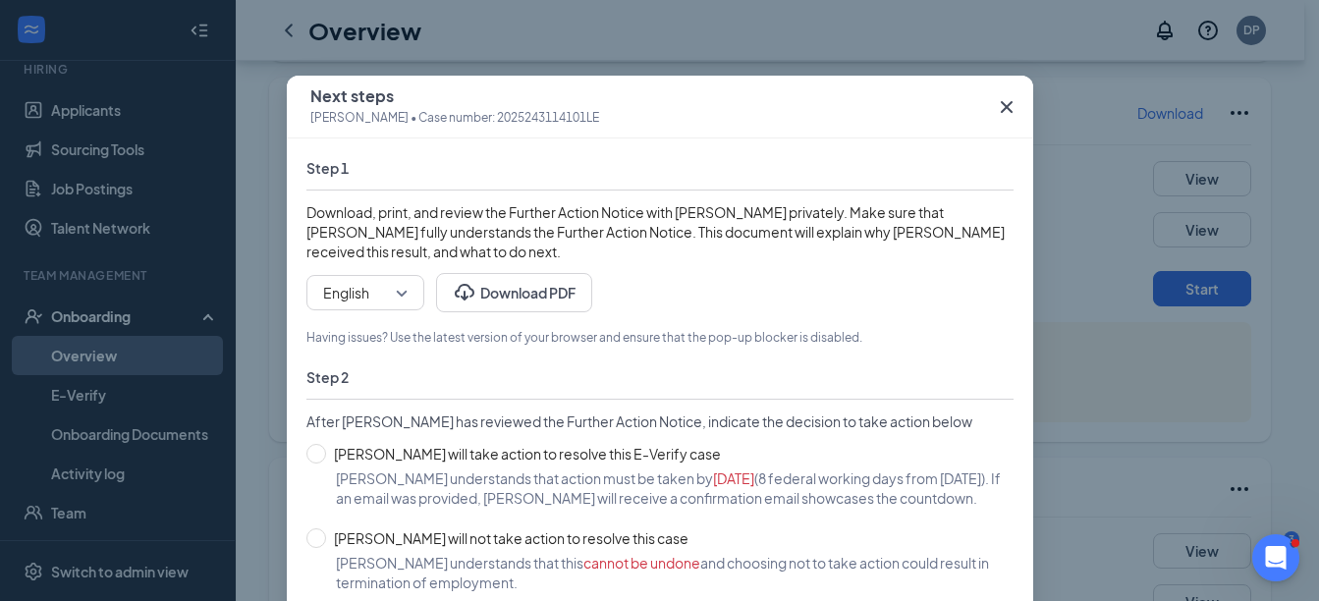
scroll to position [0, 0]
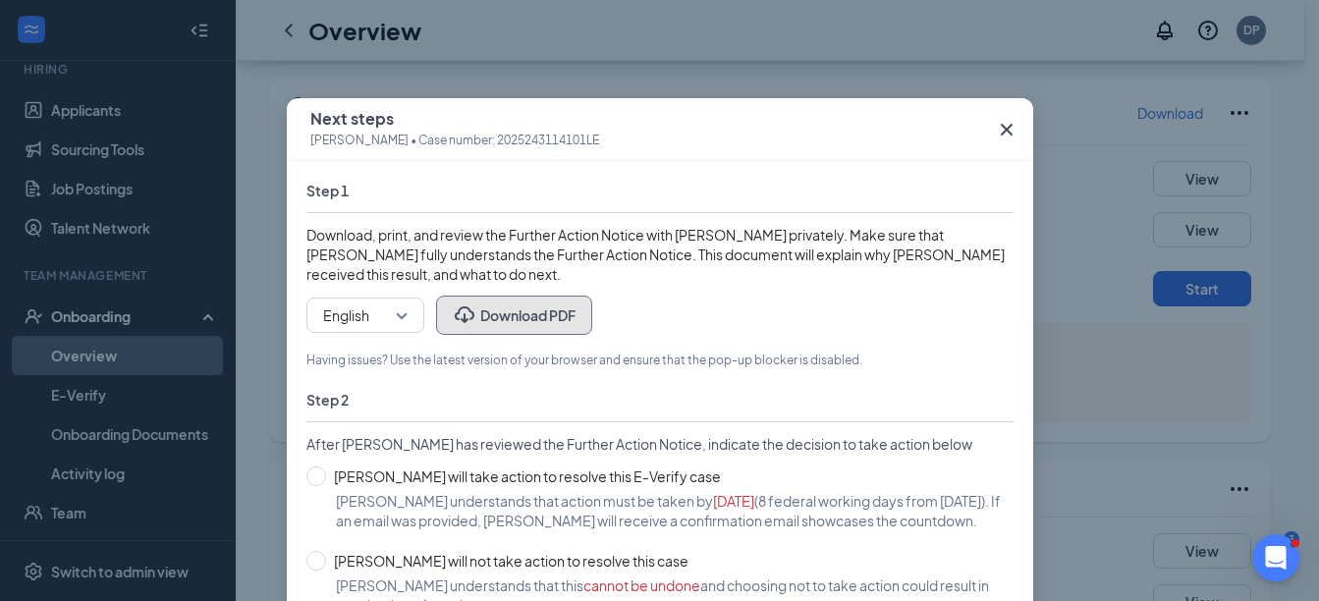
click at [514, 319] on button "Download PDF" at bounding box center [514, 315] width 156 height 39
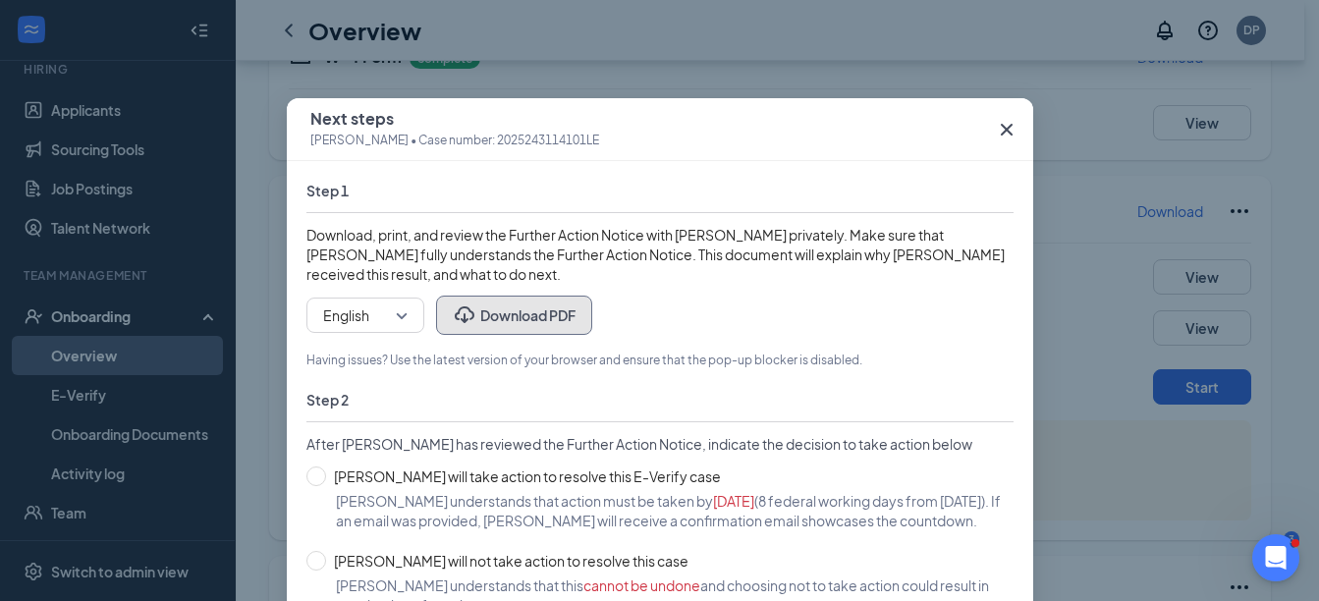
scroll to position [196, 0]
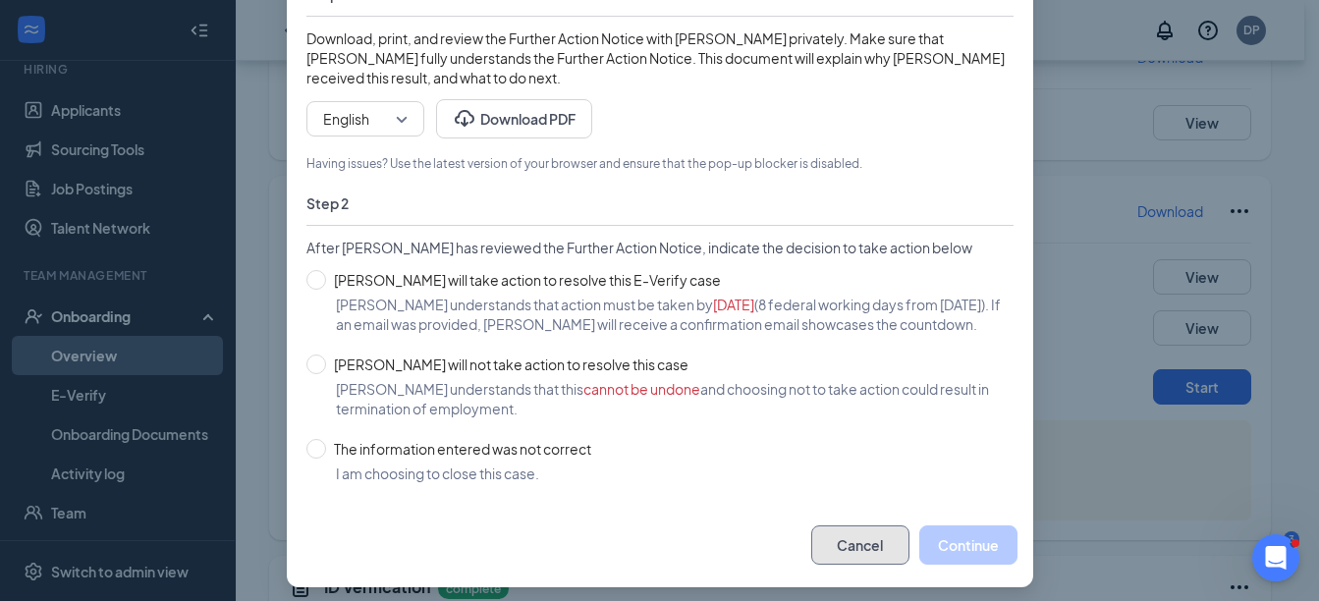
click at [858, 538] on button "Cancel" at bounding box center [860, 545] width 98 height 39
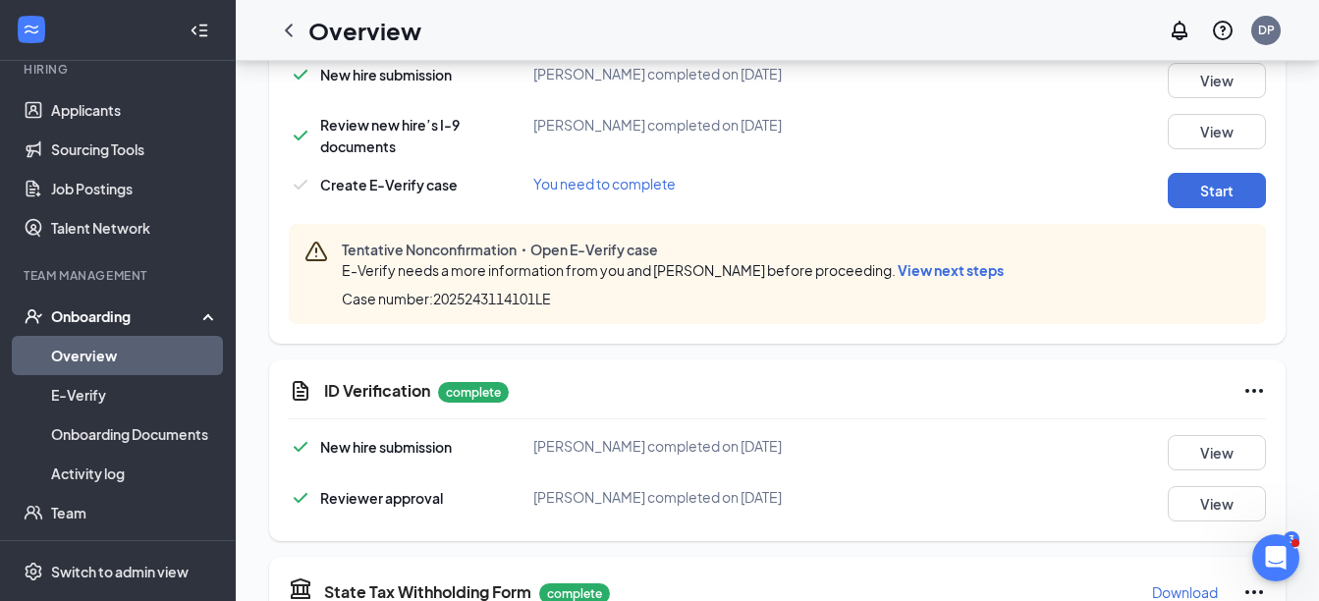
scroll to position [0, 0]
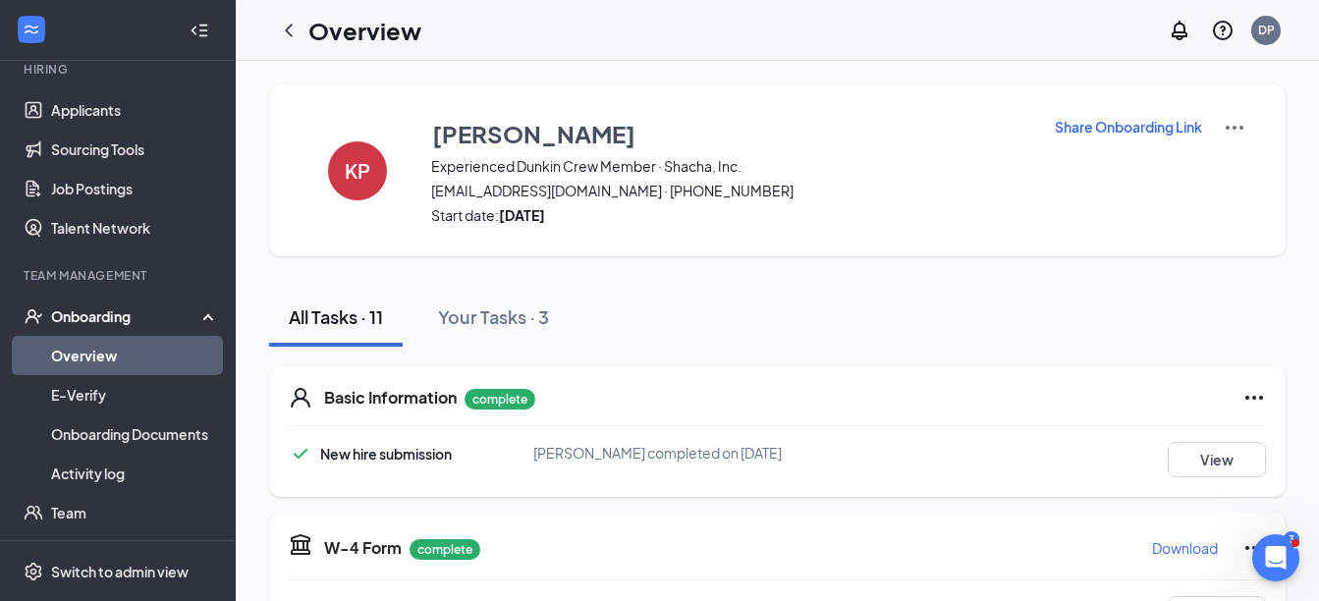
click at [100, 346] on link "Overview" at bounding box center [135, 355] width 168 height 39
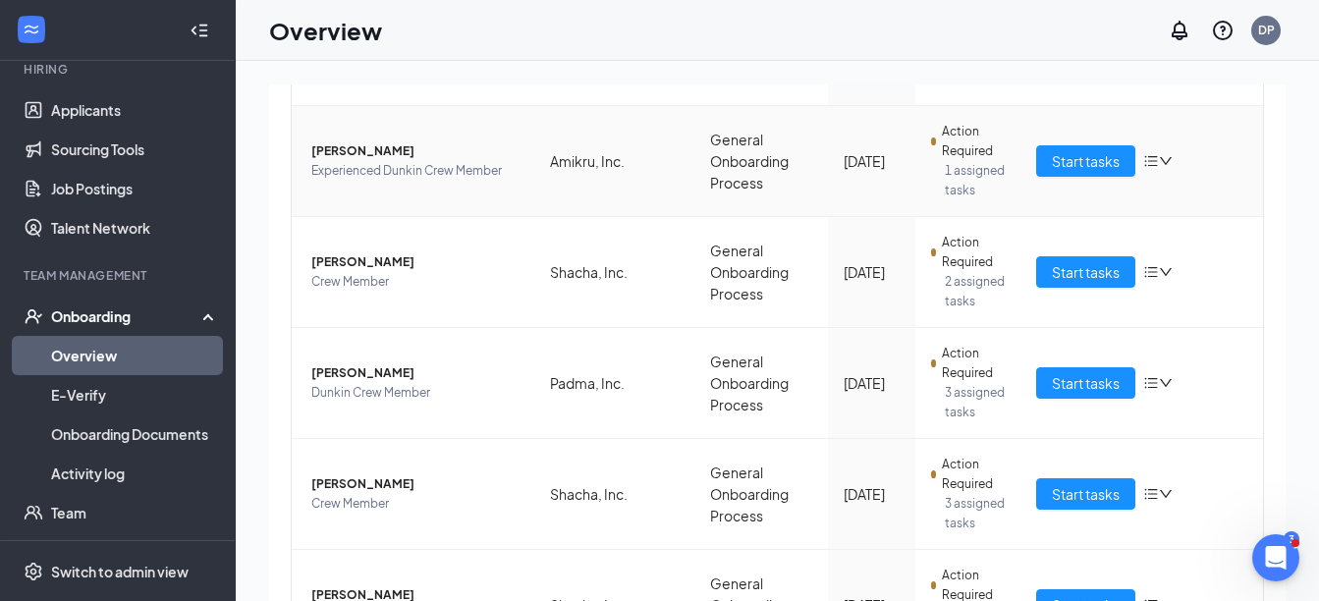
scroll to position [884, 0]
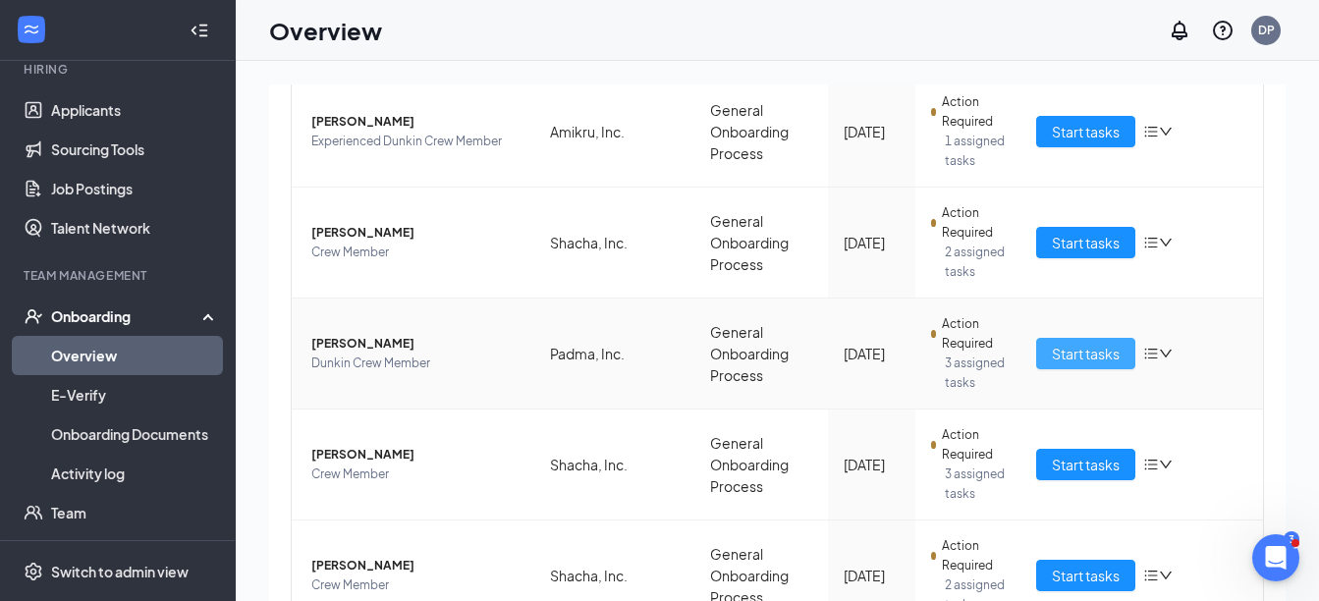
click at [1060, 352] on span "Start tasks" at bounding box center [1086, 354] width 68 height 22
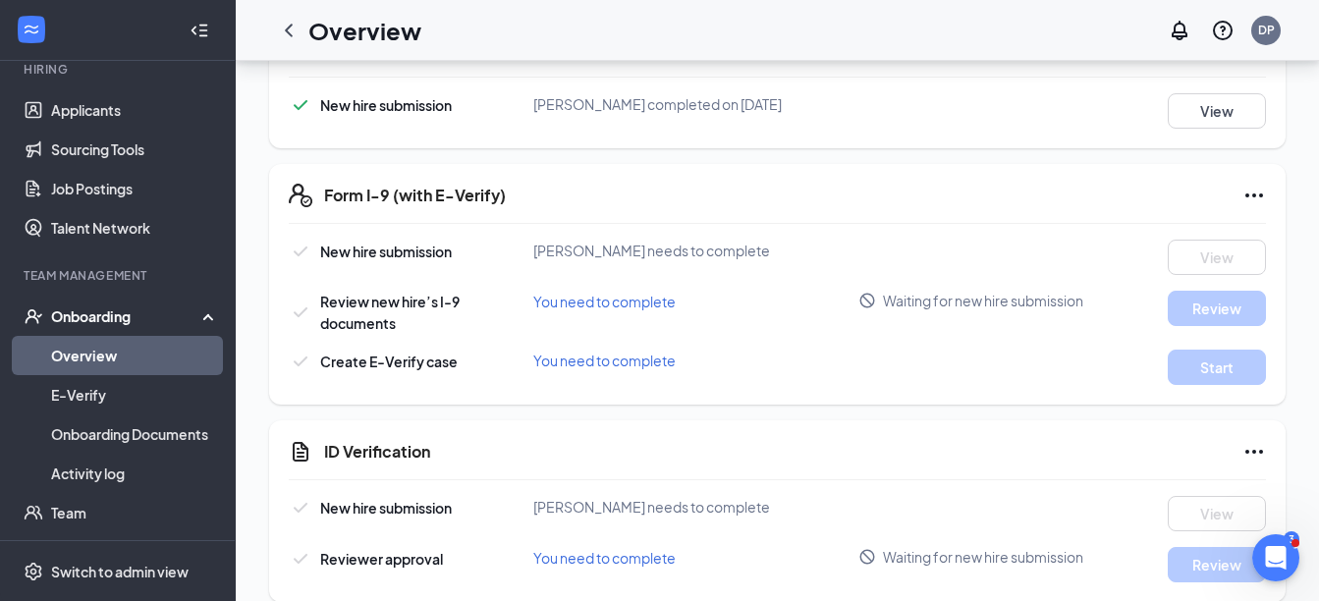
scroll to position [491, 0]
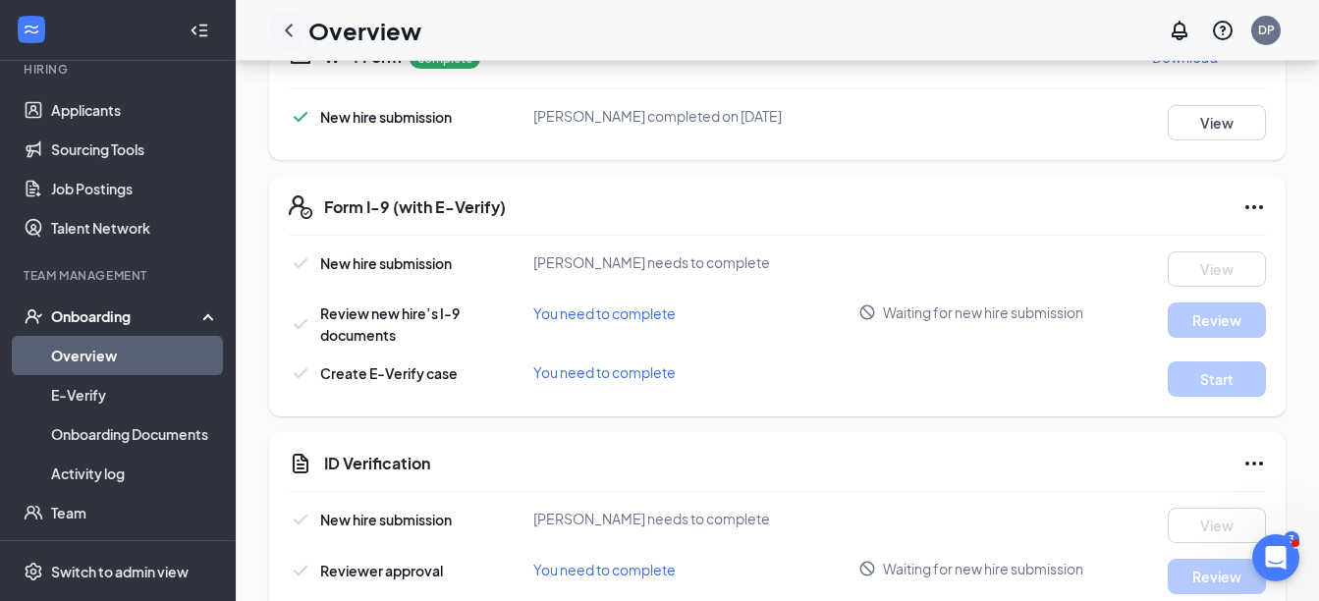
click at [292, 31] on icon "ChevronLeft" at bounding box center [289, 31] width 24 height 24
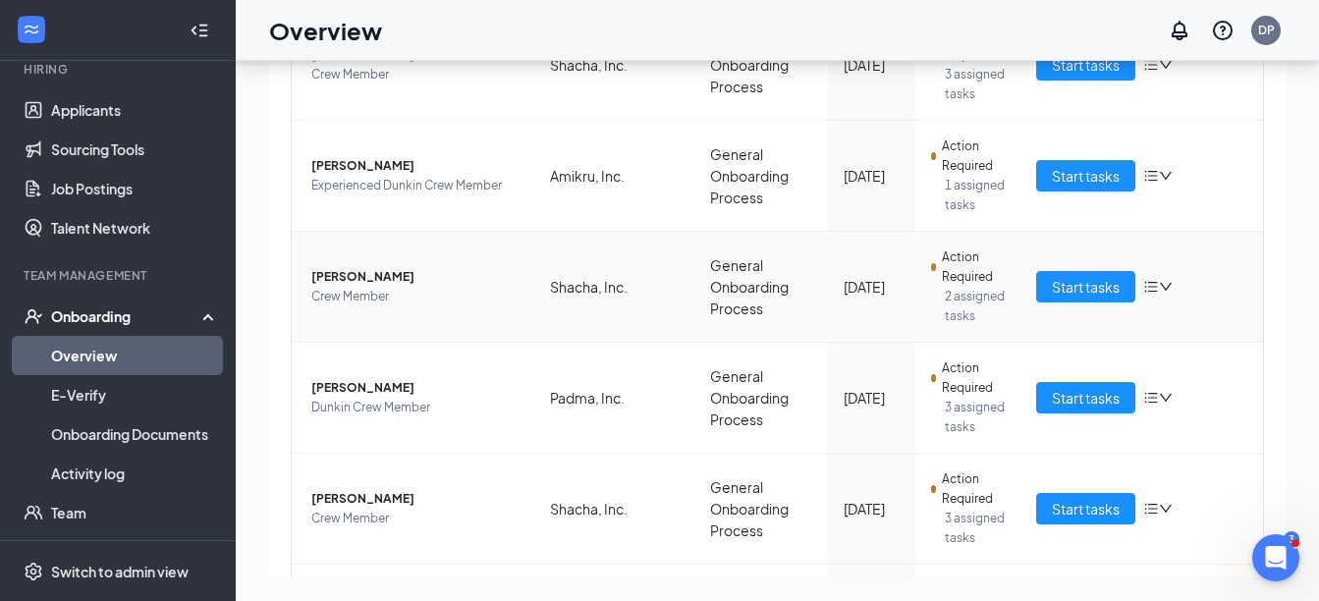
scroll to position [786, 0]
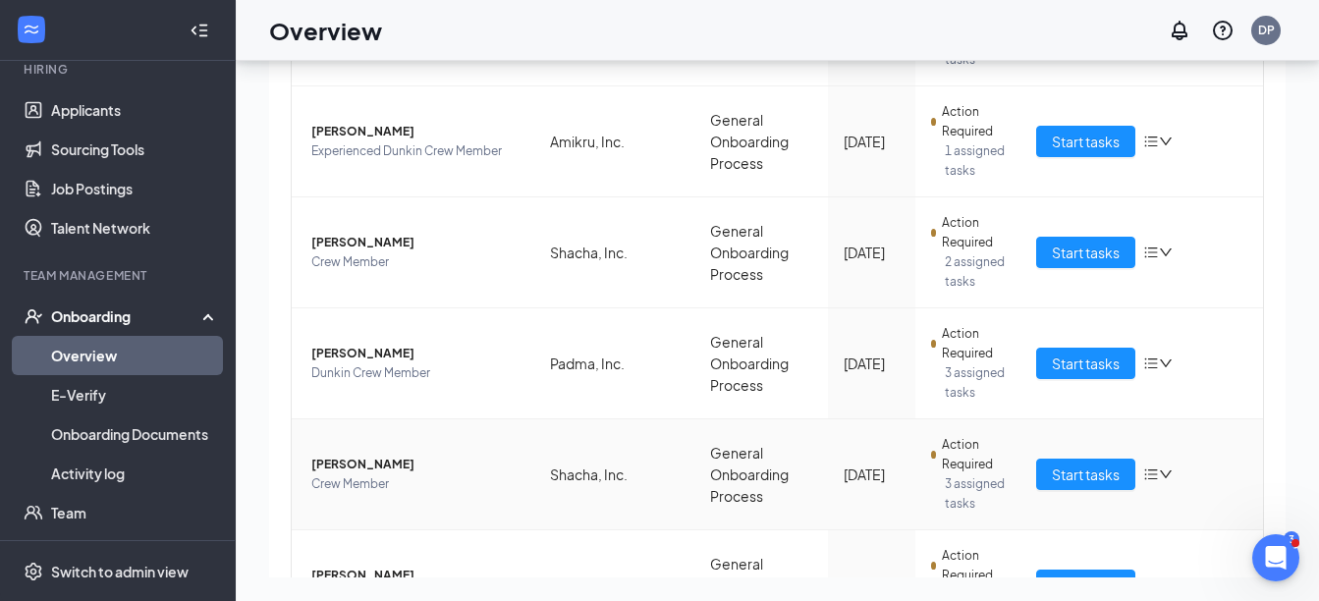
click at [1159, 472] on icon "down" at bounding box center [1166, 475] width 14 height 14
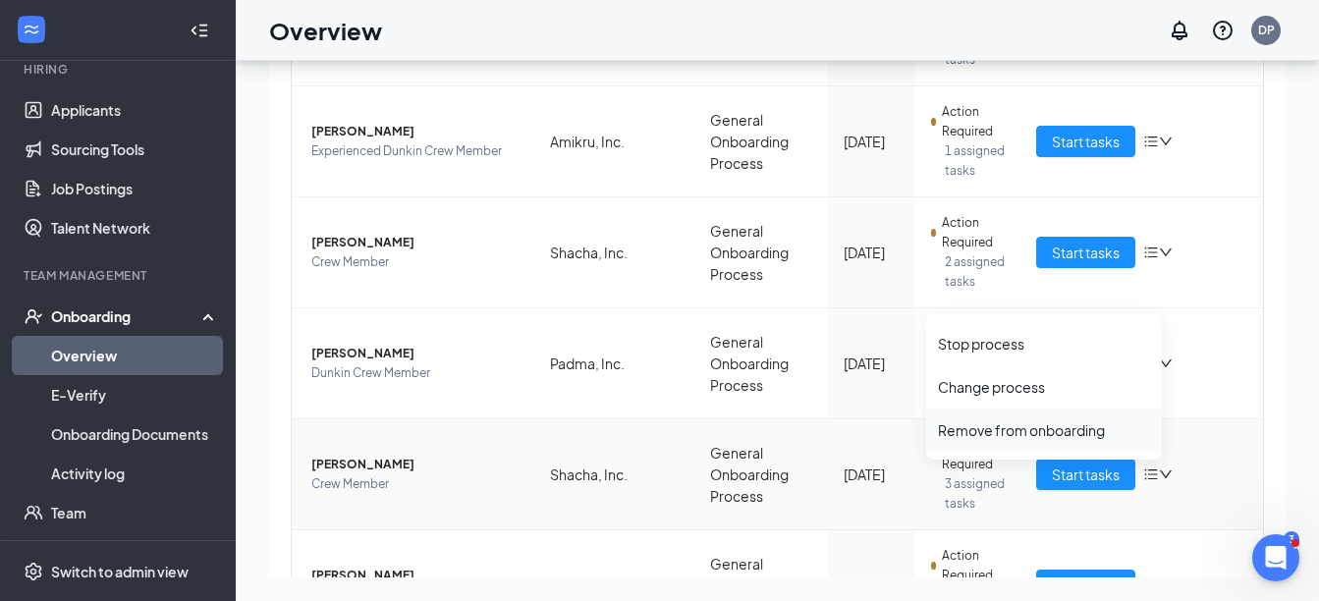
click at [1026, 427] on div "Remove from onboarding" at bounding box center [1044, 430] width 212 height 20
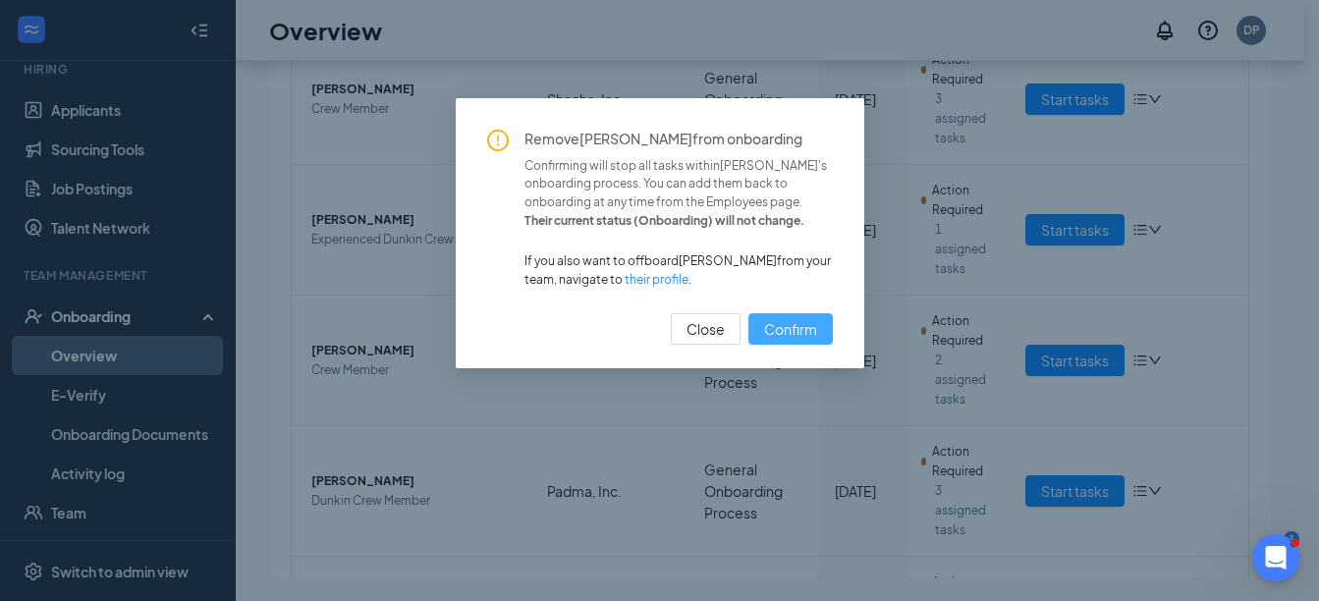
click at [773, 328] on span "Confirm" at bounding box center [790, 329] width 53 height 22
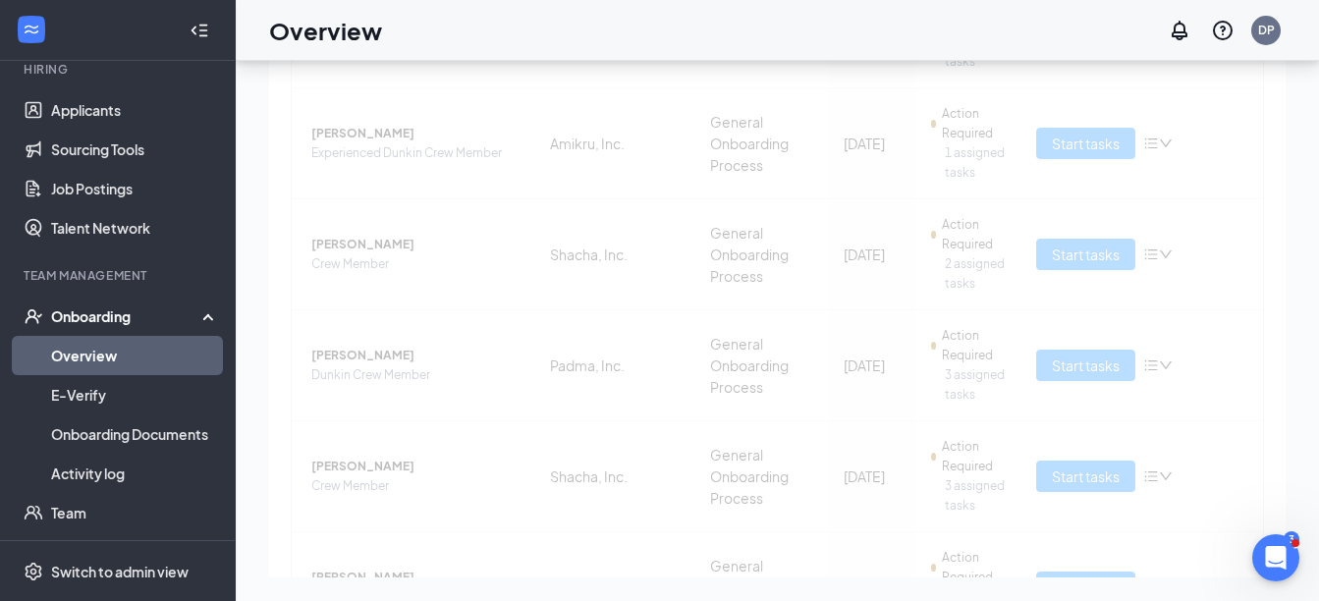
scroll to position [786, 0]
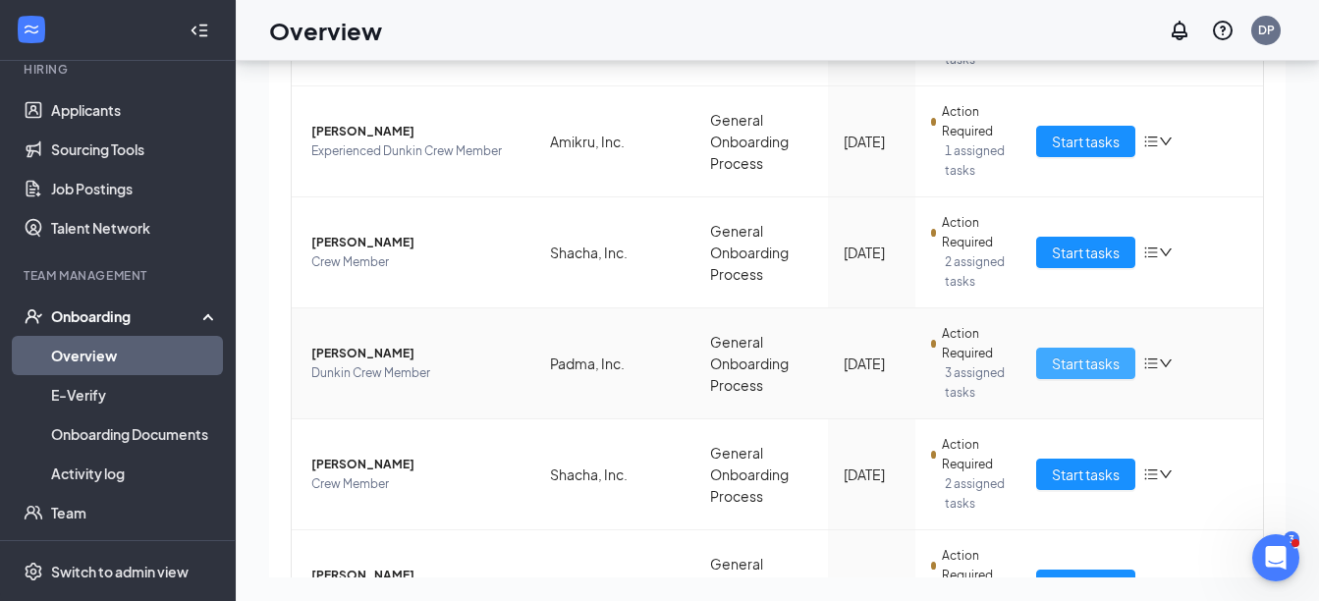
click at [1092, 365] on span "Start tasks" at bounding box center [1086, 364] width 68 height 22
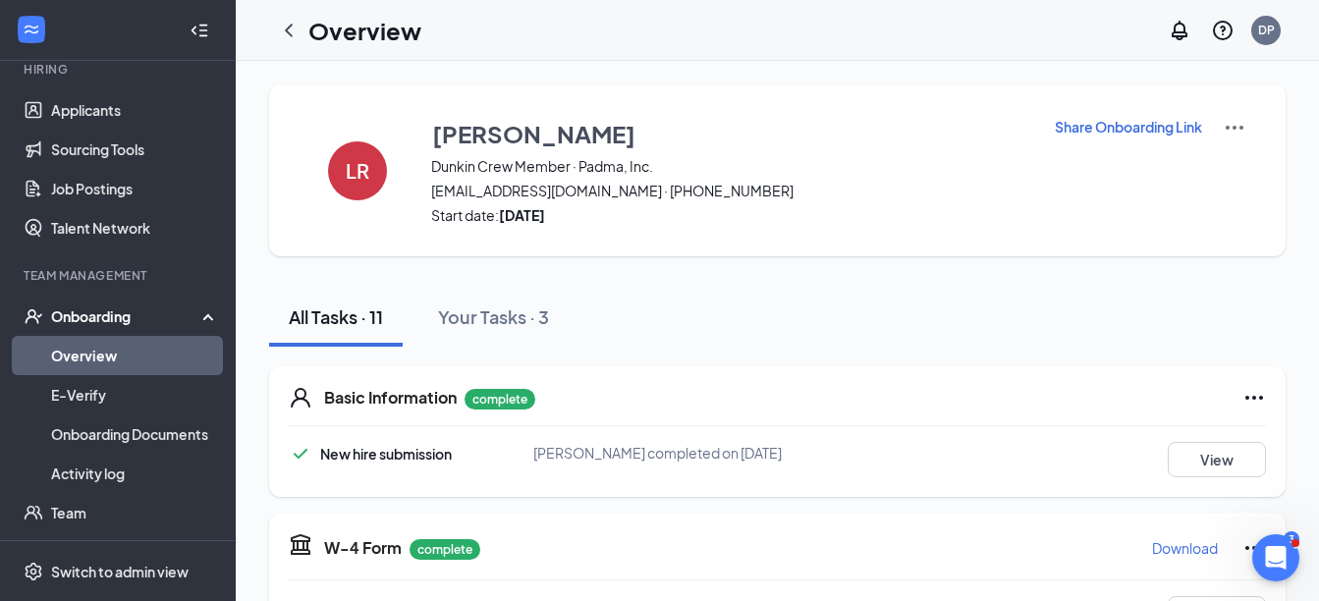
click at [1124, 126] on p "Share Onboarding Link" at bounding box center [1128, 127] width 147 height 20
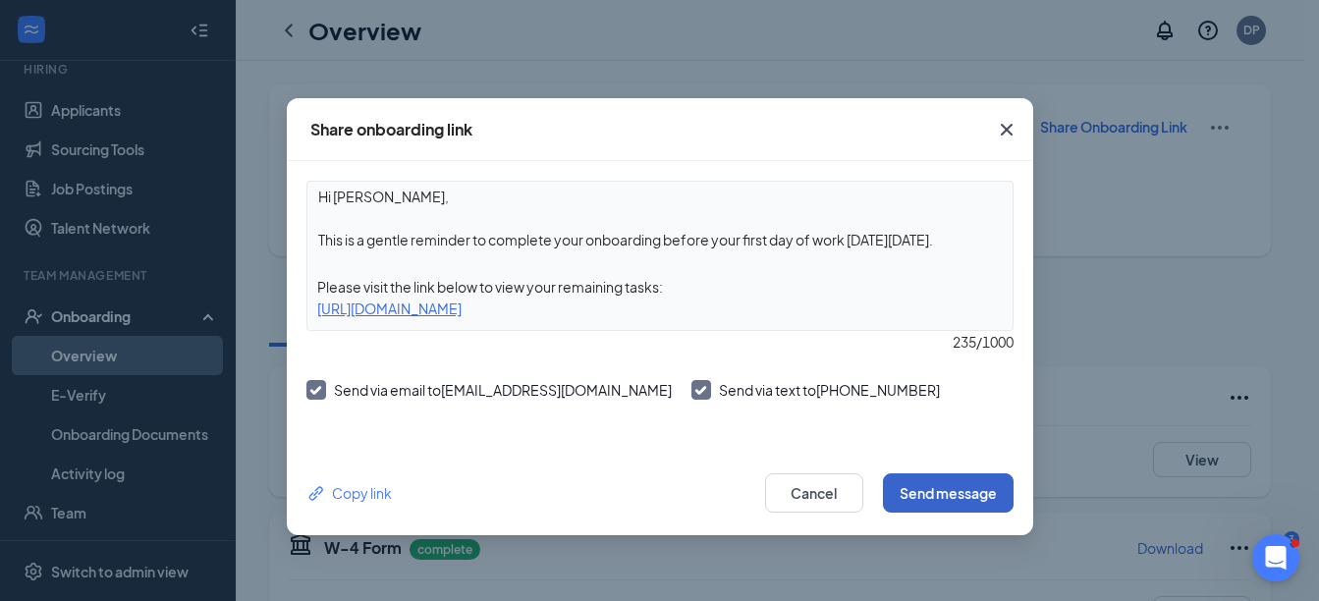
click at [928, 493] on button "Send message" at bounding box center [948, 493] width 131 height 39
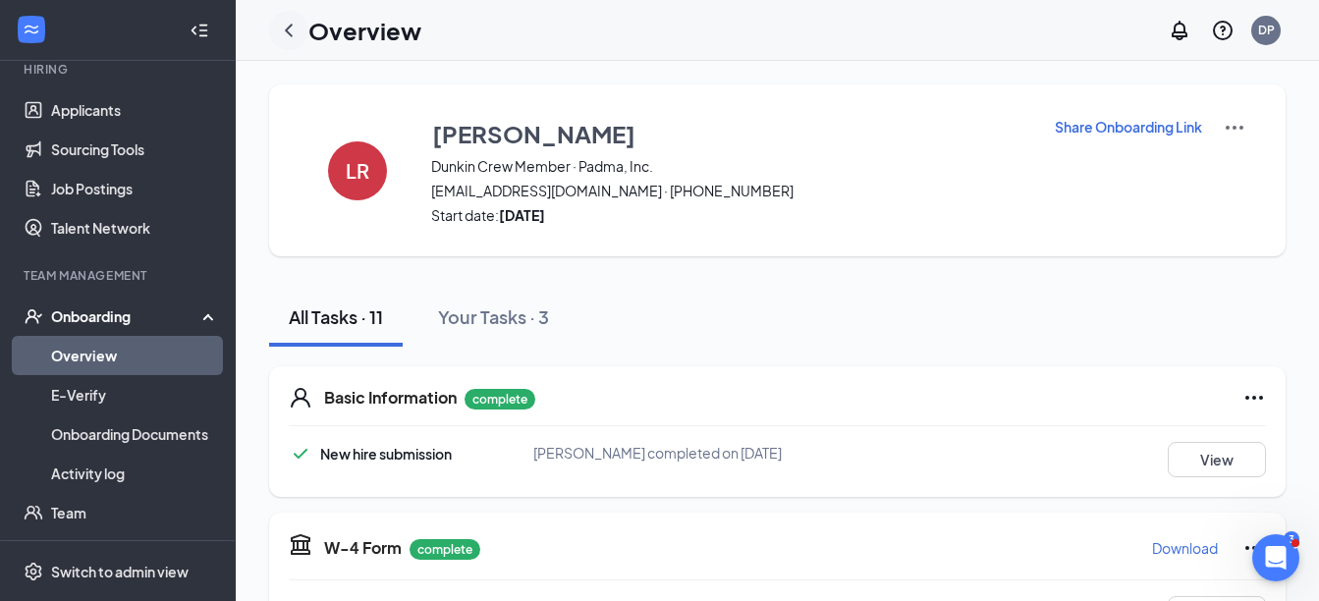
click at [291, 34] on icon "ChevronLeft" at bounding box center [289, 30] width 8 height 13
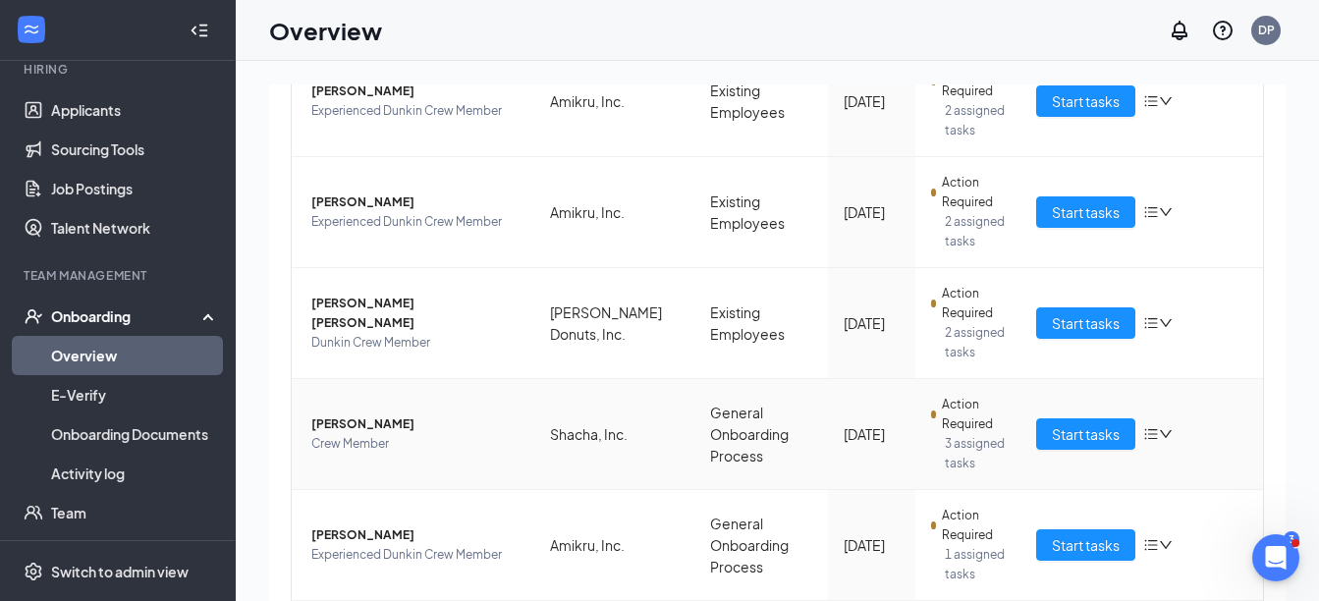
scroll to position [491, 0]
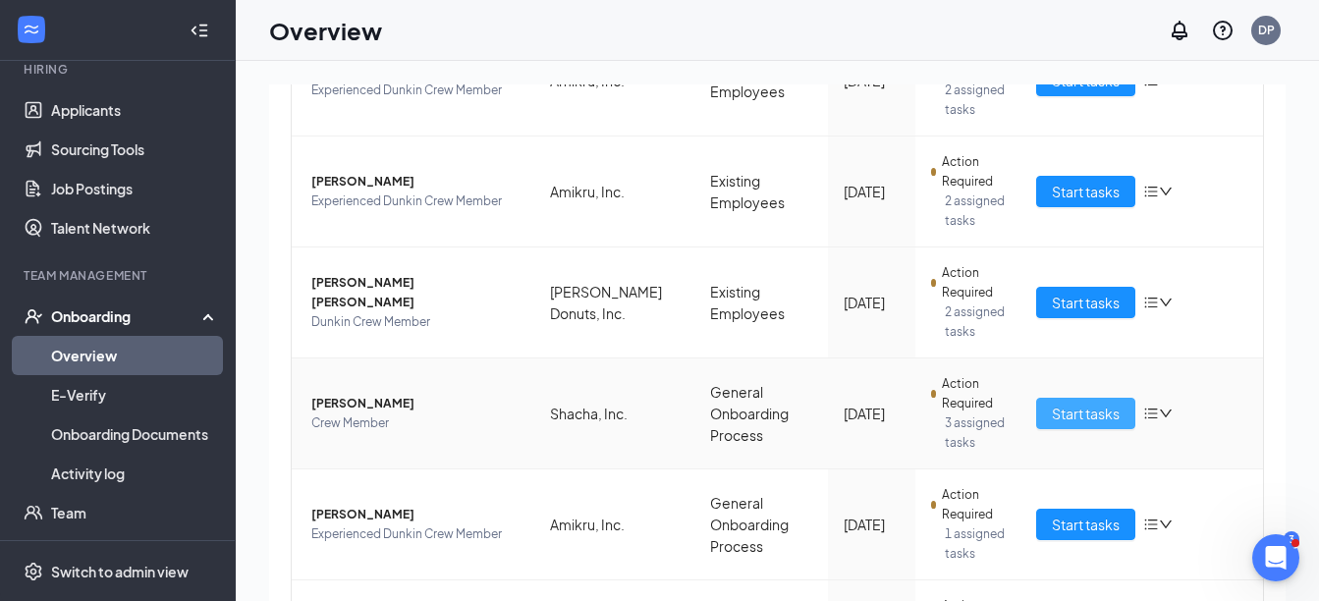
click at [1099, 413] on span "Start tasks" at bounding box center [1086, 414] width 68 height 22
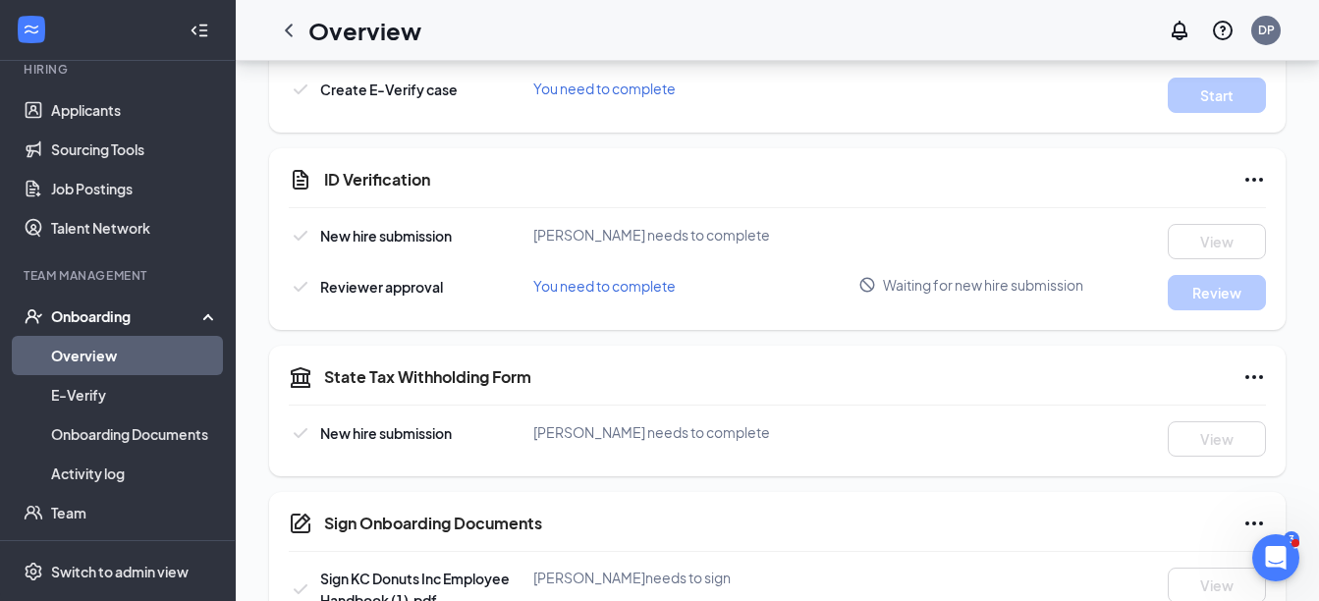
scroll to position [742, 0]
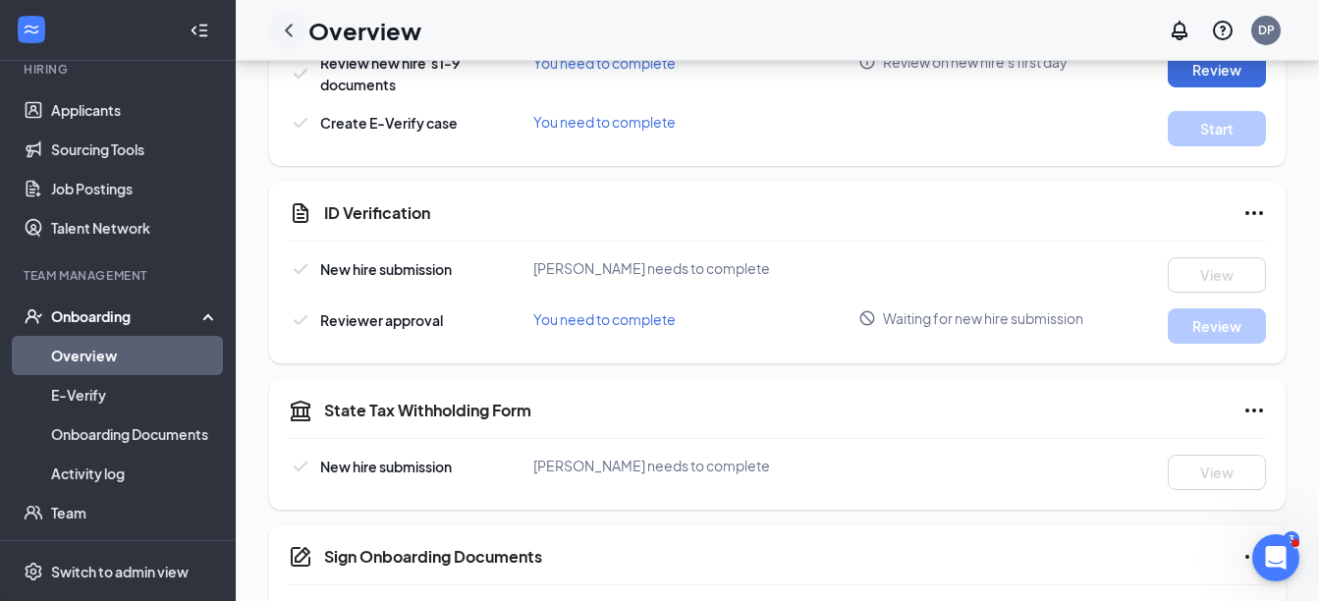
click at [285, 23] on icon "ChevronLeft" at bounding box center [289, 31] width 24 height 24
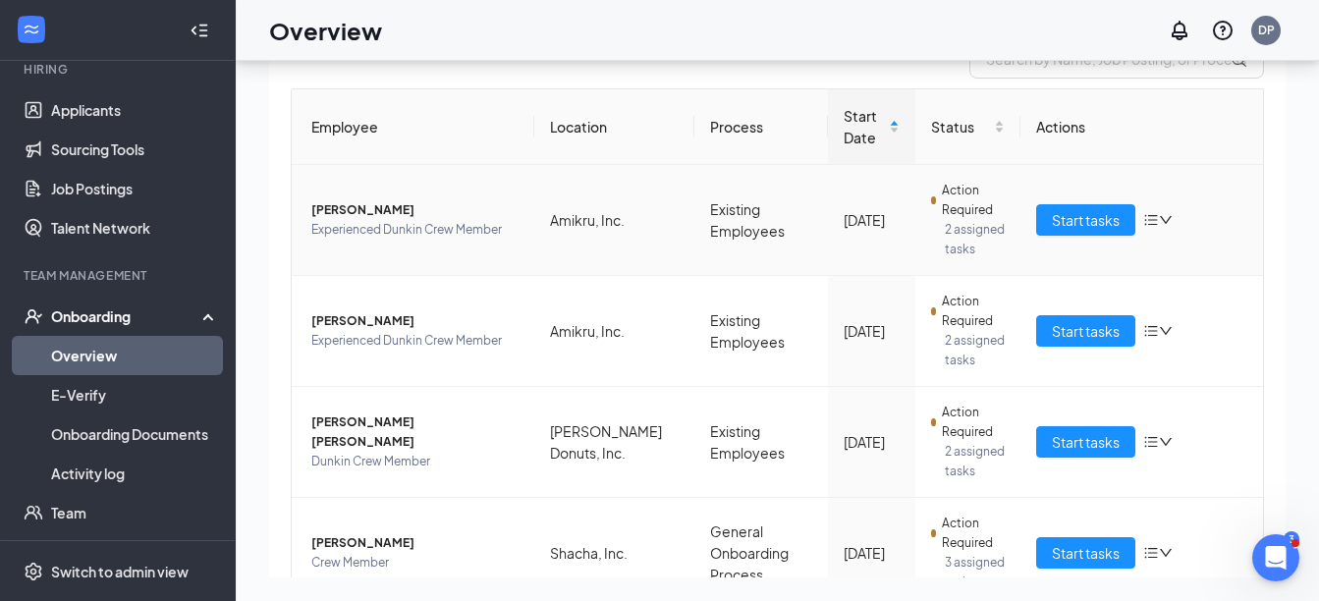
scroll to position [393, 0]
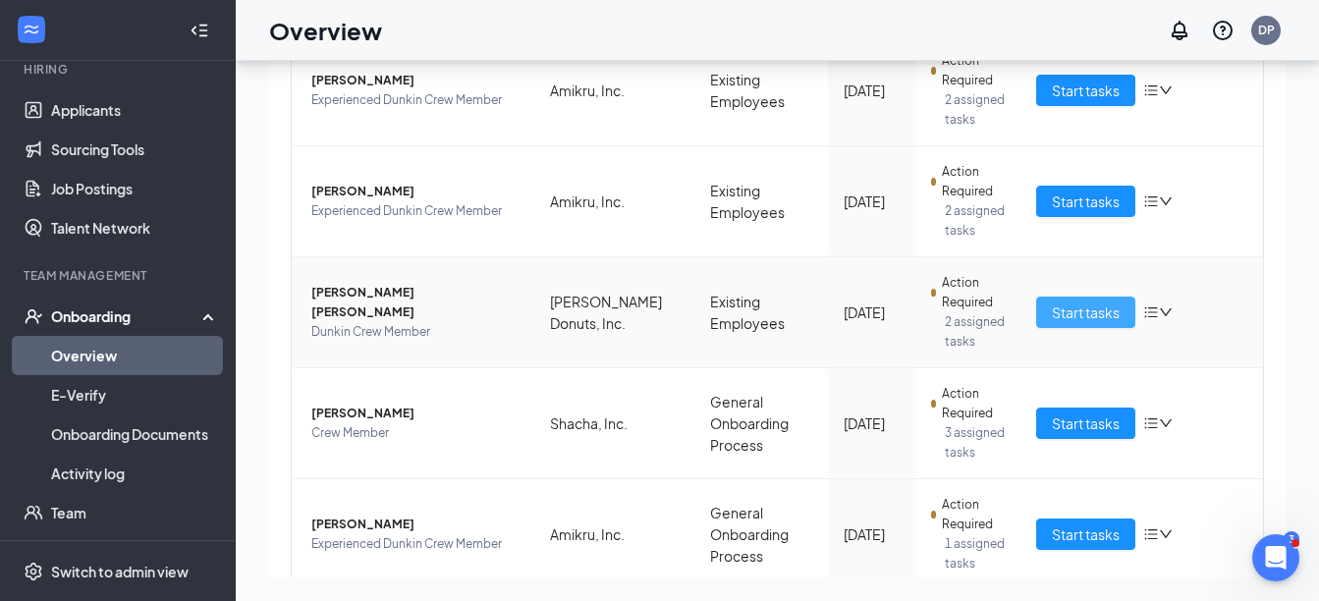
click at [1060, 309] on span "Start tasks" at bounding box center [1086, 313] width 68 height 22
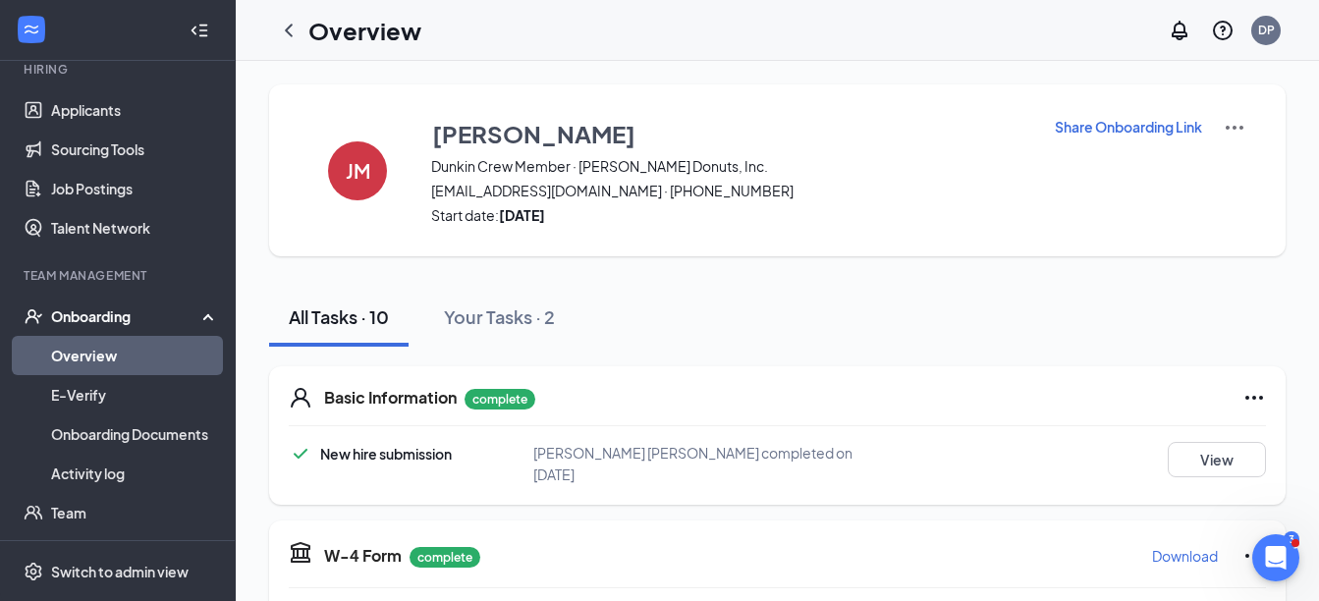
click at [1112, 131] on p "Share Onboarding Link" at bounding box center [1128, 127] width 147 height 20
type textarea "Hi Joseph, This is a gentle reminder to complete your onboarding before your fi…"
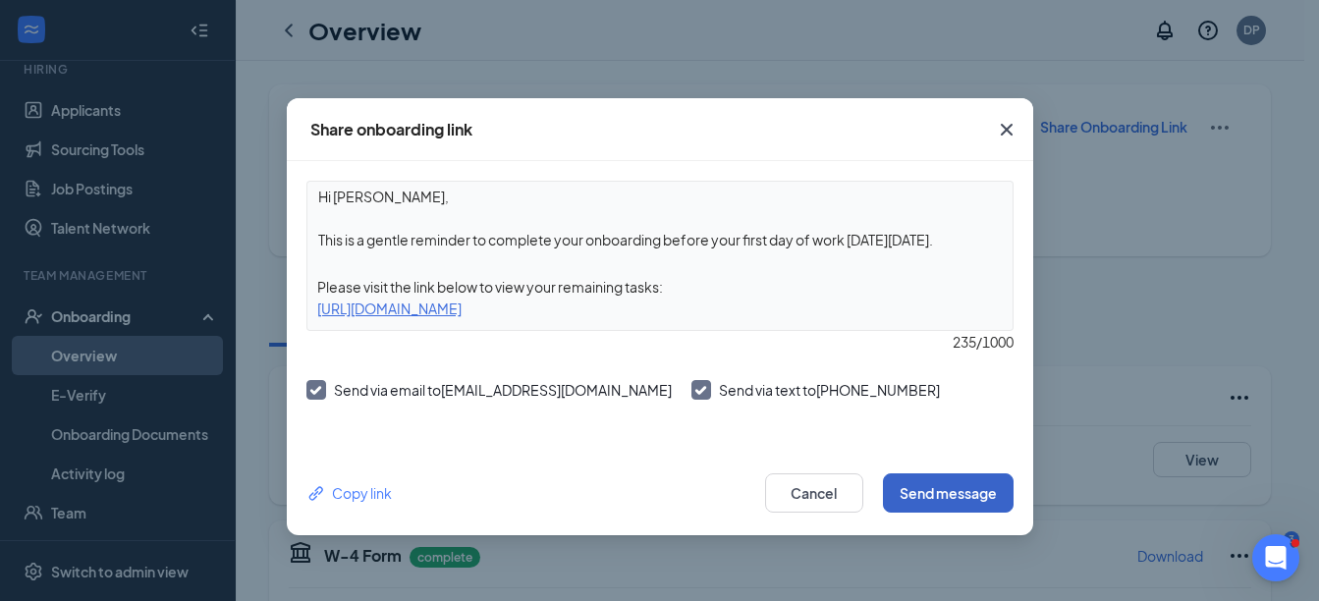
click at [942, 496] on button "Send message" at bounding box center [948, 493] width 131 height 39
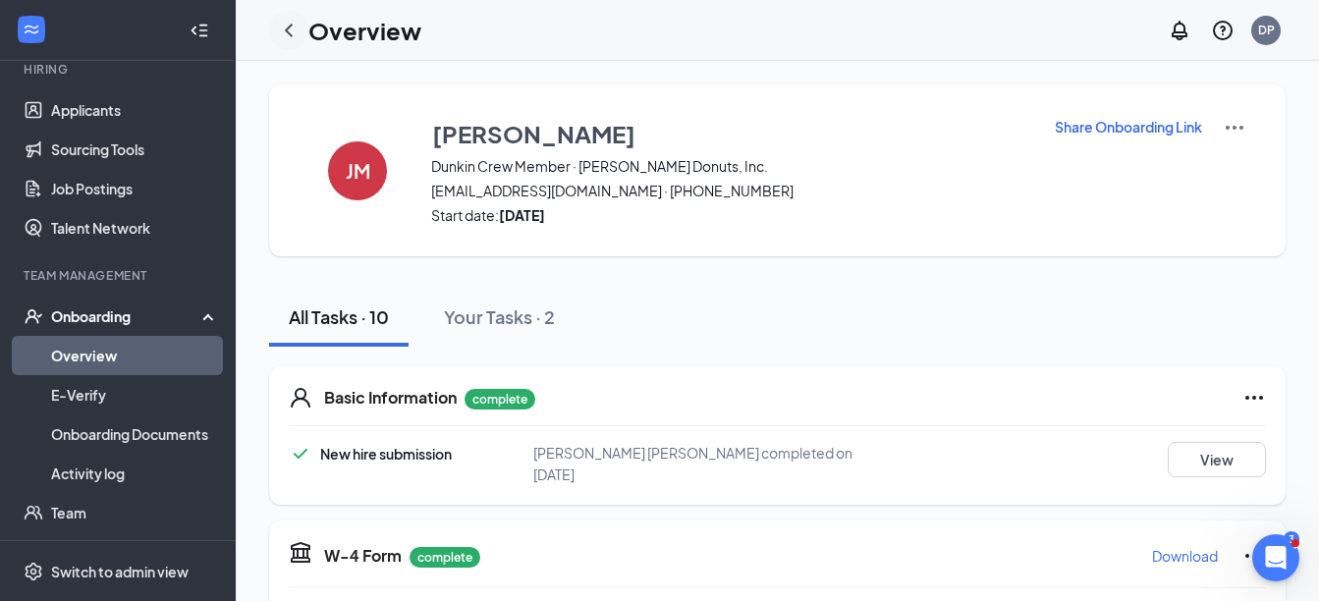
click at [290, 30] on icon "ChevronLeft" at bounding box center [289, 31] width 24 height 24
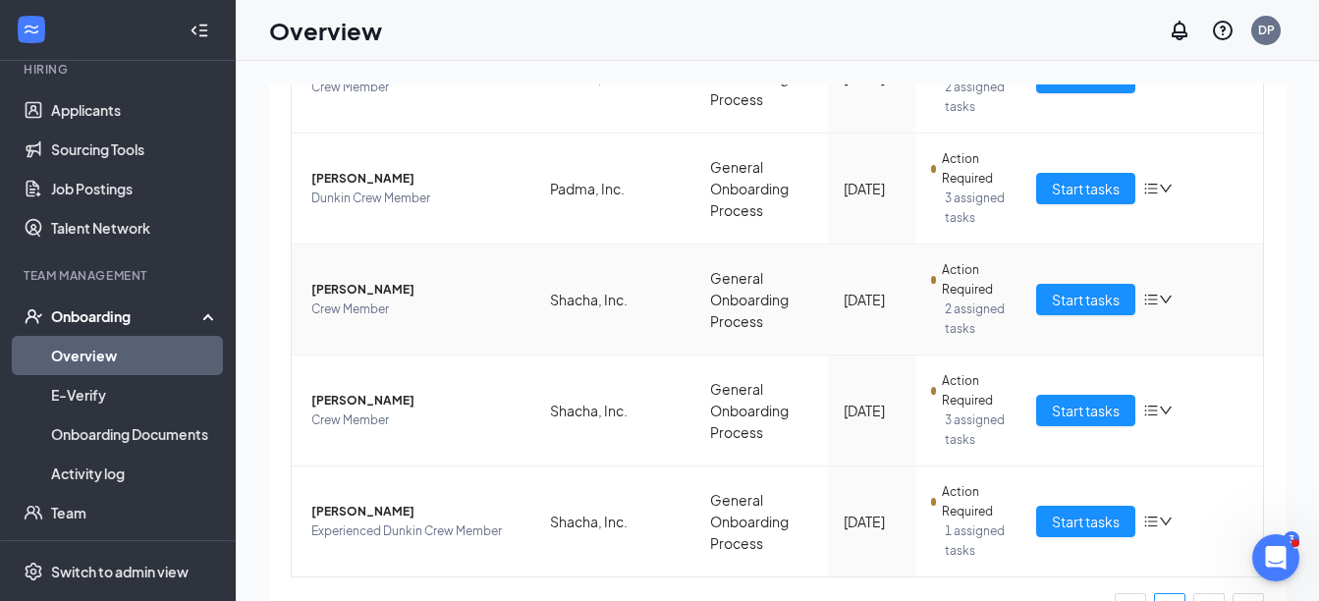
scroll to position [1081, 0]
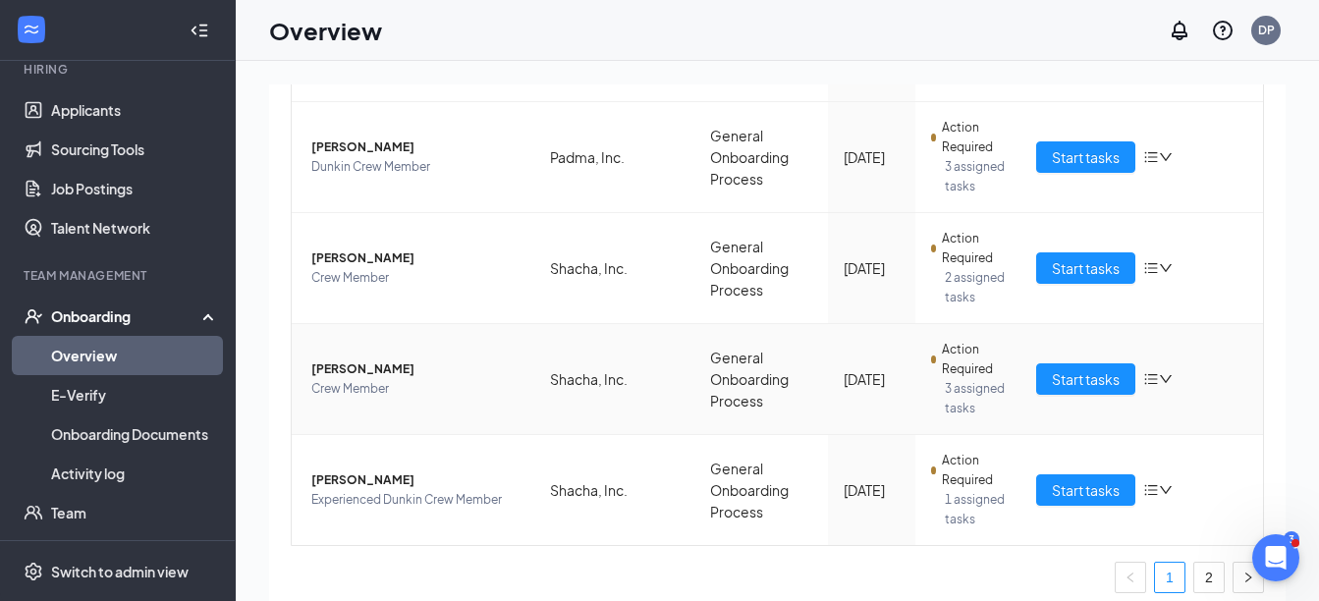
click at [1145, 381] on icon "bars" at bounding box center [1151, 379] width 13 height 11
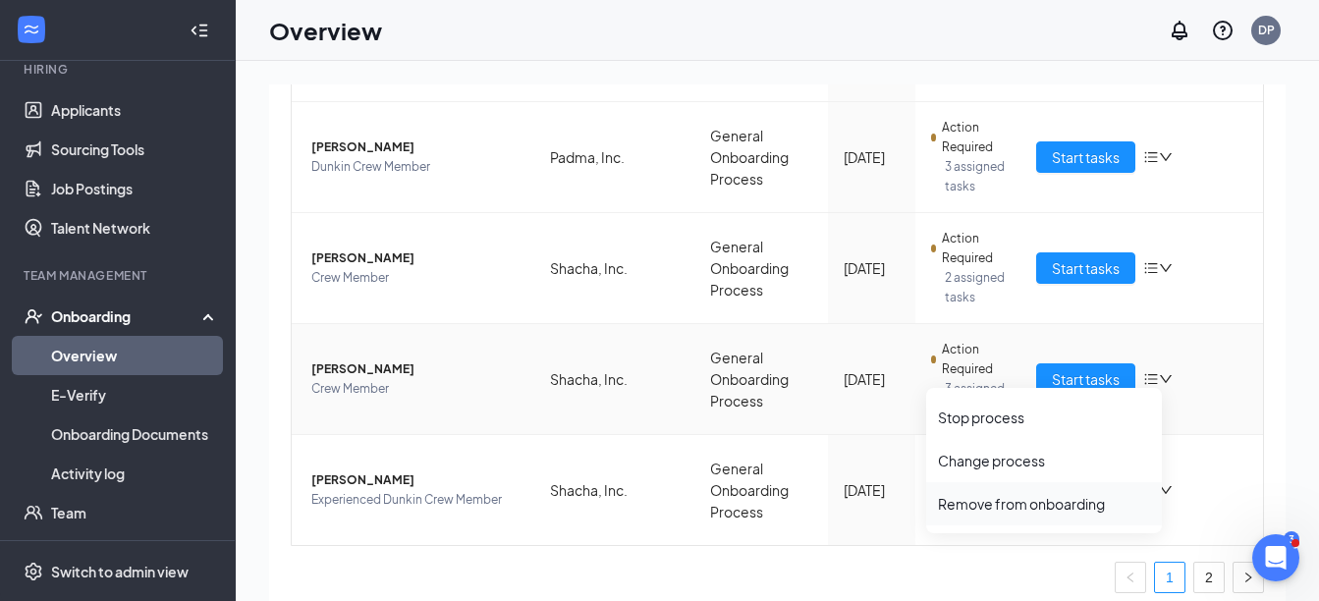
click at [995, 508] on div "Remove from onboarding" at bounding box center [1044, 504] width 212 height 20
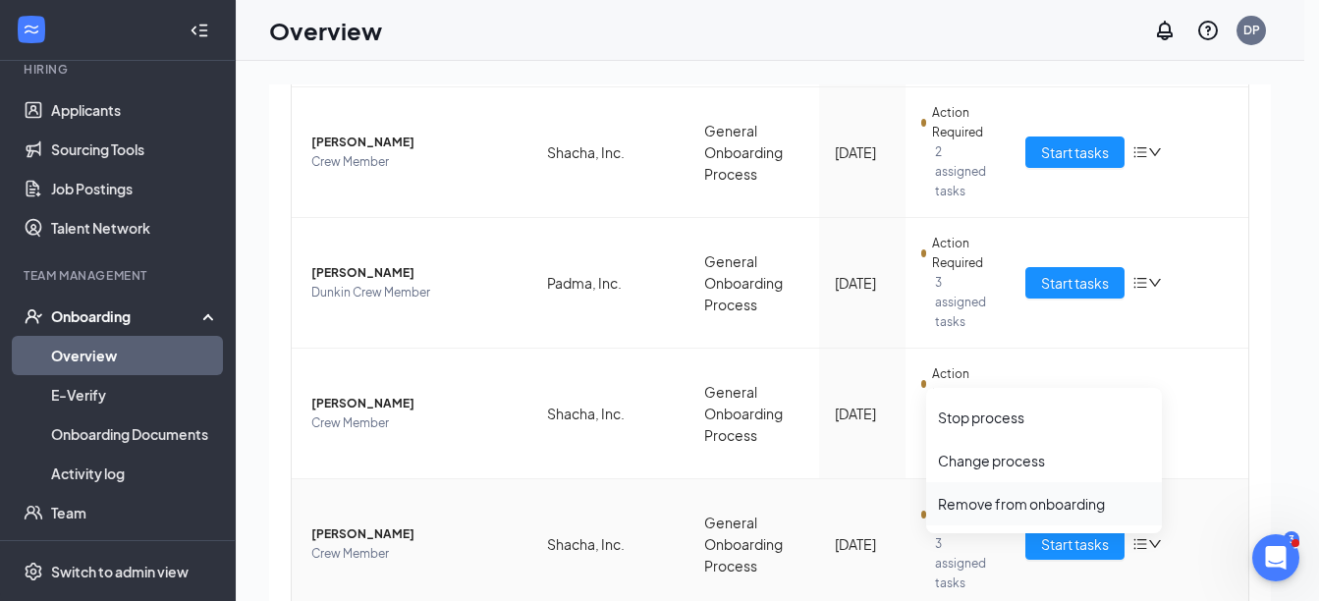
scroll to position [1079, 0]
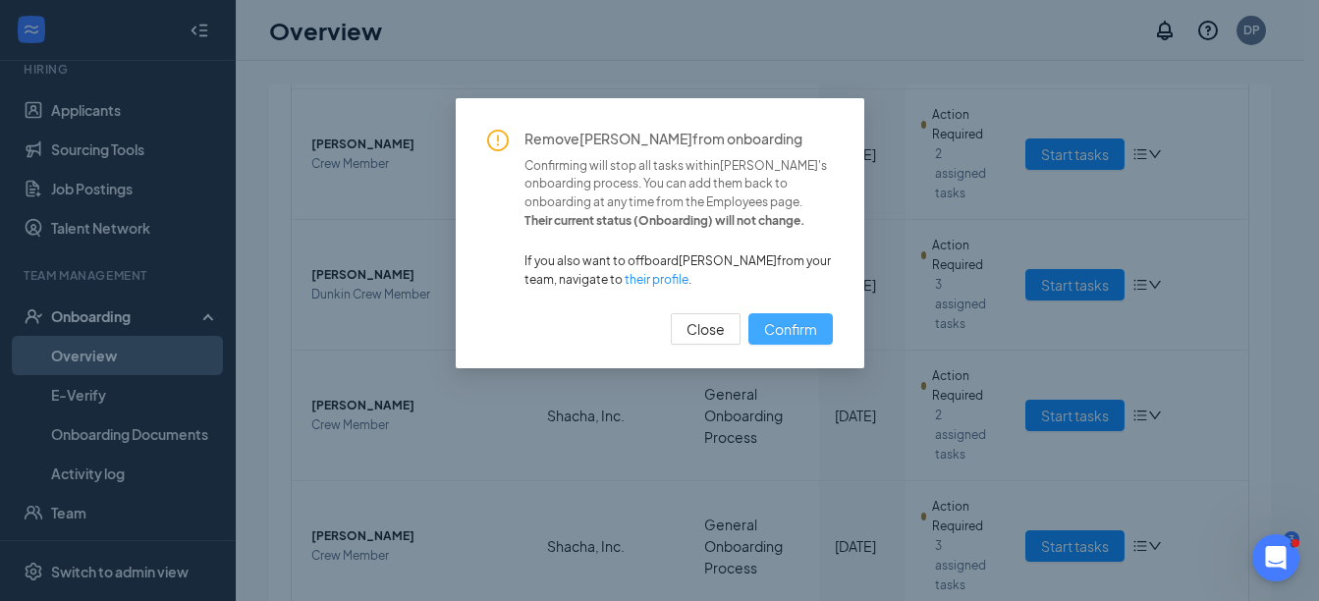
click at [804, 325] on span "Confirm" at bounding box center [790, 329] width 53 height 22
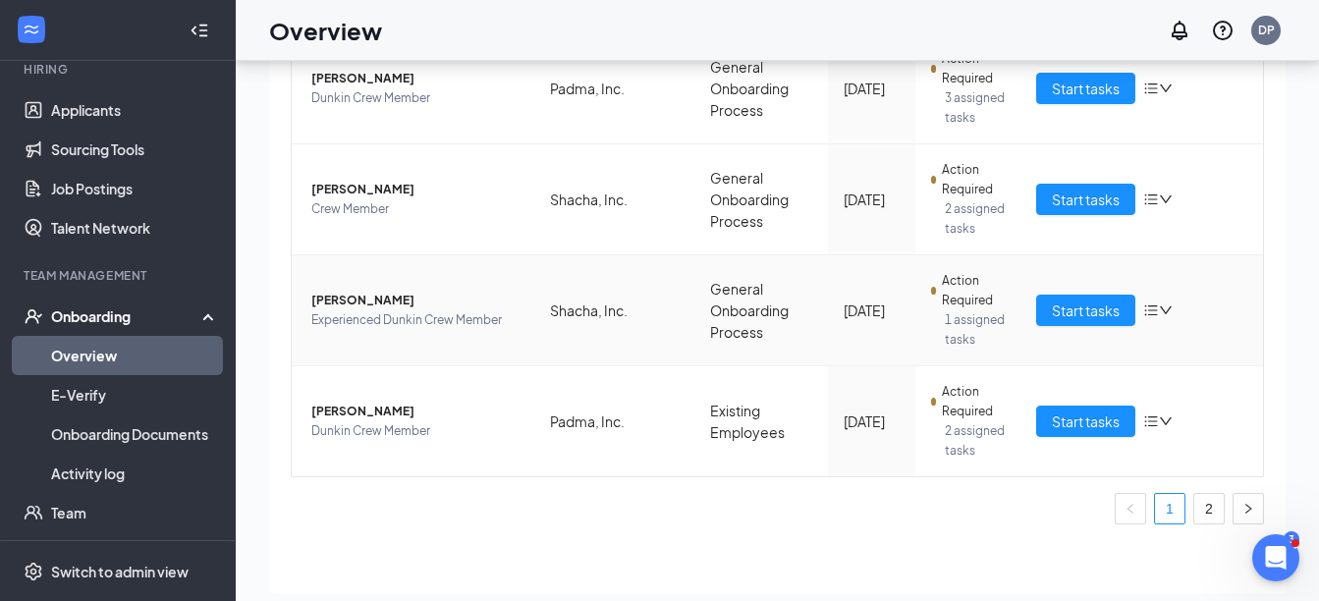
scroll to position [88, 0]
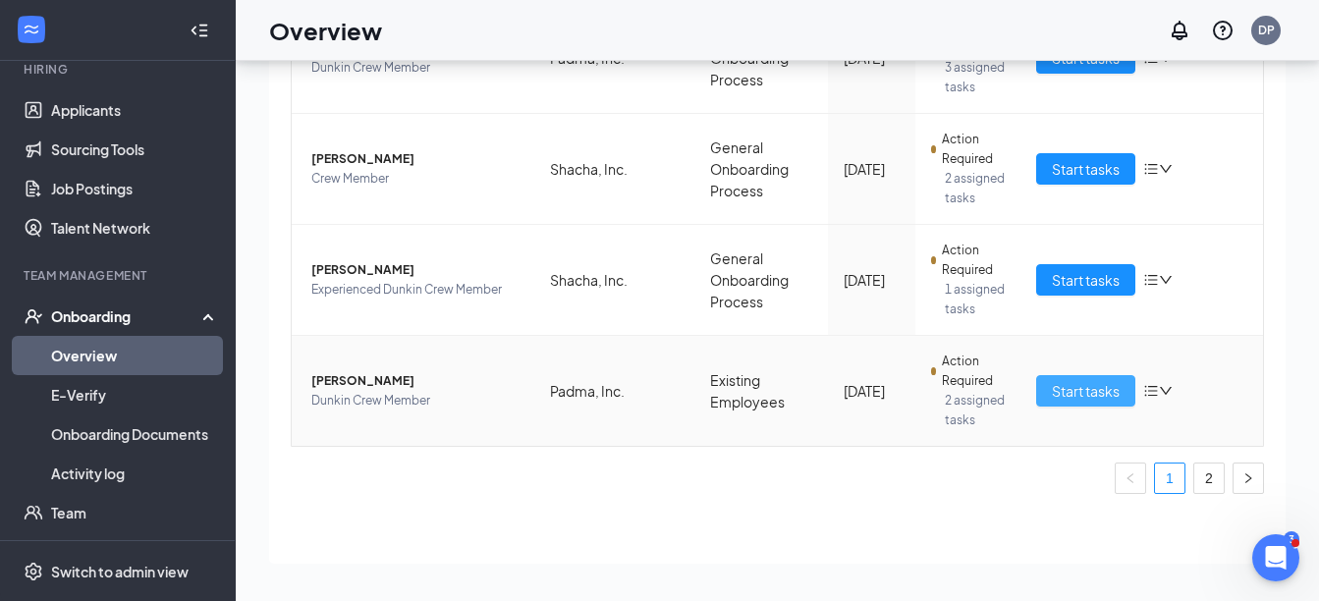
click at [1061, 394] on span "Start tasks" at bounding box center [1086, 391] width 68 height 22
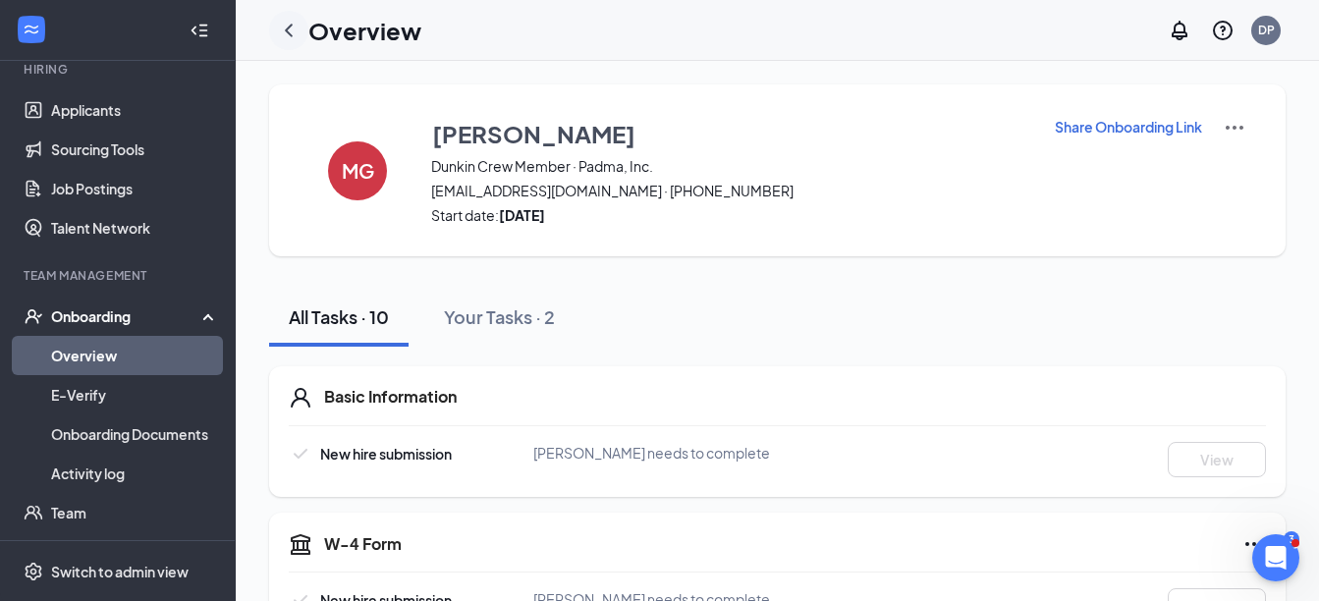
click at [289, 25] on icon "ChevronLeft" at bounding box center [289, 31] width 24 height 24
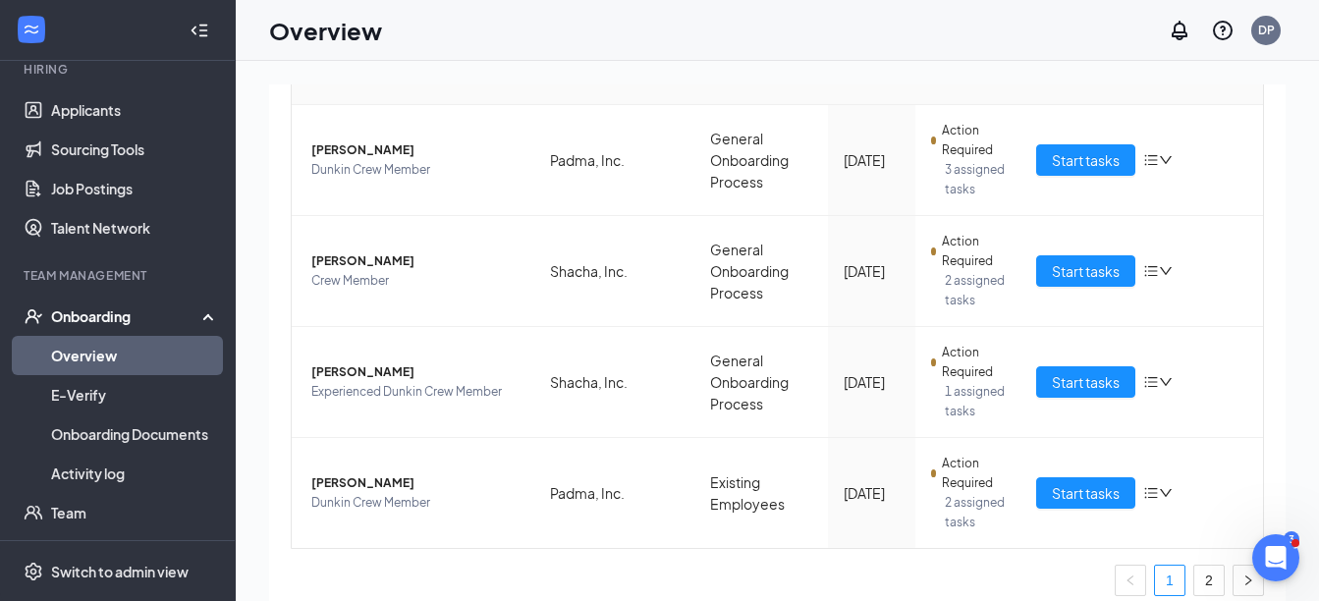
scroll to position [1091, 0]
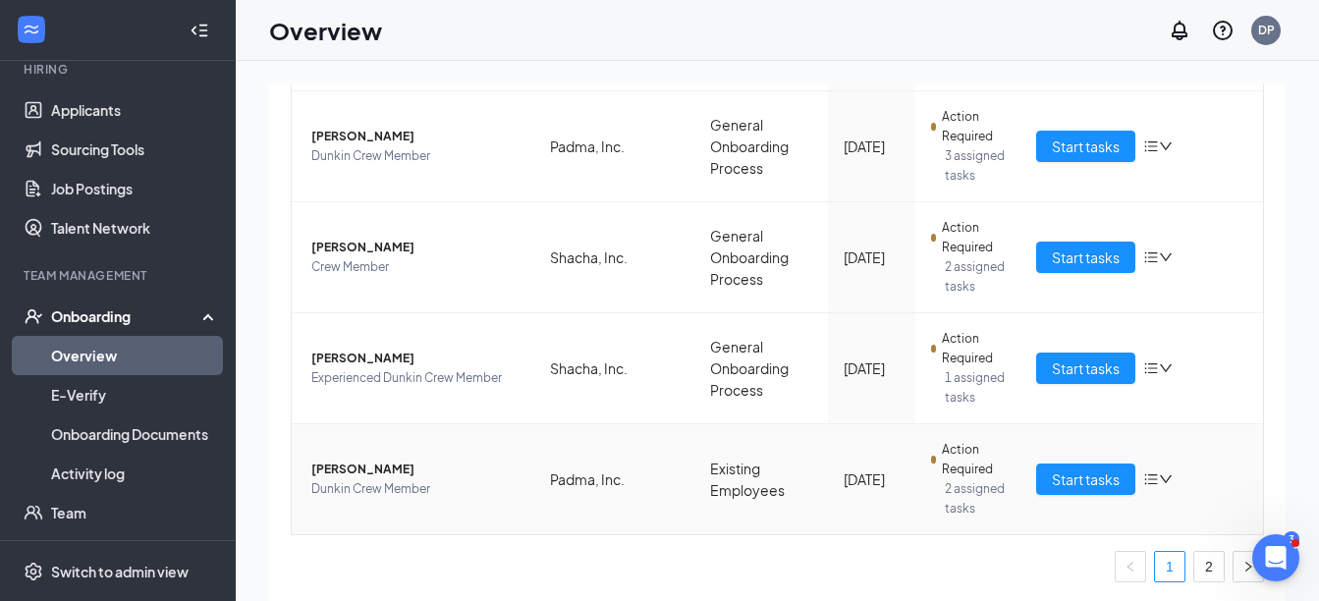
click at [1160, 478] on icon "down" at bounding box center [1166, 479] width 12 height 8
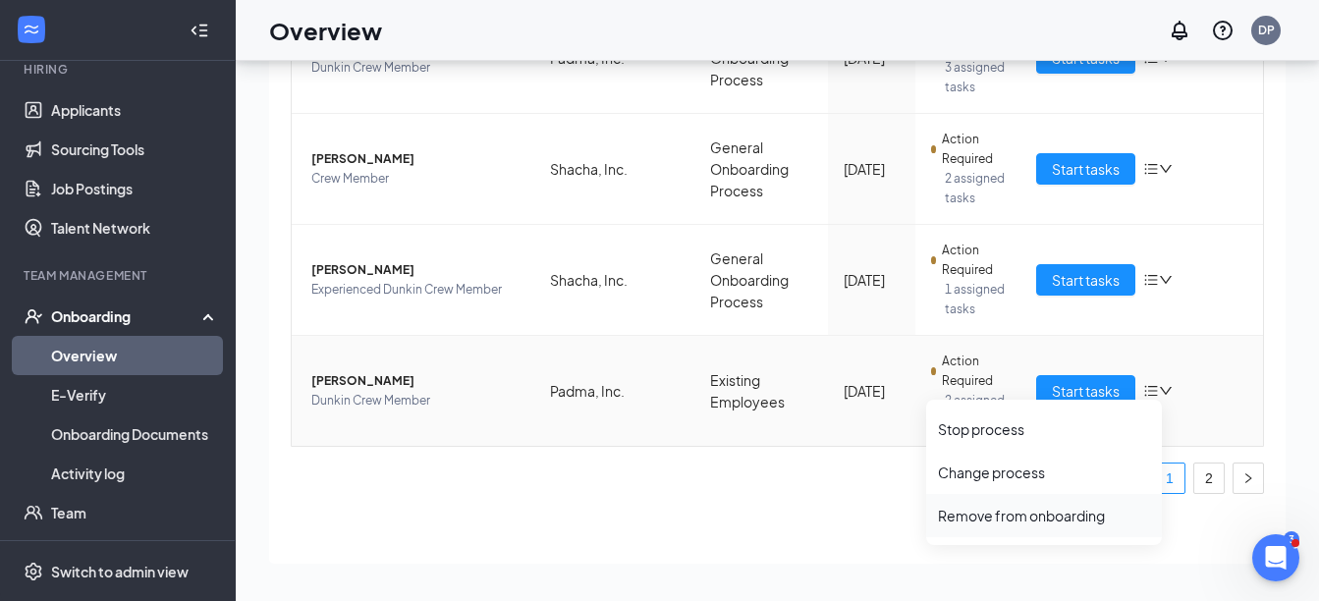
click at [1019, 512] on div "Remove from onboarding" at bounding box center [1044, 516] width 212 height 20
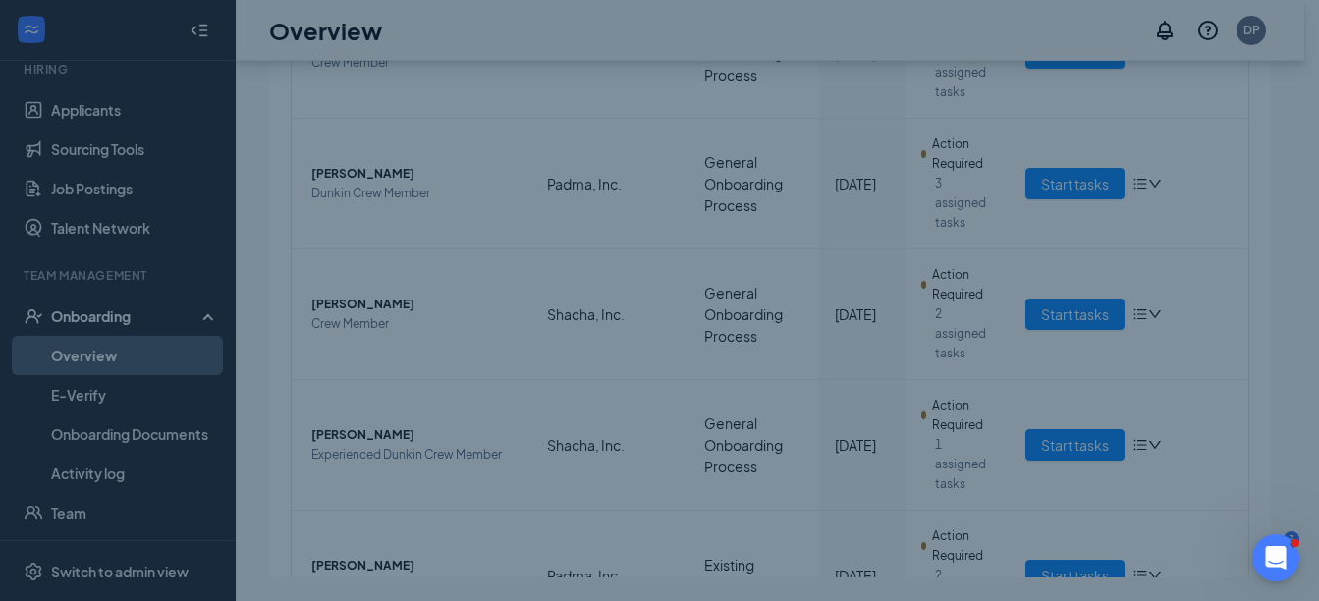
scroll to position [1090, 0]
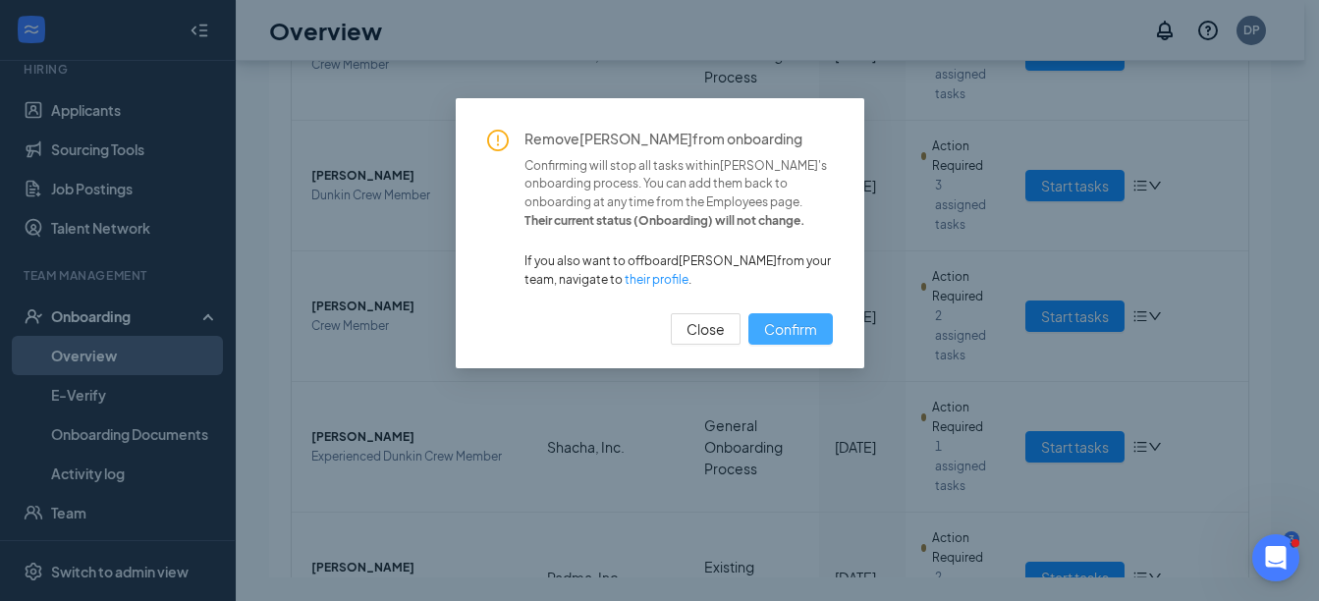
click at [799, 318] on span "Confirm" at bounding box center [790, 329] width 53 height 22
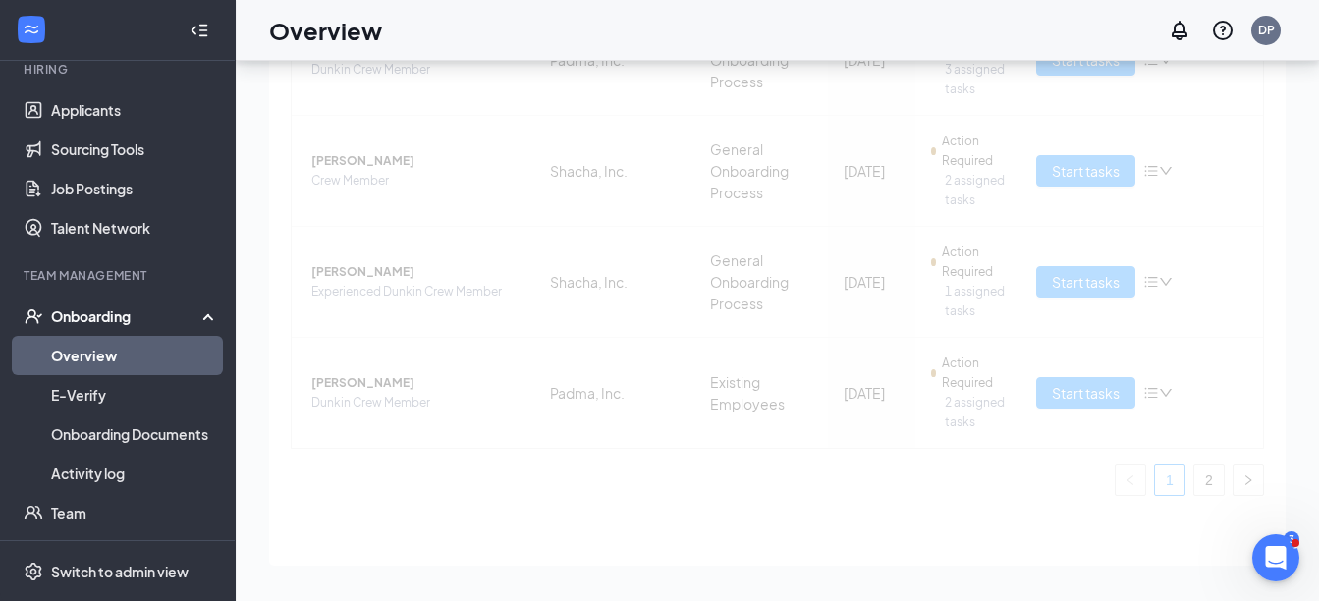
scroll to position [1091, 0]
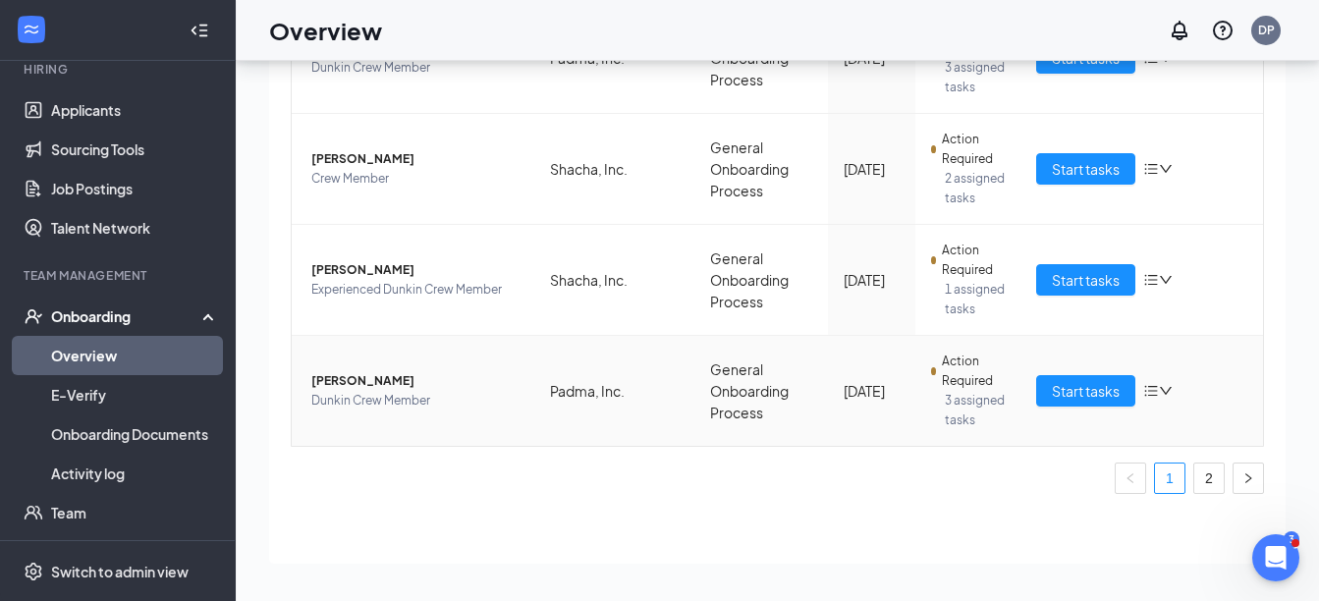
click at [1159, 391] on icon "down" at bounding box center [1166, 391] width 14 height 14
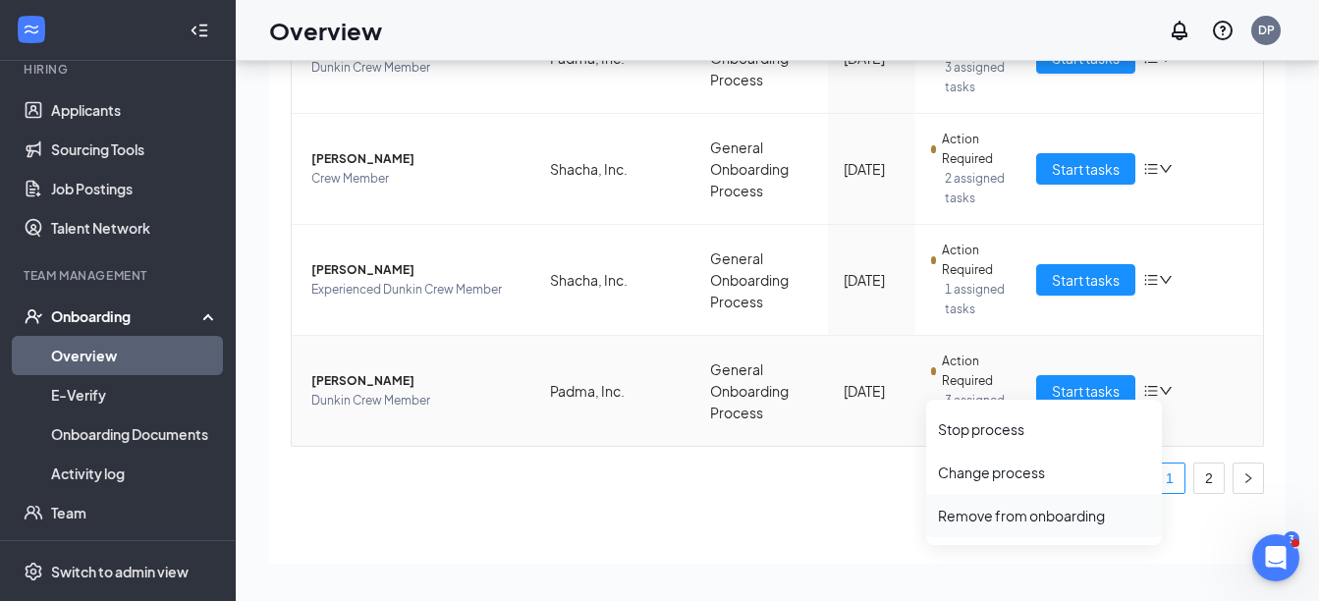
click at [1037, 514] on div "Remove from onboarding" at bounding box center [1044, 516] width 212 height 20
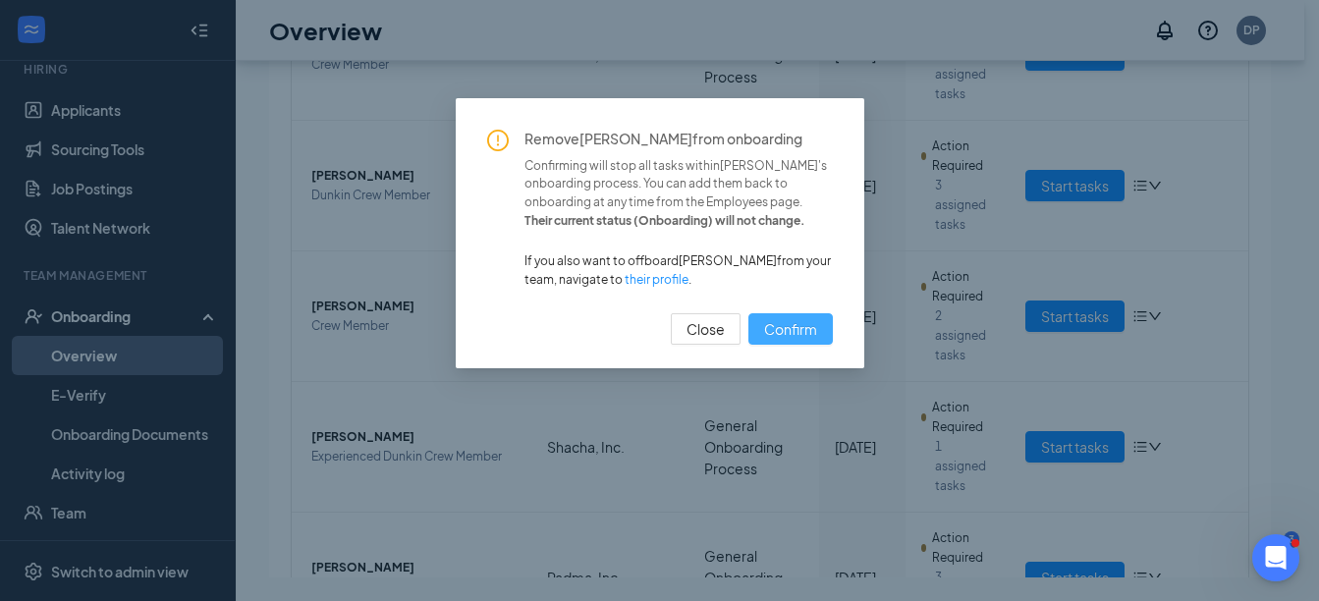
click at [799, 327] on span "Confirm" at bounding box center [790, 329] width 53 height 22
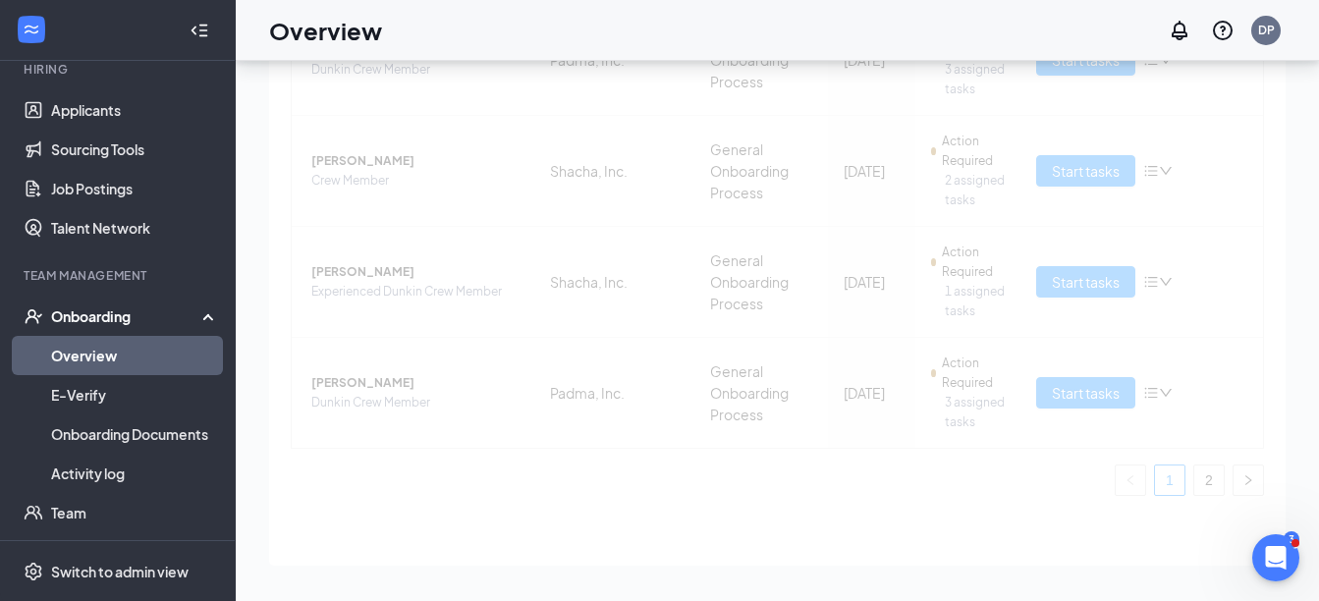
scroll to position [1091, 0]
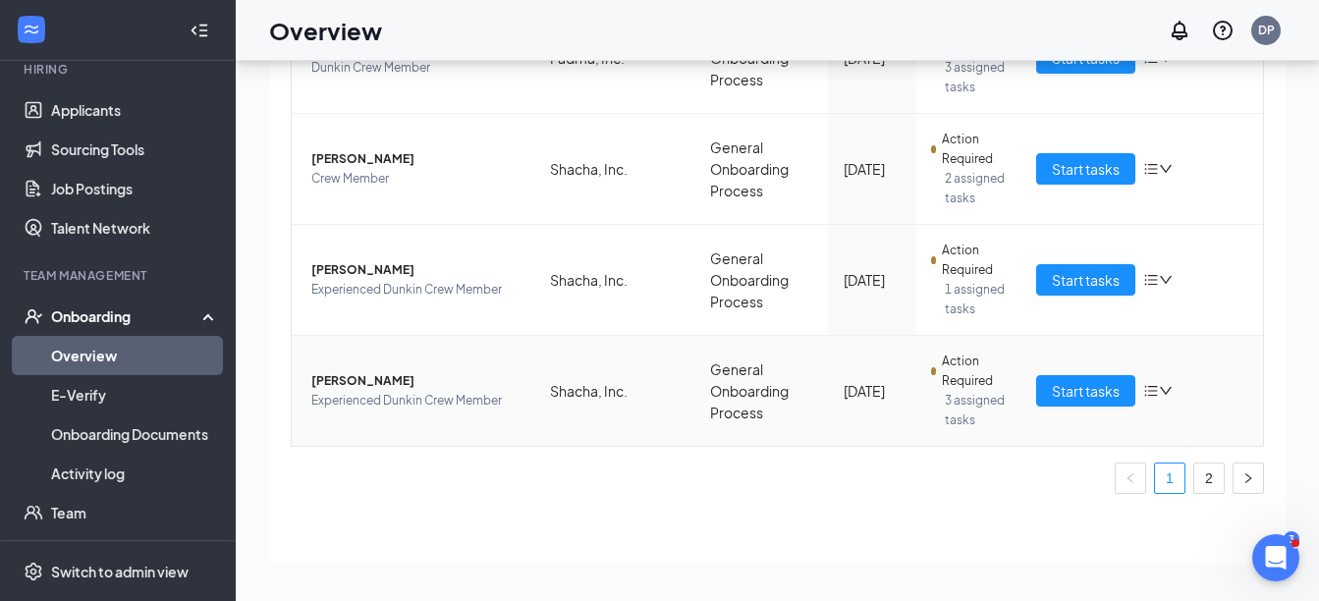
click at [1144, 388] on icon "bars" at bounding box center [1152, 391] width 16 height 16
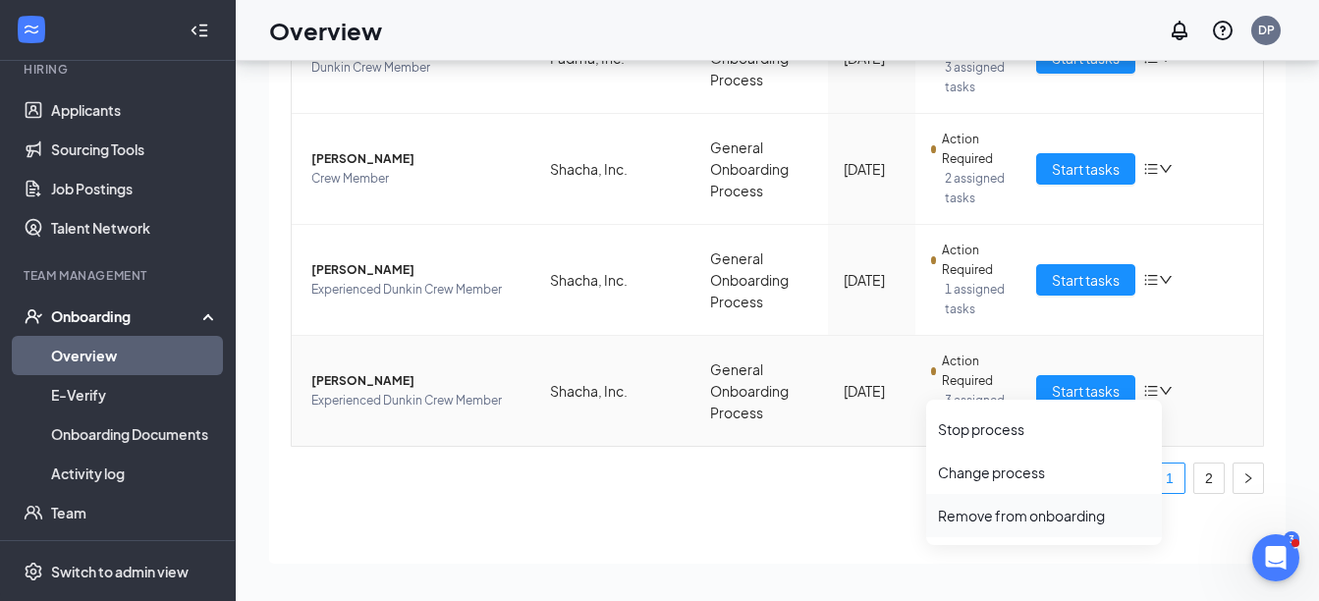
click at [1034, 523] on div "Remove from onboarding" at bounding box center [1044, 516] width 212 height 20
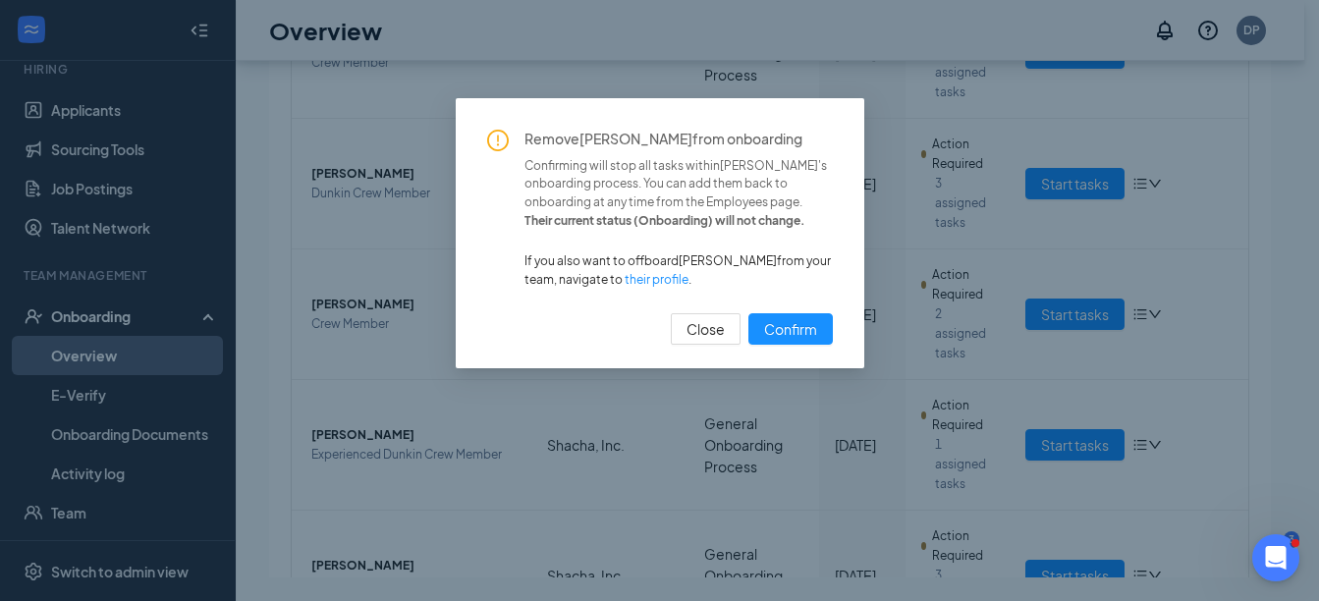
scroll to position [1090, 0]
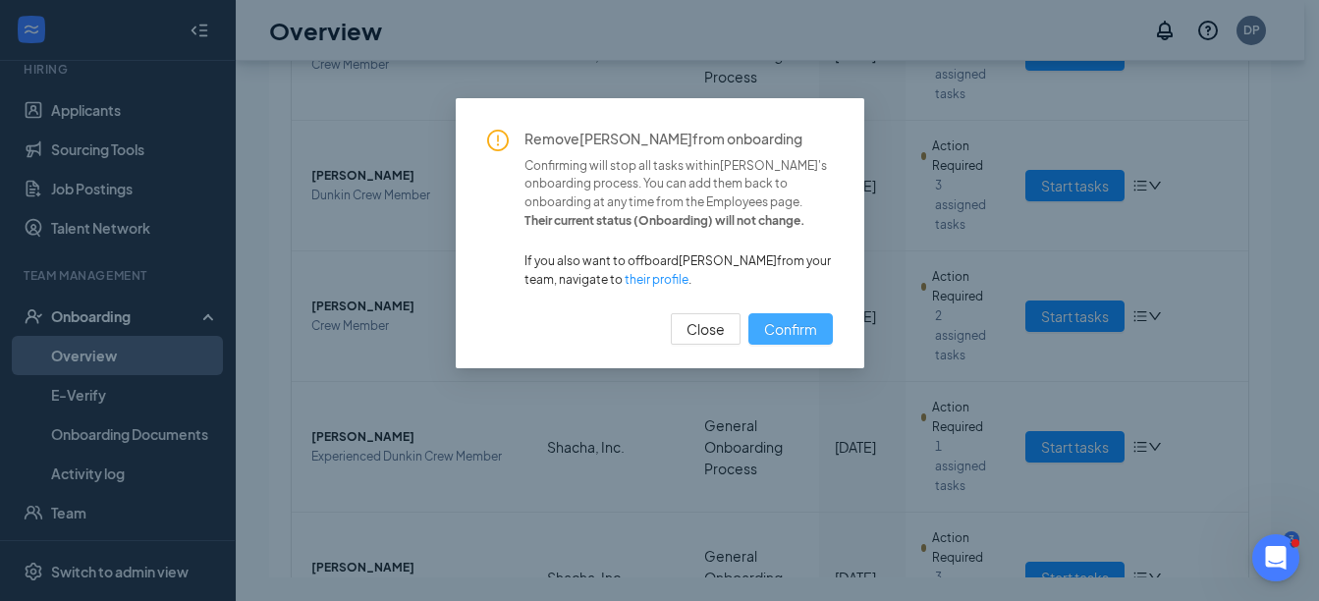
click at [800, 331] on span "Confirm" at bounding box center [790, 329] width 53 height 22
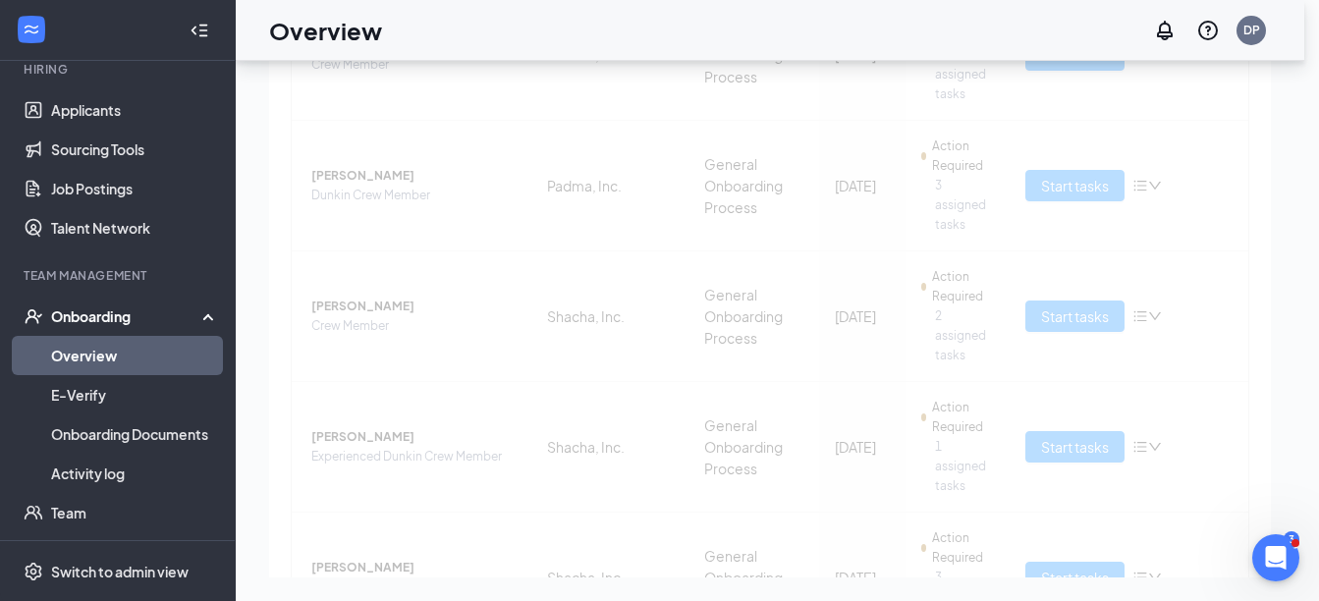
scroll to position [1091, 0]
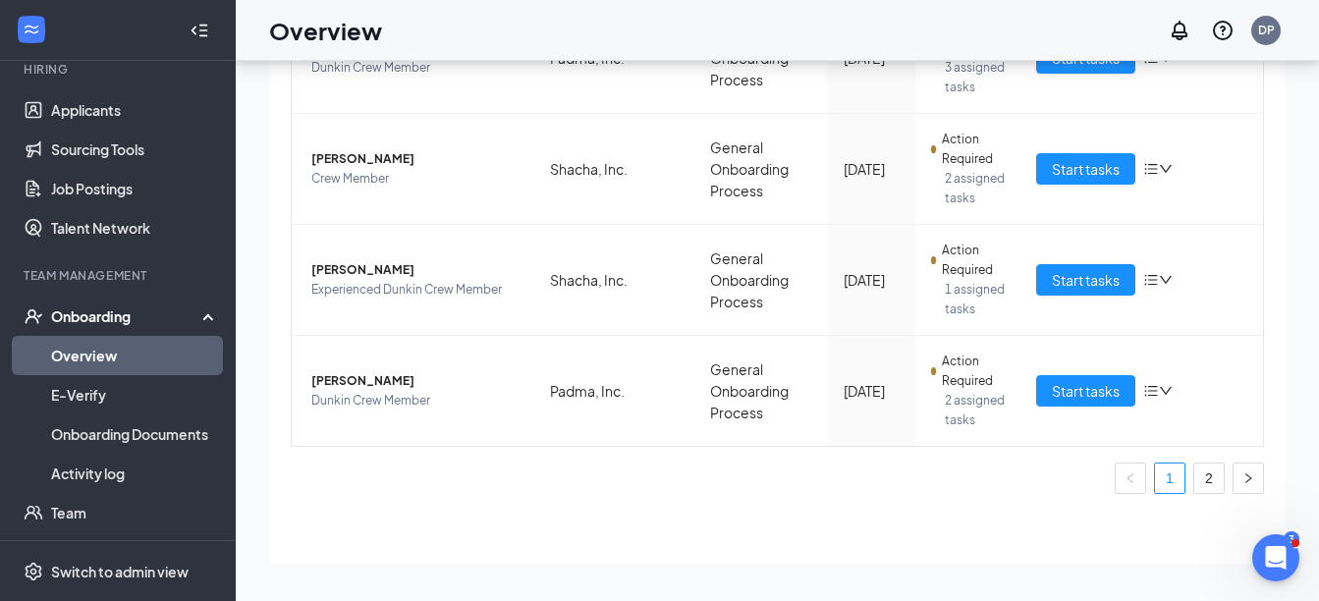
click at [745, 469] on ul "1 2" at bounding box center [778, 478] width 974 height 31
click at [1093, 393] on span "Start tasks" at bounding box center [1086, 391] width 68 height 22
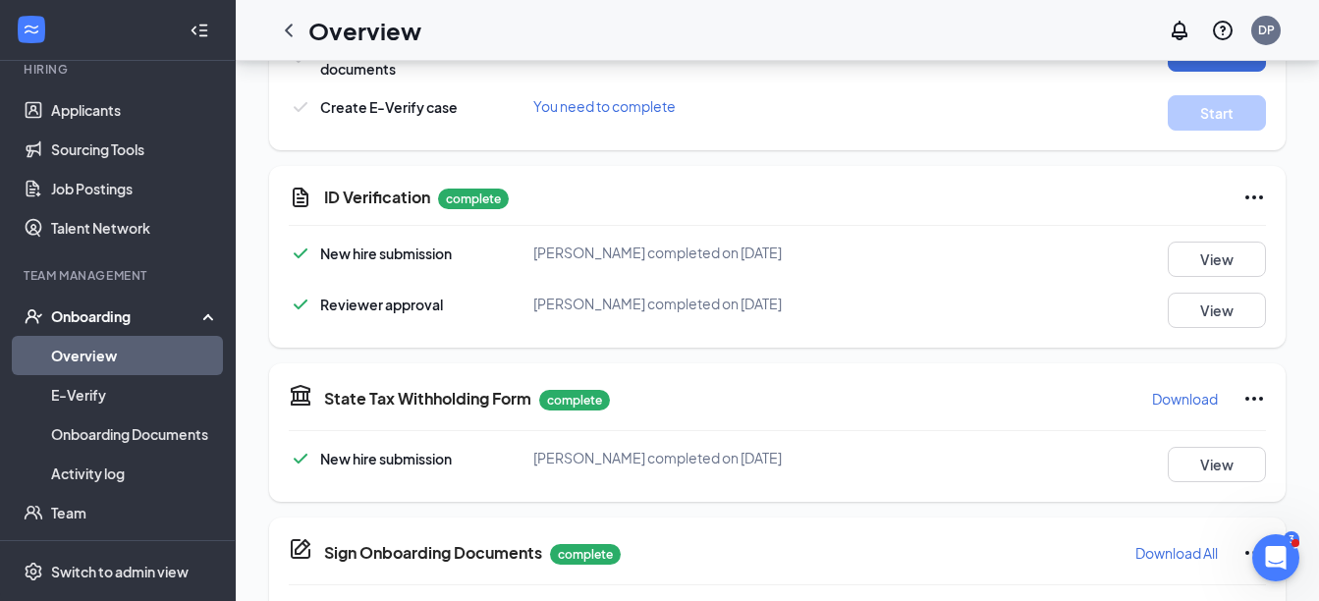
scroll to position [364, 0]
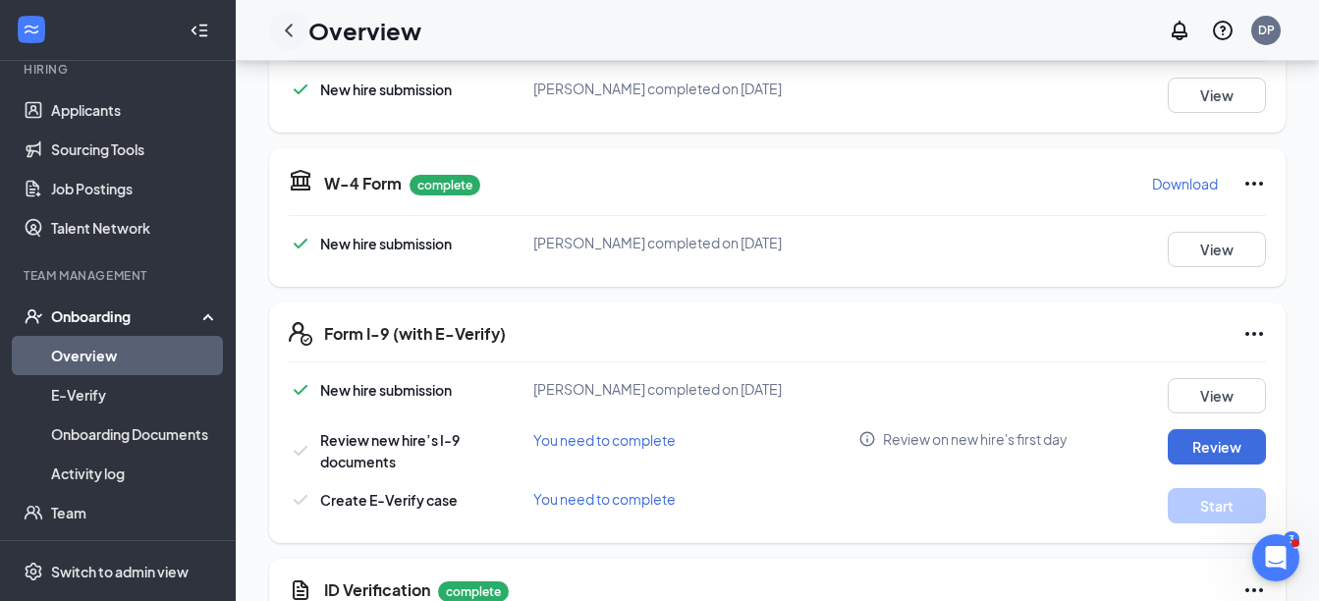
click at [284, 26] on icon "ChevronLeft" at bounding box center [289, 31] width 24 height 24
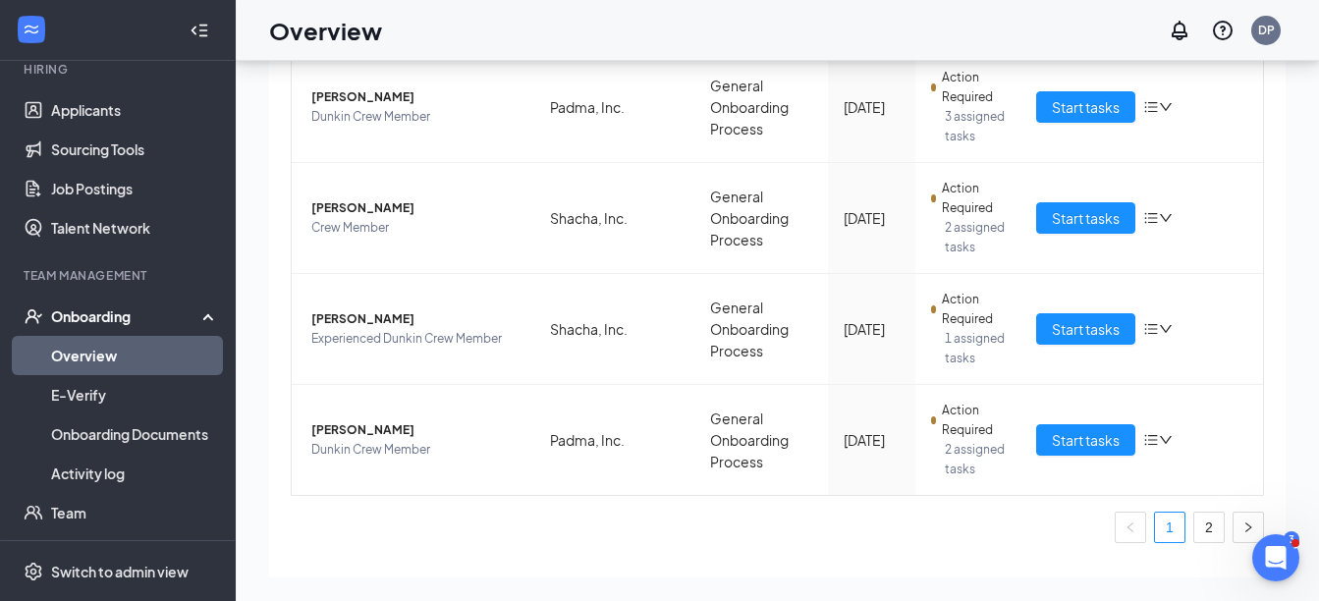
scroll to position [1081, 0]
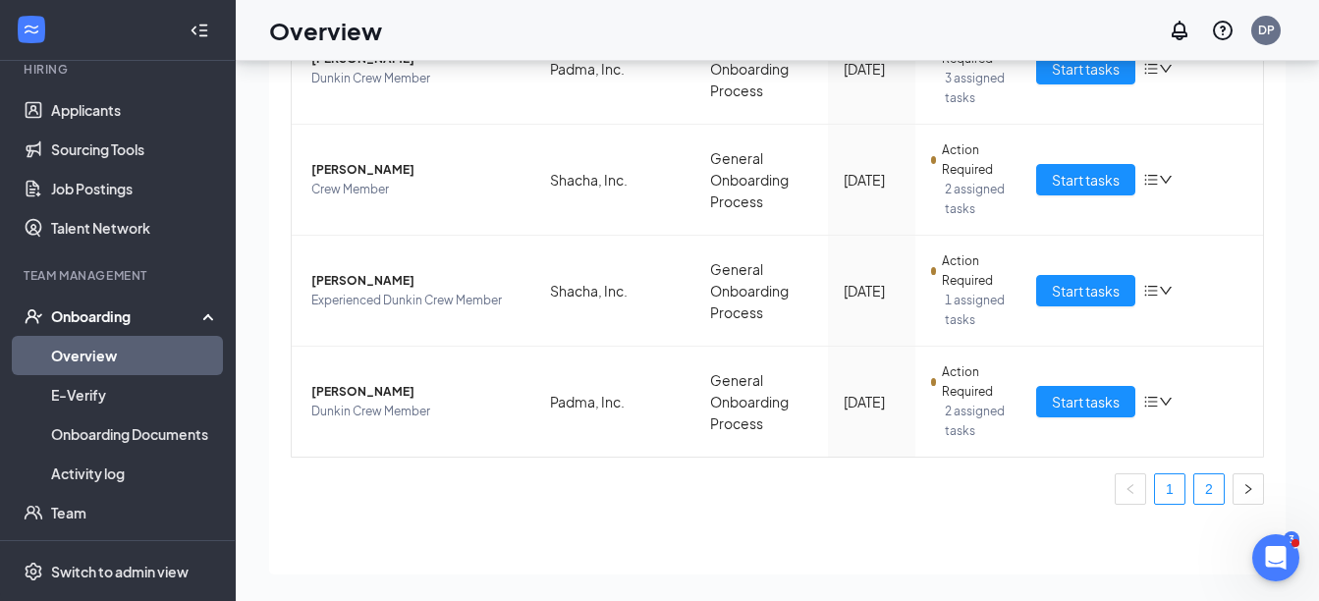
click at [1195, 480] on link "2" at bounding box center [1209, 489] width 29 height 29
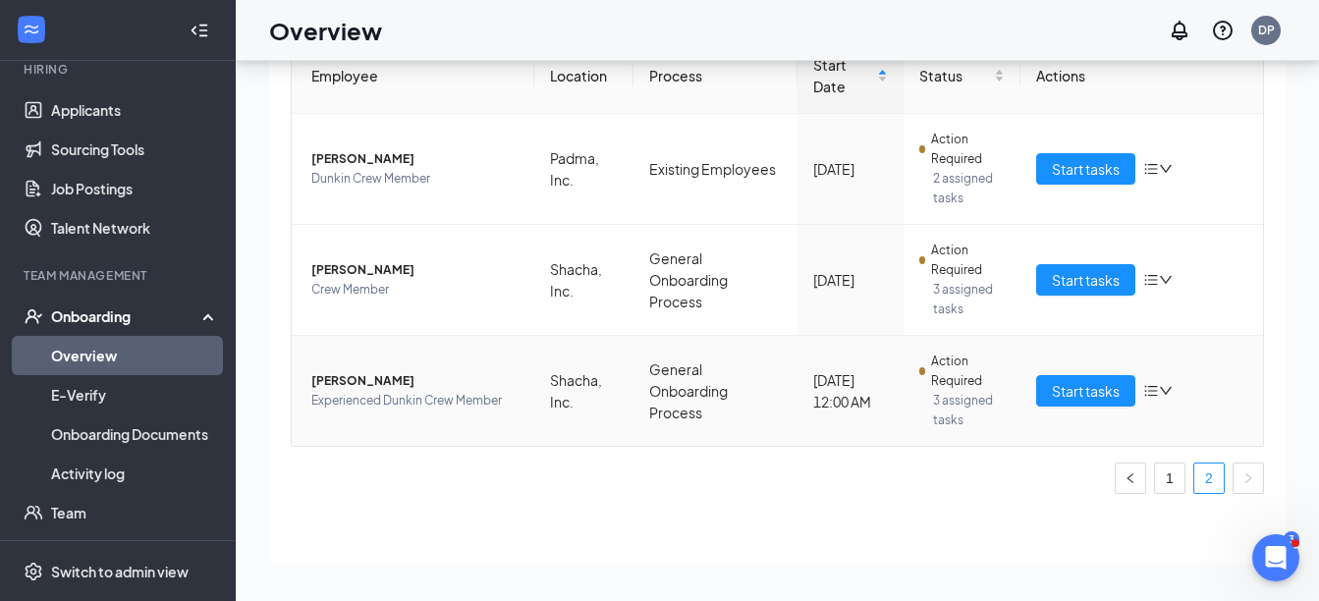
scroll to position [216, 0]
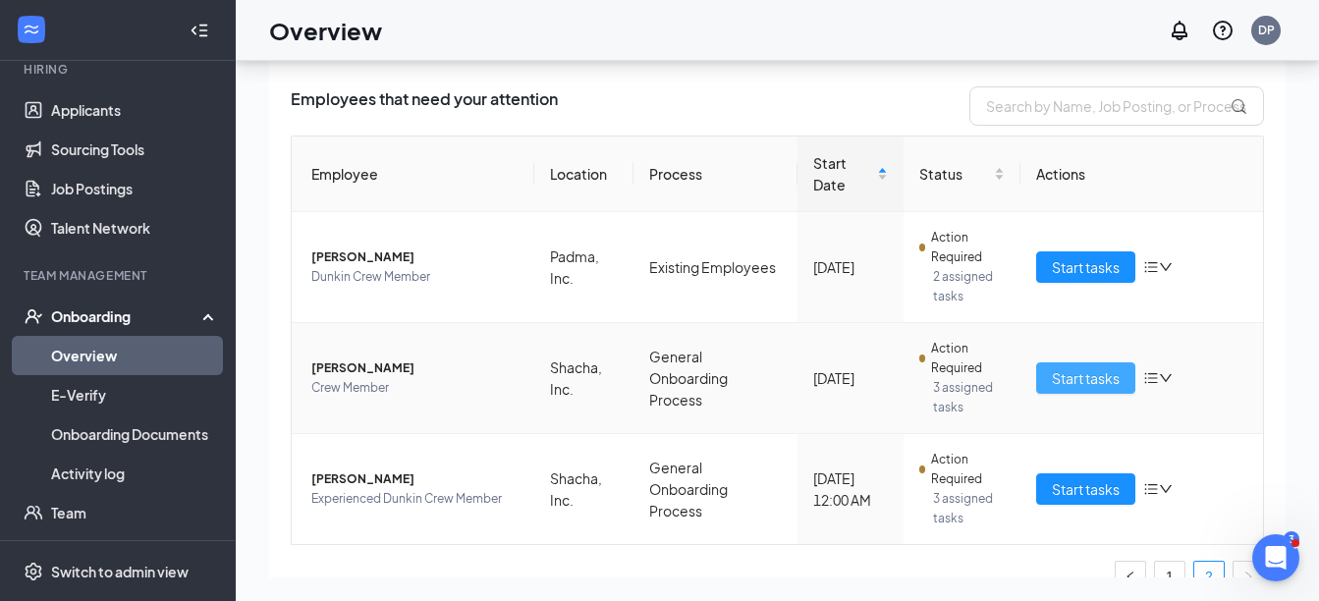
click at [1069, 372] on span "Start tasks" at bounding box center [1086, 378] width 68 height 22
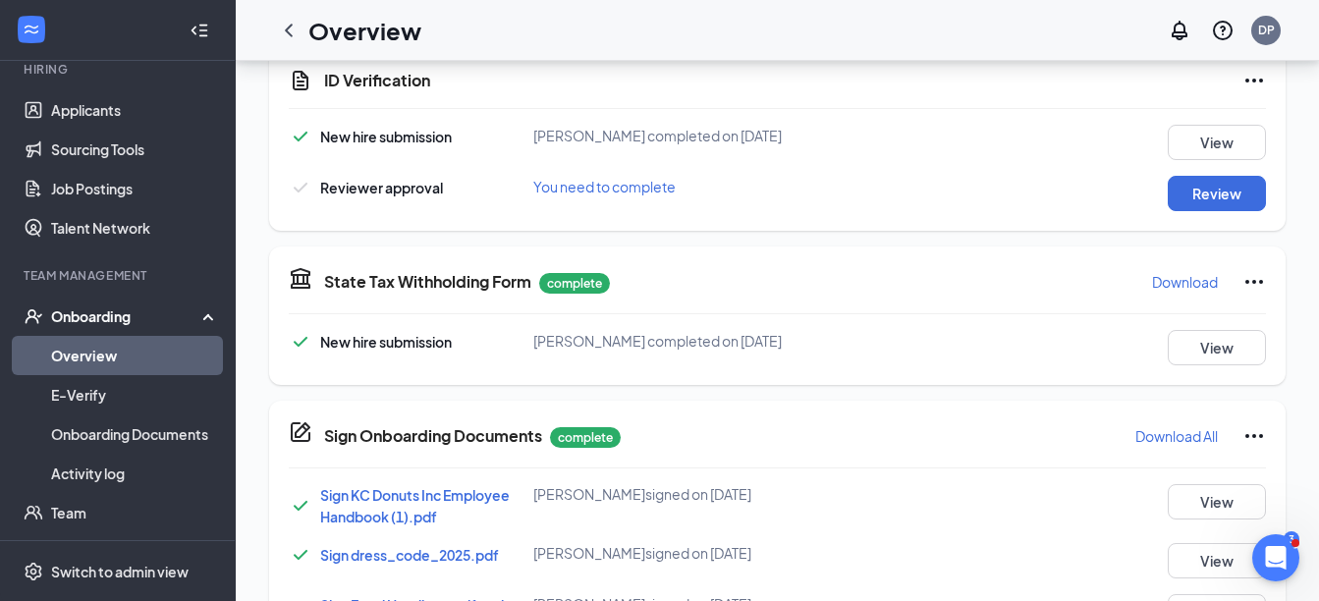
scroll to position [884, 0]
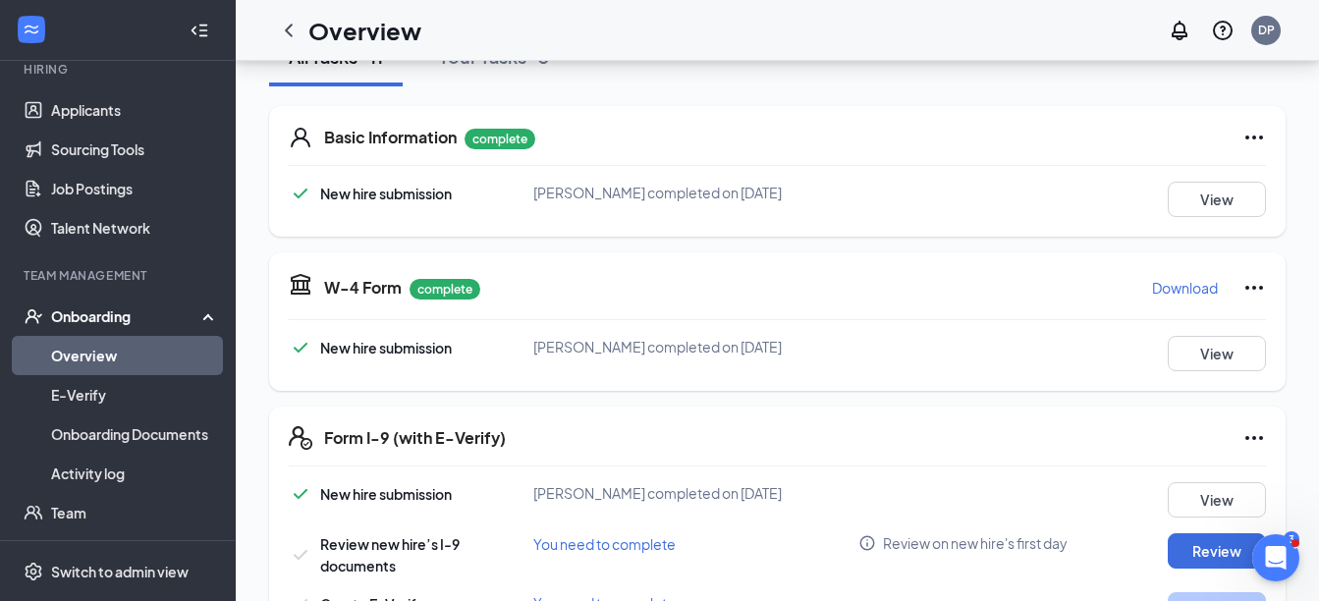
scroll to position [98, 0]
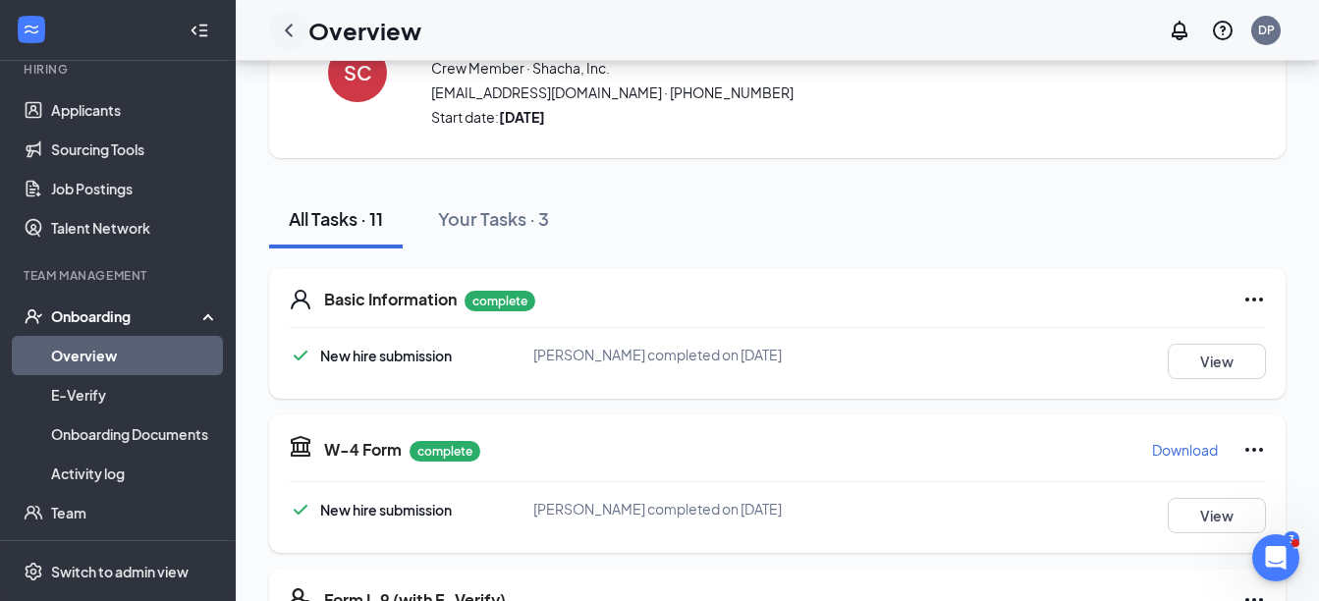
click at [286, 22] on icon "ChevronLeft" at bounding box center [289, 31] width 24 height 24
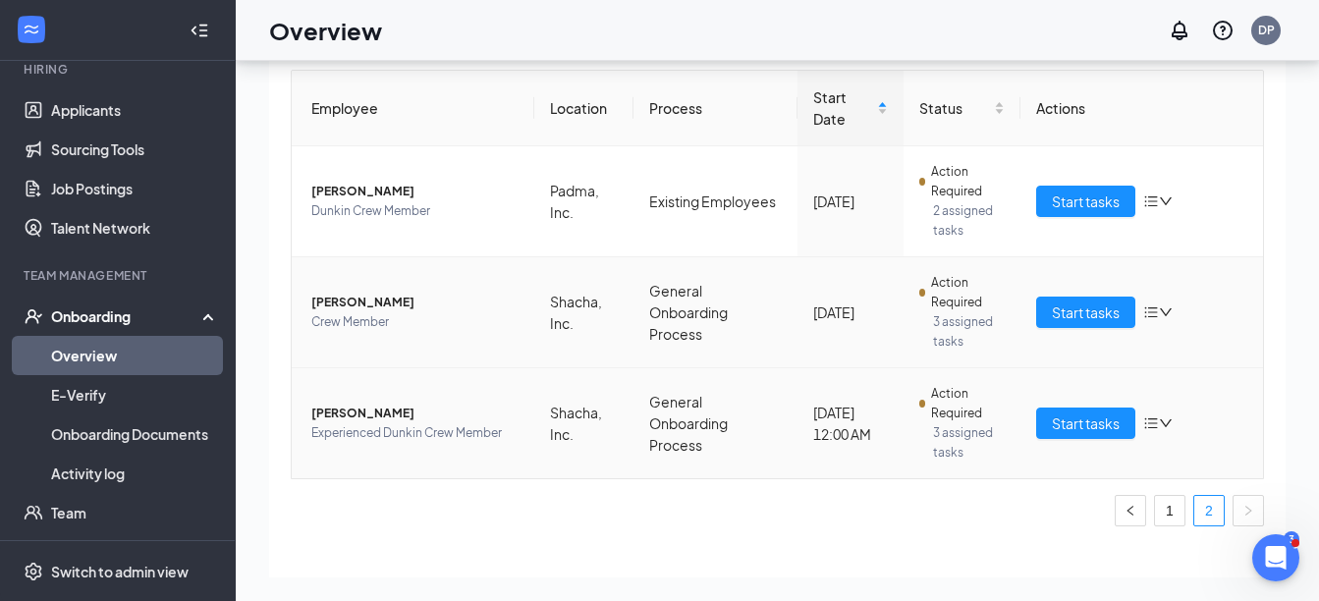
scroll to position [314, 0]
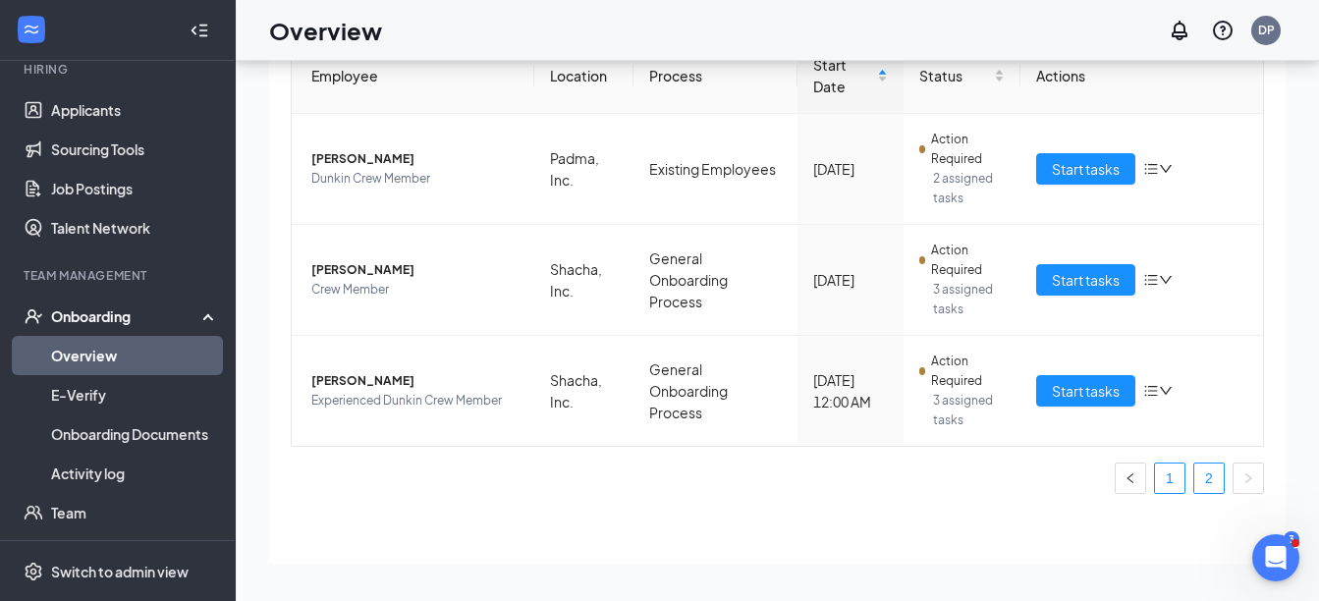
click at [1155, 480] on link "1" at bounding box center [1169, 478] width 29 height 29
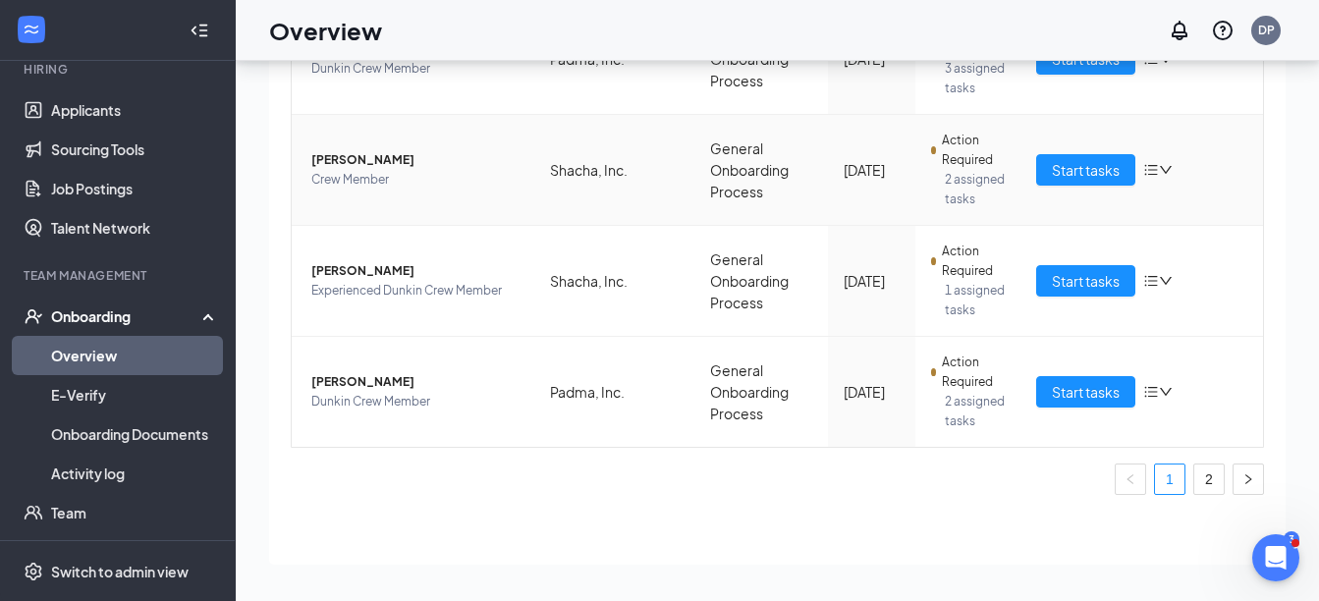
scroll to position [1091, 0]
click at [1078, 389] on span "Start tasks" at bounding box center [1086, 391] width 68 height 22
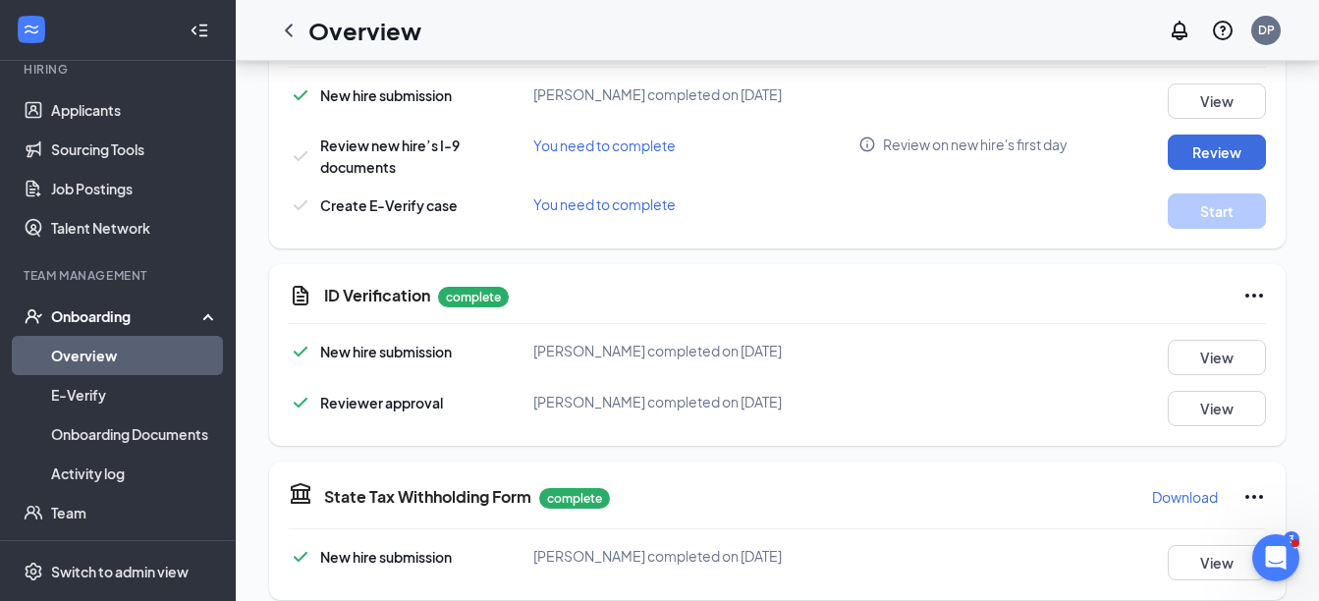
scroll to position [757, 0]
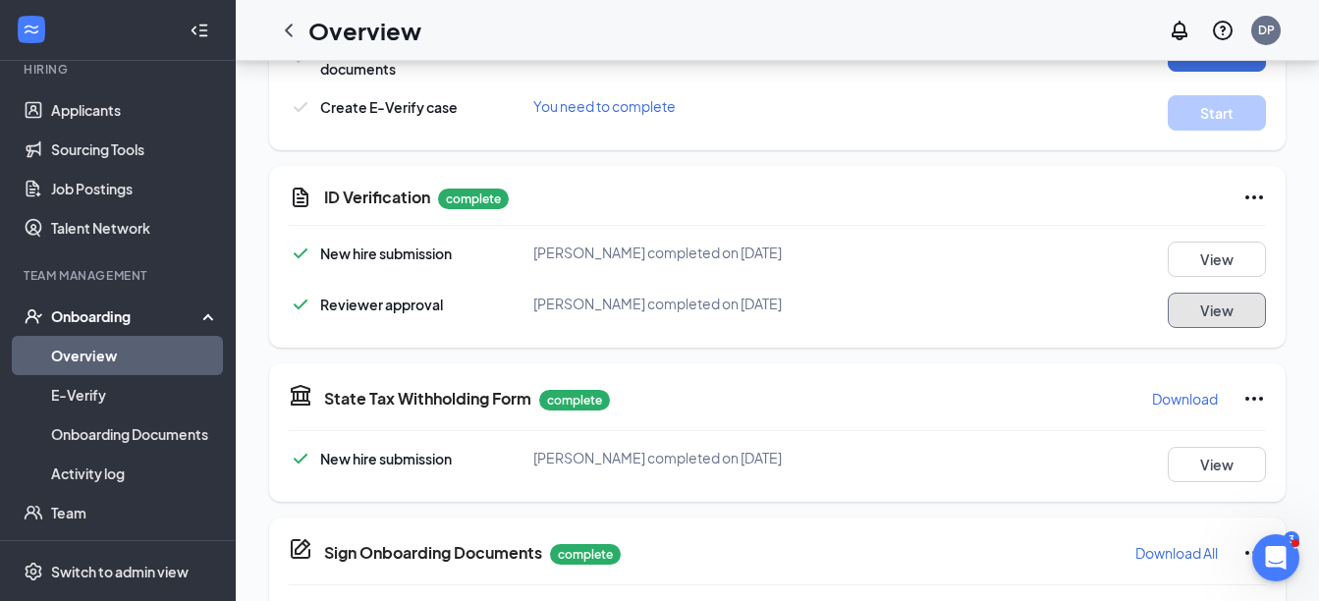
click at [1217, 318] on button "View" at bounding box center [1217, 310] width 98 height 35
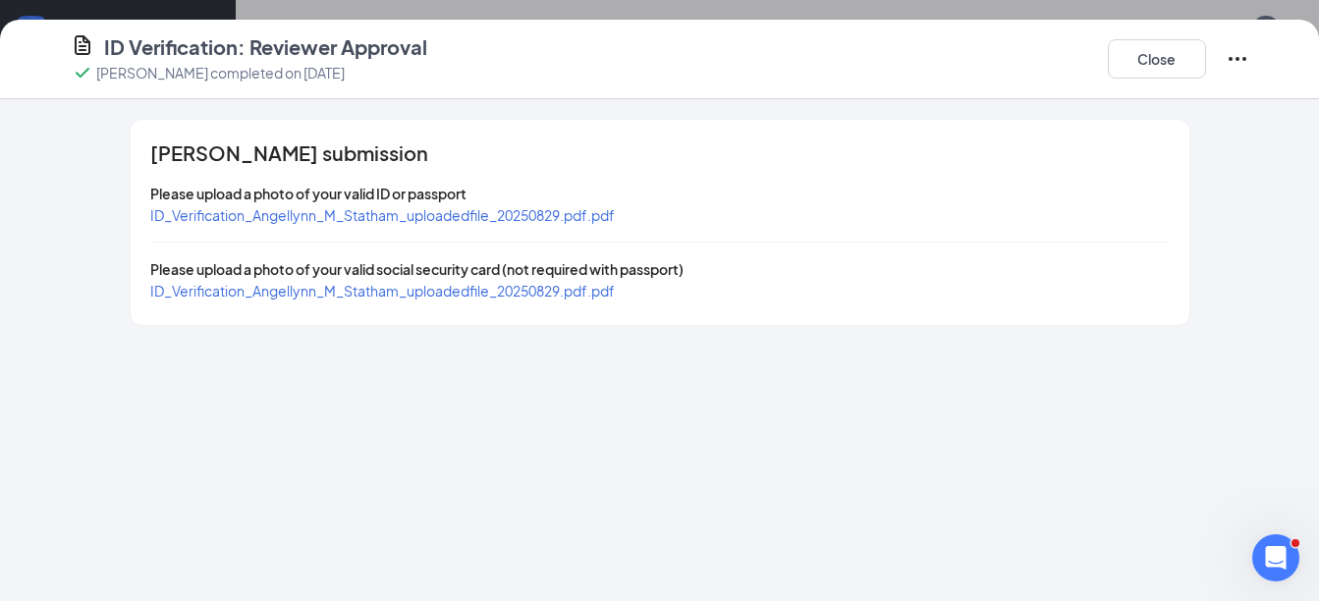
click at [400, 216] on span "ID_Verification_Angellynn_M_Statham_uploadedfile_20250829.pdf.pdf" at bounding box center [382, 215] width 465 height 18
click at [447, 293] on span "ID_Verification_Angellynn_M_Statham_uploadedfile_20250829.pdf.pdf" at bounding box center [382, 291] width 465 height 18
click at [1152, 79] on div "Close" at bounding box center [1178, 58] width 141 height 51
click at [1143, 61] on button "Close" at bounding box center [1157, 58] width 98 height 39
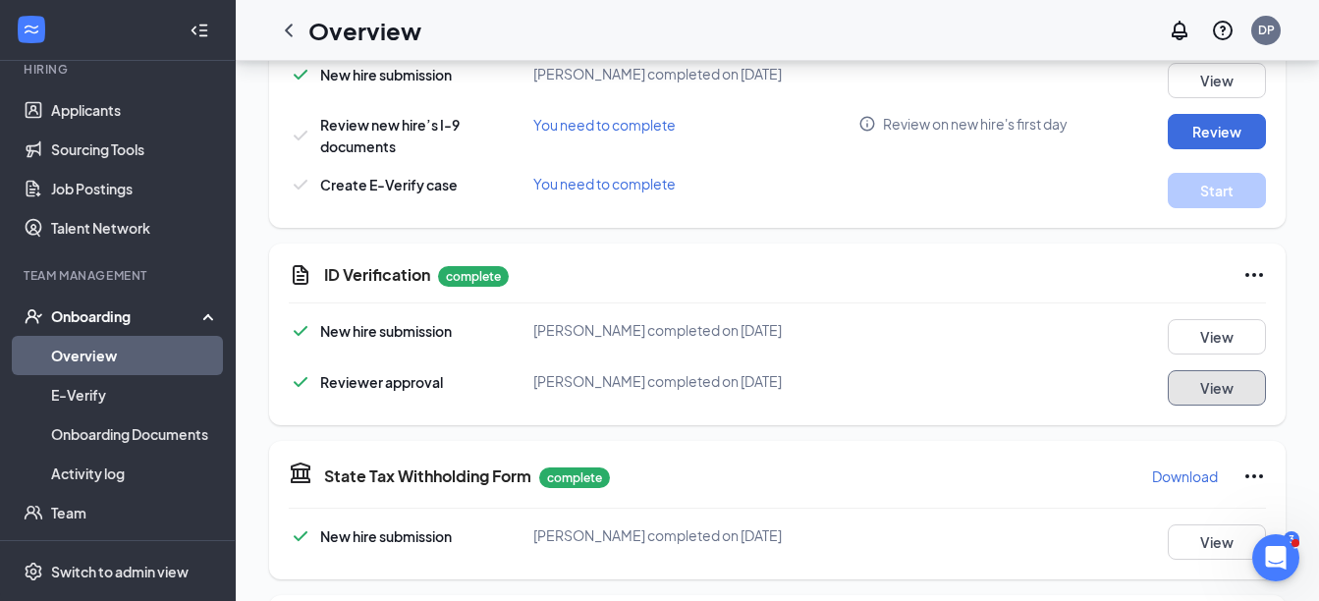
scroll to position [561, 0]
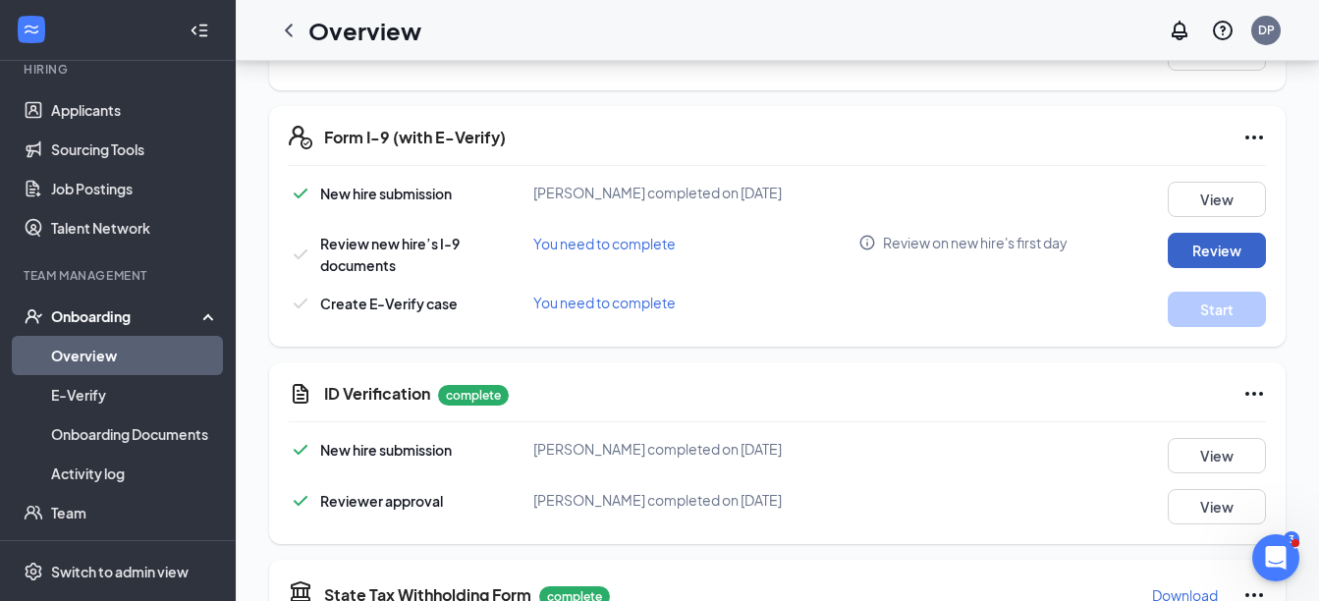
click at [1218, 240] on button "Review" at bounding box center [1217, 250] width 98 height 35
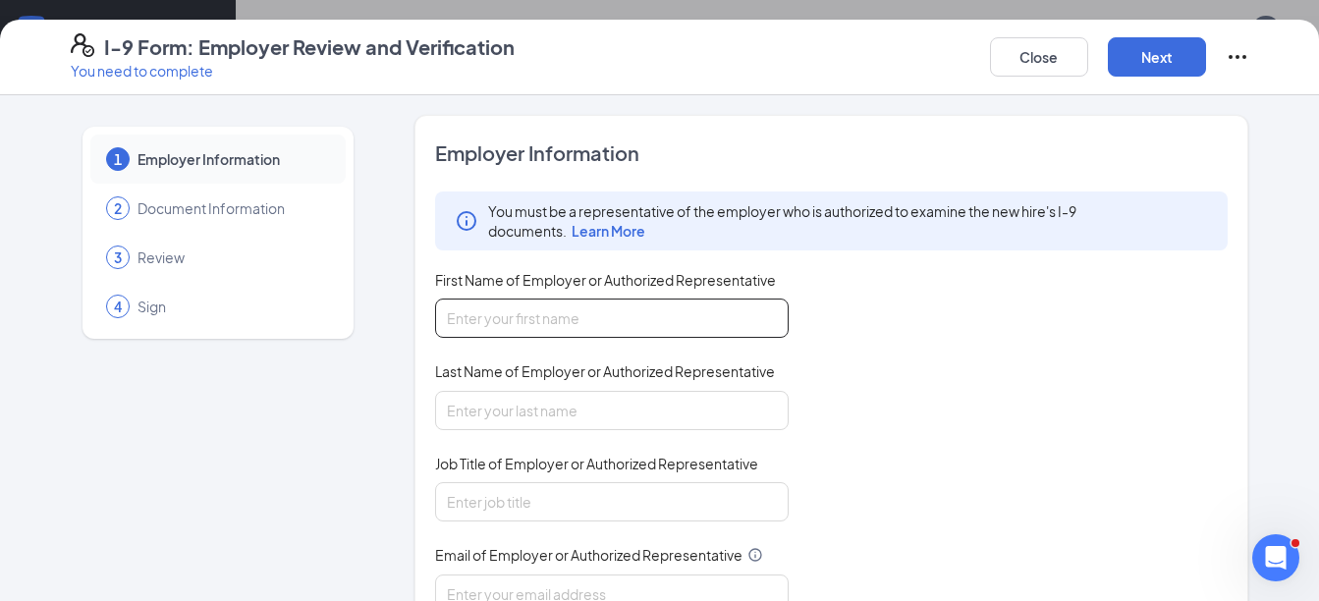
click at [567, 310] on input "First Name of Employer or Authorized Representative" at bounding box center [612, 318] width 354 height 39
type input "[PERSON_NAME]"
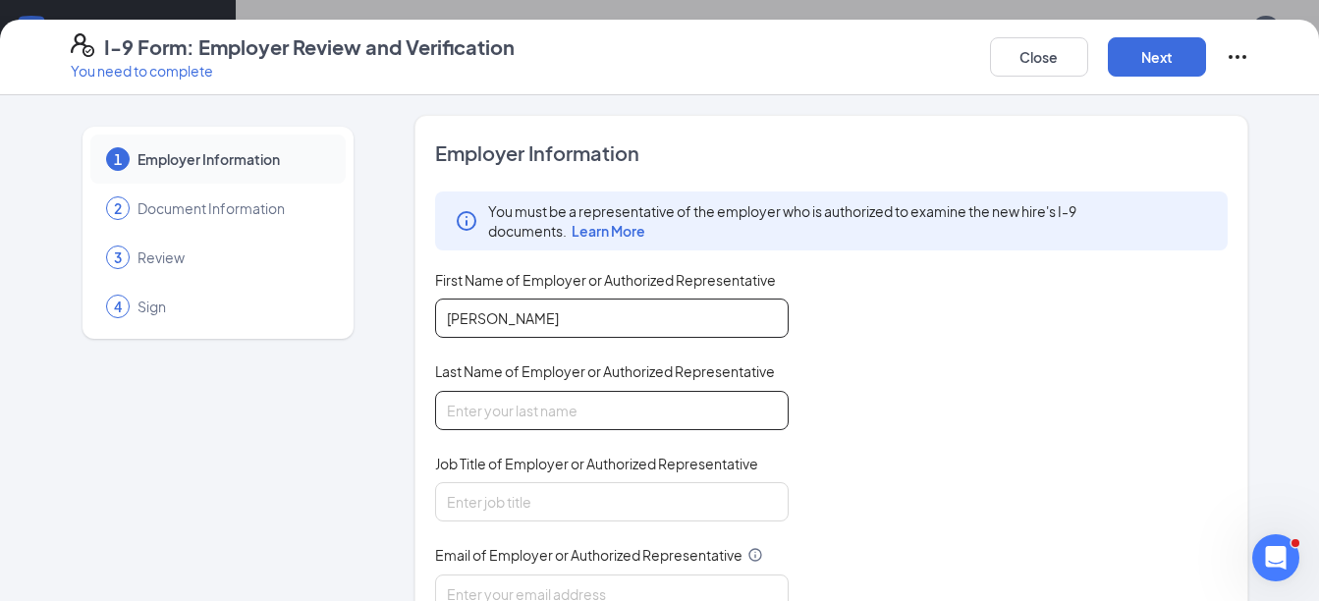
type input "[PERSON_NAME]"
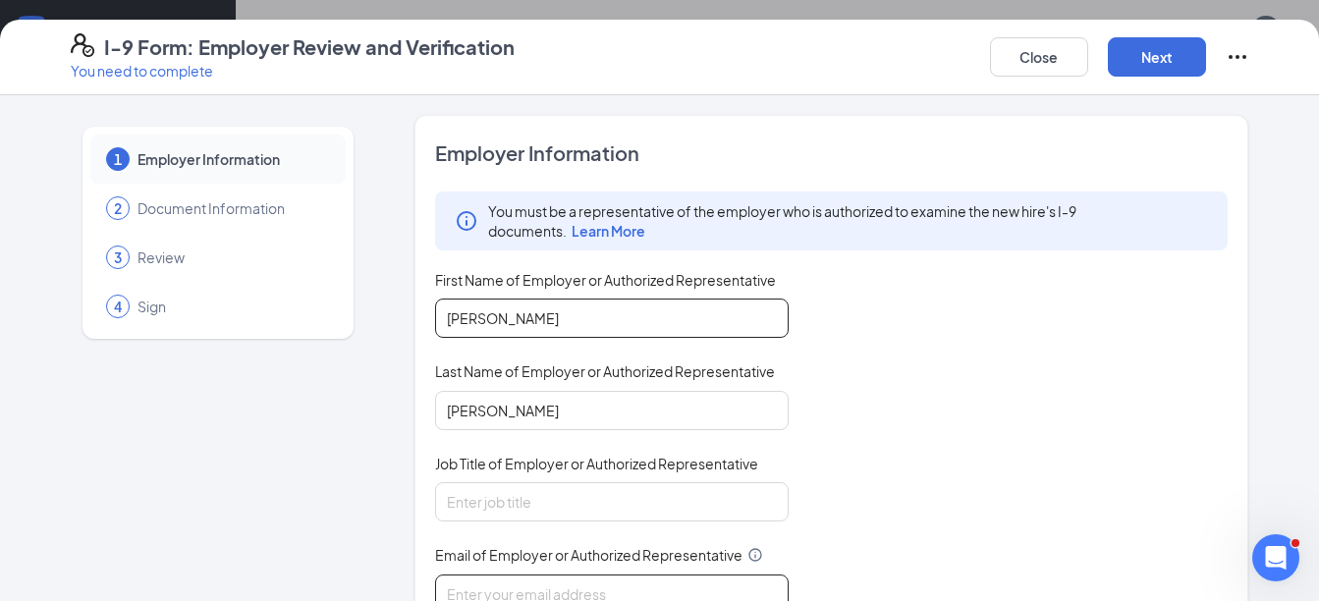
type input "[EMAIL_ADDRESS][DOMAIN_NAME]"
type input "3512180860"
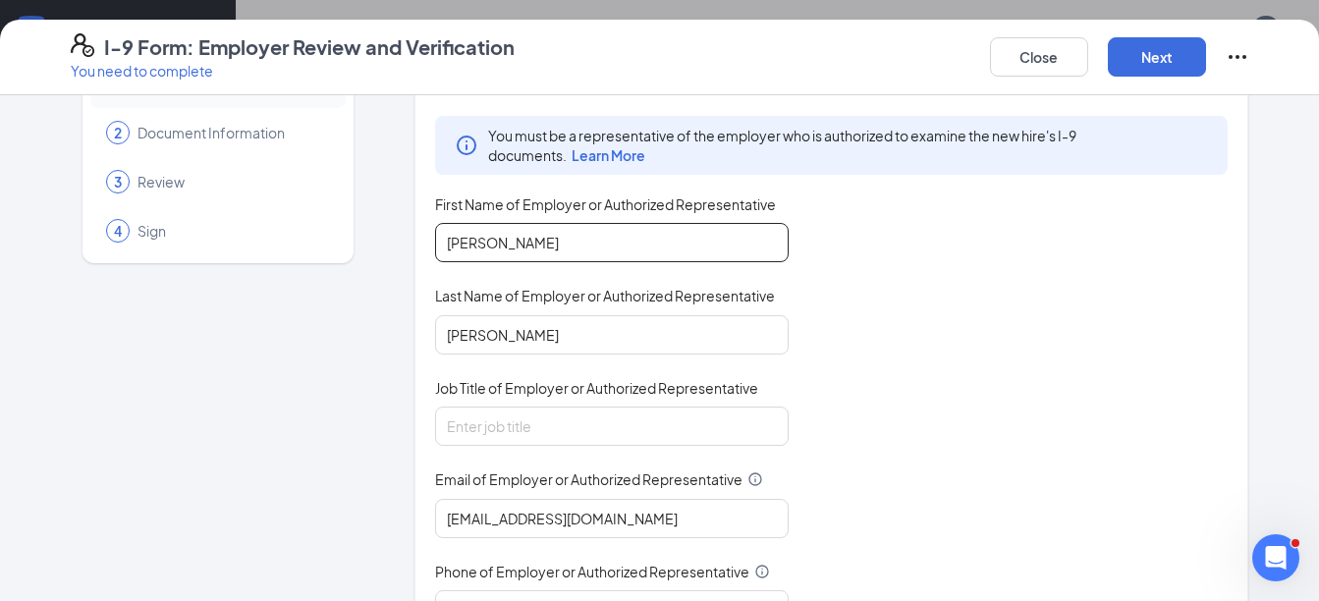
scroll to position [98, 0]
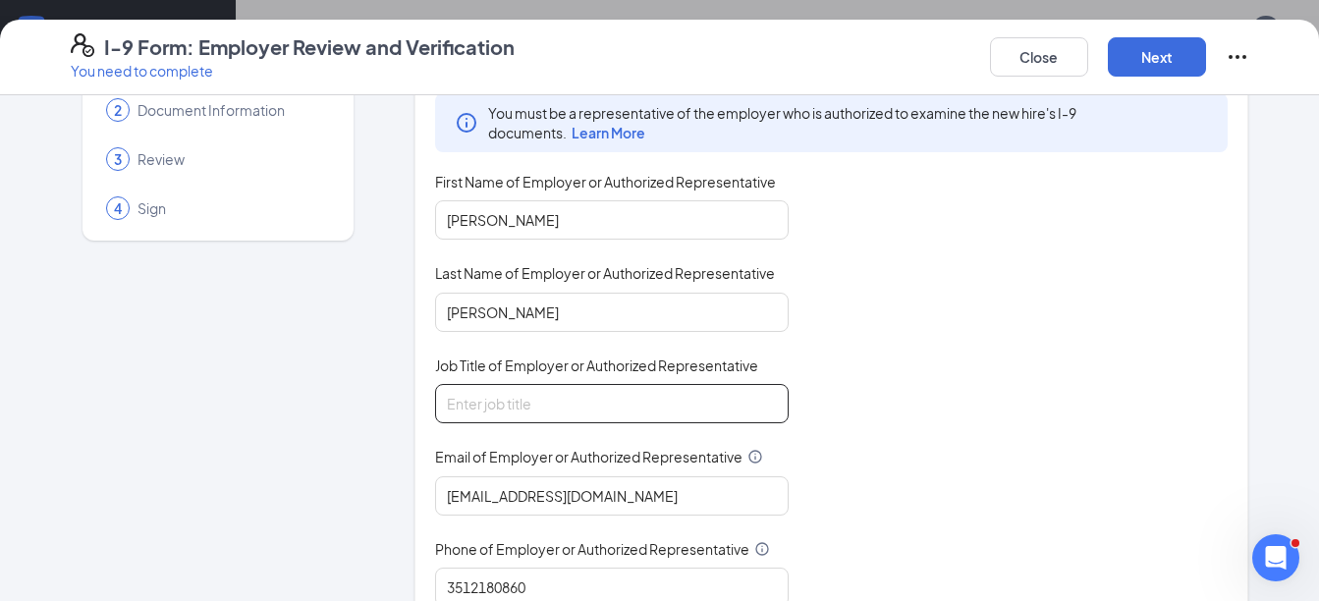
click at [535, 392] on input "Job Title of Employer or Authorized Representative" at bounding box center [612, 403] width 354 height 39
type input "Director"
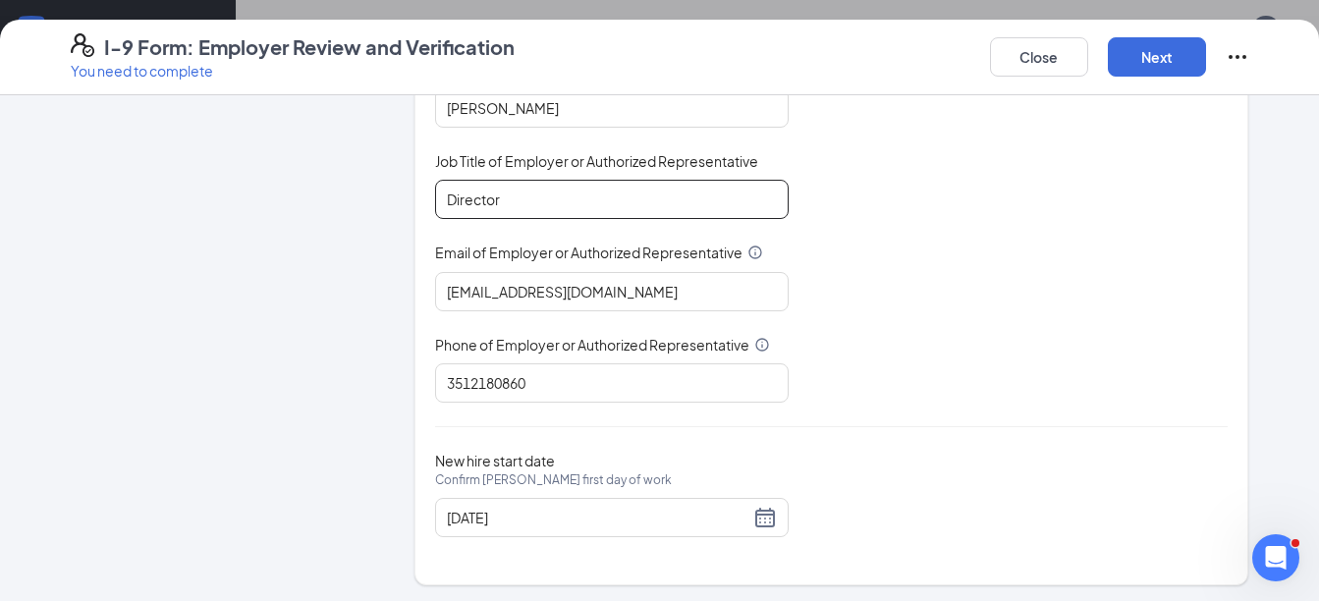
scroll to position [307, 0]
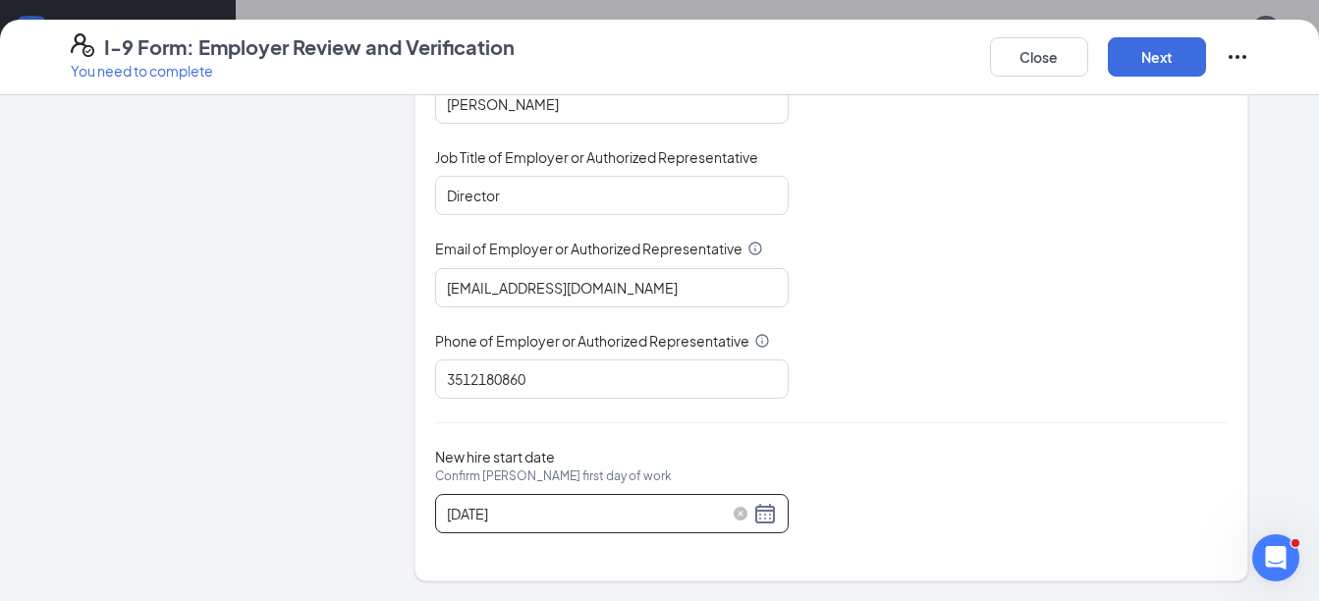
click at [757, 515] on div "[DATE]" at bounding box center [612, 514] width 330 height 24
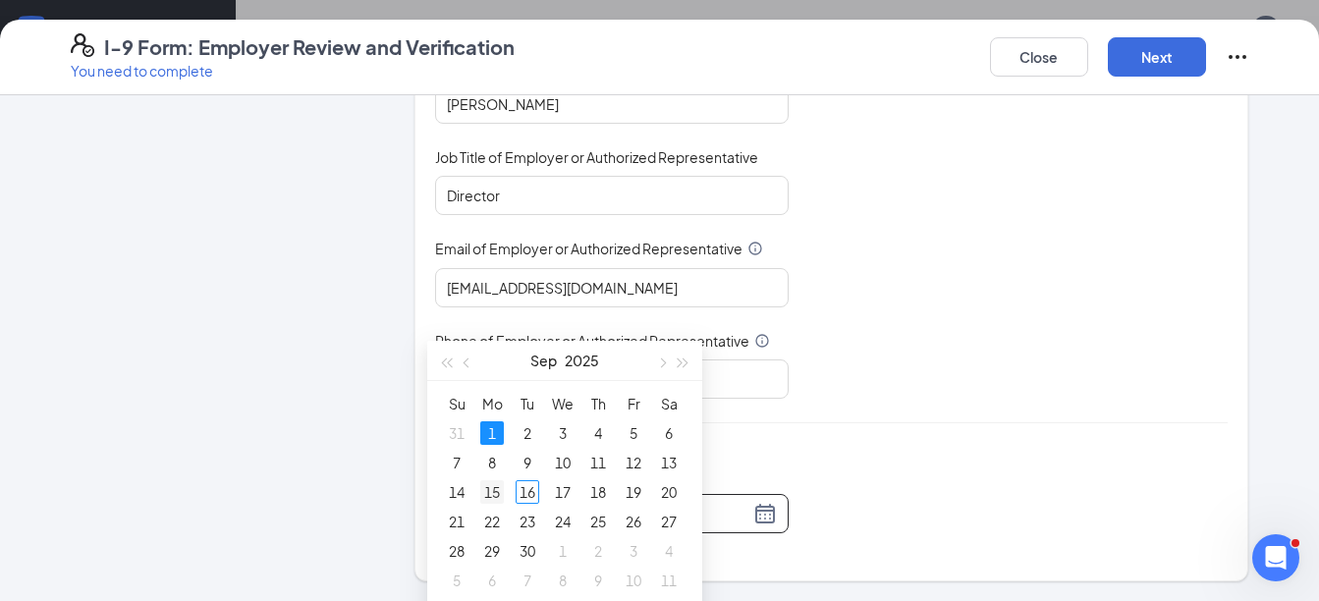
type input "[DATE]"
click at [497, 490] on div "15" at bounding box center [492, 492] width 24 height 24
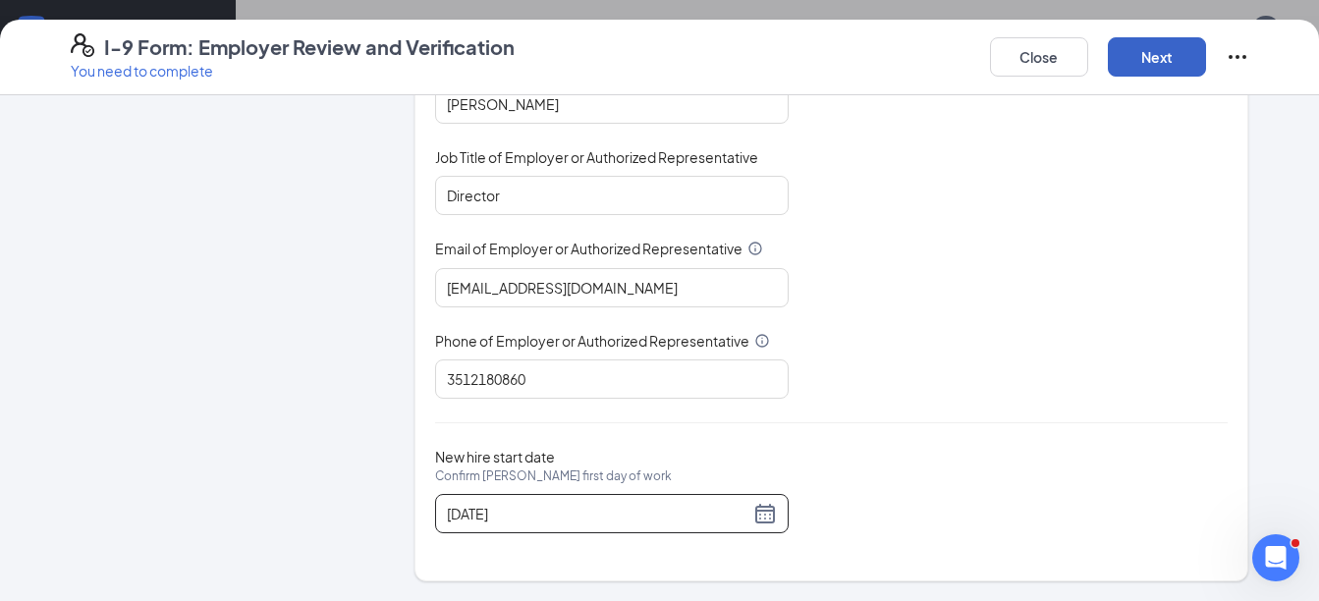
click at [1175, 48] on button "Next" at bounding box center [1157, 56] width 98 height 39
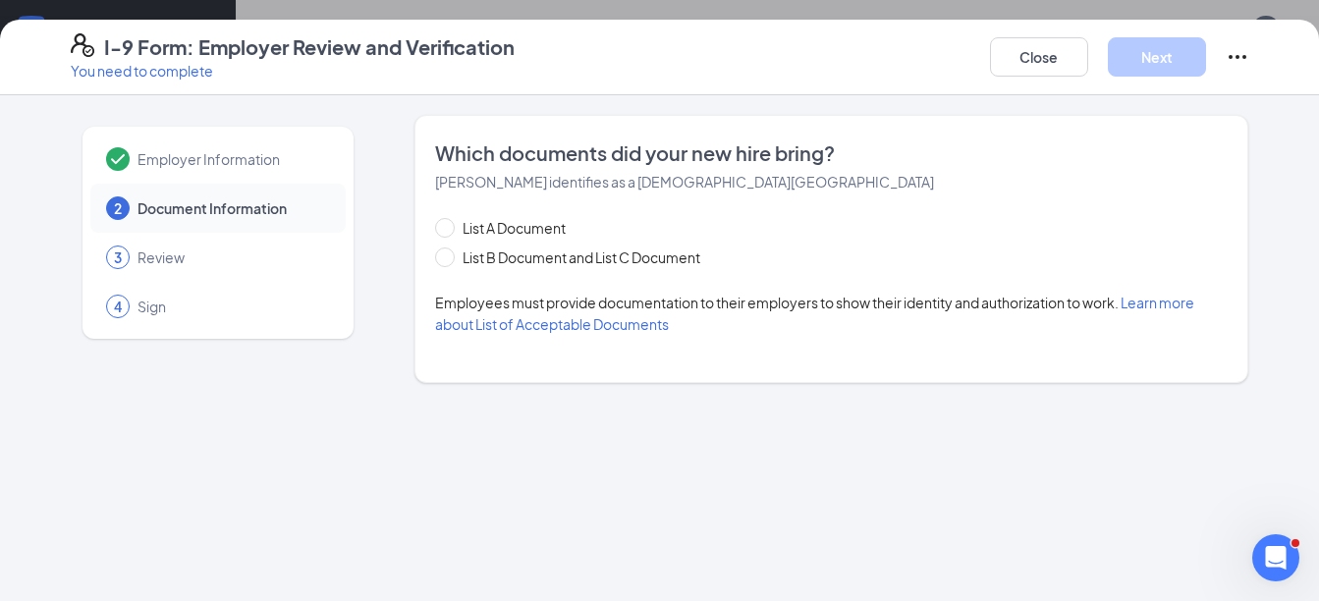
scroll to position [0, 0]
click at [443, 253] on input "List B Document and List C Document" at bounding box center [442, 255] width 14 height 14
radio input "true"
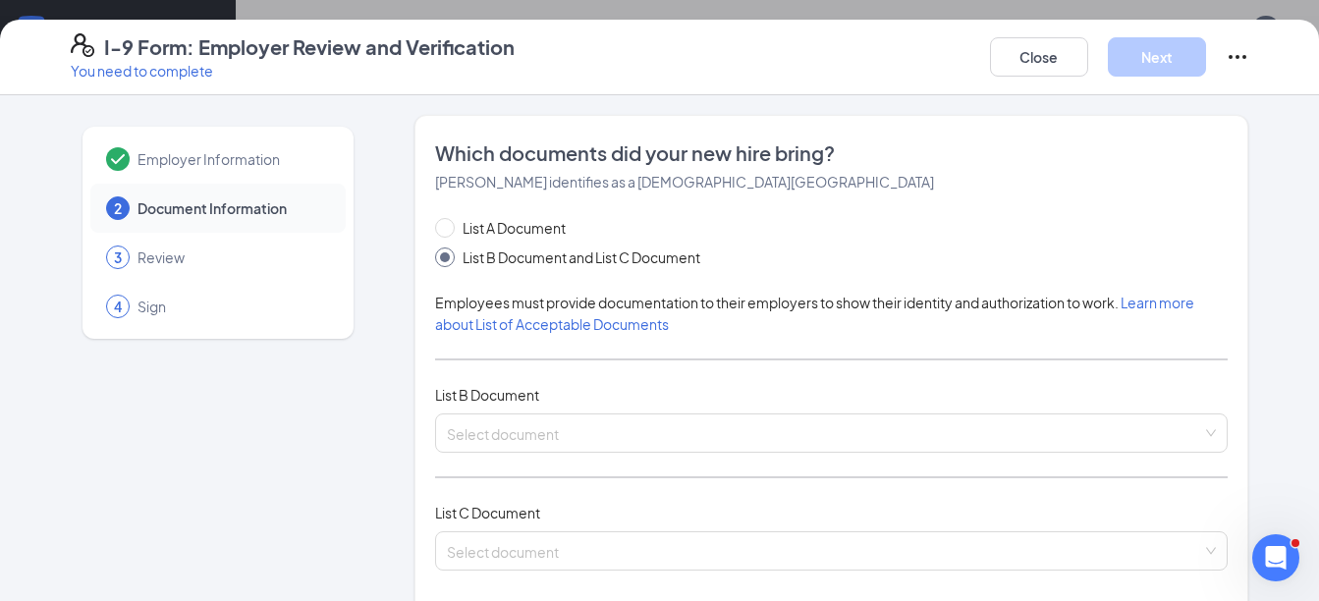
scroll to position [196, 0]
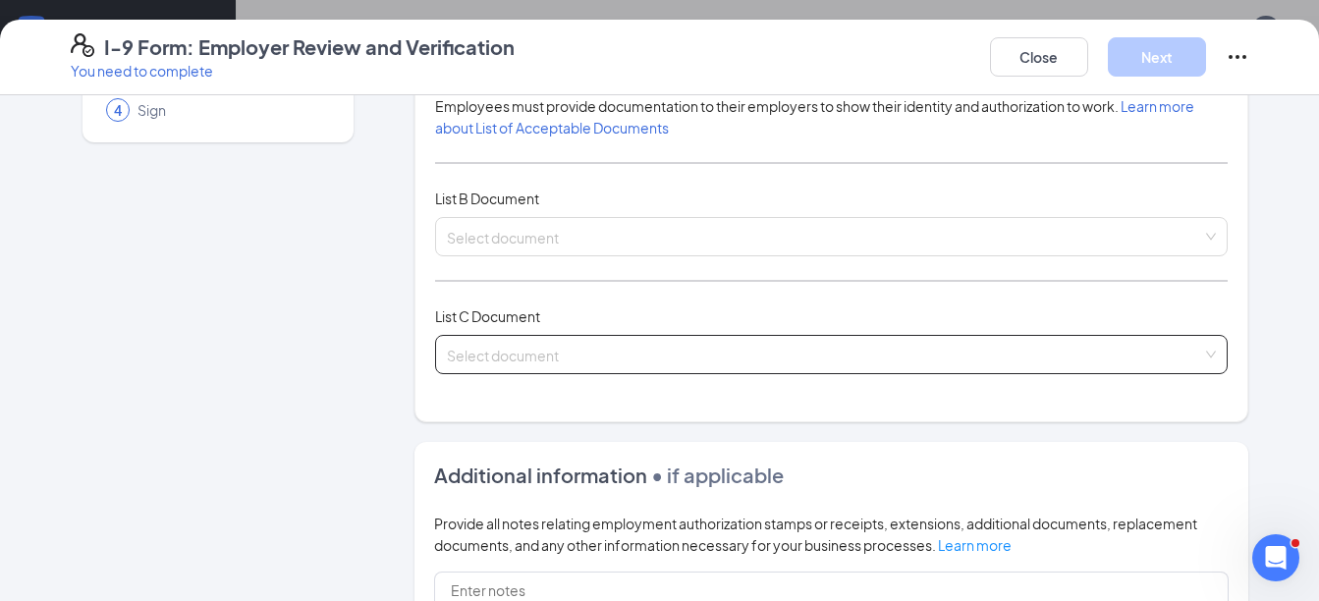
click at [550, 354] on input "search" at bounding box center [825, 350] width 756 height 29
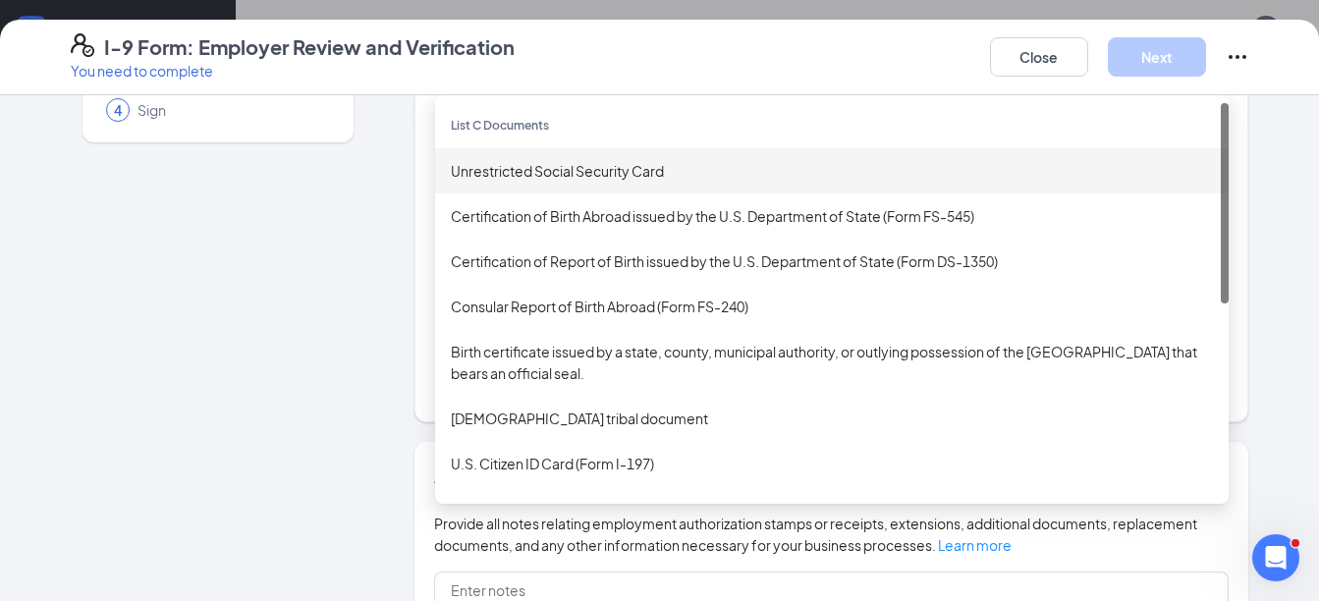
click at [520, 174] on div "Unrestricted Social Security Card" at bounding box center [832, 171] width 762 height 22
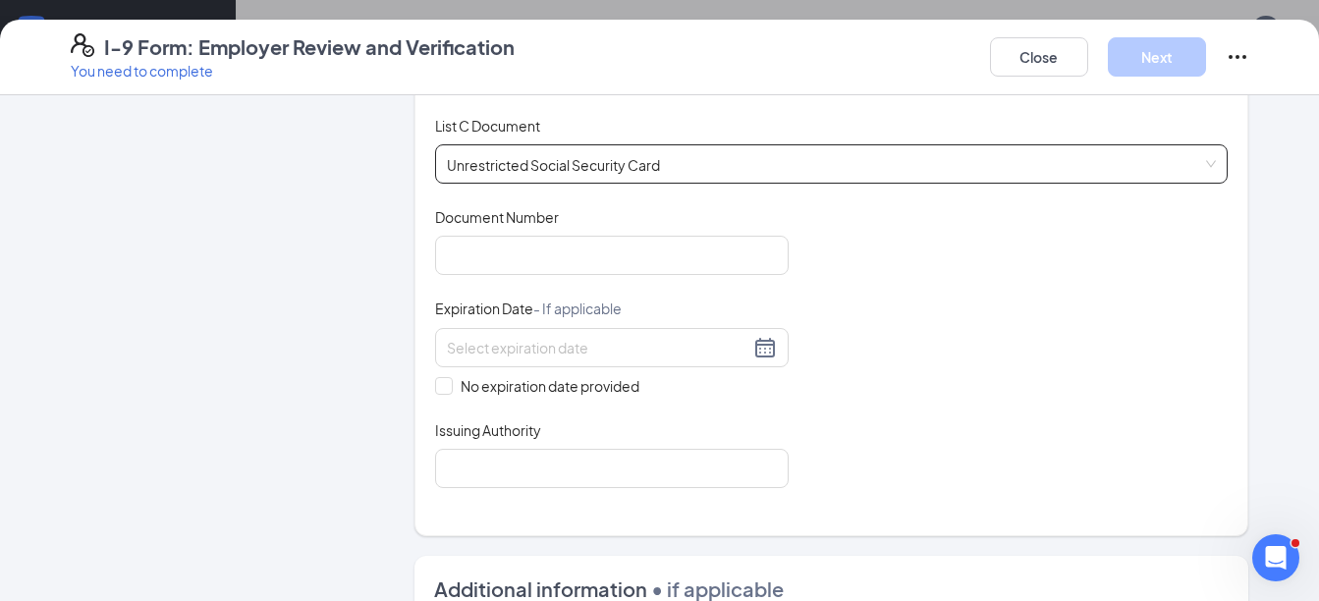
scroll to position [393, 0]
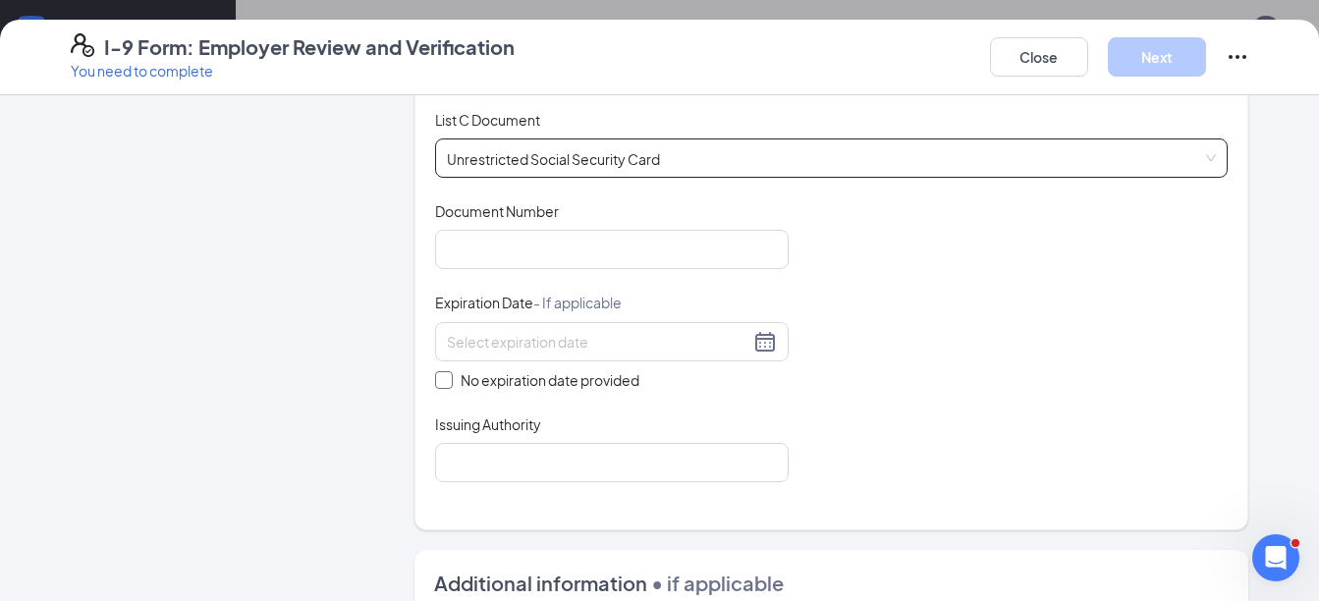
click at [441, 386] on span at bounding box center [444, 380] width 18 height 18
click at [441, 385] on input "No expiration date provided" at bounding box center [442, 378] width 14 height 14
checkbox input "true"
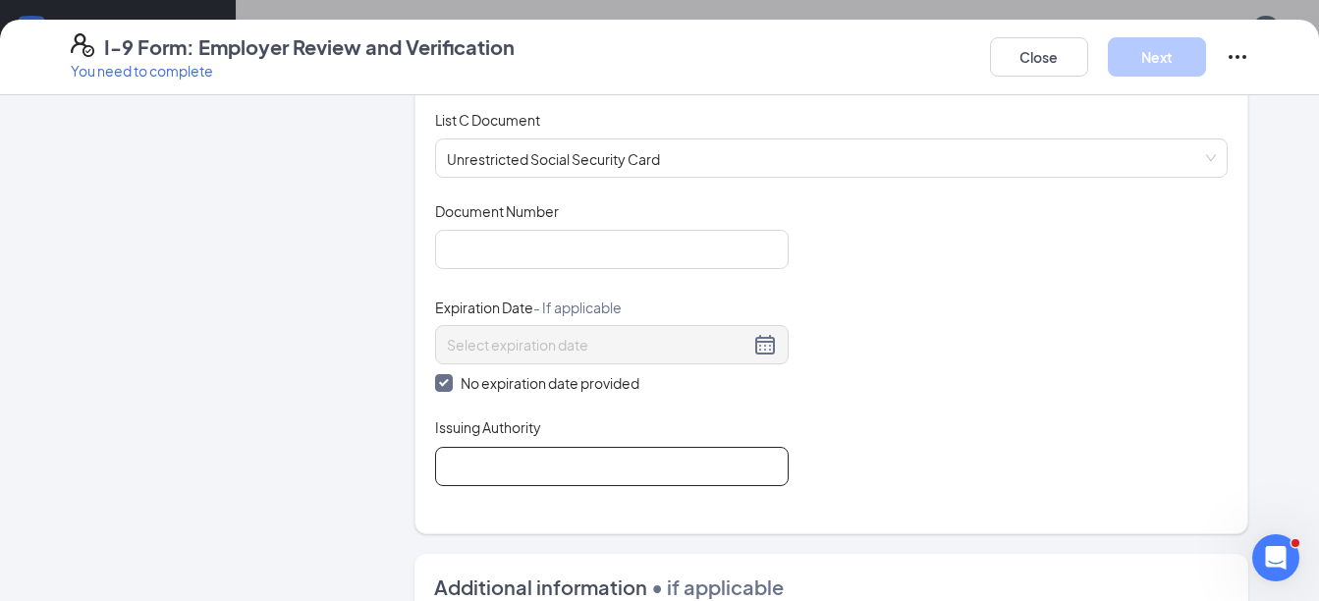
click at [466, 452] on input "Issuing Authority" at bounding box center [612, 466] width 354 height 39
type input "US Govt"
type input "G362-9678-8898"
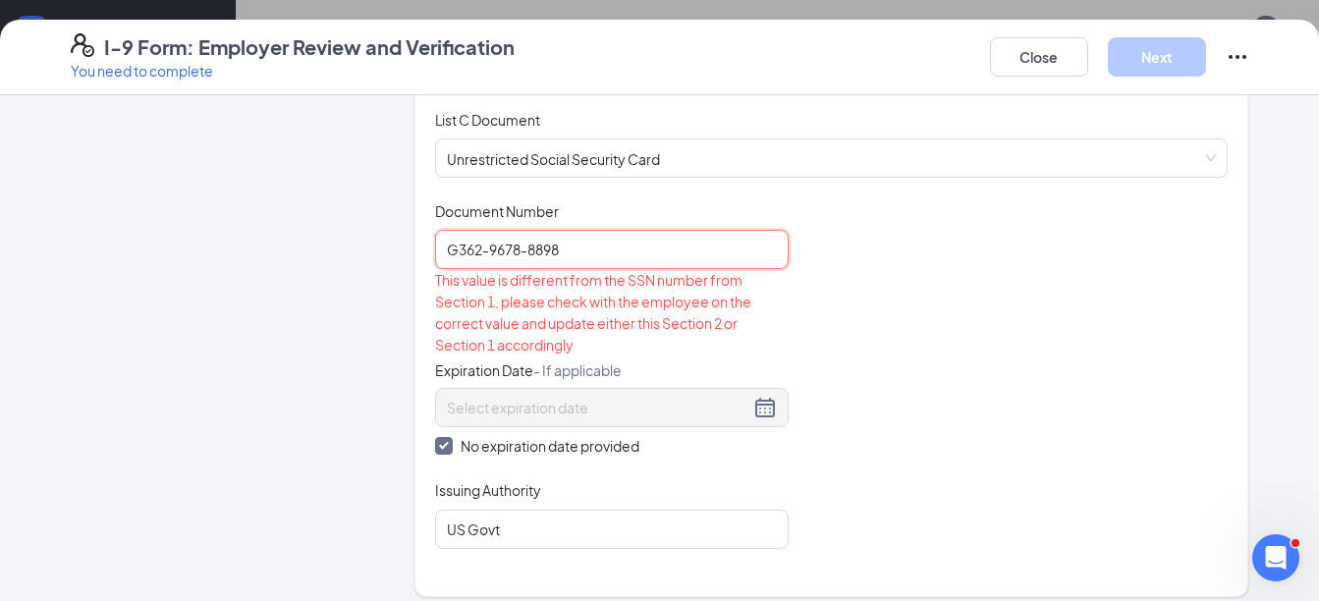
click at [492, 246] on input "G362-9678-8898" at bounding box center [612, 249] width 354 height 39
click at [500, 251] on input "3260670905" at bounding box center [612, 249] width 354 height 39
click at [866, 261] on div "Document Title Unrestricted Social Security Card Document Number 326067905 This…" at bounding box center [832, 375] width 794 height 348
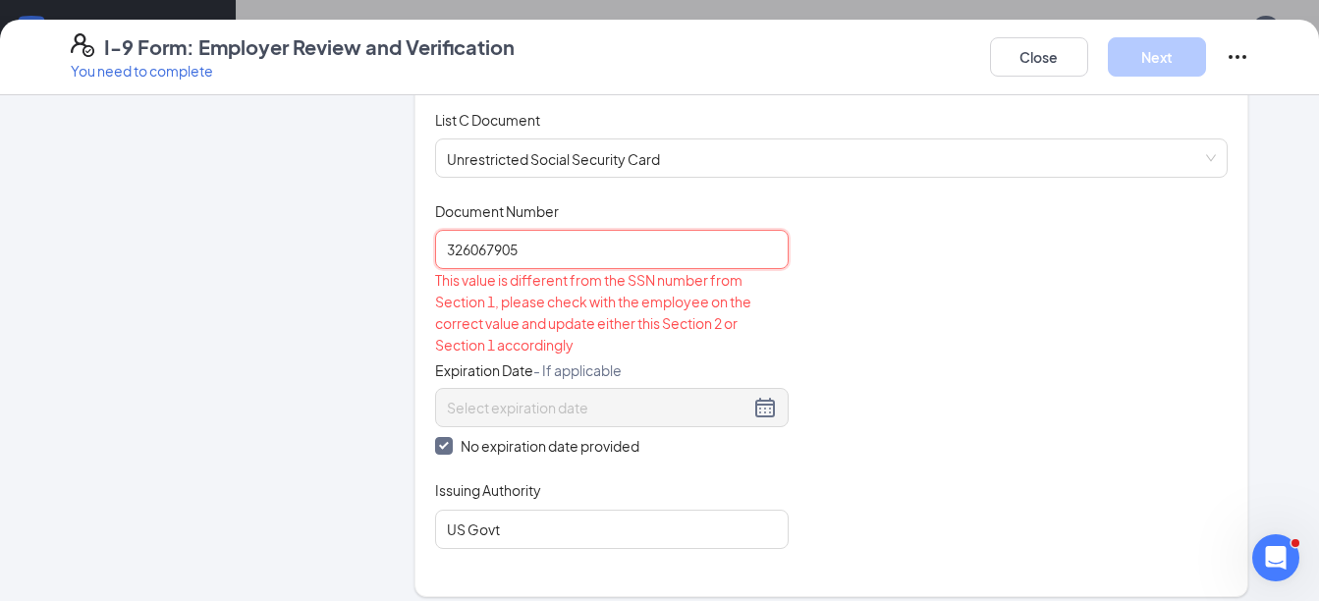
click at [560, 259] on input "326067905" at bounding box center [612, 249] width 354 height 39
type input "326067906"
click at [854, 312] on div "Document Title Unrestricted Social Security Card Document Number 326067906 This…" at bounding box center [832, 375] width 794 height 348
click at [856, 313] on div "Document Title Unrestricted Social Security Card Document Number 326067906 This…" at bounding box center [832, 375] width 794 height 348
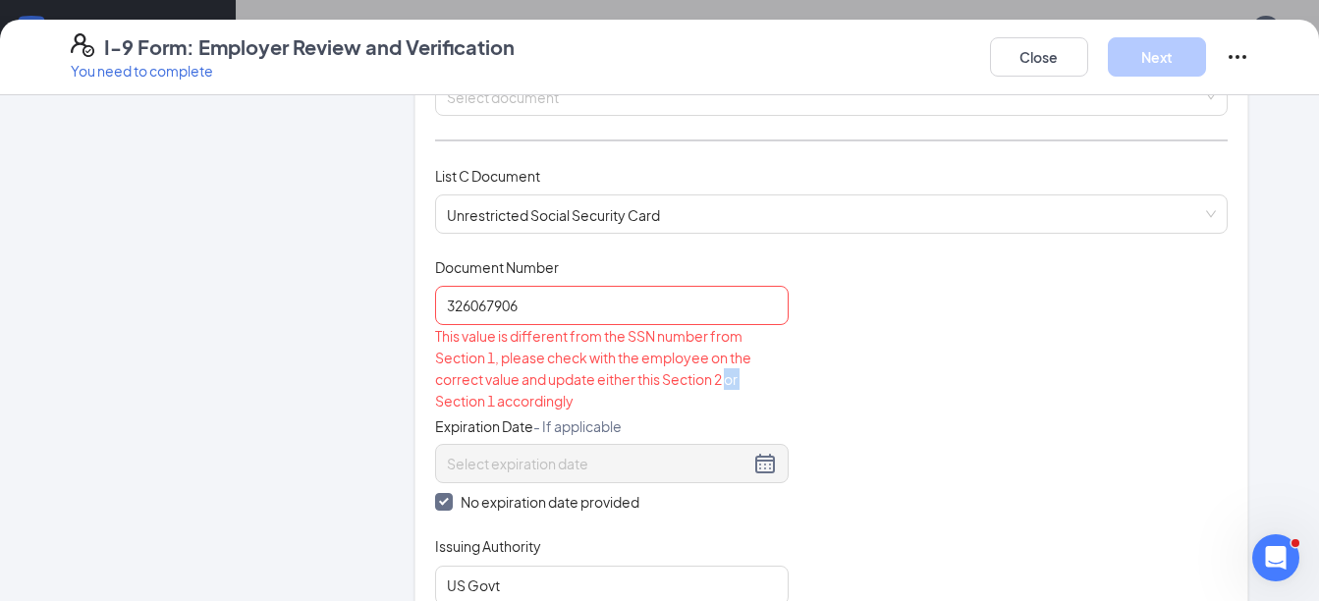
scroll to position [295, 0]
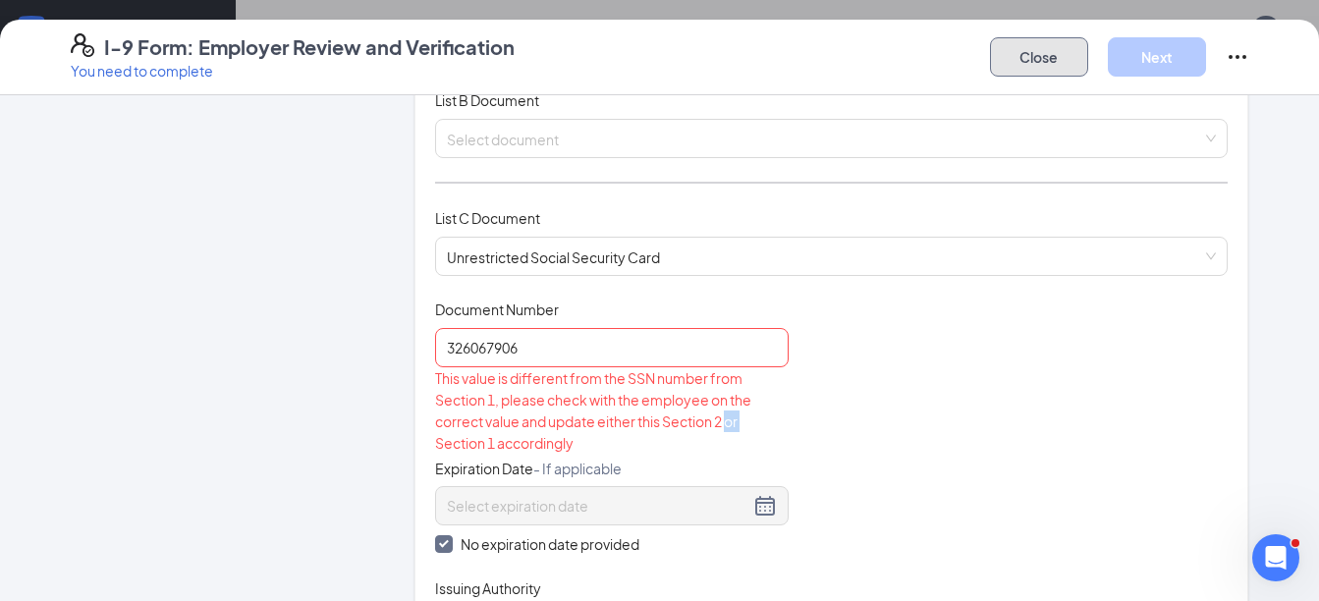
click at [1044, 66] on button "Close" at bounding box center [1039, 56] width 98 height 39
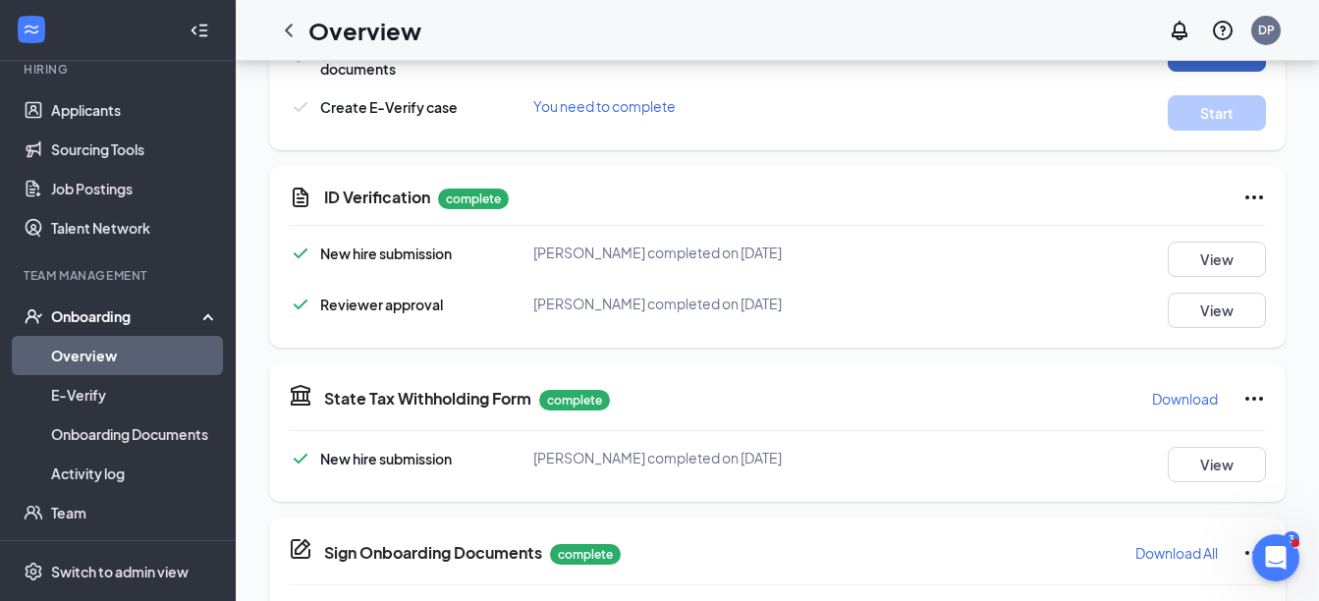
scroll to position [266, 0]
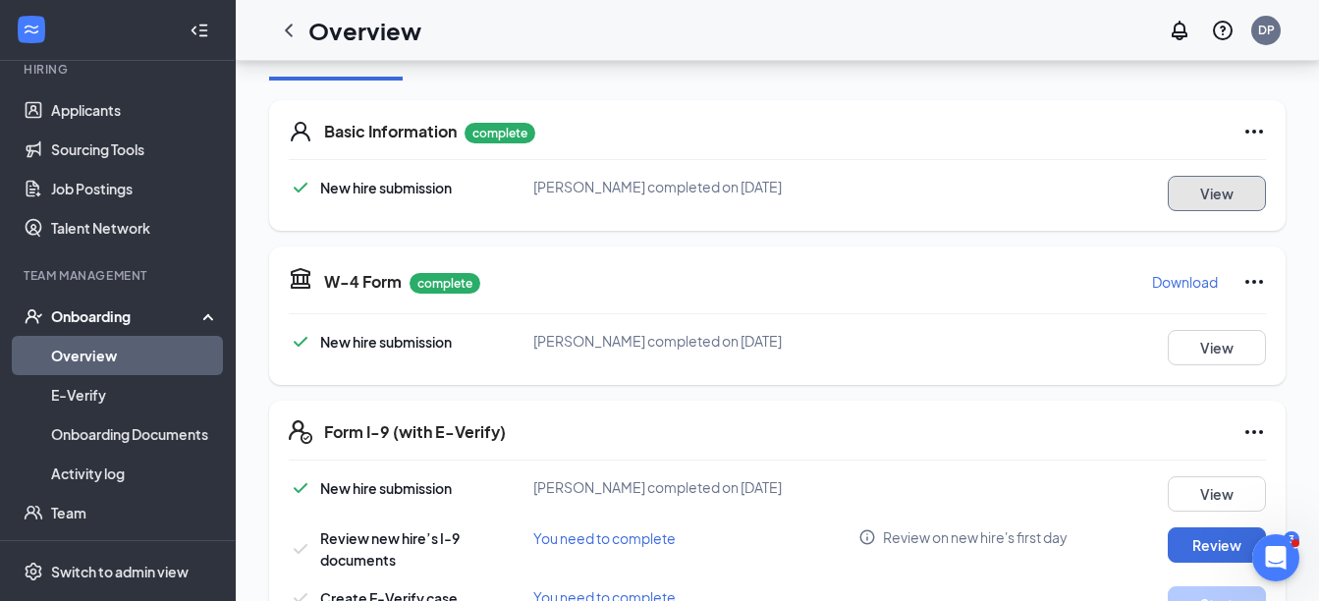
click at [1191, 192] on button "View" at bounding box center [1217, 193] width 98 height 35
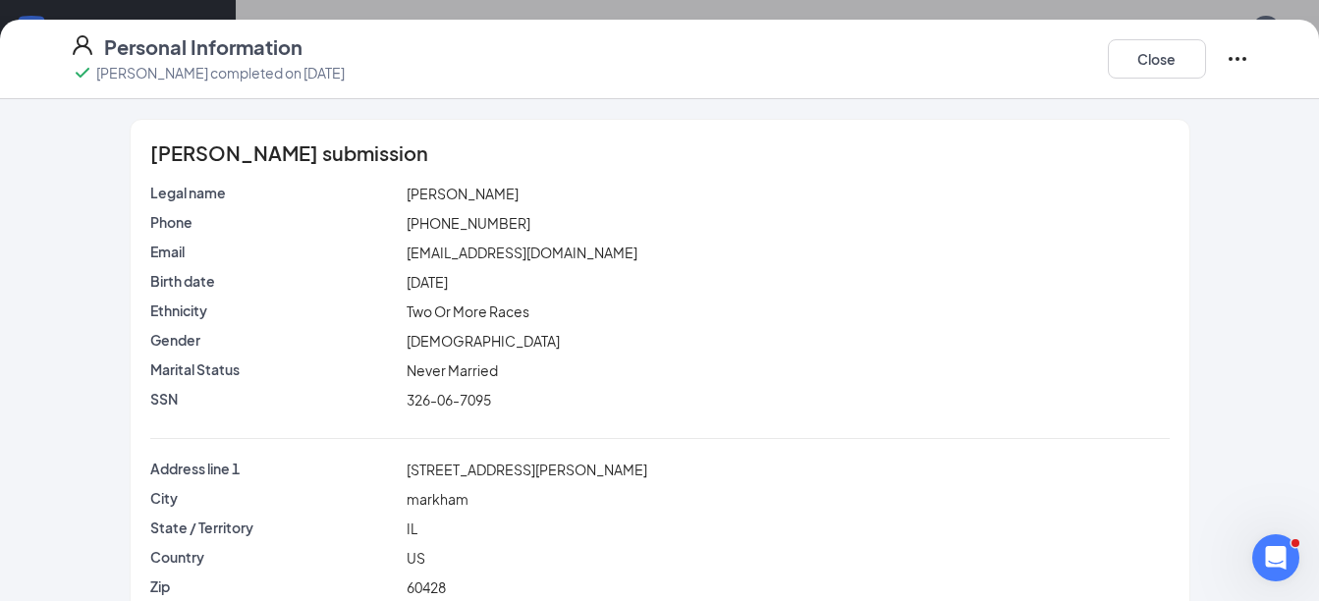
scroll to position [0, 0]
click at [1229, 65] on icon "Ellipses" at bounding box center [1238, 59] width 24 height 24
click at [1206, 103] on span "Restart" at bounding box center [1198, 99] width 47 height 20
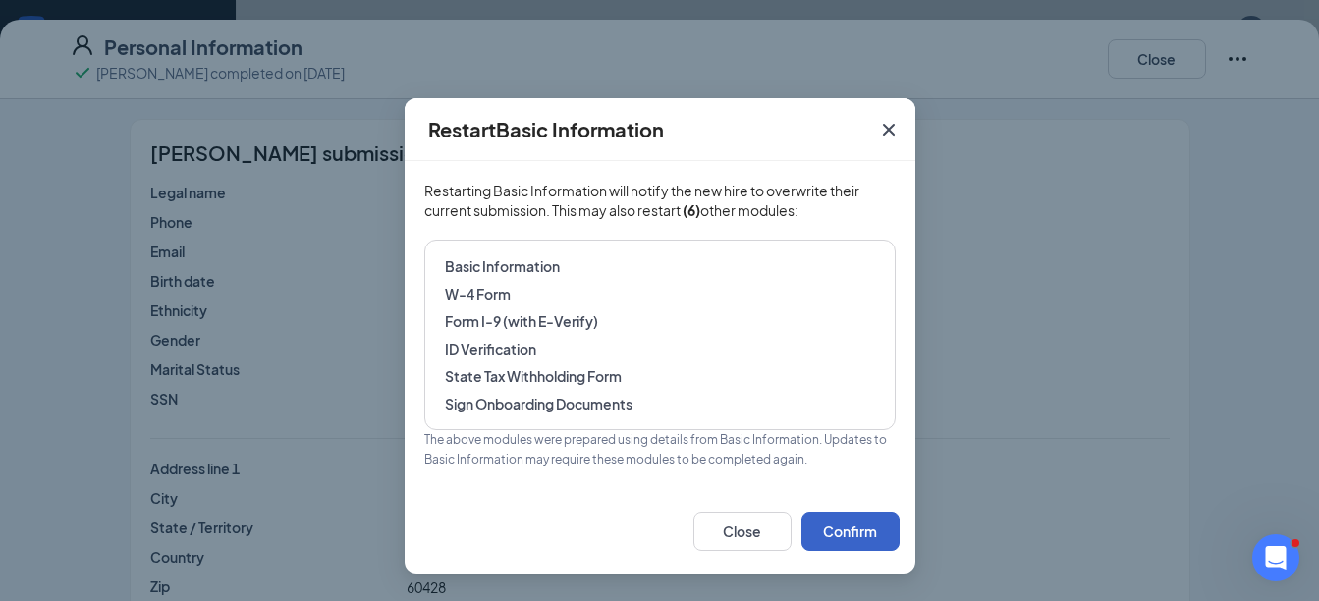
click at [831, 522] on button "Confirm" at bounding box center [851, 531] width 98 height 39
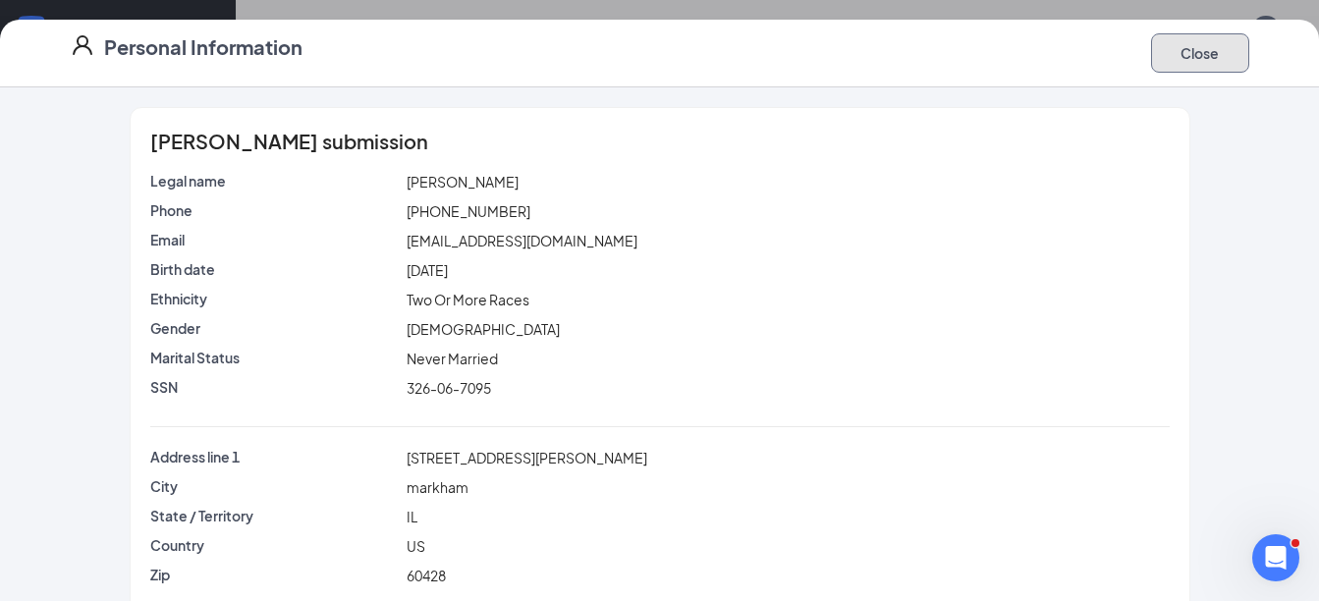
click at [1181, 49] on button "Close" at bounding box center [1200, 52] width 98 height 39
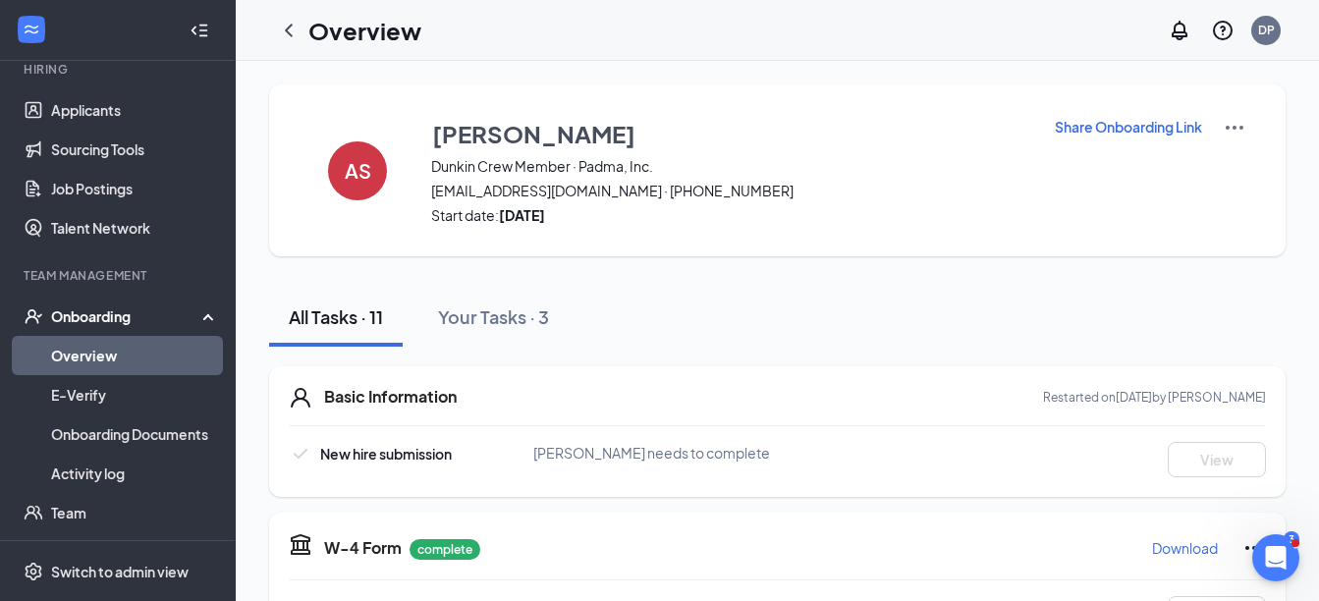
click at [1107, 125] on p "Share Onboarding Link" at bounding box center [1128, 127] width 147 height 20
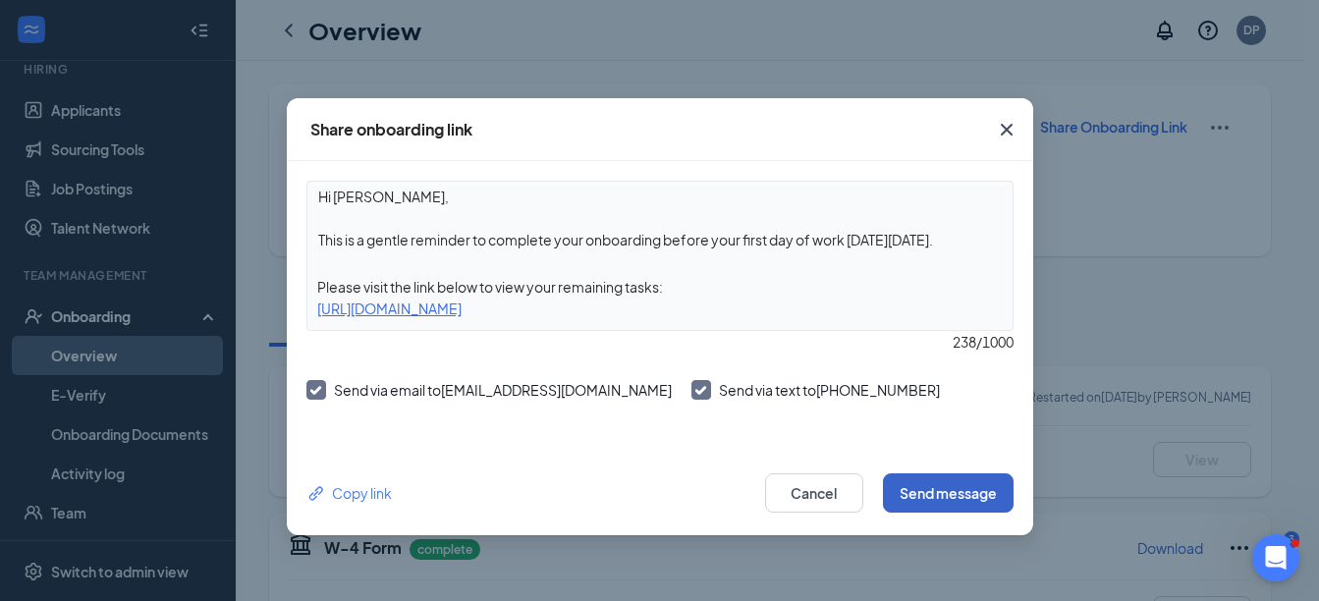
click at [969, 503] on button "Send message" at bounding box center [948, 493] width 131 height 39
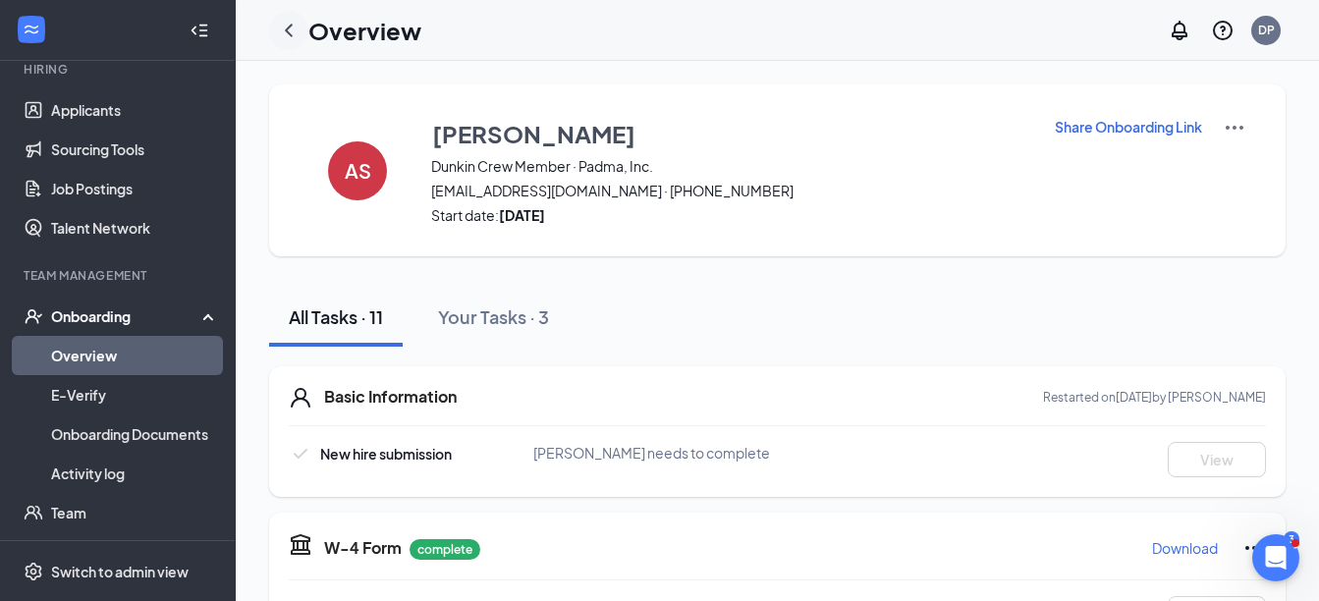
click at [287, 30] on icon "ChevronLeft" at bounding box center [289, 30] width 8 height 13
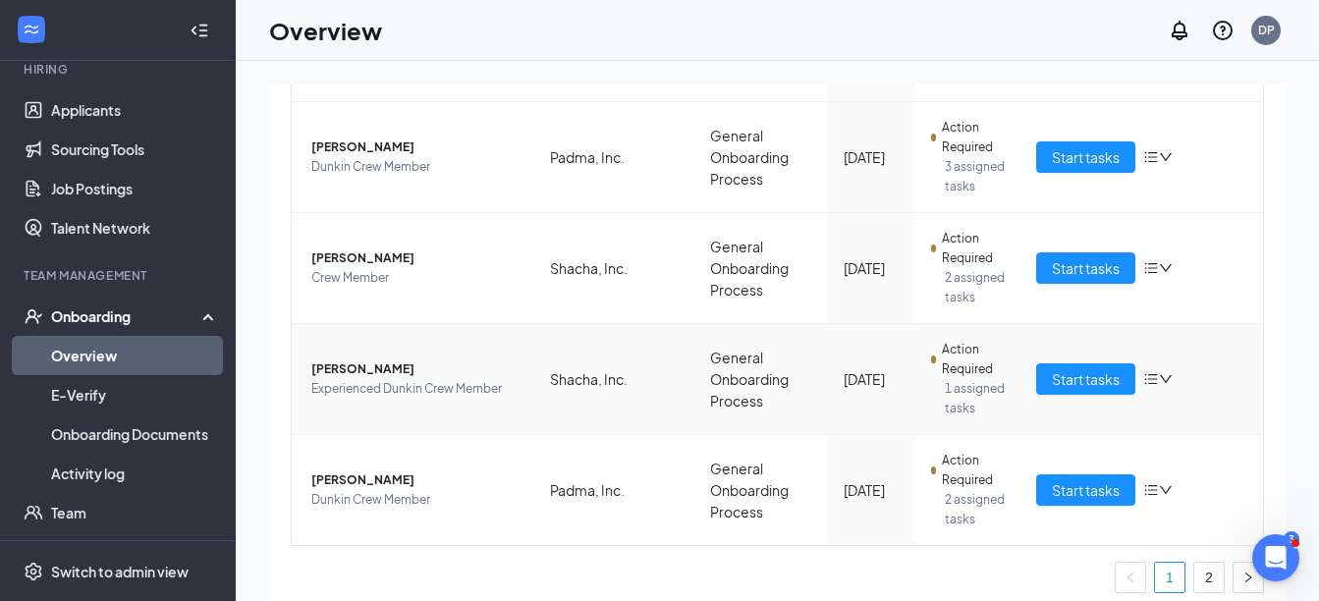
scroll to position [1091, 0]
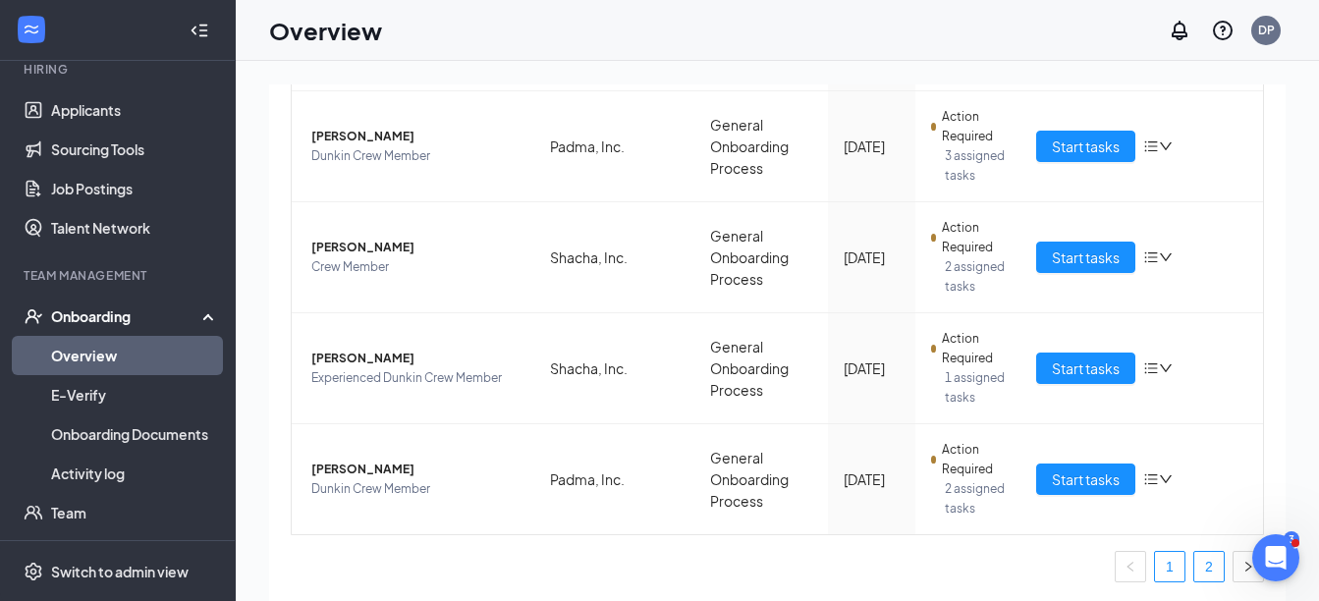
click at [1200, 564] on link "2" at bounding box center [1209, 566] width 29 height 29
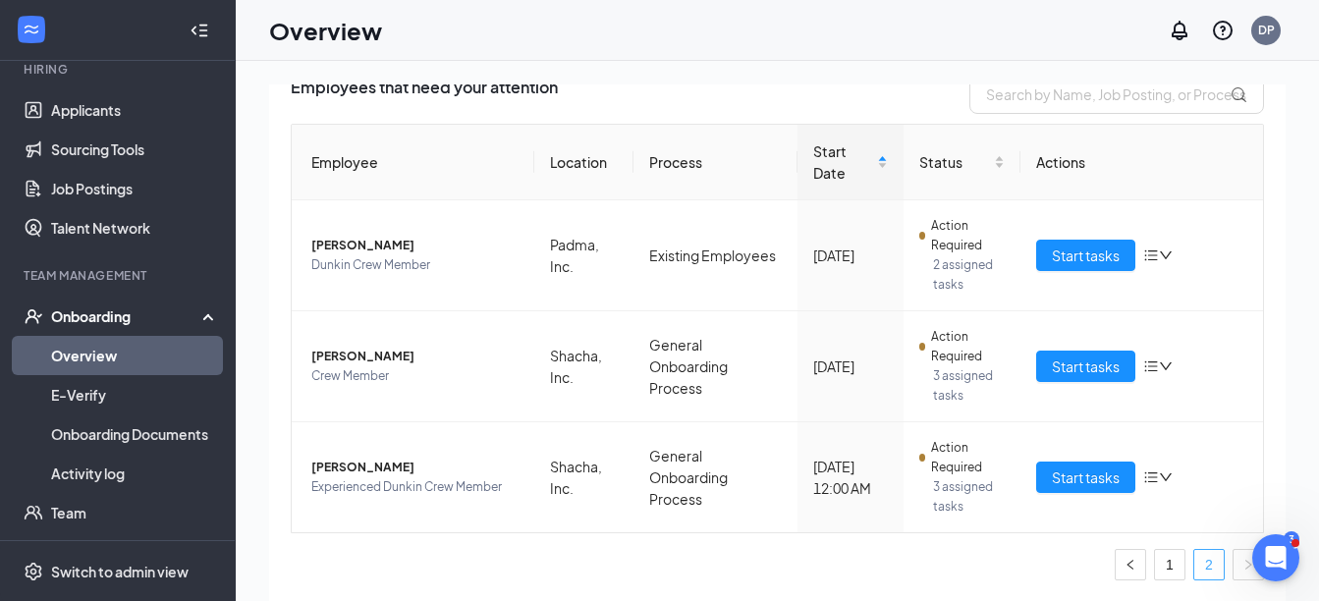
scroll to position [314, 0]
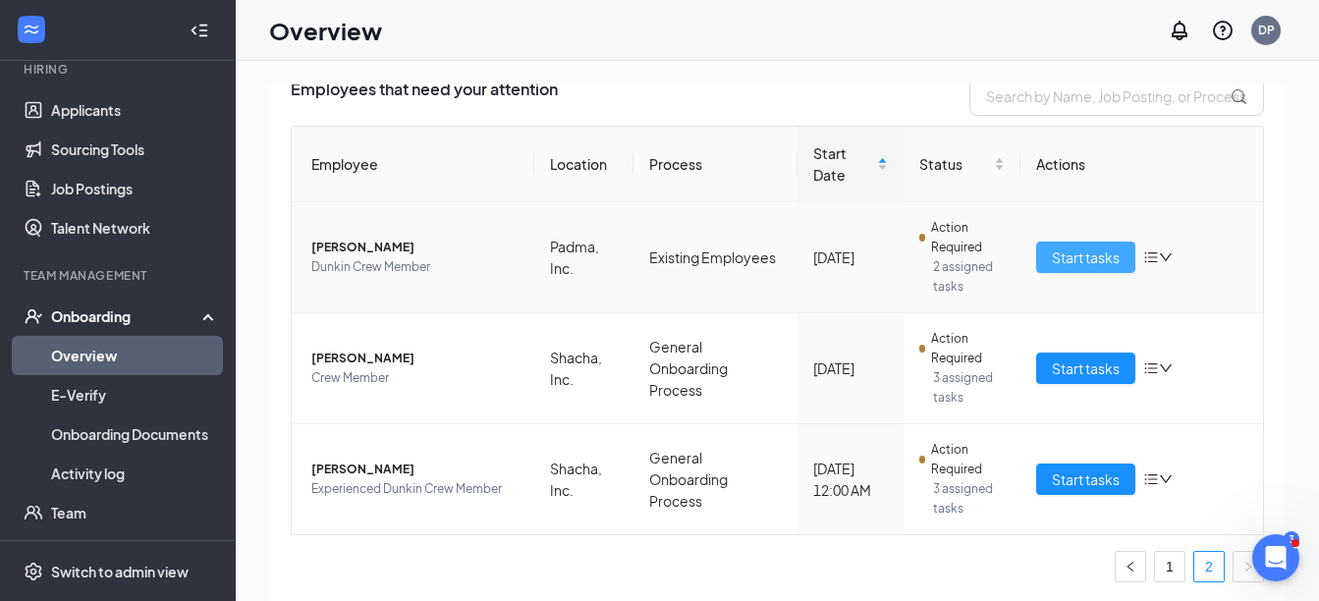
click at [1067, 251] on span "Start tasks" at bounding box center [1086, 258] width 68 height 22
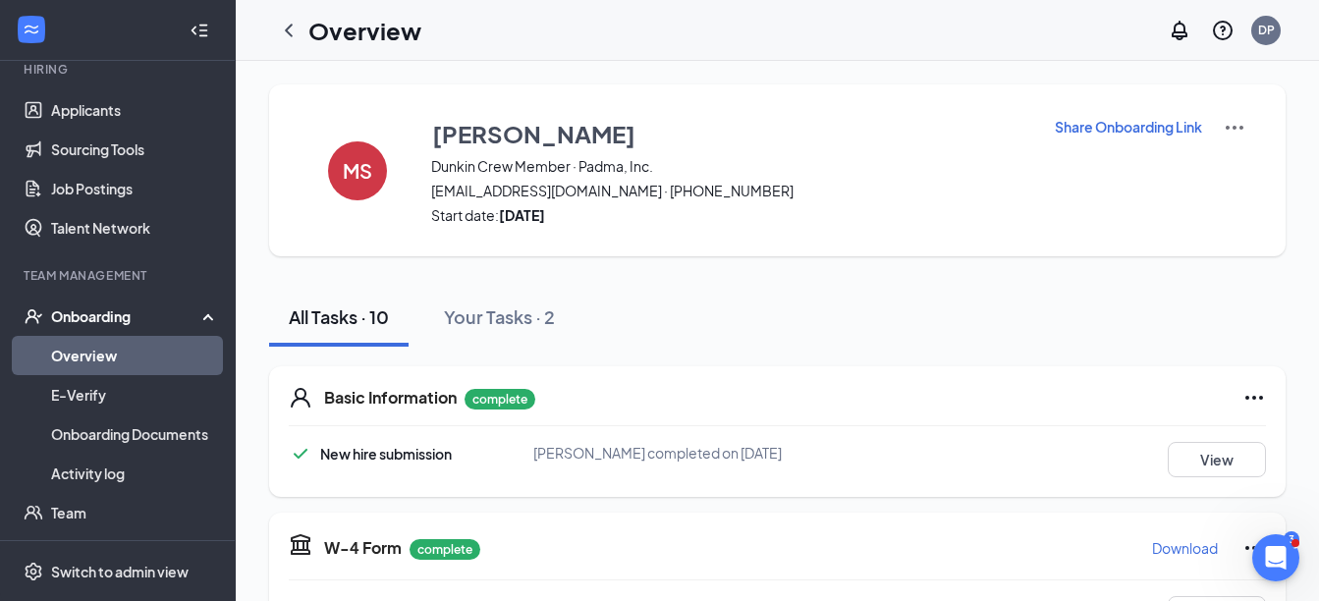
click at [1121, 126] on p "Share Onboarding Link" at bounding box center [1128, 127] width 147 height 20
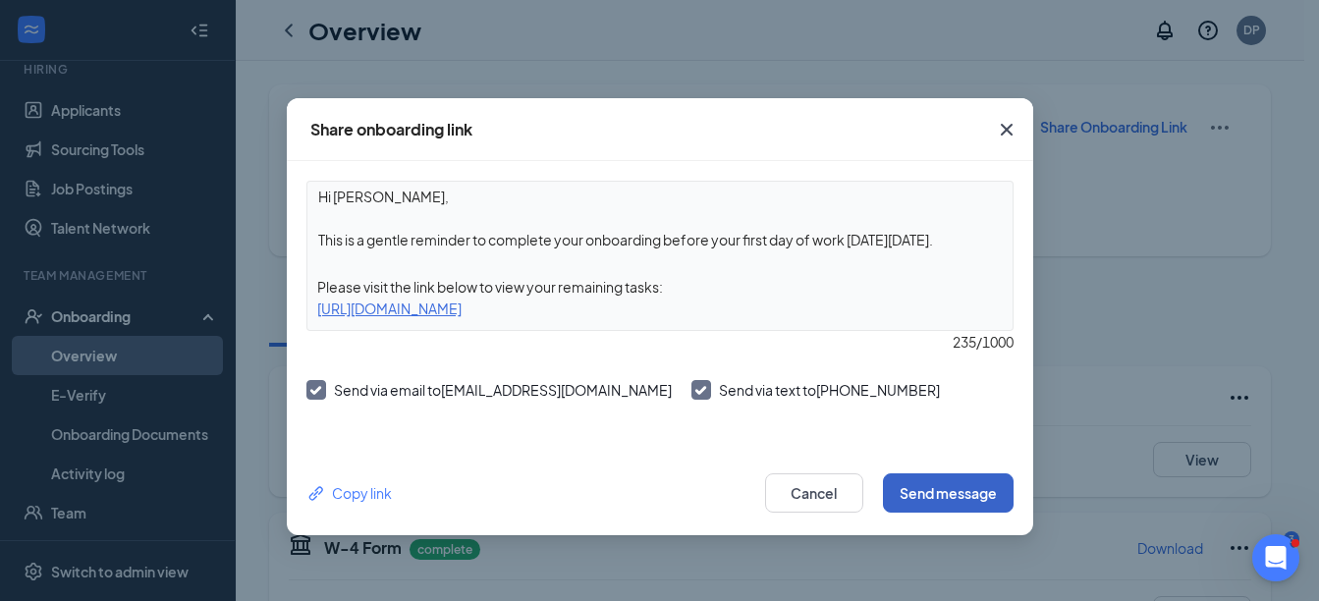
click at [971, 480] on button "Send message" at bounding box center [948, 493] width 131 height 39
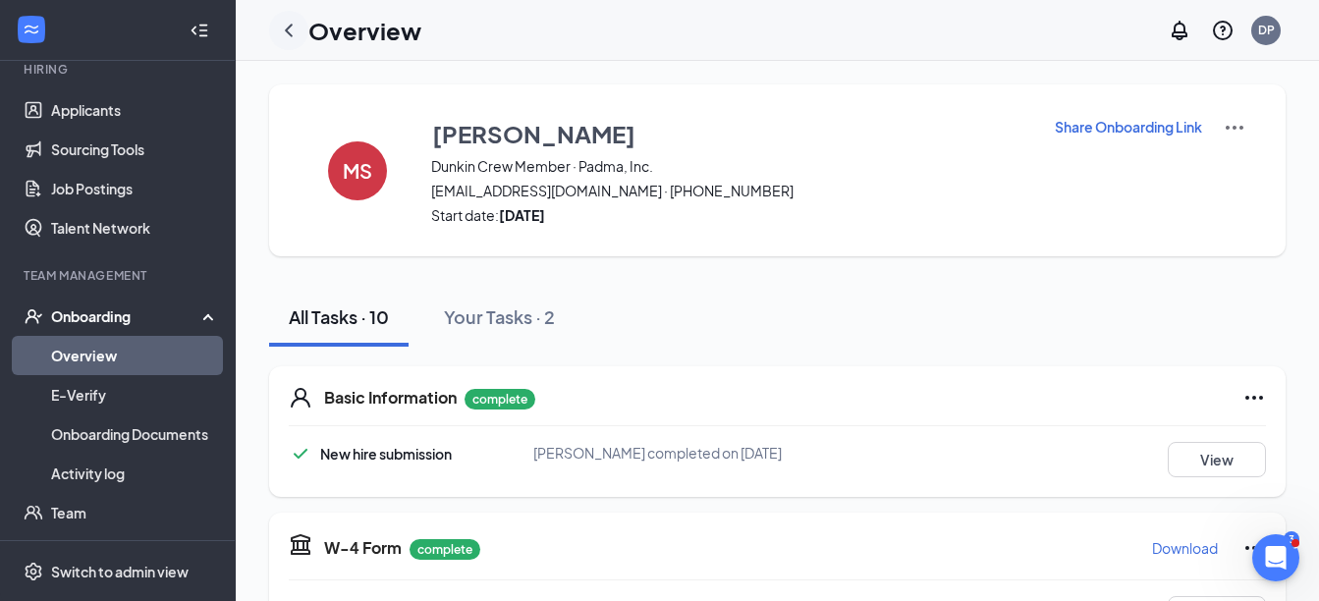
click at [277, 28] on icon "ChevronLeft" at bounding box center [289, 31] width 24 height 24
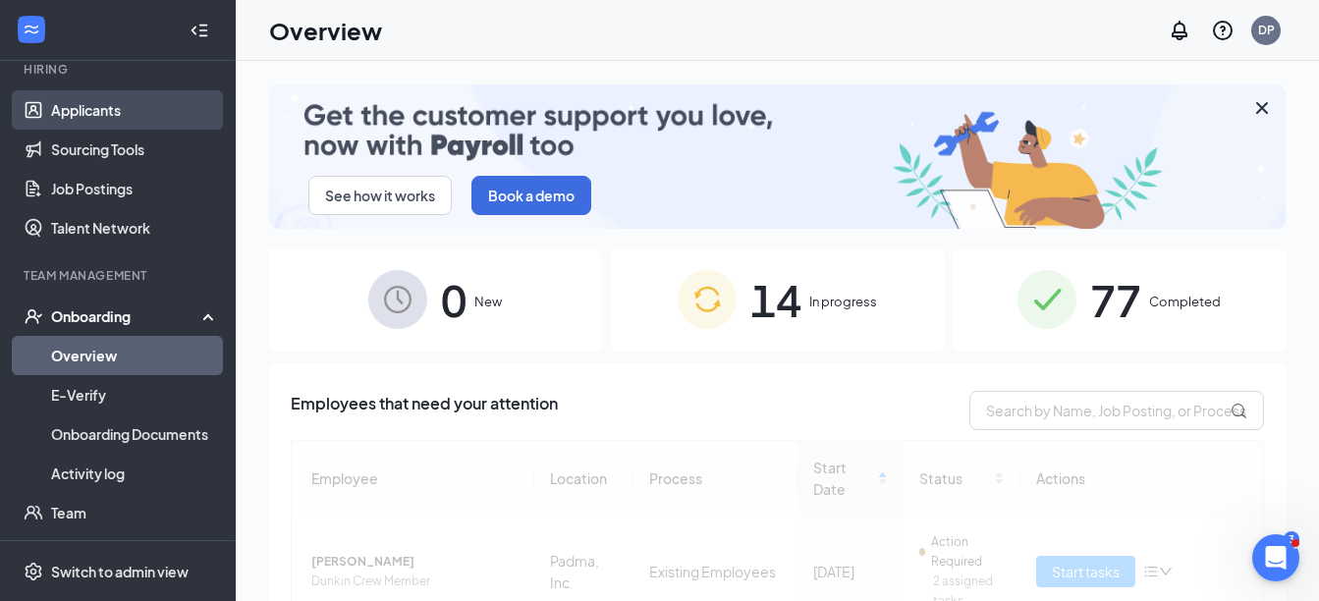
click at [55, 110] on link "Applicants" at bounding box center [135, 109] width 168 height 39
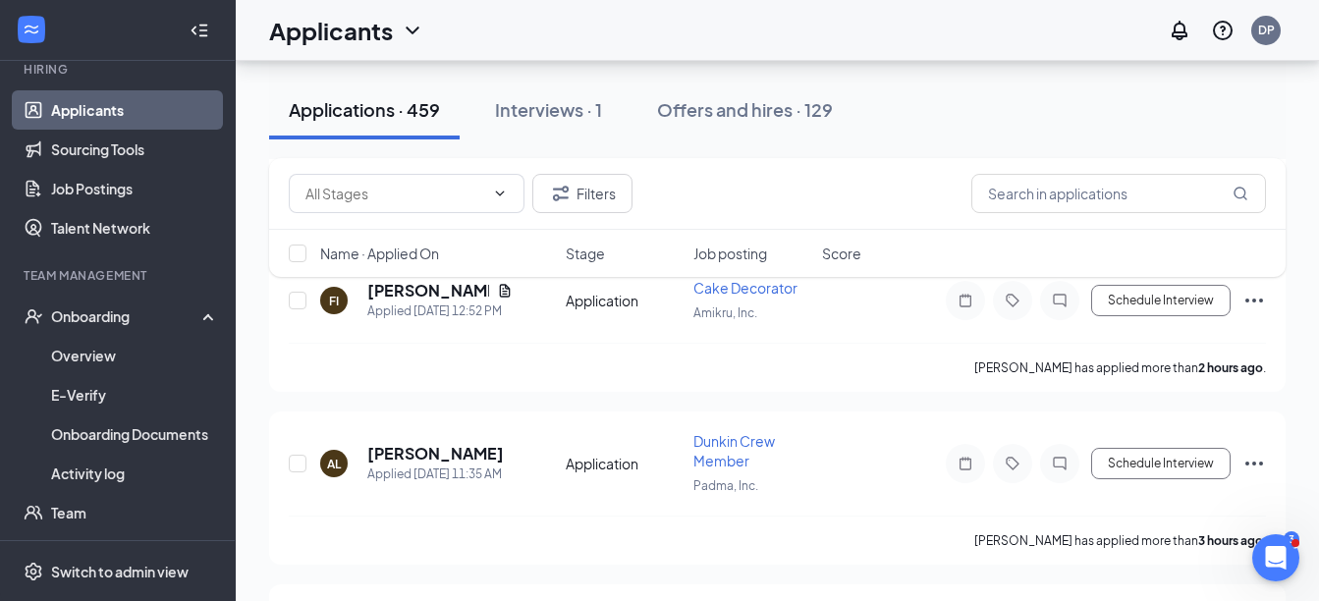
scroll to position [589, 0]
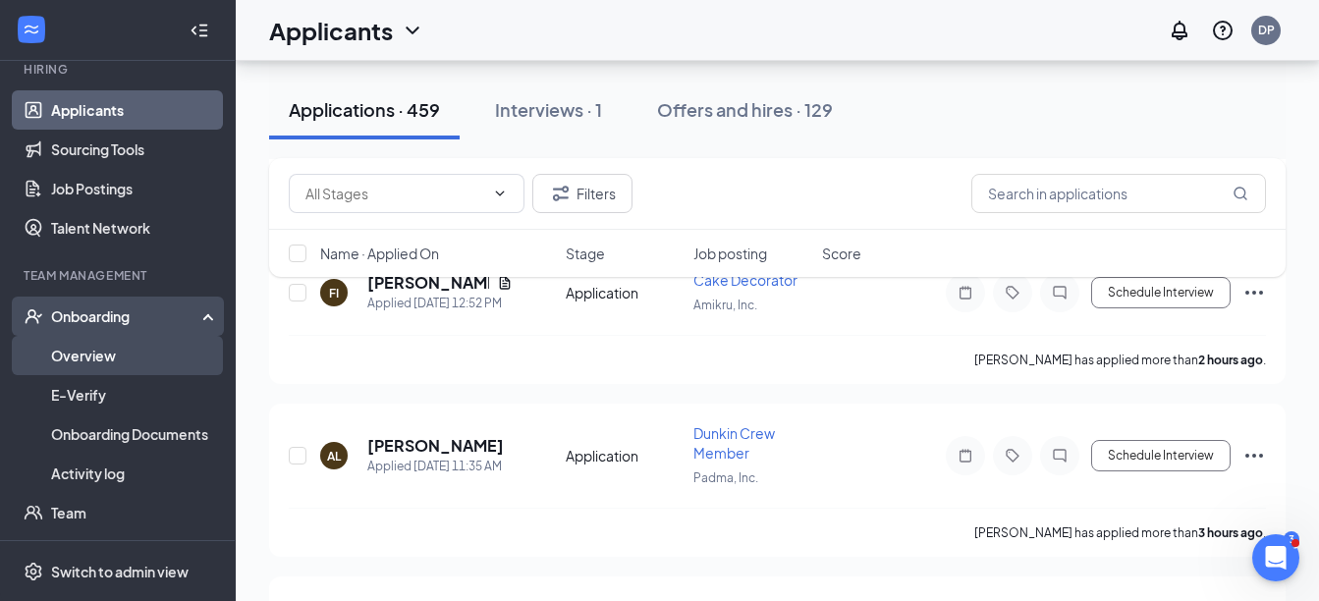
click at [92, 359] on link "Overview" at bounding box center [135, 355] width 168 height 39
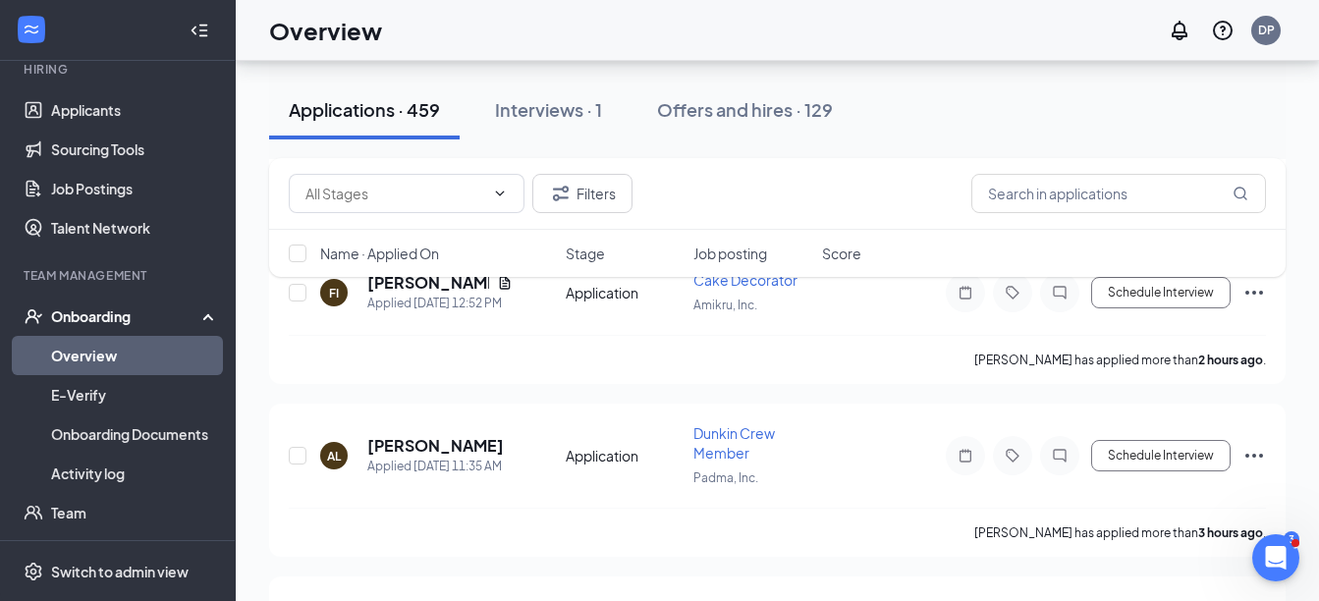
scroll to position [88, 0]
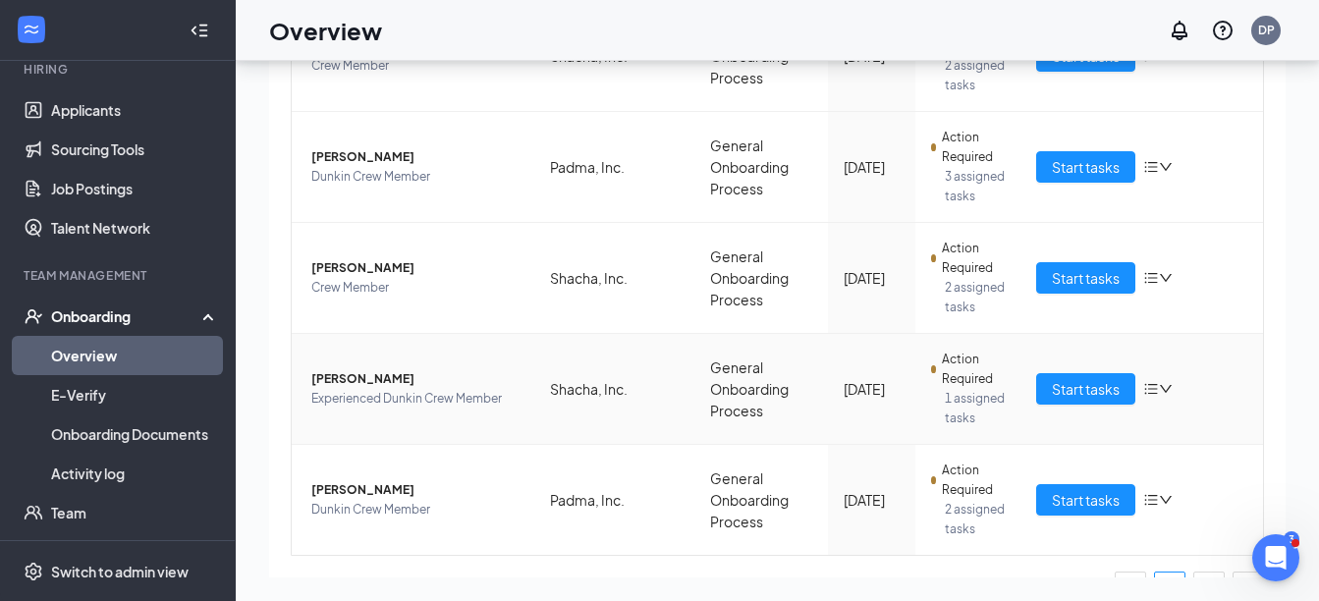
scroll to position [1081, 0]
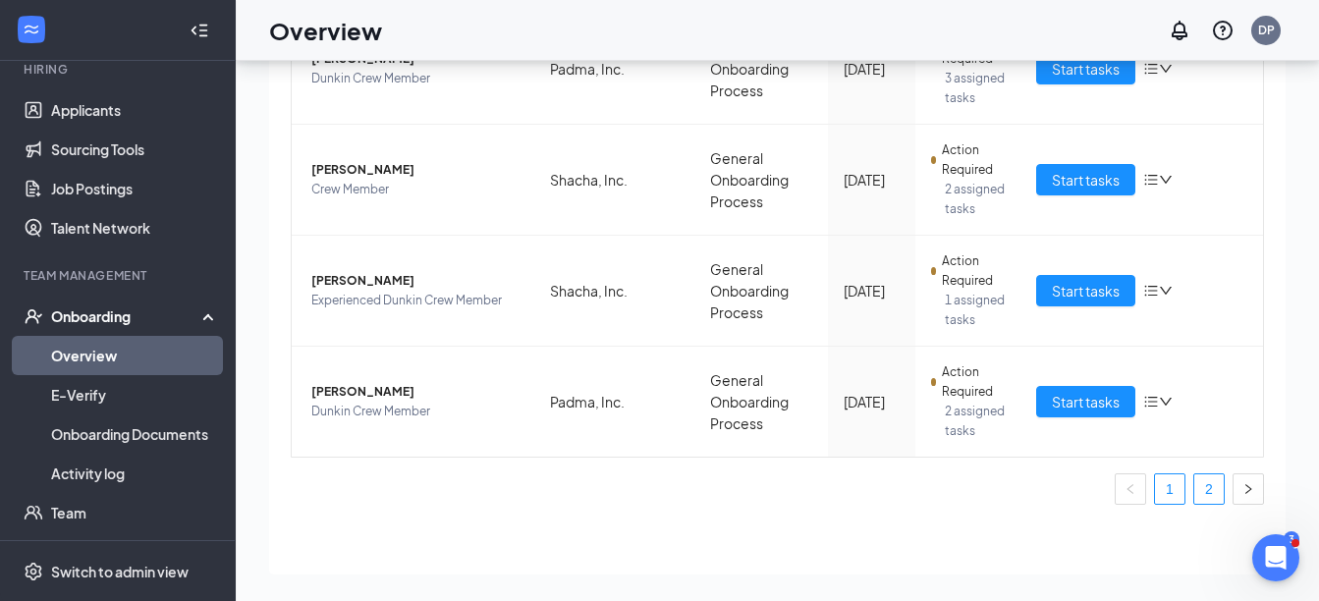
click at [1202, 495] on link "2" at bounding box center [1209, 489] width 29 height 29
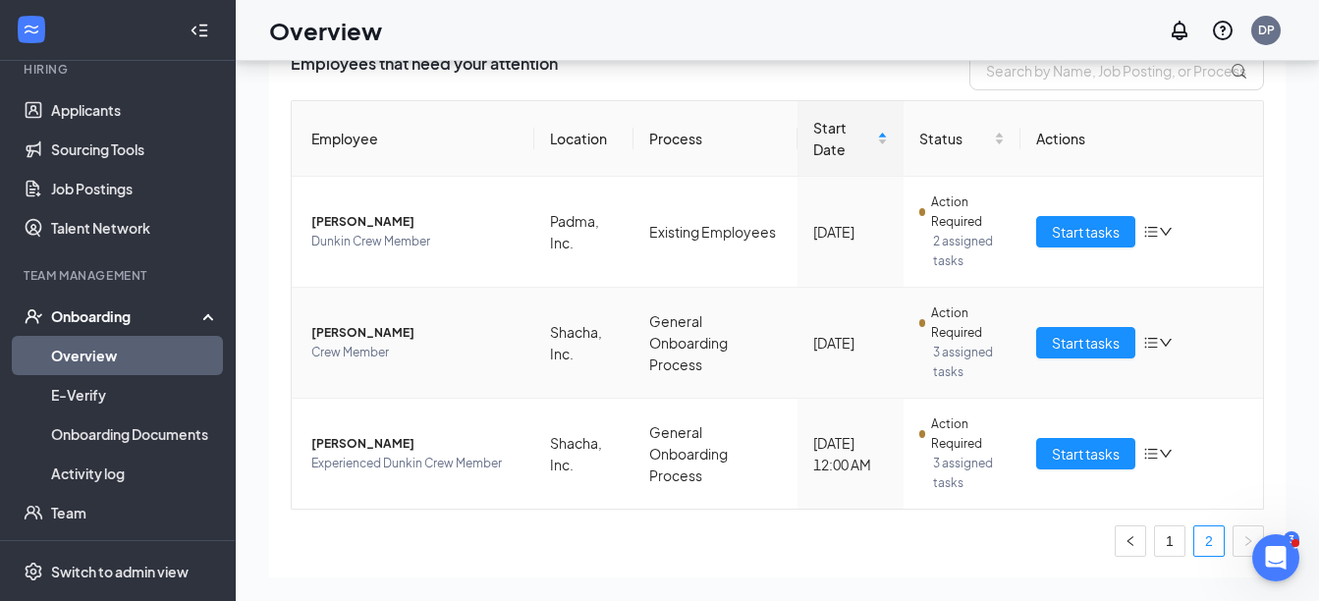
scroll to position [216, 0]
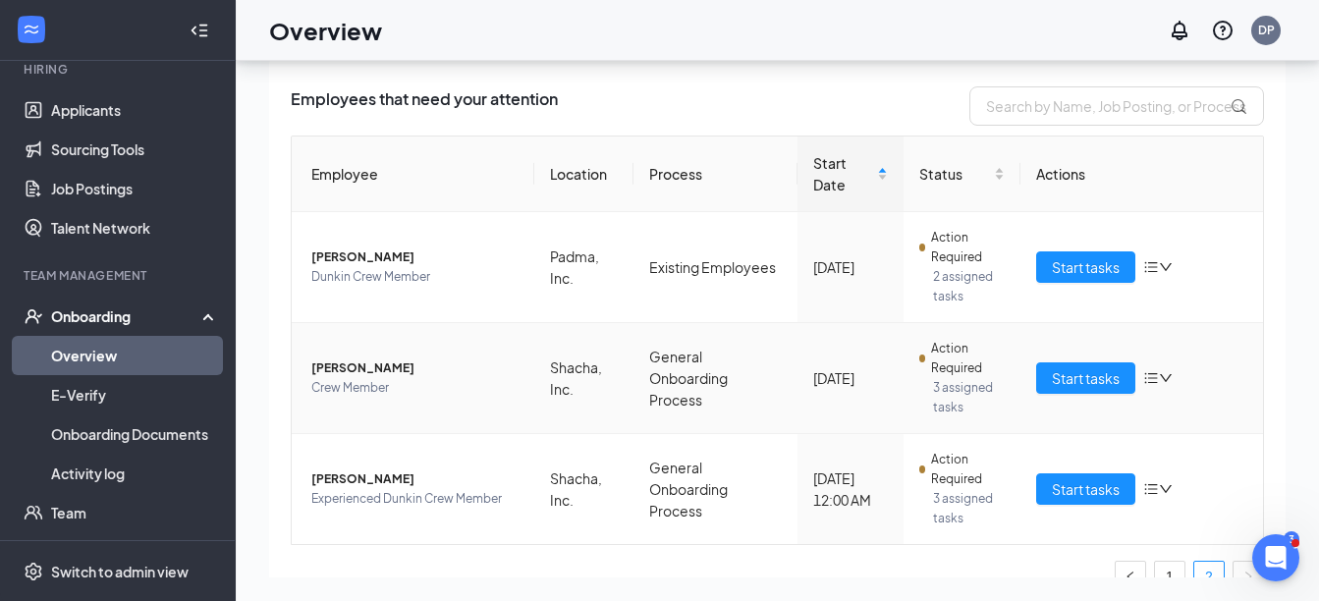
click at [1159, 374] on icon "down" at bounding box center [1166, 378] width 14 height 14
click at [1096, 368] on span "Start tasks" at bounding box center [1086, 378] width 68 height 22
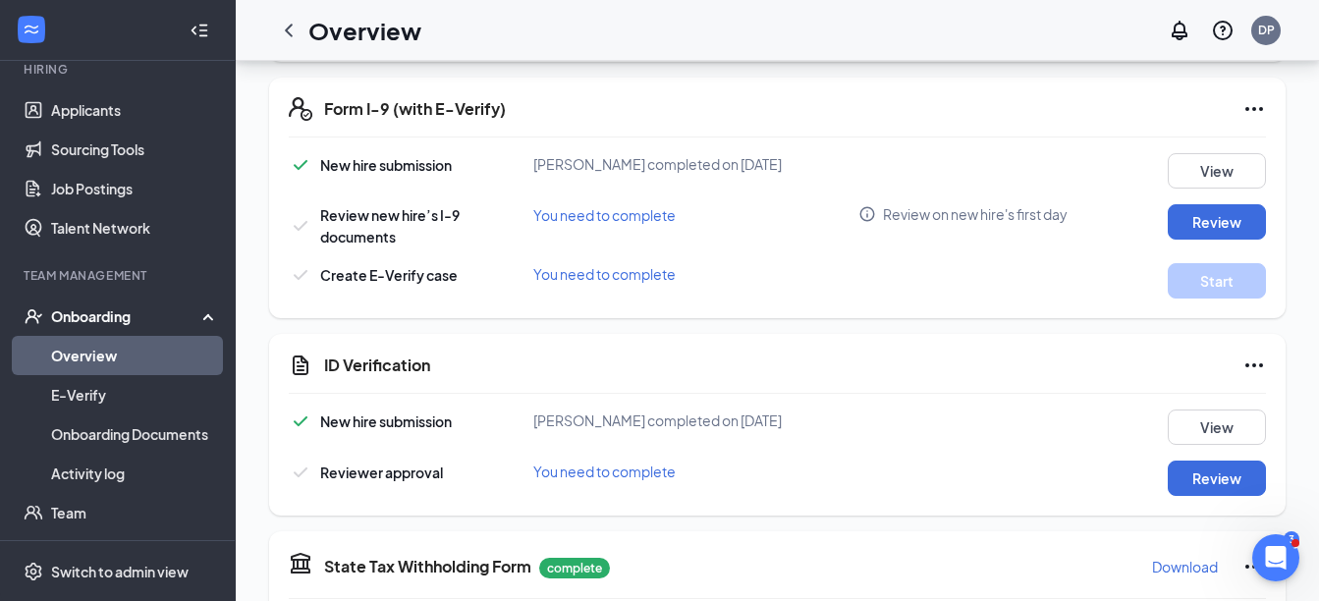
scroll to position [688, 0]
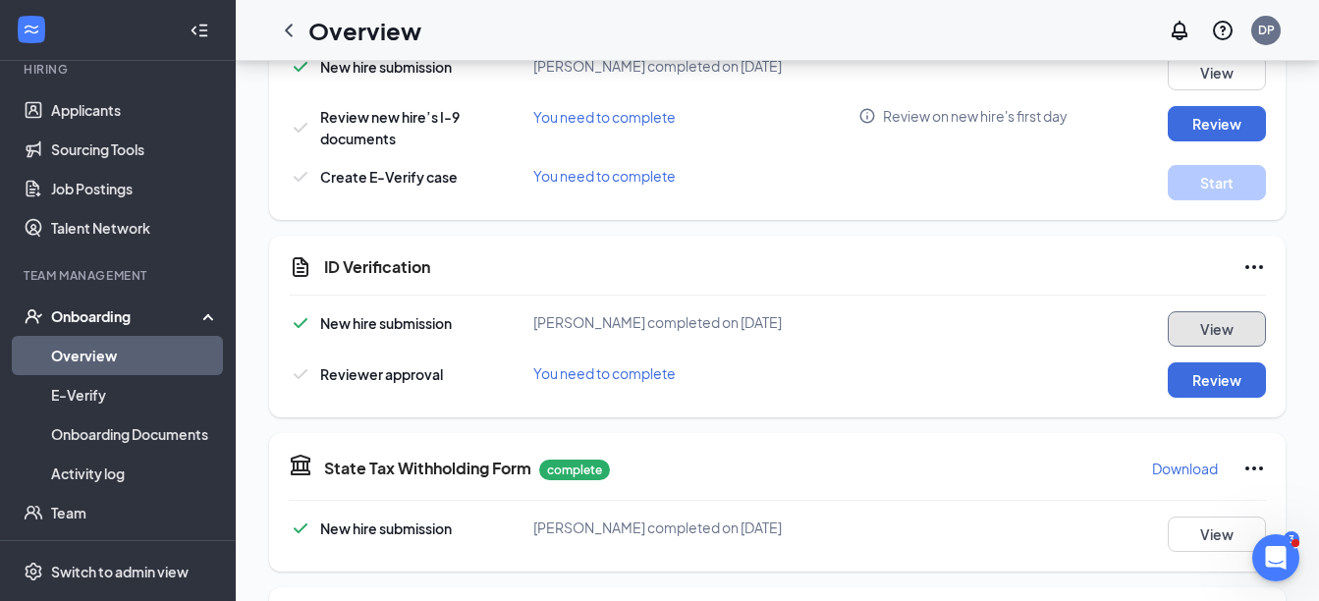
click at [1196, 315] on button "View" at bounding box center [1217, 328] width 98 height 35
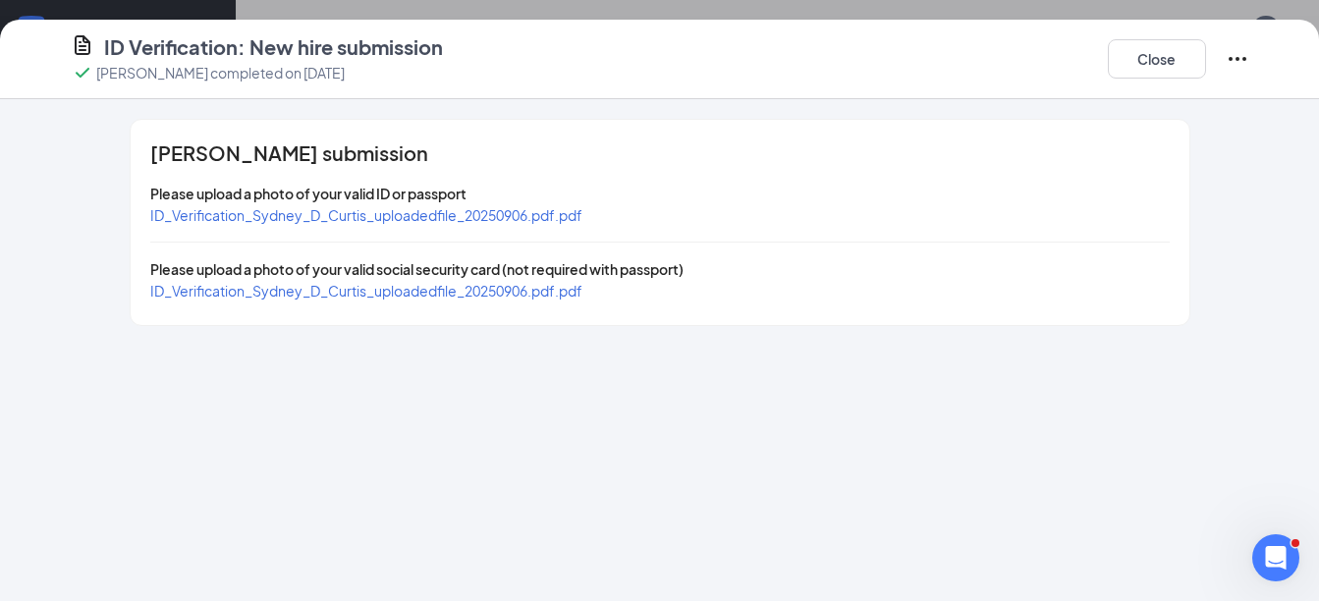
click at [464, 219] on span "ID_Verification_Sydney_D_Curtis_uploadedfile_20250906.pdf.pdf" at bounding box center [366, 215] width 432 height 18
click at [1163, 55] on button "Close" at bounding box center [1157, 58] width 98 height 39
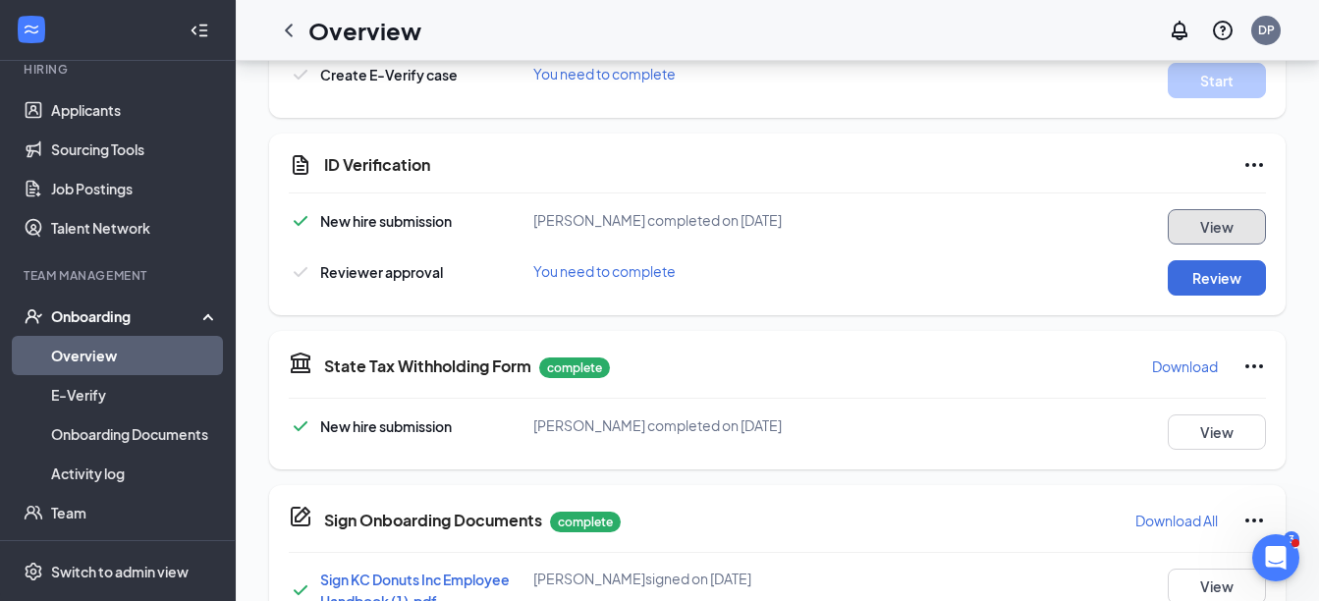
scroll to position [884, 0]
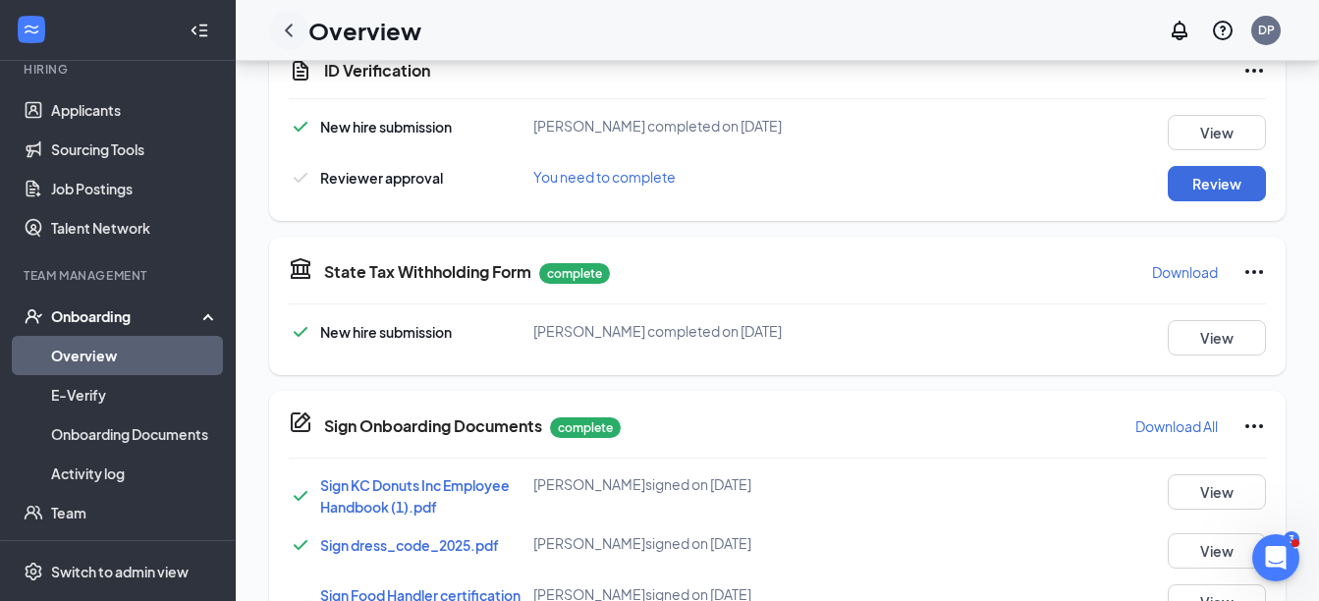
click at [285, 30] on icon "ChevronLeft" at bounding box center [289, 31] width 24 height 24
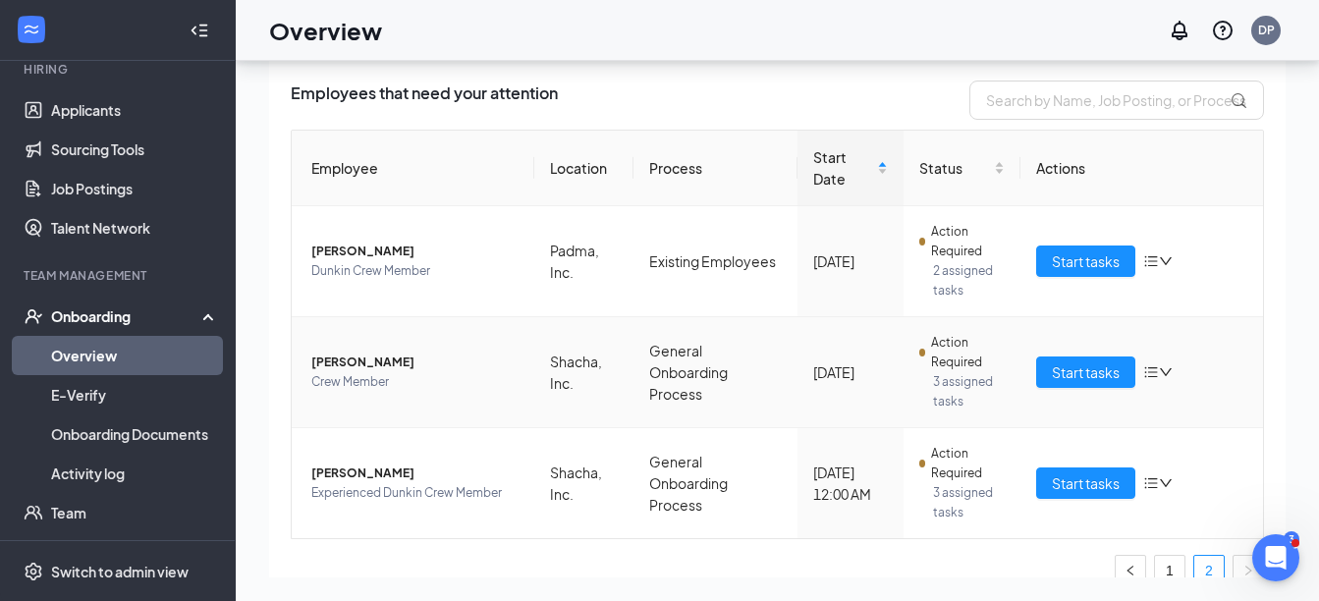
scroll to position [314, 0]
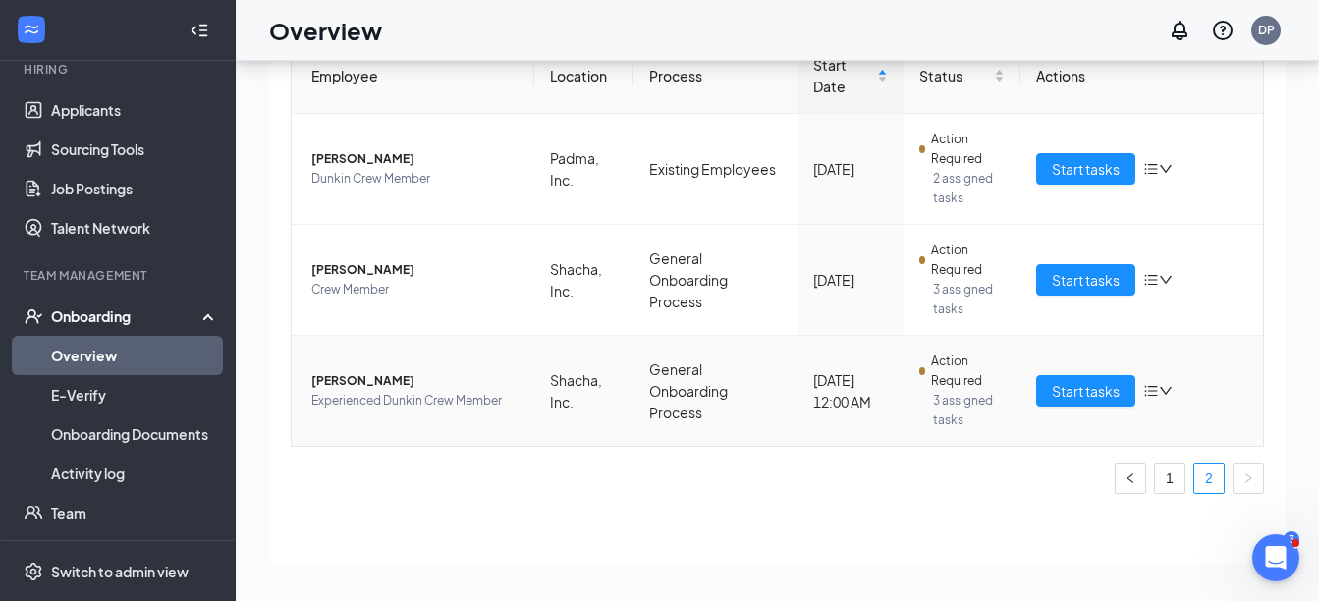
click at [1052, 407] on td "Start tasks" at bounding box center [1142, 391] width 243 height 110
click at [1065, 390] on span "Start tasks" at bounding box center [1086, 391] width 68 height 22
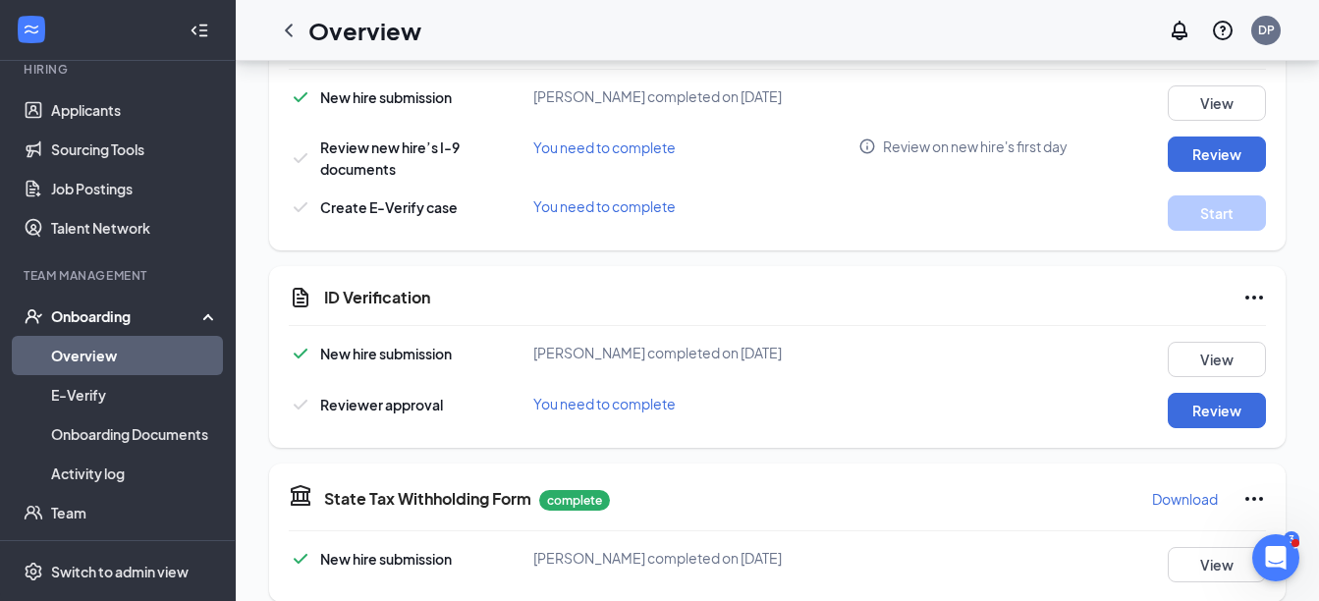
scroll to position [659, 0]
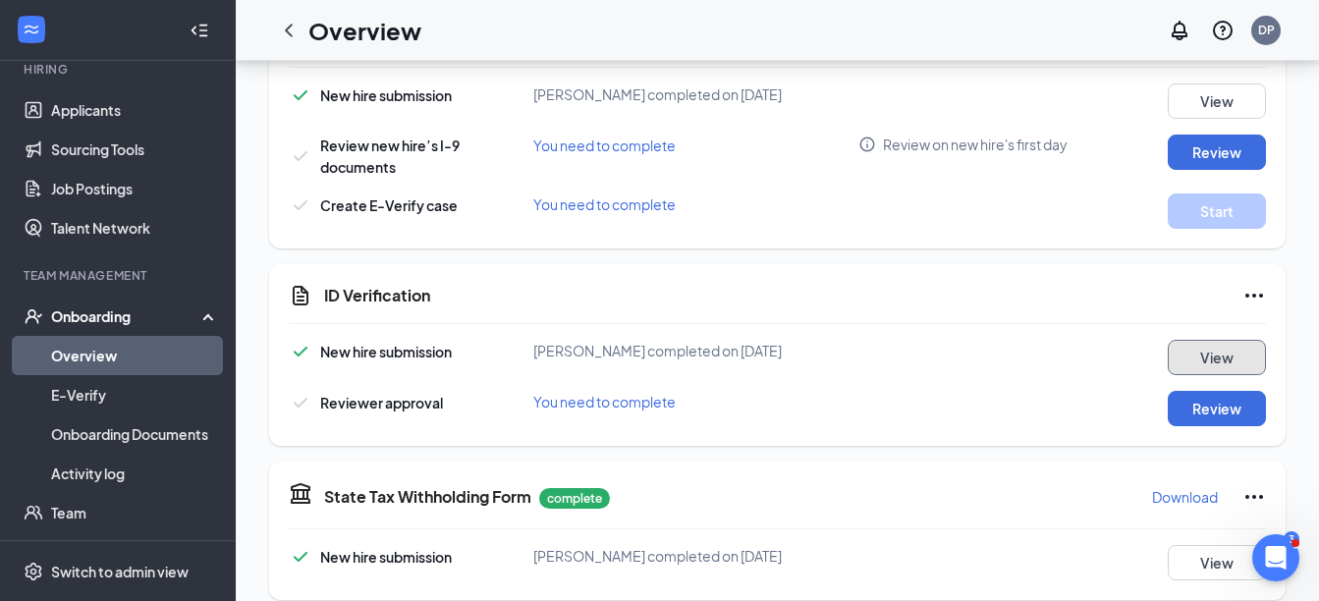
click at [1216, 358] on button "View" at bounding box center [1217, 357] width 98 height 35
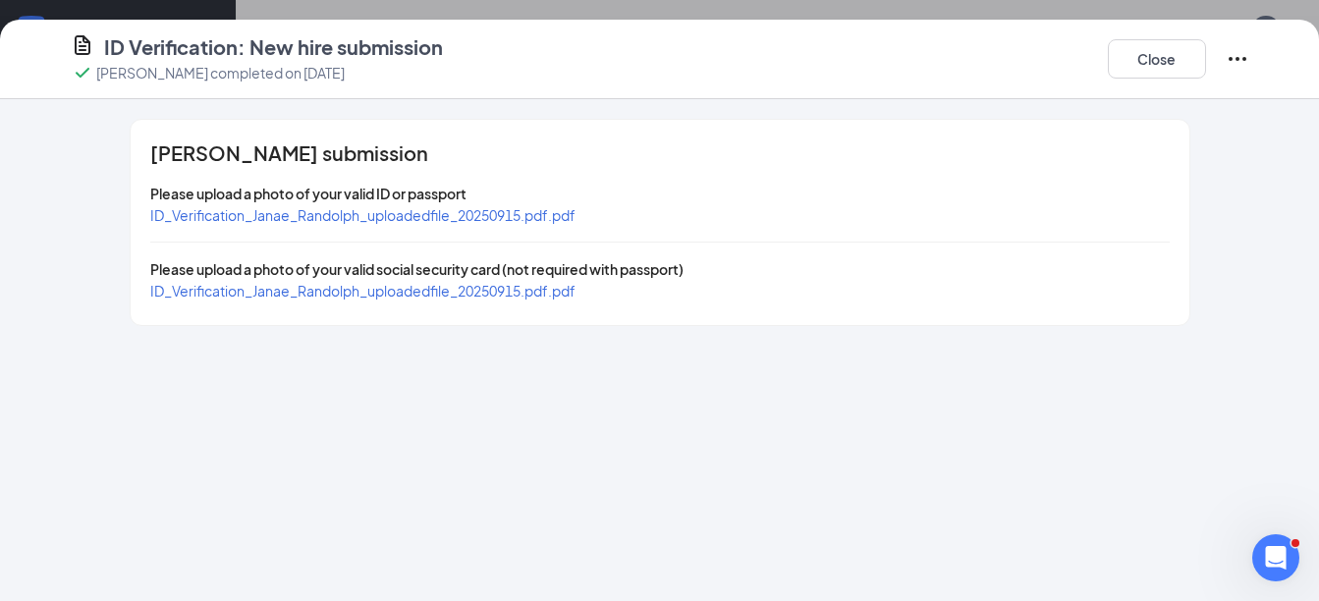
click at [518, 217] on span "ID_Verification_Janae_Randolph_uploadedfile_20250915.pdf.pdf" at bounding box center [362, 215] width 425 height 18
click at [292, 298] on span "ID_Verification_Janae_Randolph_uploadedfile_20250915.pdf.pdf" at bounding box center [362, 291] width 425 height 18
click at [533, 217] on span "ID_Verification_Janae_Randolph_uploadedfile_20250915.pdf.pdf" at bounding box center [362, 215] width 425 height 18
click at [1168, 58] on button "Close" at bounding box center [1157, 58] width 98 height 39
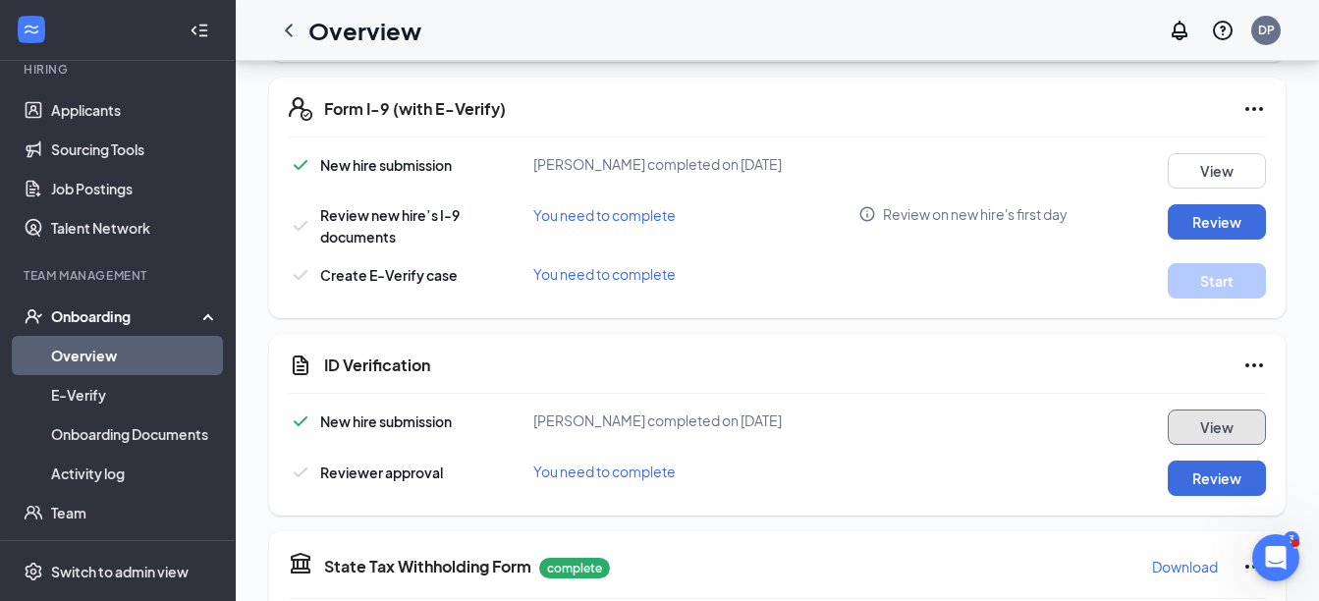
scroll to position [688, 0]
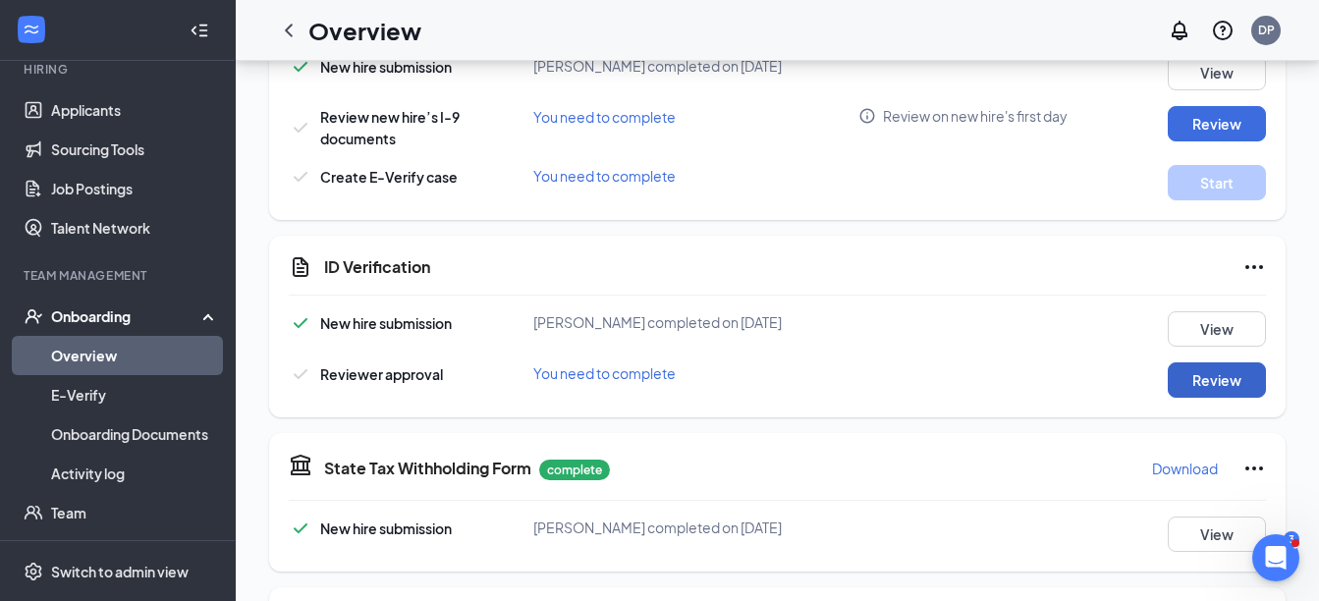
click at [1226, 382] on button "Review" at bounding box center [1217, 380] width 98 height 35
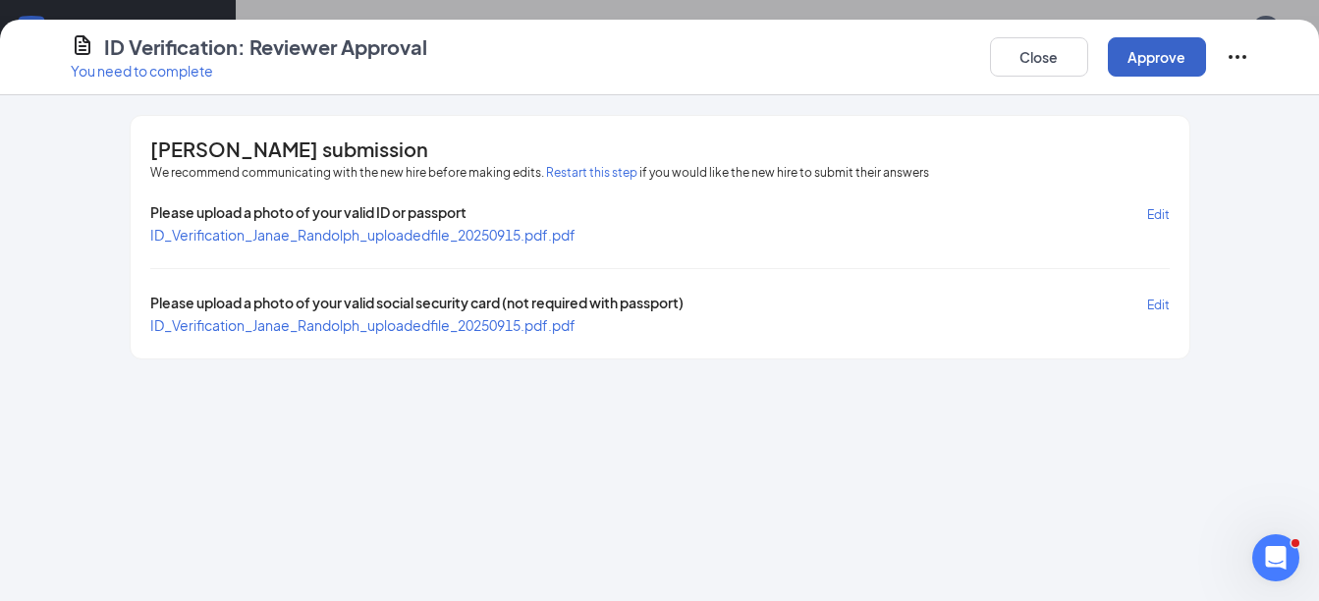
click at [1163, 49] on button "Approve" at bounding box center [1157, 56] width 98 height 39
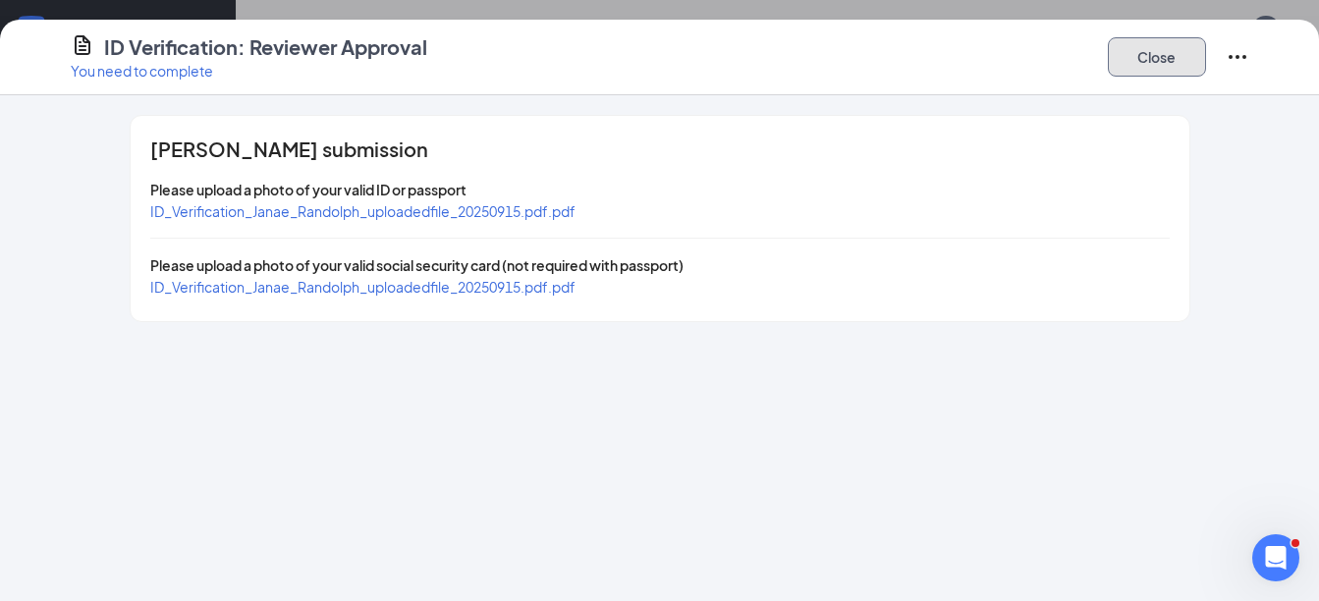
click at [1143, 48] on button "Close" at bounding box center [1157, 56] width 98 height 39
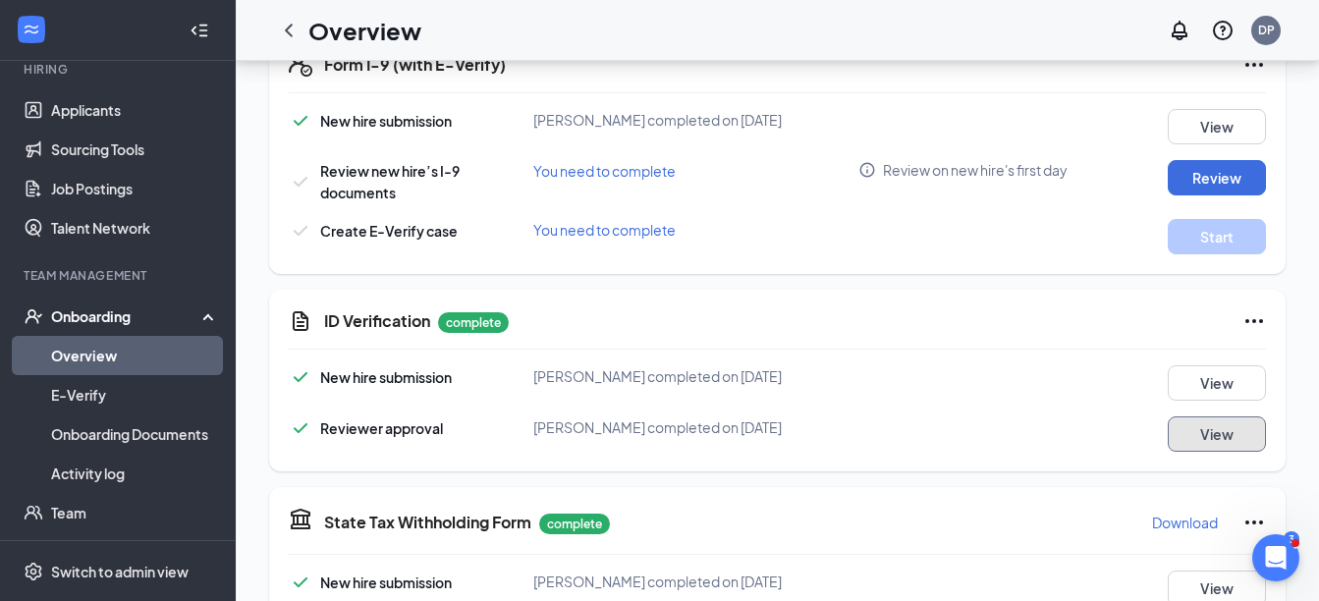
scroll to position [589, 0]
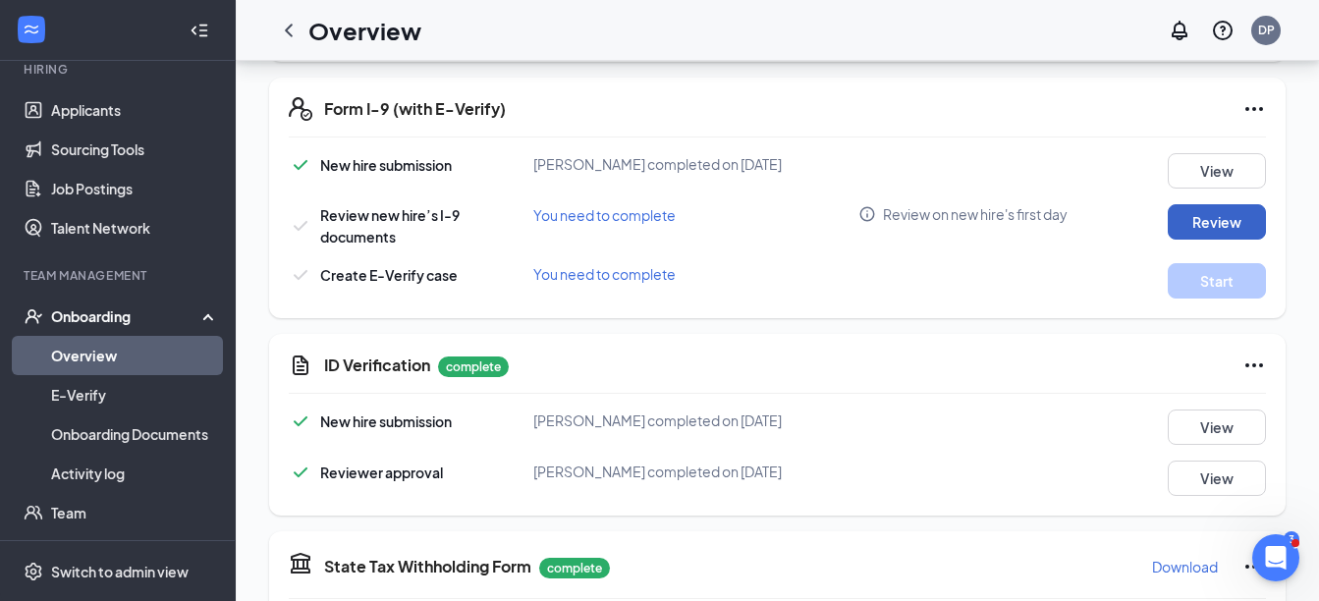
click at [1210, 214] on button "Review" at bounding box center [1217, 221] width 98 height 35
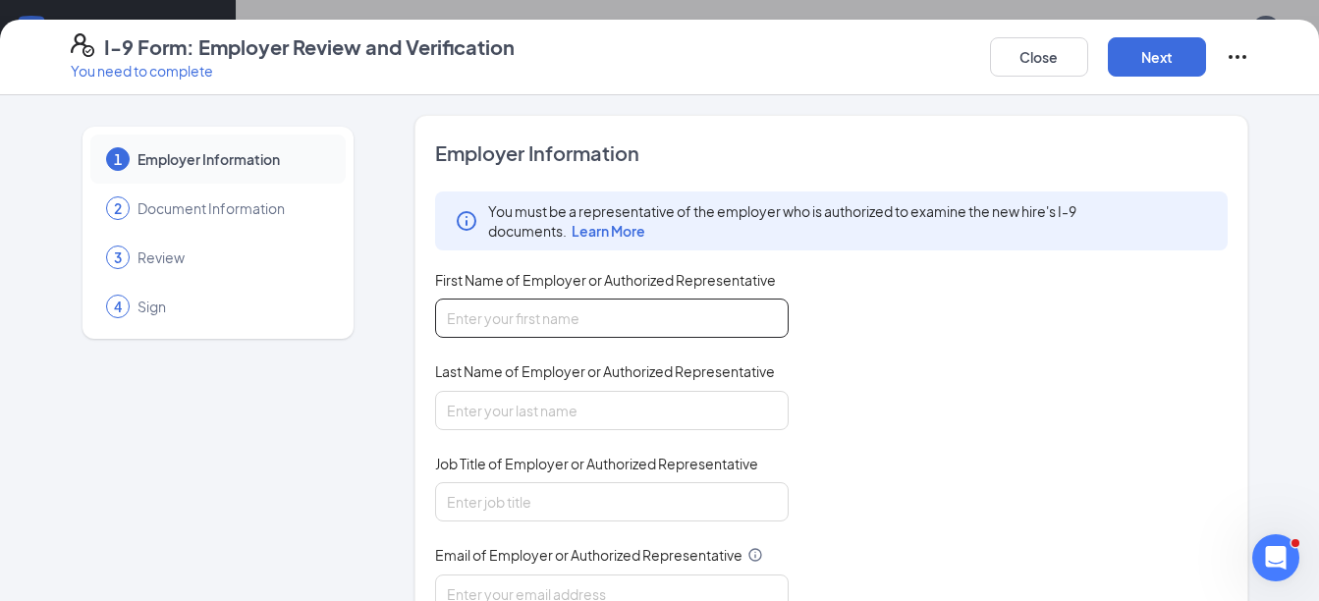
click at [643, 323] on input "First Name of Employer or Authorized Representative" at bounding box center [612, 318] width 354 height 39
type input "[PERSON_NAME]"
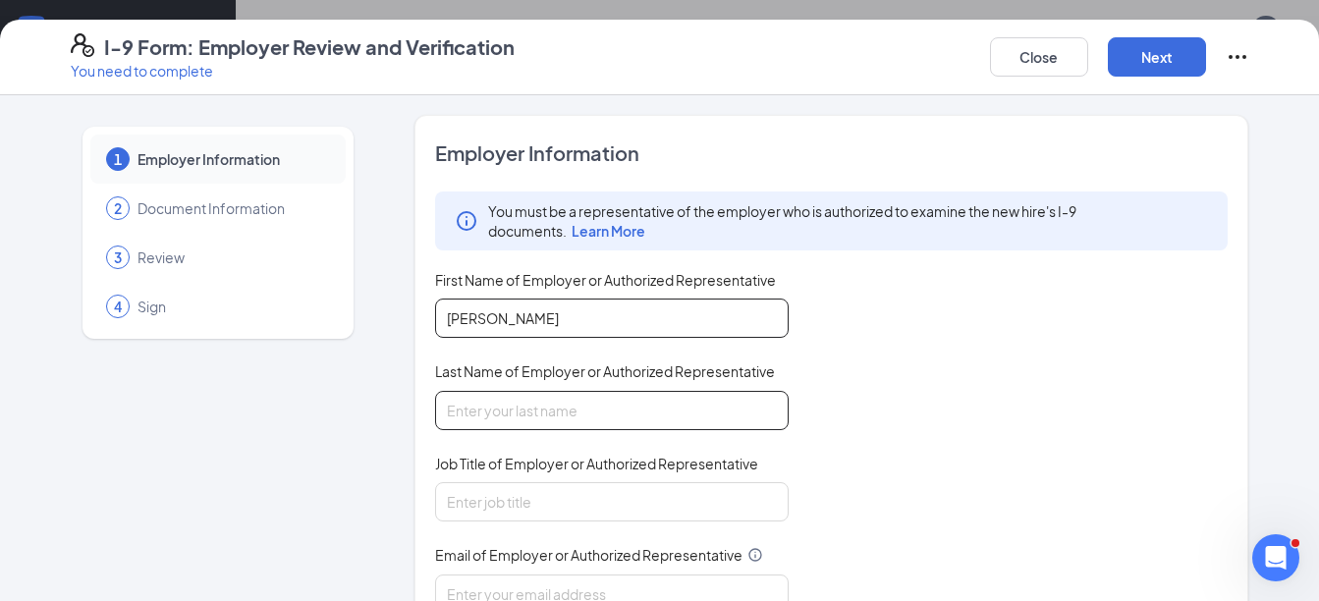
type input "[PERSON_NAME]"
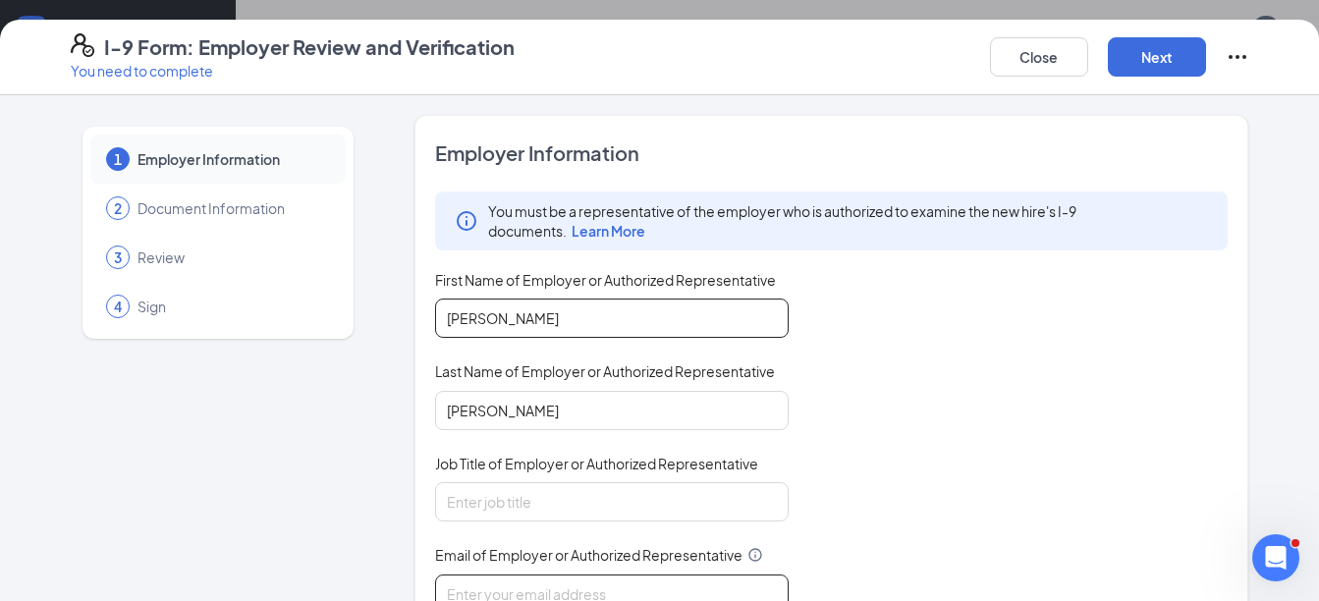
type input "[EMAIL_ADDRESS][DOMAIN_NAME]"
type input "3512180860"
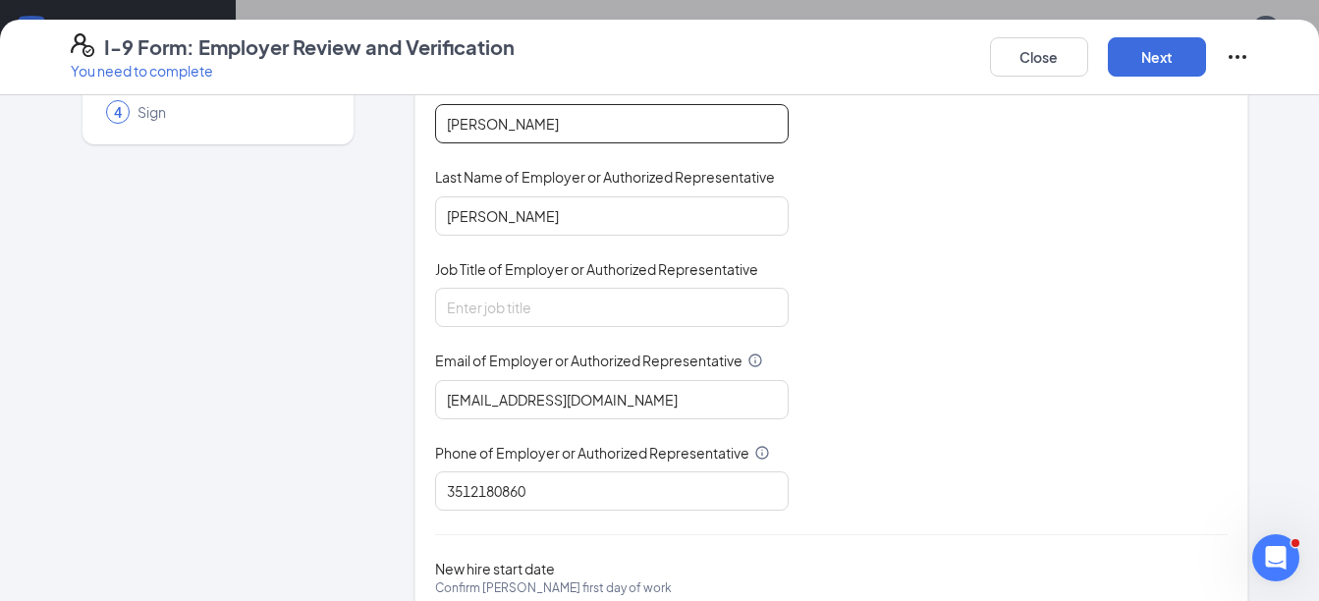
scroll to position [196, 0]
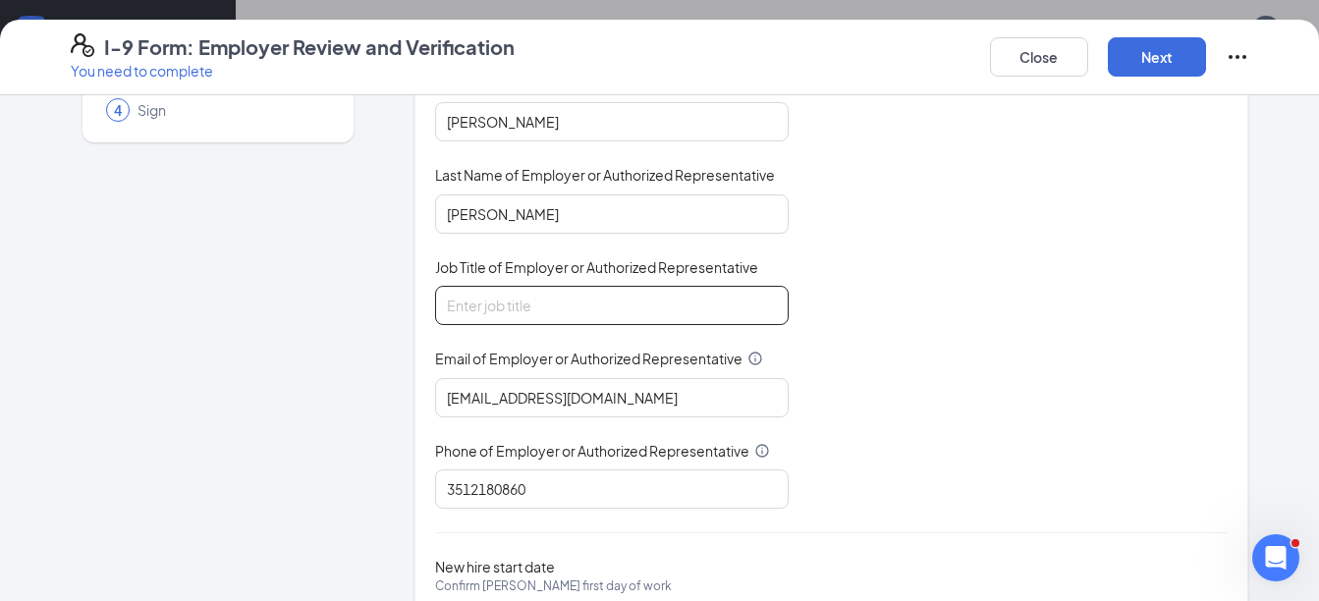
click at [472, 323] on input "Job Title of Employer or Authorized Representative" at bounding box center [612, 305] width 354 height 39
type input "Director"
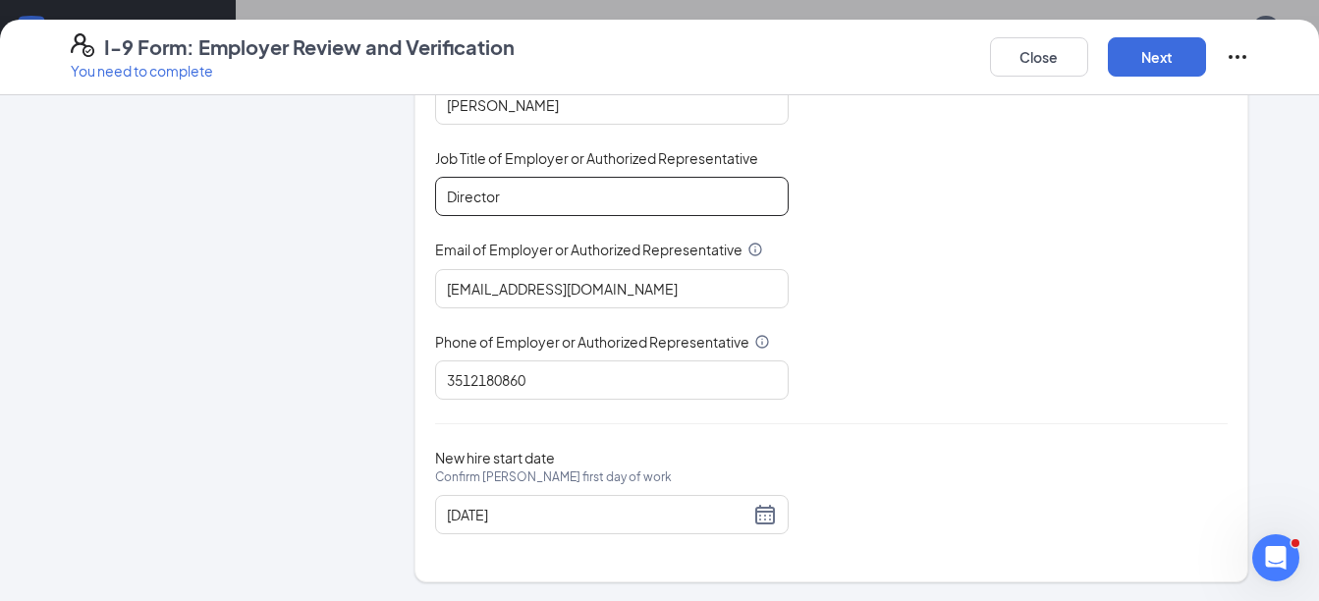
scroll to position [307, 0]
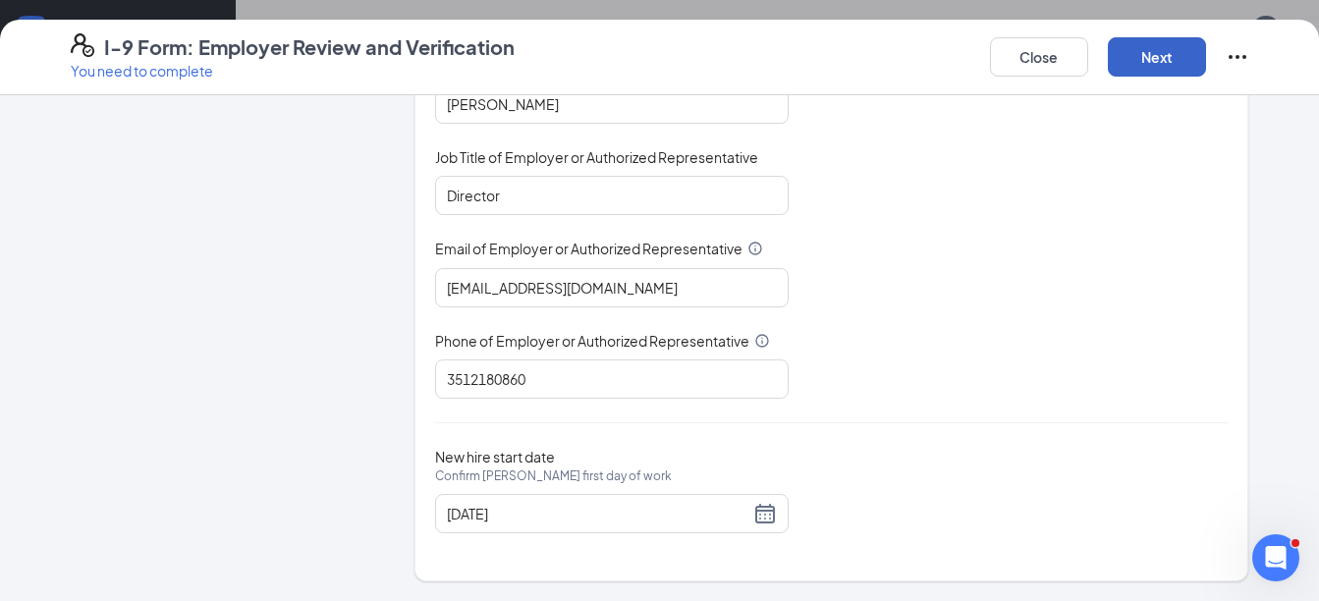
click at [1141, 42] on button "Next" at bounding box center [1157, 56] width 98 height 39
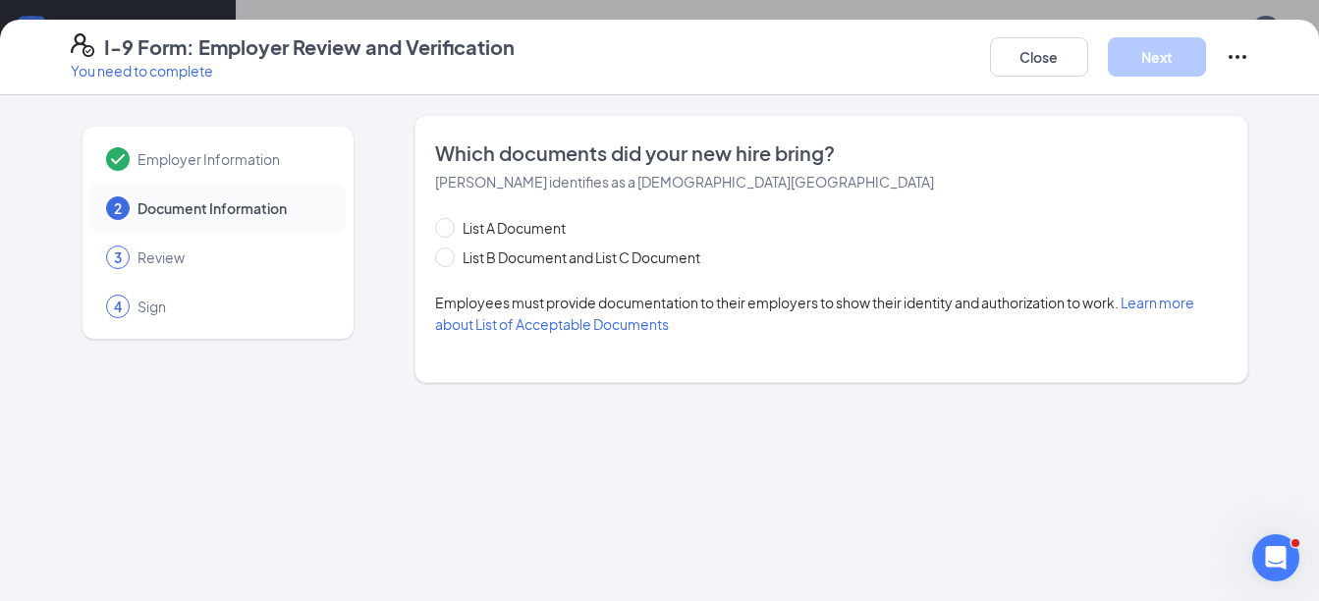
scroll to position [0, 0]
click at [549, 258] on span "List B Document and List C Document" at bounding box center [581, 258] width 253 height 22
click at [449, 258] on input "List B Document and List C Document" at bounding box center [442, 255] width 14 height 14
radio input "true"
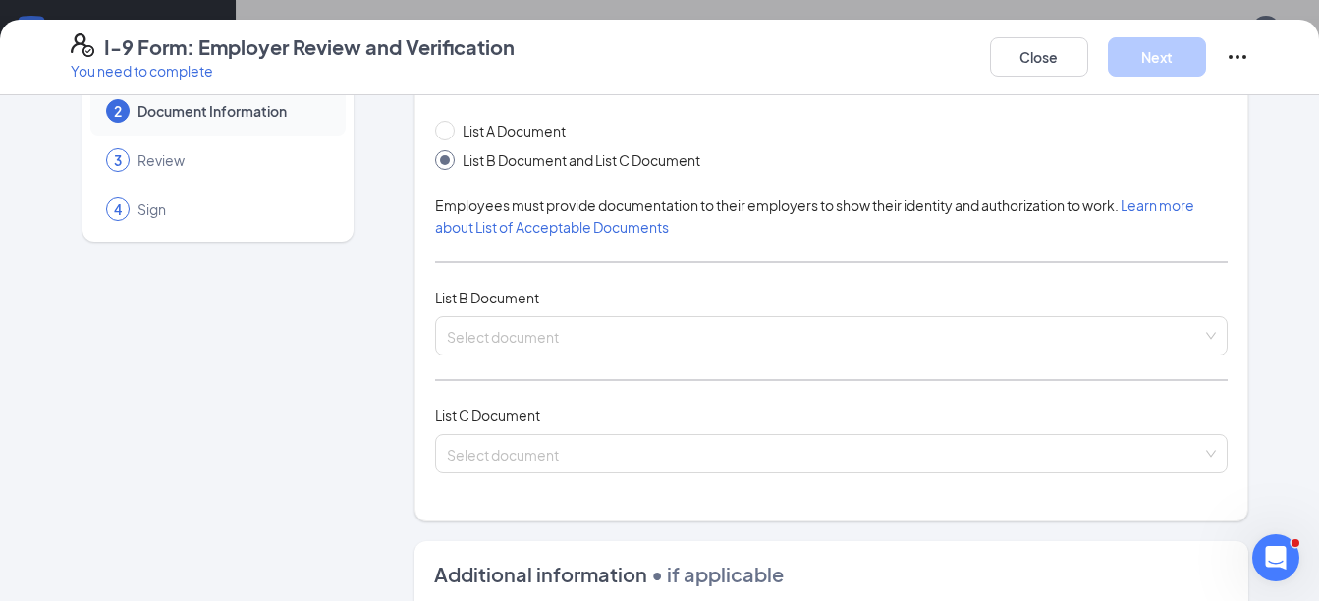
scroll to position [98, 0]
click at [937, 341] on input "search" at bounding box center [825, 330] width 756 height 29
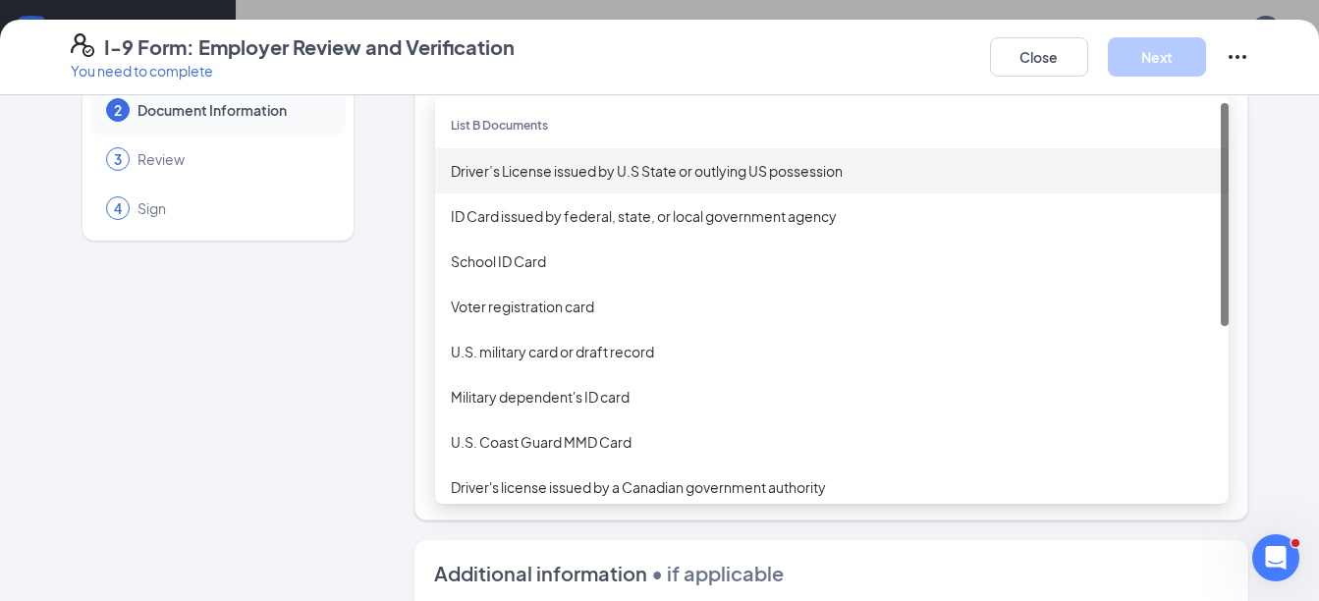
click at [640, 180] on div "Driver’s License issued by U.S State or outlying US possession" at bounding box center [832, 171] width 762 height 22
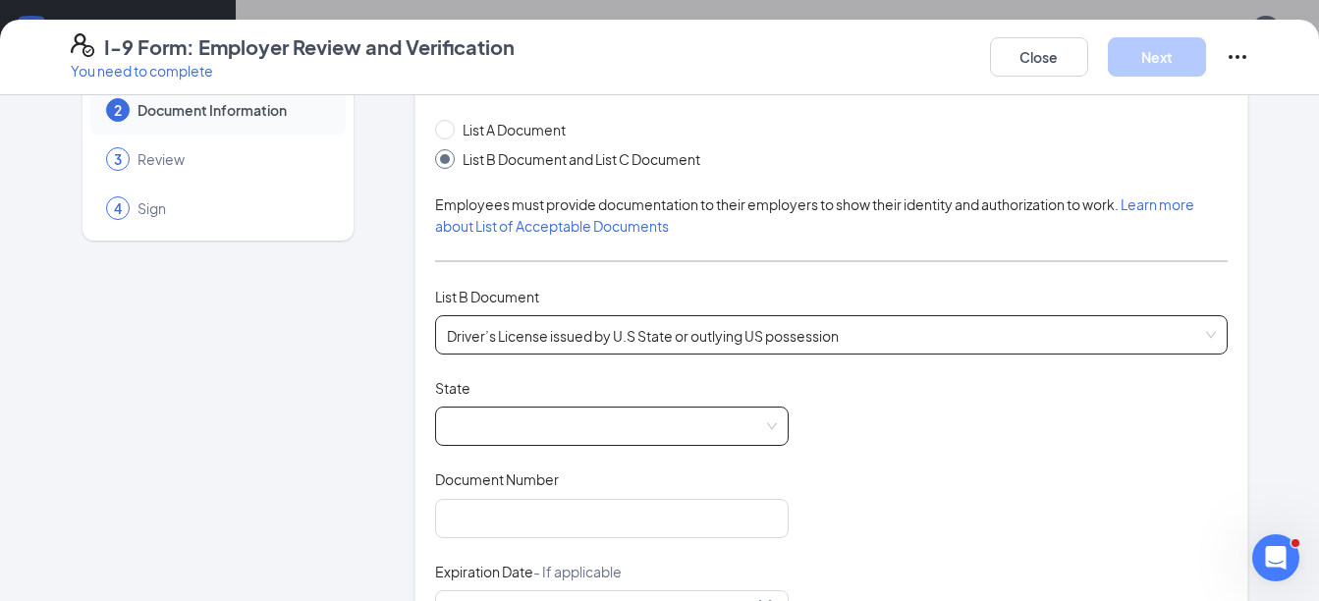
click at [461, 427] on span at bounding box center [612, 426] width 330 height 37
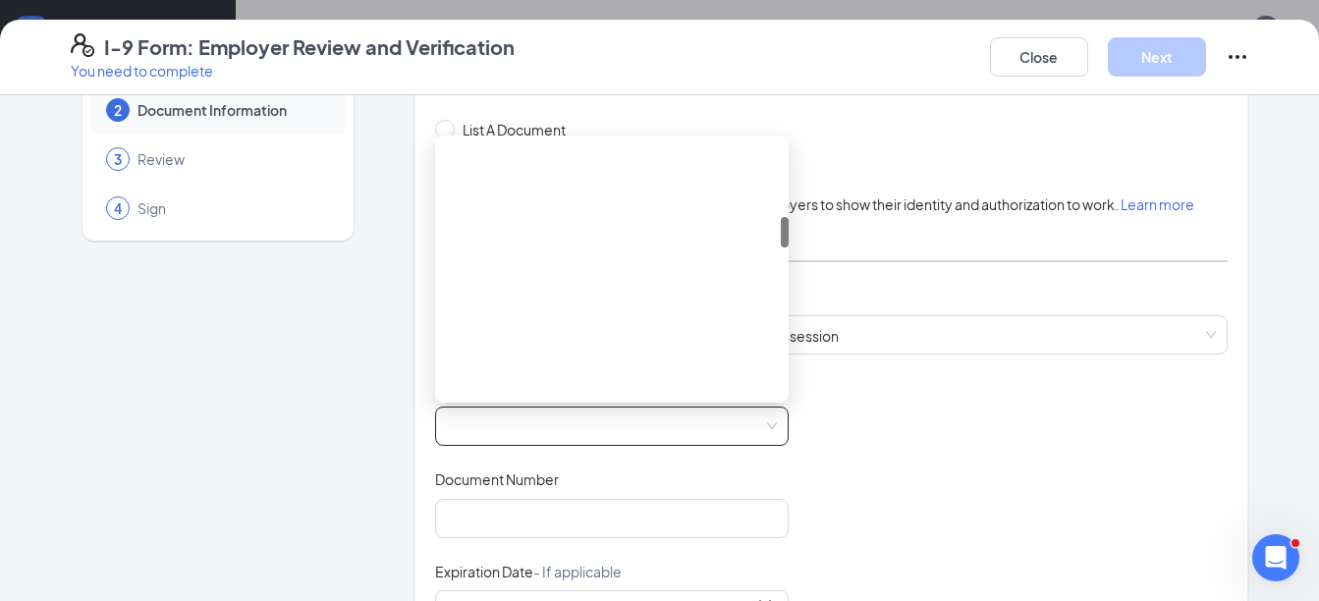
scroll to position [589, 0]
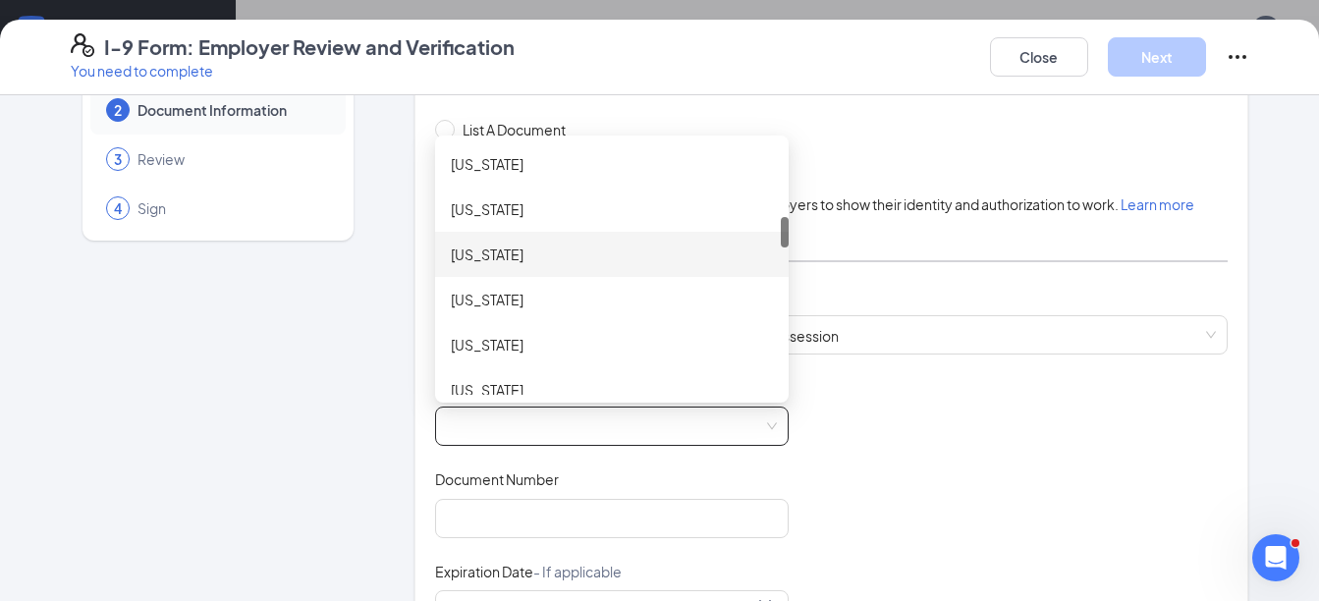
click at [489, 257] on div "[US_STATE]" at bounding box center [612, 255] width 322 height 22
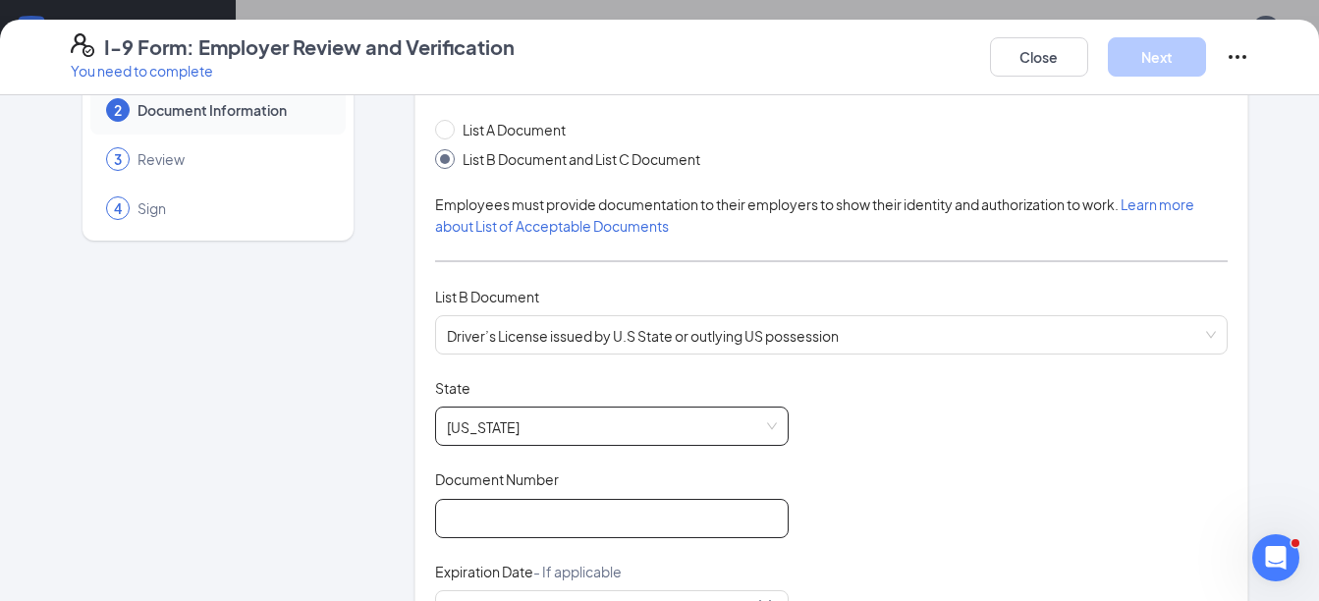
click at [487, 508] on input "Document Number" at bounding box center [612, 518] width 354 height 39
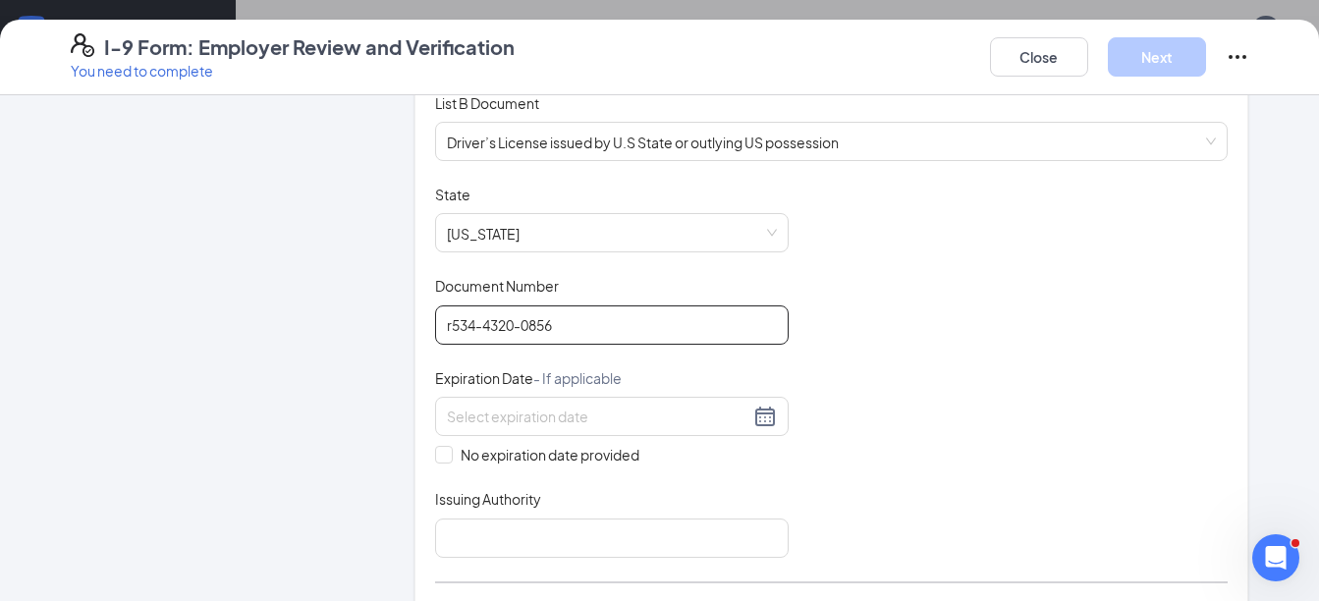
scroll to position [295, 0]
type input "r534-4320-0856"
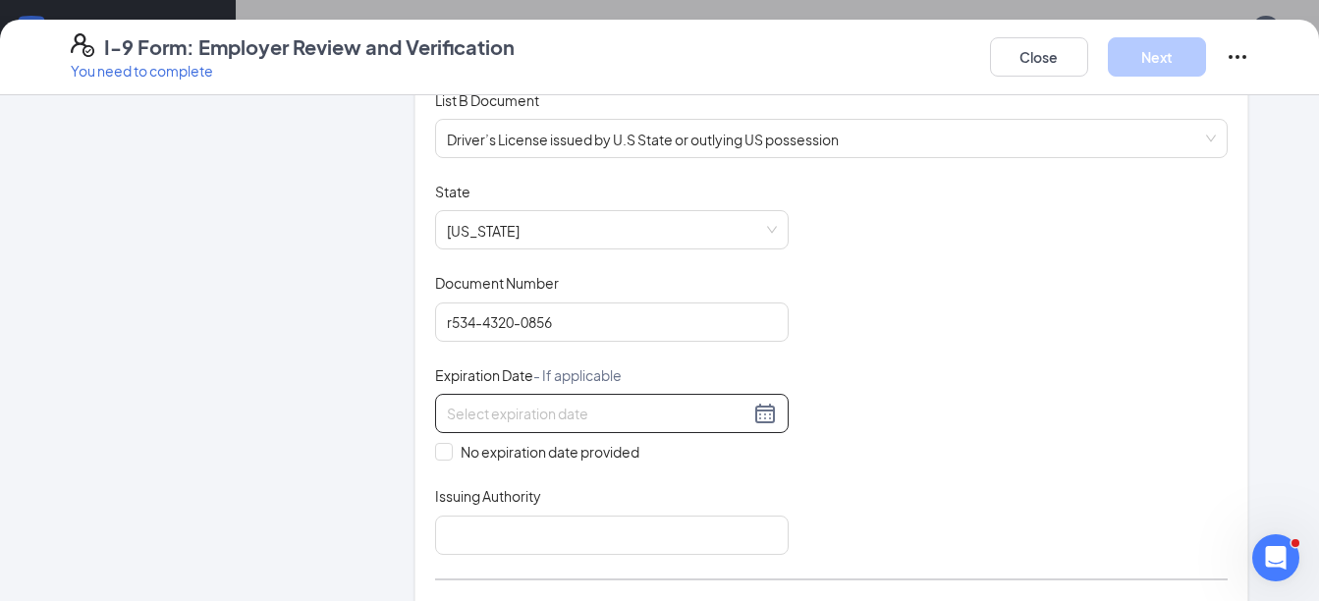
click at [758, 419] on div at bounding box center [612, 414] width 330 height 24
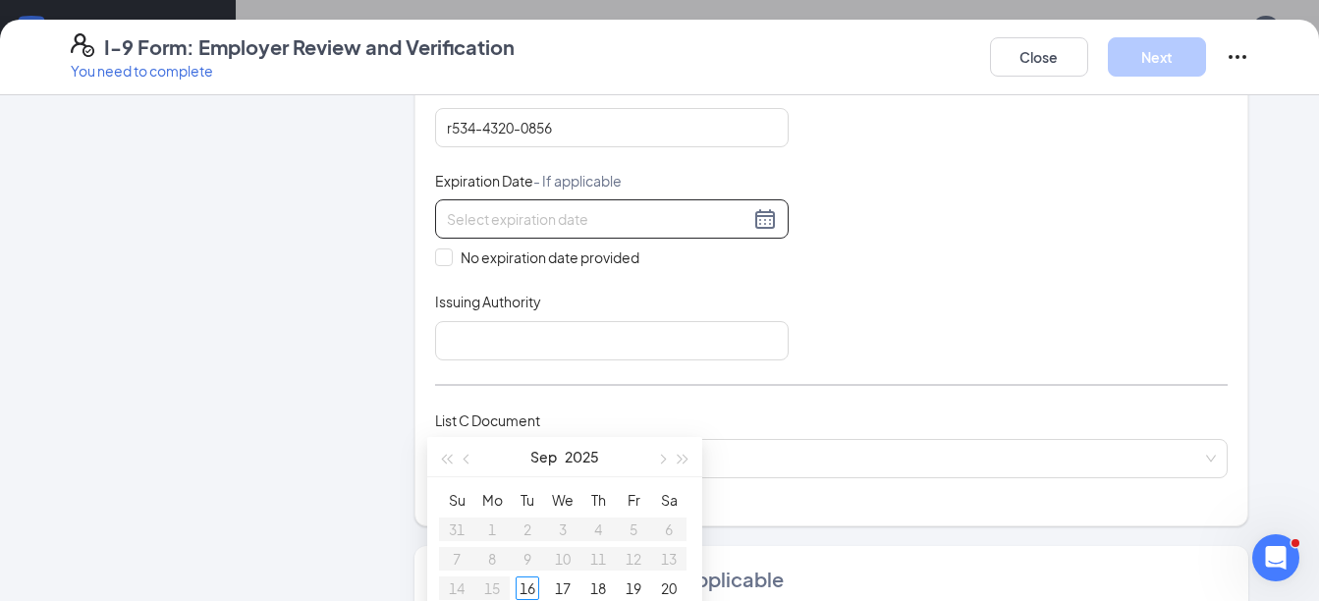
scroll to position [491, 0]
click at [682, 459] on span "button" at bounding box center [684, 460] width 10 height 10
type input "[DATE]"
click at [564, 559] on div "8" at bounding box center [563, 559] width 24 height 24
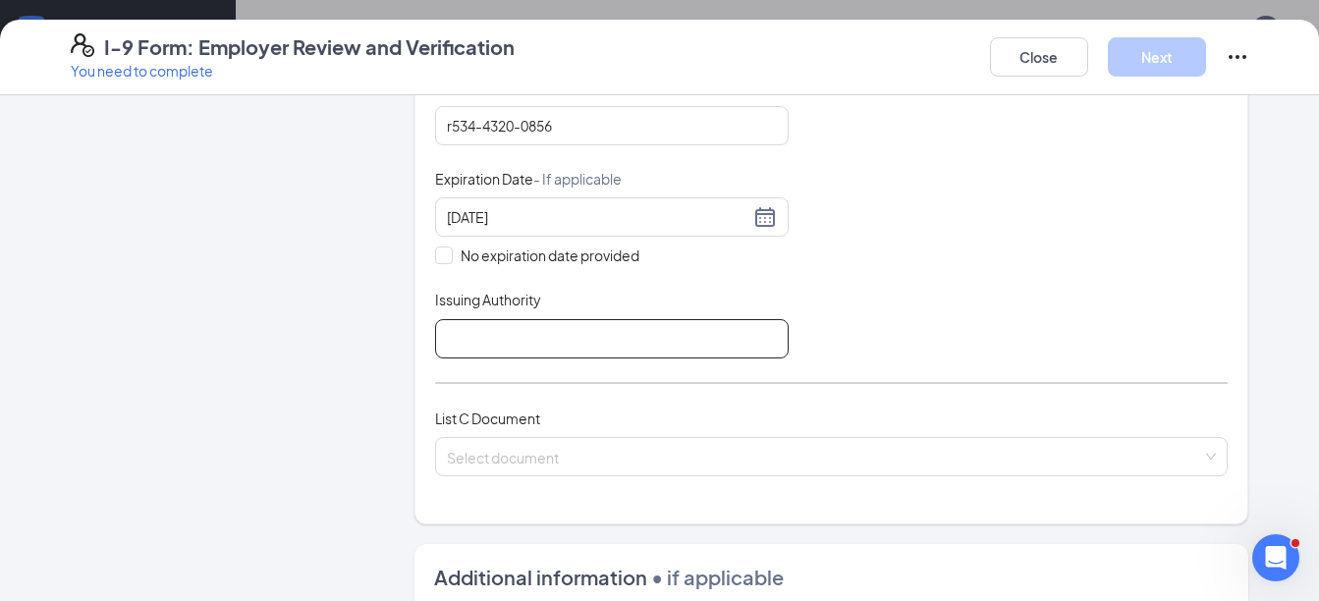
click at [668, 350] on input "Issuing Authority" at bounding box center [612, 338] width 354 height 39
type input "[US_STATE]"
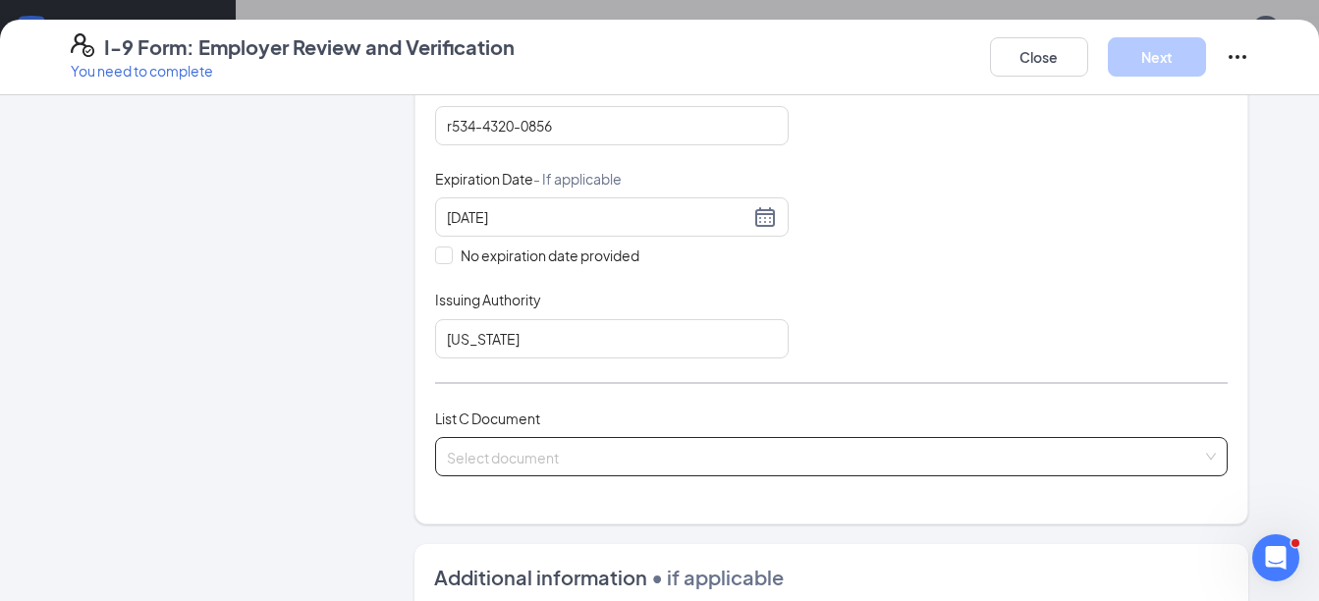
click at [580, 464] on input "search" at bounding box center [825, 452] width 756 height 29
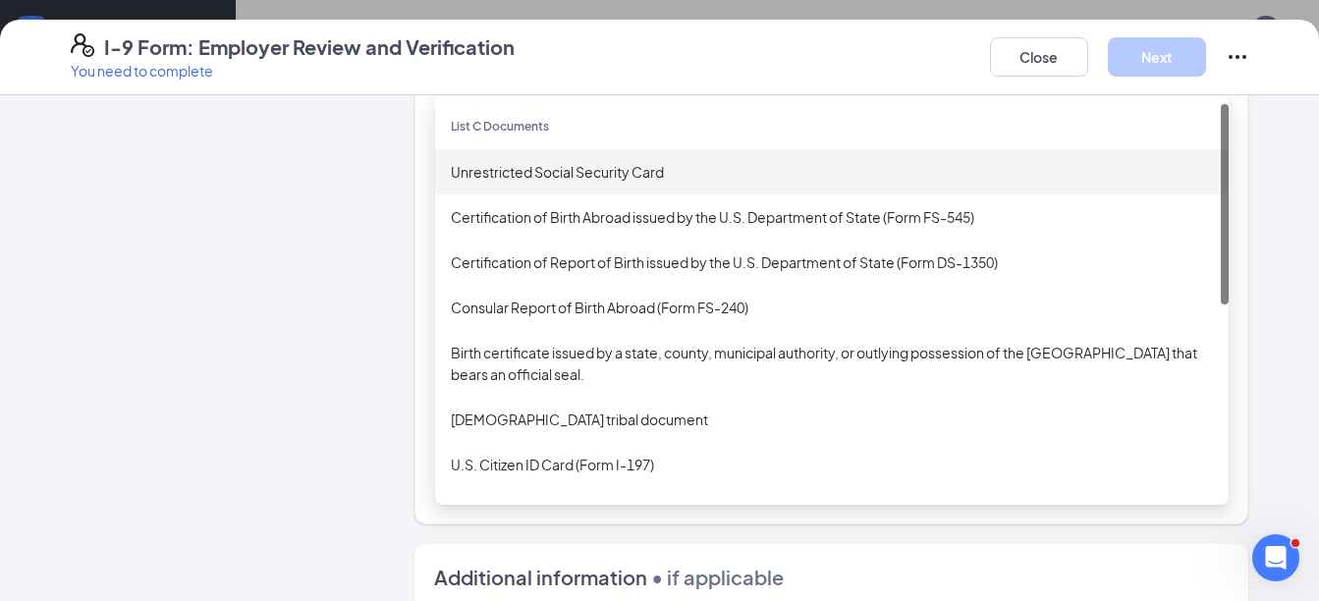
click at [556, 173] on div "Unrestricted Social Security Card" at bounding box center [832, 172] width 762 height 22
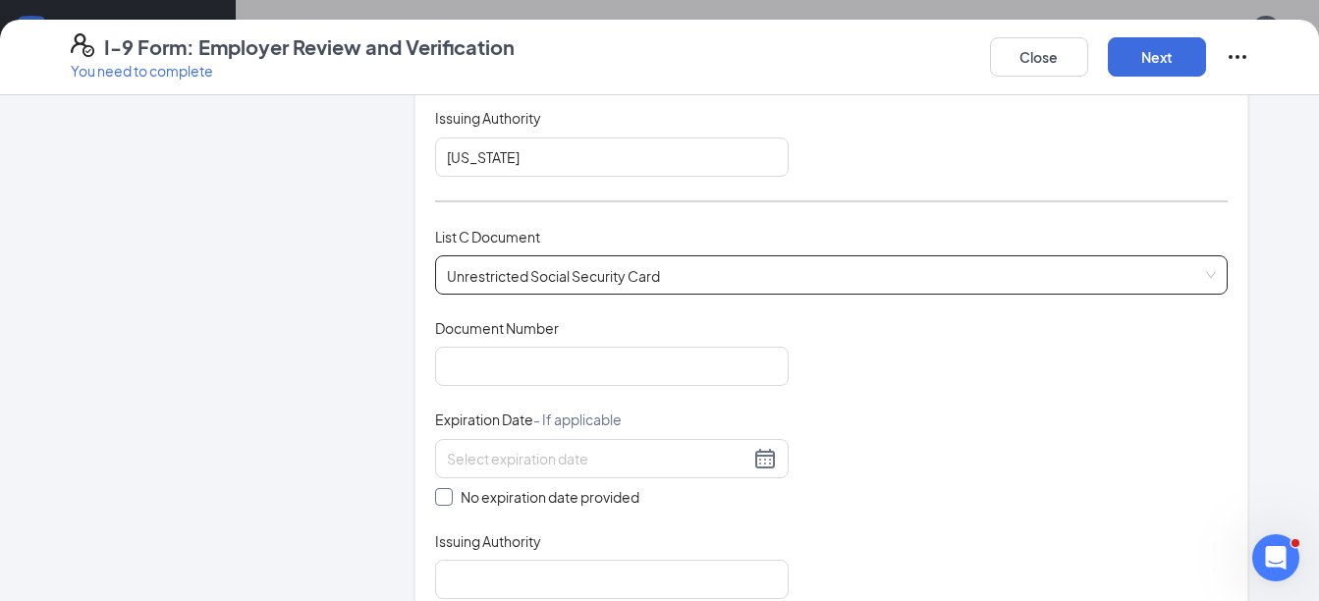
scroll to position [688, 0]
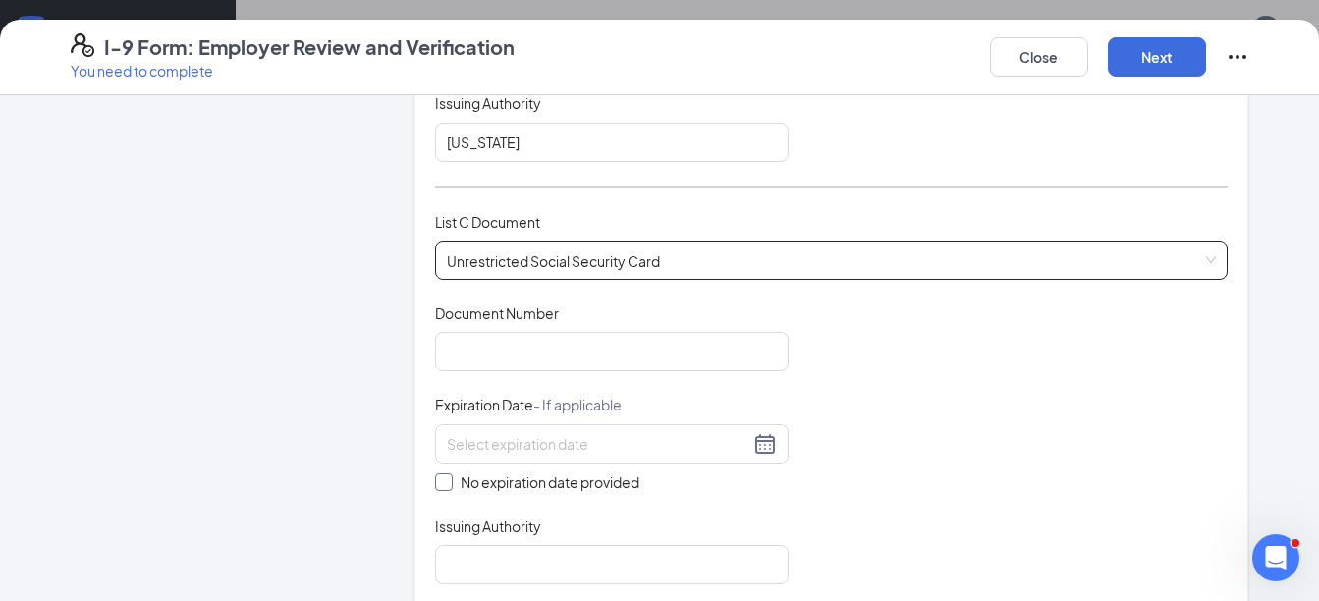
click at [453, 479] on span "No expiration date provided" at bounding box center [550, 483] width 195 height 22
click at [445, 479] on input "No expiration date provided" at bounding box center [442, 481] width 14 height 14
checkbox input "true"
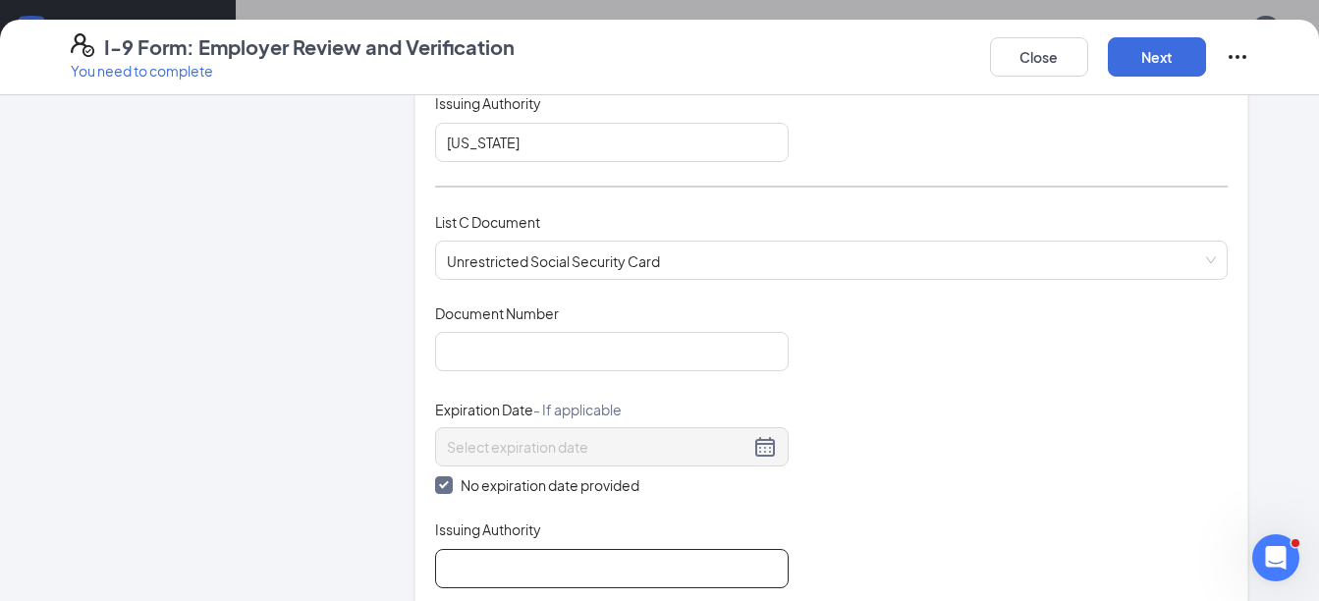
click at [473, 550] on input "Issuing Authority" at bounding box center [612, 568] width 354 height 39
type input "US Govt"
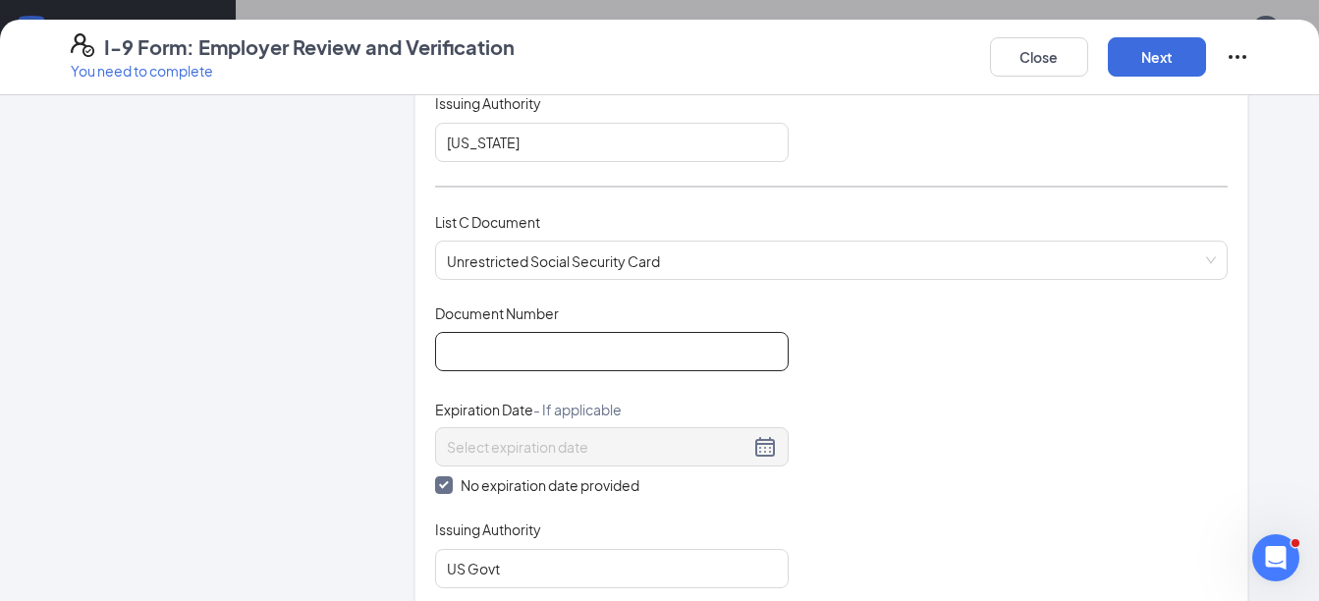
click at [525, 362] on input "Document Number" at bounding box center [612, 351] width 354 height 39
type input "320980076"
click at [1153, 68] on button "Next" at bounding box center [1157, 56] width 98 height 39
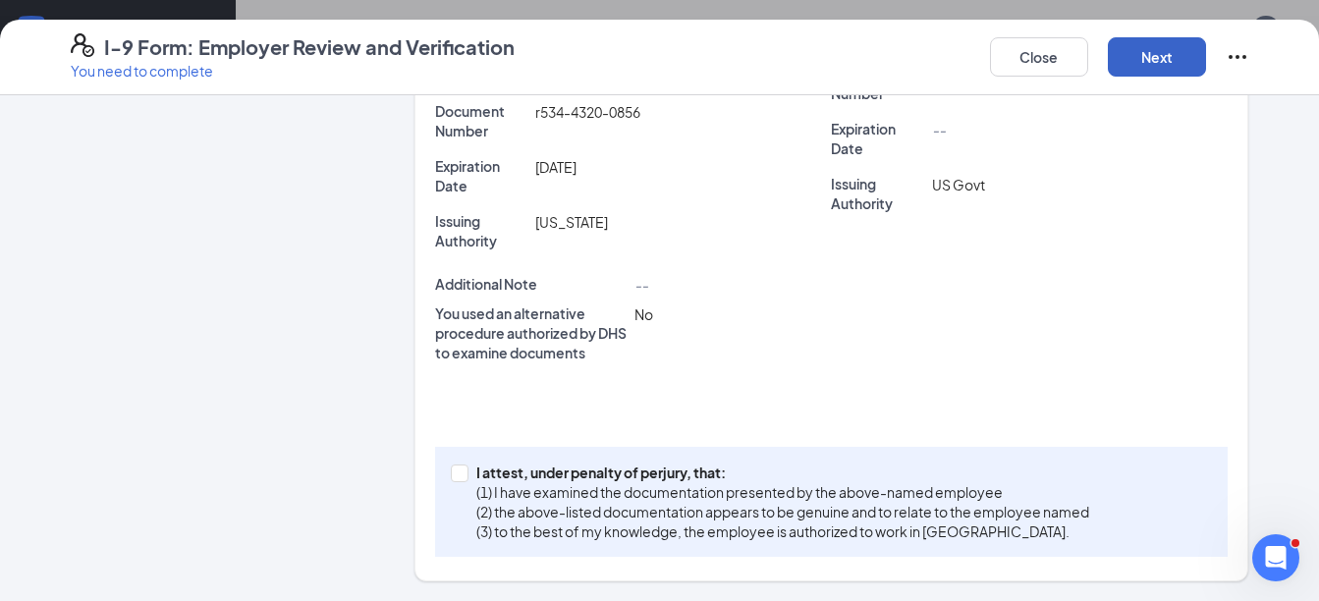
scroll to position [623, 0]
click at [452, 474] on input "I attest, under penalty of [PERSON_NAME], that: (1) I have examined the documen…" at bounding box center [458, 472] width 14 height 14
checkbox input "true"
click at [1140, 63] on button "Next" at bounding box center [1157, 56] width 98 height 39
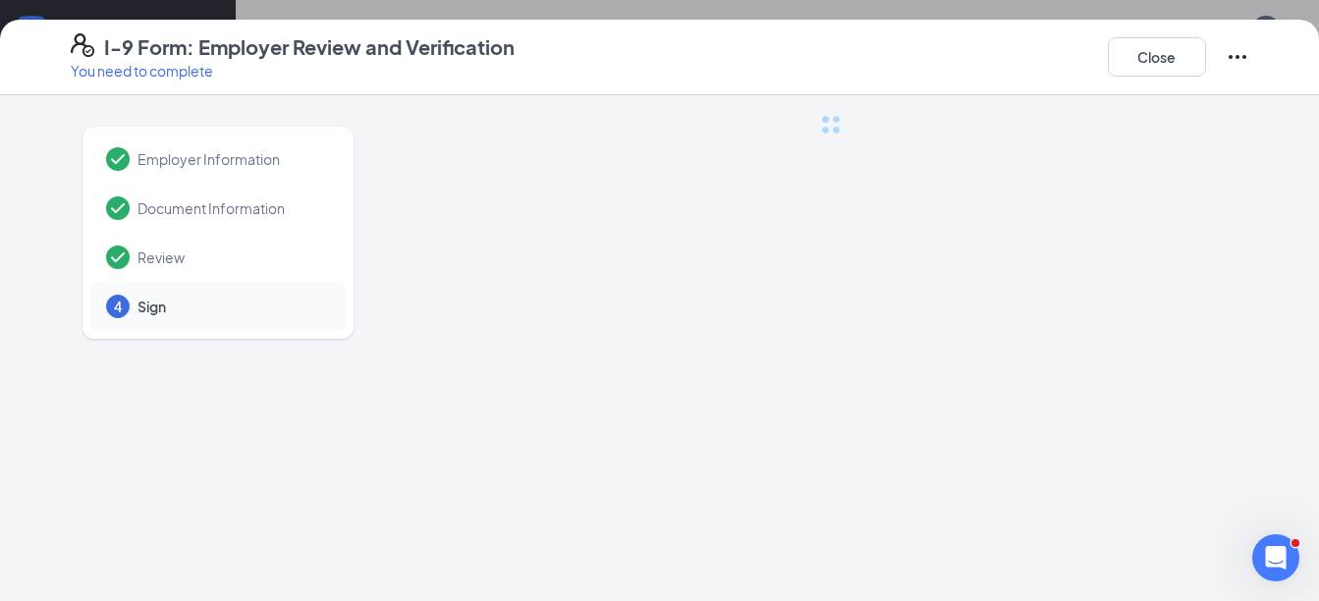
scroll to position [0, 0]
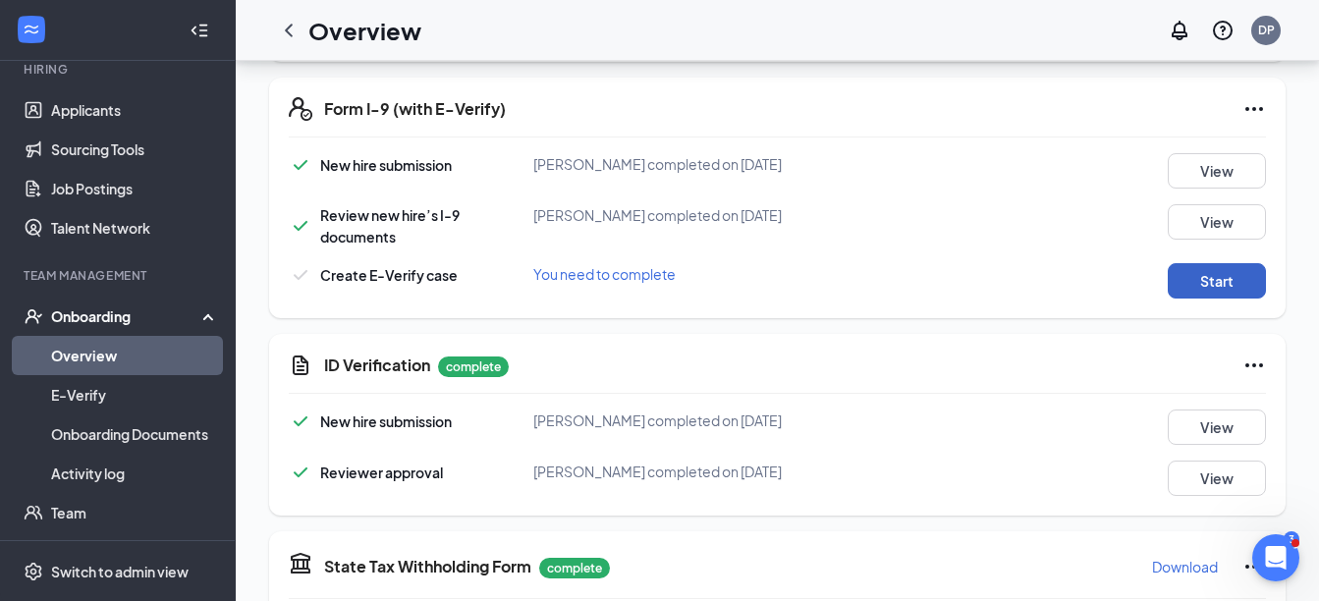
click at [1195, 269] on button "Start" at bounding box center [1217, 280] width 98 height 35
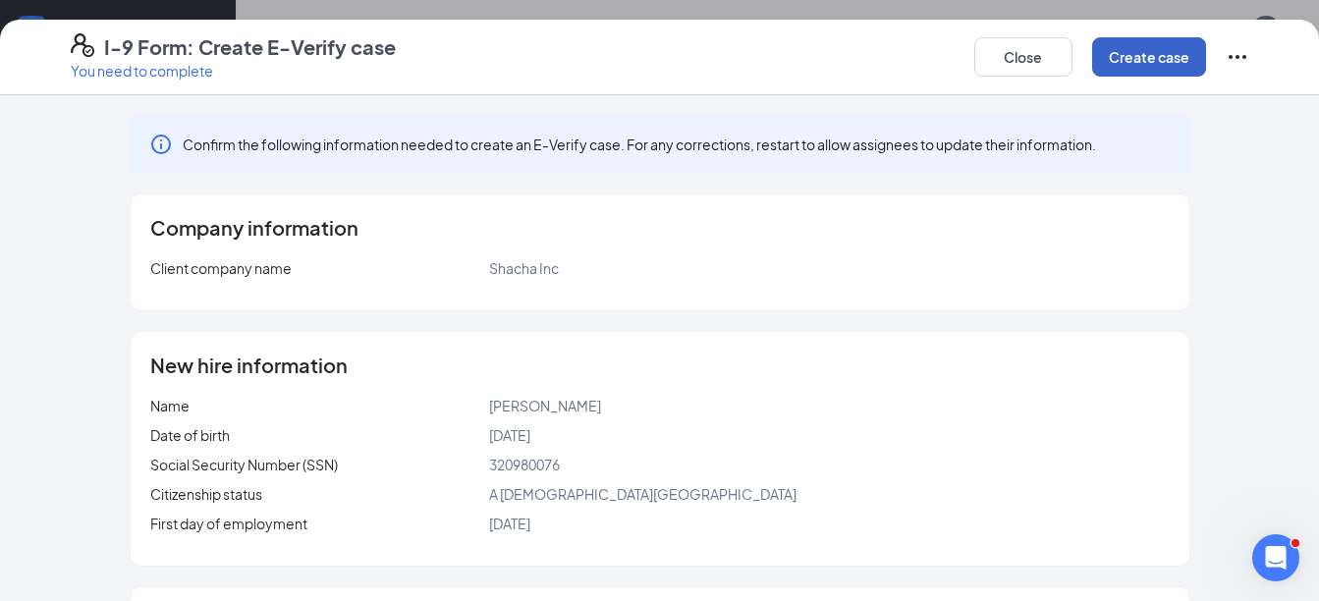
click at [1144, 53] on button "Create case" at bounding box center [1149, 56] width 114 height 39
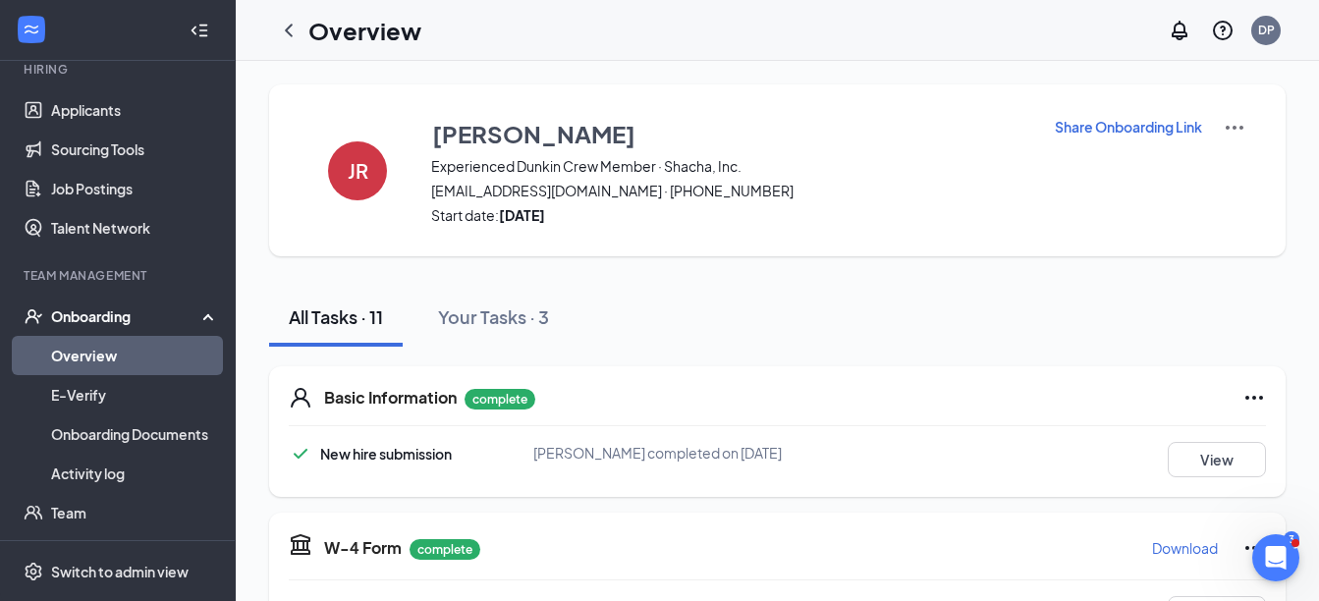
click at [288, 30] on icon "ChevronLeft" at bounding box center [289, 31] width 24 height 24
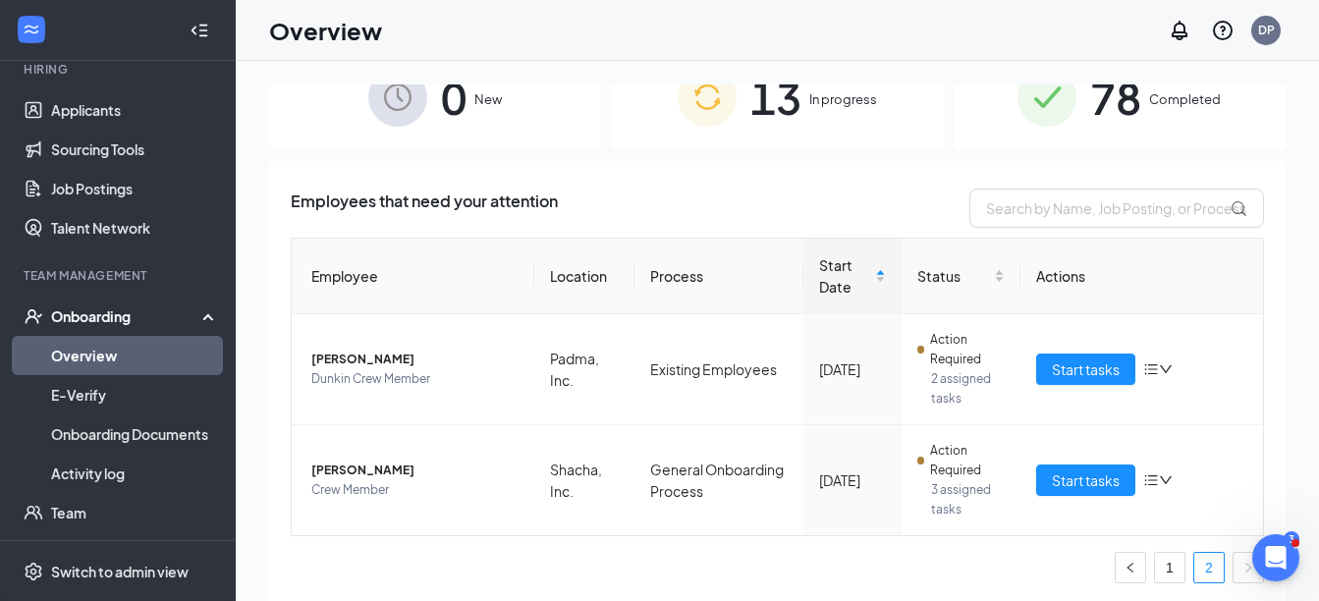
scroll to position [203, 0]
click at [1157, 575] on link "1" at bounding box center [1169, 566] width 29 height 29
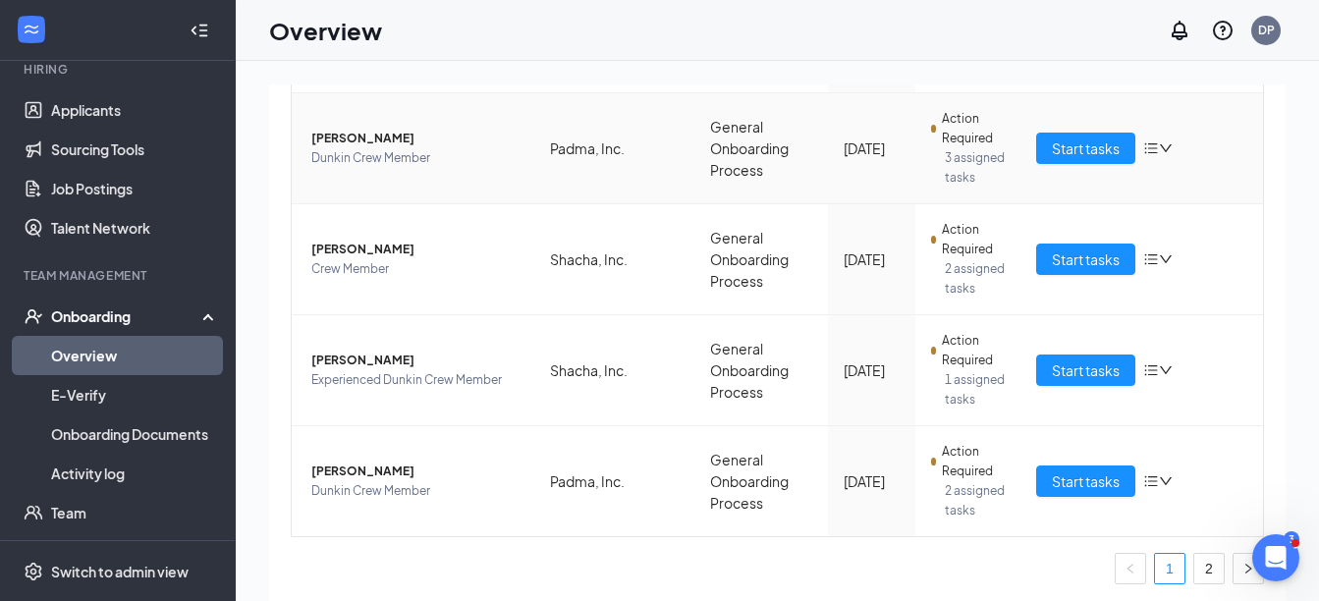
scroll to position [1091, 0]
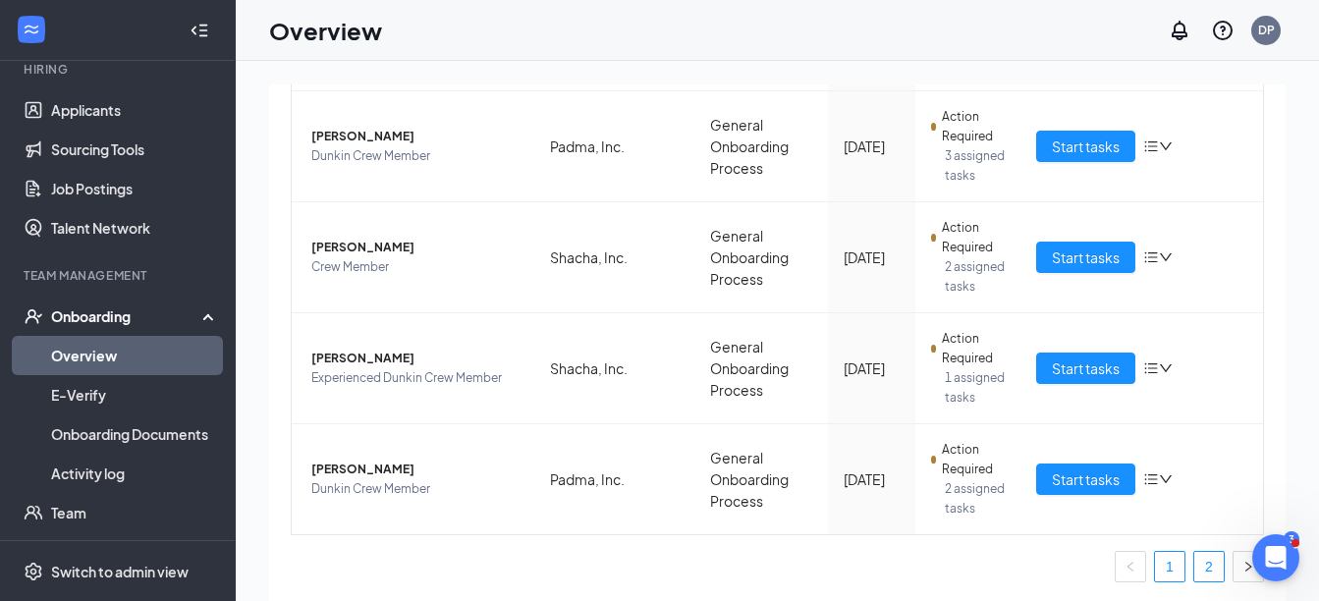
click at [1200, 573] on link "2" at bounding box center [1209, 566] width 29 height 29
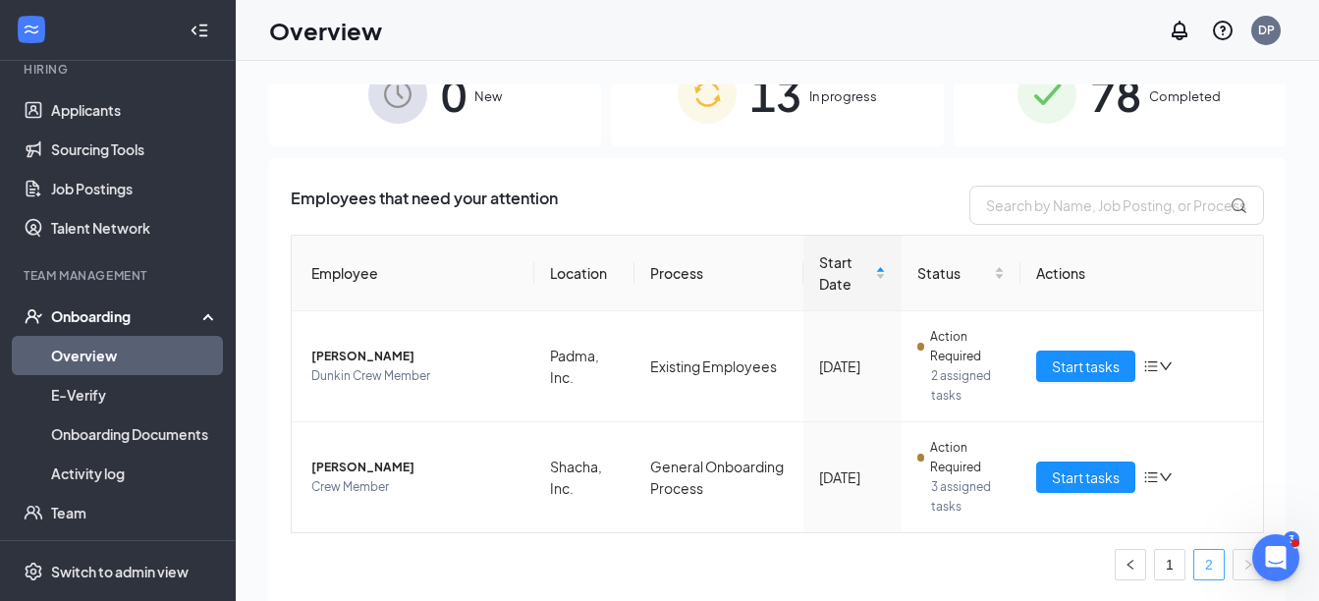
scroll to position [203, 0]
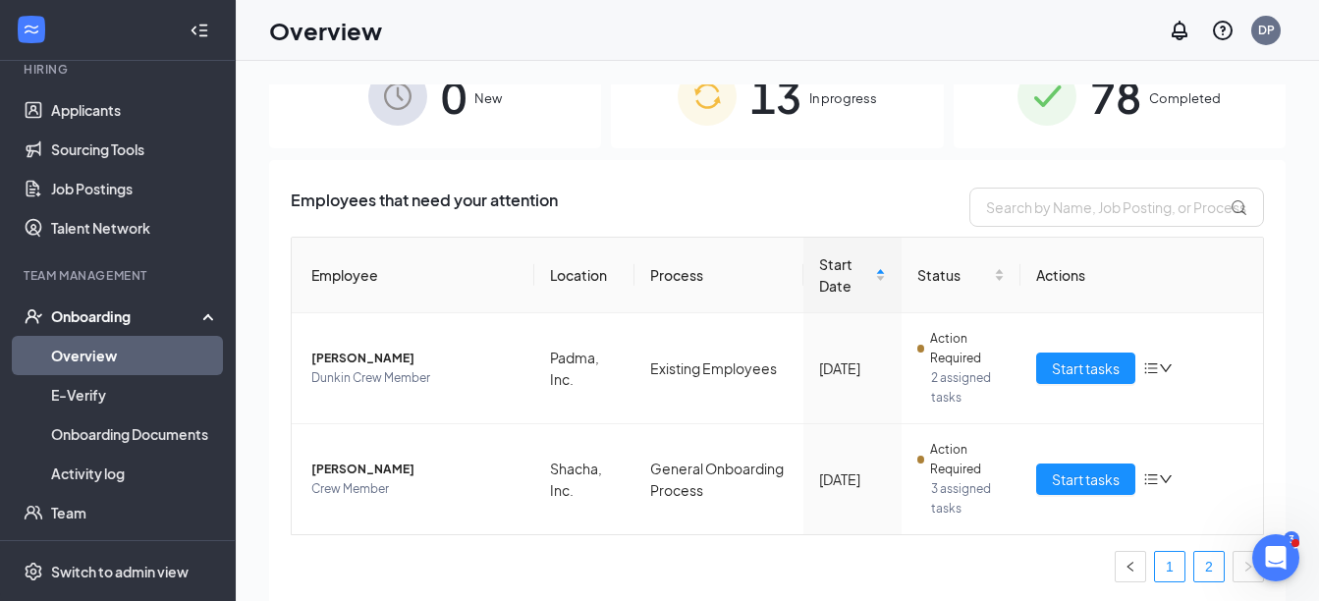
click at [1155, 563] on link "1" at bounding box center [1169, 566] width 29 height 29
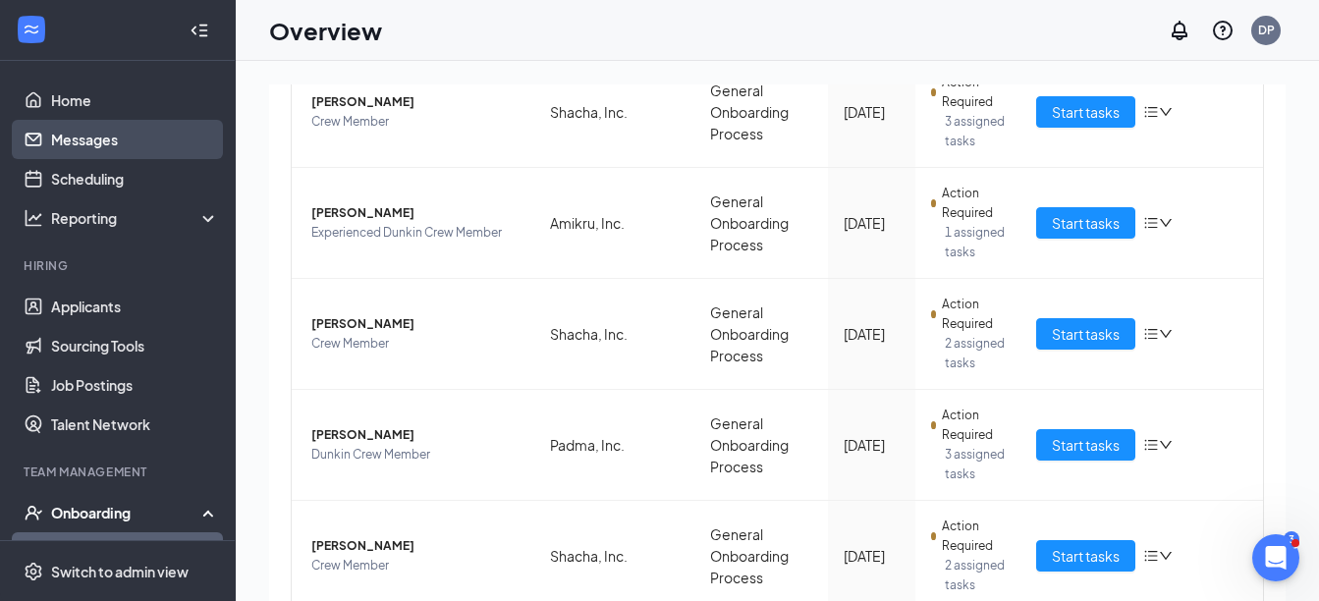
click at [68, 135] on link "Messages" at bounding box center [135, 139] width 168 height 39
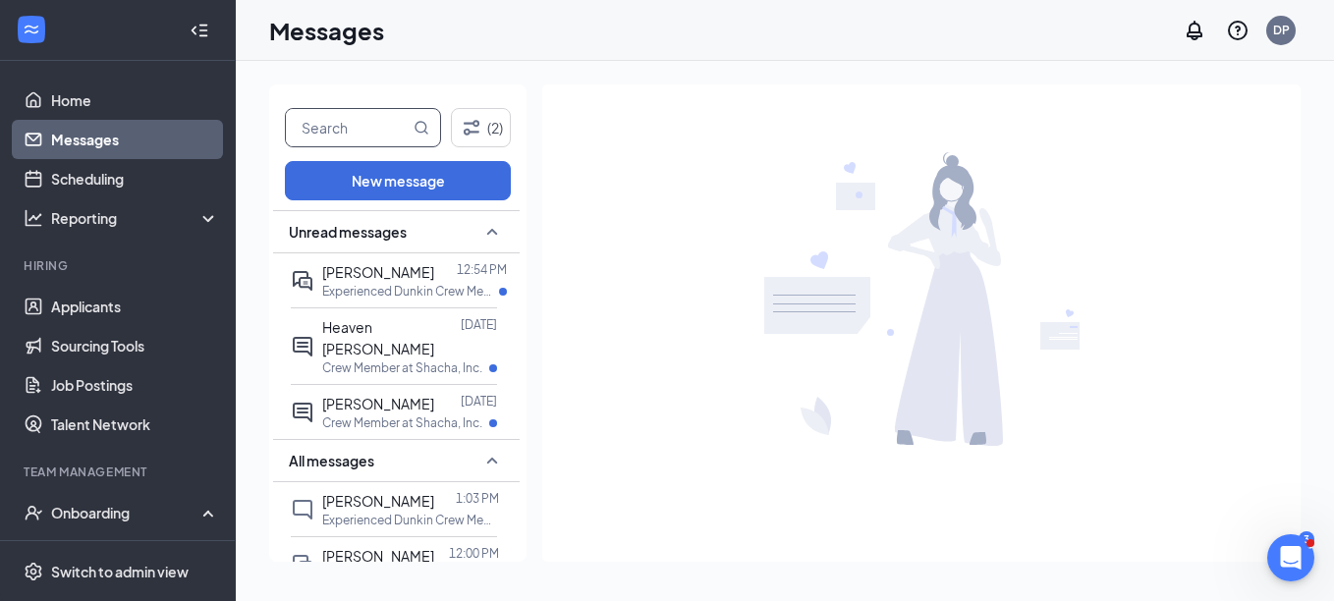
click at [351, 126] on input "text" at bounding box center [348, 127] width 124 height 37
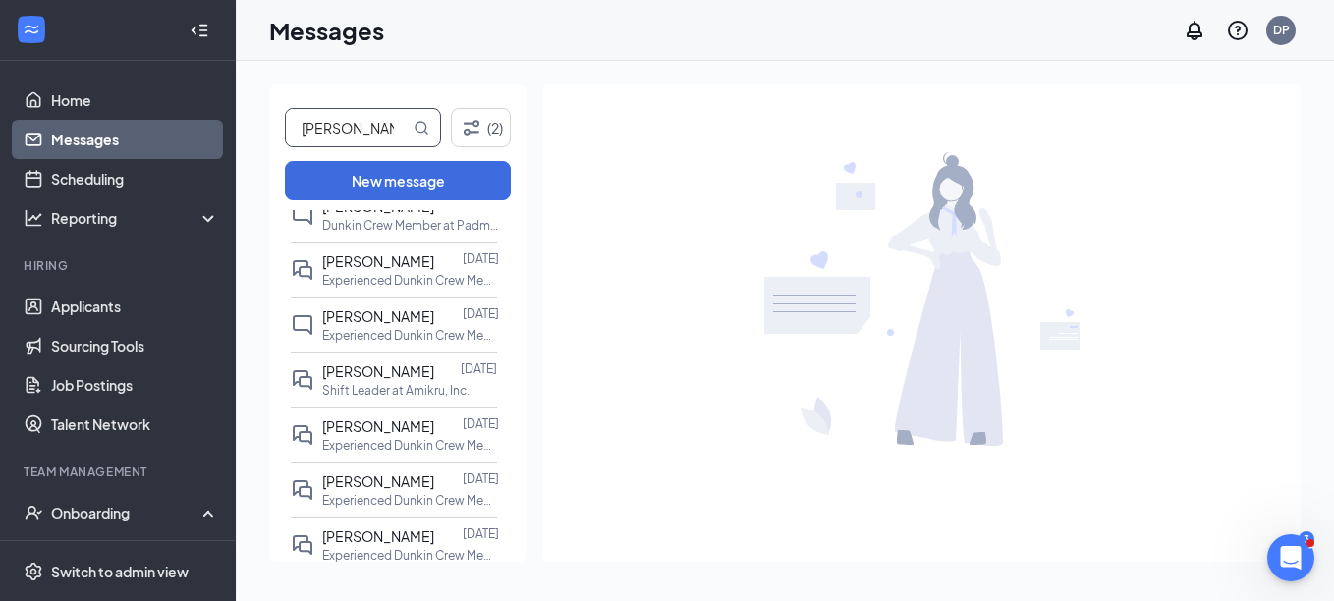
scroll to position [1277, 0]
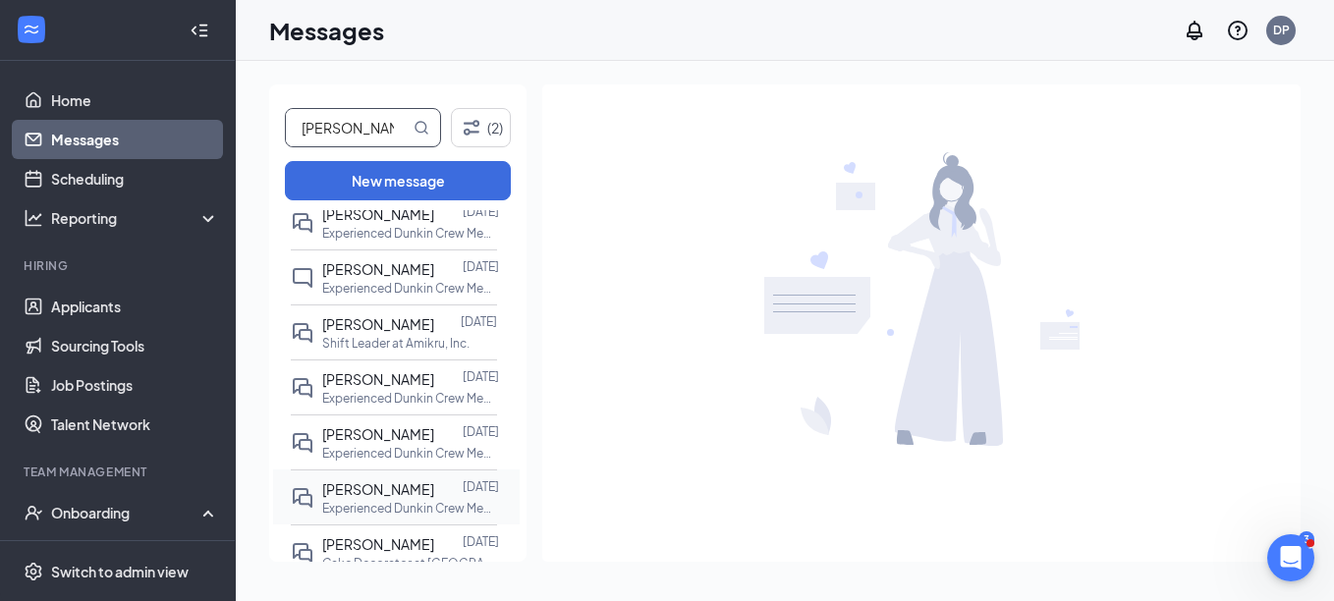
type input "[PERSON_NAME]"
click at [406, 480] on span "[PERSON_NAME]" at bounding box center [378, 489] width 112 height 18
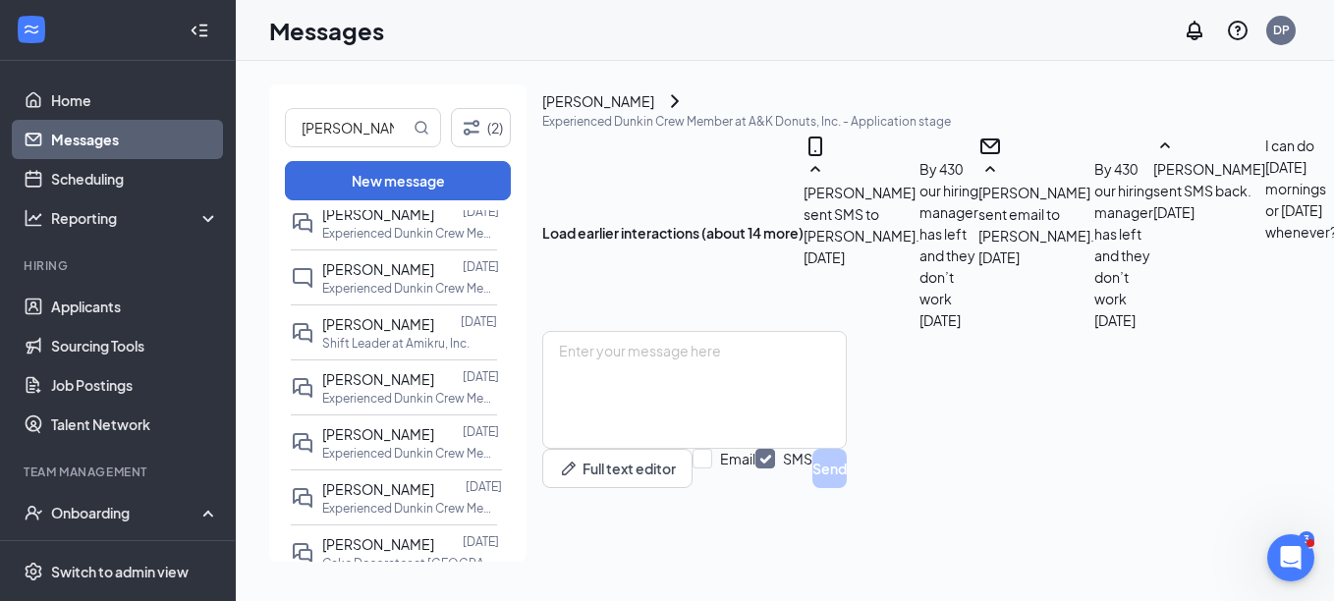
scroll to position [834, 0]
click at [394, 370] on span "[PERSON_NAME]" at bounding box center [378, 379] width 112 height 18
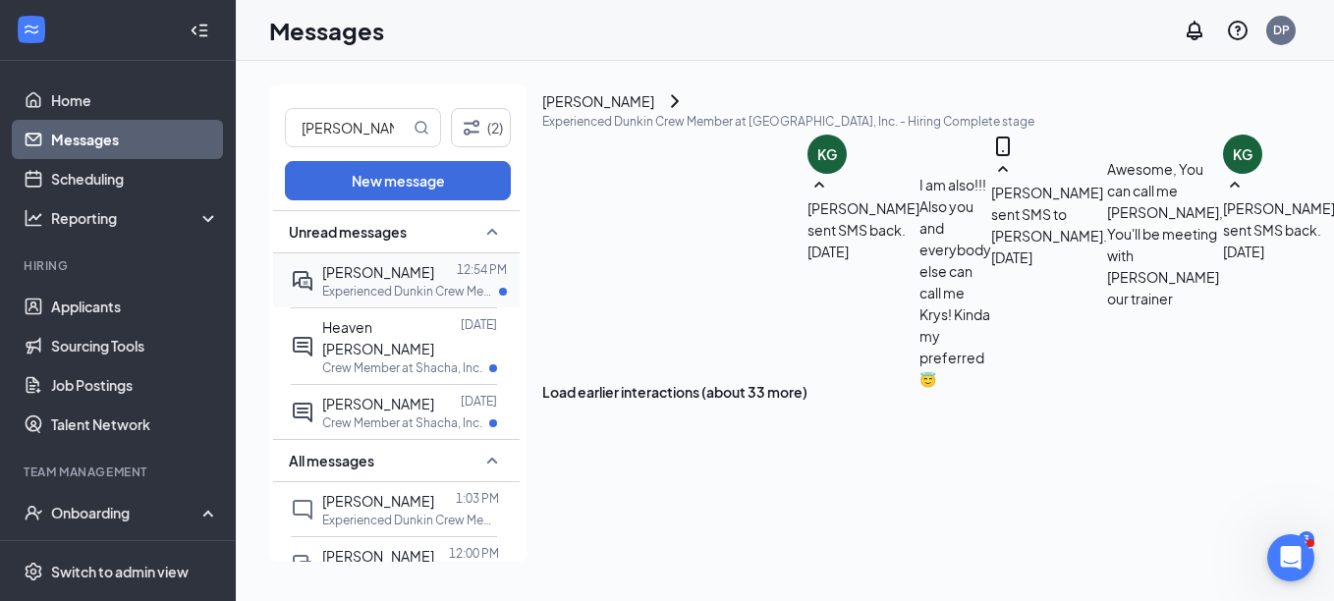
click at [357, 280] on span "[PERSON_NAME]" at bounding box center [378, 272] width 112 height 18
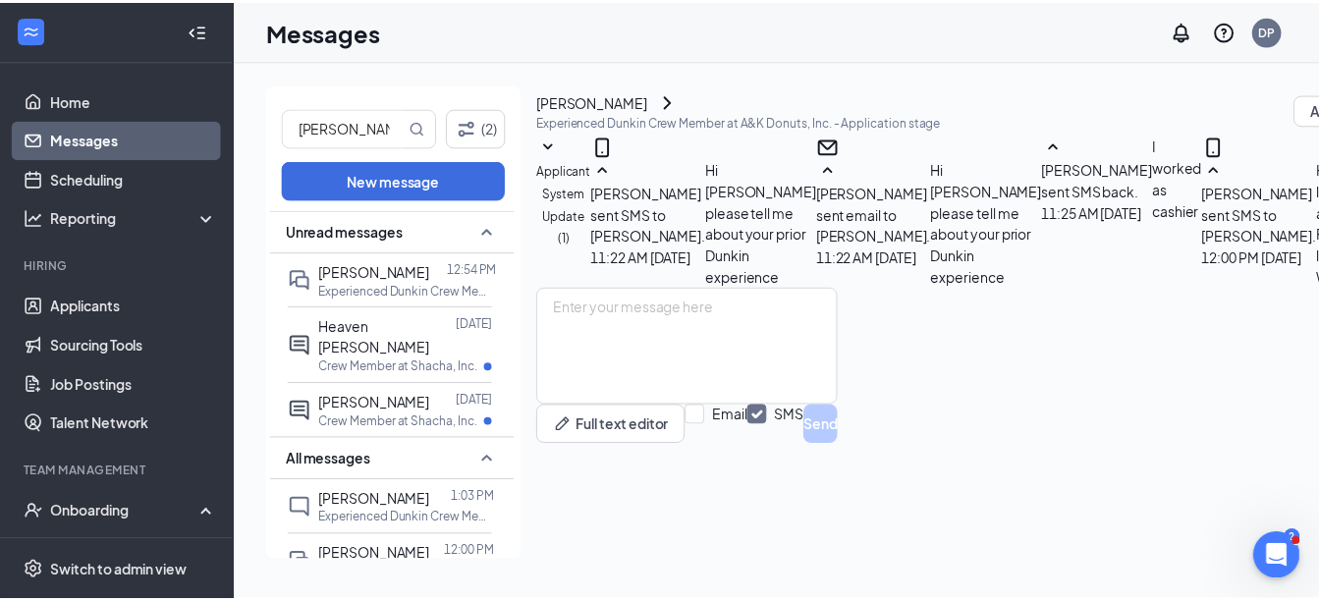
scroll to position [404, 0]
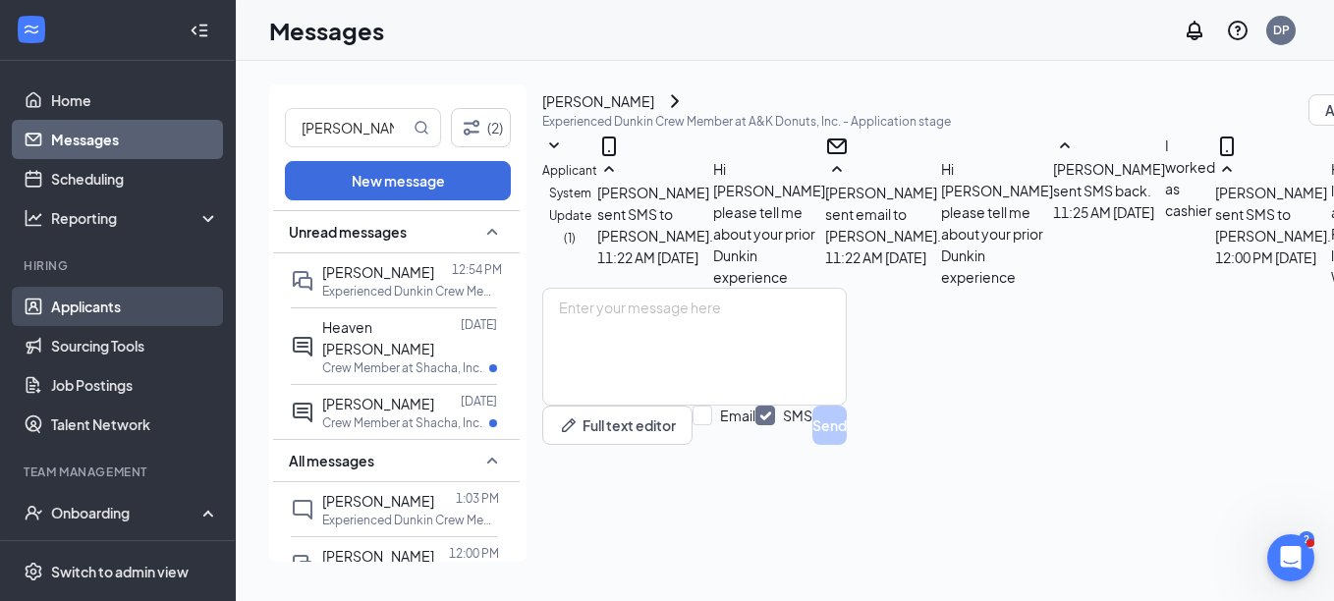
click at [93, 305] on link "Applicants" at bounding box center [135, 306] width 168 height 39
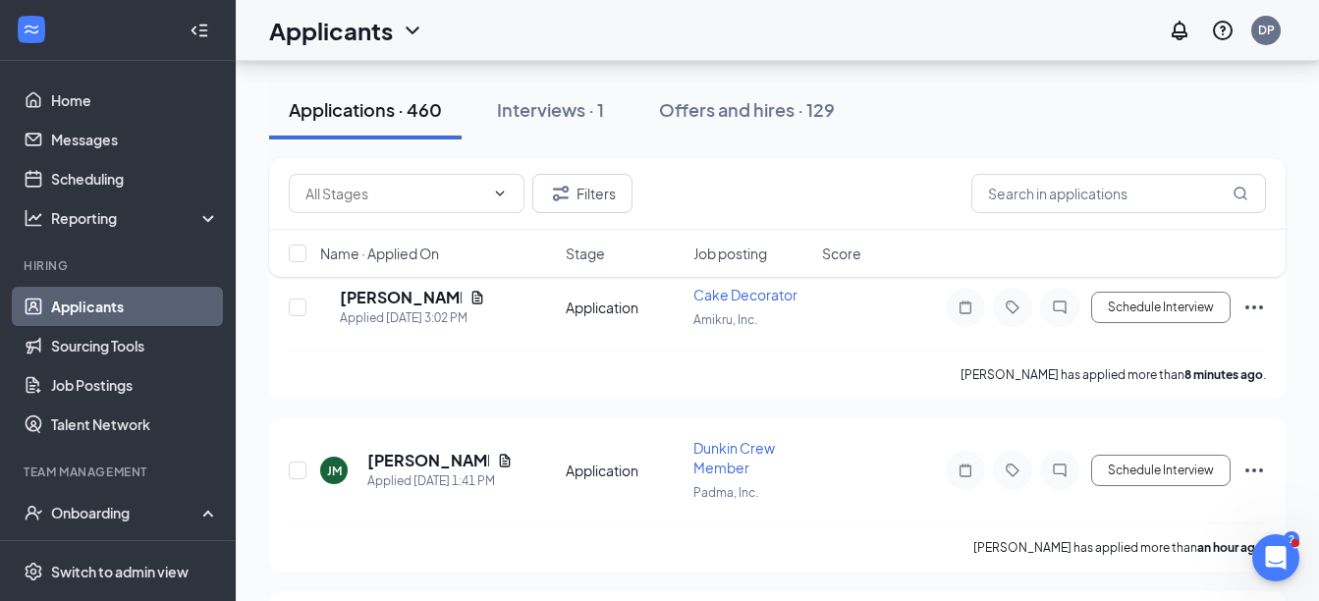
scroll to position [98, 0]
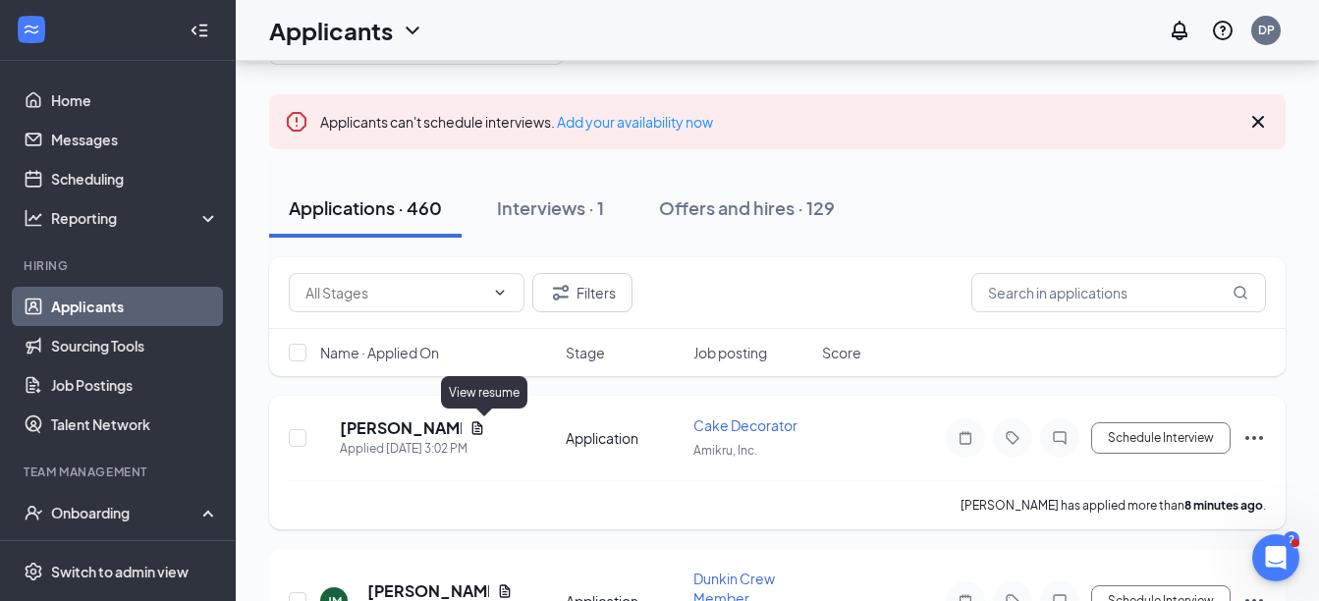
click at [485, 428] on icon "Document" at bounding box center [478, 428] width 16 height 16
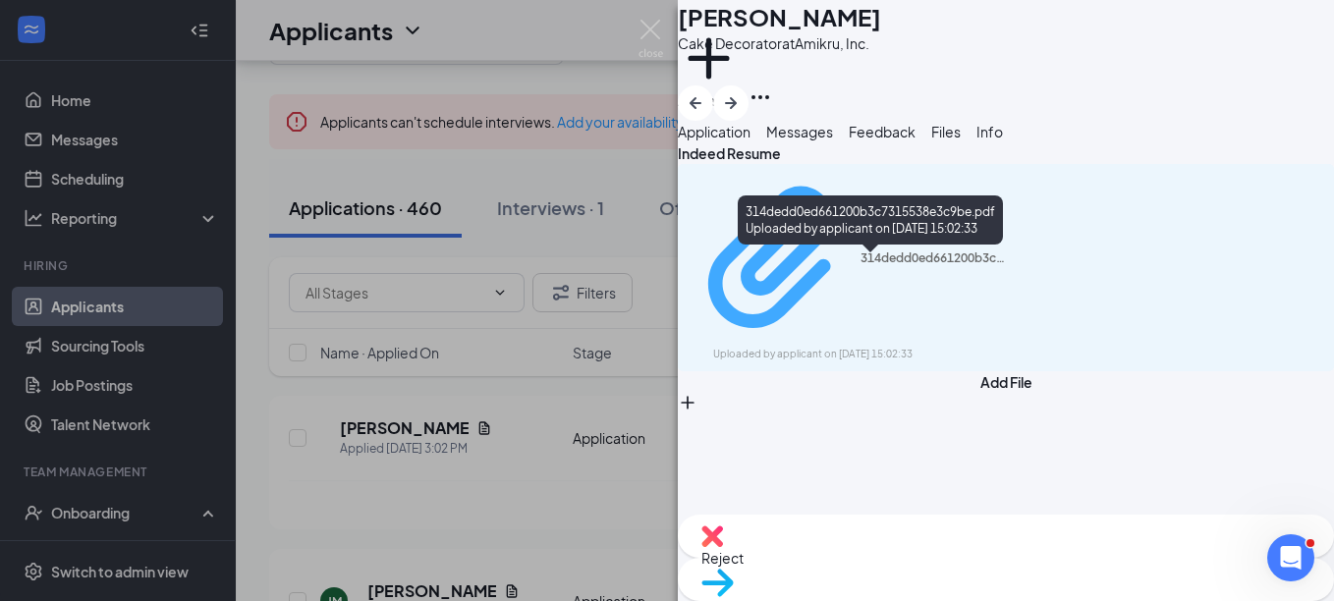
click at [869, 266] on div "314dedd0ed661200b3c7315538e3c9be.pdf" at bounding box center [934, 259] width 147 height 16
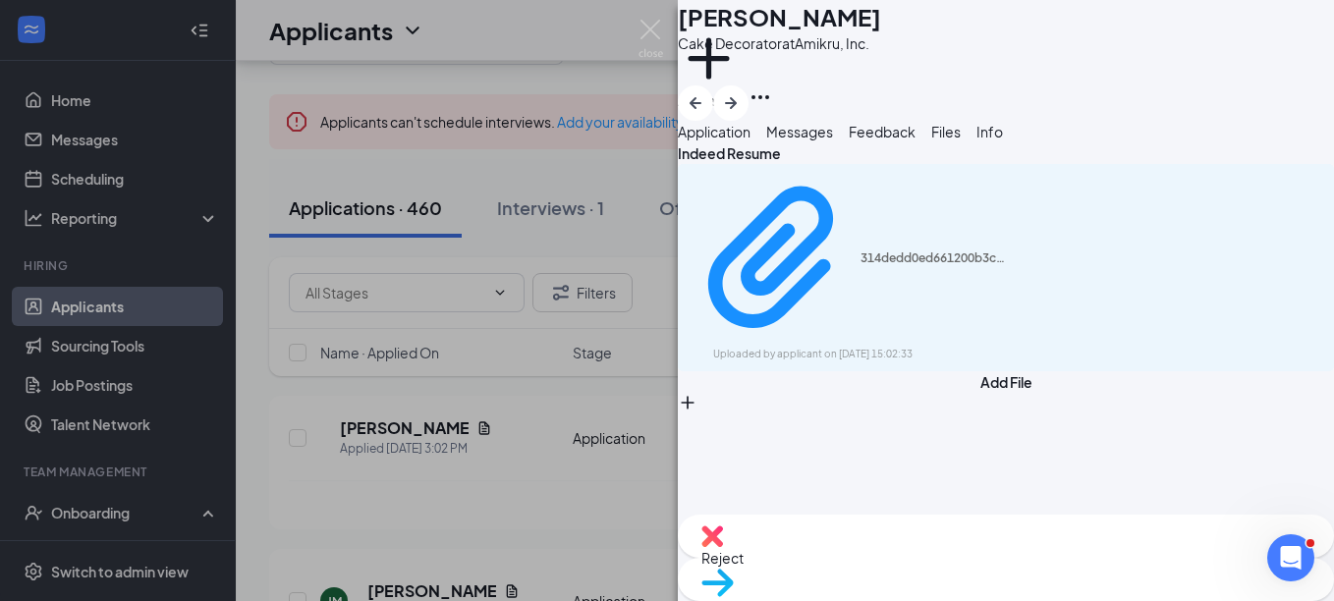
click at [641, 28] on img at bounding box center [651, 39] width 25 height 38
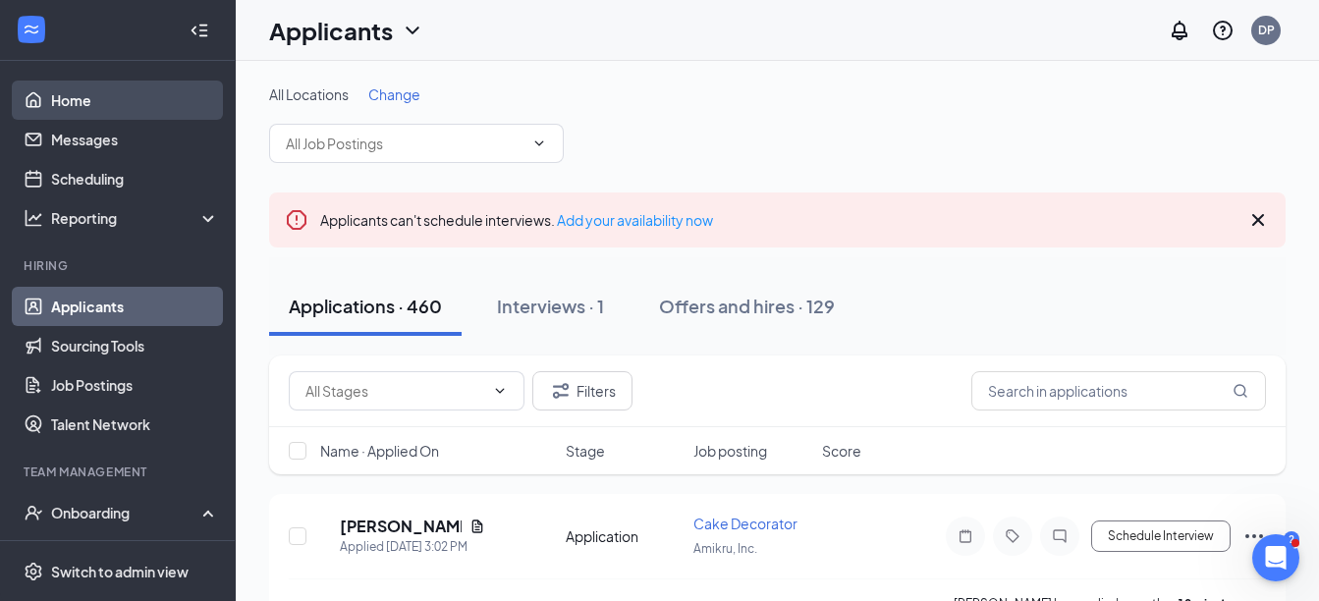
click at [76, 104] on link "Home" at bounding box center [135, 100] width 168 height 39
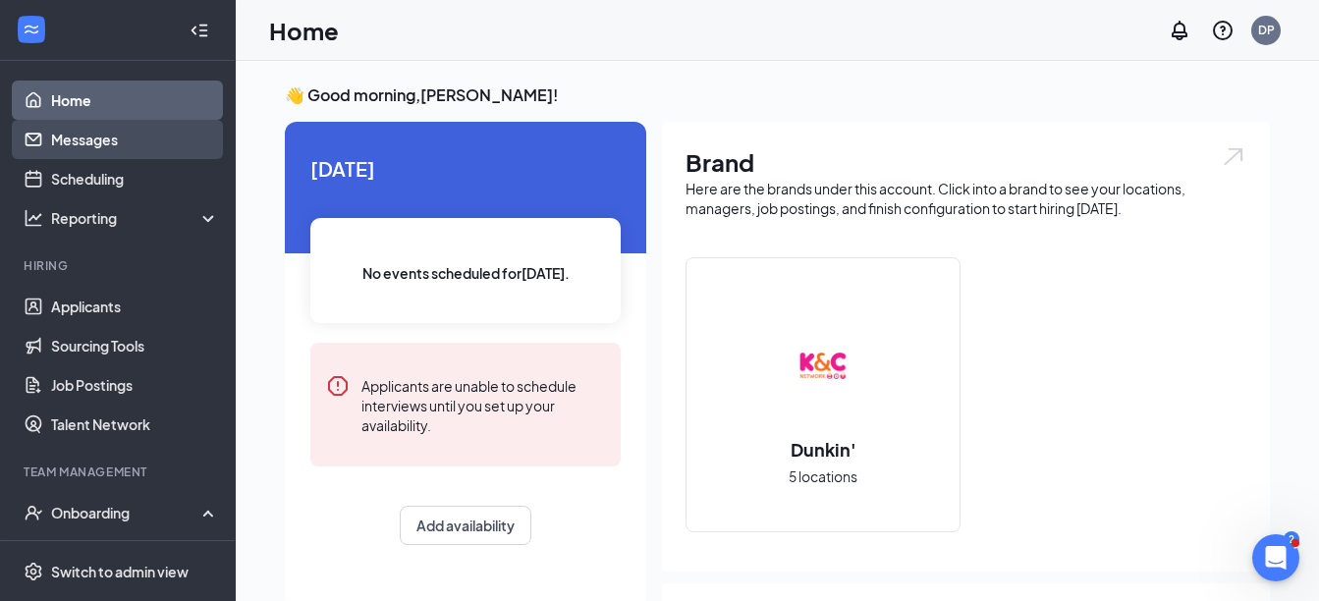
click at [92, 144] on link "Messages" at bounding box center [135, 139] width 168 height 39
